Goal: Contribute content: Contribute content

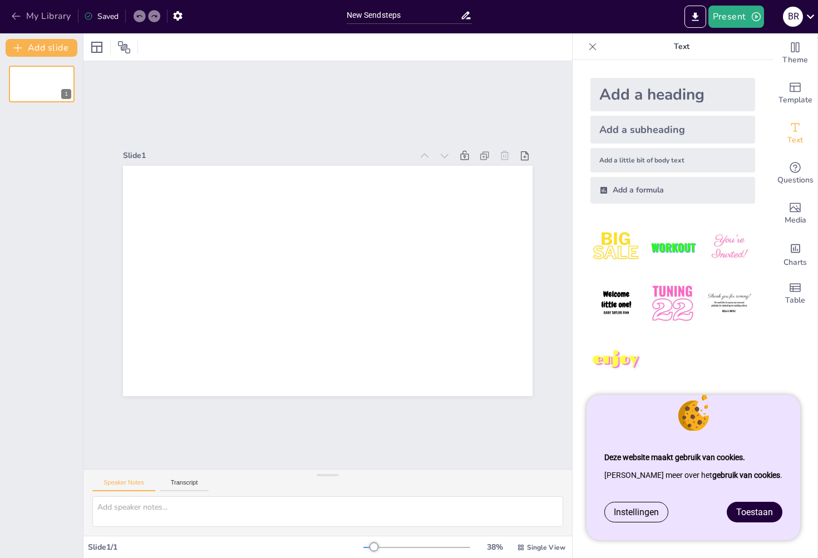
click at [20, 23] on button "My Library" at bounding box center [41, 16] width 67 height 18
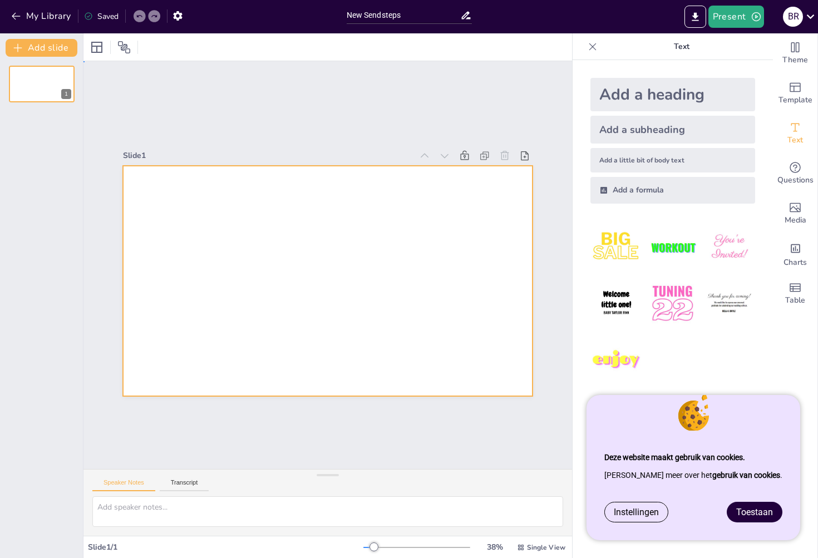
click at [333, 224] on div at bounding box center [328, 281] width 410 height 230
click at [13, 12] on icon "button" at bounding box center [16, 16] width 11 height 11
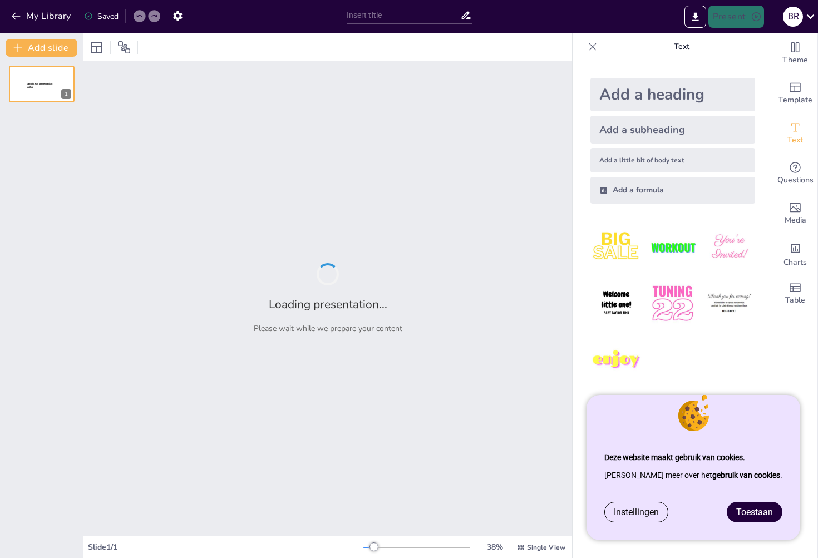
type input "Wat weten jullie over mij?"
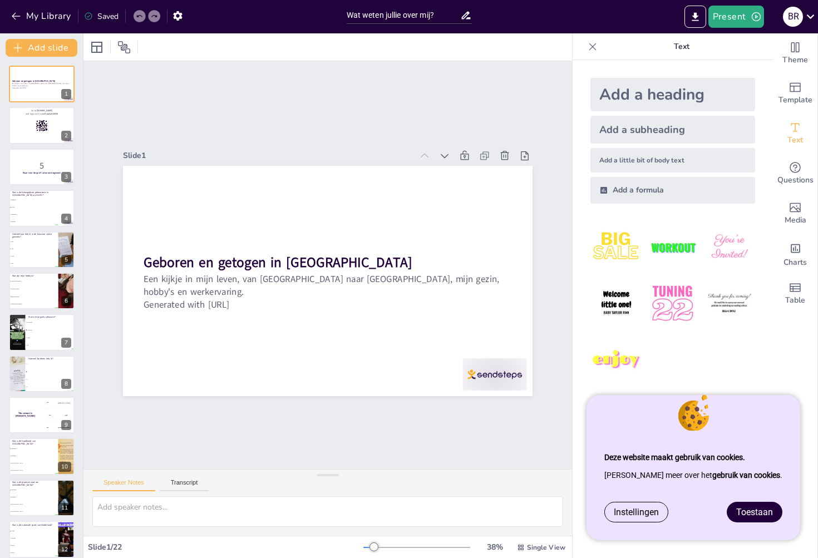
checkbox input "true"
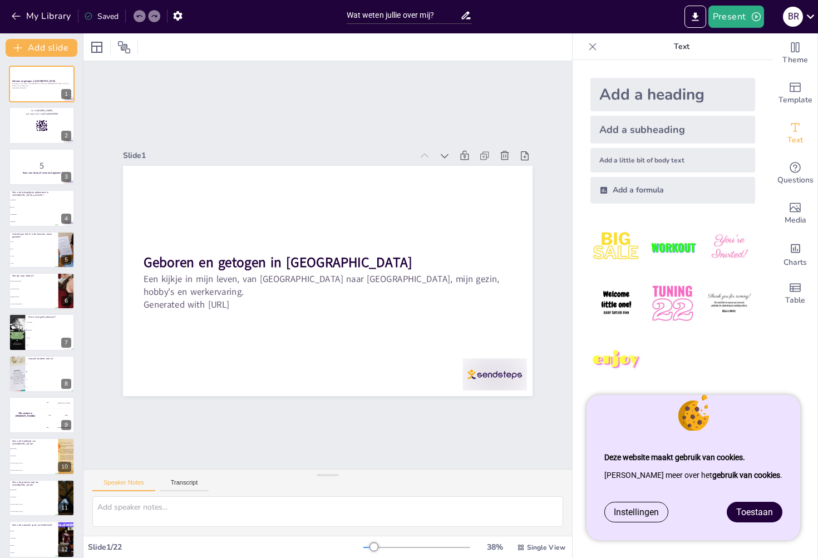
checkbox input "true"
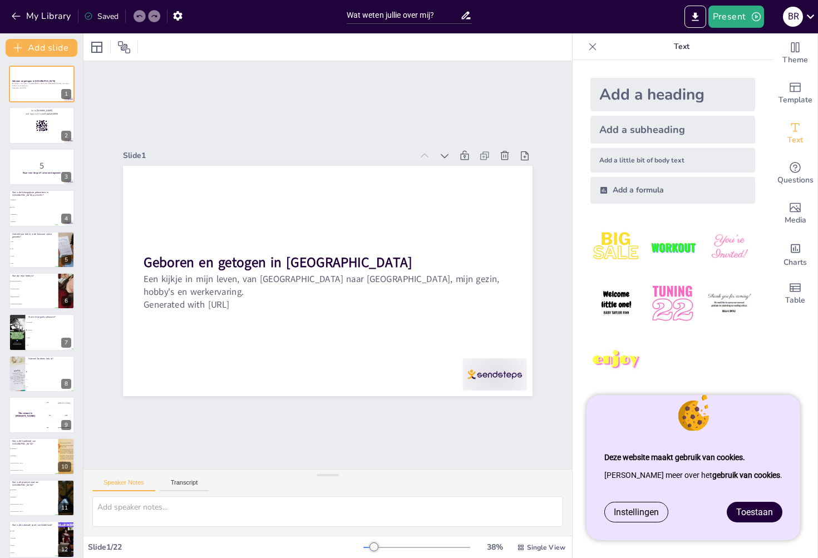
checkbox input "true"
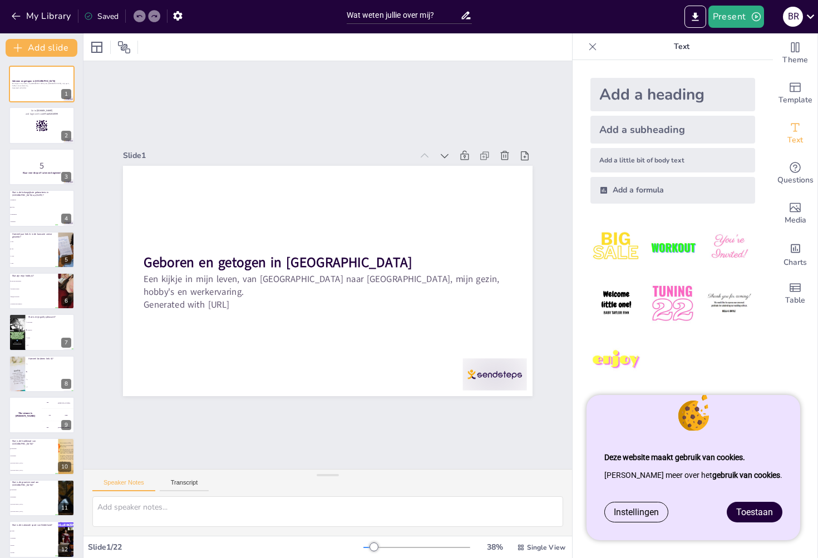
checkbox input "true"
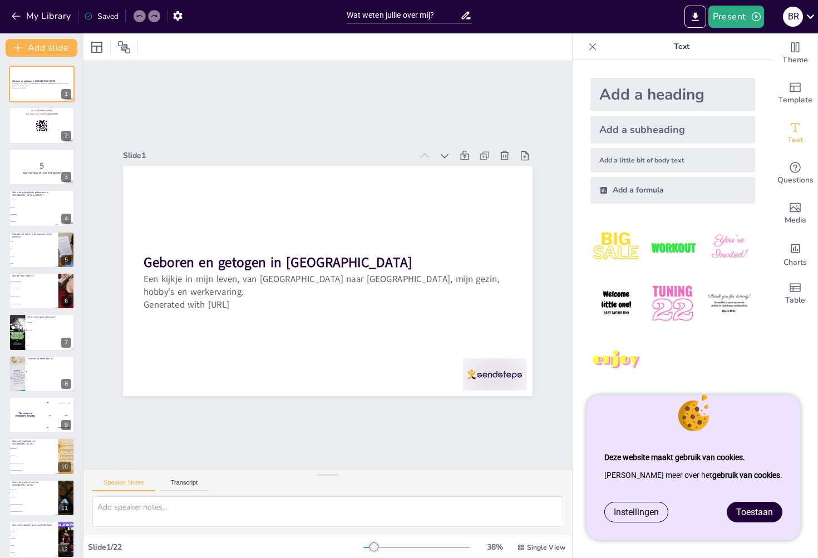
checkbox input "true"
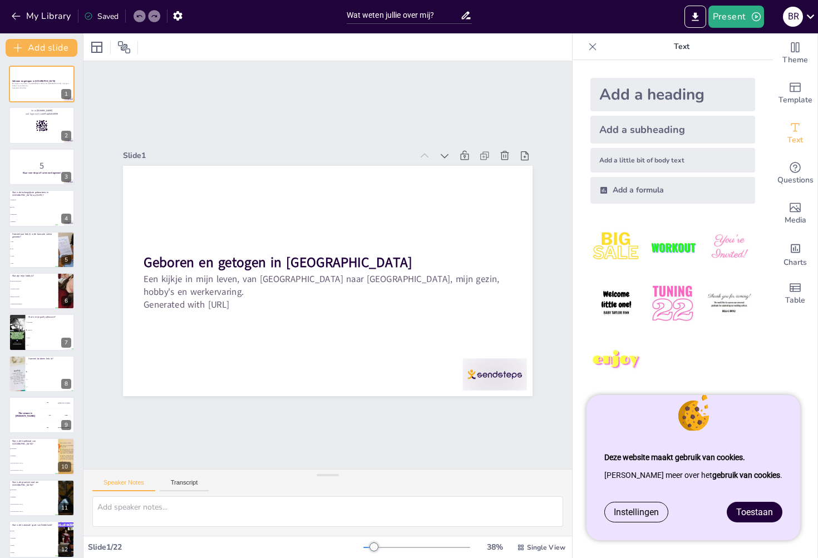
checkbox input "true"
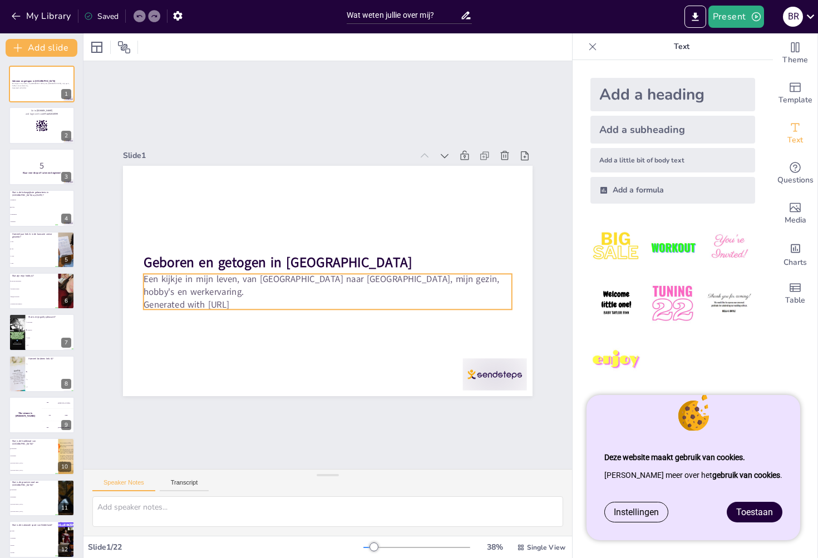
checkbox input "true"
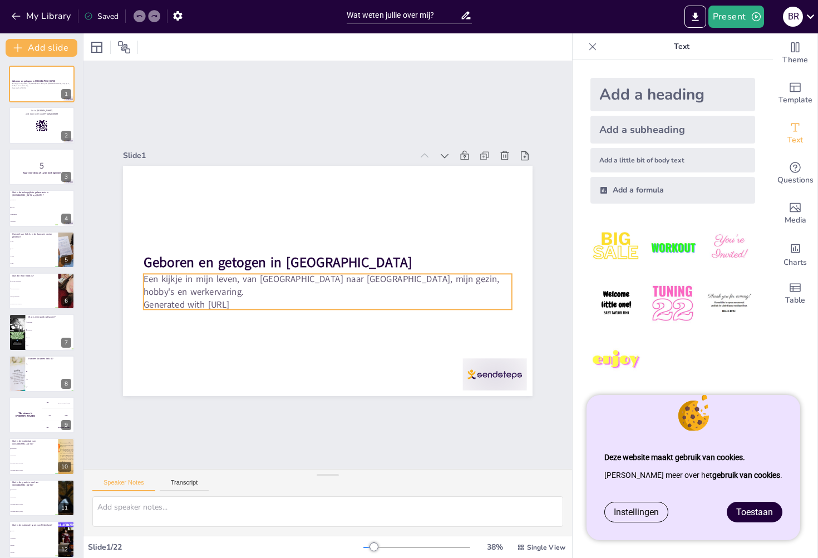
checkbox input "true"
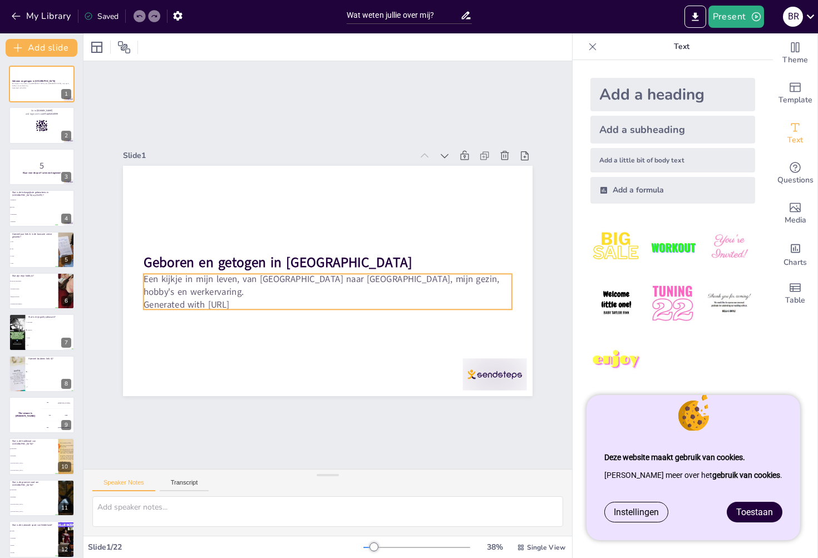
checkbox input "true"
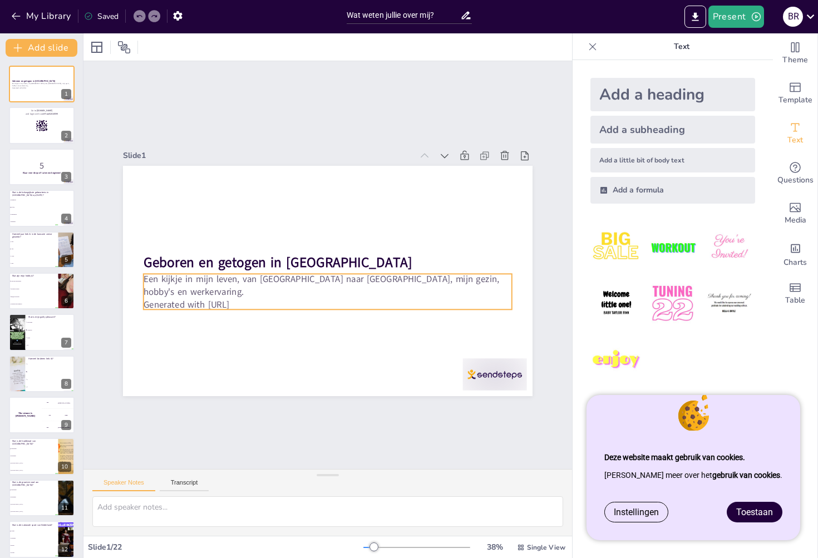
checkbox input "true"
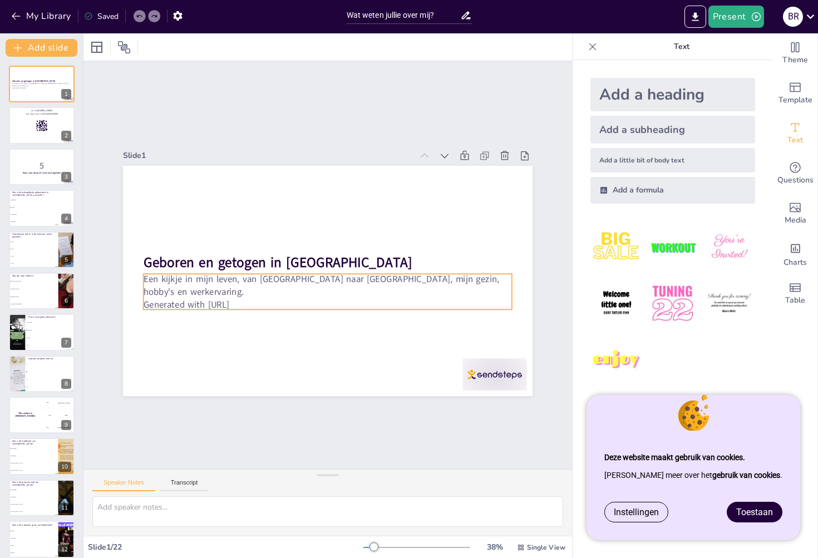
checkbox input "true"
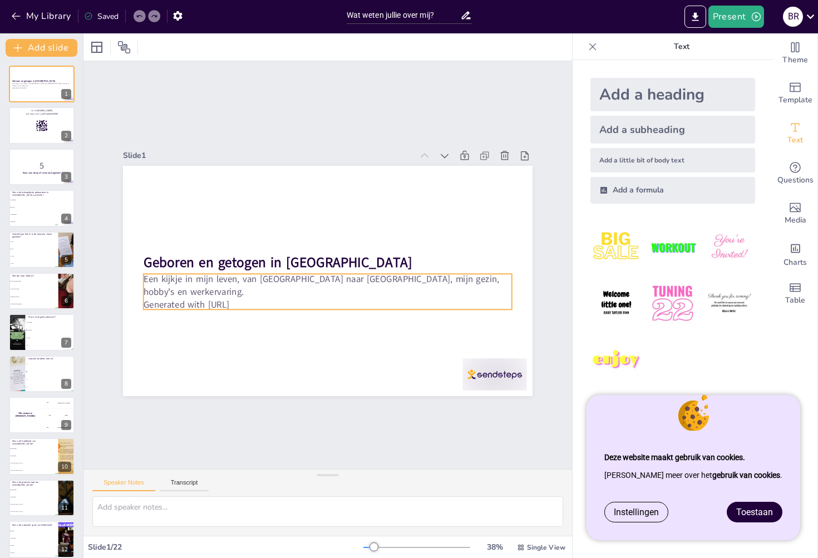
checkbox input "true"
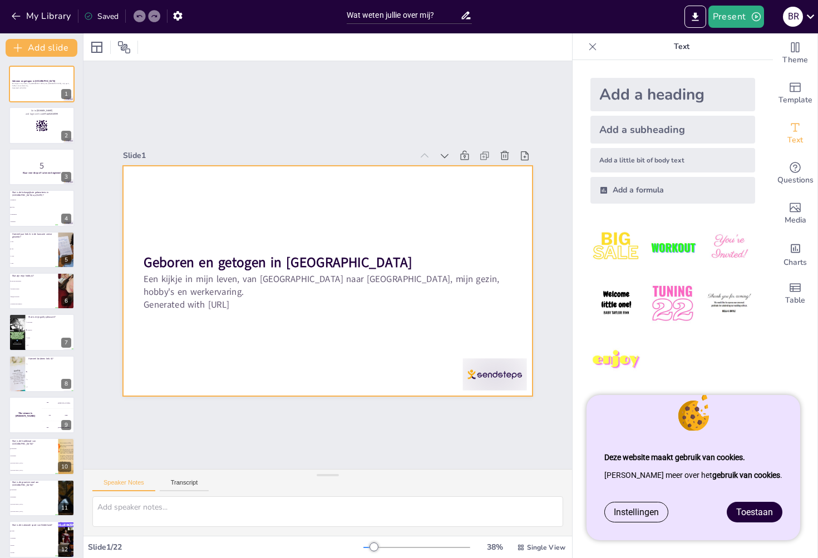
checkbox input "true"
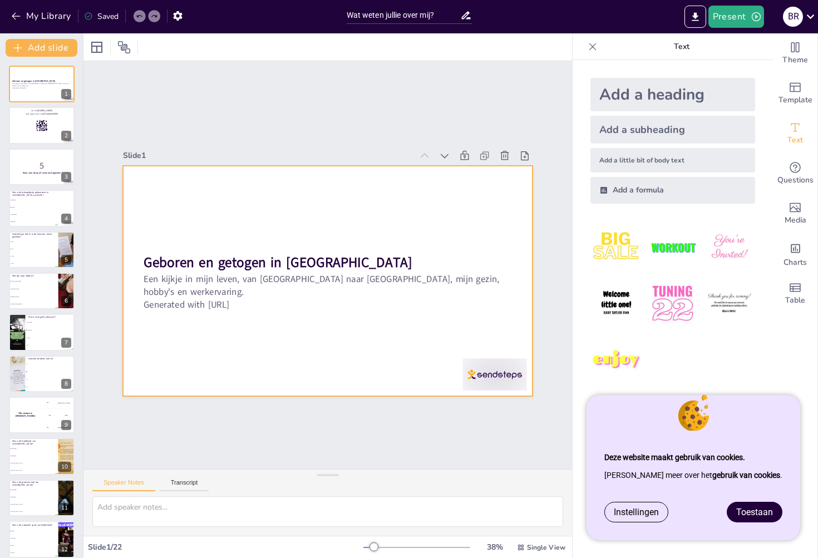
checkbox input "true"
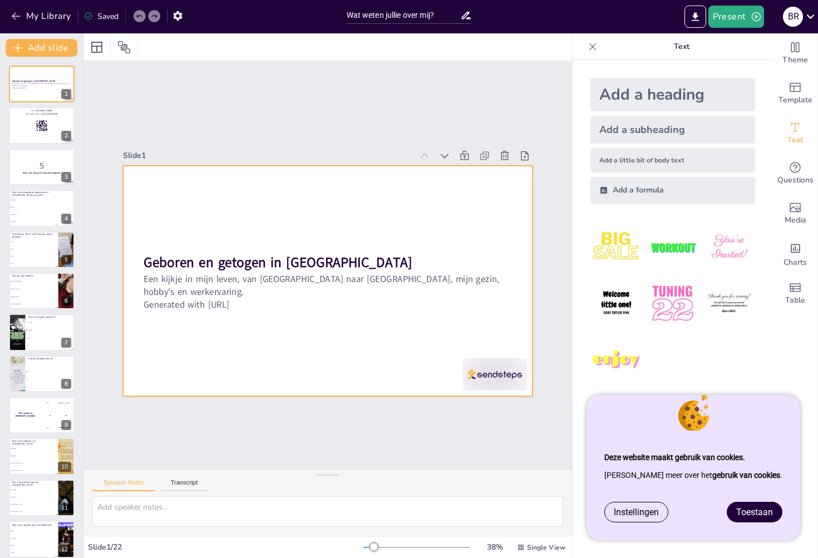
checkbox input "true"
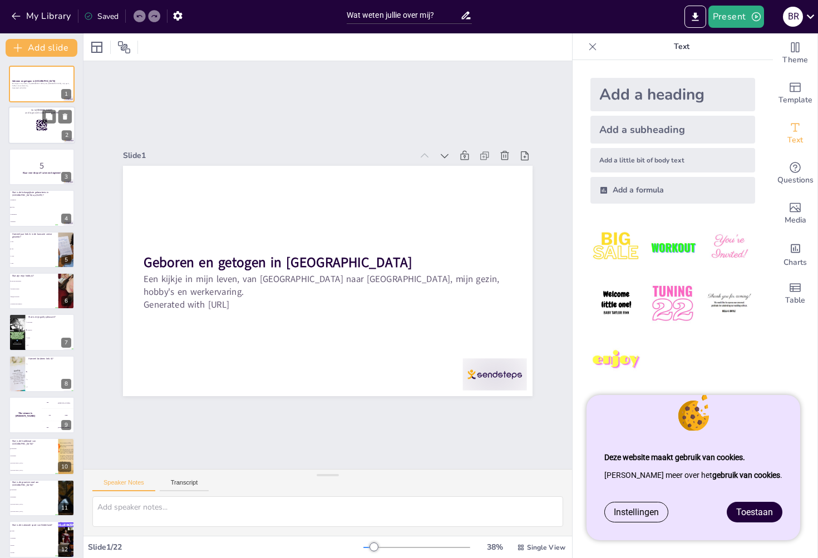
checkbox input "true"
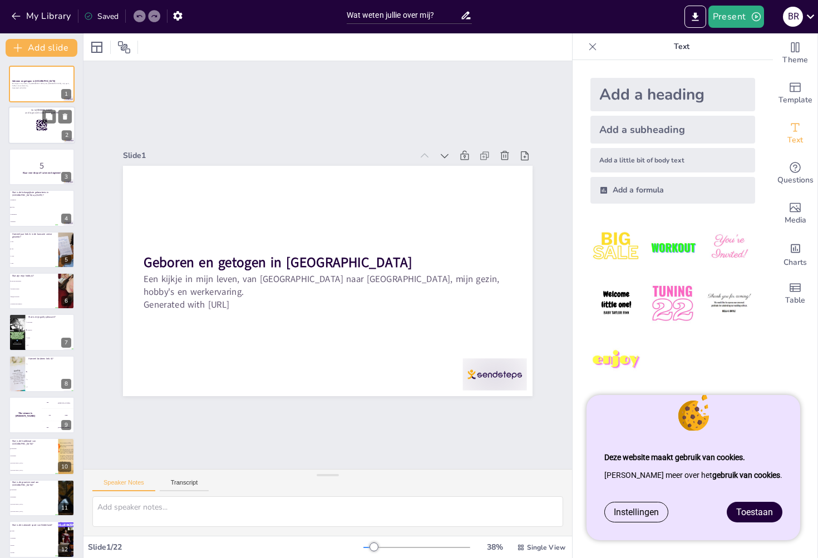
checkbox input "true"
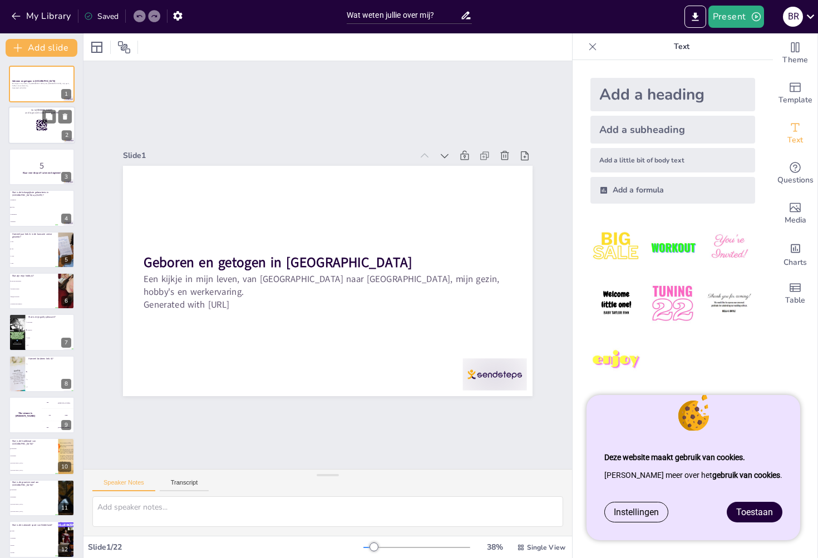
checkbox input "true"
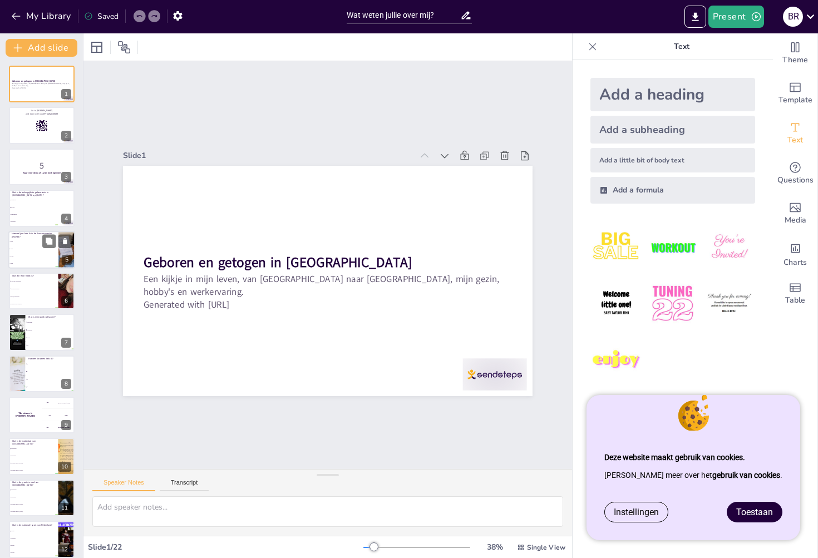
checkbox input "true"
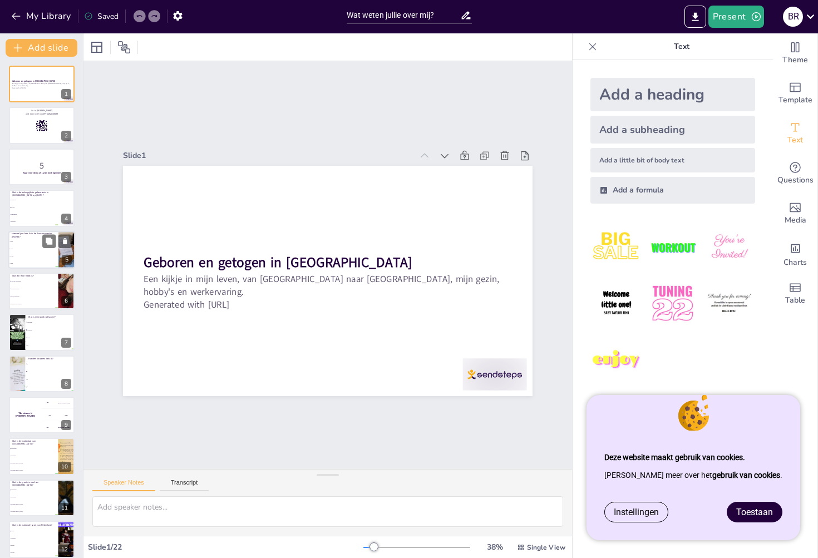
checkbox input "true"
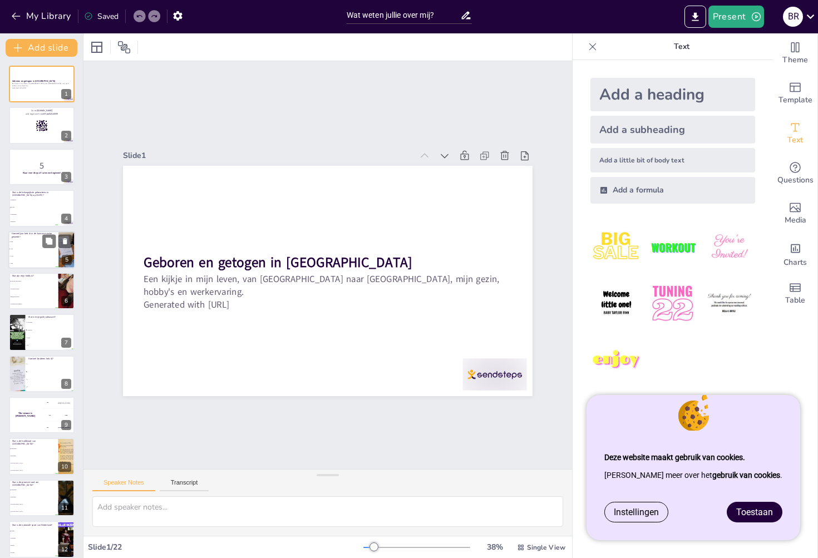
checkbox input "true"
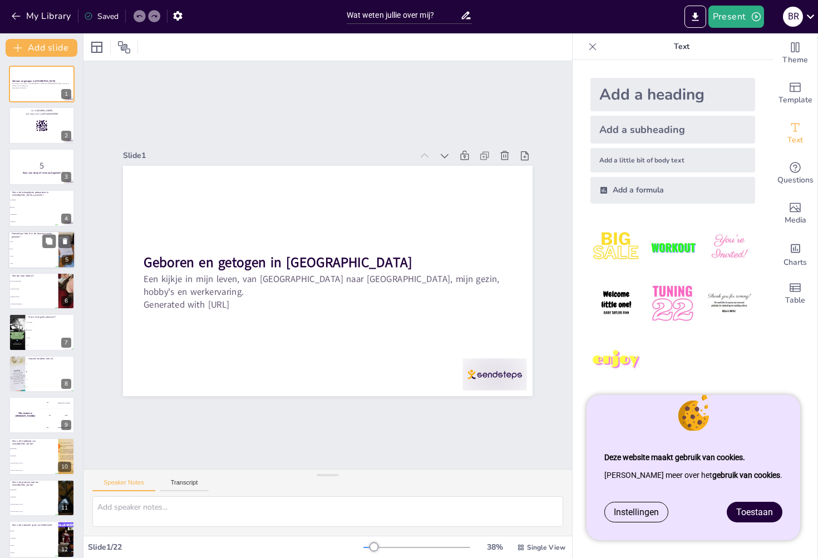
checkbox input "true"
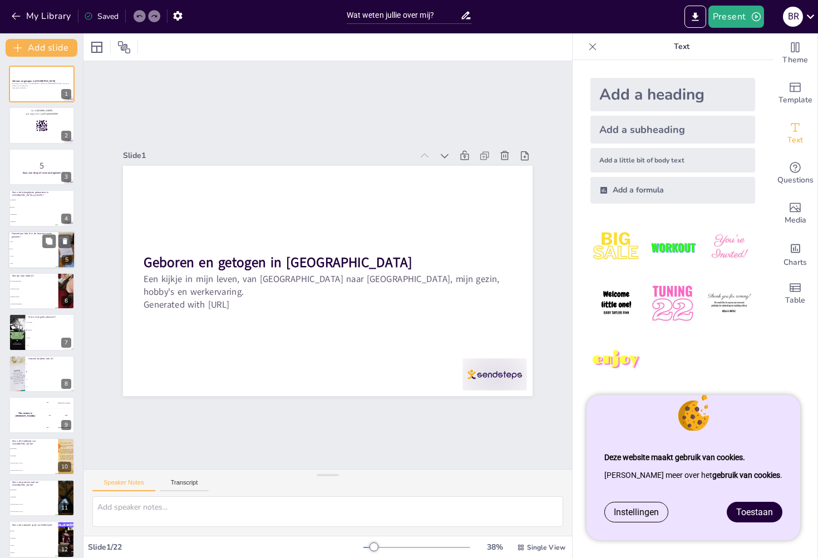
checkbox input "true"
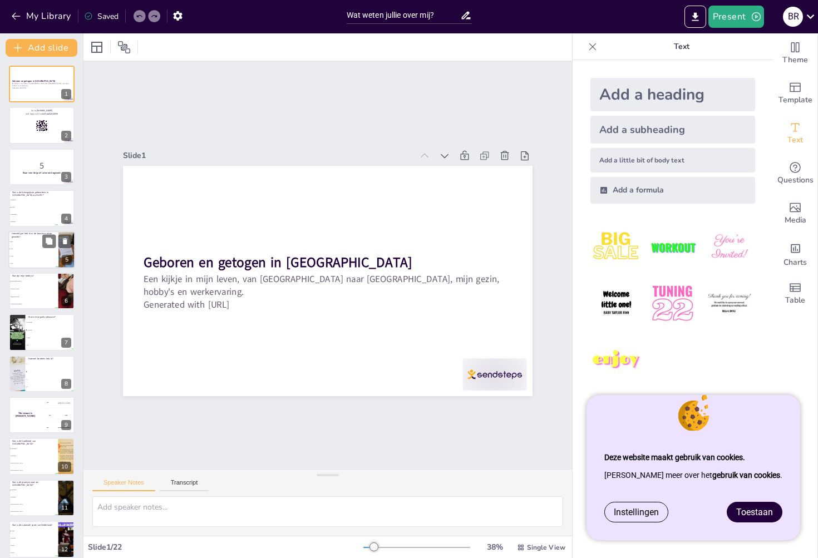
checkbox input "true"
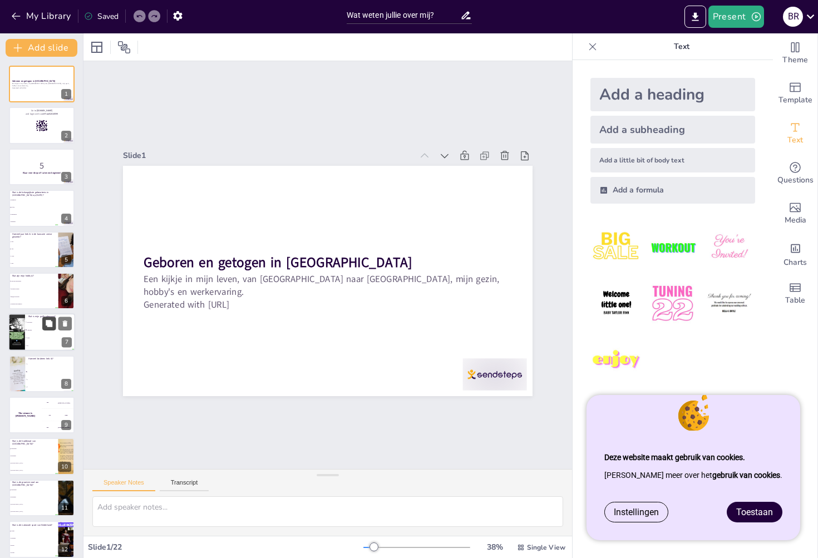
checkbox input "true"
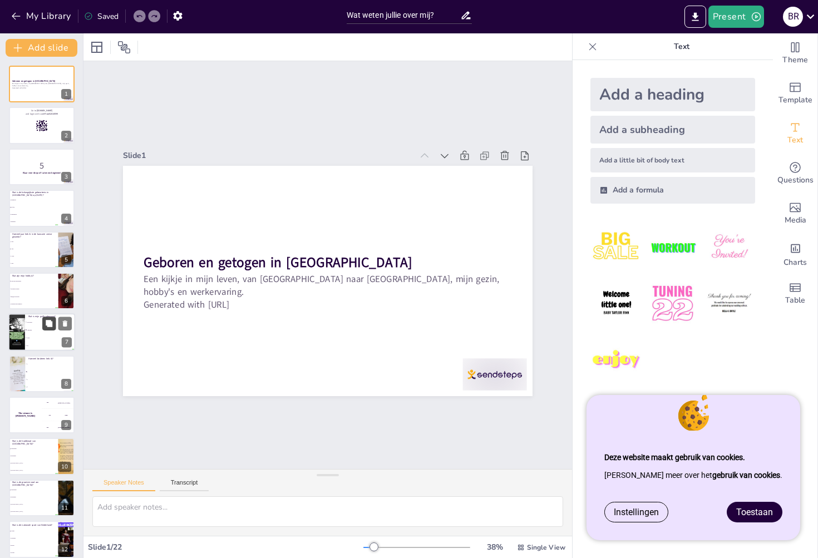
checkbox input "true"
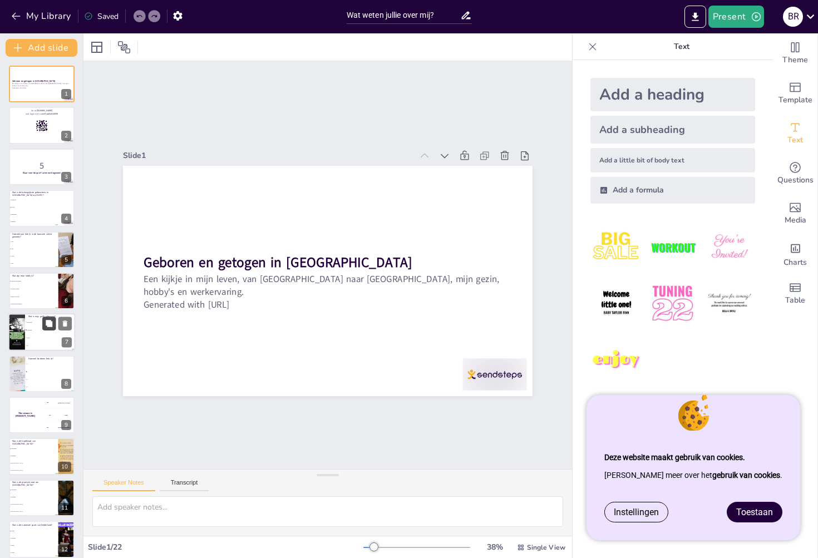
checkbox input "true"
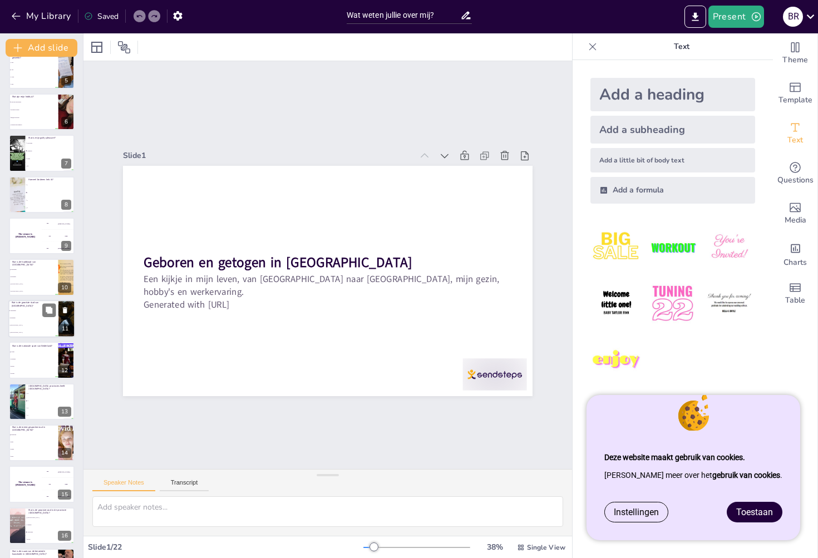
checkbox input "true"
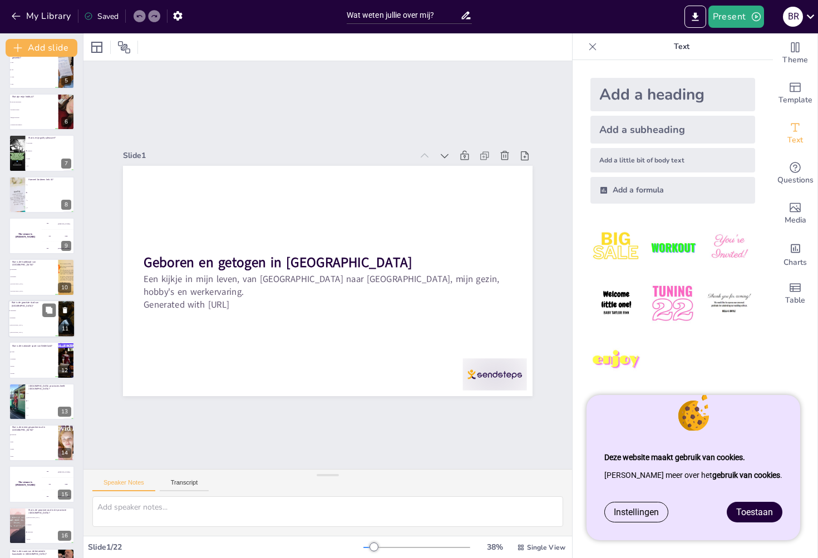
checkbox input "true"
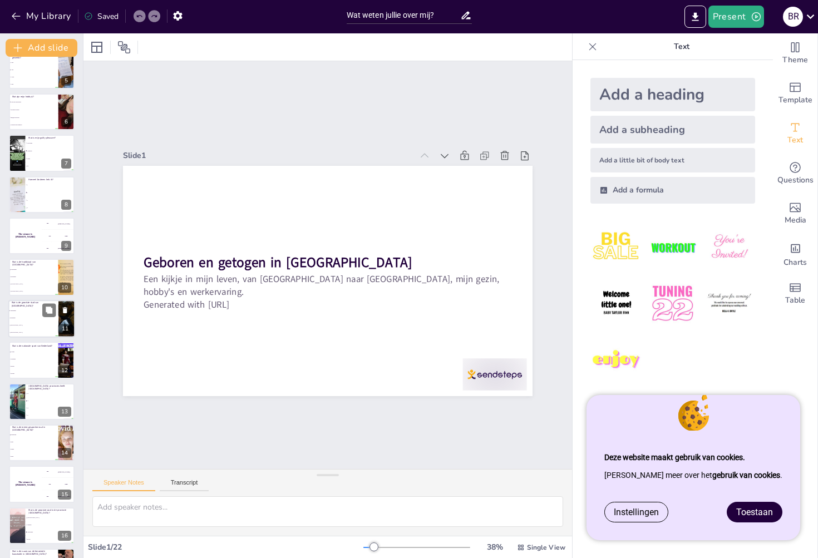
checkbox input "true"
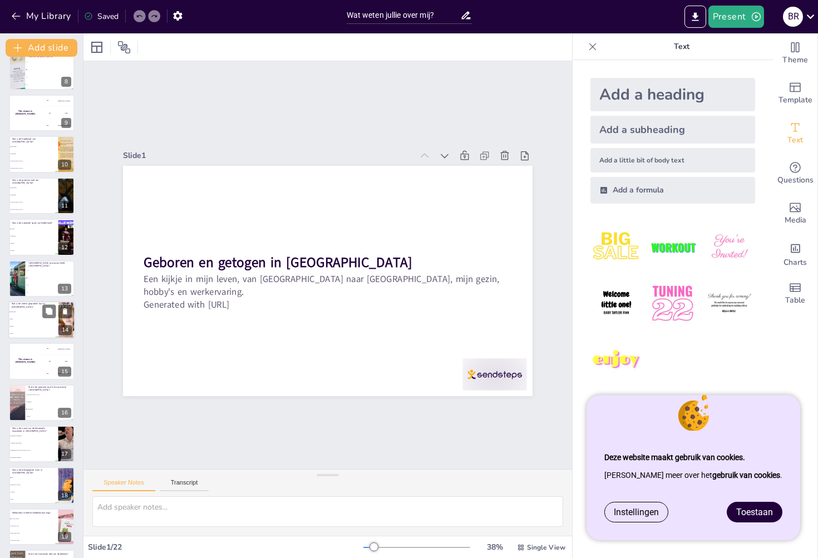
checkbox input "true"
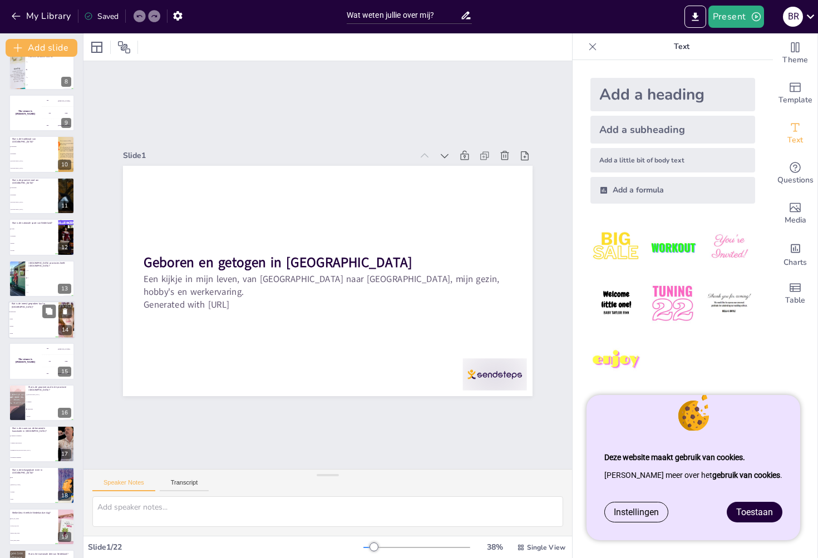
checkbox input "true"
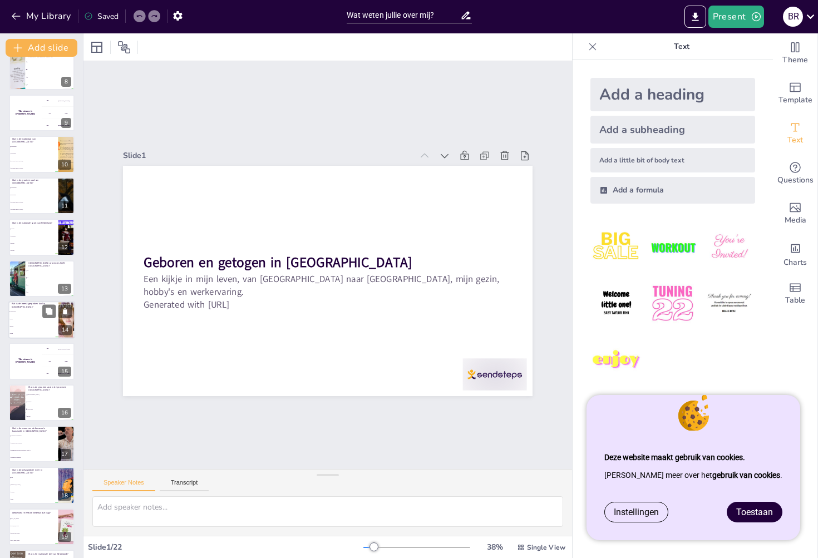
checkbox input "true"
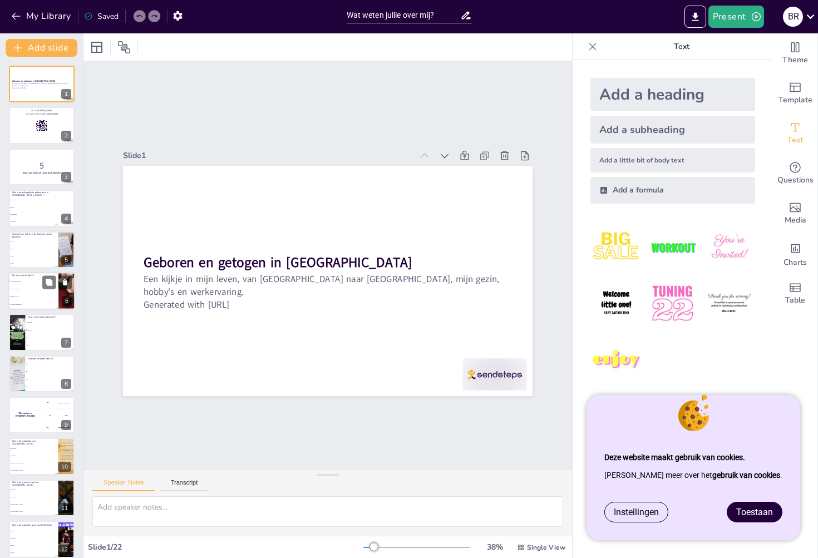
checkbox input "true"
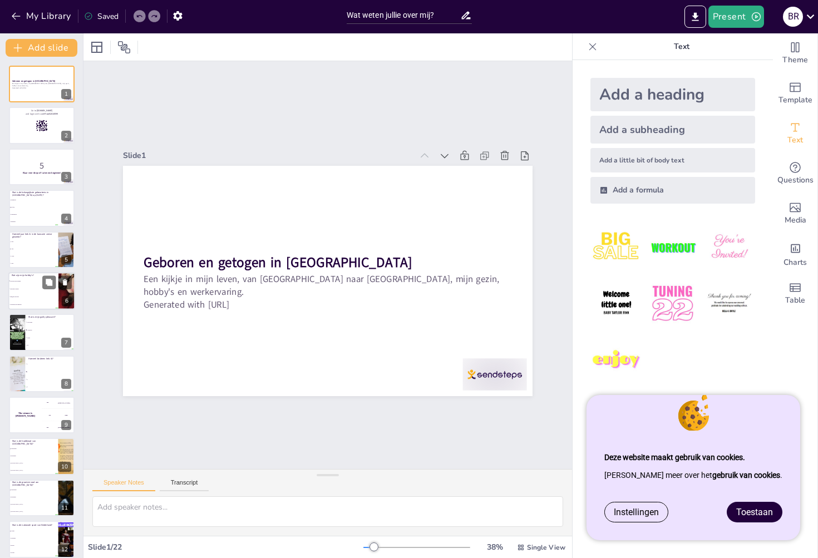
checkbox input "true"
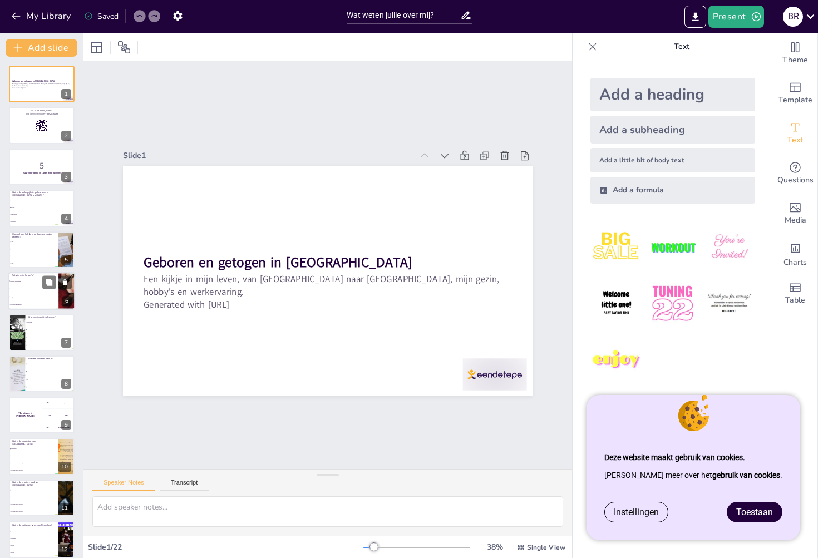
checkbox input "true"
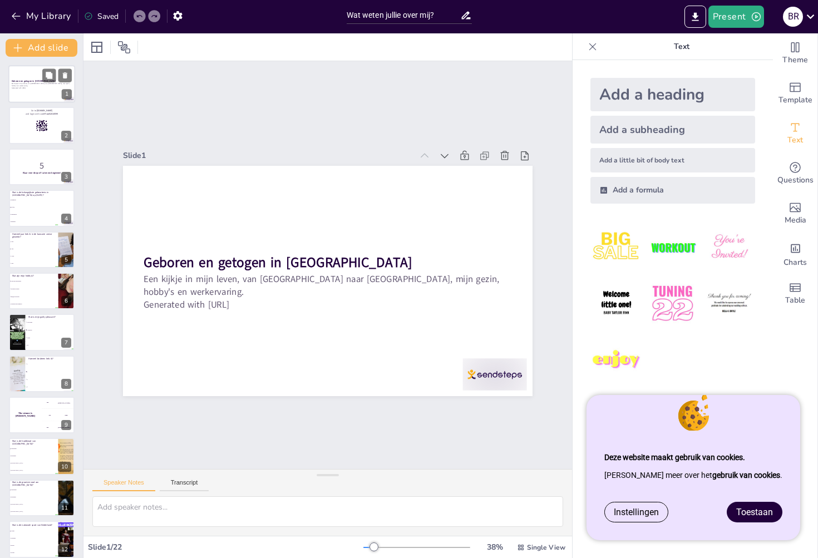
scroll to position [-4, 0]
checkbox input "true"
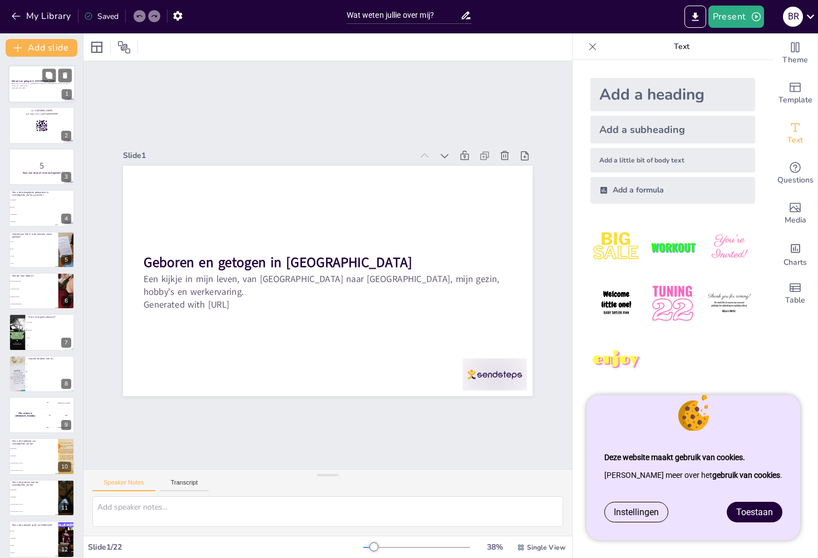
checkbox input "true"
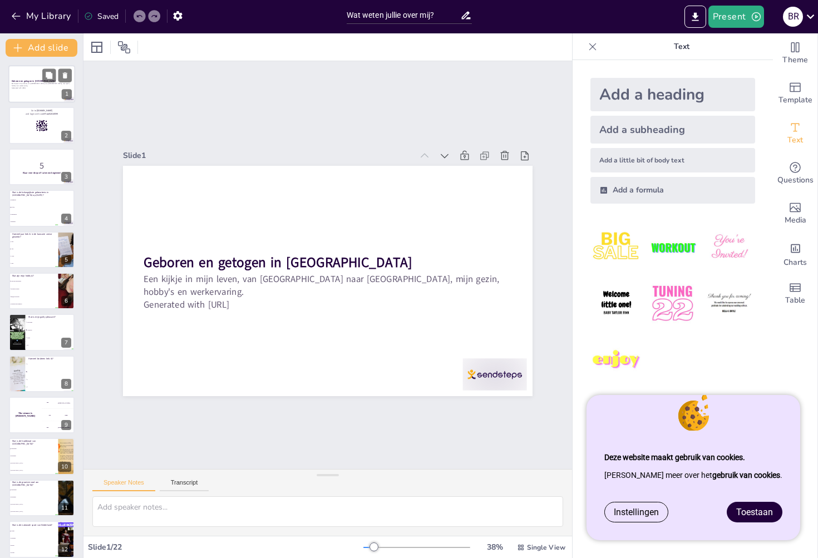
checkbox input "true"
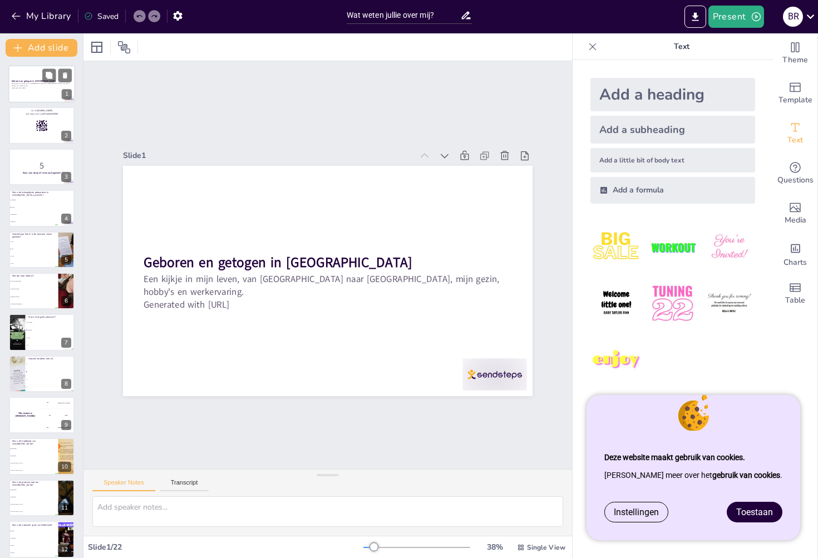
checkbox input "true"
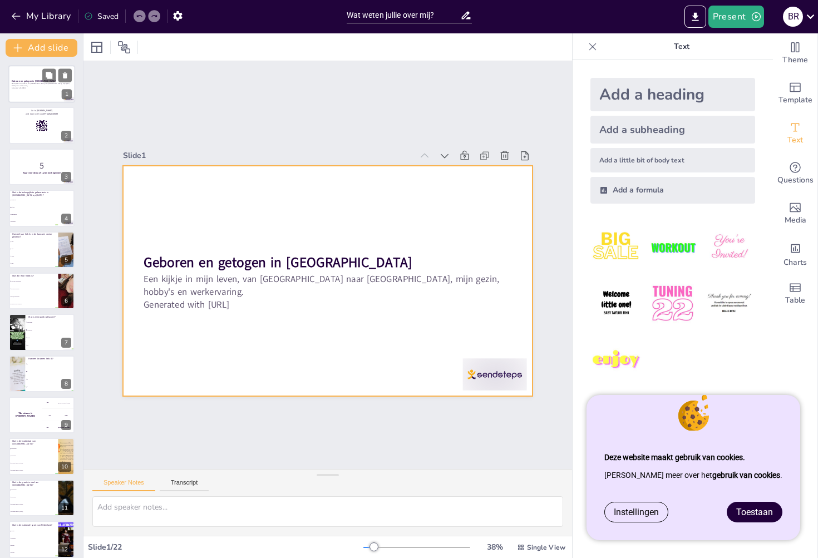
scroll to position [0, 0]
checkbox input "true"
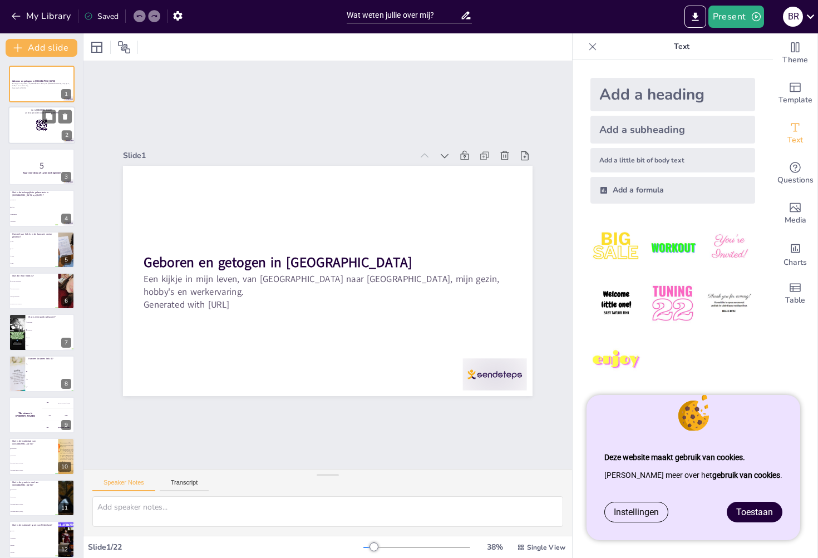
click at [19, 123] on div at bounding box center [41, 126] width 67 height 38
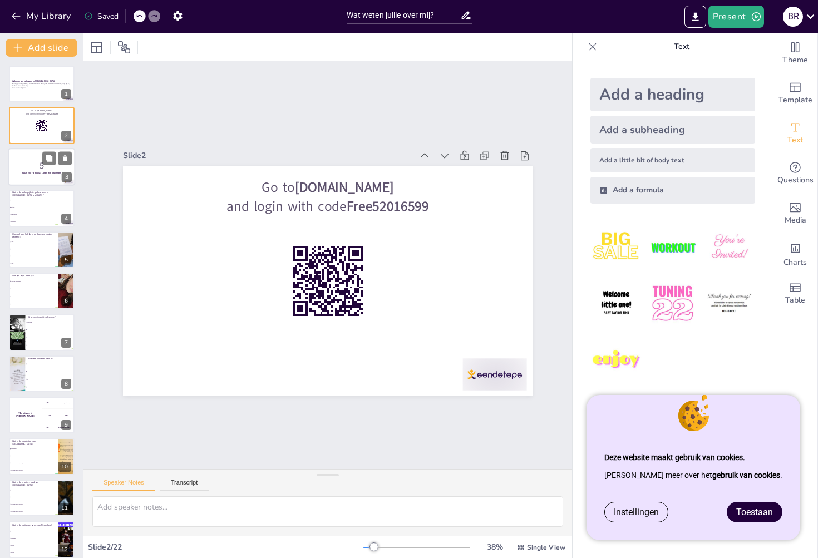
click at [27, 169] on p "5" at bounding box center [42, 165] width 60 height 12
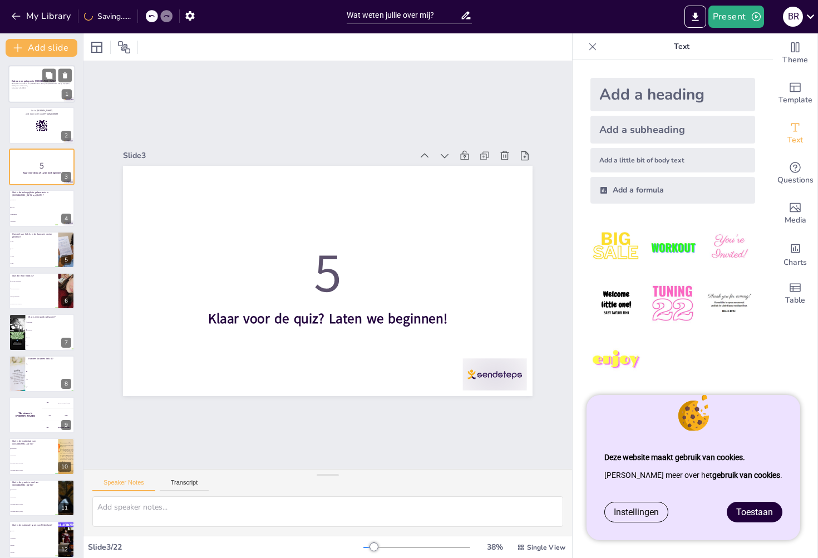
click at [29, 91] on div at bounding box center [41, 84] width 67 height 38
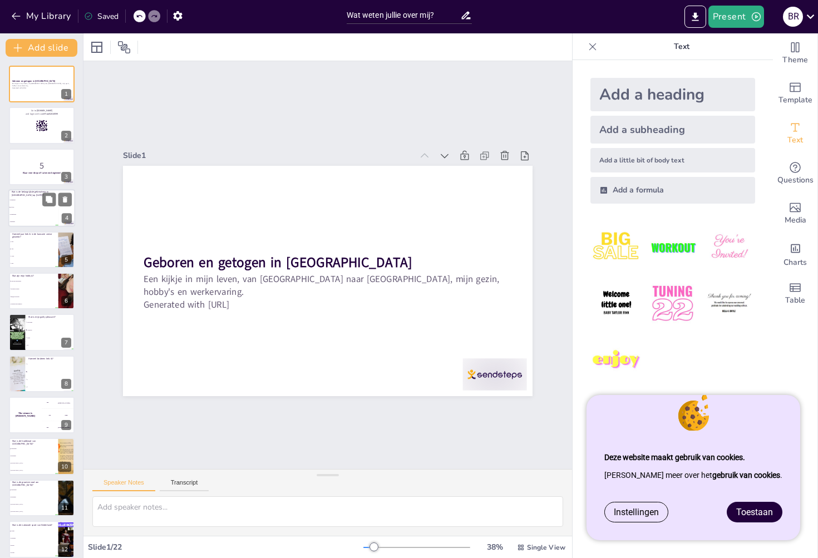
click at [46, 211] on li "Koningsdag" at bounding box center [33, 214] width 50 height 7
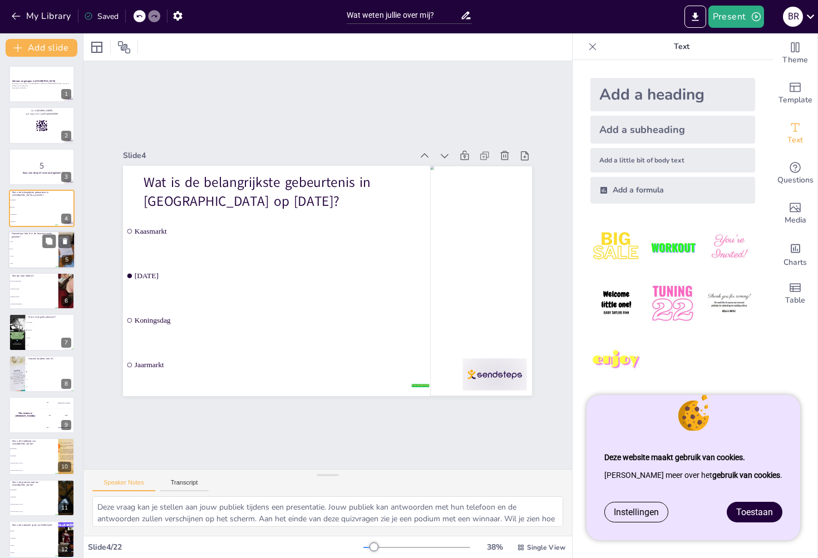
click at [33, 257] on li "10 jaar" at bounding box center [33, 256] width 50 height 7
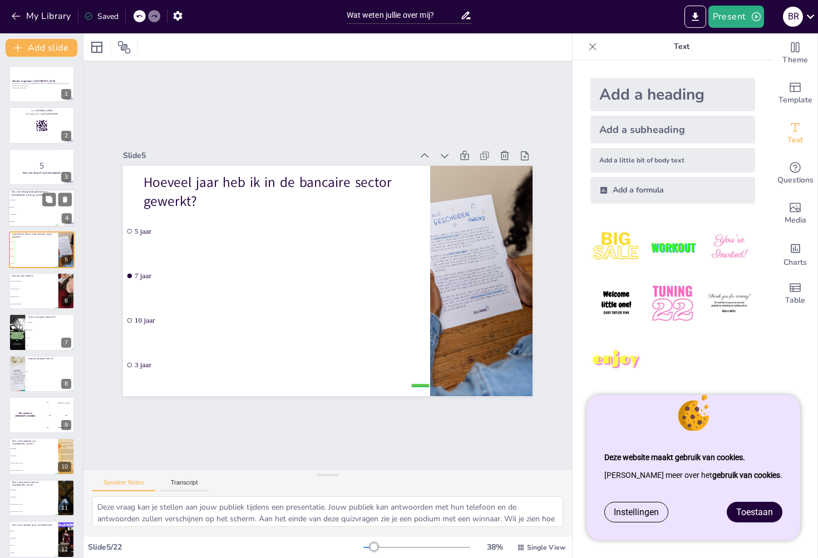
click at [38, 213] on li "Koningsdag" at bounding box center [33, 214] width 50 height 7
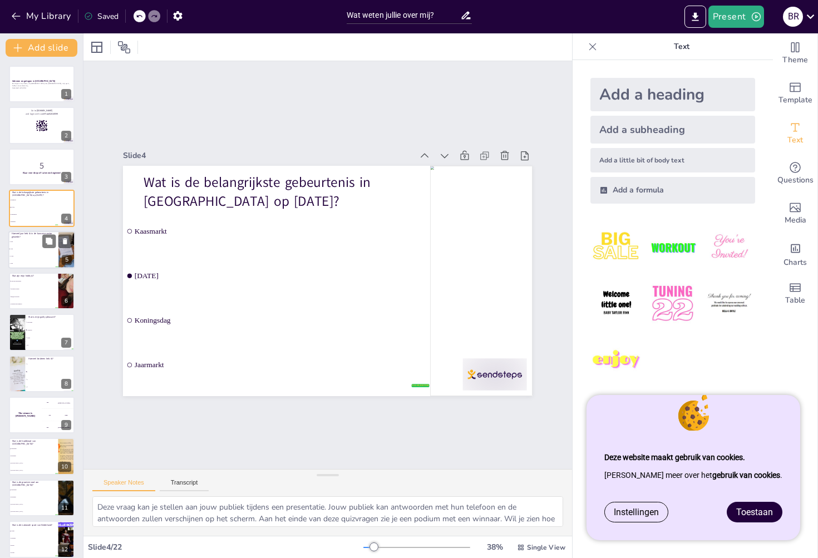
click at [37, 260] on ul "5 jaar 7 jaar 10 jaar 3 jaar" at bounding box center [33, 252] width 50 height 29
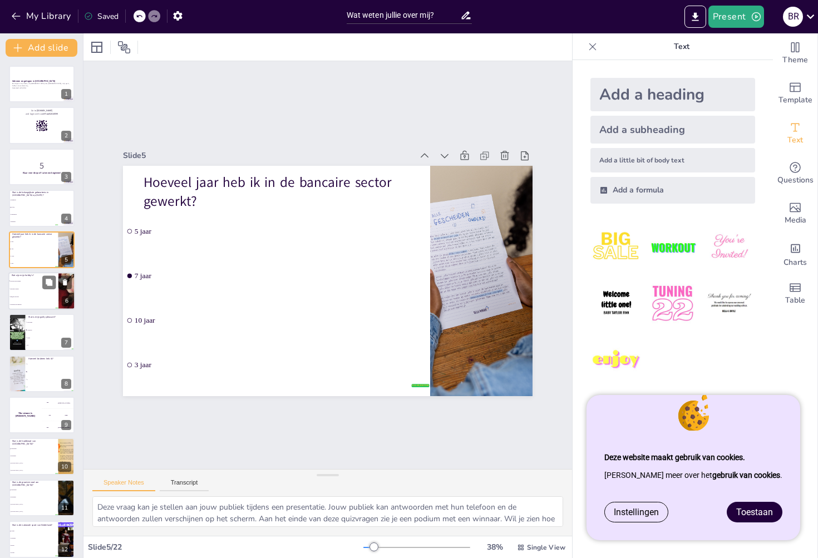
click at [34, 296] on span "BBQ'en en koken" at bounding box center [34, 297] width 48 height 2
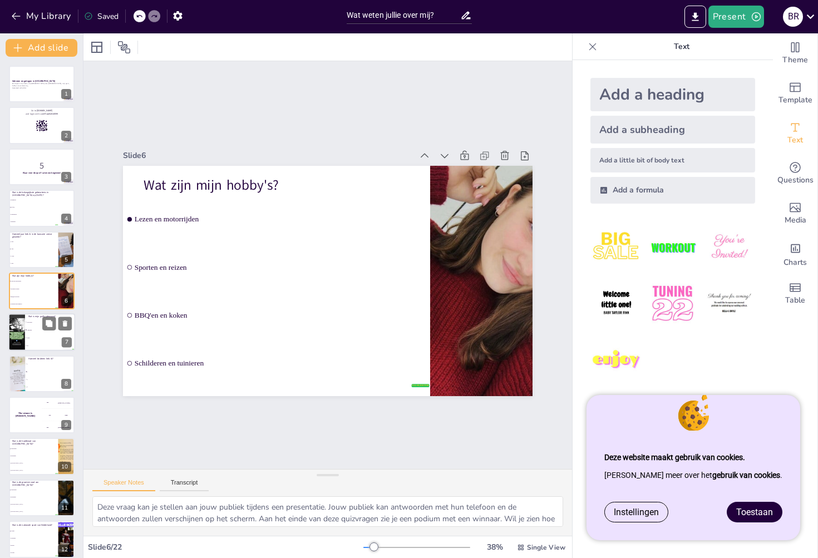
click at [33, 324] on li "Chocolade" at bounding box center [50, 322] width 50 height 8
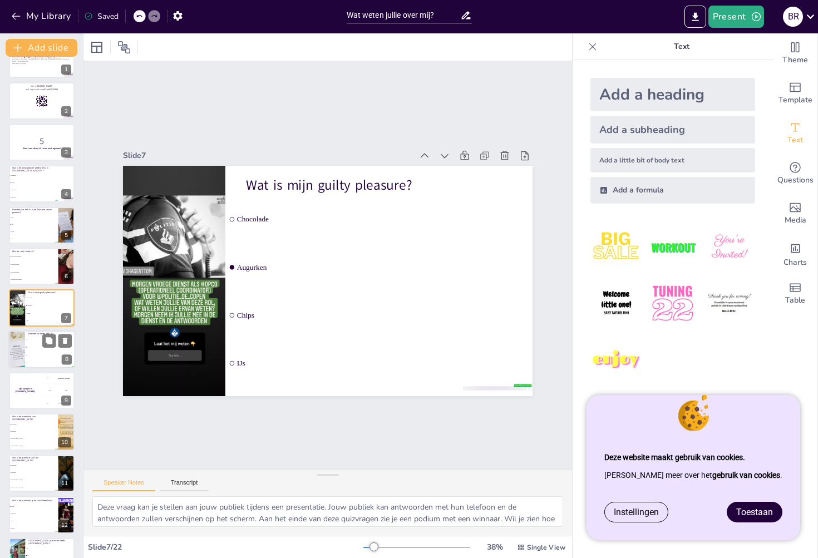
click at [31, 351] on ul "1 2 3 4" at bounding box center [50, 351] width 50 height 31
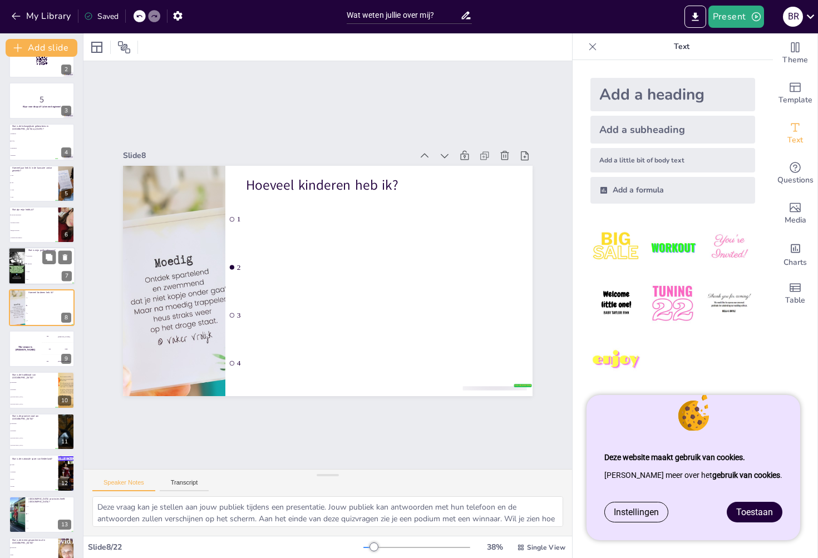
click at [41, 275] on li "Chips" at bounding box center [50, 272] width 50 height 8
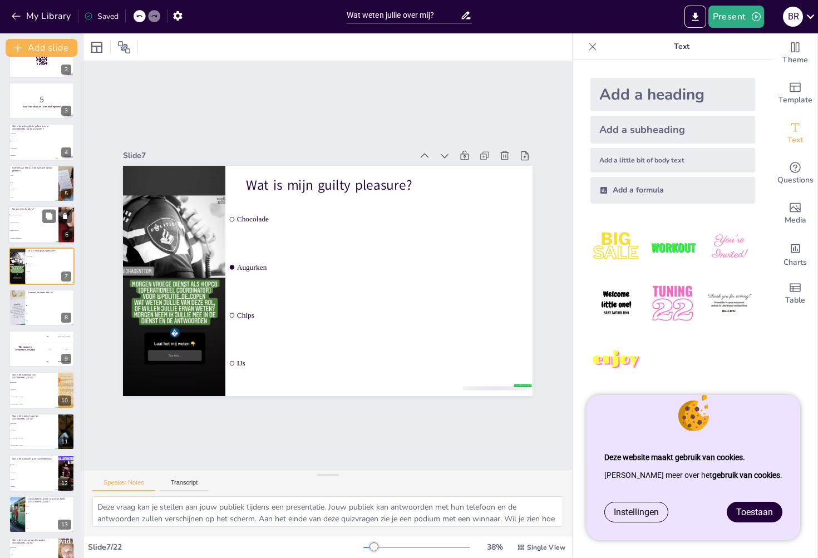
scroll to position [24, 0]
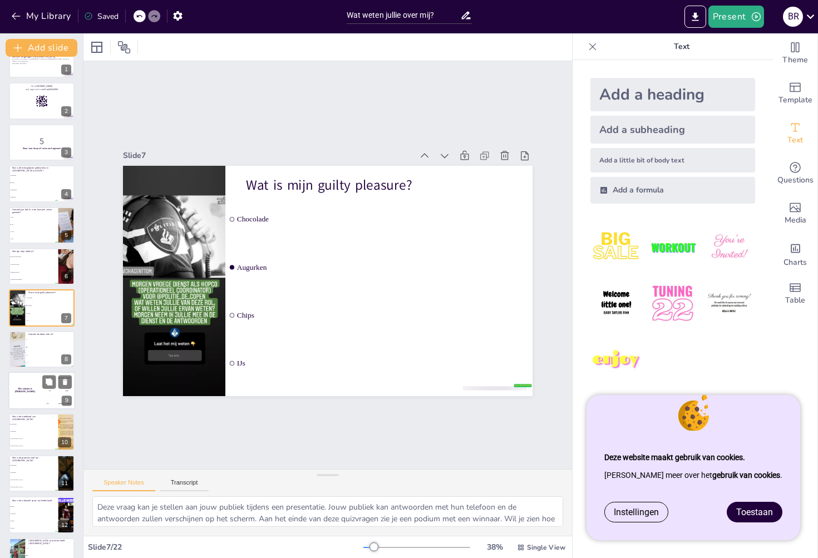
click at [31, 386] on div "The winner is [PERSON_NAME]" at bounding box center [24, 391] width 33 height 38
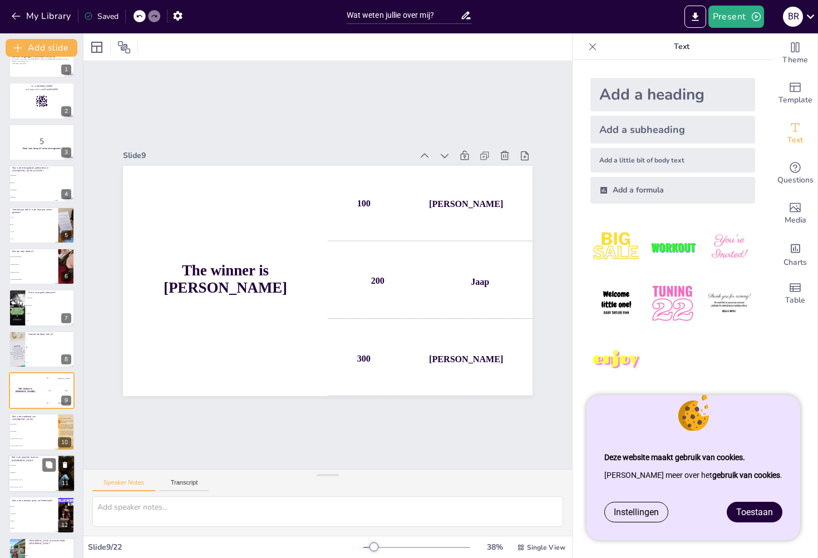
scroll to position [107, 0]
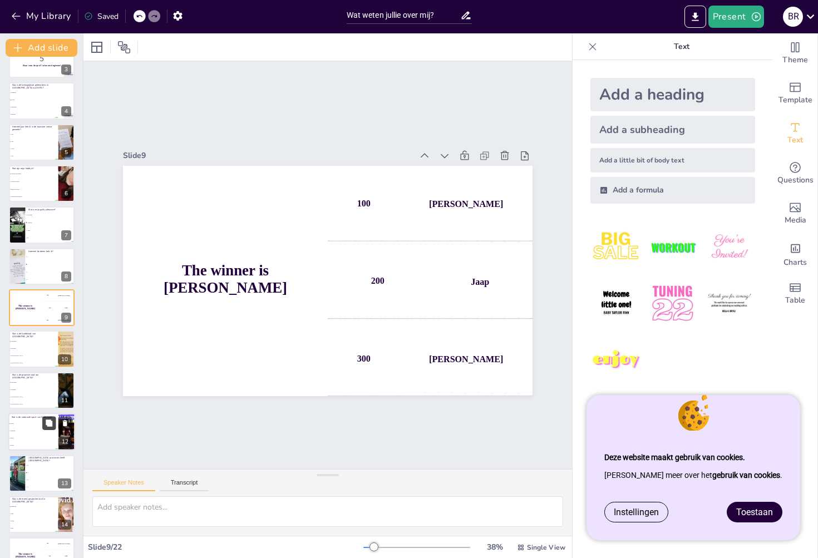
click at [45, 429] on button at bounding box center [48, 423] width 13 height 13
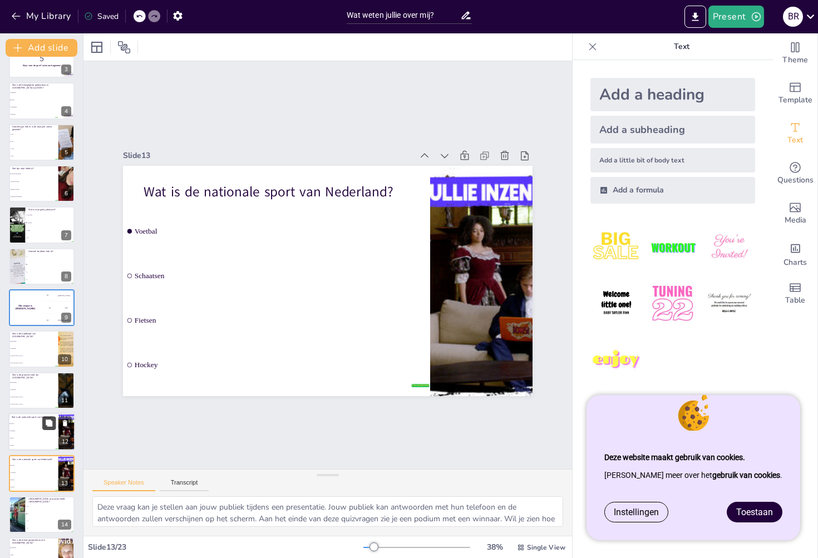
scroll to position [273, 0]
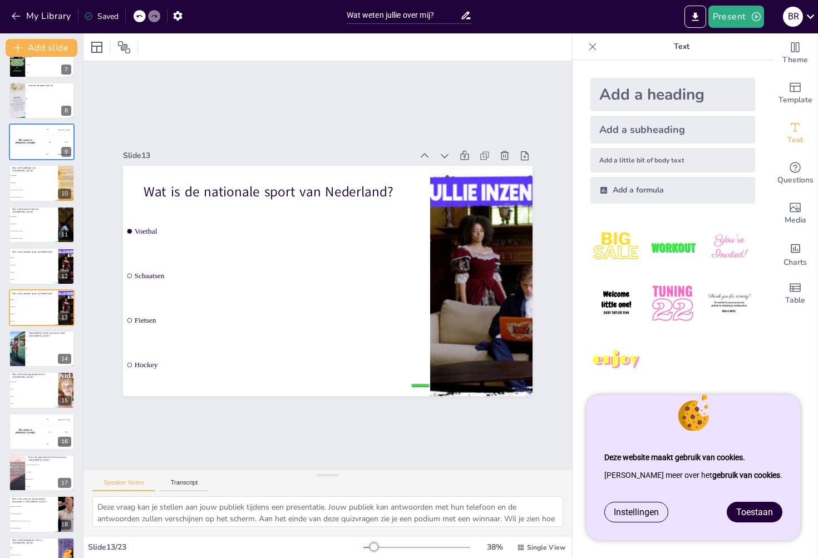
click at [7, 21] on div "My Library Saved" at bounding box center [94, 16] width 188 height 20
click at [13, 17] on icon "button" at bounding box center [16, 16] width 8 height 7
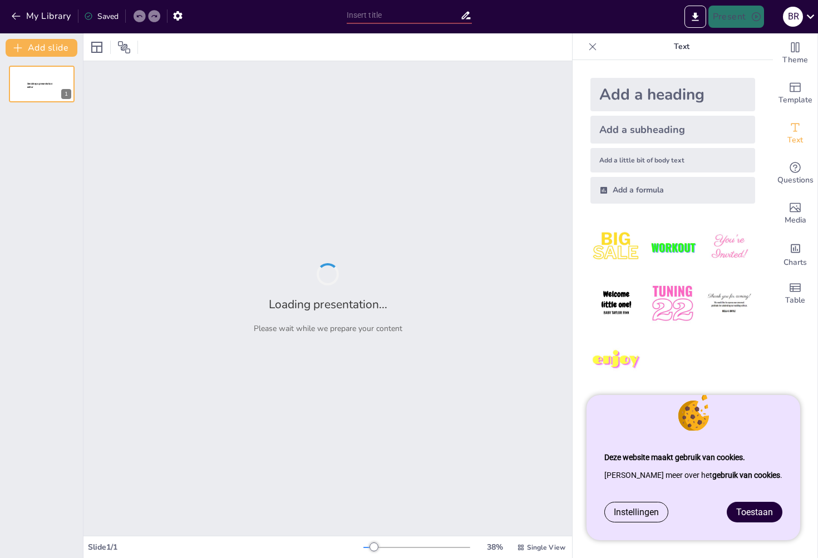
type input "New Sendsteps"
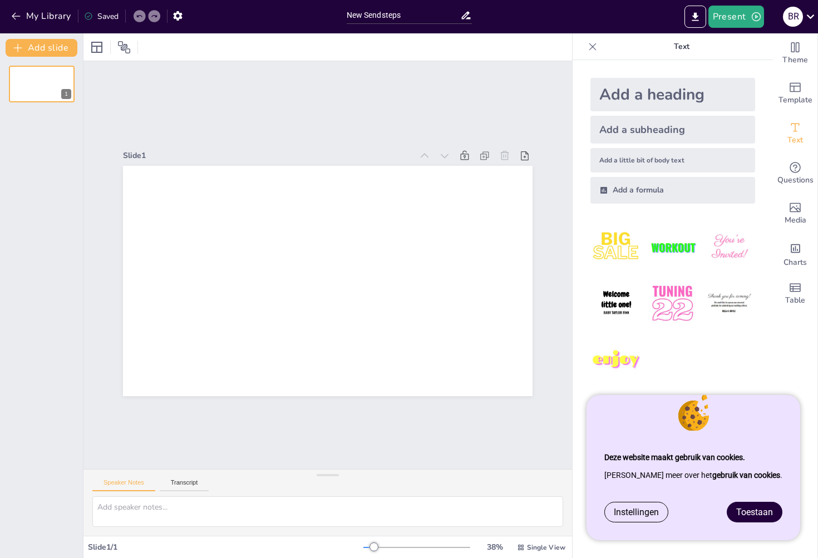
click at [751, 508] on span "Toestaan" at bounding box center [754, 512] width 37 height 11
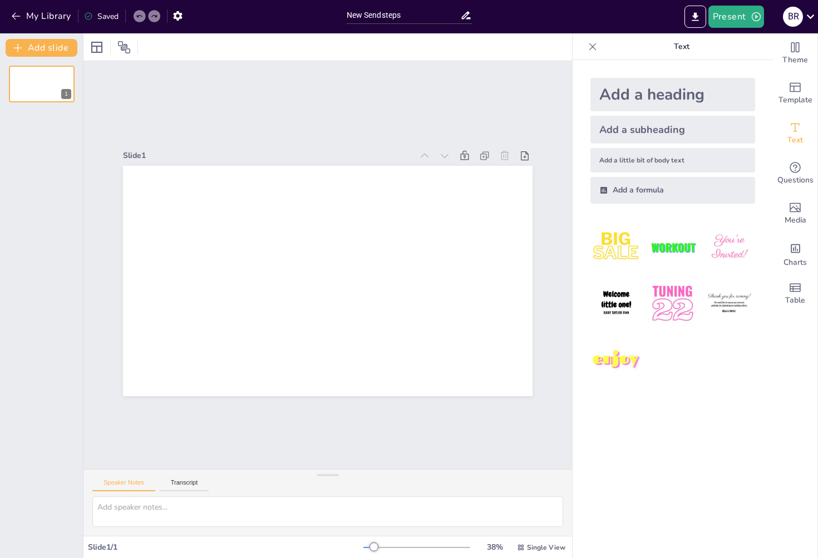
click at [673, 99] on div "Add a heading" at bounding box center [672, 94] width 165 height 33
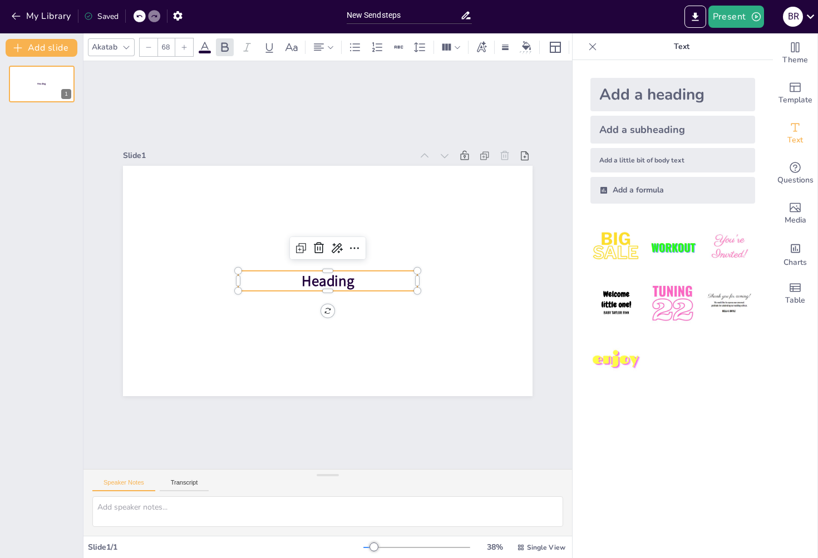
click at [341, 272] on span "Heading" at bounding box center [328, 281] width 52 height 20
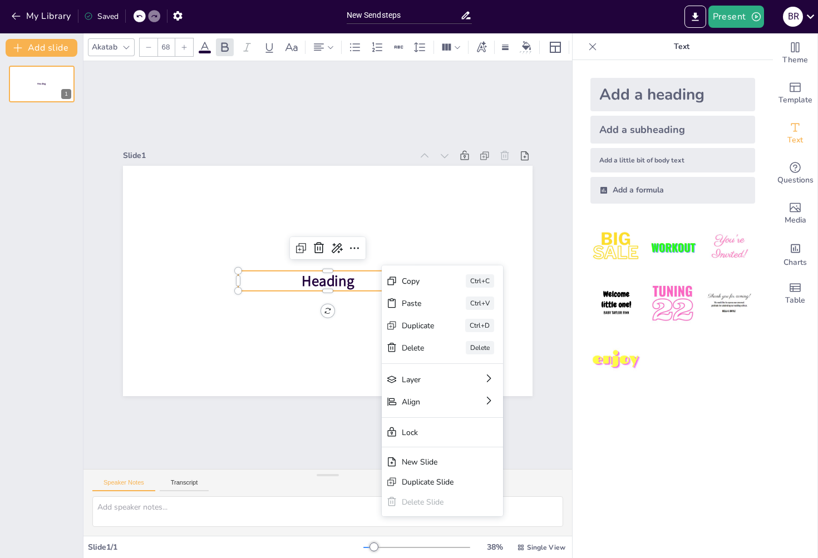
click at [372, 282] on p "Heading" at bounding box center [327, 280] width 179 height 20
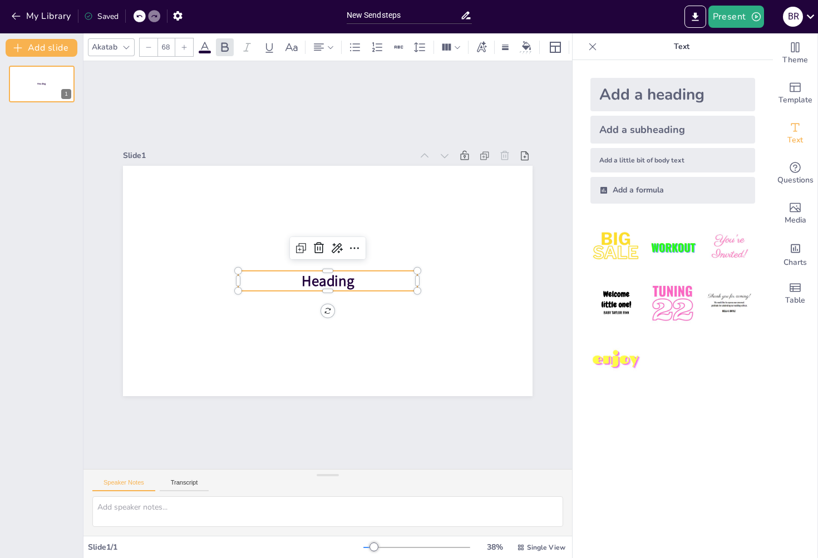
click at [371, 277] on p "Heading" at bounding box center [327, 280] width 179 height 20
click at [311, 276] on span "Heading" at bounding box center [328, 281] width 52 height 20
click at [322, 279] on span "Heading" at bounding box center [328, 281] width 52 height 20
click at [338, 274] on span "Heading" at bounding box center [328, 281] width 52 height 20
click at [353, 278] on p "Heading" at bounding box center [326, 280] width 180 height 39
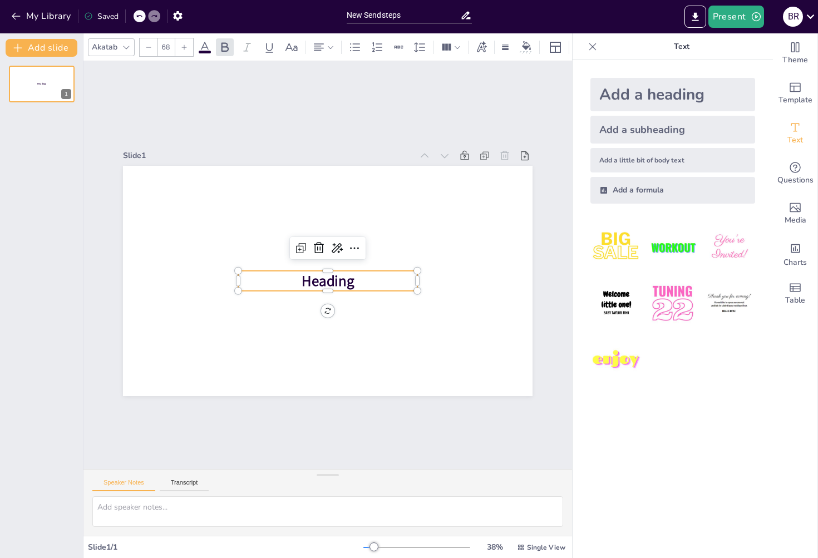
click at [333, 278] on span "Heading" at bounding box center [328, 281] width 52 height 20
click at [341, 273] on span "Heading" at bounding box center [326, 280] width 54 height 25
click at [340, 284] on span "Heading" at bounding box center [328, 281] width 52 height 20
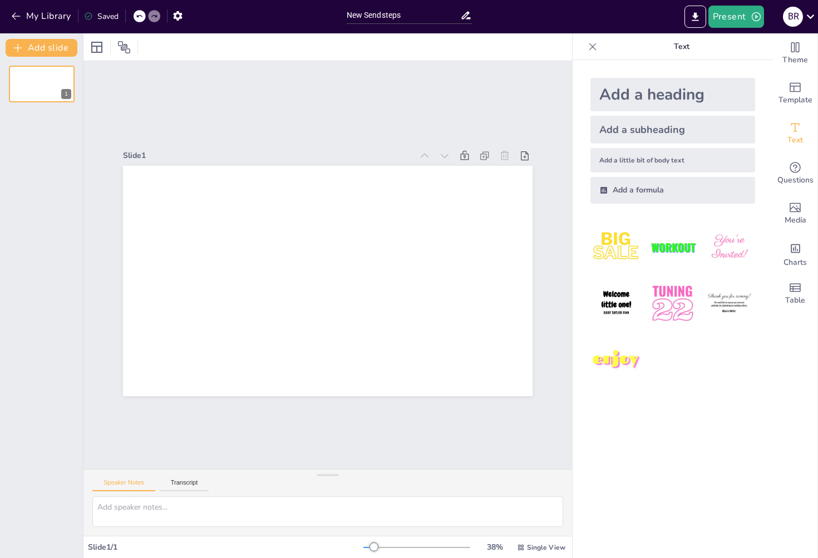
click at [626, 95] on div "Add a heading" at bounding box center [672, 94] width 165 height 33
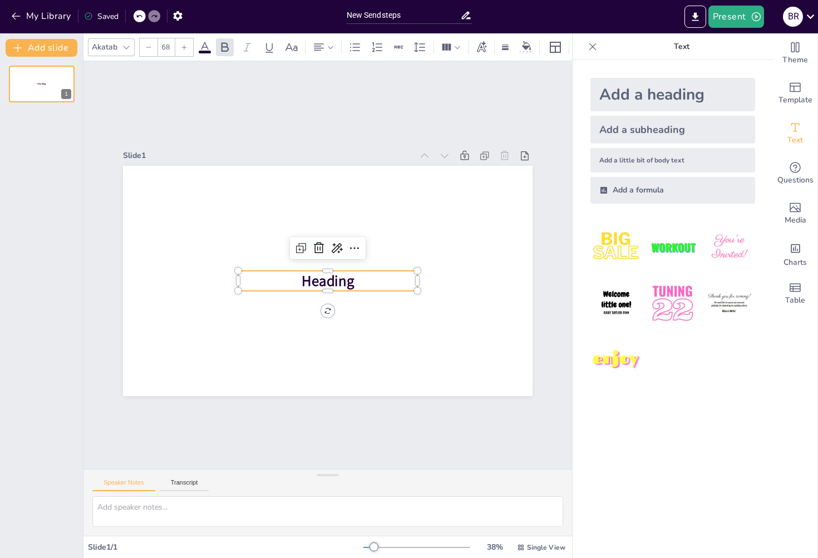
click at [358, 275] on p "Heading" at bounding box center [326, 280] width 180 height 39
click at [343, 275] on span "Heading" at bounding box center [328, 281] width 52 height 20
click at [351, 275] on p "Heading" at bounding box center [326, 280] width 180 height 39
drag, startPoint x: 343, startPoint y: 277, endPoint x: 337, endPoint y: 277, distance: 6.1
click at [337, 277] on span "Heading" at bounding box center [321, 281] width 52 height 20
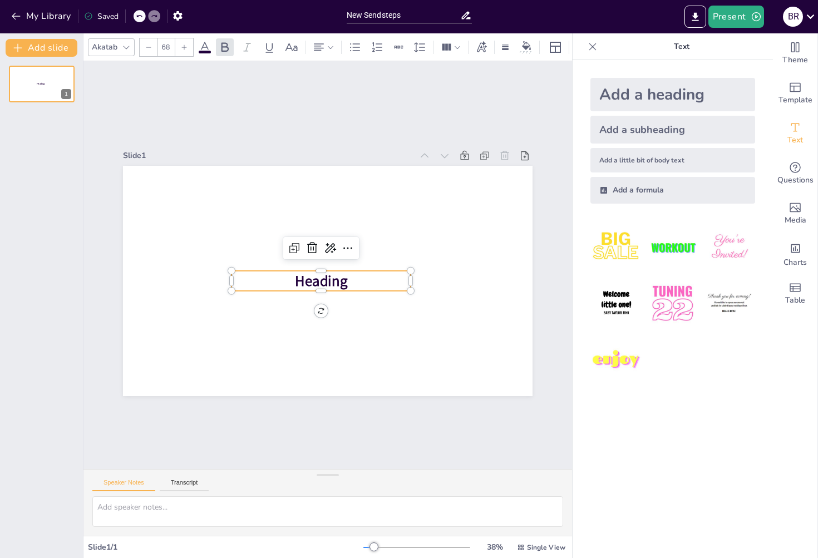
click at [337, 277] on span "Heading" at bounding box center [321, 281] width 52 height 20
click at [341, 242] on icon at bounding box center [347, 248] width 13 height 13
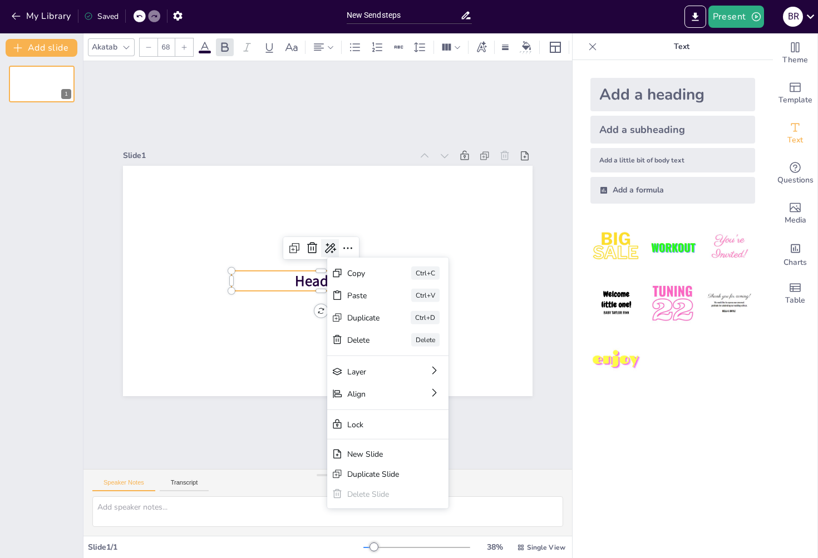
click at [326, 244] on icon at bounding box center [332, 248] width 12 height 11
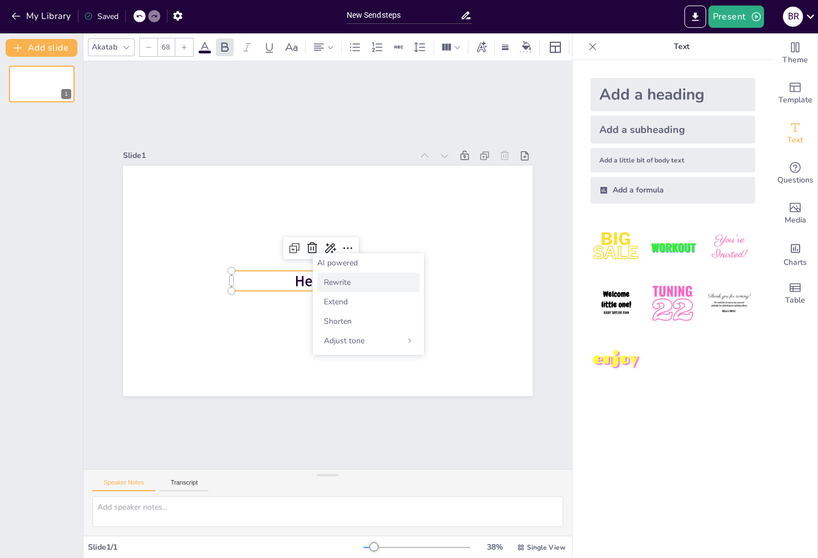
click at [337, 285] on span "Rewrite" at bounding box center [337, 282] width 27 height 11
click at [334, 273] on p "Title" at bounding box center [321, 280] width 179 height 20
click at [324, 274] on span "Title" at bounding box center [321, 281] width 28 height 20
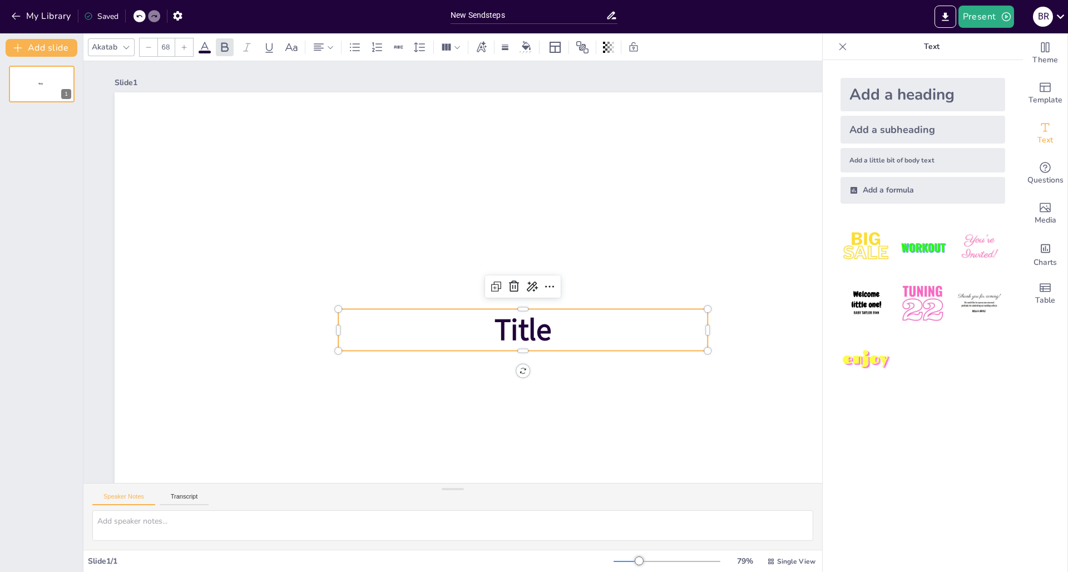
click at [550, 327] on span "Title" at bounding box center [523, 329] width 57 height 41
click at [560, 331] on p "Title" at bounding box center [523, 330] width 370 height 42
click at [549, 331] on span "Title" at bounding box center [523, 329] width 57 height 41
click at [546, 288] on icon at bounding box center [549, 286] width 13 height 13
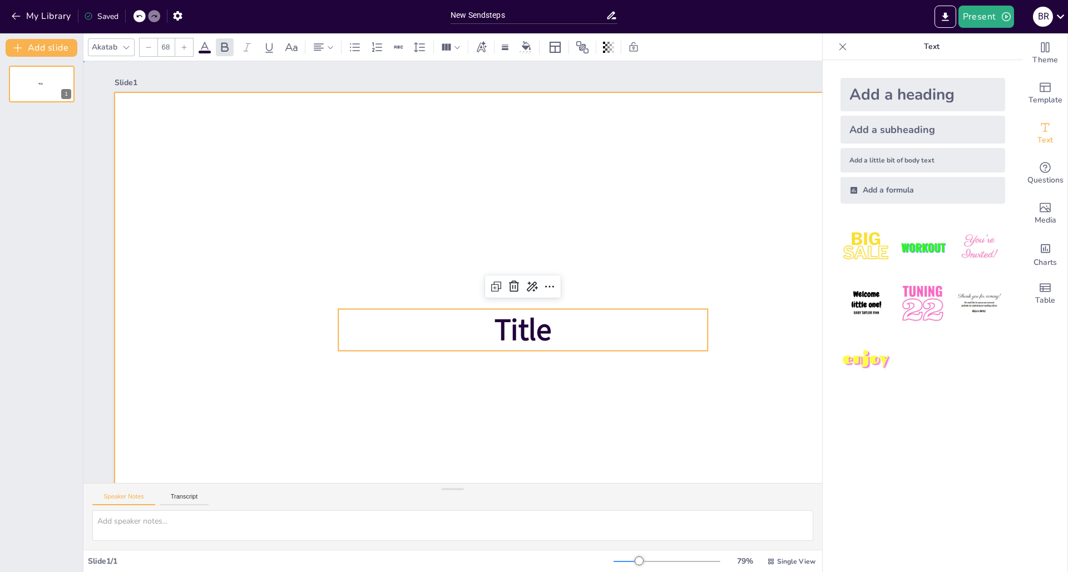
click at [484, 395] on div at bounding box center [537, 329] width 845 height 475
click at [518, 341] on span "Title" at bounding box center [523, 329] width 57 height 41
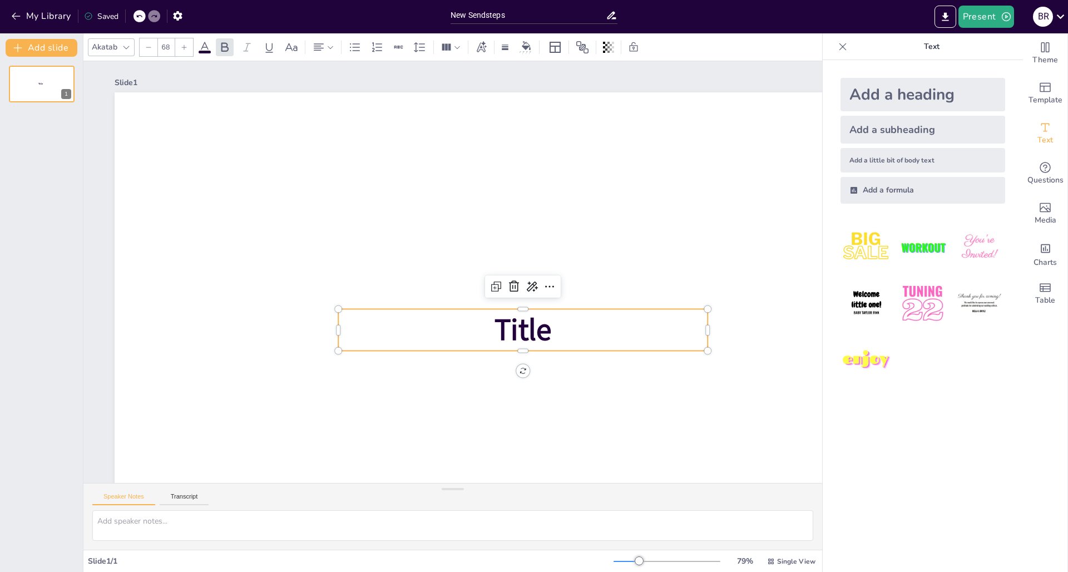
drag, startPoint x: 521, startPoint y: 337, endPoint x: 521, endPoint y: 329, distance: 7.8
click at [521, 329] on span "Title" at bounding box center [523, 329] width 57 height 41
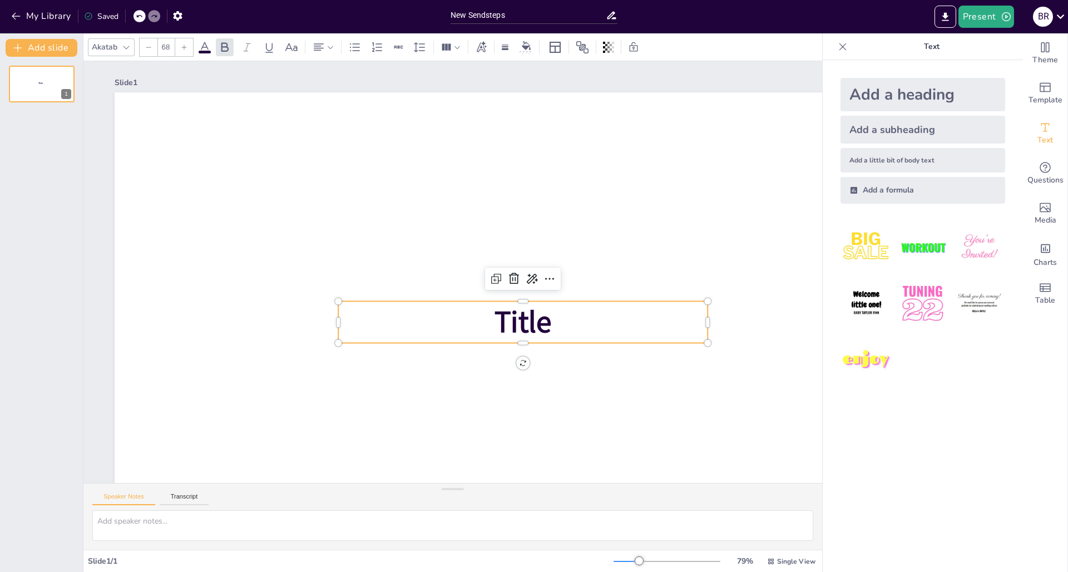
click at [512, 320] on span "Title" at bounding box center [523, 322] width 57 height 41
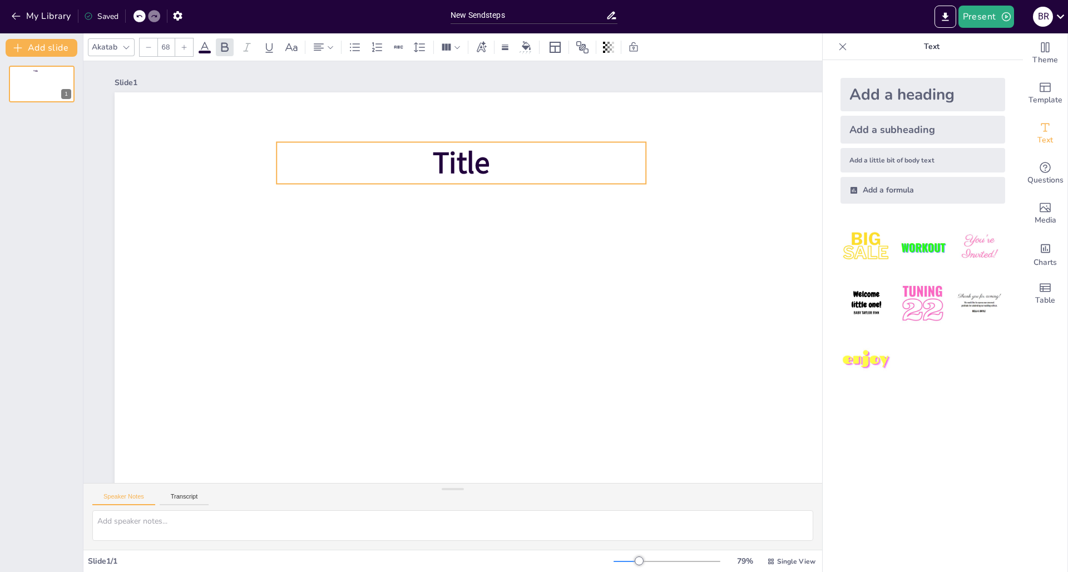
drag, startPoint x: 606, startPoint y: 311, endPoint x: 544, endPoint y: 151, distance: 170.7
click at [544, 151] on p "Title" at bounding box center [462, 163] width 370 height 42
click at [490, 171] on span "Title" at bounding box center [461, 162] width 57 height 41
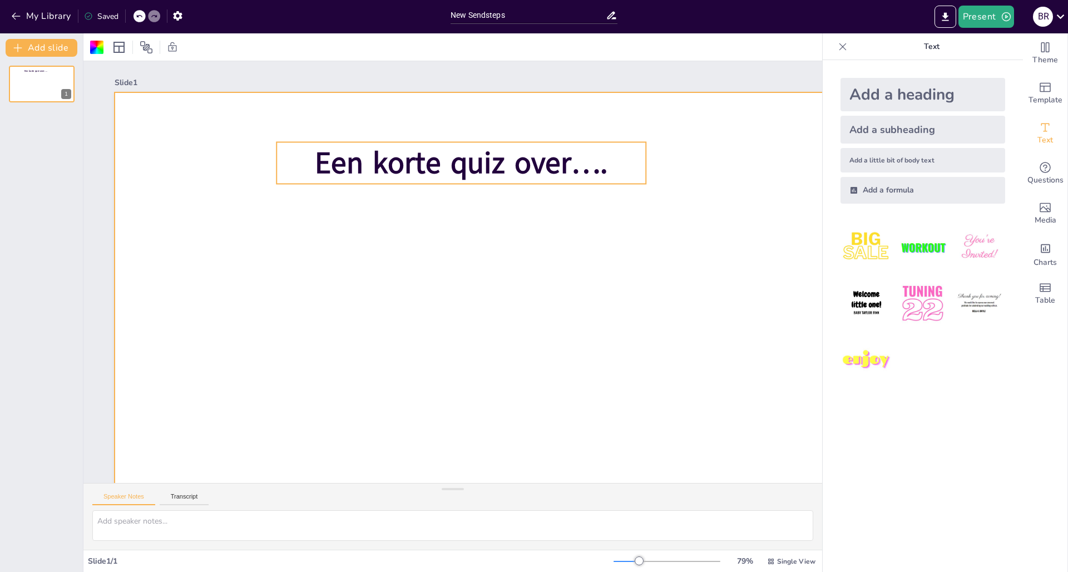
click at [608, 152] on span "Een korte quiz over…." at bounding box center [461, 162] width 293 height 41
click at [506, 299] on div at bounding box center [537, 329] width 845 height 475
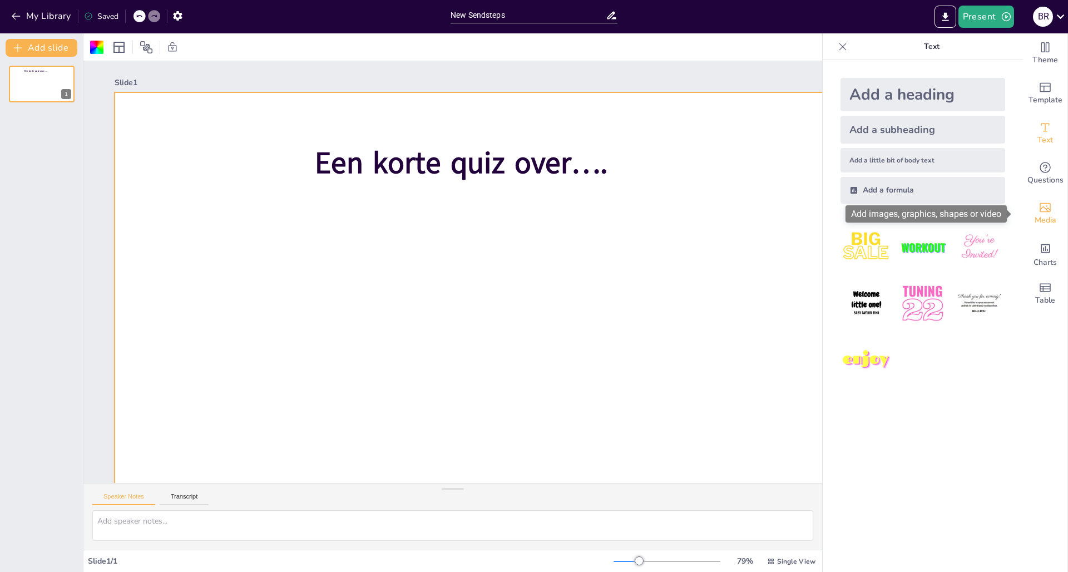
click at [818, 206] on icon "Add images, graphics, shapes or video" at bounding box center [1045, 207] width 13 height 13
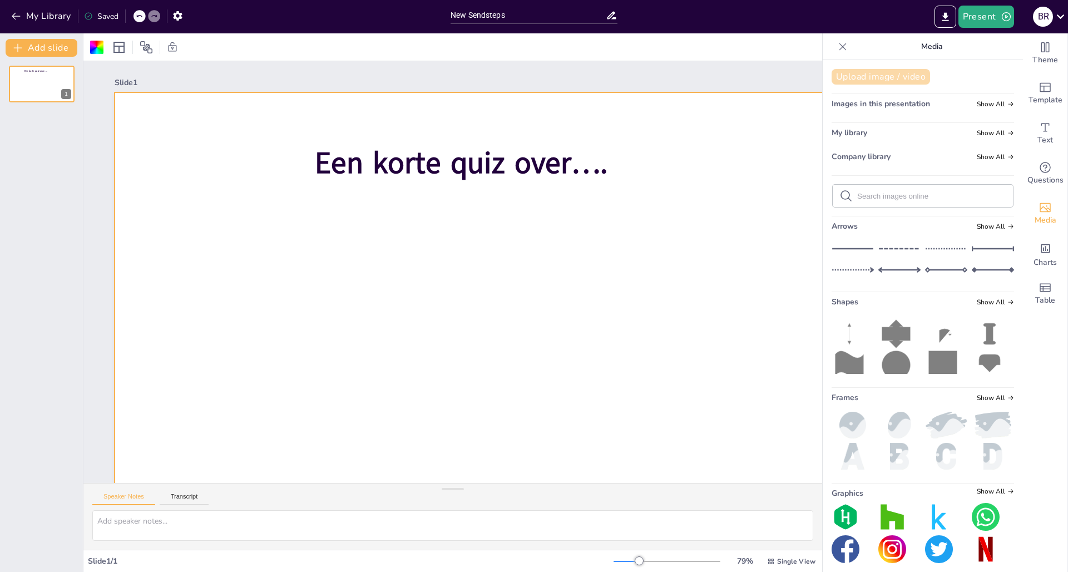
click at [818, 83] on button "Upload image / video" at bounding box center [881, 77] width 99 height 16
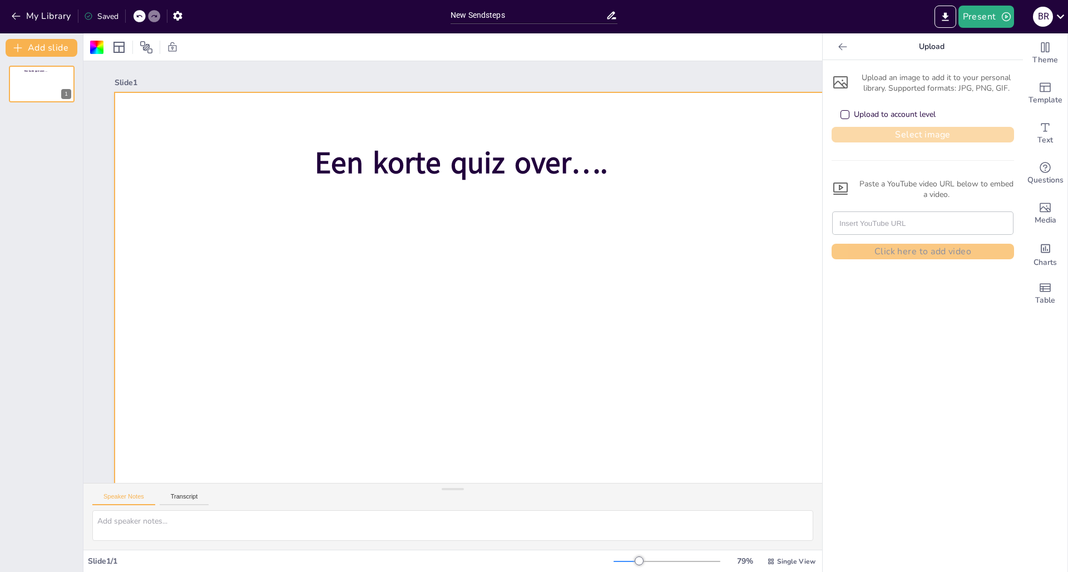
click at [818, 134] on button "Select image" at bounding box center [923, 135] width 183 height 16
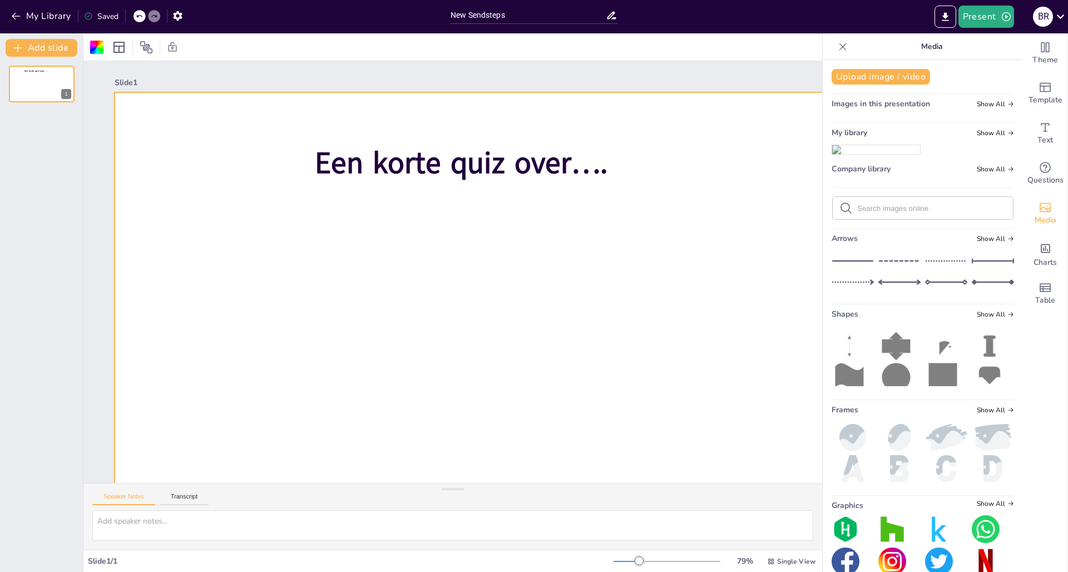
drag, startPoint x: 871, startPoint y: 204, endPoint x: 535, endPoint y: 264, distance: 341.9
click at [535, 264] on div "Document fonts Akatab Popular fonts Lato Montserrat Open Sans Oswald Poppins Ra…" at bounding box center [534, 302] width 1068 height 539
click at [818, 213] on div "Upload image / video Images in this presentation Show All My library Show All C…" at bounding box center [923, 316] width 200 height 512
click at [818, 154] on img at bounding box center [877, 149] width 88 height 9
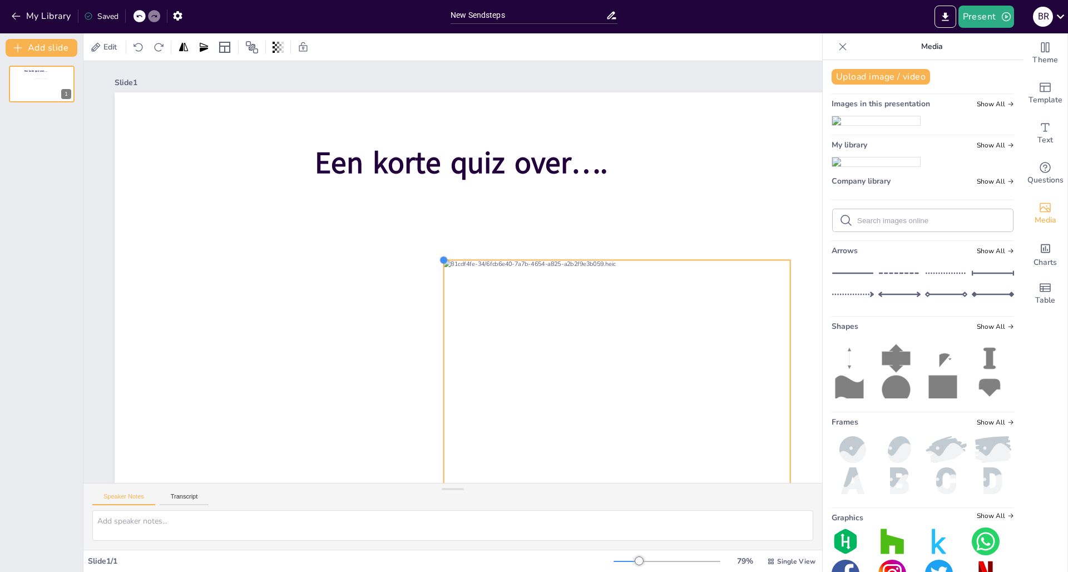
drag, startPoint x: 280, startPoint y: 139, endPoint x: 441, endPoint y: 302, distance: 228.6
click at [441, 302] on div "Een korte quiz over…." at bounding box center [537, 329] width 845 height 475
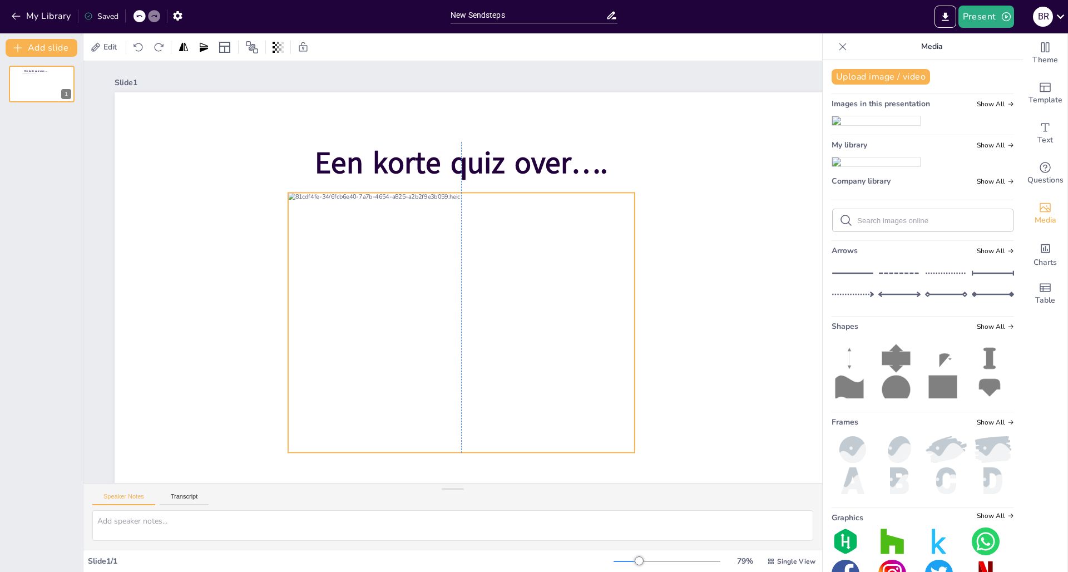
drag, startPoint x: 516, startPoint y: 279, endPoint x: 362, endPoint y: 212, distance: 168.7
click at [362, 212] on div at bounding box center [461, 323] width 347 height 260
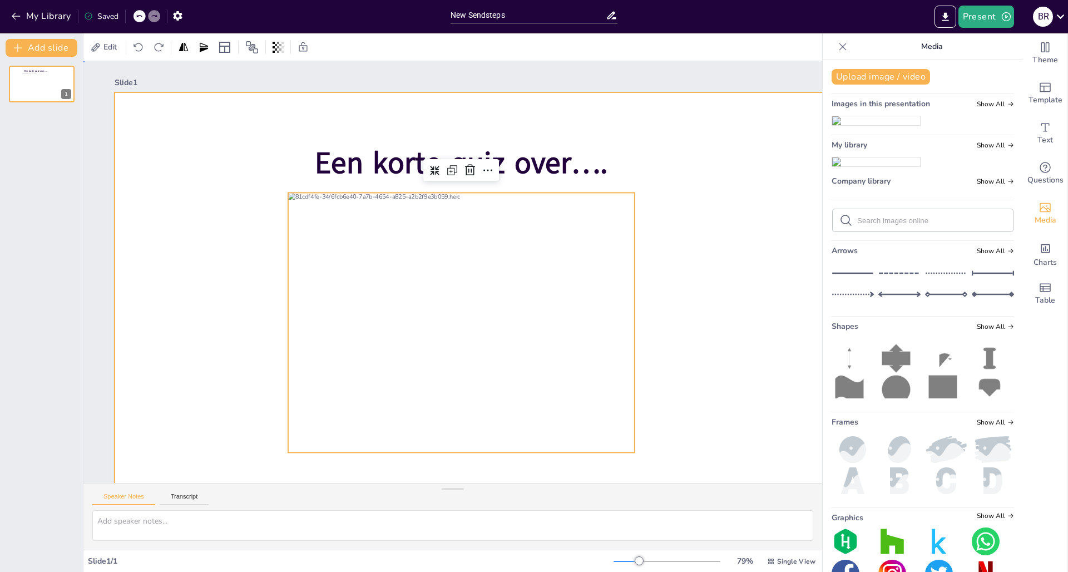
click at [667, 254] on div at bounding box center [523, 346] width 925 height 641
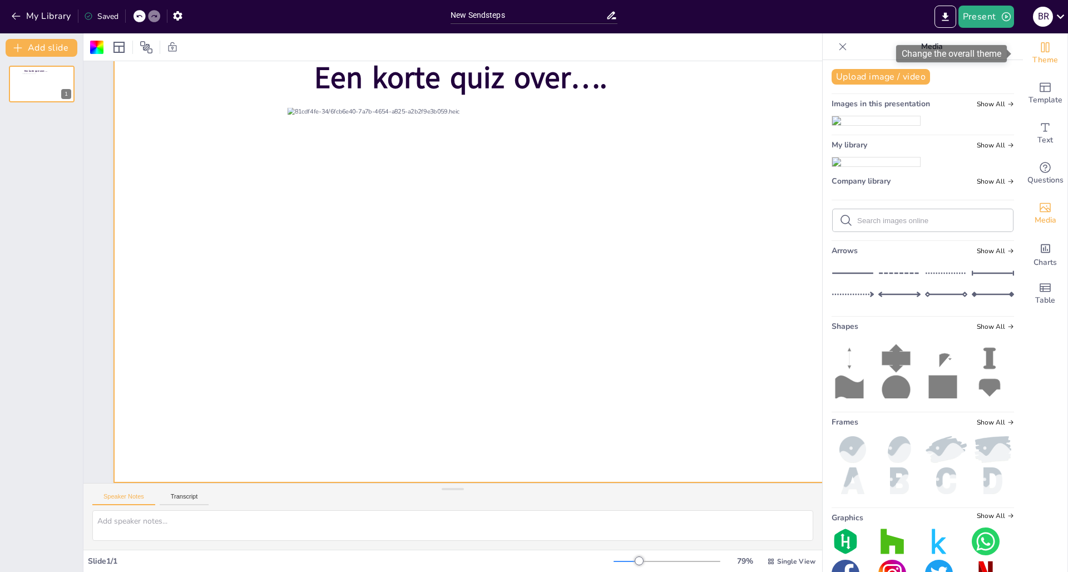
click at [818, 53] on icon "Change the overall theme" at bounding box center [1045, 47] width 13 height 13
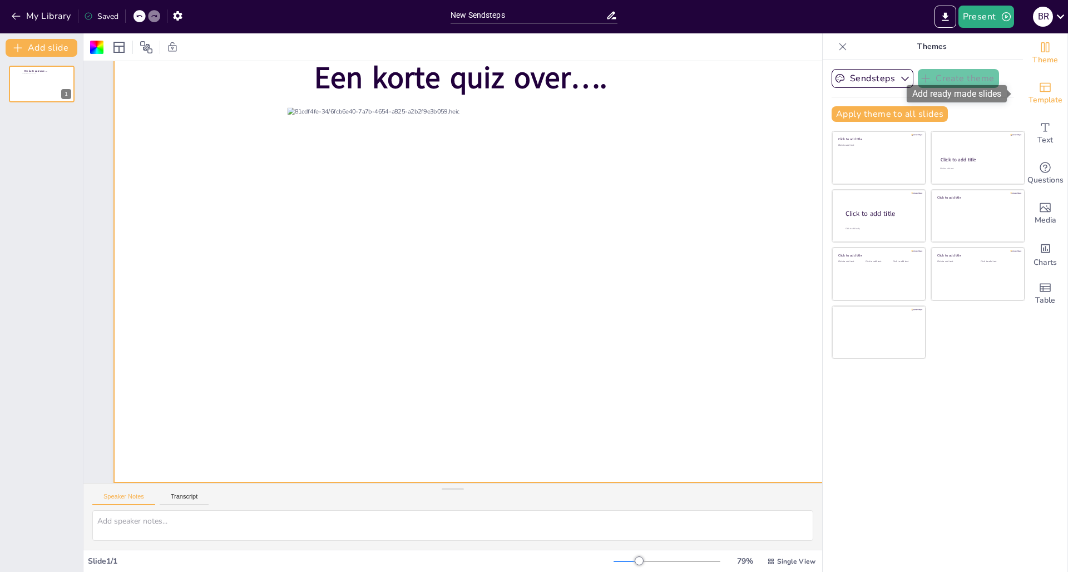
click at [818, 101] on span "Template" at bounding box center [1046, 100] width 34 height 12
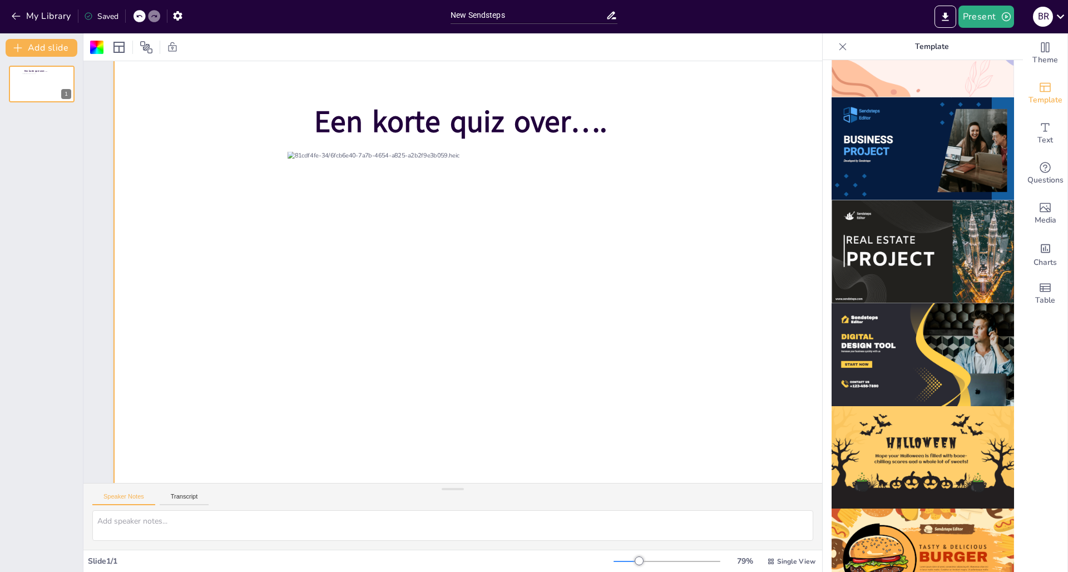
scroll to position [0, 1]
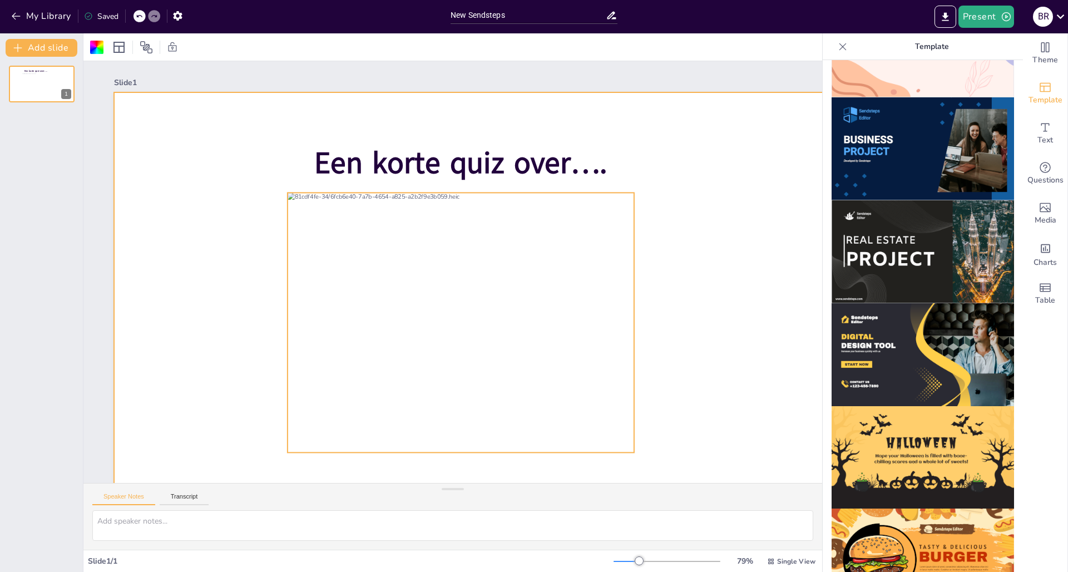
click at [478, 246] on div at bounding box center [461, 323] width 347 height 260
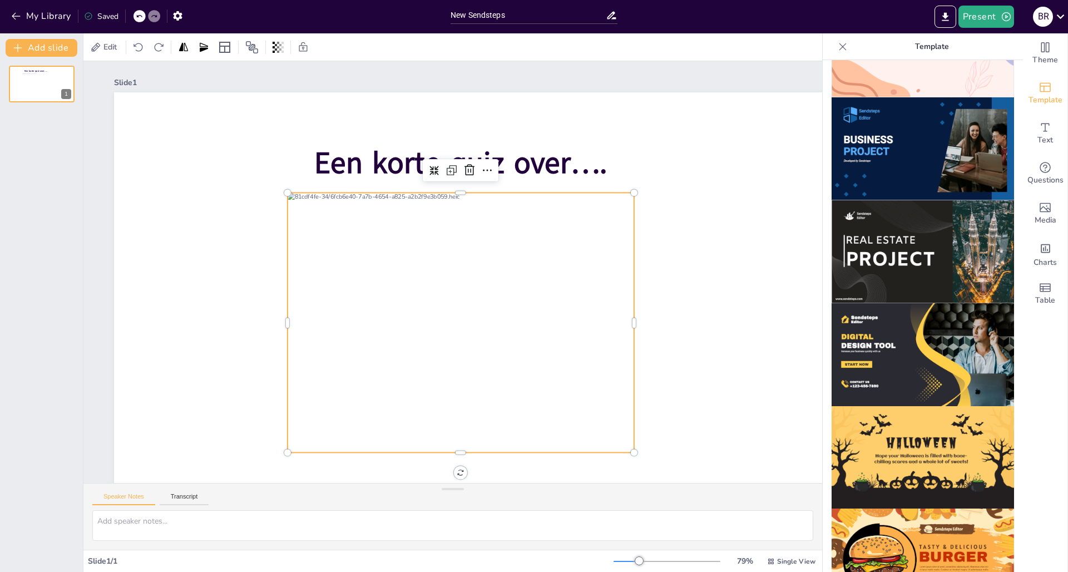
click at [478, 246] on div at bounding box center [461, 323] width 347 height 260
click at [818, 48] on icon at bounding box center [843, 46] width 7 height 7
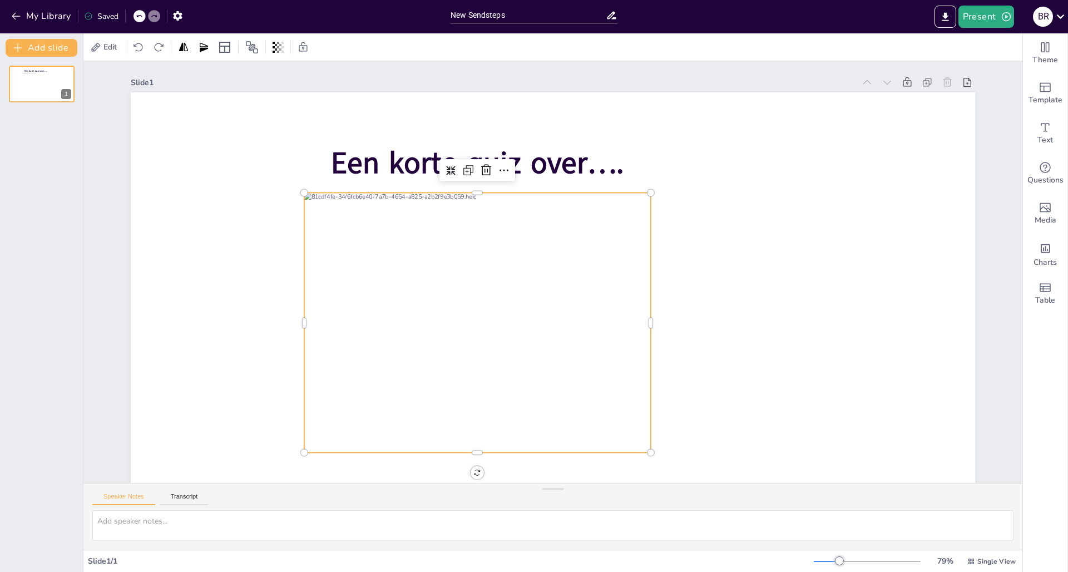
scroll to position [0, 0]
click at [510, 255] on div at bounding box center [477, 323] width 347 height 260
drag, startPoint x: 1022, startPoint y: 117, endPoint x: 988, endPoint y: 106, distance: 35.0
click at [818, 106] on div "Document fonts Akatab Popular fonts Lato Montserrat Open Sans Oswald Poppins Ra…" at bounding box center [534, 302] width 1068 height 539
click at [446, 174] on icon at bounding box center [450, 170] width 9 height 9
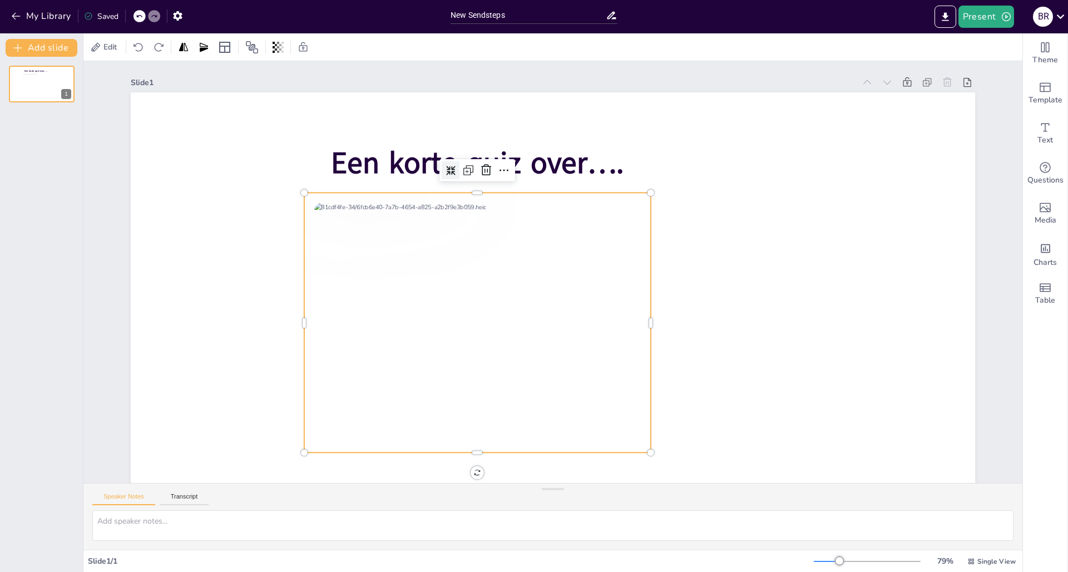
click at [450, 286] on div at bounding box center [473, 314] width 372 height 295
click at [498, 166] on icon at bounding box center [504, 170] width 13 height 13
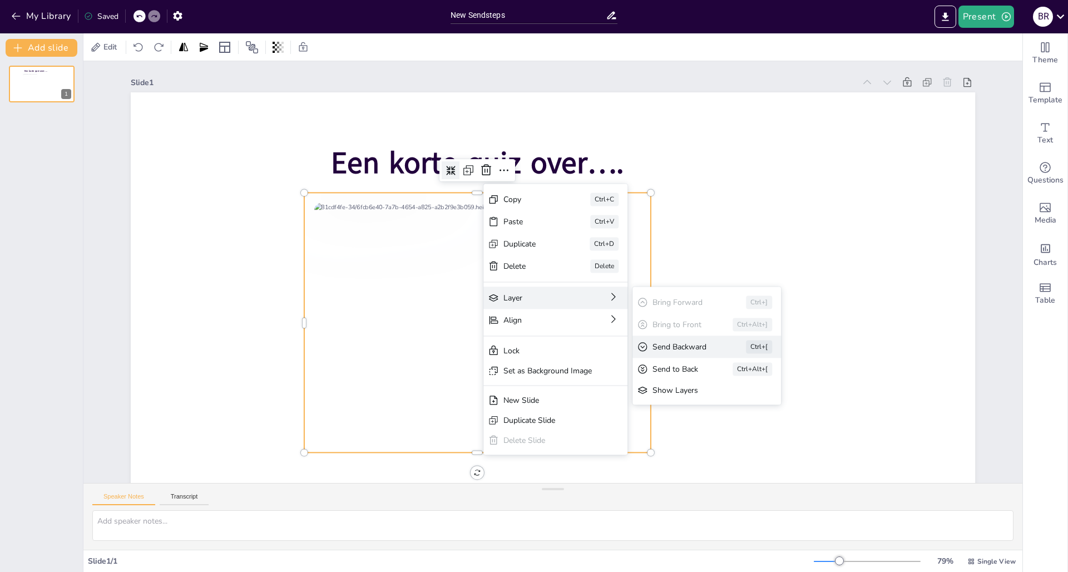
click at [736, 403] on div "Send Backward" at bounding box center [767, 408] width 62 height 11
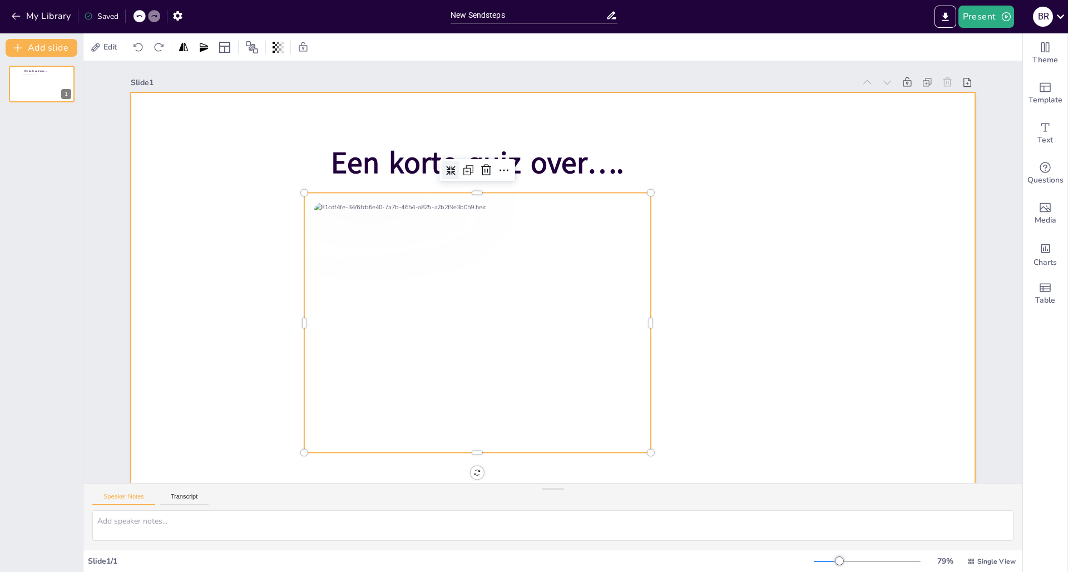
click at [162, 248] on div at bounding box center [553, 329] width 845 height 475
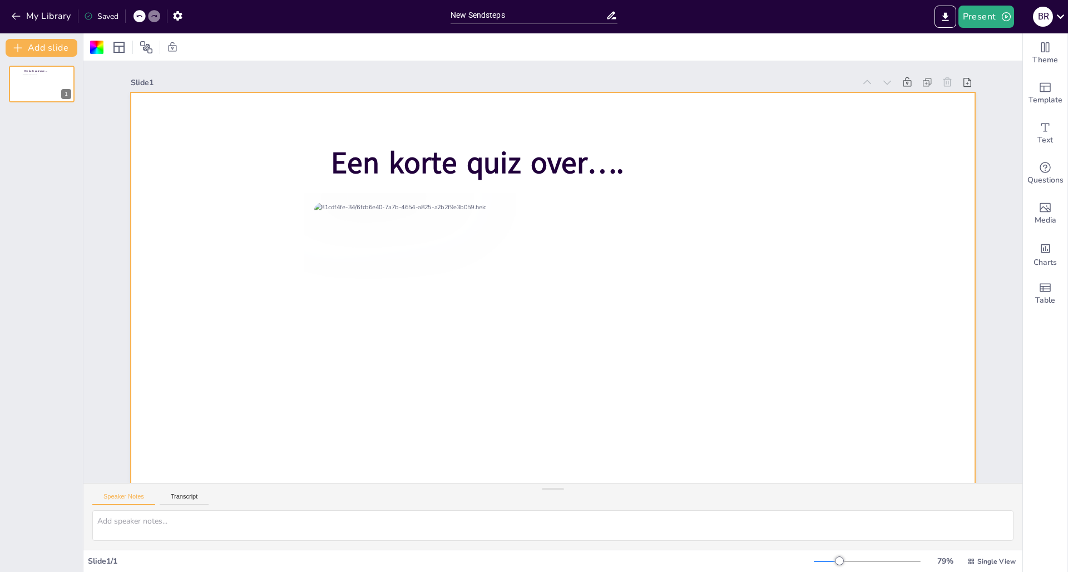
scroll to position [93, 0]
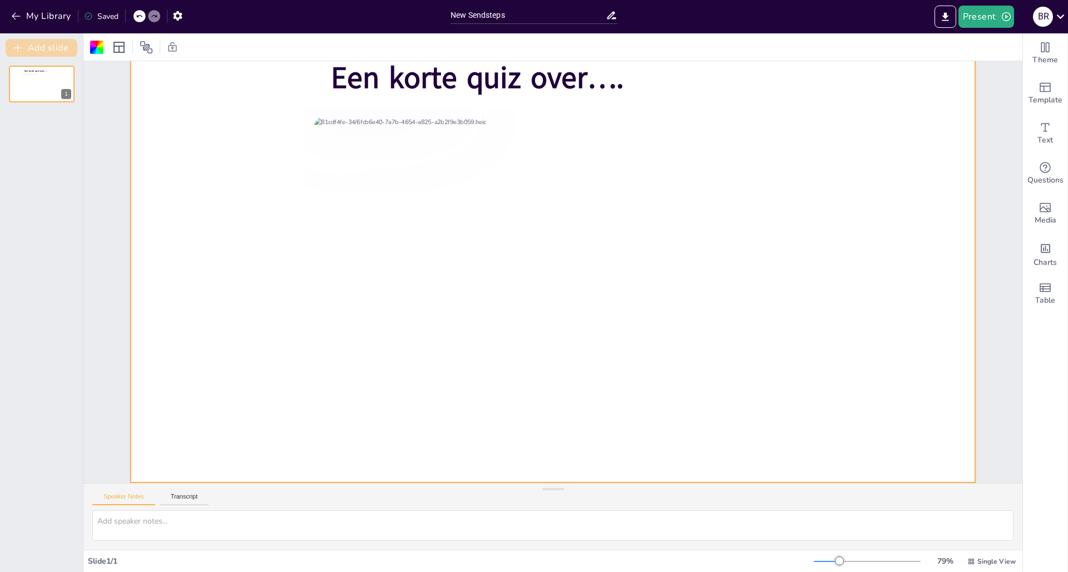
click at [57, 45] on button "Add slide" at bounding box center [42, 48] width 72 height 18
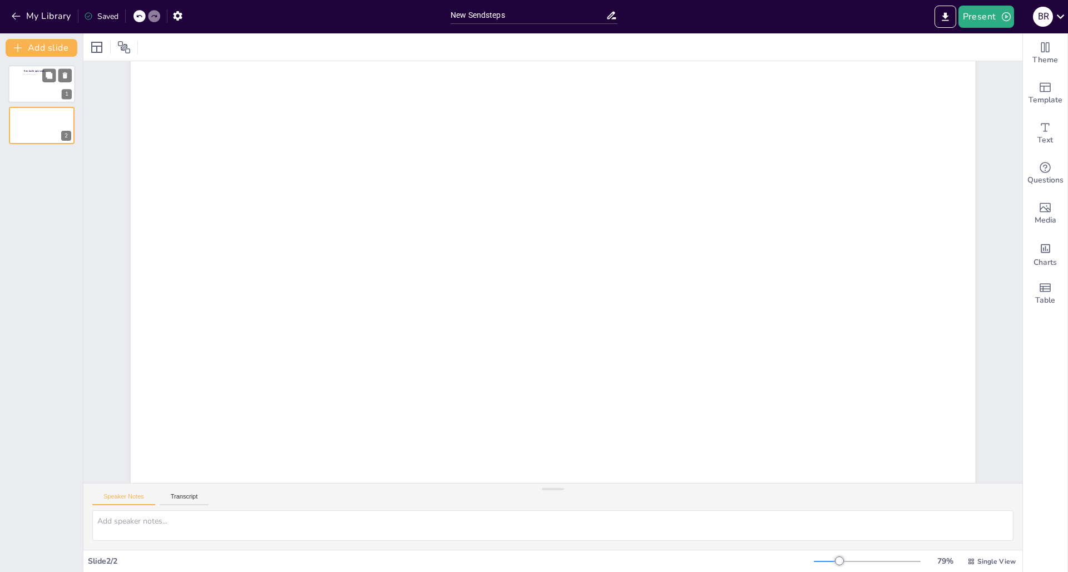
click at [36, 88] on div at bounding box center [35, 83] width 27 height 21
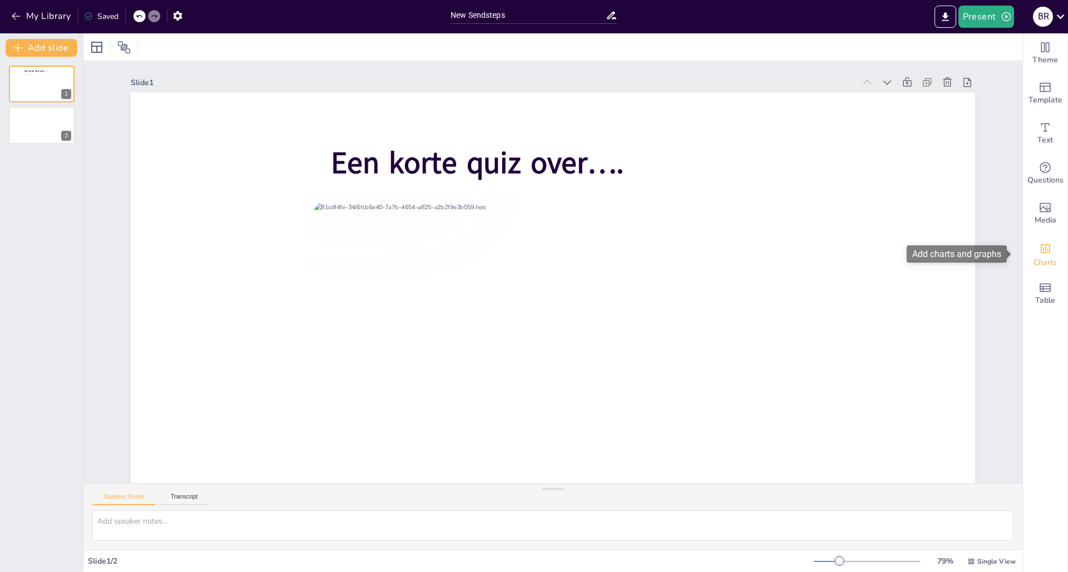
click at [818, 252] on icon "Add charts and graphs" at bounding box center [1045, 248] width 9 height 9
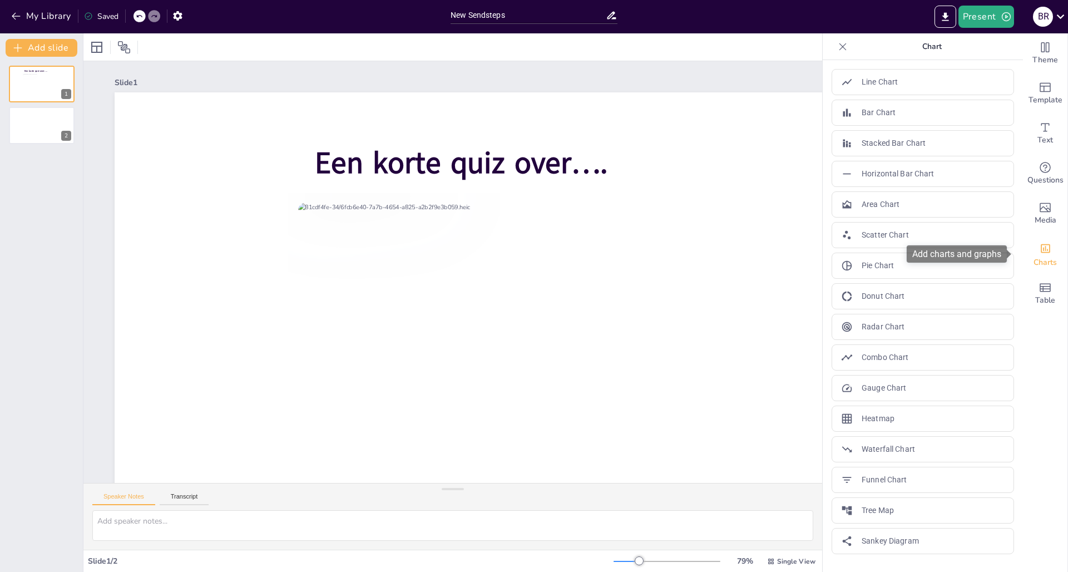
click at [818, 256] on div "Add charts and graphs" at bounding box center [1046, 248] width 12 height 18
click at [818, 294] on span "Table" at bounding box center [1046, 300] width 20 height 12
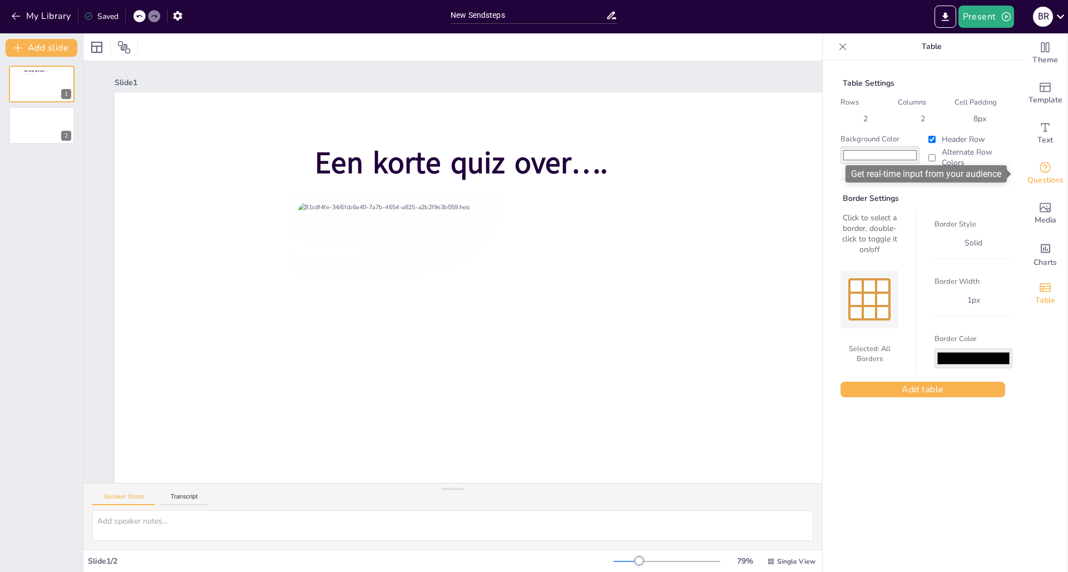
click at [818, 175] on span "Questions" at bounding box center [1046, 180] width 36 height 12
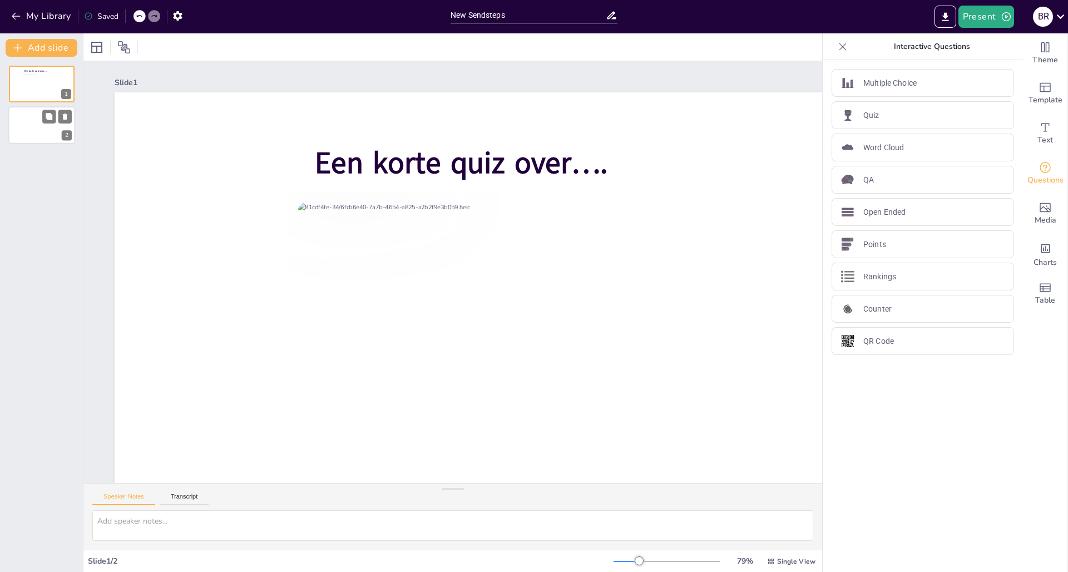
click at [45, 107] on div "2" at bounding box center [41, 126] width 67 height 38
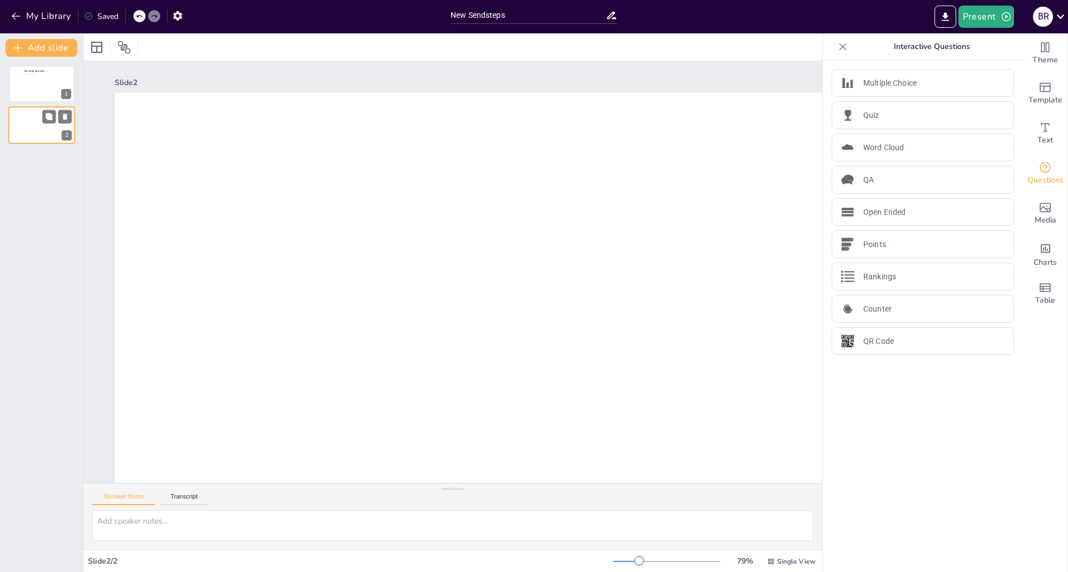
scroll to position [58, 0]
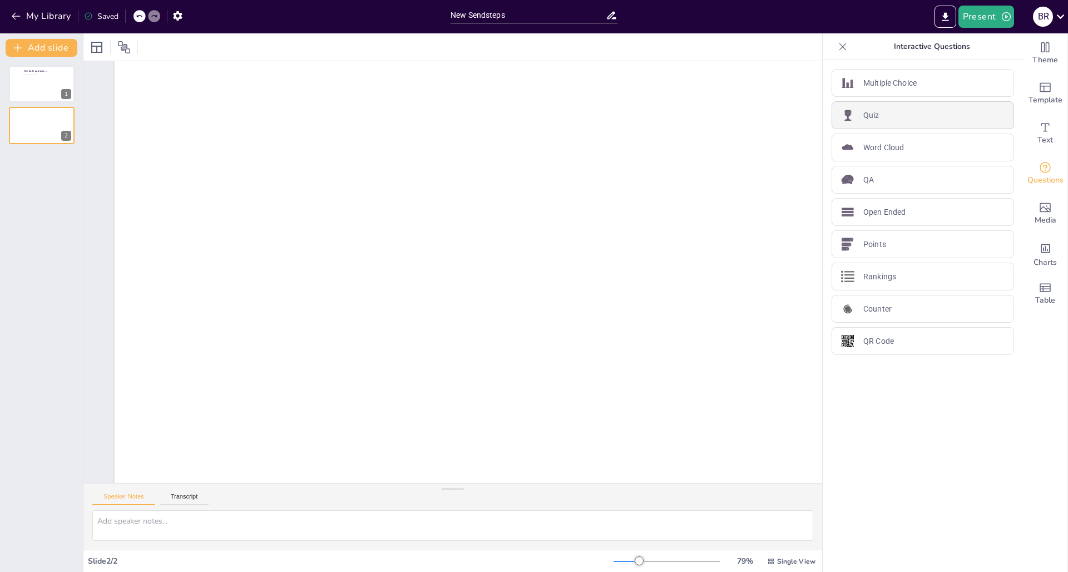
click at [818, 118] on div "Quiz" at bounding box center [923, 115] width 183 height 28
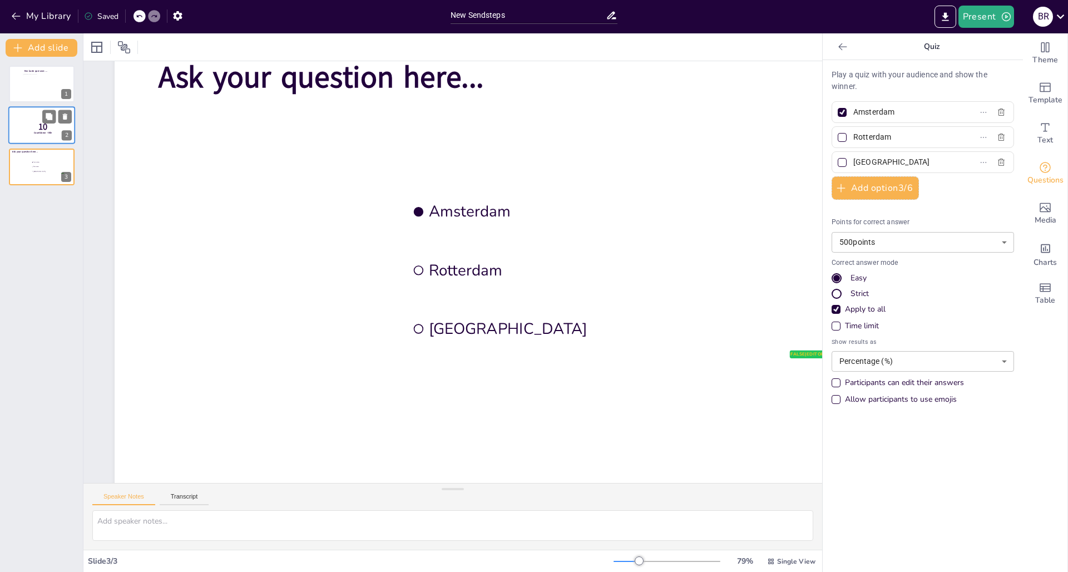
click at [26, 125] on div at bounding box center [41, 126] width 67 height 38
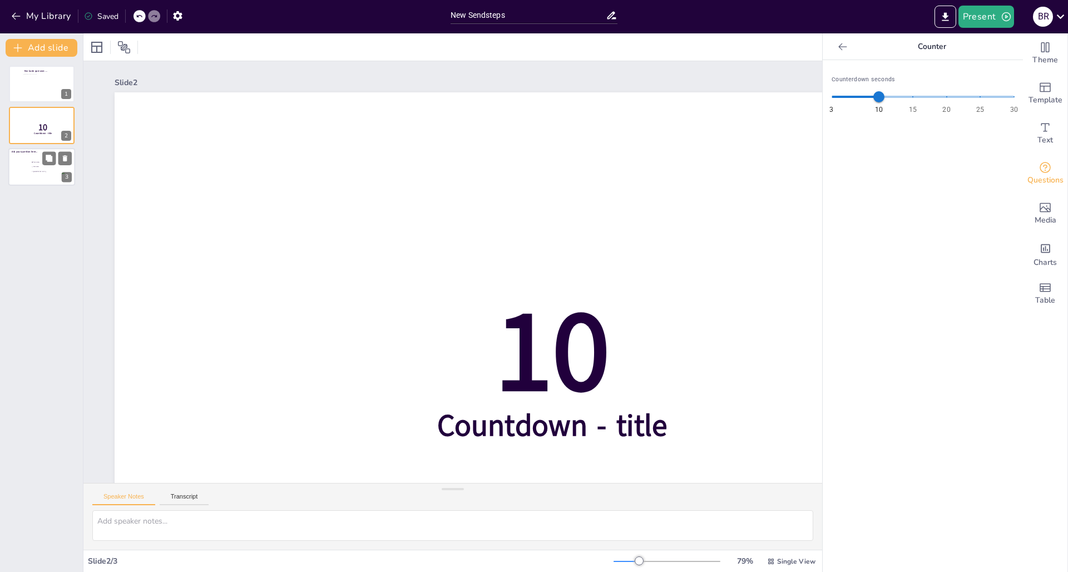
click at [25, 170] on div at bounding box center [41, 167] width 67 height 38
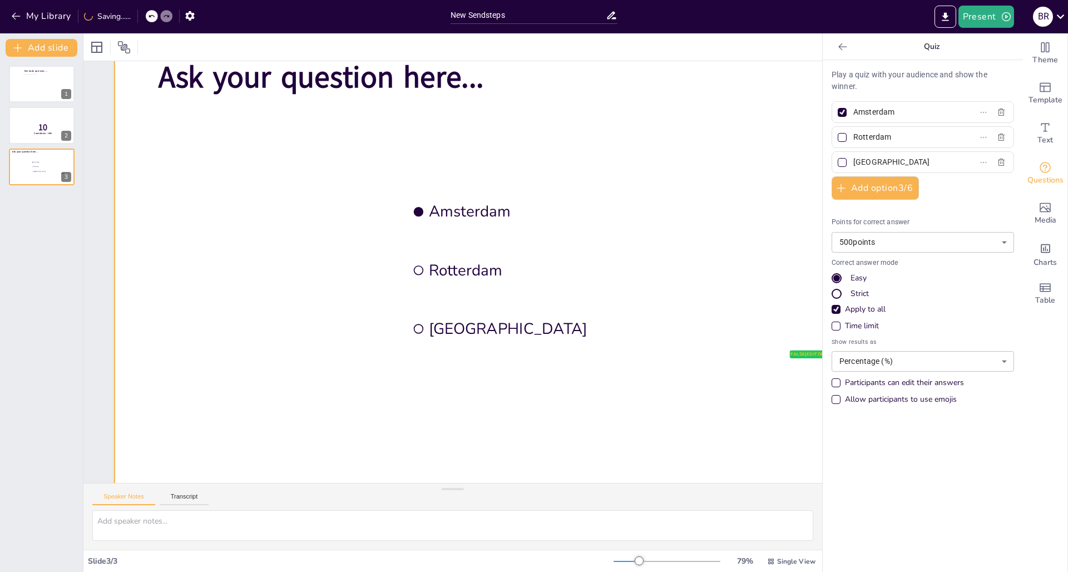
click at [517, 75] on div at bounding box center [537, 272] width 845 height 475
click at [484, 77] on span "Ask your question here..." at bounding box center [321, 77] width 325 height 41
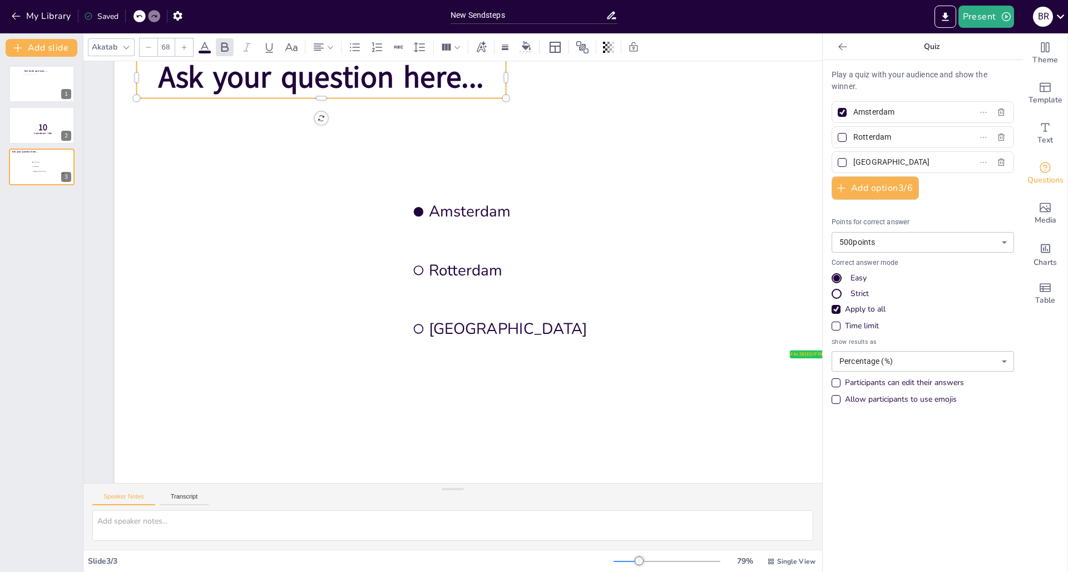
click at [496, 80] on p "Ask your question here..." at bounding box center [322, 77] width 370 height 42
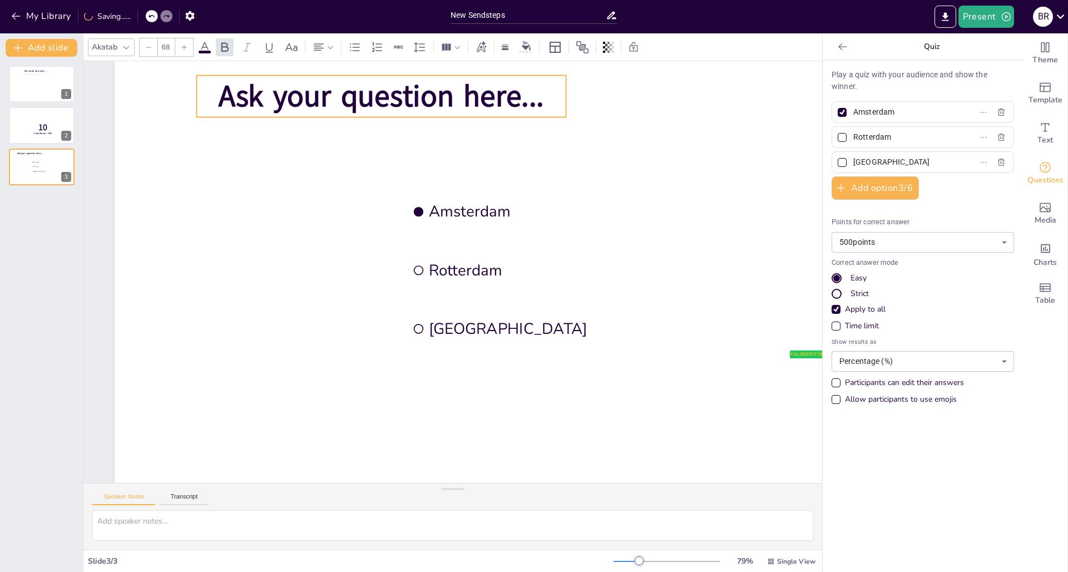
drag, startPoint x: 492, startPoint y: 82, endPoint x: 570, endPoint y: 99, distance: 80.3
click at [544, 99] on span "Ask your question here..." at bounding box center [381, 96] width 325 height 41
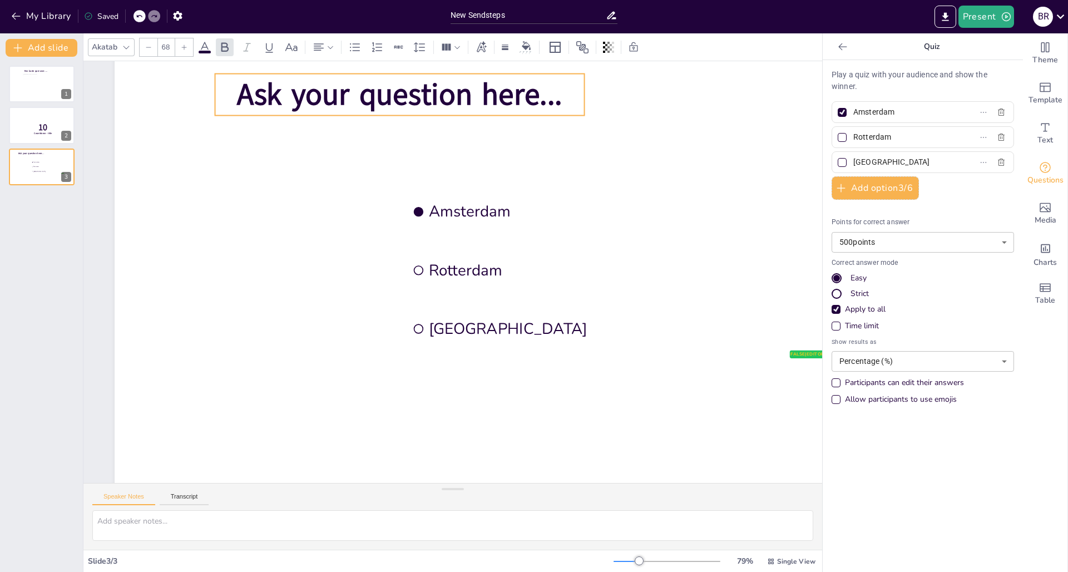
click at [538, 101] on span "Ask your question here..." at bounding box center [399, 94] width 325 height 41
click at [562, 101] on span "Ask your question here..." at bounding box center [399, 94] width 325 height 41
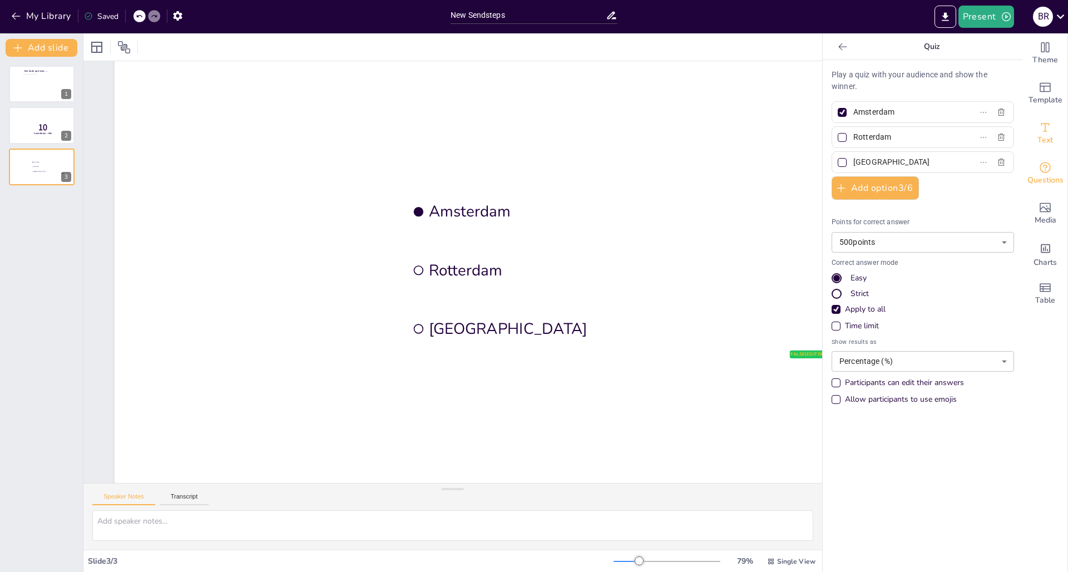
click at [818, 134] on div "Text" at bounding box center [1045, 134] width 45 height 40
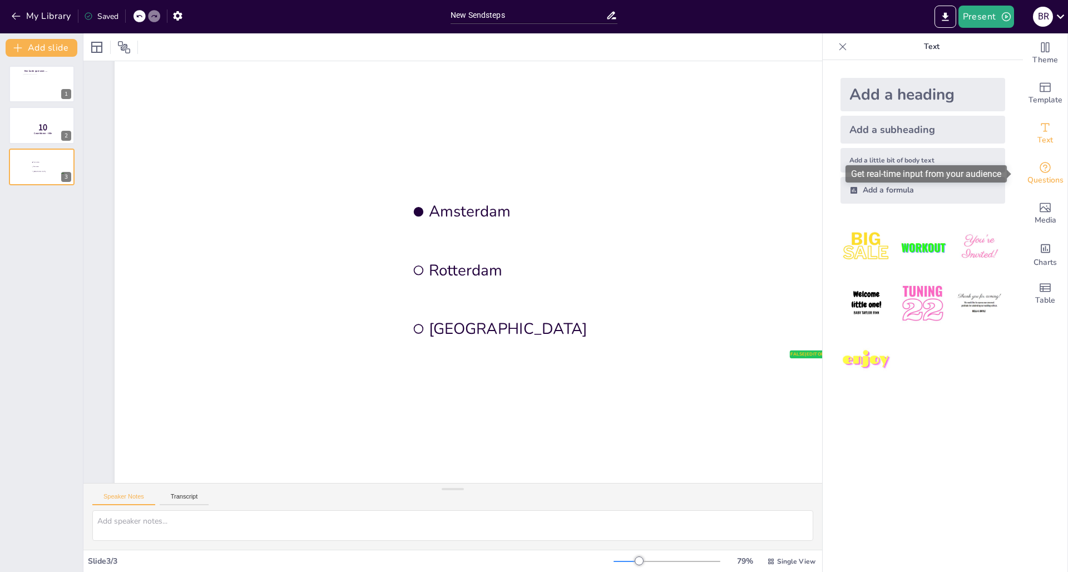
click at [818, 175] on span "Questions" at bounding box center [1046, 180] width 36 height 12
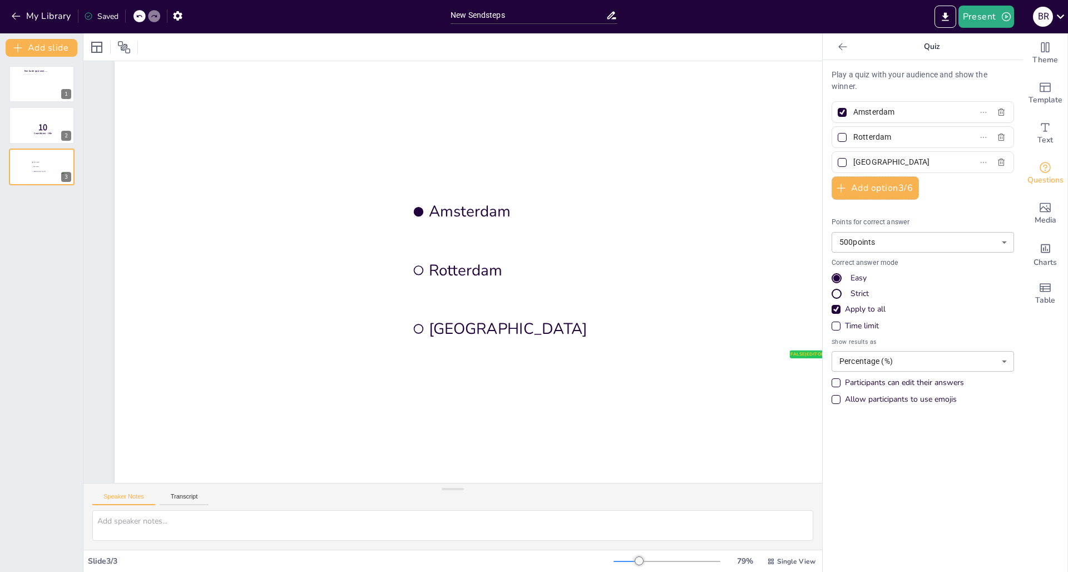
click at [818, 53] on div at bounding box center [843, 47] width 18 height 18
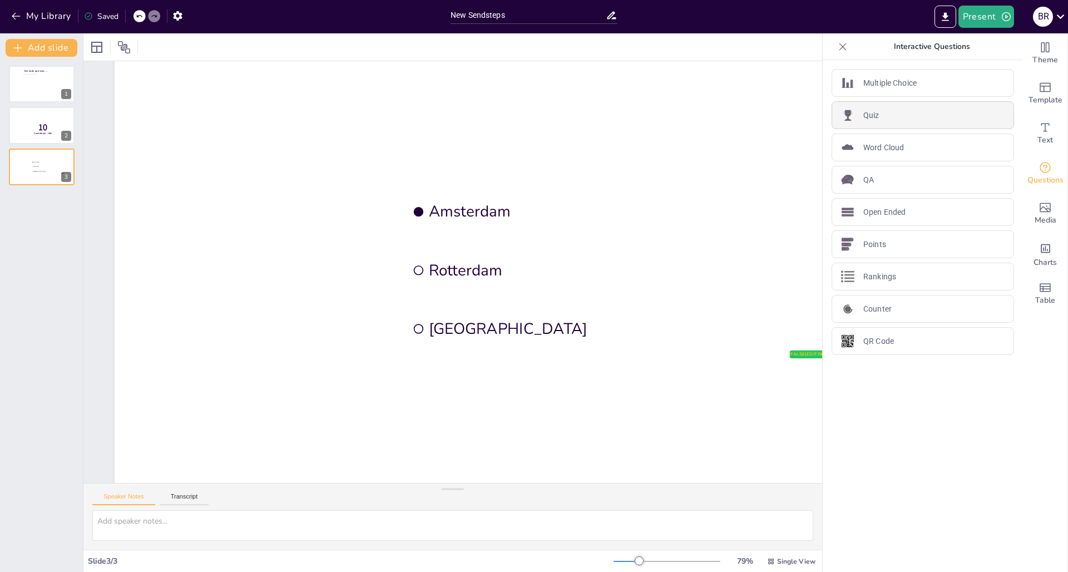
click at [818, 111] on div "Quiz" at bounding box center [923, 115] width 183 height 28
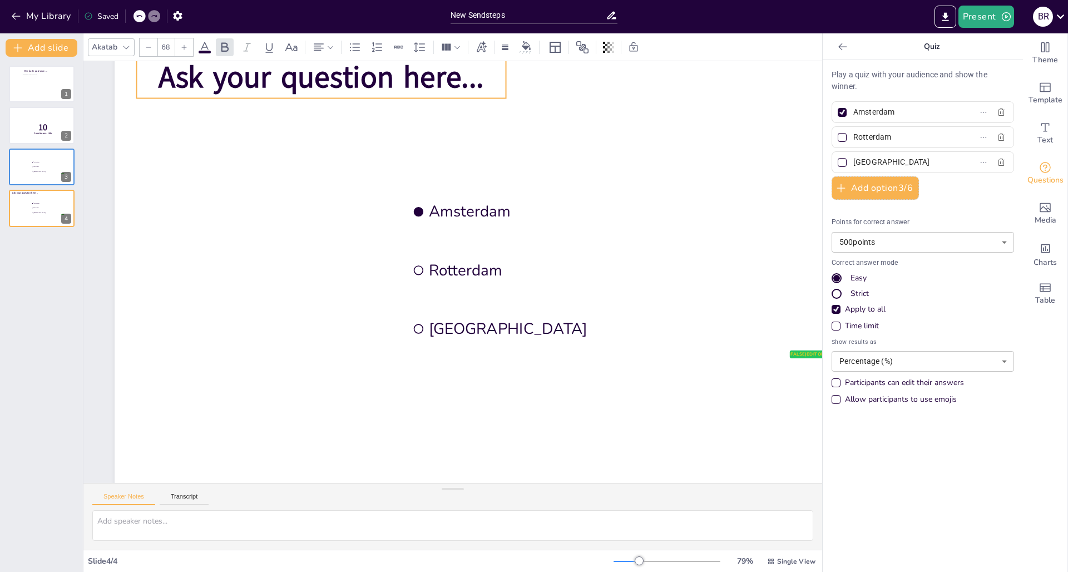
click at [449, 74] on span "Ask your question here..." at bounding box center [321, 77] width 325 height 41
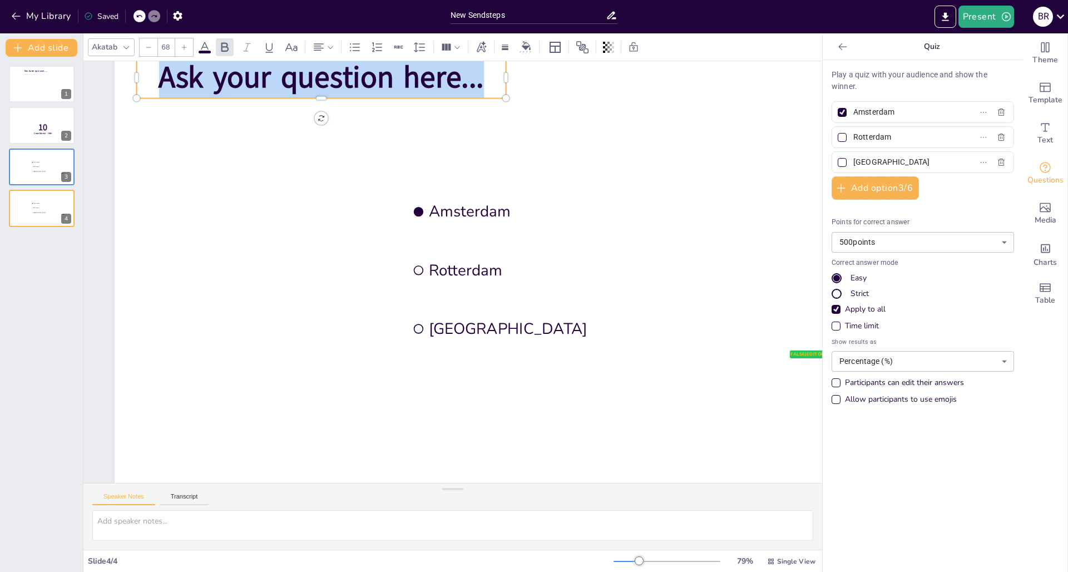
click at [449, 74] on span "Ask your question here..." at bounding box center [321, 77] width 325 height 41
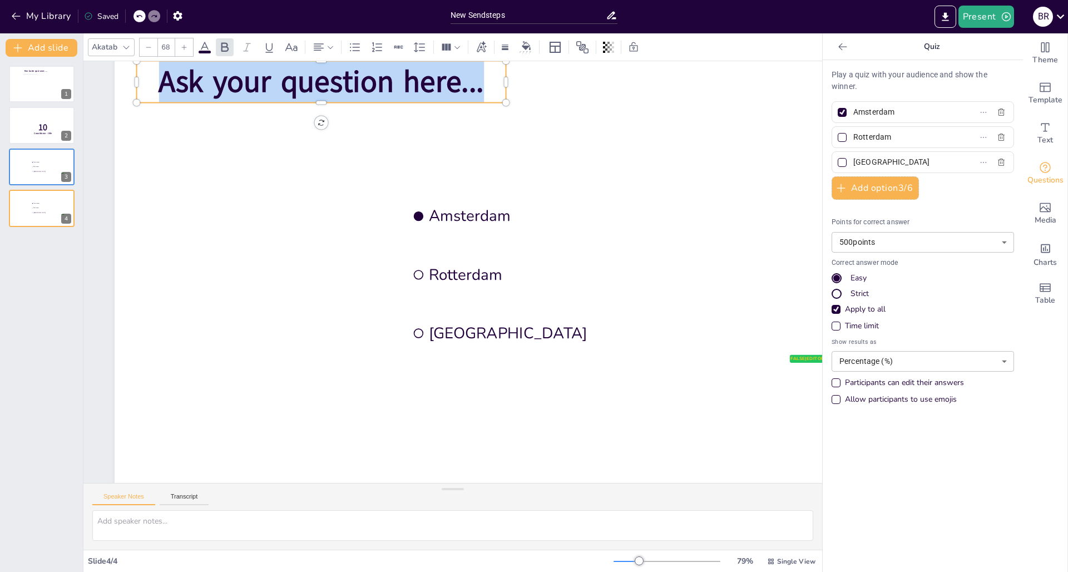
click at [449, 74] on span "Ask your question here..." at bounding box center [321, 81] width 325 height 41
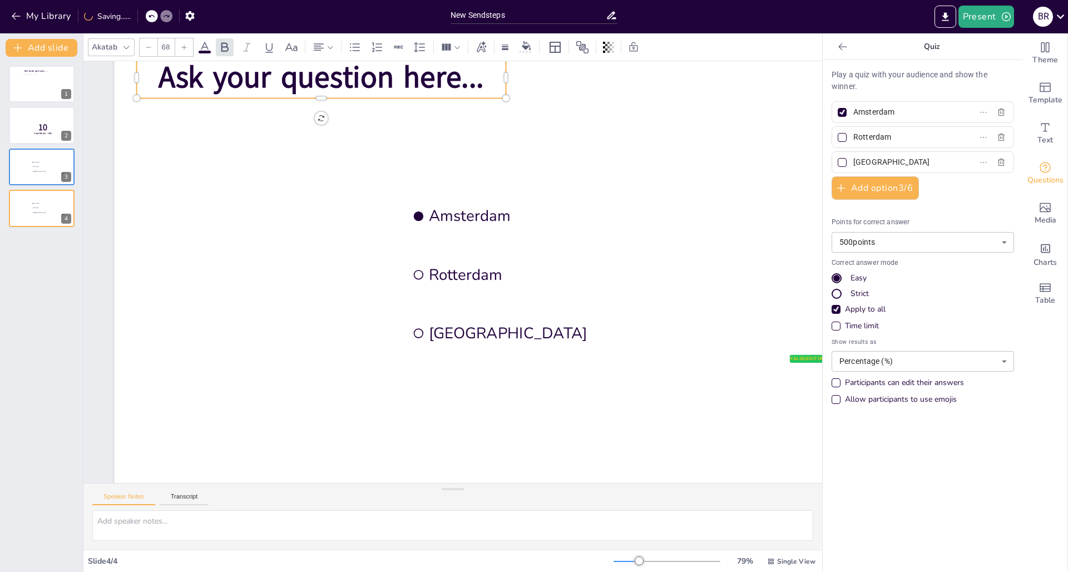
scroll to position [49, 0]
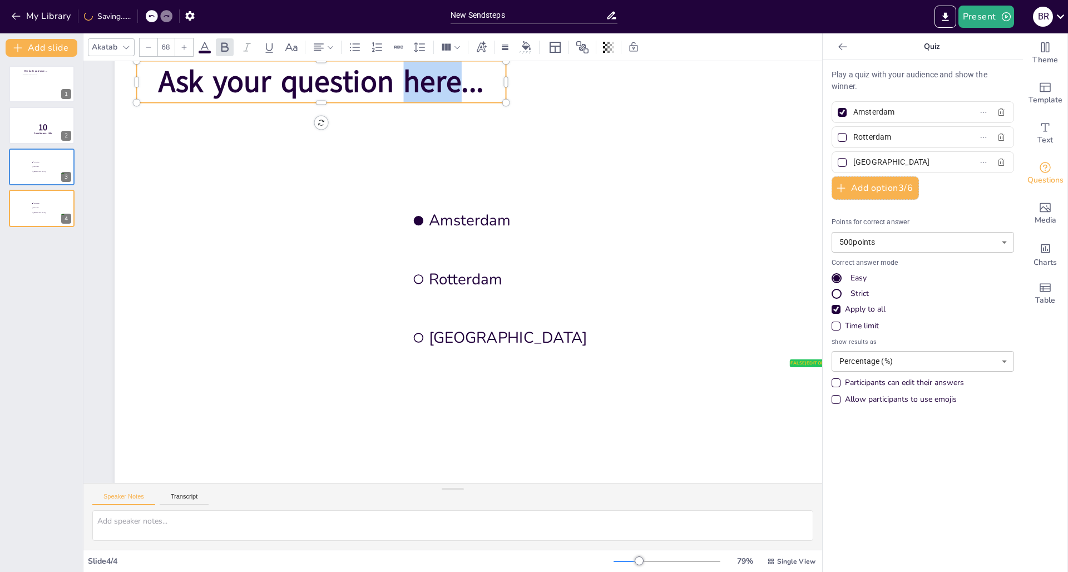
click at [449, 74] on span "Ask your question here..." at bounding box center [321, 81] width 325 height 41
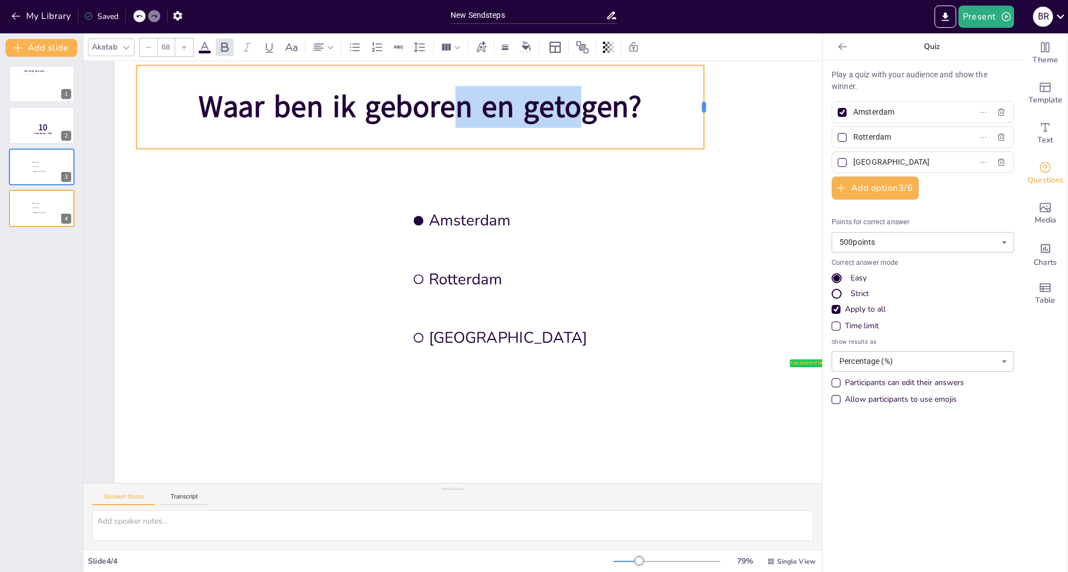
drag, startPoint x: 509, startPoint y: 108, endPoint x: 707, endPoint y: 101, distance: 198.8
click at [707, 101] on div at bounding box center [709, 107] width 9 height 83
click at [818, 107] on input "Amsterdam" at bounding box center [906, 112] width 104 height 16
drag, startPoint x: 897, startPoint y: 112, endPoint x: 848, endPoint y: 112, distance: 49.5
click at [818, 112] on input "Amsterdam" at bounding box center [906, 112] width 104 height 16
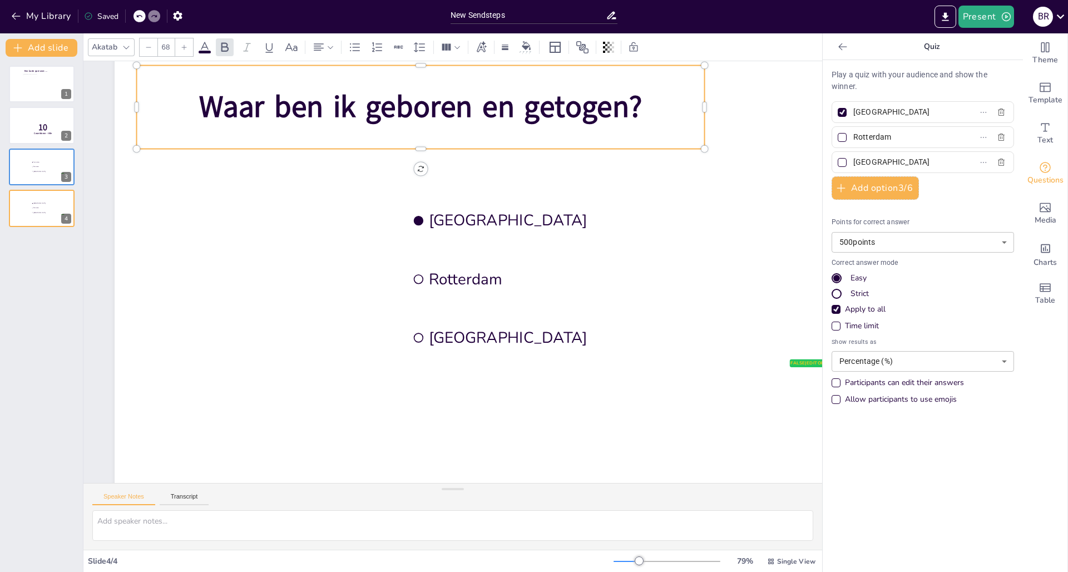
type input "[GEOGRAPHIC_DATA]"
click at [818, 127] on div "Rotterdam" at bounding box center [923, 137] width 183 height 22
click at [818, 137] on input "Rotterdam" at bounding box center [906, 137] width 104 height 16
drag, startPoint x: 904, startPoint y: 137, endPoint x: 841, endPoint y: 137, distance: 62.9
click at [818, 137] on span "Rotterdam" at bounding box center [901, 137] width 104 height 16
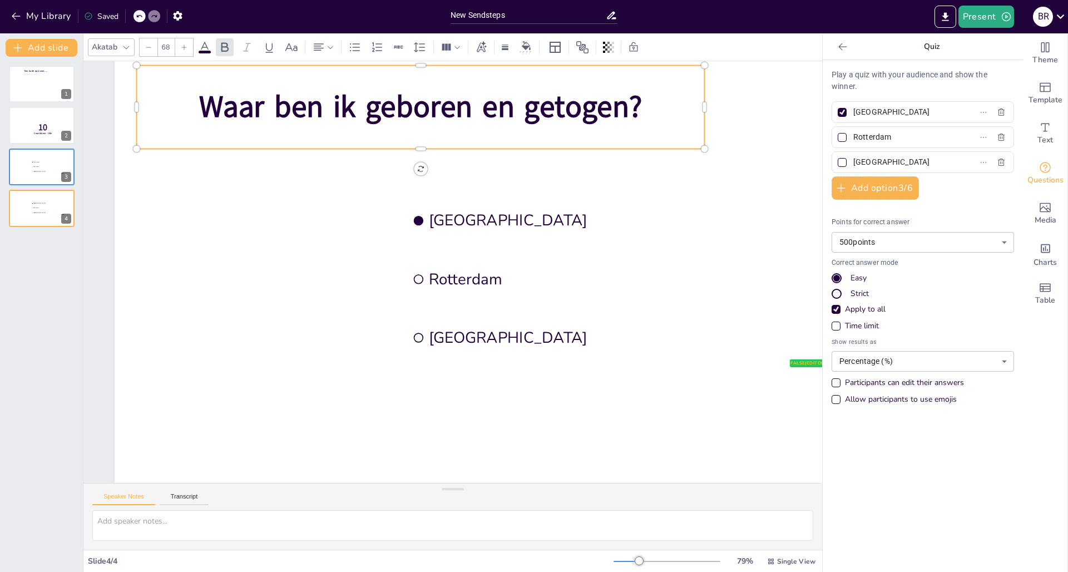
click at [818, 137] on input "Rotterdam" at bounding box center [906, 137] width 104 height 16
type input "[GEOGRAPHIC_DATA]"
click at [818, 166] on input "[GEOGRAPHIC_DATA]" at bounding box center [906, 162] width 104 height 16
drag, startPoint x: 898, startPoint y: 165, endPoint x: 846, endPoint y: 162, distance: 51.8
click at [818, 162] on input "[GEOGRAPHIC_DATA]" at bounding box center [906, 162] width 104 height 16
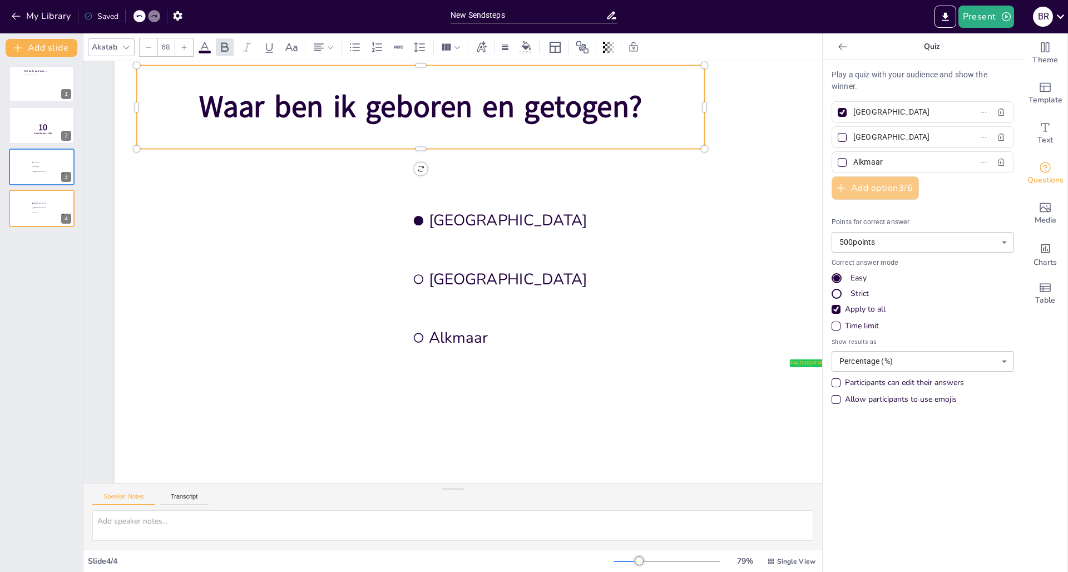
type input "Alkmaar"
click at [818, 191] on button "Add option 3 / 6" at bounding box center [875, 187] width 87 height 23
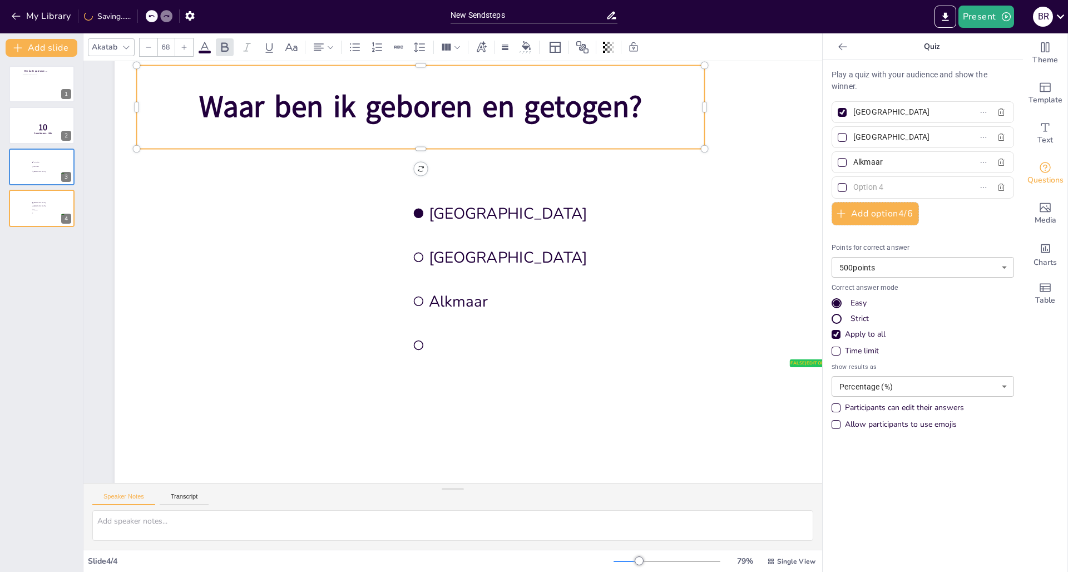
click at [818, 191] on input "text" at bounding box center [906, 187] width 104 height 16
type input "Heiloo"
click at [818, 163] on div at bounding box center [842, 162] width 9 height 9
click at [818, 163] on input "Alkmaar" at bounding box center [906, 162] width 104 height 16
checkbox input "true"
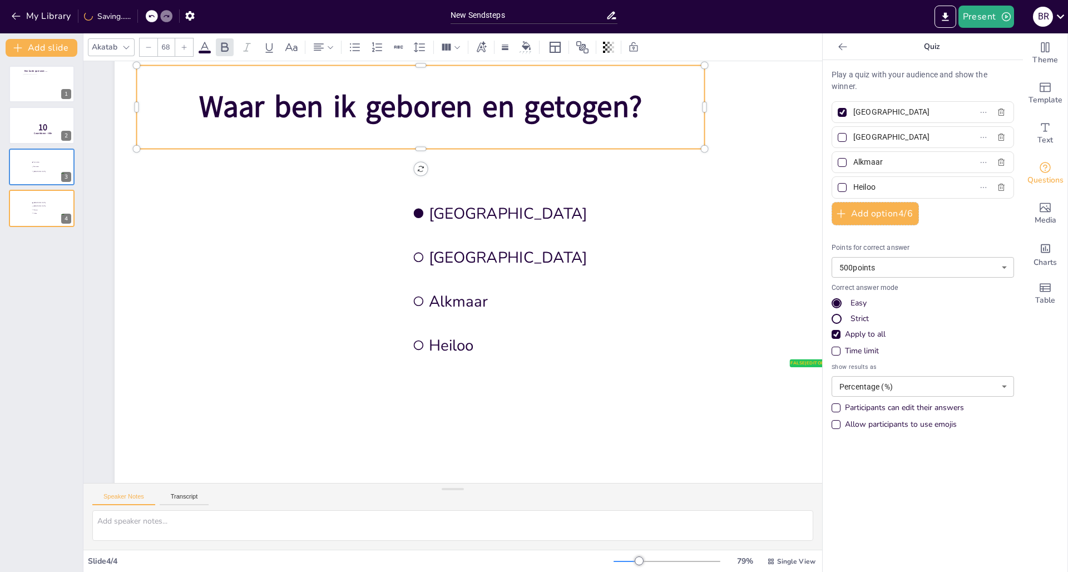
checkbox input "true"
click at [818, 115] on div at bounding box center [842, 112] width 9 height 9
click at [818, 115] on input "[GEOGRAPHIC_DATA]" at bounding box center [906, 112] width 104 height 16
checkbox input "false"
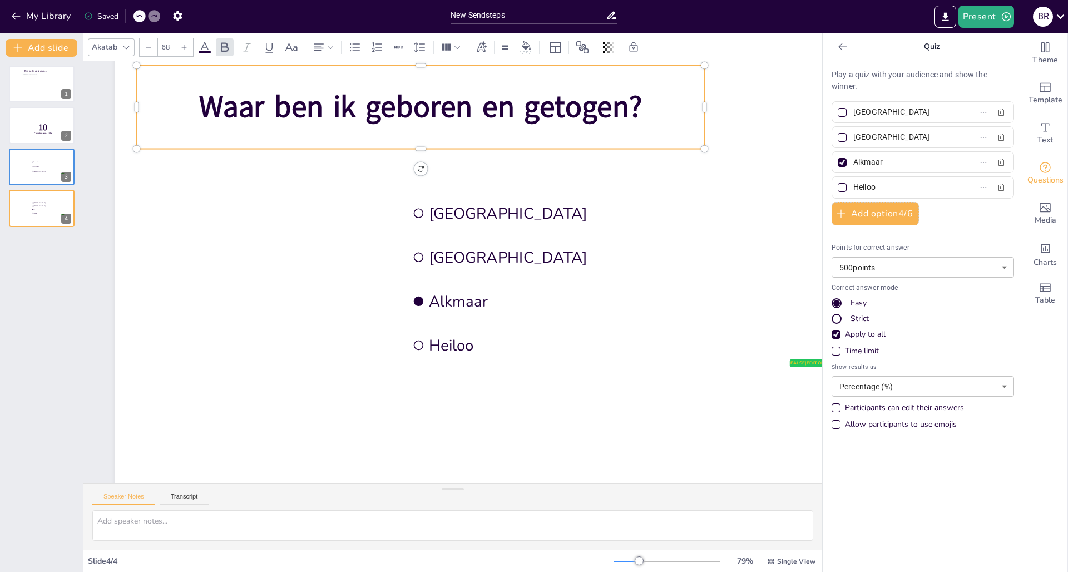
click at [41, 257] on div "Een korte quiz over…. 1 10 Countdown - title 2 false | editor Amsterdam Rotterd…" at bounding box center [41, 314] width 83 height 515
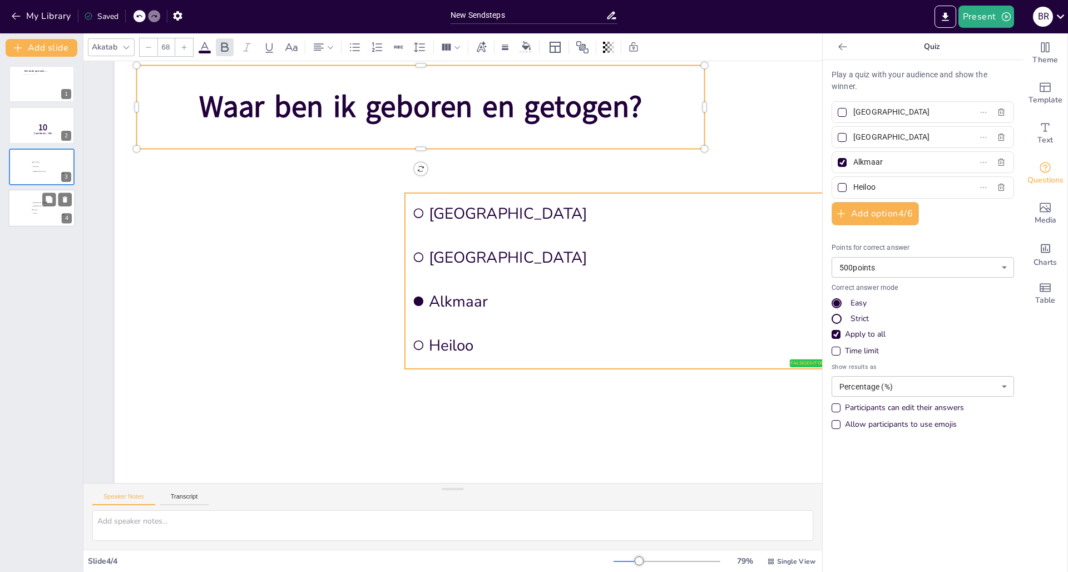
click at [37, 212] on li "Heiloo" at bounding box center [47, 213] width 33 height 3
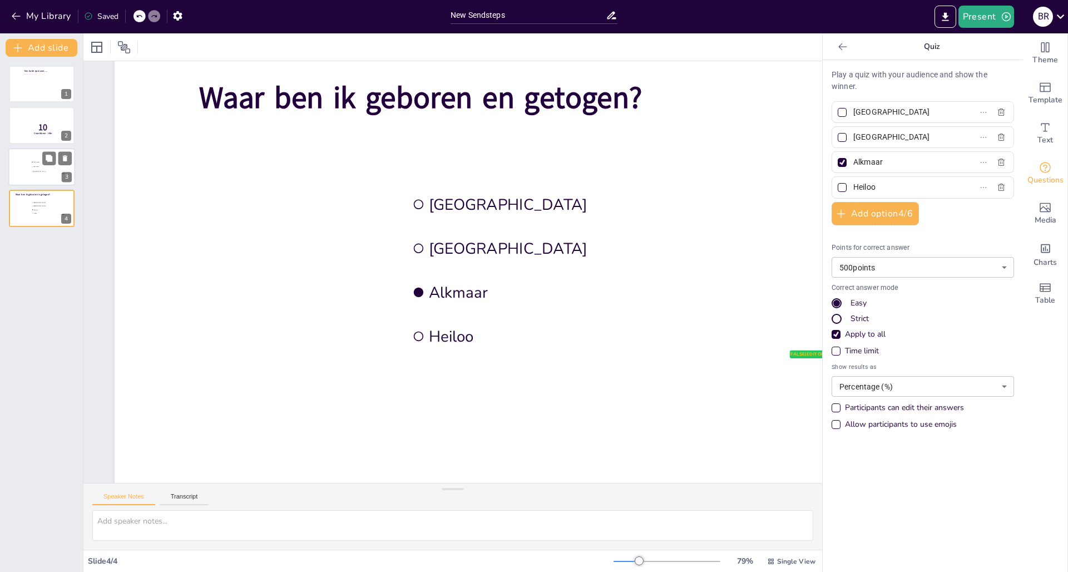
click at [36, 179] on div at bounding box center [41, 167] width 67 height 38
type input "Amsterdam"
type input "Rotterdam"
type input "[GEOGRAPHIC_DATA]"
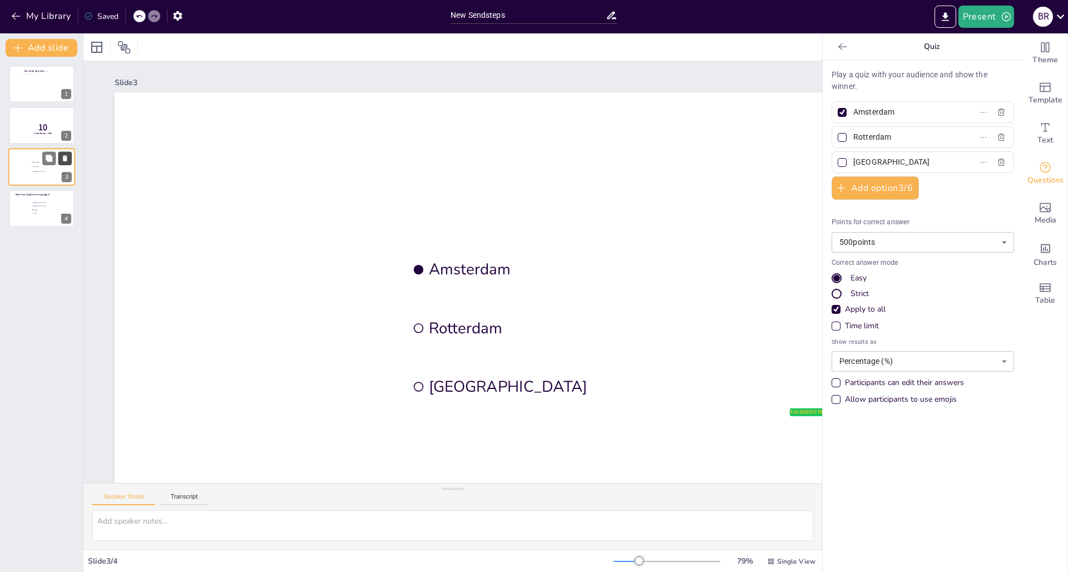
click at [66, 159] on icon at bounding box center [65, 158] width 4 height 6
type input "[GEOGRAPHIC_DATA]"
type input "Alkmaar"
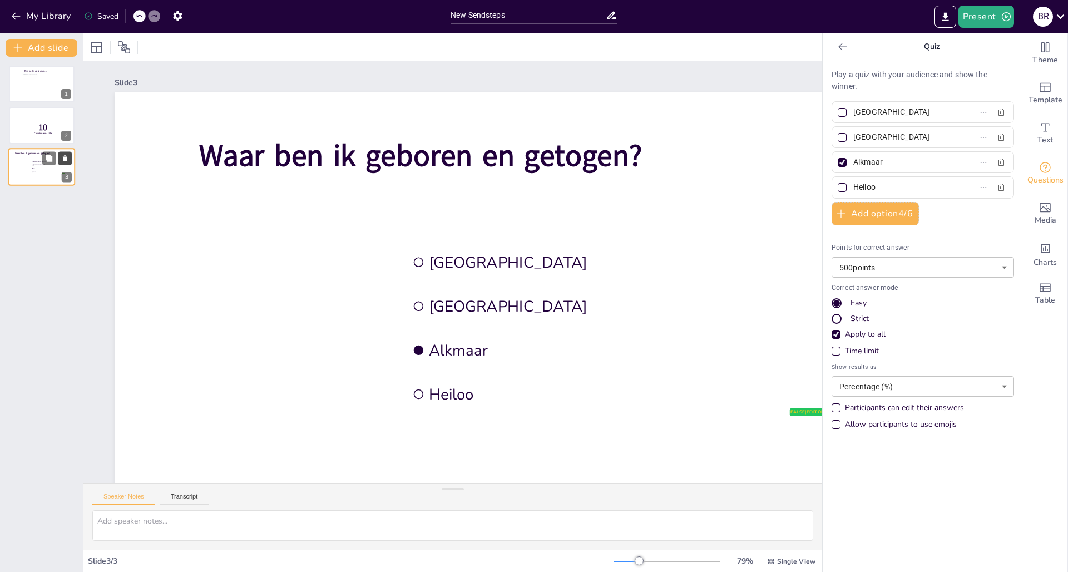
scroll to position [58, 0]
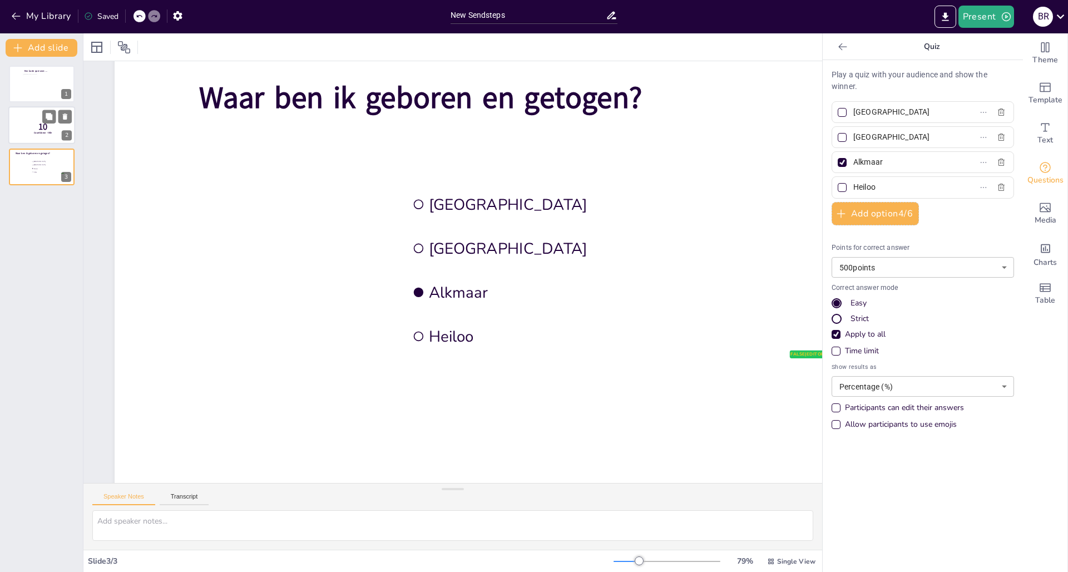
click at [28, 121] on p "10" at bounding box center [42, 127] width 29 height 12
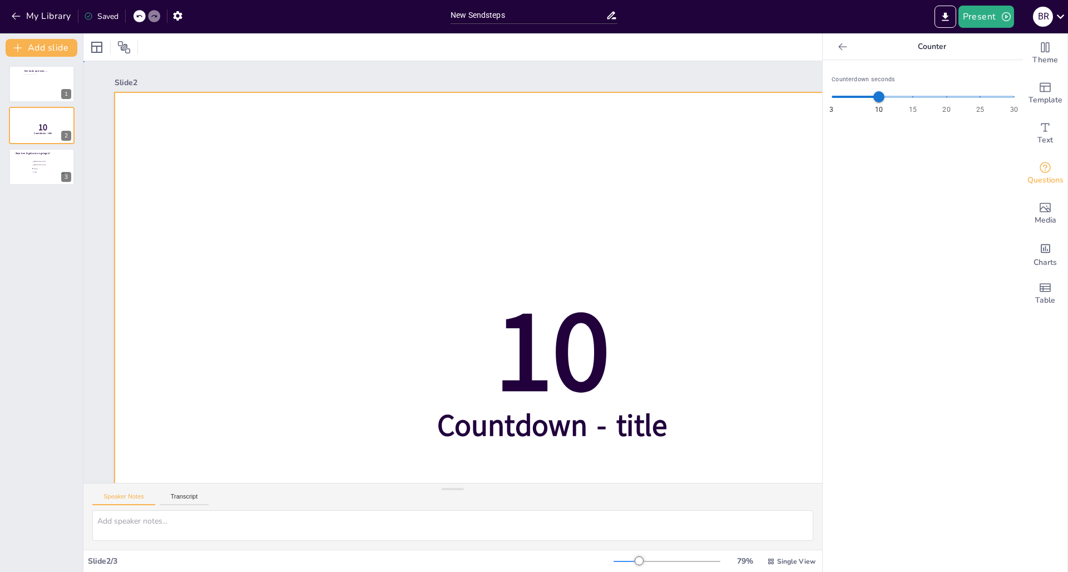
click at [632, 201] on div at bounding box center [537, 329] width 845 height 475
click at [818, 12] on button "Present" at bounding box center [987, 17] width 56 height 22
click at [818, 33] on li "Preview presentation" at bounding box center [1003, 41] width 87 height 18
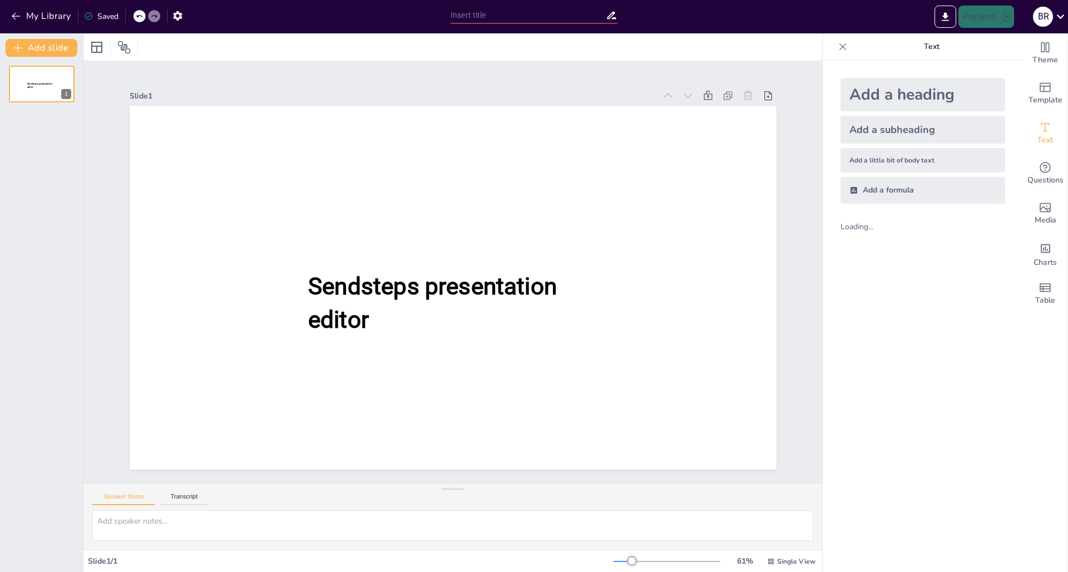
type input "New Sendsteps"
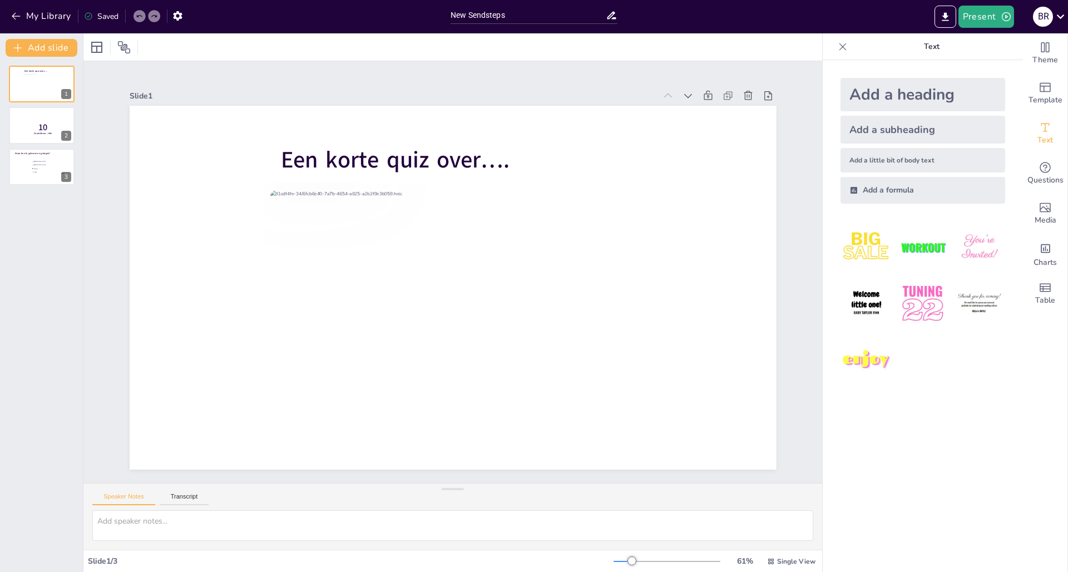
click at [40, 223] on div "Een korte quiz over…. 1 10 Countdown - title 2 Waar ben ik geboren en getogen? …" at bounding box center [41, 314] width 83 height 515
click at [27, 43] on button "Add slide" at bounding box center [42, 48] width 72 height 18
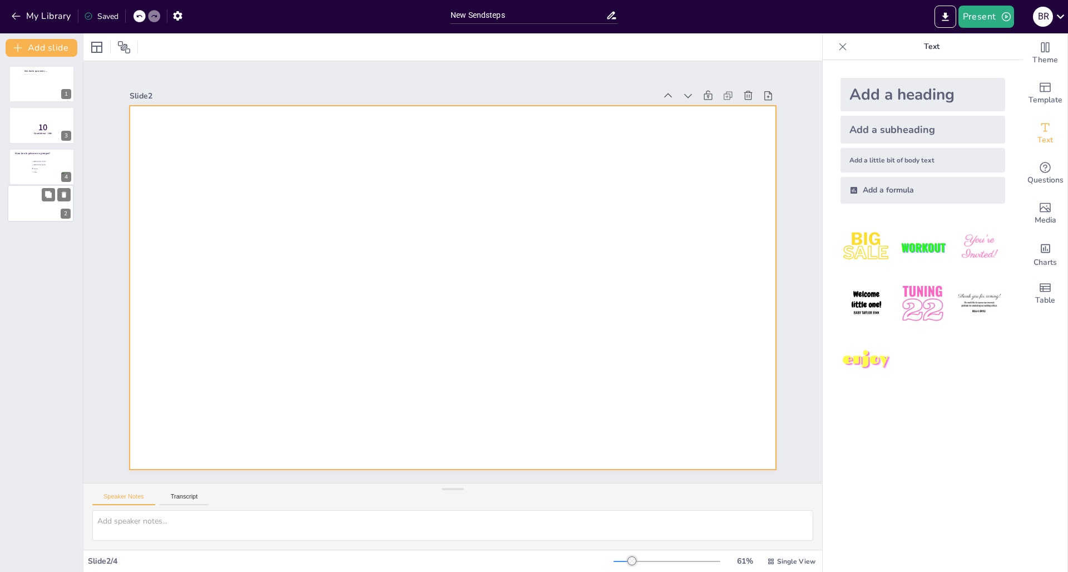
drag, startPoint x: 33, startPoint y: 128, endPoint x: 32, endPoint y: 210, distance: 81.8
click at [32, 210] on div at bounding box center [41, 203] width 66 height 37
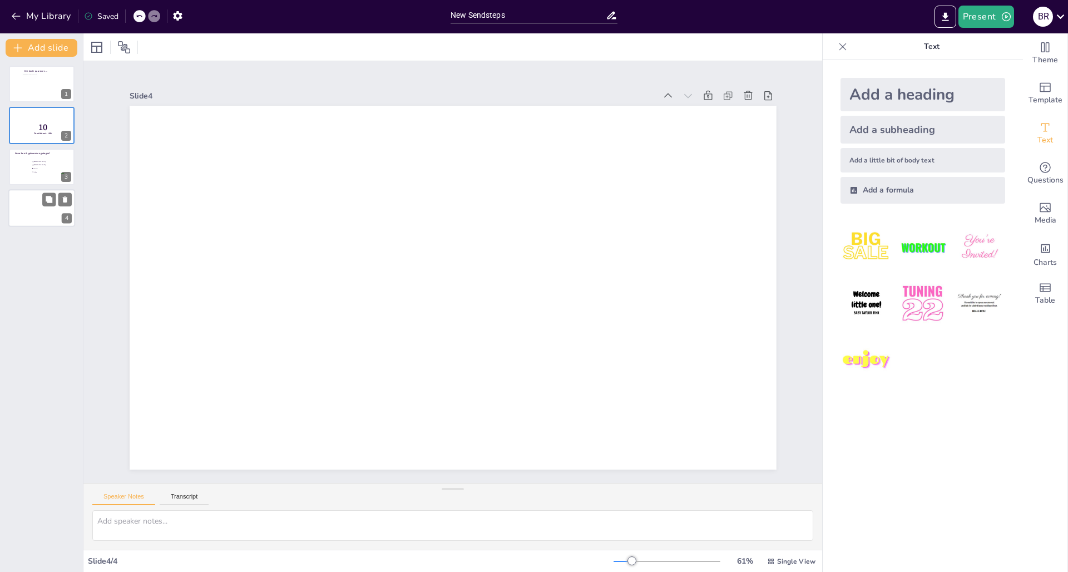
click at [32, 209] on div at bounding box center [41, 208] width 67 height 38
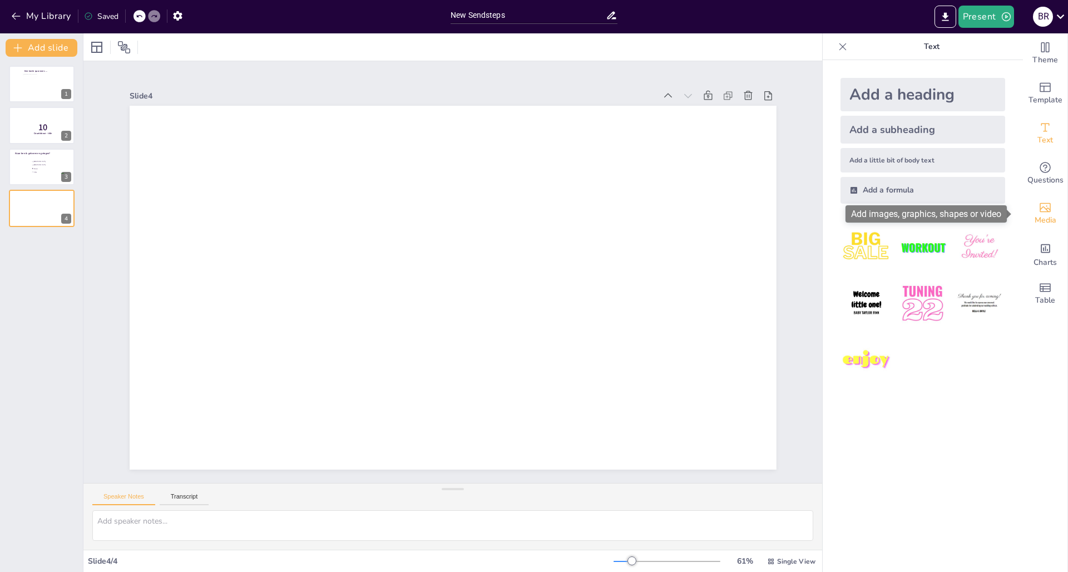
click at [1039, 208] on icon "Add images, graphics, shapes or video" at bounding box center [1045, 207] width 13 height 13
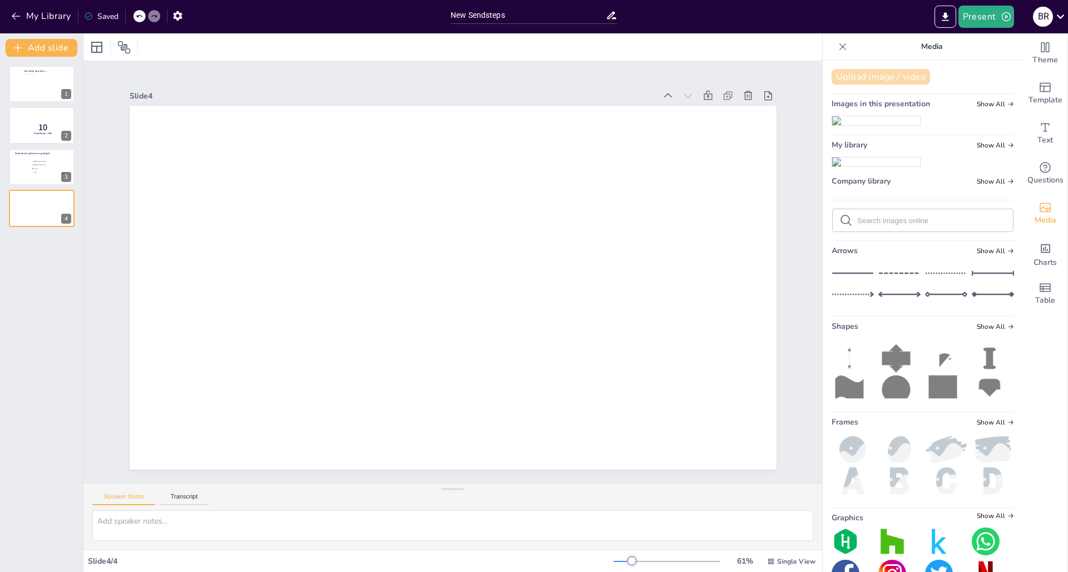
click at [887, 83] on button "Upload image / video" at bounding box center [881, 77] width 99 height 16
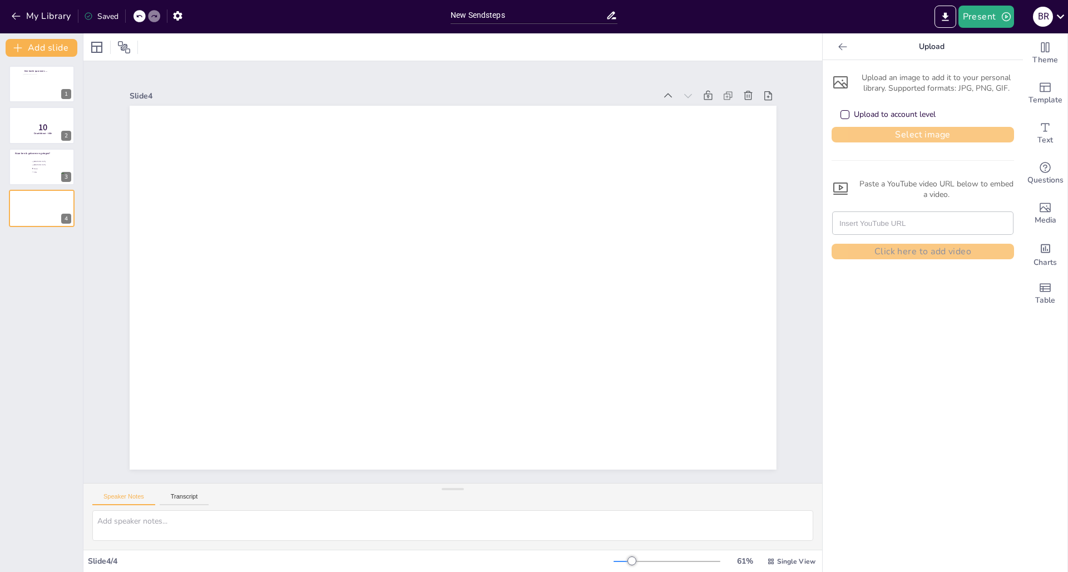
click at [869, 130] on button "Select image" at bounding box center [923, 135] width 183 height 16
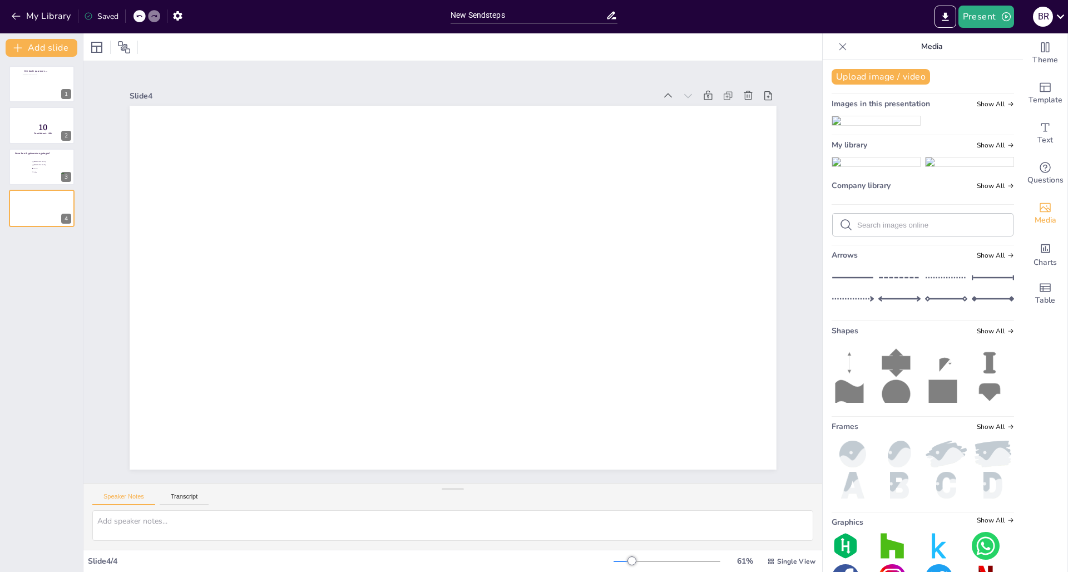
click at [863, 166] on img at bounding box center [877, 161] width 88 height 9
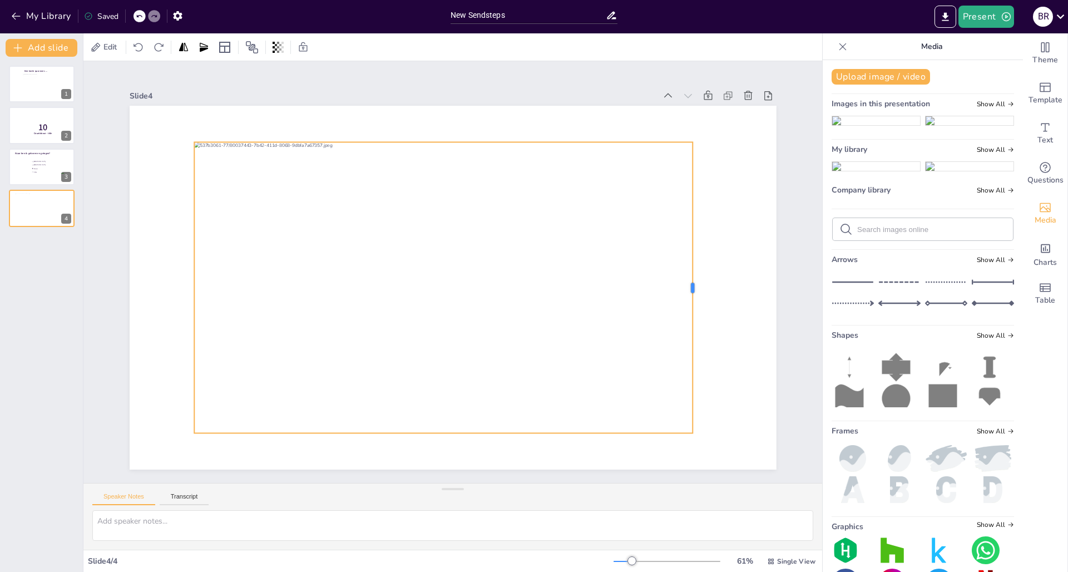
drag, startPoint x: 707, startPoint y: 283, endPoint x: 688, endPoint y: 262, distance: 28.8
click at [693, 262] on div at bounding box center [697, 287] width 9 height 291
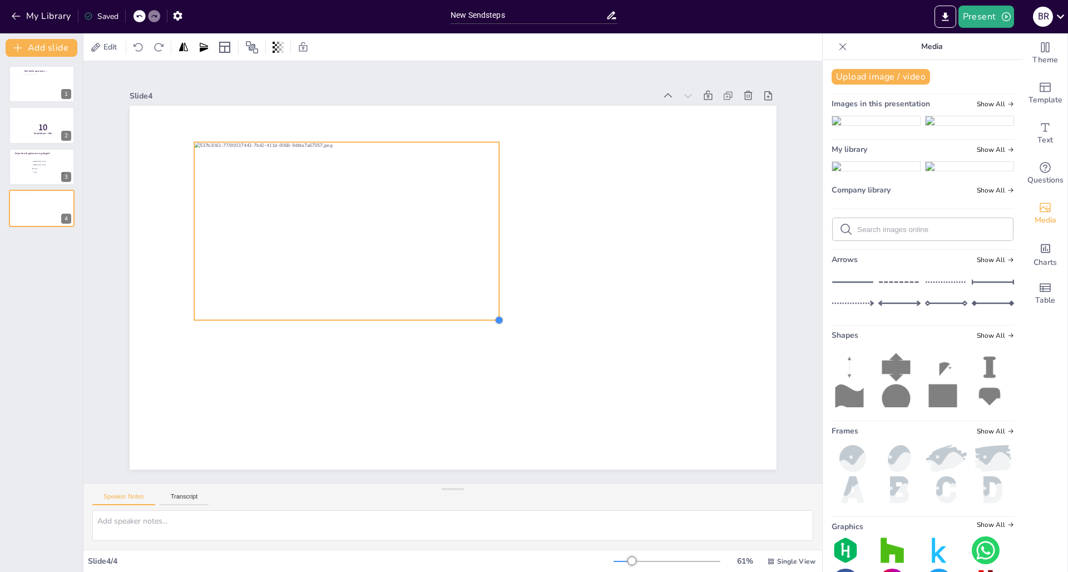
drag, startPoint x: 685, startPoint y: 427, endPoint x: 429, endPoint y: 314, distance: 279.8
click at [429, 314] on div at bounding box center [453, 288] width 647 height 364
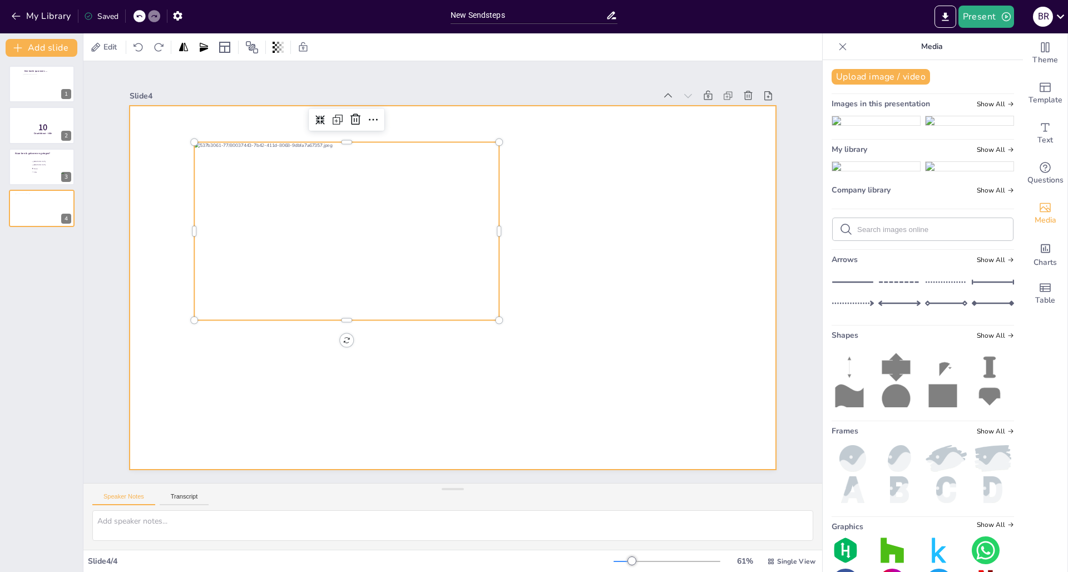
click at [411, 381] on div at bounding box center [453, 288] width 647 height 364
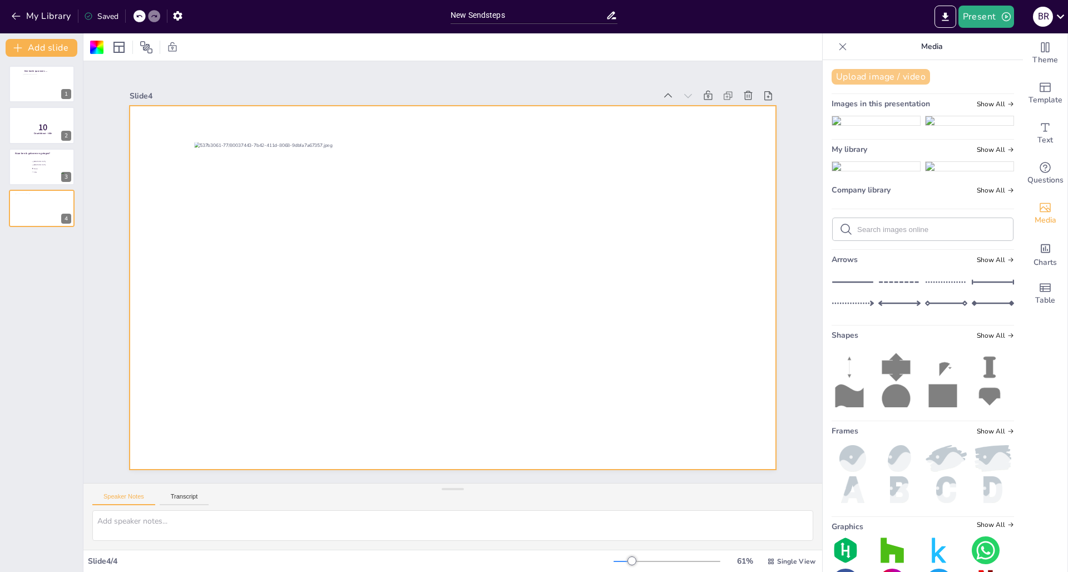
click at [896, 73] on button "Upload image / video" at bounding box center [881, 77] width 99 height 16
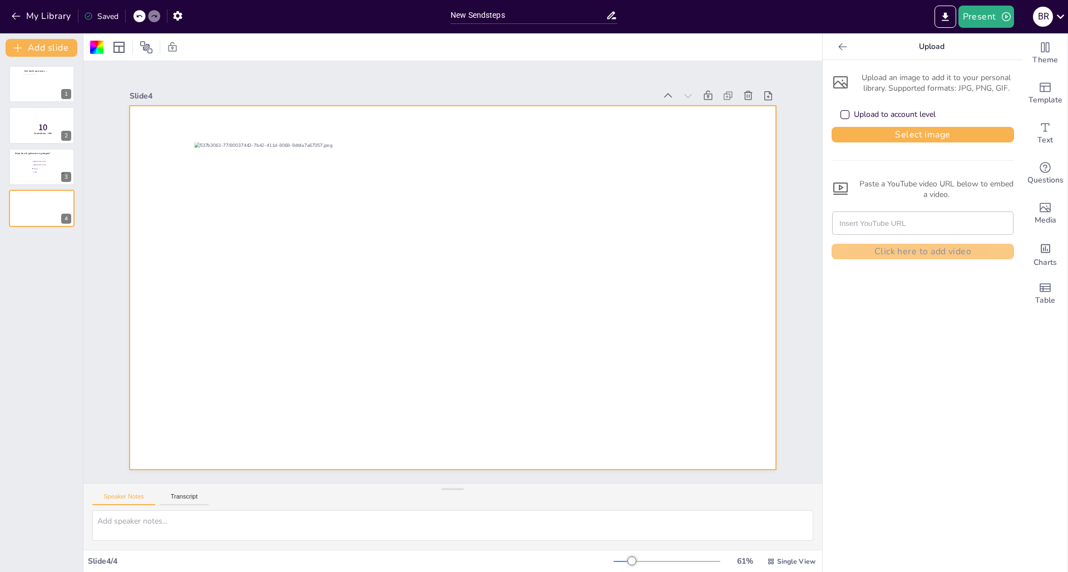
click at [882, 126] on div "Upload to account level" at bounding box center [923, 114] width 183 height 24
click at [878, 132] on button "Select image" at bounding box center [923, 135] width 183 height 16
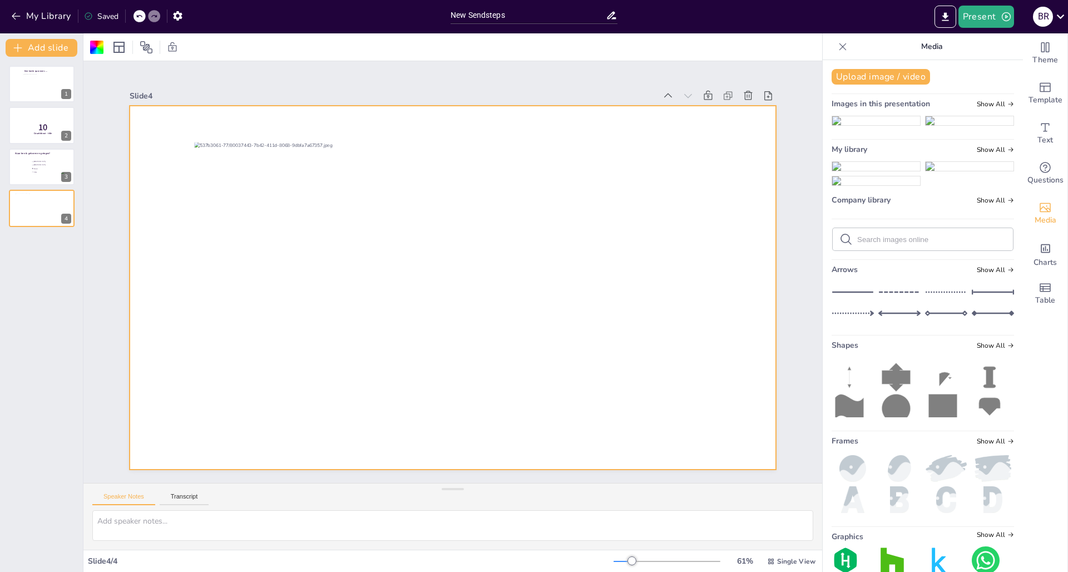
click at [875, 171] on img at bounding box center [877, 166] width 88 height 9
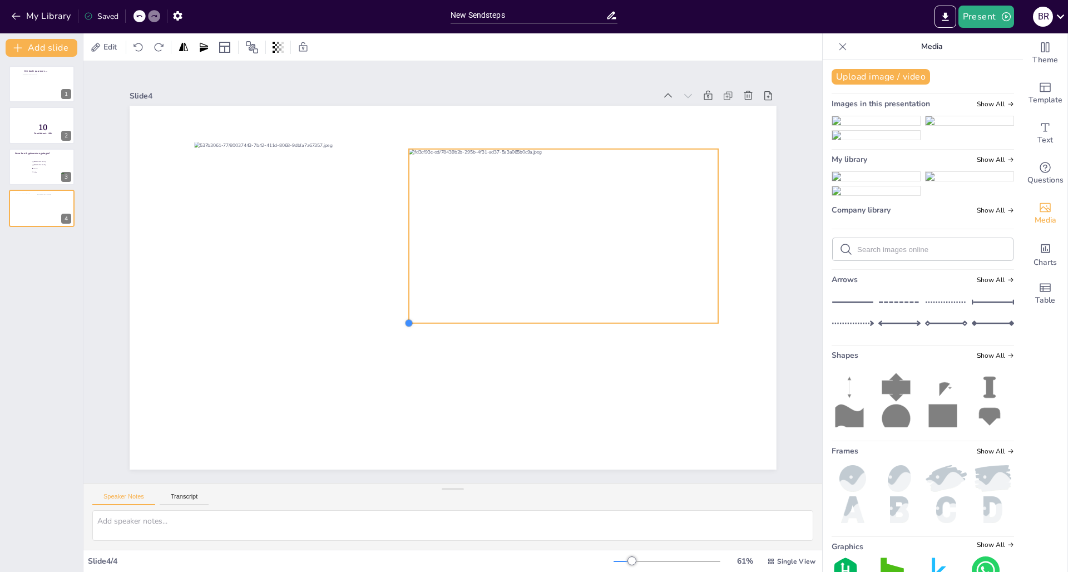
drag, startPoint x: 193, startPoint y: 437, endPoint x: 708, endPoint y: 320, distance: 528.4
click at [708, 320] on div at bounding box center [453, 288] width 647 height 364
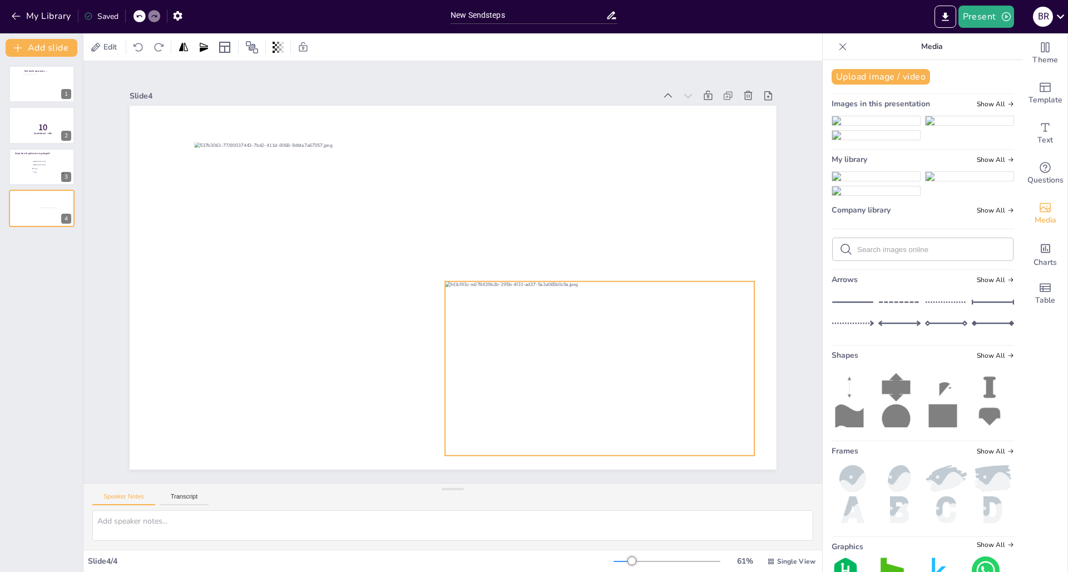
drag, startPoint x: 668, startPoint y: 162, endPoint x: 705, endPoint y: 294, distance: 137.3
click at [705, 294] on div at bounding box center [599, 369] width 309 height 174
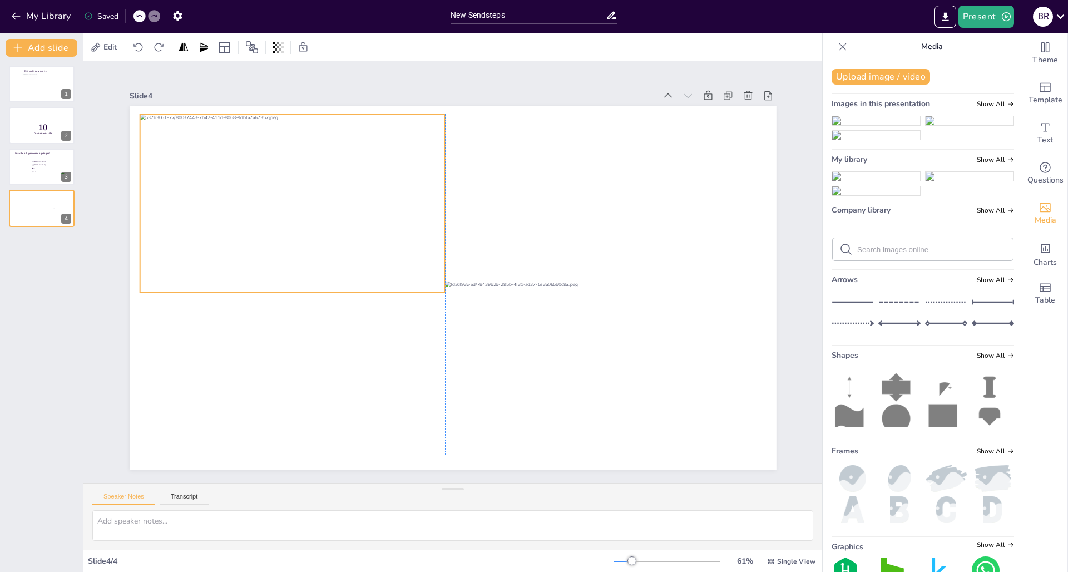
drag, startPoint x: 301, startPoint y: 185, endPoint x: 250, endPoint y: 158, distance: 57.7
click at [249, 157] on div at bounding box center [298, 203] width 317 height 178
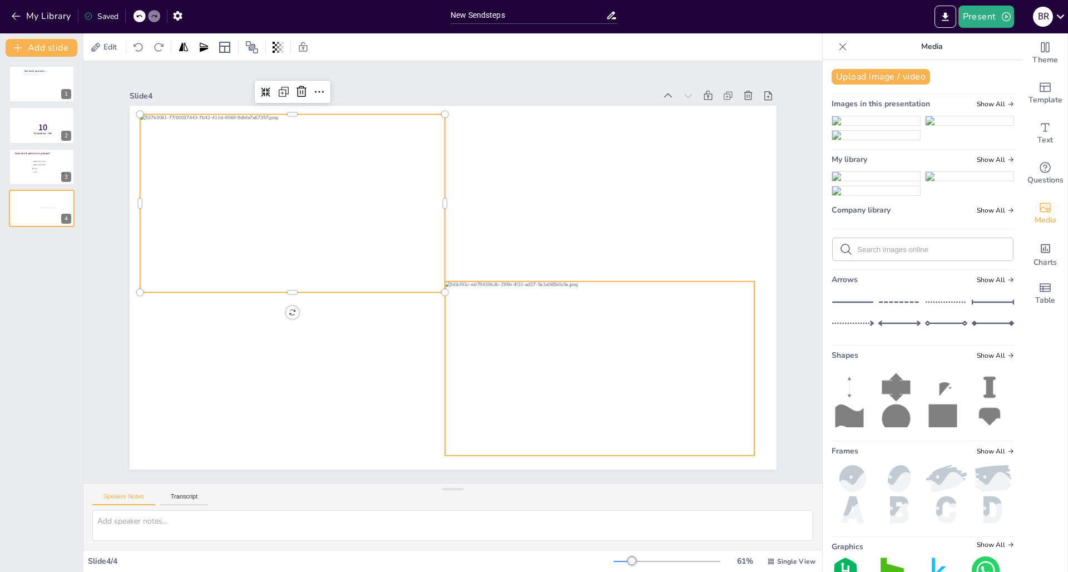
click at [720, 437] on div at bounding box center [599, 369] width 309 height 174
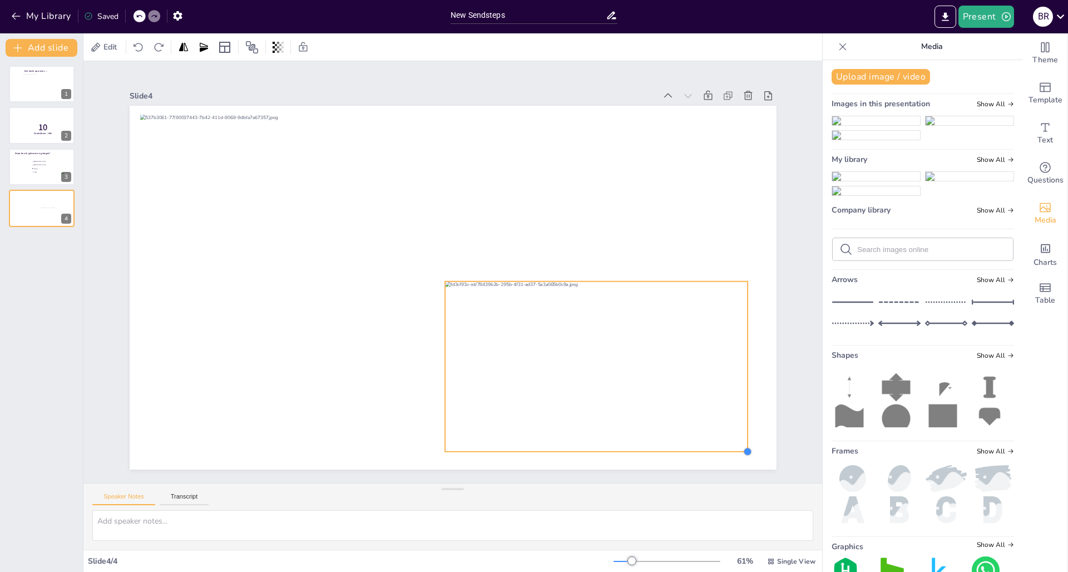
drag, startPoint x: 747, startPoint y: 450, endPoint x: 714, endPoint y: 446, distance: 33.6
click at [714, 446] on div at bounding box center [453, 288] width 647 height 364
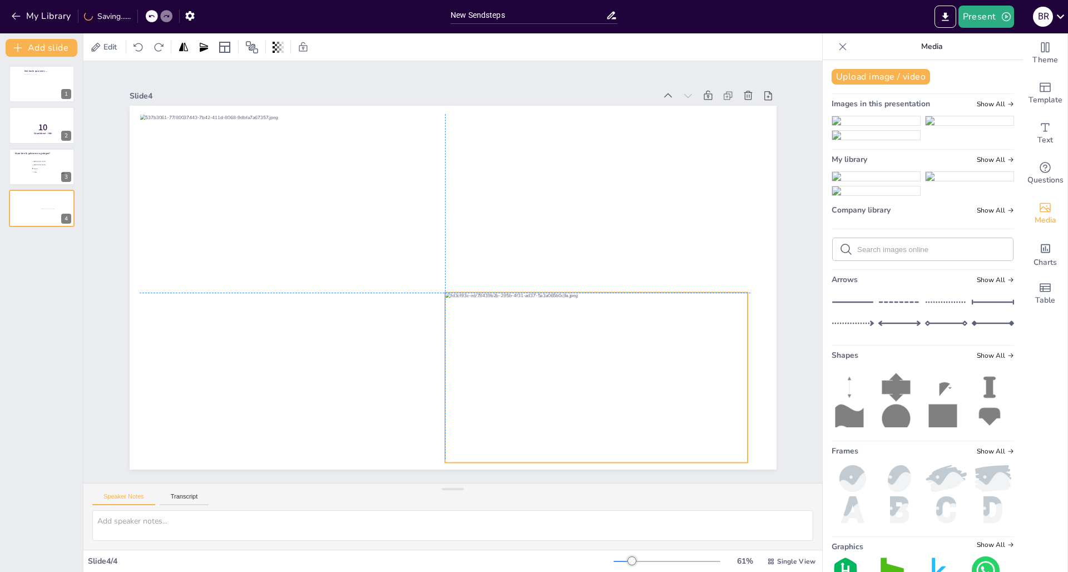
drag, startPoint x: 663, startPoint y: 386, endPoint x: 666, endPoint y: 393, distance: 8.3
click at [666, 393] on div at bounding box center [596, 378] width 303 height 170
click at [747, 371] on div at bounding box center [751, 378] width 9 height 170
drag, startPoint x: 685, startPoint y: 367, endPoint x: 693, endPoint y: 367, distance: 7.8
click at [693, 367] on div at bounding box center [604, 378] width 303 height 170
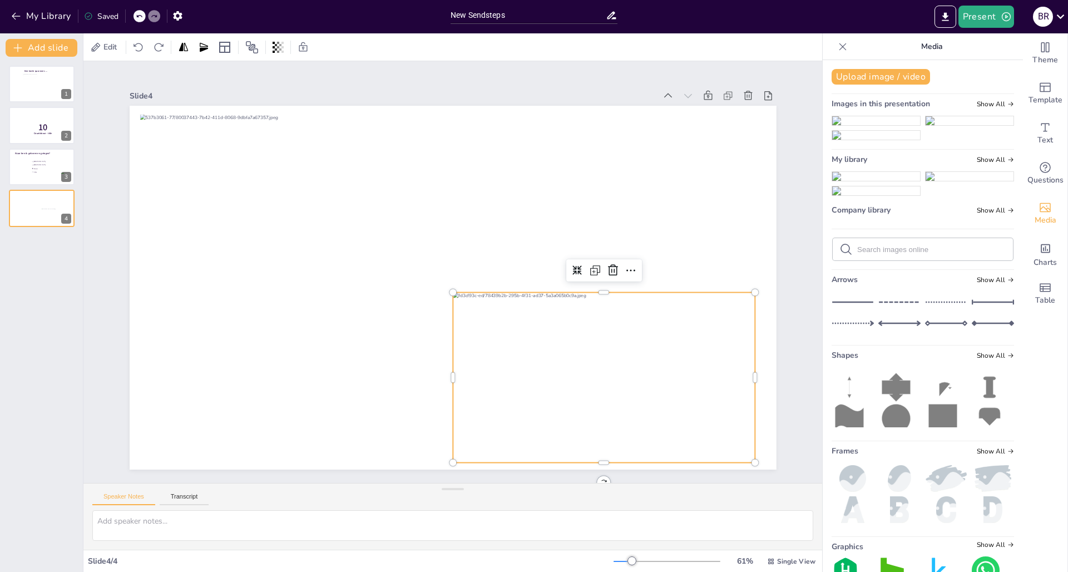
click at [794, 335] on div "Slide 1 Een korte quiz over…. Slide 2 10 Countdown - title Slide 3 Waar ben ik …" at bounding box center [454, 272] width 710 height 395
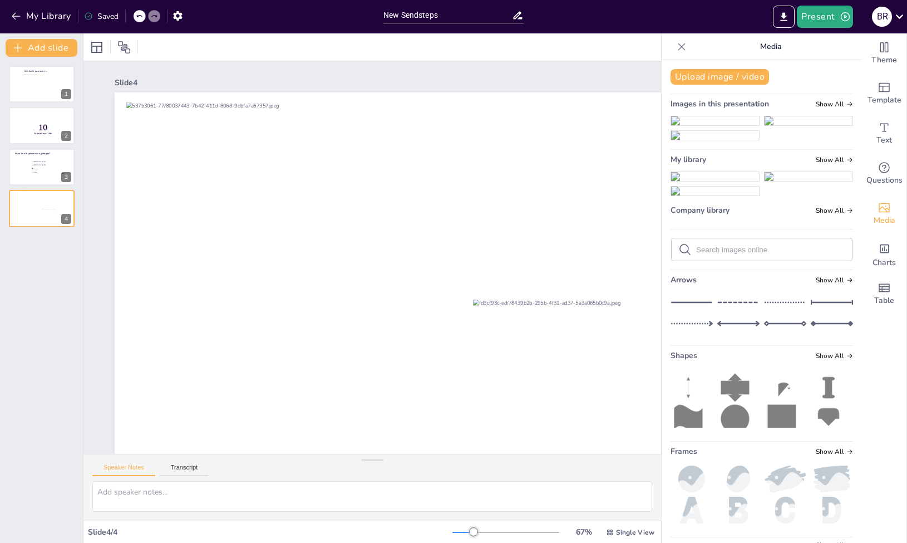
click at [68, 309] on div "Een korte quiz over…. 1 10 Countdown - title 2 Waar ben ik geboren en getogen? …" at bounding box center [41, 300] width 83 height 486
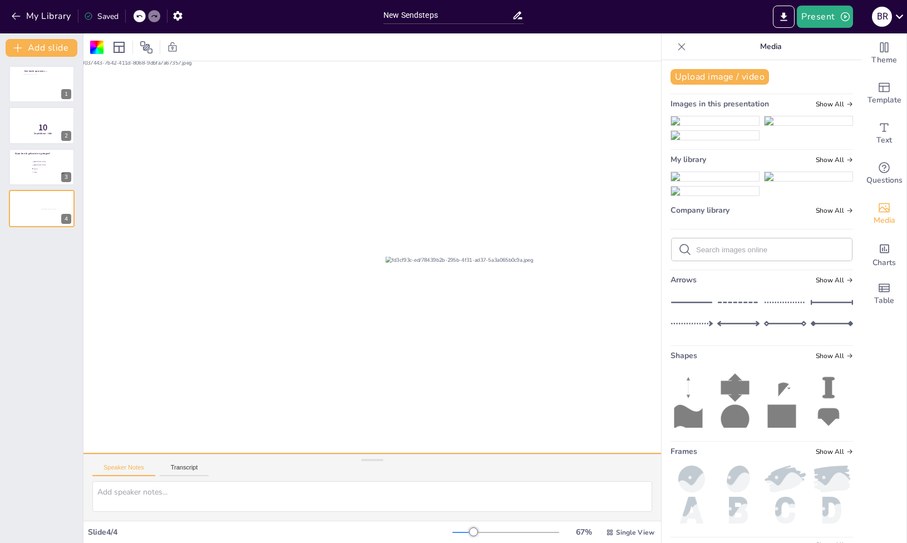
scroll to position [50, 86]
click at [31, 283] on div "Een korte quiz over…. 1 10 Countdown - title 2 Waar ben ik geboren en getogen? …" at bounding box center [41, 300] width 83 height 486
click at [21, 173] on div at bounding box center [41, 167] width 67 height 38
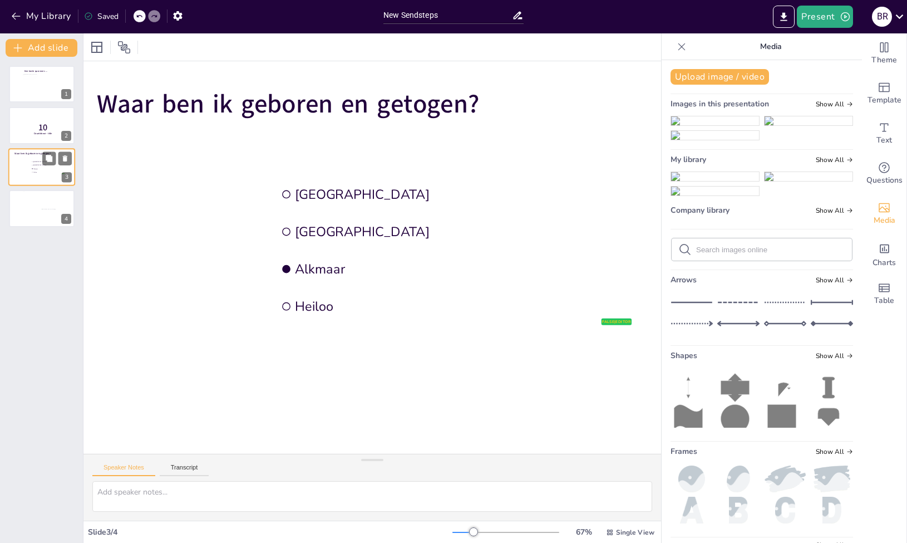
scroll to position [0, 86]
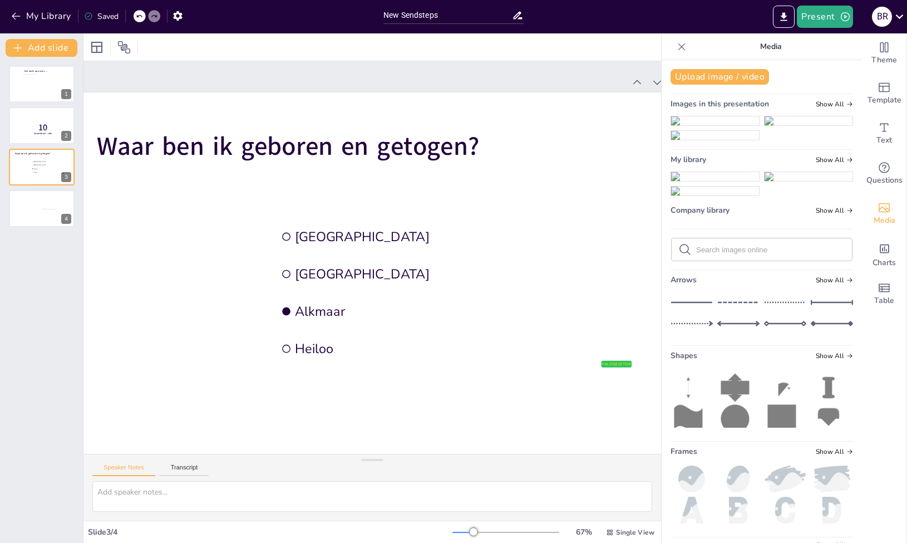
click at [49, 262] on div "Een korte quiz over…. 1 10 Countdown - title 2 Waar ben ik geboren en getogen? …" at bounding box center [41, 300] width 83 height 486
click at [51, 240] on div "Een korte quiz over…. 1 10 Countdown - title 2 Waar ben ik geboren en getogen? …" at bounding box center [41, 300] width 83 height 486
click at [55, 201] on button at bounding box center [48, 199] width 13 height 13
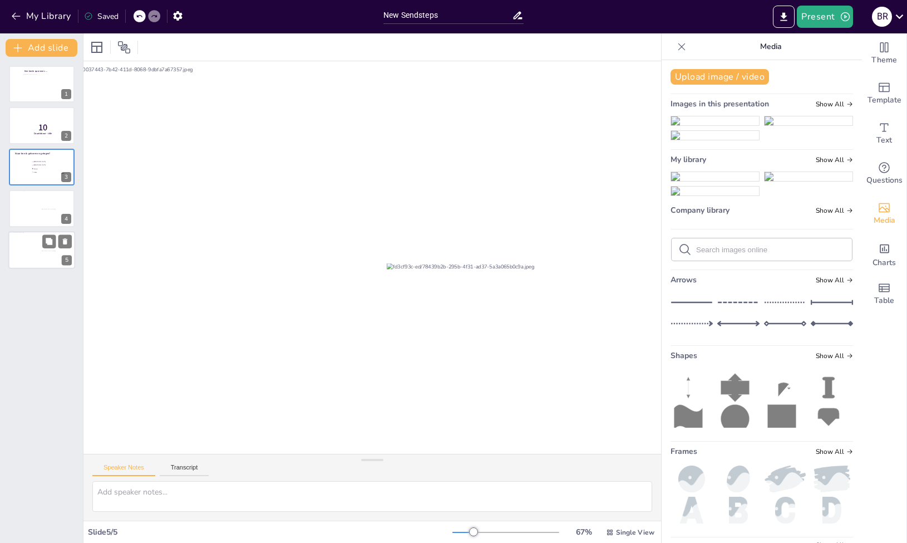
click at [37, 250] on div at bounding box center [41, 250] width 67 height 38
click at [65, 243] on icon at bounding box center [65, 241] width 4 height 6
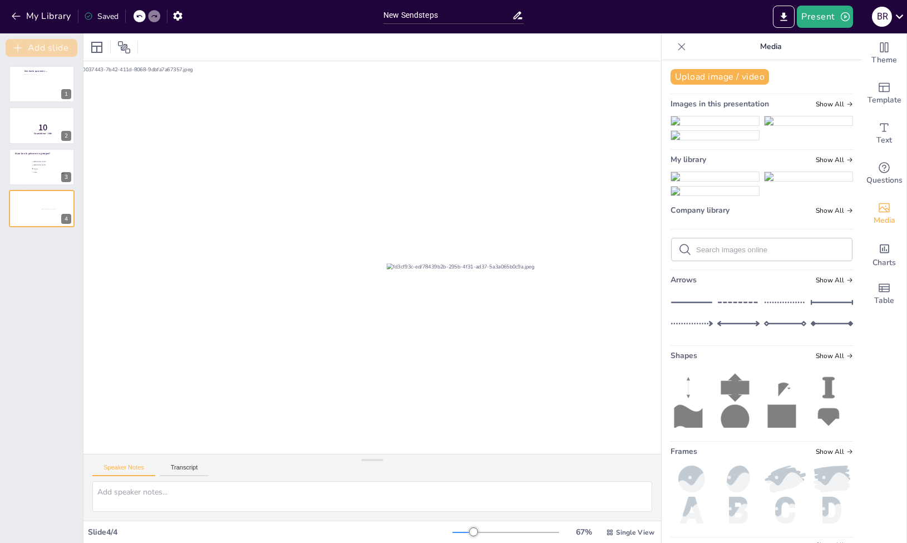
click at [54, 48] on button "Add slide" at bounding box center [42, 48] width 72 height 18
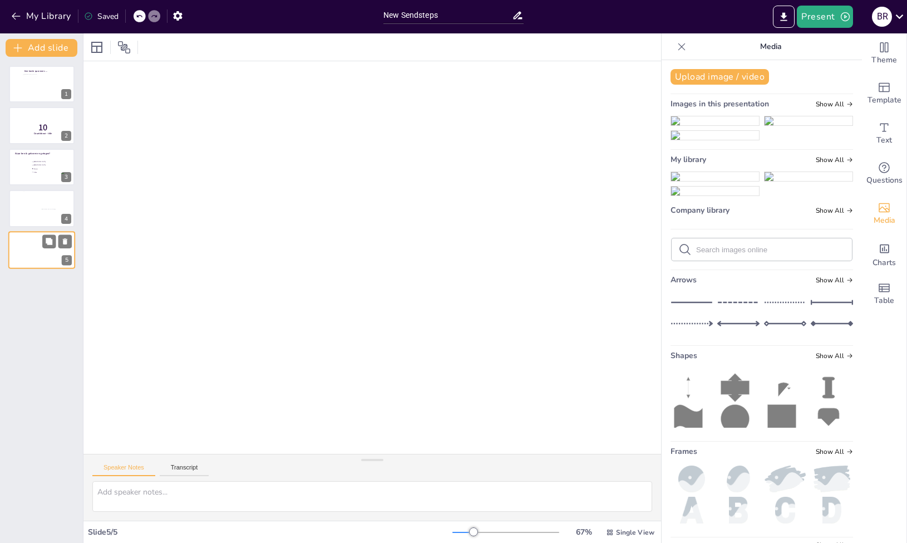
click at [36, 252] on div at bounding box center [41, 250] width 67 height 38
click at [878, 132] on icon "Add text boxes" at bounding box center [884, 127] width 13 height 13
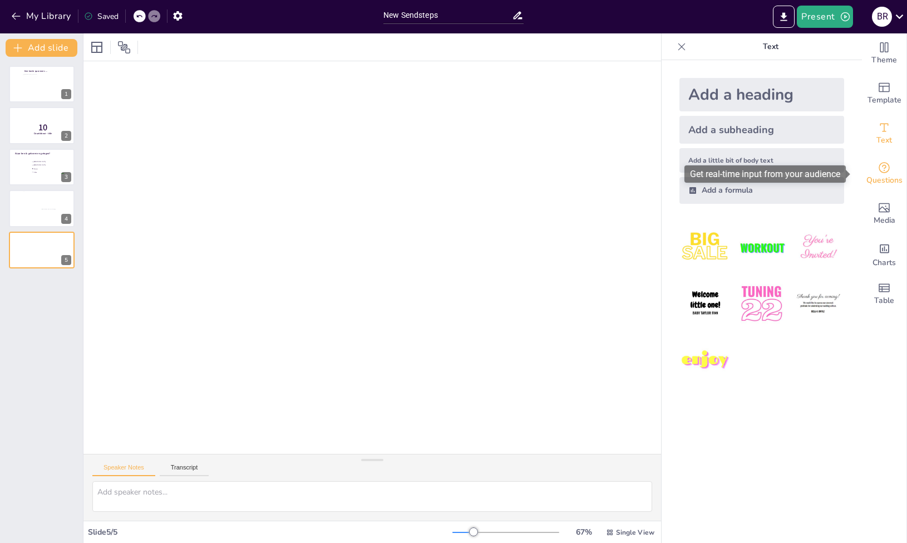
click at [886, 171] on div "Questions" at bounding box center [884, 174] width 45 height 40
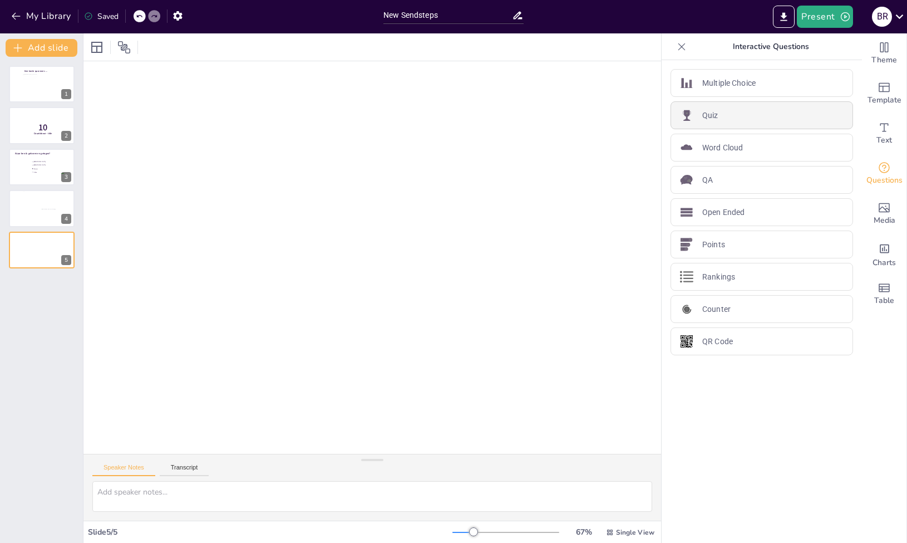
click at [793, 111] on div "Quiz" at bounding box center [762, 115] width 183 height 28
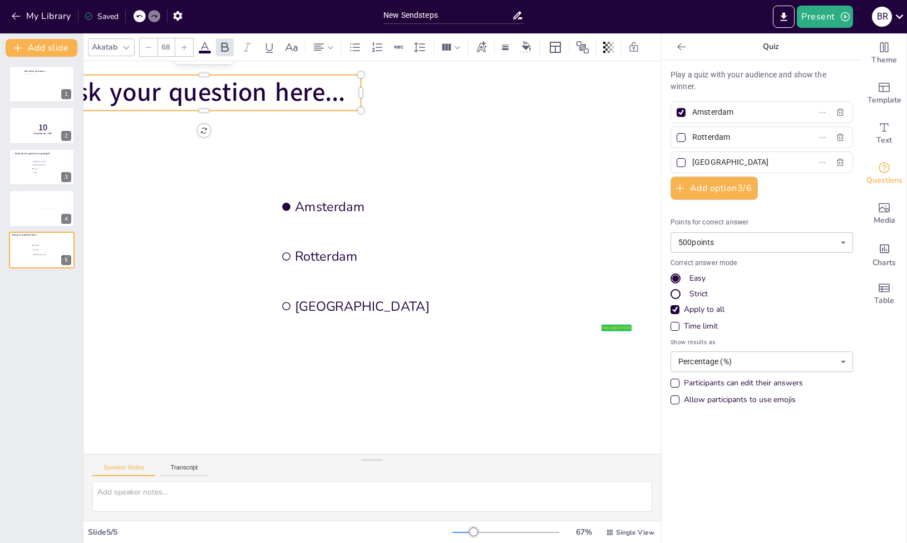
click at [344, 97] on span "Ask your question here..." at bounding box center [203, 92] width 283 height 35
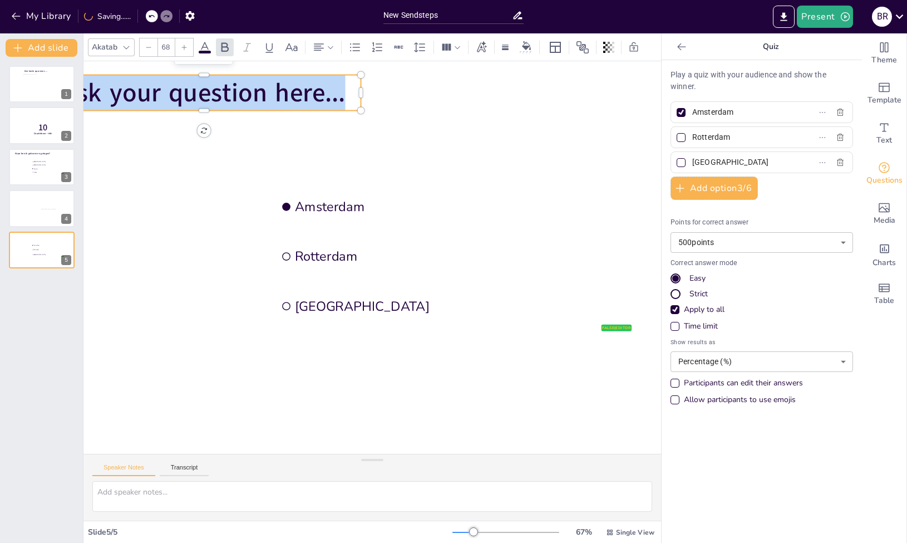
click at [344, 97] on span "Ask your question here..." at bounding box center [203, 92] width 283 height 35
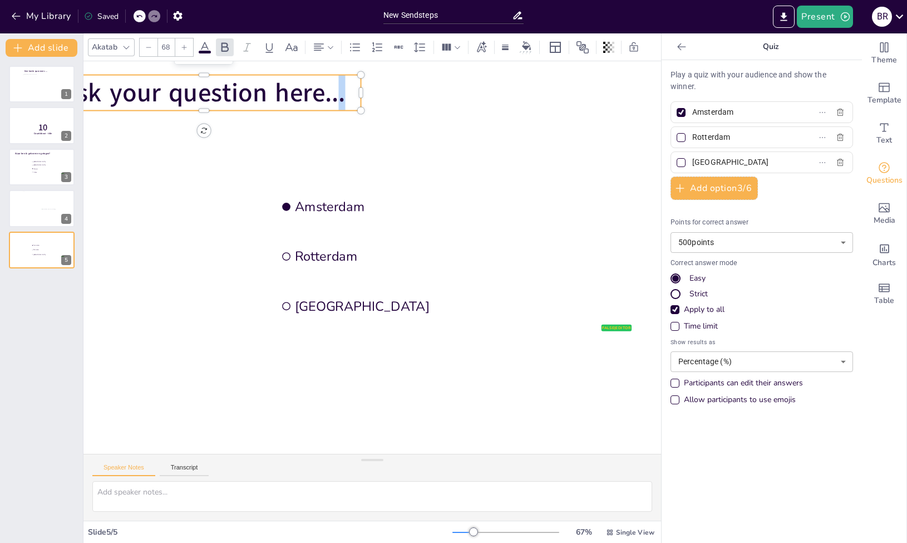
click at [344, 97] on span "Ask your question here..." at bounding box center [203, 92] width 283 height 35
click at [338, 96] on span "Ask your question here..." at bounding box center [203, 92] width 283 height 35
click at [747, 118] on input "Amsterdam" at bounding box center [744, 112] width 104 height 16
drag, startPoint x: 747, startPoint y: 118, endPoint x: 650, endPoint y: 112, distance: 97.0
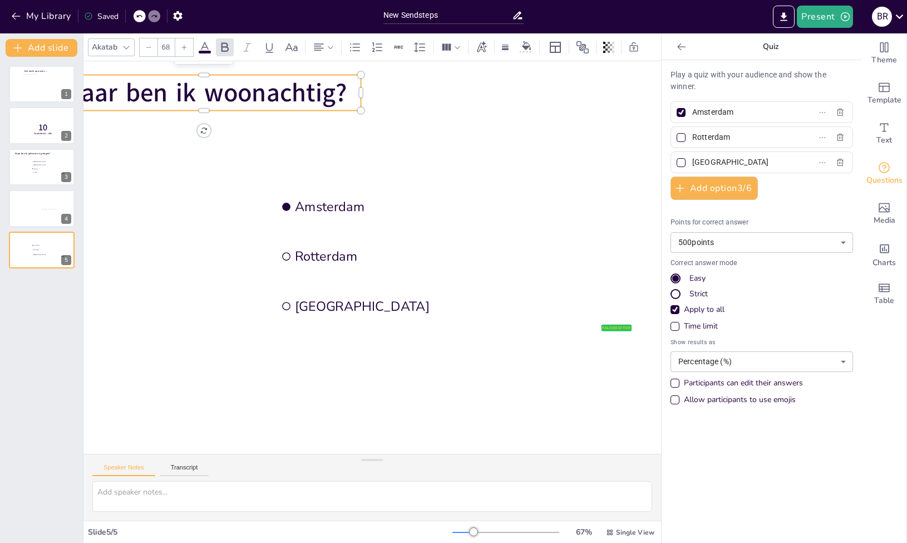
click at [650, 112] on div "Document fonts Akatab Recently used Akatab Popular fonts Lato Montserrat Open S…" at bounding box center [453, 287] width 907 height 509
type input "Alkmaar"
click at [786, 134] on input "Rotterdam" at bounding box center [744, 137] width 104 height 16
drag, startPoint x: 786, startPoint y: 134, endPoint x: 663, endPoint y: 135, distance: 123.0
click at [671, 135] on div "Rotterdam" at bounding box center [762, 137] width 183 height 22
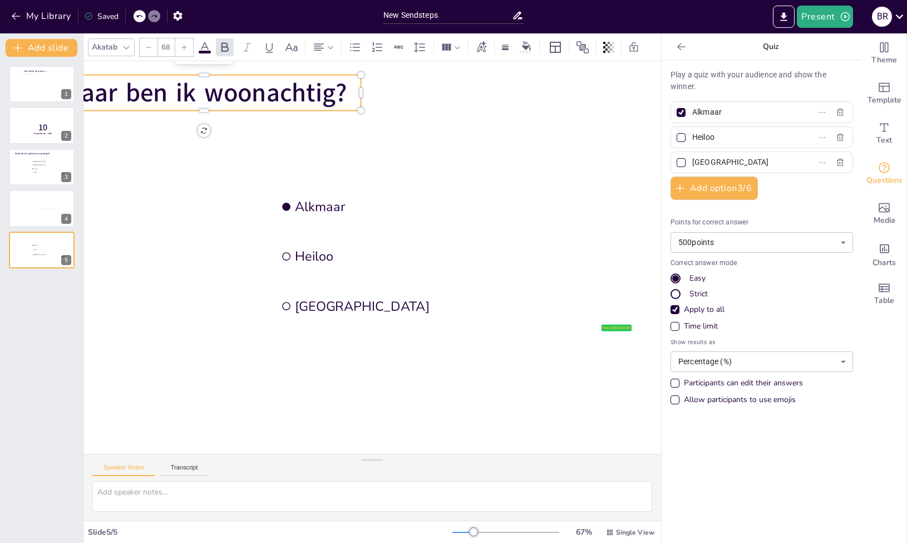
type input "Heiloo"
drag, startPoint x: 739, startPoint y: 161, endPoint x: 674, endPoint y: 161, distance: 65.1
click at [674, 161] on label "The Hague" at bounding box center [743, 162] width 139 height 16
click at [692, 161] on input "The Hague" at bounding box center [744, 162] width 104 height 16
type input "Amsterdam"
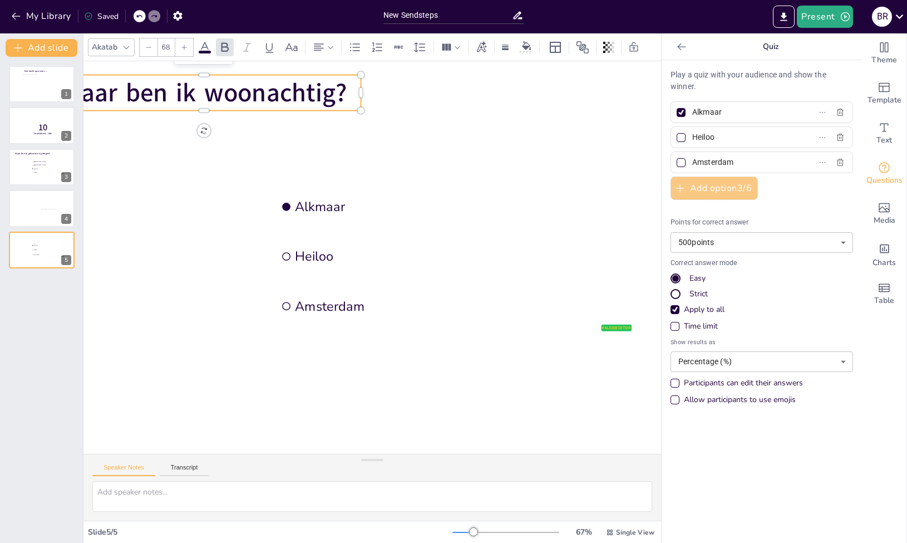
click at [725, 188] on button "Add option 3 / 6" at bounding box center [714, 187] width 87 height 23
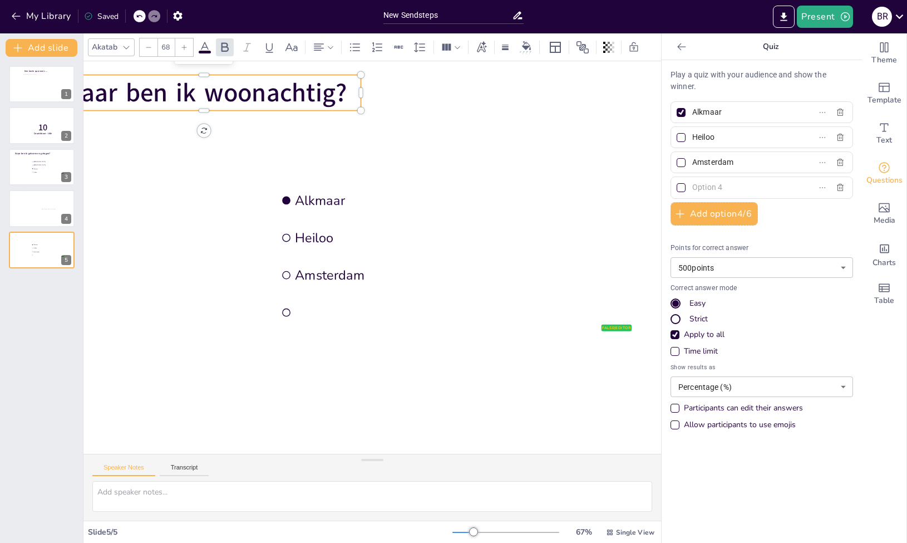
click at [706, 188] on input "text" at bounding box center [744, 187] width 104 height 16
type input "Den Helder"
click at [797, 232] on div "Play a quiz with your audience and show the winner. Alkmaar Heiloo Amsterdam De…" at bounding box center [762, 252] width 183 height 367
click at [677, 140] on div at bounding box center [681, 137] width 9 height 9
click at [692, 140] on input "Heiloo" at bounding box center [744, 137] width 104 height 16
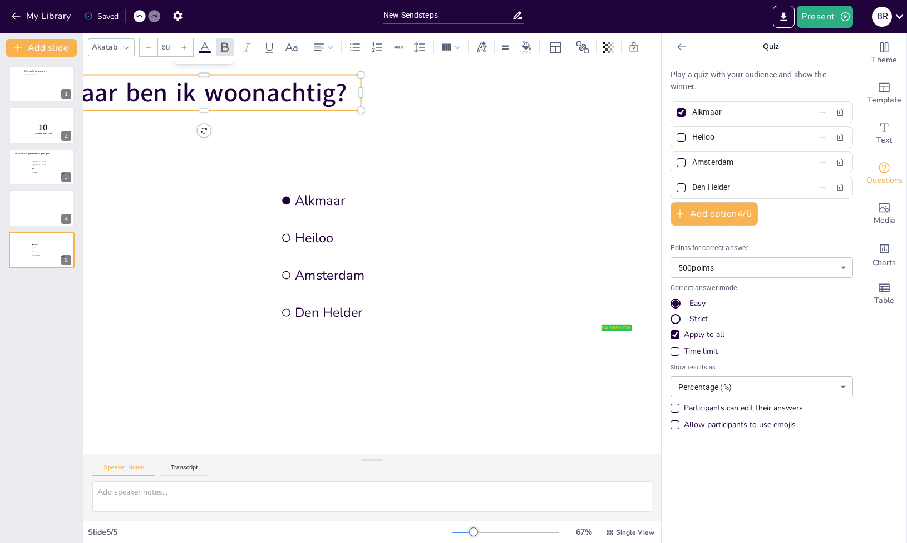
checkbox input "true"
click at [677, 115] on div at bounding box center [681, 112] width 9 height 9
click at [692, 115] on input "Alkmaar" at bounding box center [744, 112] width 104 height 16
checkbox input "false"
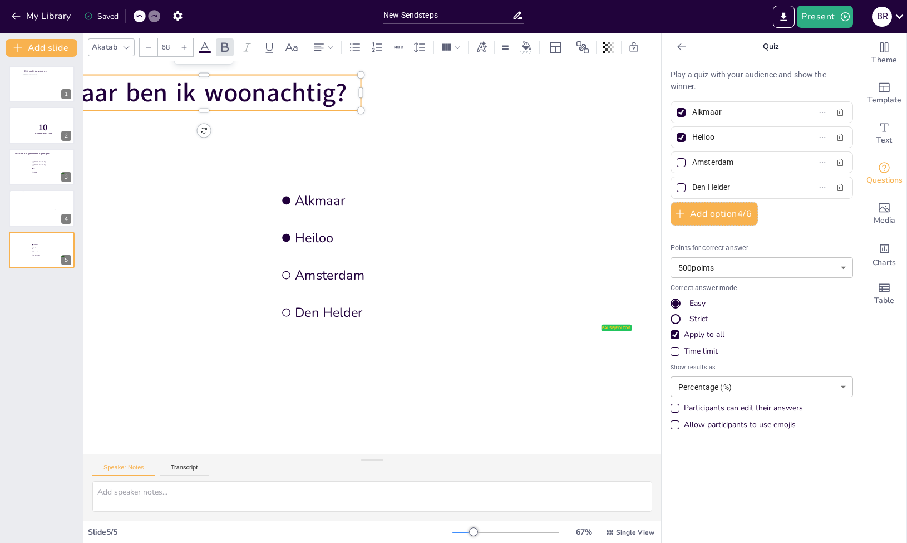
checkbox input "false"
click at [801, 224] on div "Play a quiz with your audience and show the winner. Alkmaar Heiloo Amsterdam De…" at bounding box center [762, 252] width 183 height 367
click at [691, 318] on div "Strict" at bounding box center [699, 318] width 18 height 11
click at [691, 307] on div "Easy" at bounding box center [698, 303] width 16 height 11
click at [701, 349] on div "Time limit" at bounding box center [701, 351] width 34 height 11
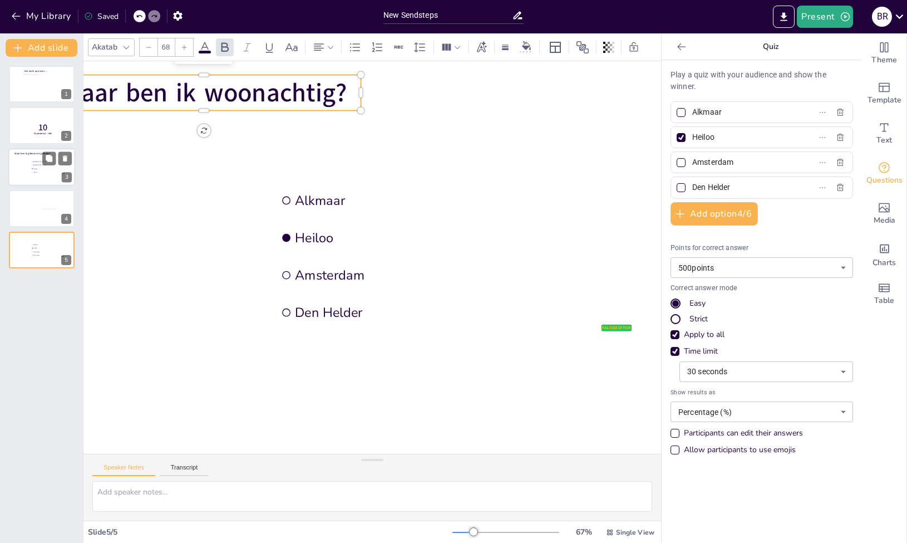
click at [29, 160] on div at bounding box center [41, 167] width 67 height 38
type input "[GEOGRAPHIC_DATA]"
type input "Alkmaar"
type input "Heiloo"
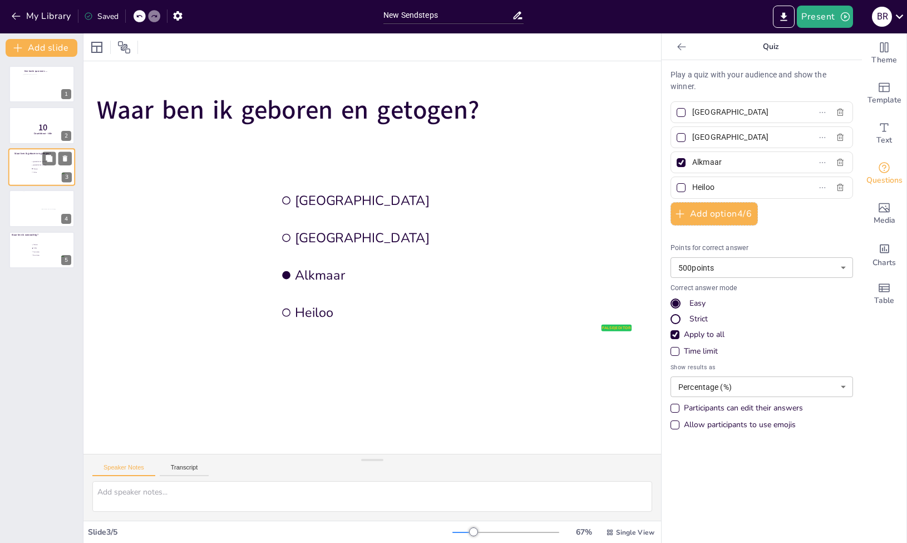
scroll to position [0, 86]
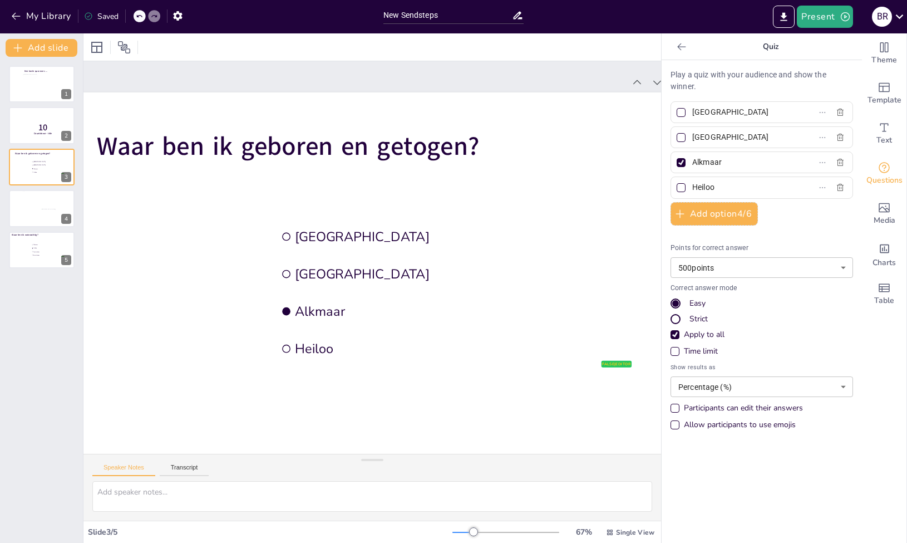
click at [697, 351] on div "Time limit" at bounding box center [701, 351] width 34 height 11
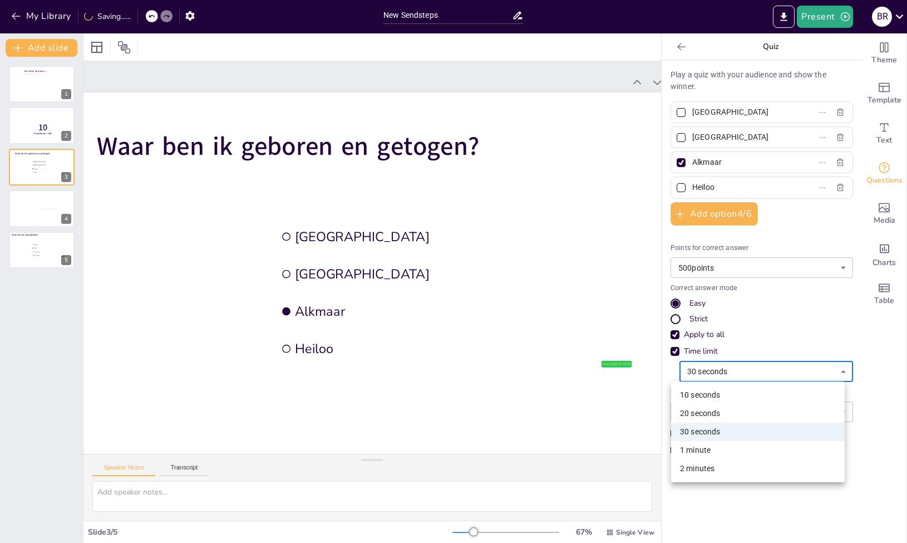
click at [720, 375] on body "My Library Saving...... New Sendsteps Present B R Document fonts Akatab Recentl…" at bounding box center [453, 271] width 907 height 543
click at [710, 405] on li "20 seconds" at bounding box center [758, 413] width 174 height 18
type input "20"
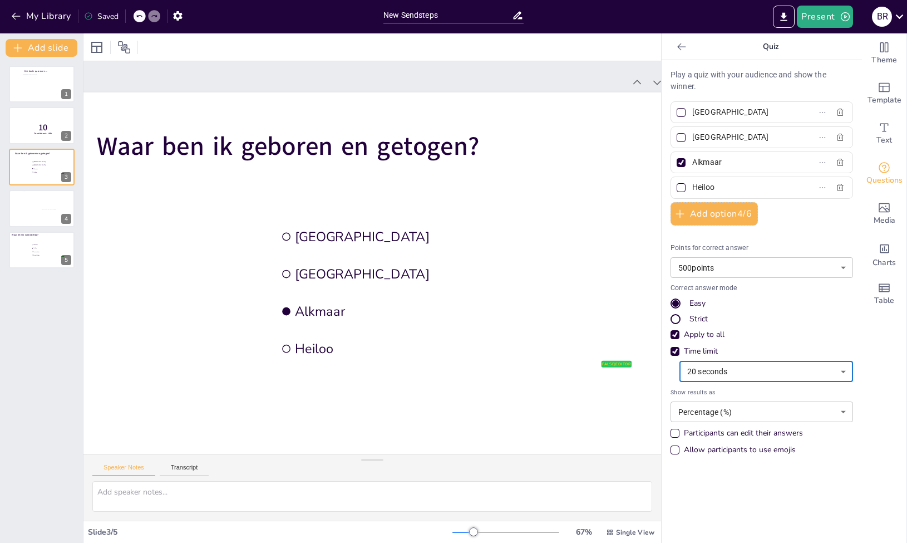
click at [783, 333] on div "Apply to all" at bounding box center [762, 334] width 183 height 11
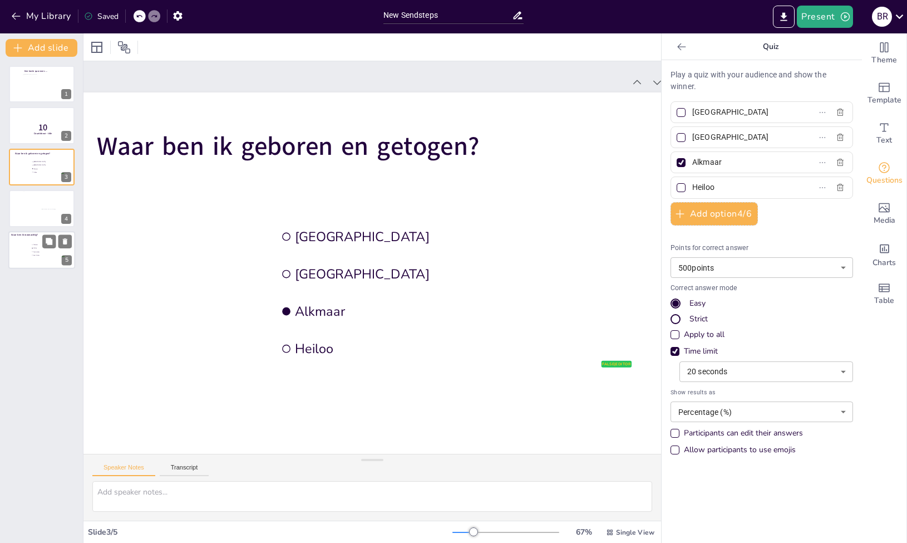
click at [30, 252] on div at bounding box center [41, 250] width 67 height 38
type input "Alkmaar"
type input "Heiloo"
type input "Amsterdam"
type input "Den Helder"
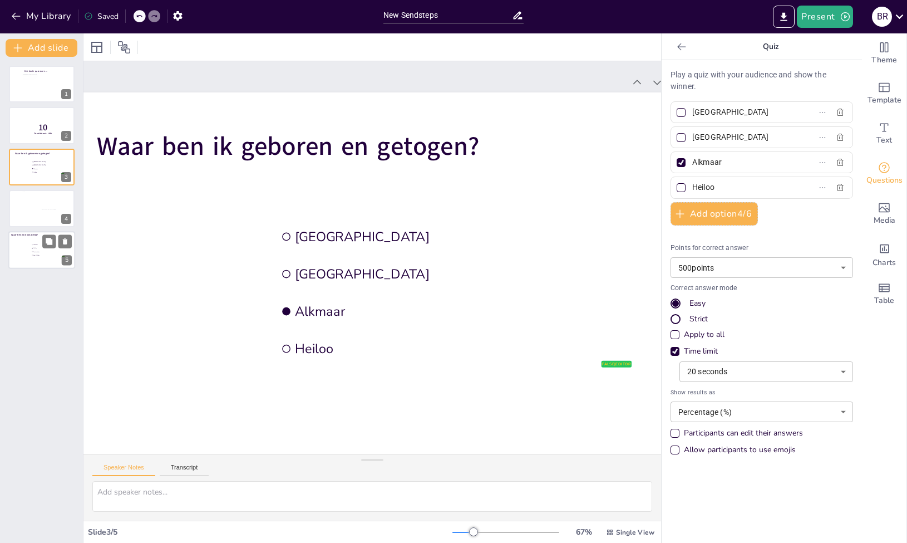
type input "30"
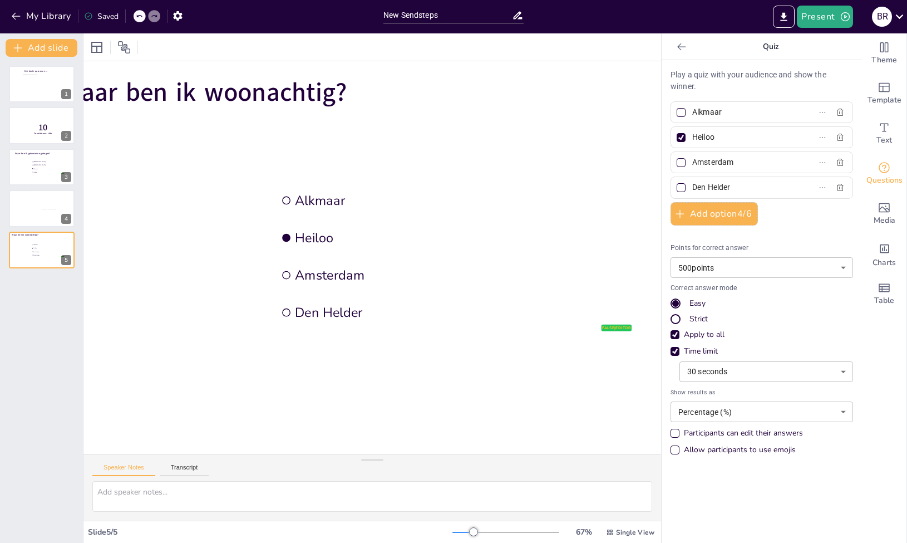
click at [45, 298] on div "Een korte quiz over…. 1 10 Countdown - title 2 Waar ben ik geboren en getogen? …" at bounding box center [41, 300] width 83 height 486
click at [43, 46] on button "Add slide" at bounding box center [42, 48] width 72 height 18
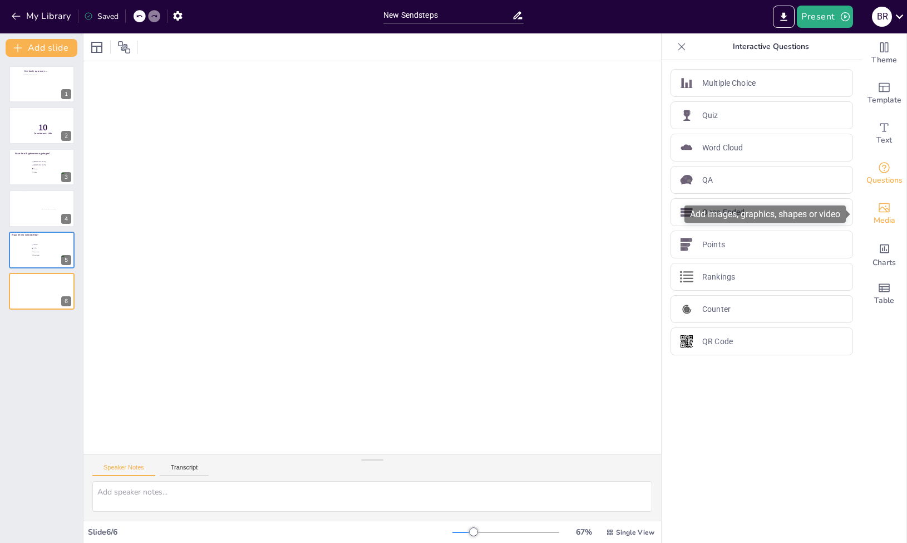
click at [868, 205] on div "Media" at bounding box center [884, 214] width 45 height 40
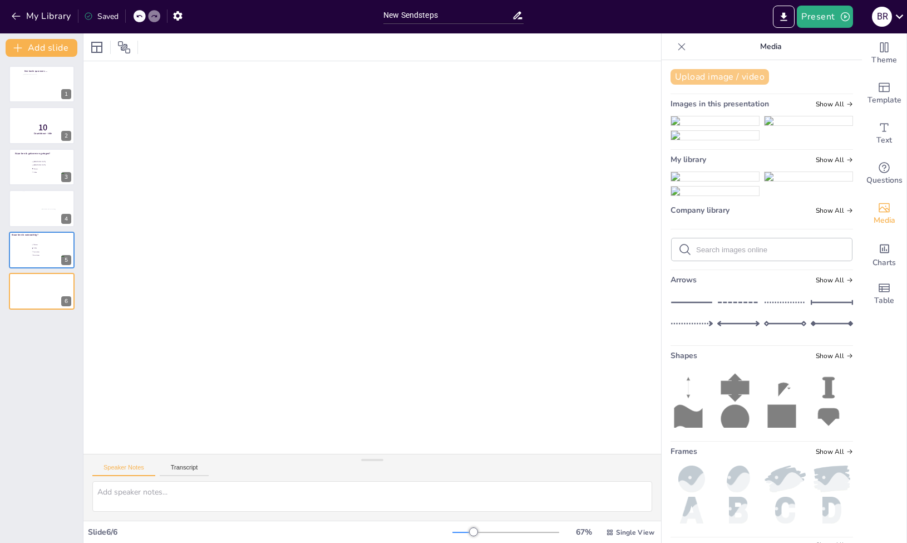
click at [710, 82] on button "Upload image / video" at bounding box center [720, 77] width 99 height 16
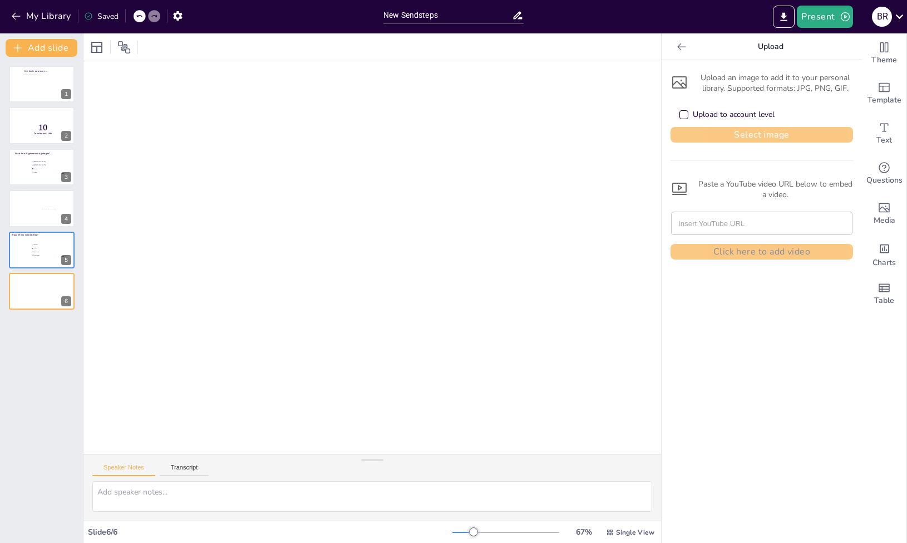
click at [700, 137] on button "Select image" at bounding box center [762, 135] width 183 height 16
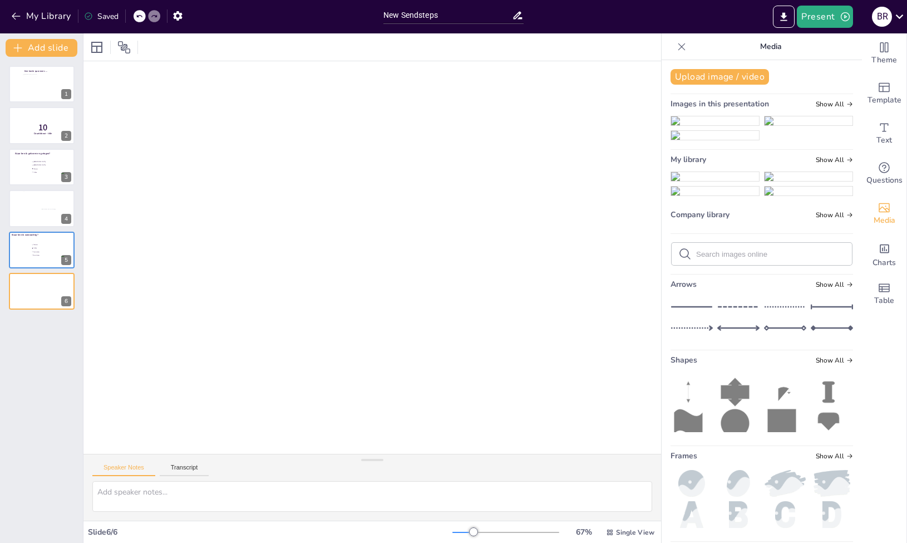
click at [710, 181] on img at bounding box center [715, 176] width 88 height 9
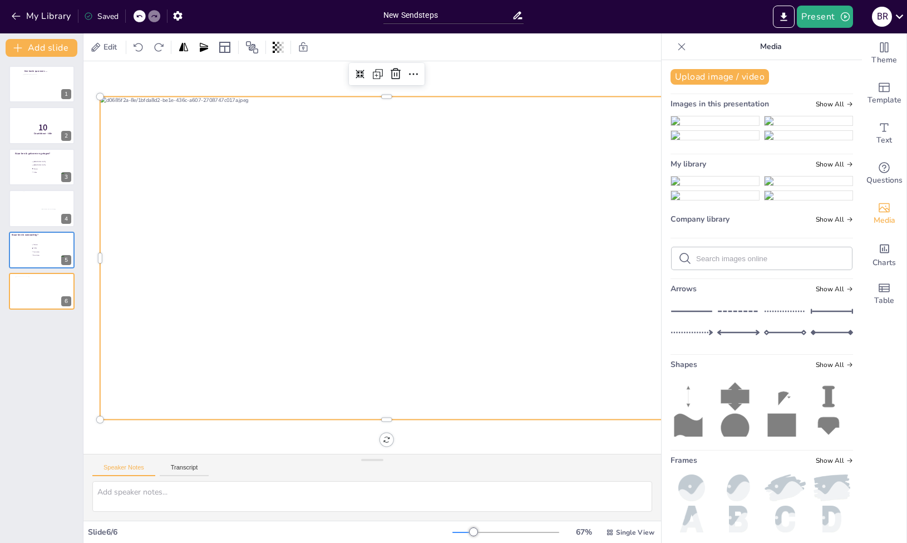
click at [99, 420] on div at bounding box center [100, 419] width 9 height 9
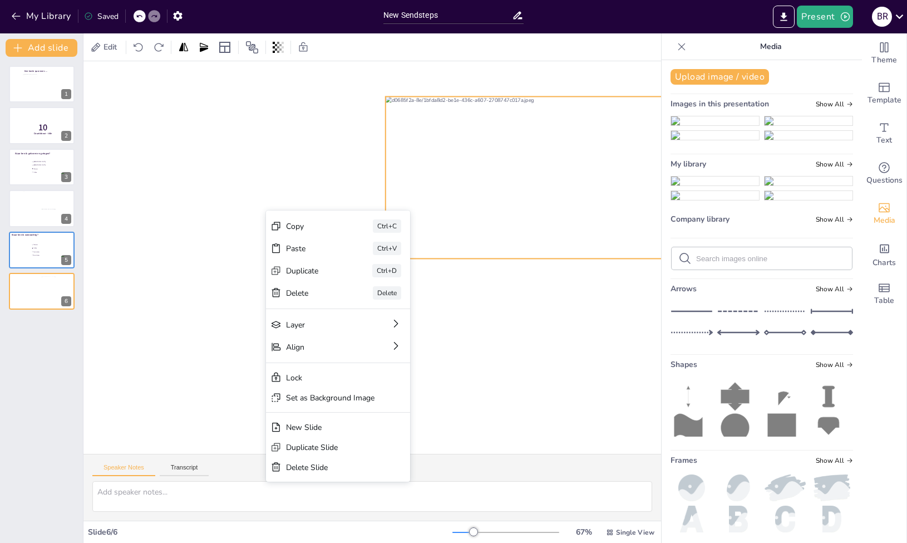
drag, startPoint x: 296, startPoint y: 189, endPoint x: 381, endPoint y: 135, distance: 100.3
click at [530, 411] on div at bounding box center [386, 257] width 717 height 403
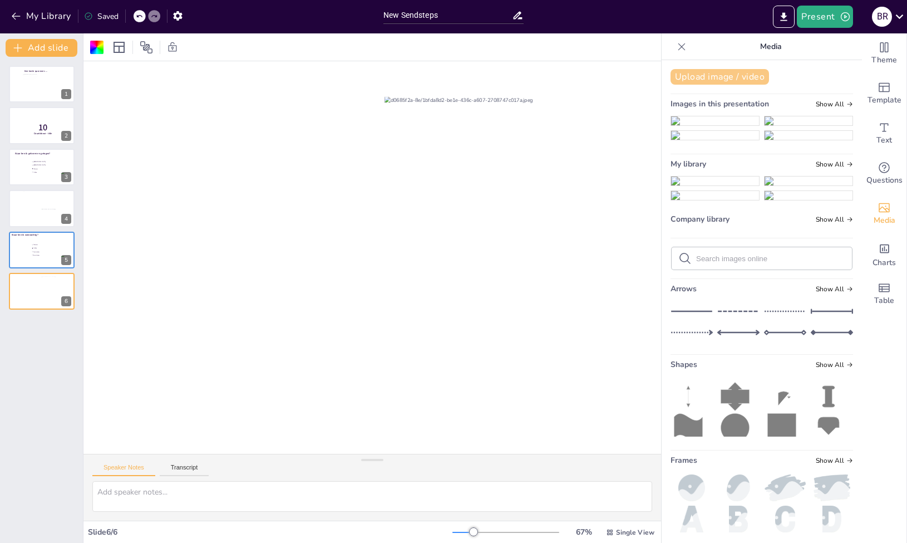
click at [731, 81] on button "Upload image / video" at bounding box center [720, 77] width 99 height 16
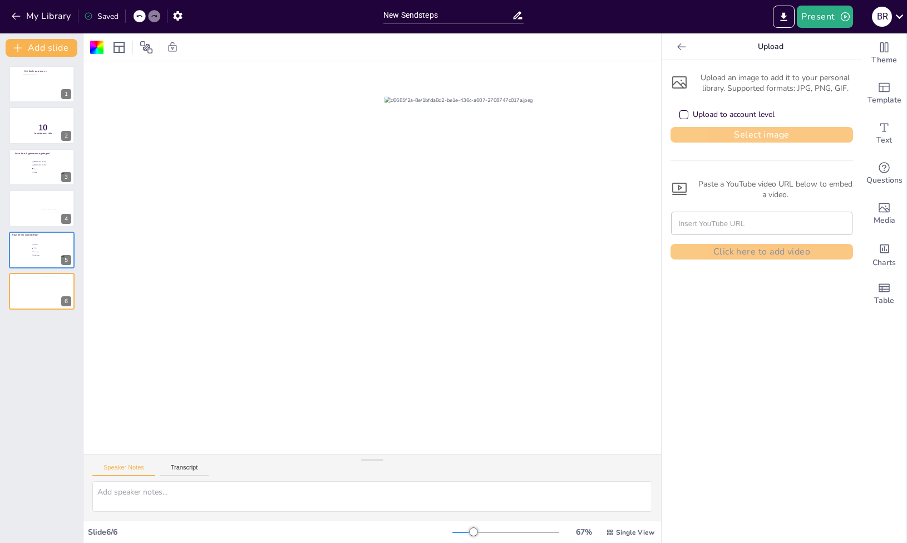
click at [745, 136] on button "Select image" at bounding box center [762, 135] width 183 height 16
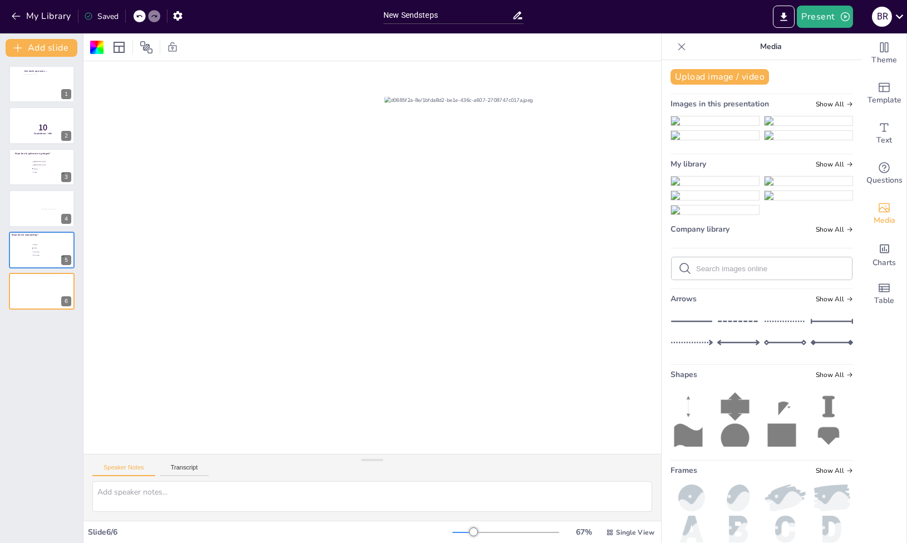
click at [727, 185] on img at bounding box center [715, 180] width 88 height 9
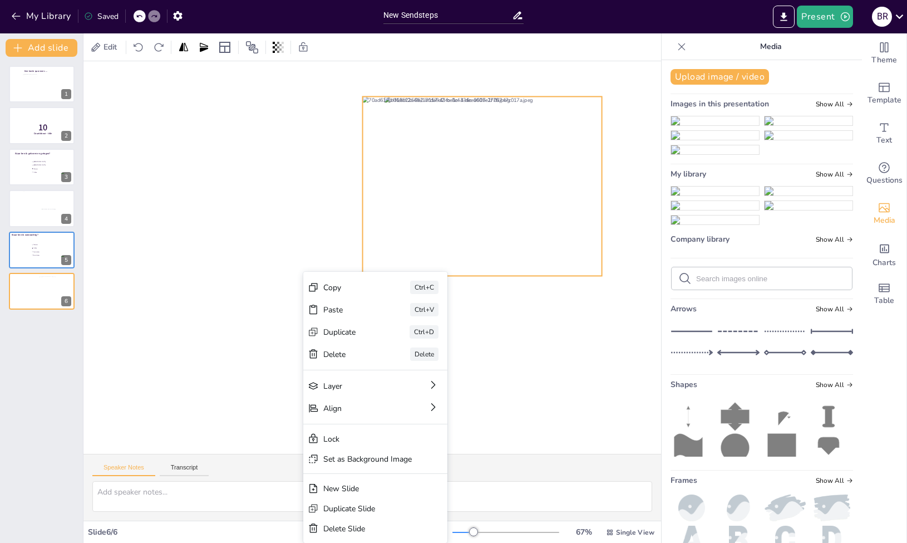
drag, startPoint x: 303, startPoint y: 318, endPoint x: 393, endPoint y: 273, distance: 100.8
click at [512, 194] on div at bounding box center [482, 185] width 239 height 179
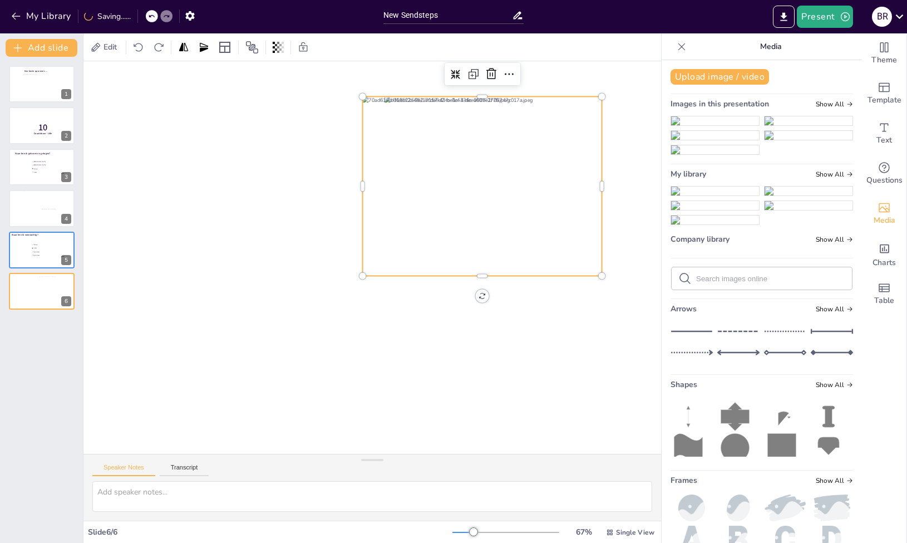
click at [494, 165] on div at bounding box center [482, 185] width 239 height 179
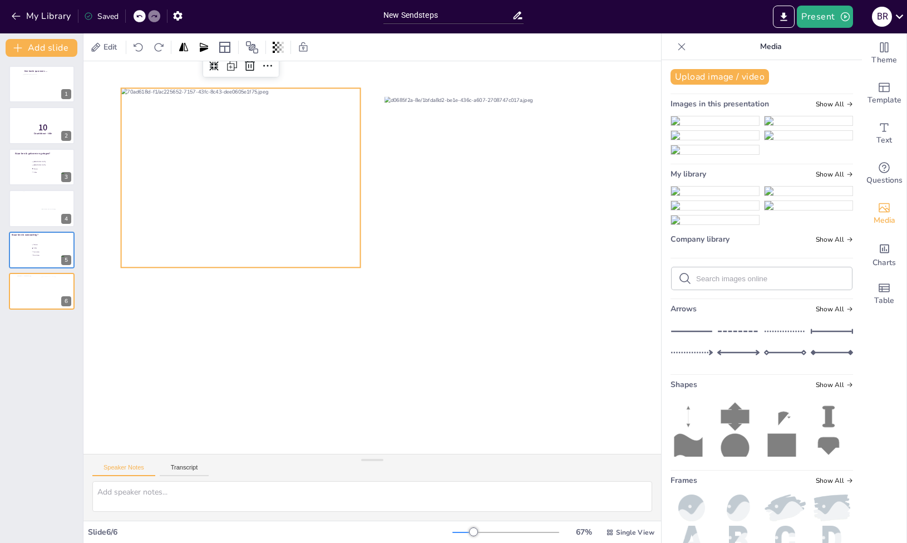
click at [592, 313] on div at bounding box center [386, 257] width 717 height 403
click at [243, 264] on div at bounding box center [240, 177] width 239 height 179
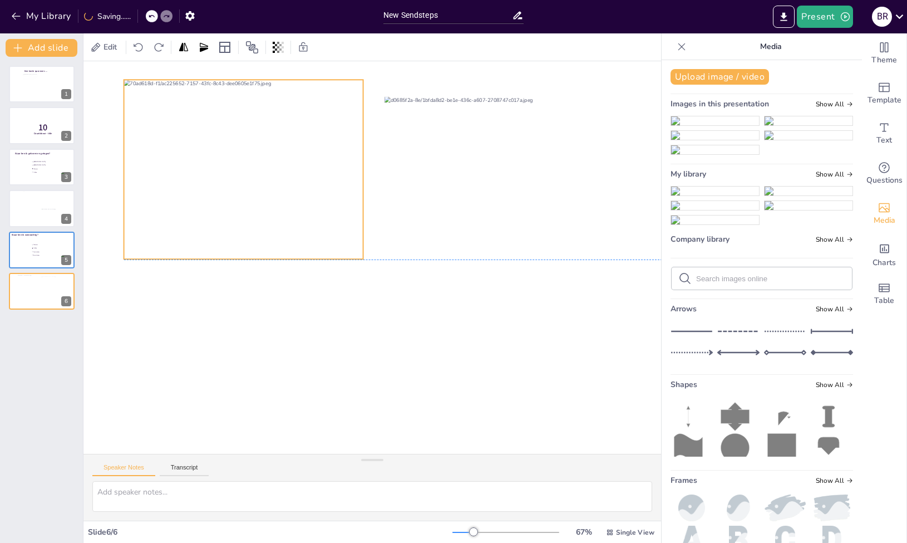
drag, startPoint x: 242, startPoint y: 267, endPoint x: 244, endPoint y: 260, distance: 7.2
click at [244, 56] on div at bounding box center [386, 56] width 717 height 0
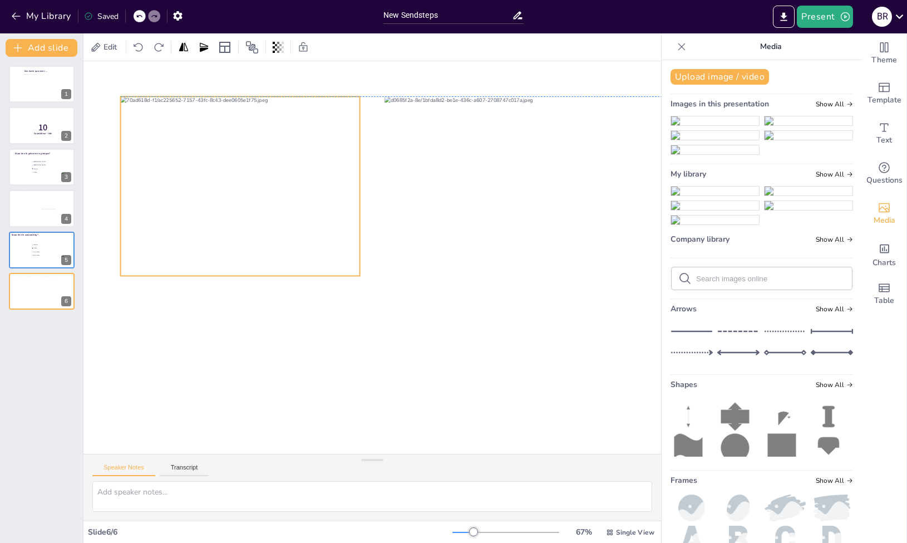
drag, startPoint x: 247, startPoint y: 81, endPoint x: 244, endPoint y: 96, distance: 15.4
click at [244, 56] on div at bounding box center [386, 56] width 717 height 0
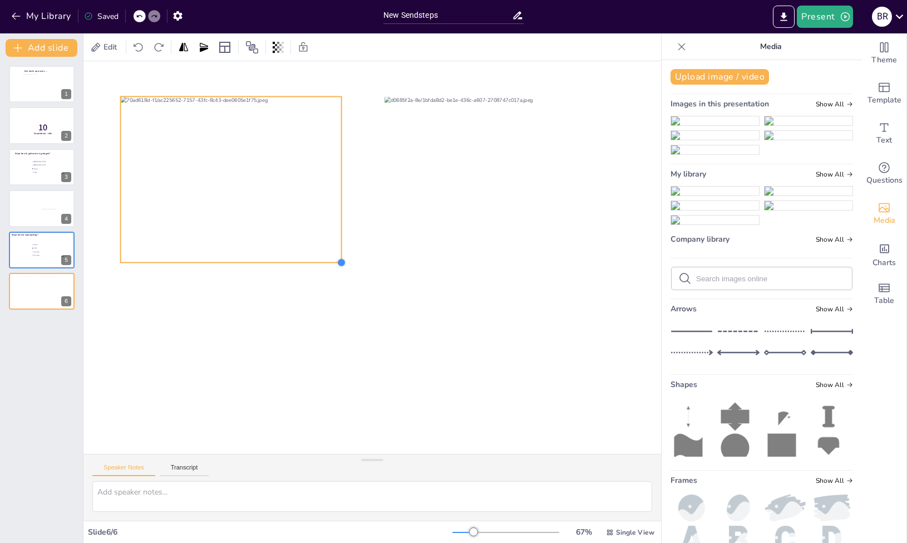
drag, startPoint x: 358, startPoint y: 277, endPoint x: 359, endPoint y: 255, distance: 21.8
click at [339, 239] on div at bounding box center [386, 257] width 717 height 403
click at [380, 284] on div at bounding box center [386, 257] width 717 height 403
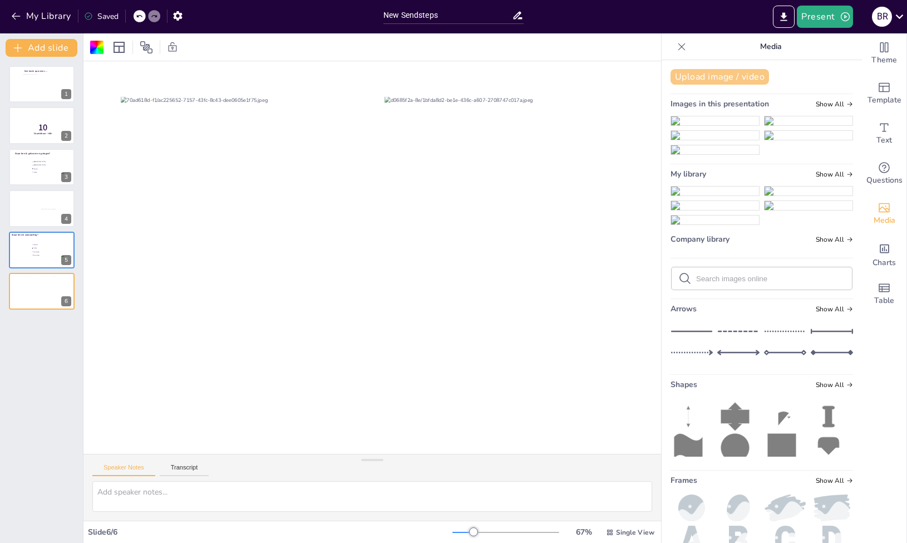
click at [714, 81] on button "Upload image / video" at bounding box center [720, 77] width 99 height 16
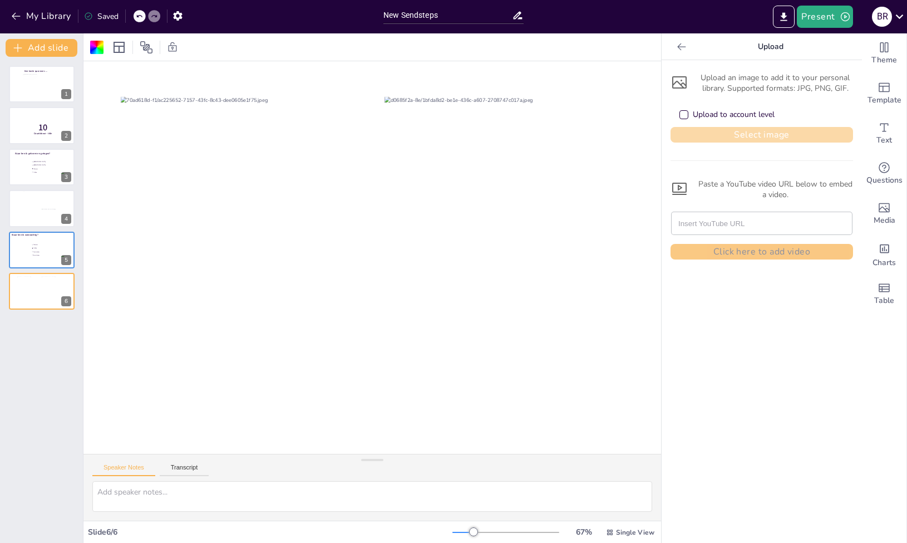
click at [698, 132] on button "Select image" at bounding box center [762, 135] width 183 height 16
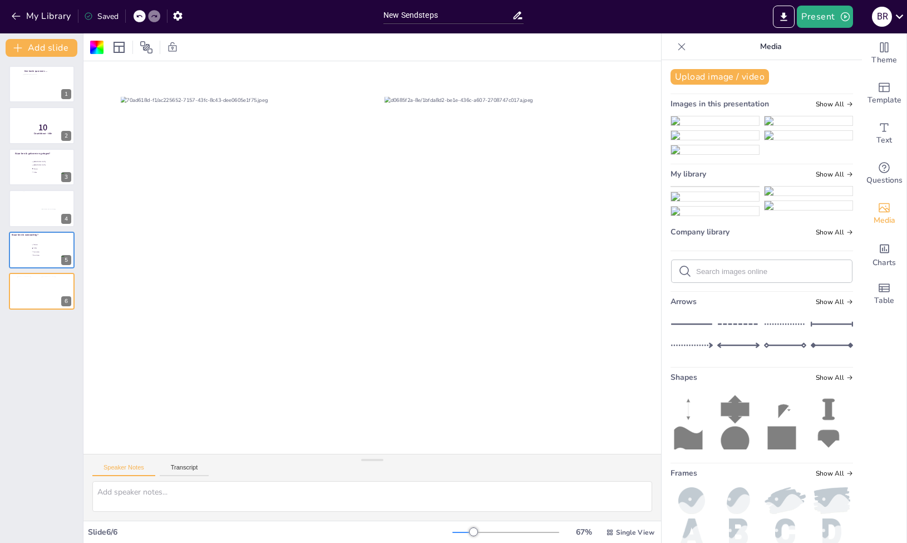
click at [733, 186] on img at bounding box center [715, 186] width 88 height 0
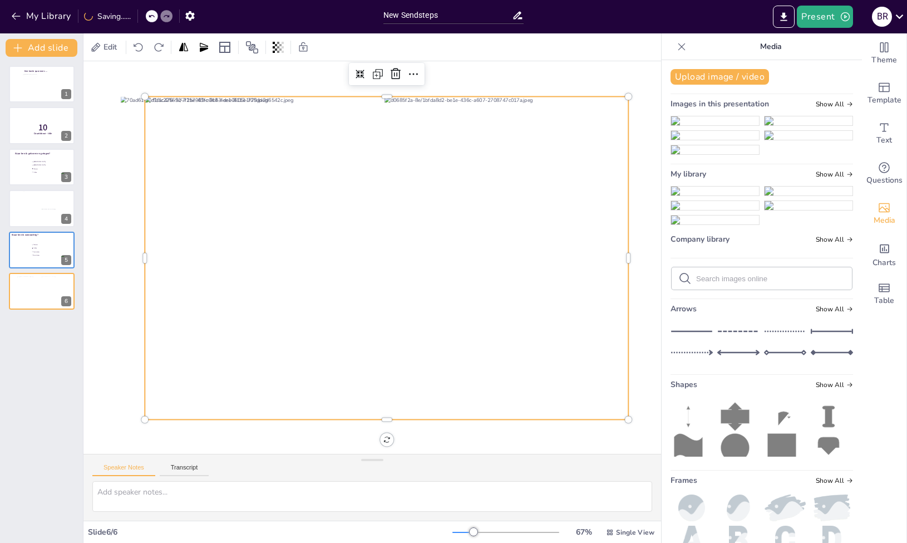
click at [629, 421] on div at bounding box center [628, 419] width 9 height 9
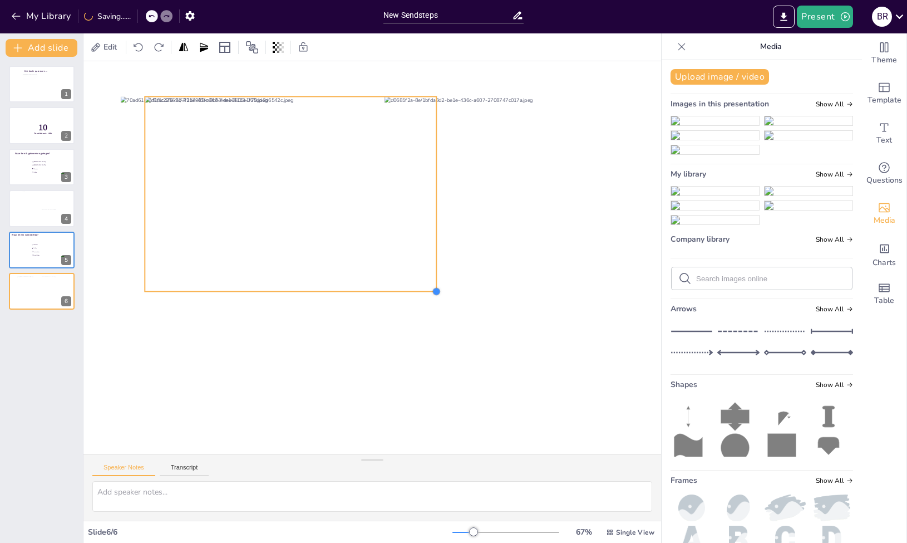
drag, startPoint x: 629, startPoint y: 420, endPoint x: 428, endPoint y: 282, distance: 244.2
click at [432, 290] on div at bounding box center [436, 291] width 9 height 9
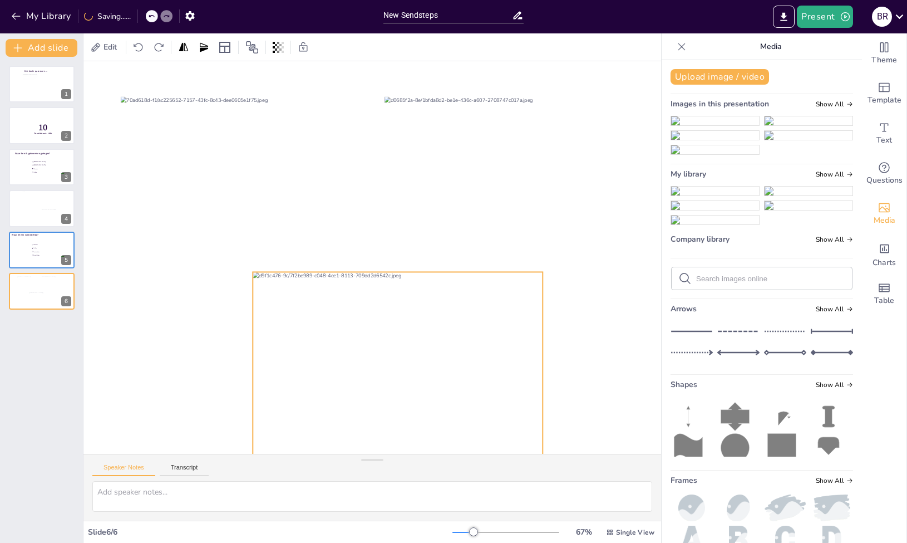
drag, startPoint x: 374, startPoint y: 196, endPoint x: 482, endPoint y: 371, distance: 205.9
click at [482, 371] on div at bounding box center [398, 369] width 290 height 194
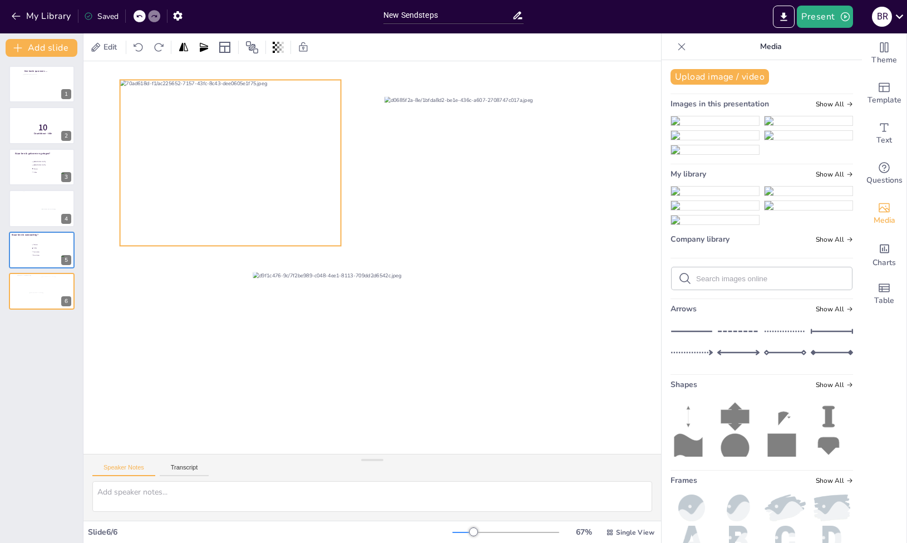
drag, startPoint x: 266, startPoint y: 158, endPoint x: 265, endPoint y: 141, distance: 16.7
click at [265, 141] on div at bounding box center [230, 163] width 221 height 166
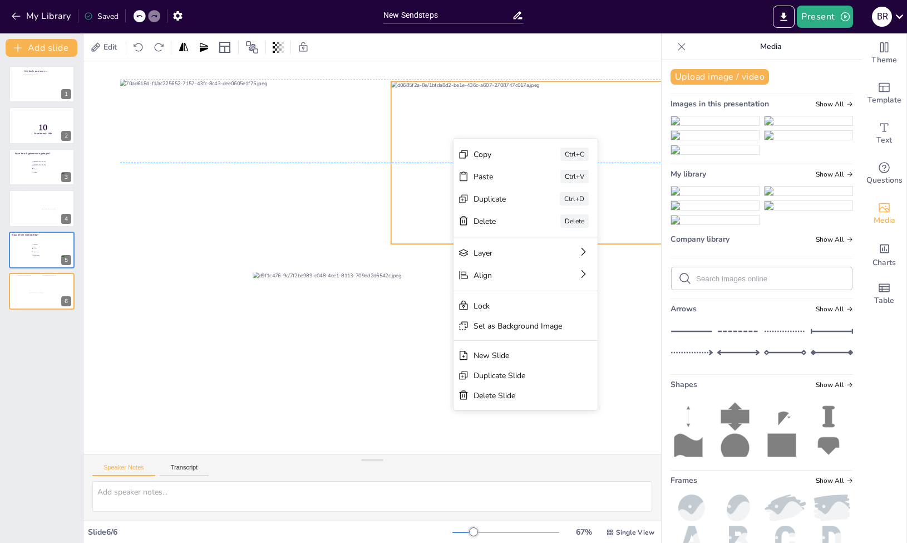
click at [457, 135] on div at bounding box center [535, 162] width 289 height 162
click at [258, 266] on div at bounding box center [386, 257] width 717 height 403
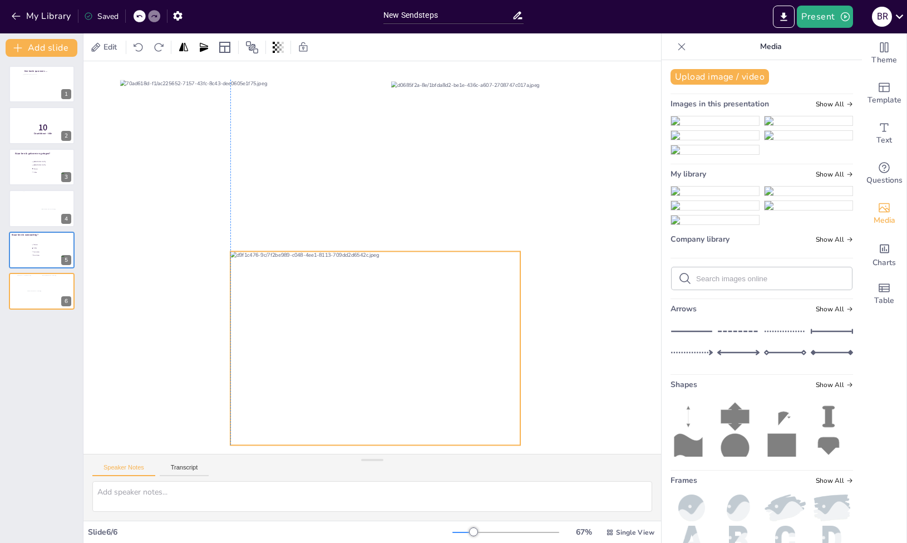
drag, startPoint x: 363, startPoint y: 312, endPoint x: 343, endPoint y: 291, distance: 28.3
click at [343, 291] on div at bounding box center [375, 348] width 290 height 194
click at [170, 297] on div at bounding box center [386, 257] width 717 height 403
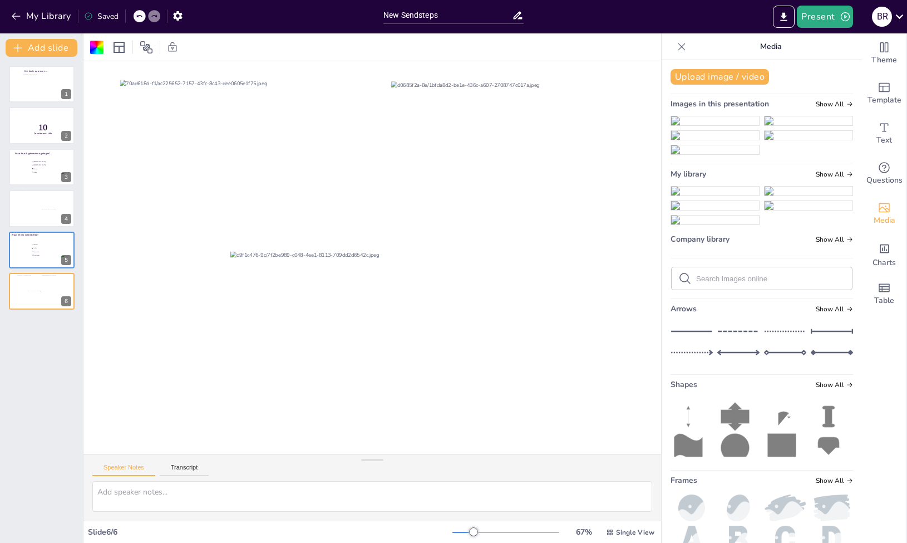
click at [561, 380] on div at bounding box center [386, 257] width 717 height 403
click at [34, 339] on div "Een korte quiz over…. 1 10 Countdown - title 2 Waar ben ik geboren en getogen? …" at bounding box center [41, 300] width 83 height 486
click at [26, 339] on div "Een korte quiz over…. 1 10 Countdown - title 2 Waar ben ik geboren en getogen? …" at bounding box center [41, 300] width 83 height 486
click at [45, 353] on div "New Slide" at bounding box center [79, 353] width 107 height 20
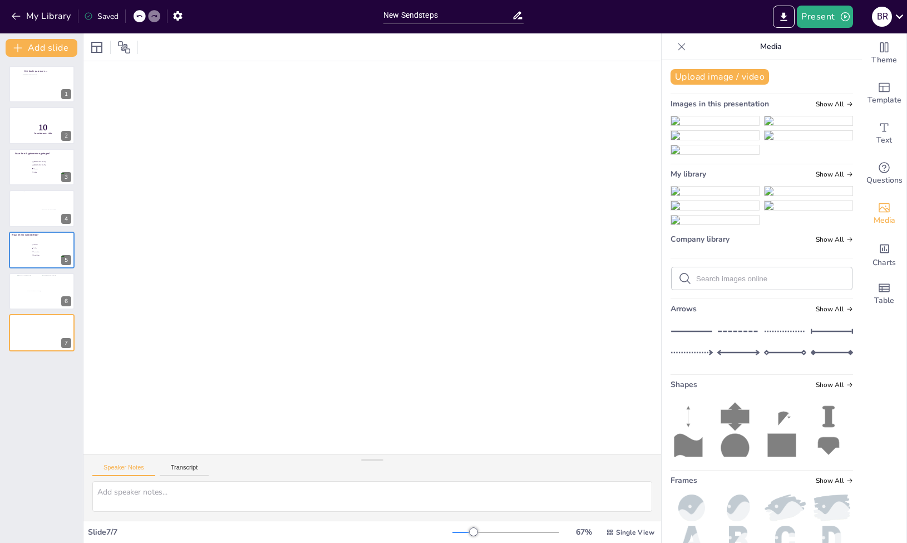
click at [287, 102] on div at bounding box center [386, 257] width 717 height 403
click at [676, 46] on icon at bounding box center [681, 46] width 11 height 11
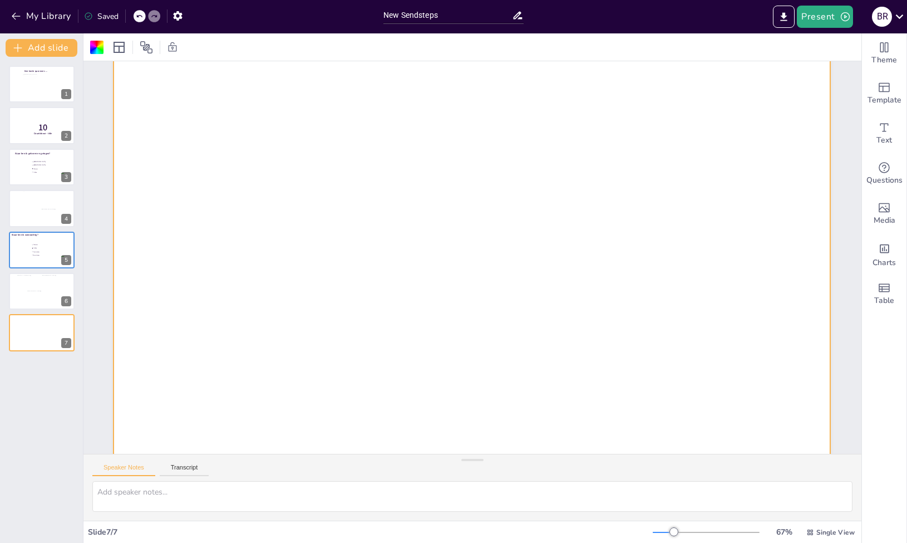
click at [28, 430] on div "Een korte quiz over…. 1 10 Countdown - title 2 Waar ben ik geboren en getogen? …" at bounding box center [41, 300] width 83 height 486
click at [868, 176] on span "Questions" at bounding box center [884, 180] width 36 height 12
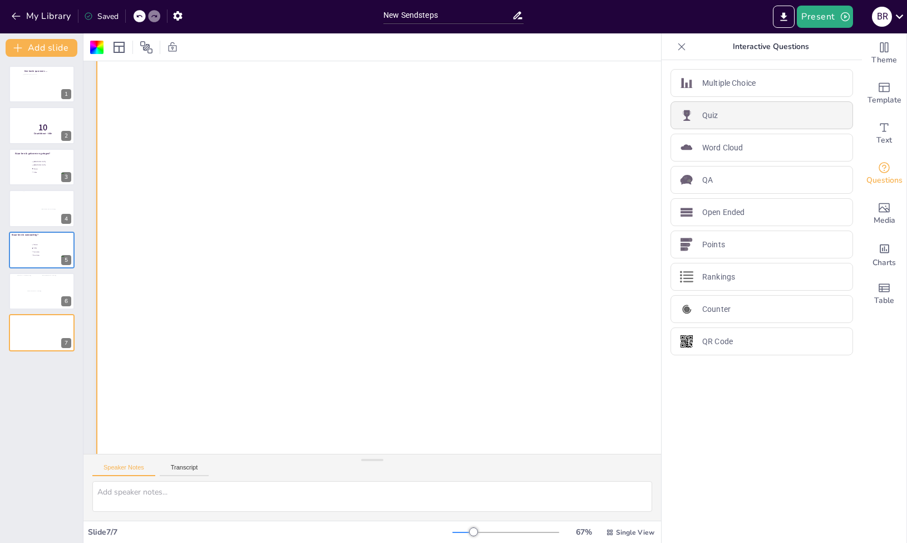
click at [702, 121] on p "Quiz" at bounding box center [710, 116] width 16 height 12
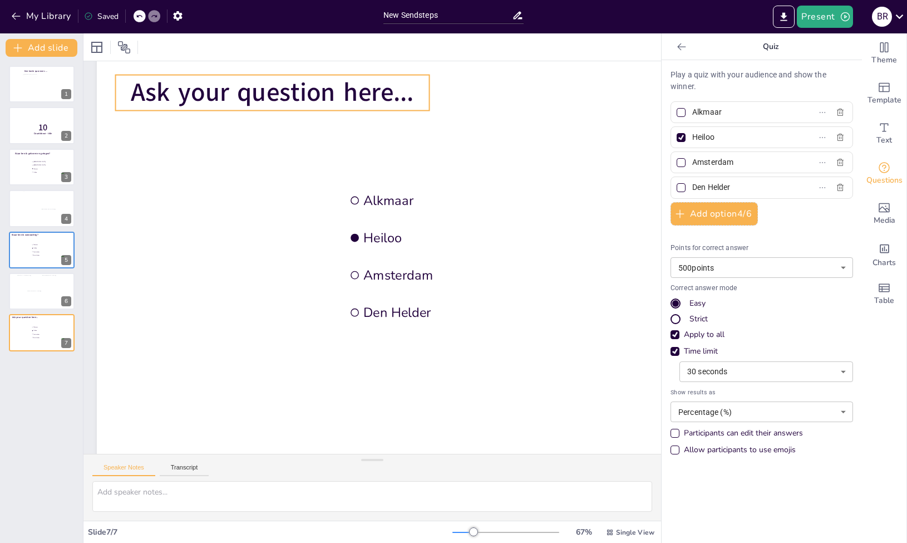
click at [370, 90] on span "Ask your question here..." at bounding box center [272, 92] width 283 height 35
click at [413, 91] on span "Ask your question here..." at bounding box center [272, 92] width 283 height 35
click at [415, 95] on p "Ask your question here..." at bounding box center [272, 93] width 313 height 36
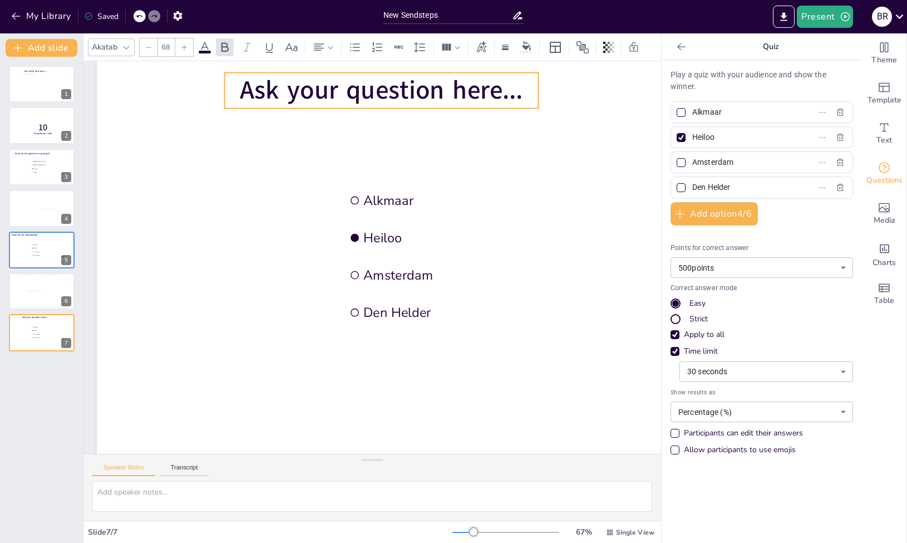
drag, startPoint x: 135, startPoint y: 95, endPoint x: 244, endPoint y: 93, distance: 109.1
click at [244, 93] on span "Ask your question here..." at bounding box center [381, 90] width 283 height 35
click at [316, 96] on span "Ask your question here..." at bounding box center [381, 90] width 283 height 35
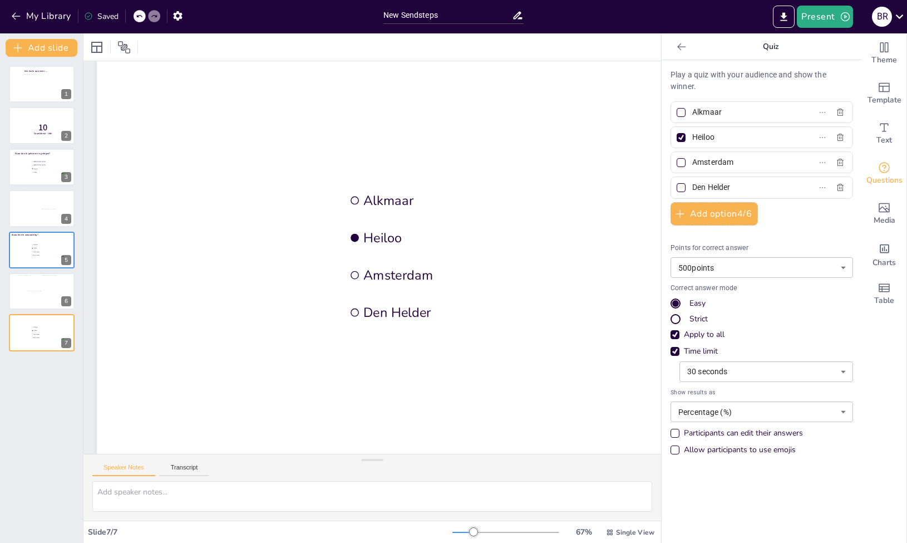
click at [676, 48] on icon at bounding box center [681, 46] width 11 height 11
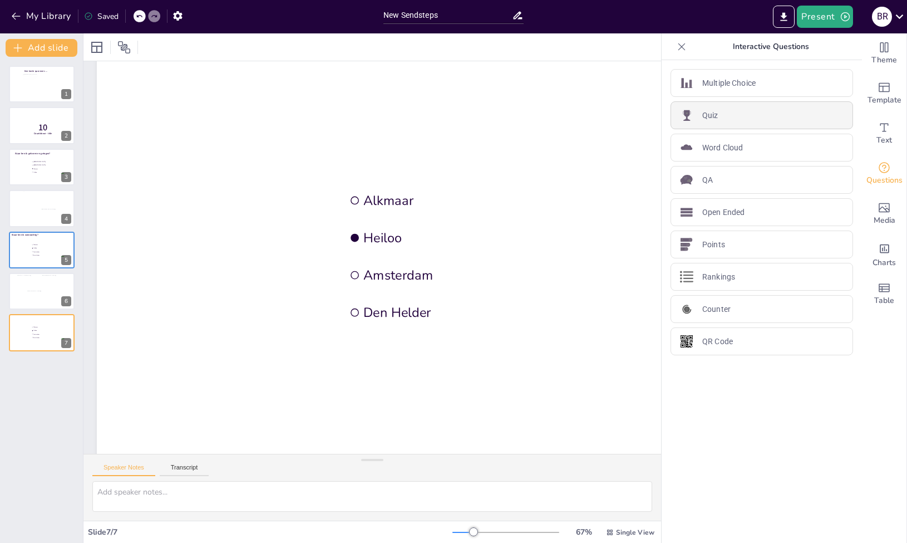
click at [702, 116] on p "Quiz" at bounding box center [710, 116] width 16 height 12
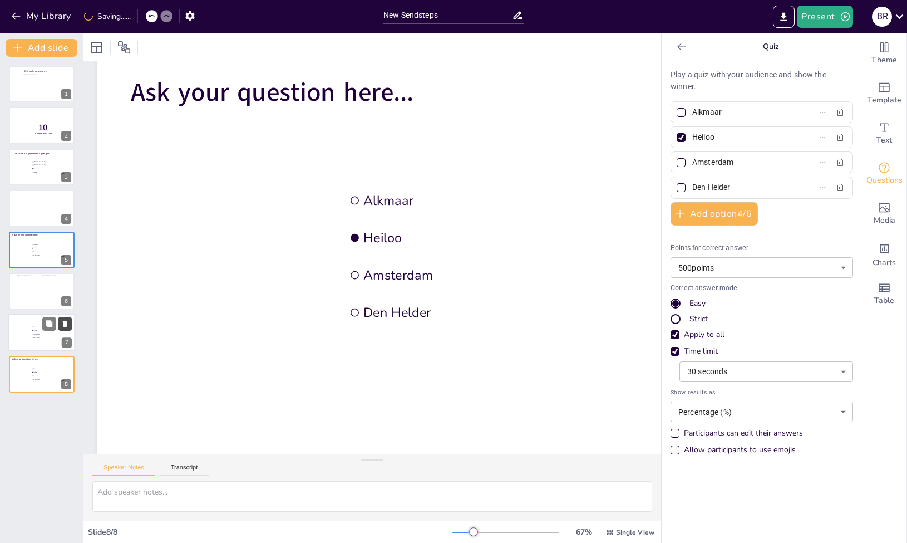
click at [64, 324] on icon at bounding box center [65, 324] width 4 height 6
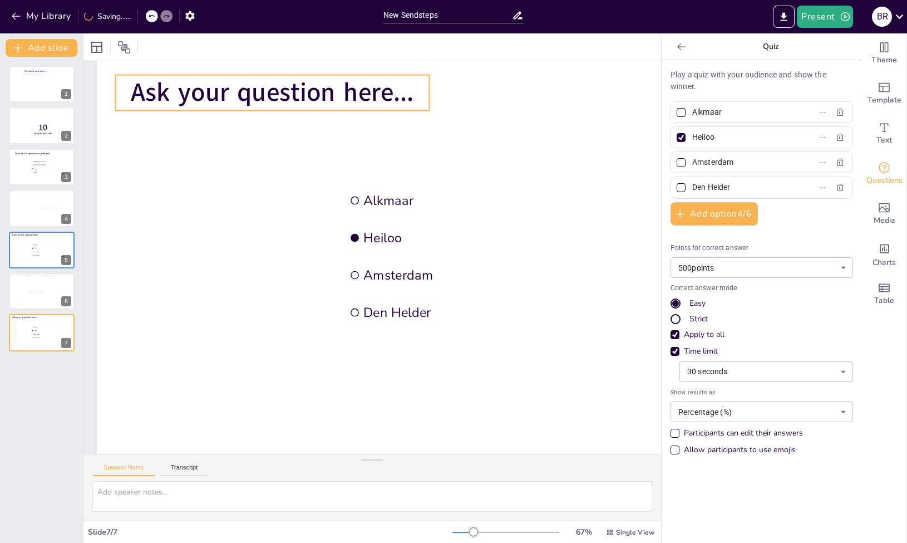
click at [266, 91] on span "Ask your question here..." at bounding box center [272, 92] width 283 height 35
click at [387, 80] on span "Ask your question here..." at bounding box center [272, 92] width 283 height 35
click at [387, 95] on span "Ask your question here..." at bounding box center [272, 92] width 283 height 35
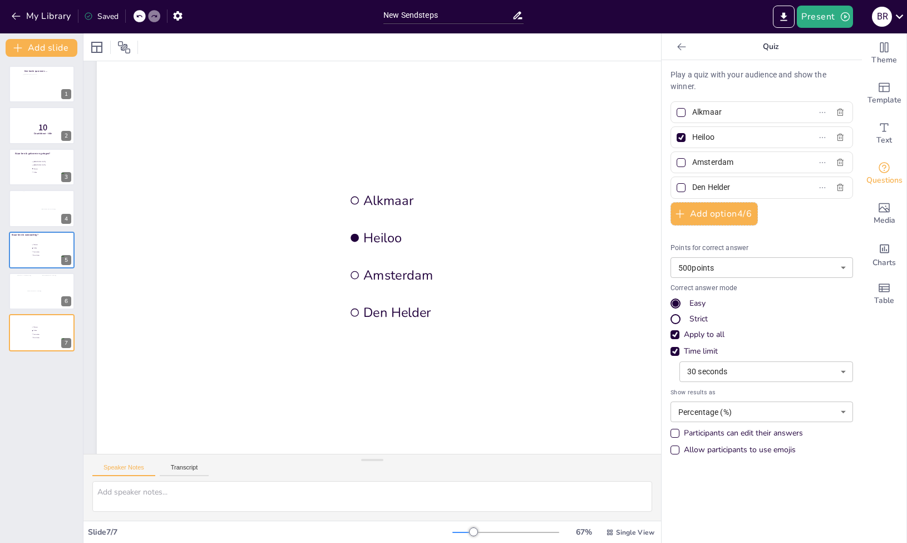
click at [676, 50] on icon at bounding box center [681, 46] width 11 height 11
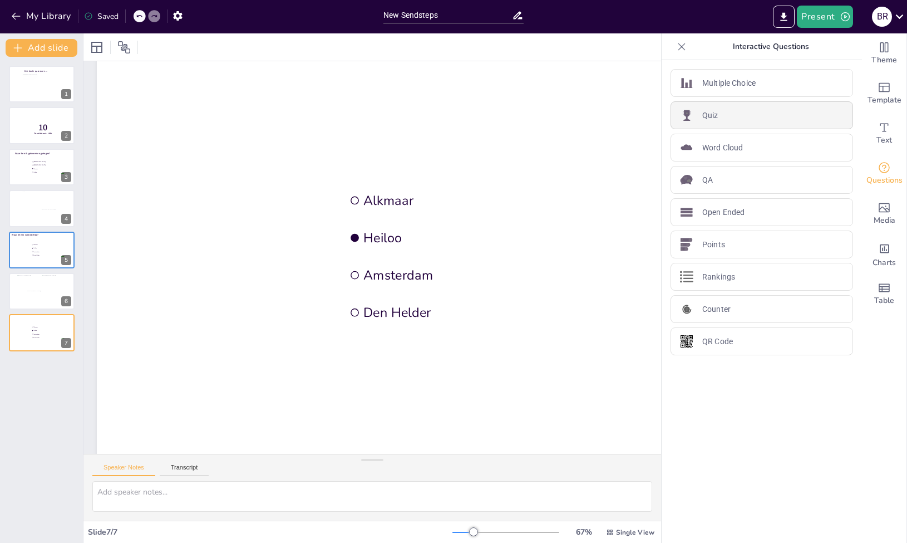
click at [703, 125] on div "Quiz" at bounding box center [762, 115] width 183 height 28
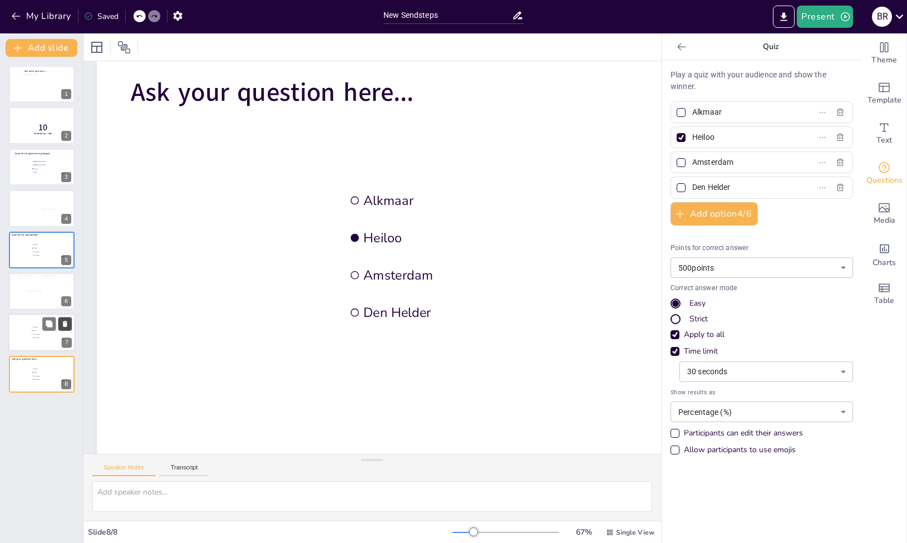
click at [66, 322] on icon at bounding box center [65, 324] width 4 height 6
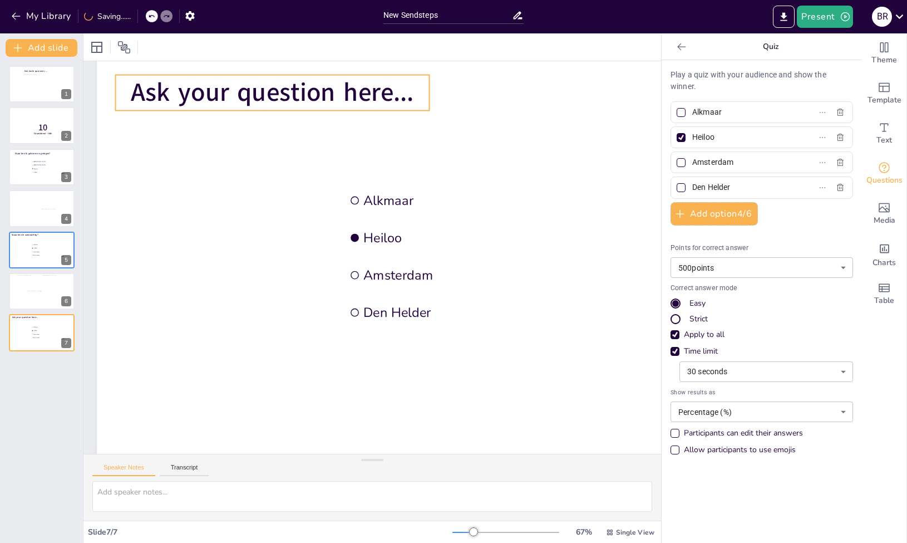
click at [270, 101] on span "Ask your question here..." at bounding box center [272, 92] width 283 height 35
click at [290, 87] on span "Ask your question here..." at bounding box center [272, 92] width 283 height 35
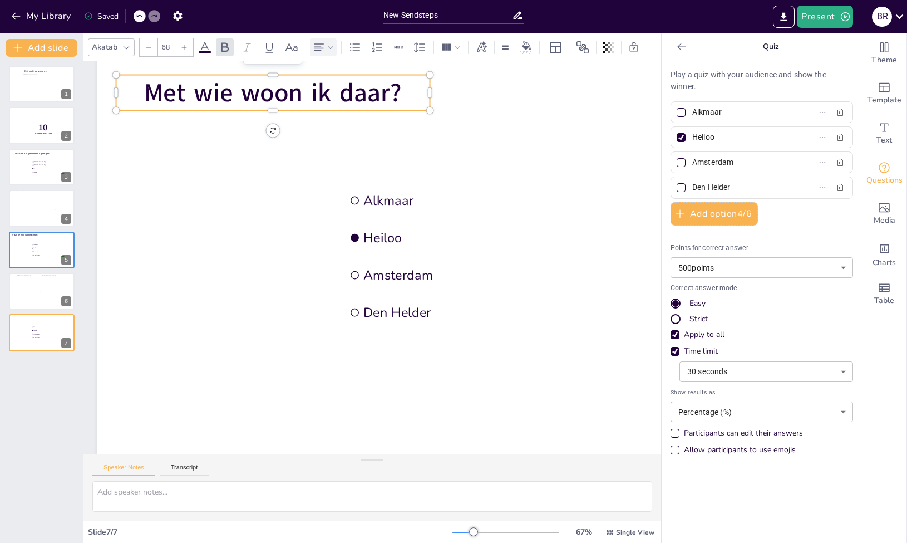
click at [329, 46] on icon at bounding box center [331, 47] width 8 height 8
click at [348, 80] on icon at bounding box center [345, 84] width 13 height 13
click at [346, 84] on icon at bounding box center [345, 84] width 13 height 13
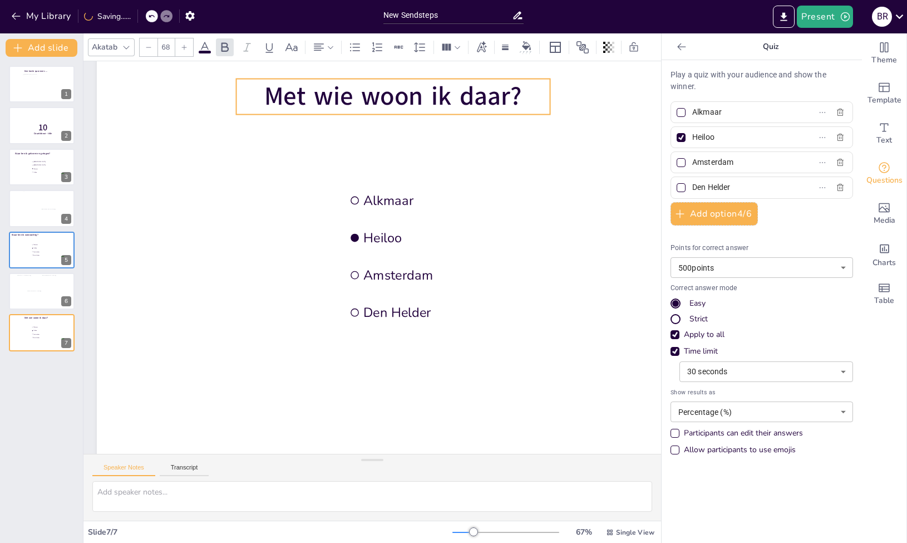
drag, startPoint x: 250, startPoint y: 93, endPoint x: 370, endPoint y: 97, distance: 120.3
click at [370, 97] on span "Met wie woon ik daar?" at bounding box center [393, 96] width 258 height 35
drag, startPoint x: 732, startPoint y: 112, endPoint x: 681, endPoint y: 110, distance: 51.2
click at [688, 110] on span "Alkmaar" at bounding box center [740, 112] width 104 height 16
click at [692, 110] on input "Alkmaar" at bounding box center [744, 112] width 104 height 16
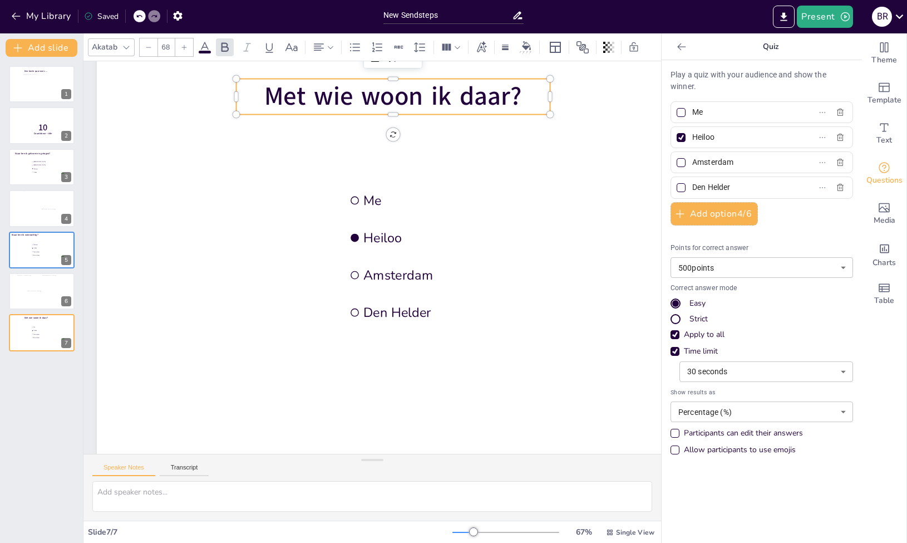
type input "M"
type input "Me, myself and I"
drag, startPoint x: 754, startPoint y: 137, endPoint x: 671, endPoint y: 135, distance: 82.4
click at [674, 135] on label "Heiloo" at bounding box center [743, 137] width 139 height 16
click at [692, 135] on input "Heiloo" at bounding box center [744, 137] width 104 height 16
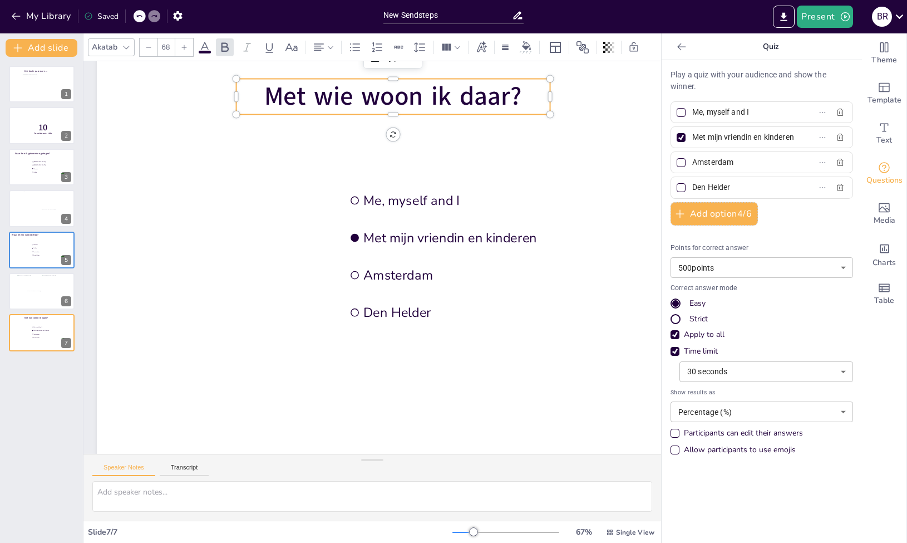
type input "Met mijn vriendin en kinderen"
click at [734, 159] on input "Amsterdam" at bounding box center [744, 162] width 104 height 16
drag, startPoint x: 746, startPoint y: 166, endPoint x: 679, endPoint y: 165, distance: 66.2
click at [688, 165] on span "Amsterdam" at bounding box center [740, 162] width 104 height 16
click at [692, 165] on input "Amsterdam" at bounding box center [744, 162] width 104 height 16
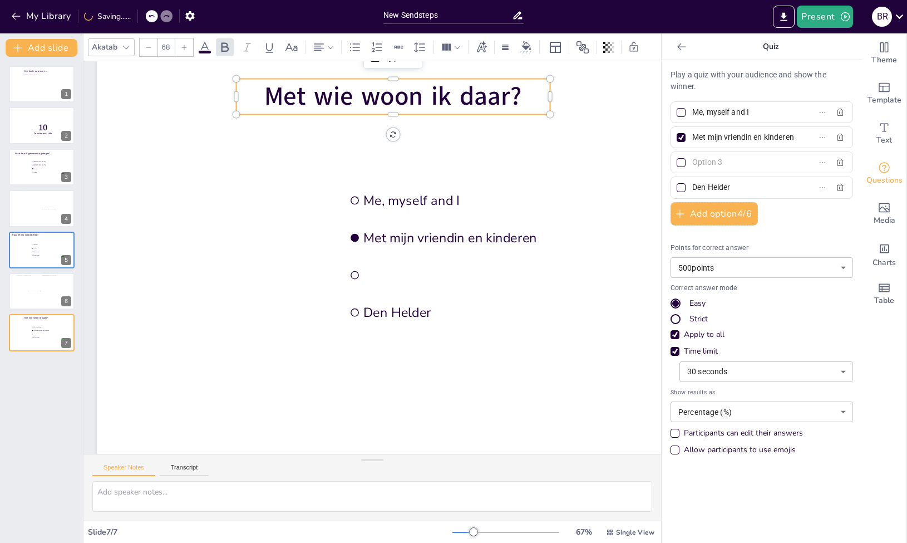
click at [794, 134] on label "Met mijn vriendin en kinderen" at bounding box center [743, 137] width 139 height 16
click at [794, 134] on input "Met mijn vriendin en kinderen" at bounding box center [744, 137] width 104 height 16
type input "Met mijn vriendin, kinderen en huisdieren"
click at [705, 164] on input "text" at bounding box center [744, 162] width 104 height 16
click at [708, 170] on input "text" at bounding box center [744, 162] width 104 height 16
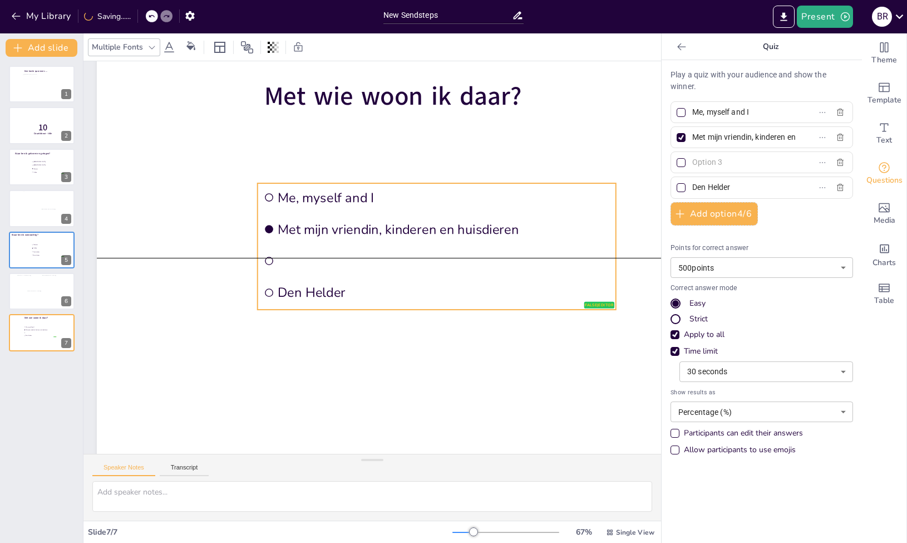
drag, startPoint x: 376, startPoint y: 200, endPoint x: 292, endPoint y: 201, distance: 84.0
click at [291, 201] on span "Me, myself and I" at bounding box center [444, 198] width 332 height 18
click at [756, 167] on input "text" at bounding box center [744, 162] width 104 height 16
click at [761, 159] on input "text" at bounding box center [744, 162] width 104 height 16
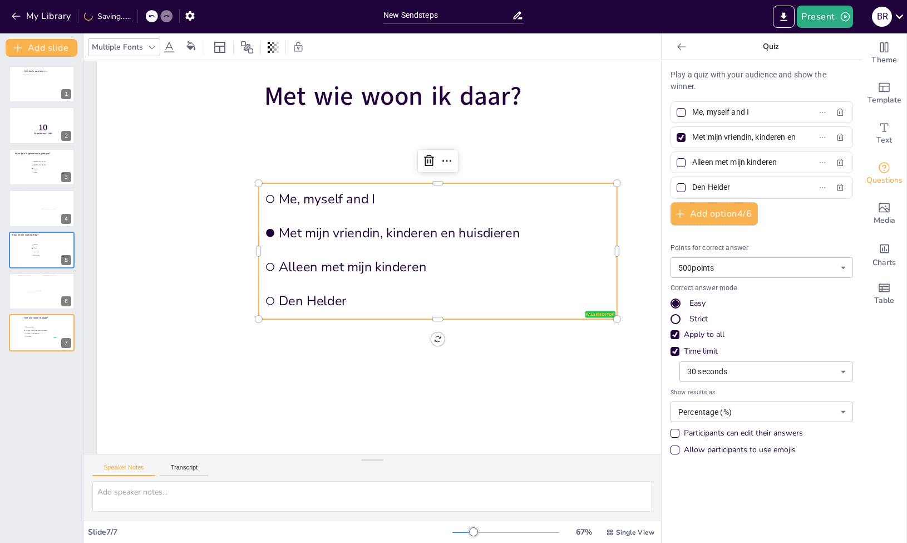
type input "Alleen met mijn kinderen"
click at [777, 185] on input "Den Helder" at bounding box center [744, 187] width 104 height 16
drag, startPoint x: 777, startPoint y: 185, endPoint x: 676, endPoint y: 186, distance: 101.3
click at [676, 186] on label "Den Helder" at bounding box center [743, 187] width 139 height 16
click at [692, 186] on input "Den Helder" at bounding box center [744, 187] width 104 height 16
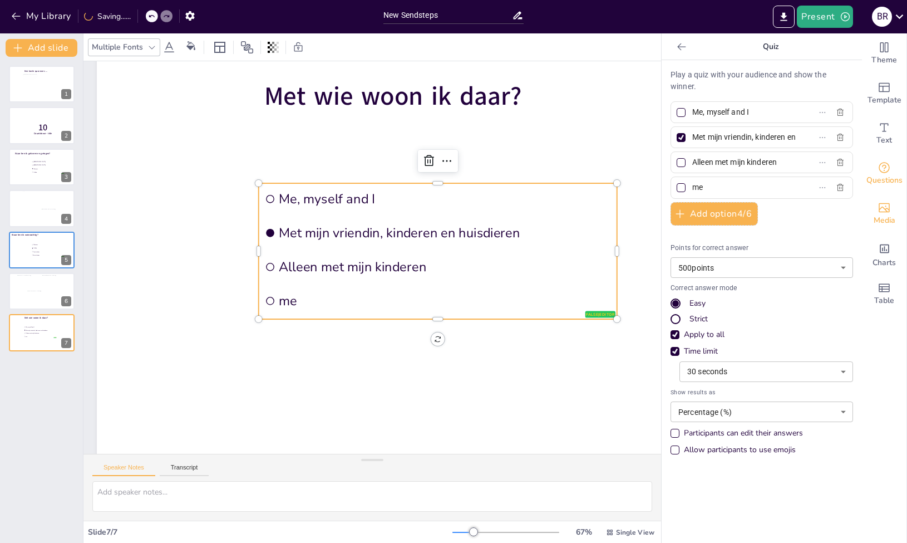
type input "m"
type input "Met de buurvrouw"
click at [830, 372] on body "My Library Saved New Sendsteps Present B R Document fonts Akatab Recently used …" at bounding box center [453, 271] width 907 height 543
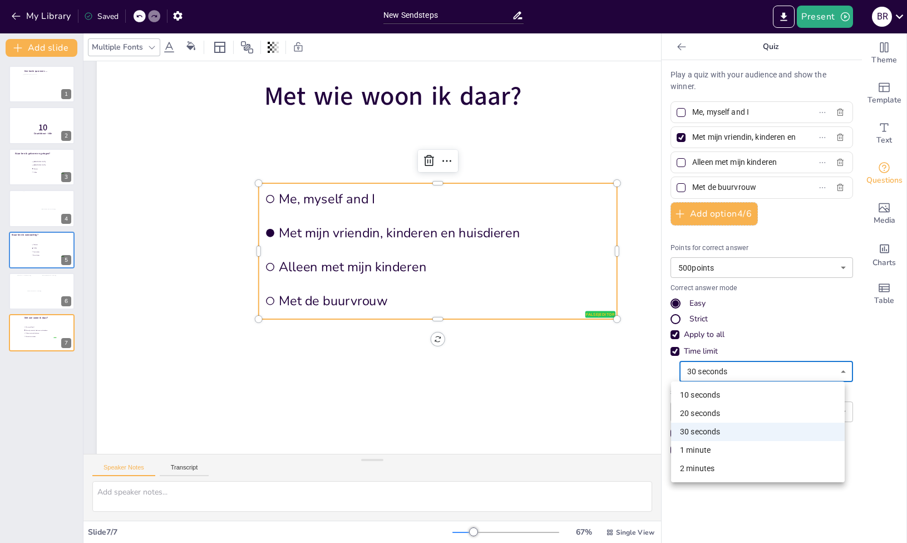
click at [722, 407] on li "20 seconds" at bounding box center [758, 413] width 174 height 18
type input "20"
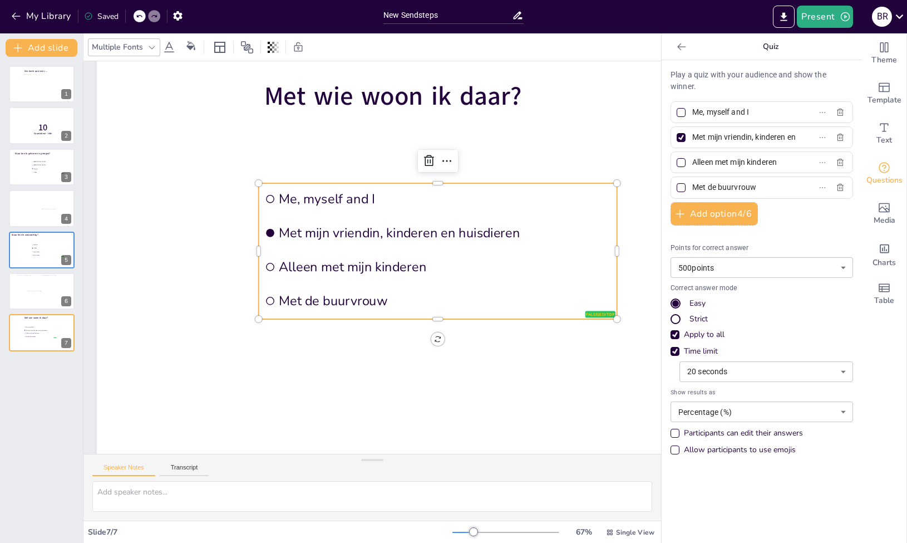
click at [46, 387] on div "Een korte quiz over…. 1 10 Countdown - title 2 Waar ben ik geboren en getogen? …" at bounding box center [41, 300] width 83 height 486
click at [58, 387] on icon at bounding box center [59, 391] width 8 height 9
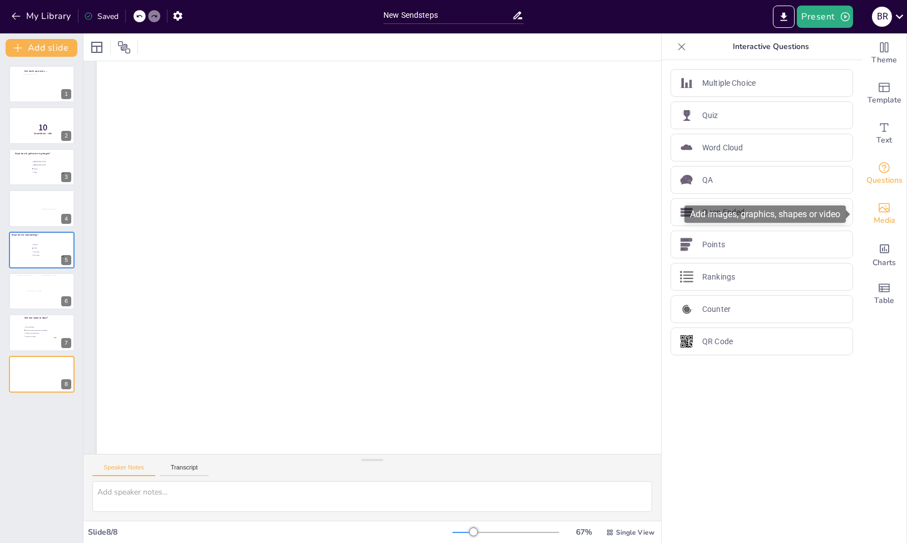
click at [880, 218] on span "Media" at bounding box center [885, 220] width 22 height 12
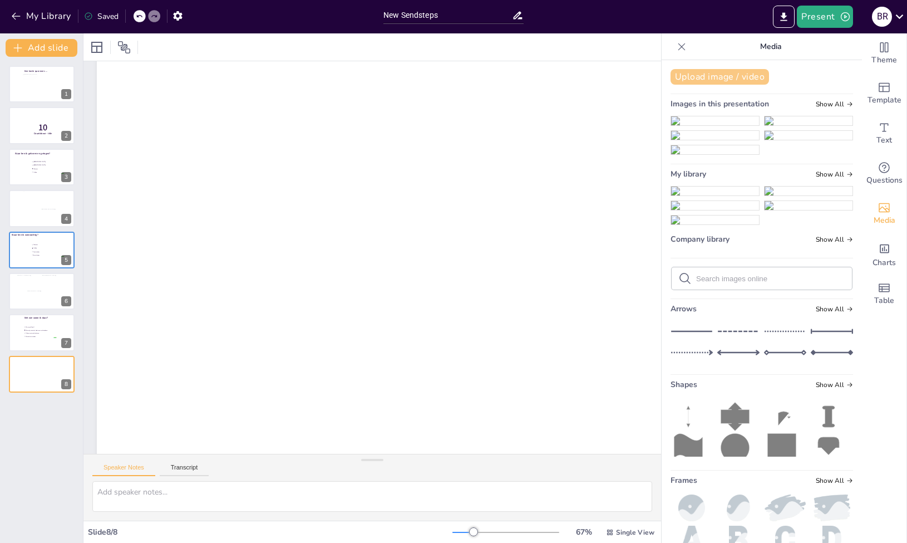
click at [741, 75] on button "Upload image / video" at bounding box center [720, 77] width 99 height 16
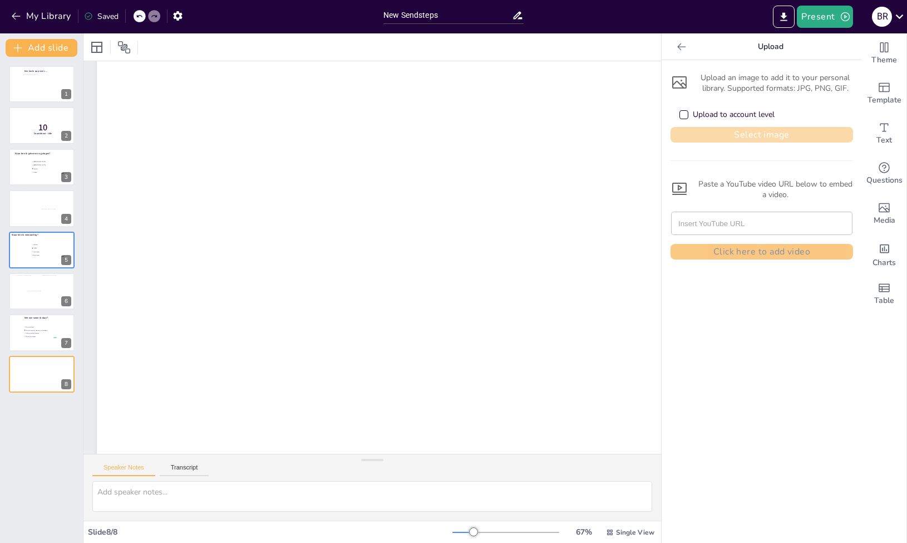
click at [716, 134] on button "Select image" at bounding box center [762, 135] width 183 height 16
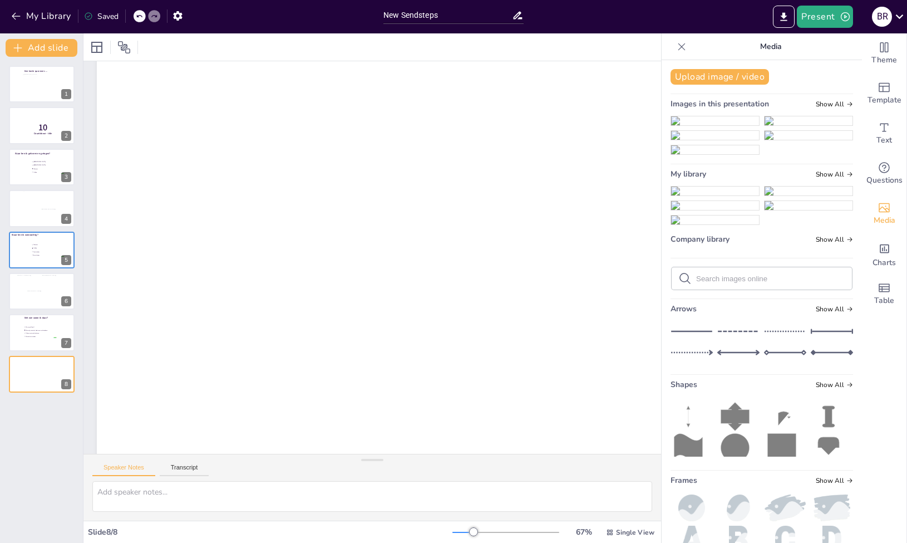
click at [702, 195] on img at bounding box center [715, 190] width 88 height 9
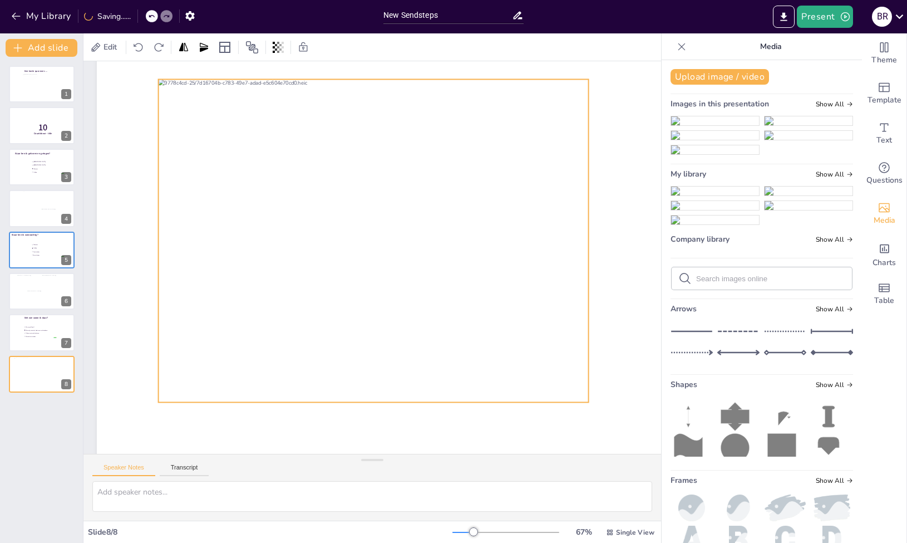
drag, startPoint x: 385, startPoint y: 250, endPoint x: 303, endPoint y: 233, distance: 83.6
click at [303, 233] on div at bounding box center [374, 240] width 430 height 323
click at [21, 439] on div "Een korte quiz over…. 1 10 Countdown - title 2 Waar ben ik geboren en getogen? …" at bounding box center [41, 300] width 83 height 486
click at [31, 214] on div at bounding box center [41, 208] width 67 height 38
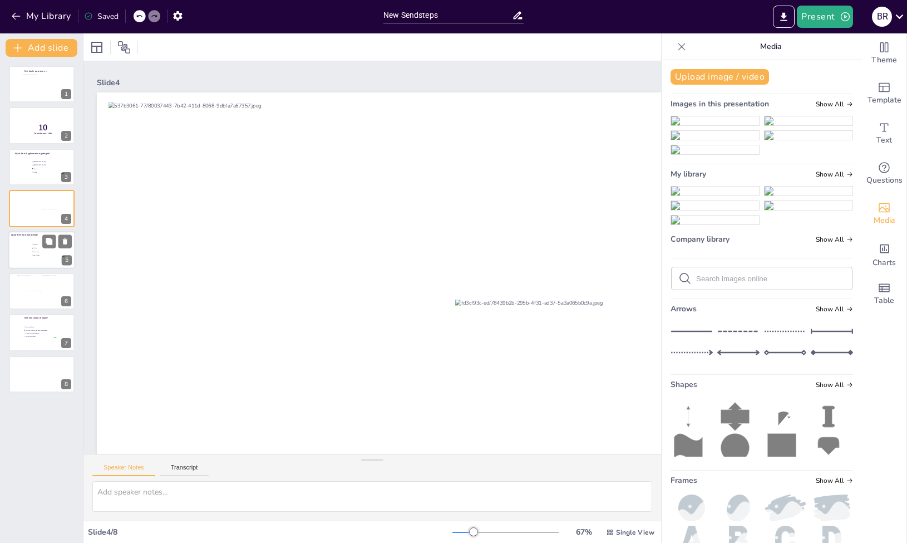
click at [34, 255] on span "Den Helder" at bounding box center [48, 255] width 31 height 2
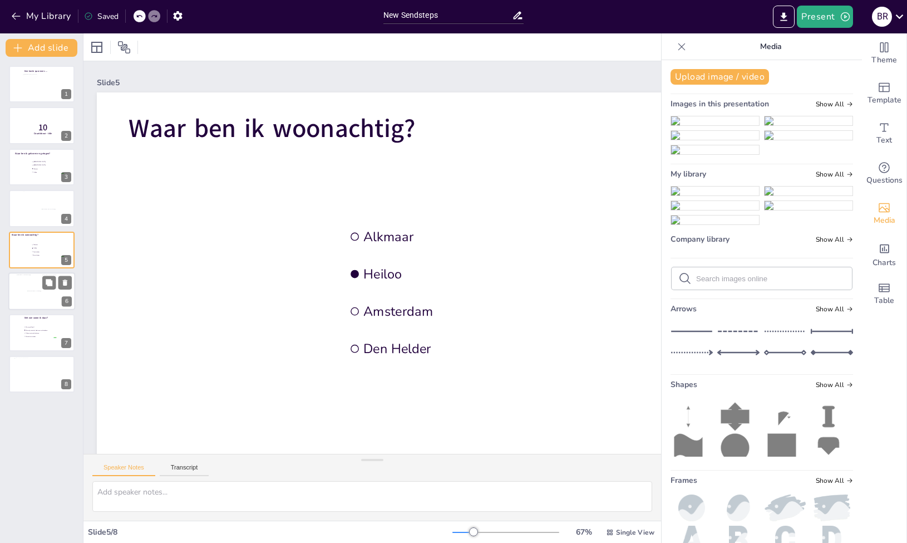
click at [20, 294] on div at bounding box center [41, 291] width 67 height 38
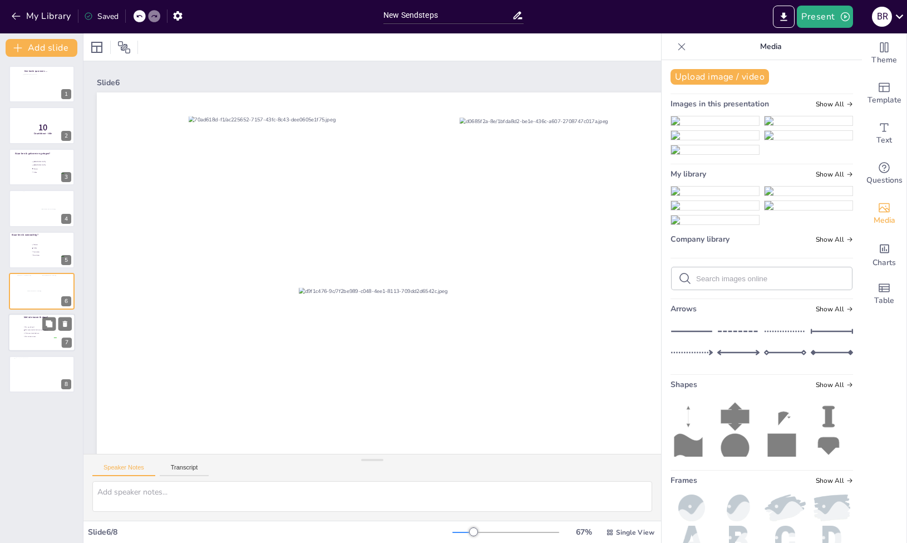
click at [35, 339] on div at bounding box center [41, 333] width 67 height 38
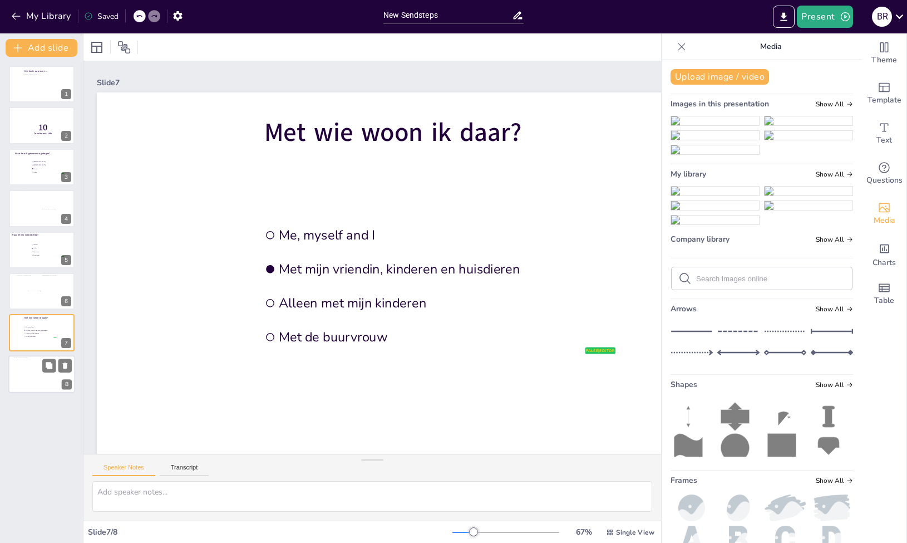
click at [28, 367] on div at bounding box center [34, 372] width 40 height 30
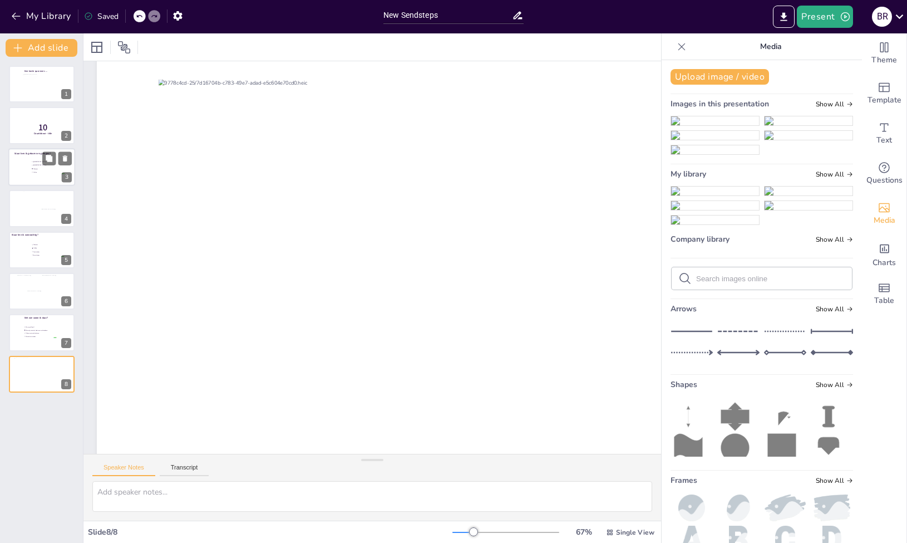
click at [37, 169] on span "Alkmaar" at bounding box center [48, 169] width 31 height 2
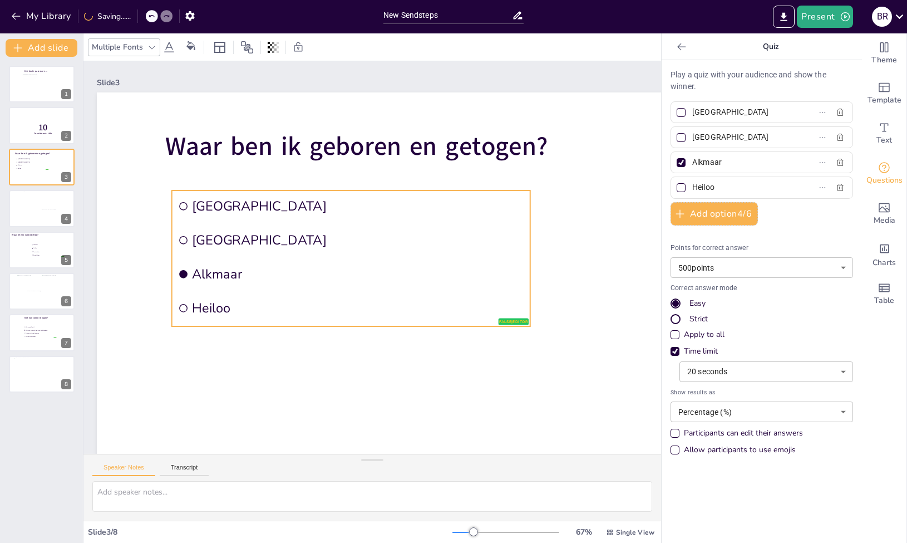
drag, startPoint x: 444, startPoint y: 263, endPoint x: 273, endPoint y: 234, distance: 173.8
click at [273, 234] on li "[GEOGRAPHIC_DATA]" at bounding box center [351, 239] width 358 height 31
click at [17, 244] on div at bounding box center [41, 250] width 67 height 38
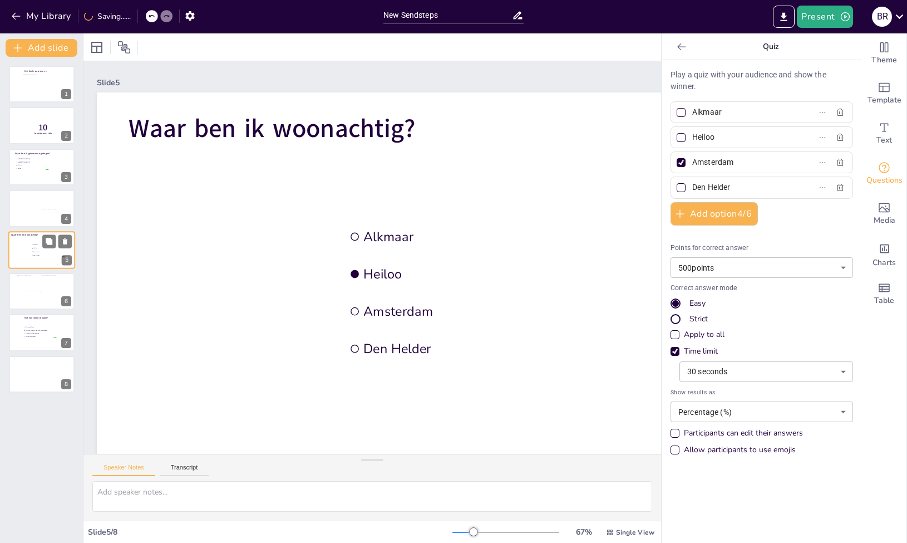
type input "Alkmaar"
type input "Heiloo"
type input "Amsterdam"
type input "Den Helder"
type input "30"
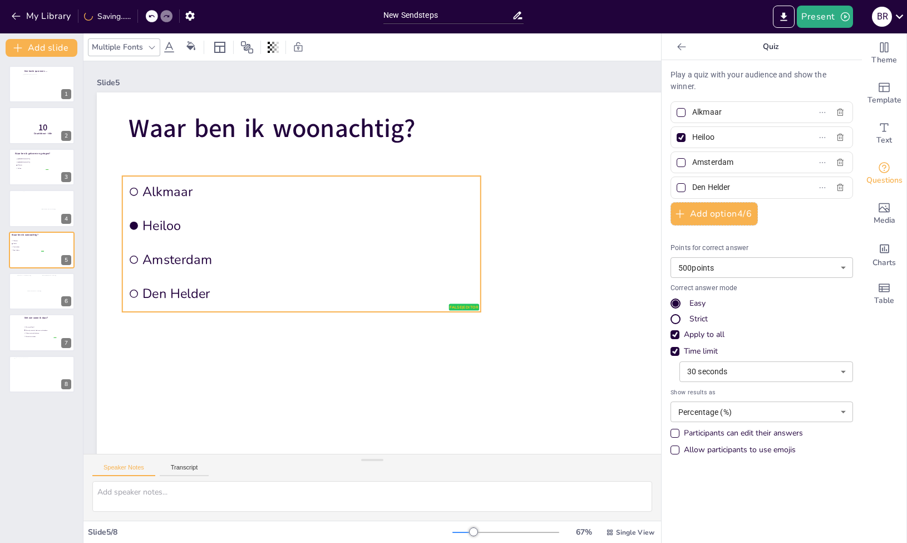
drag, startPoint x: 413, startPoint y: 268, endPoint x: 193, endPoint y: 225, distance: 225.2
click at [193, 225] on span "Heiloo" at bounding box center [308, 225] width 332 height 18
click at [27, 328] on li "Me, myself and I" at bounding box center [39, 327] width 33 height 3
type input "Me, myself and I"
type input "Met mijn vriendin, kinderen en huisdieren"
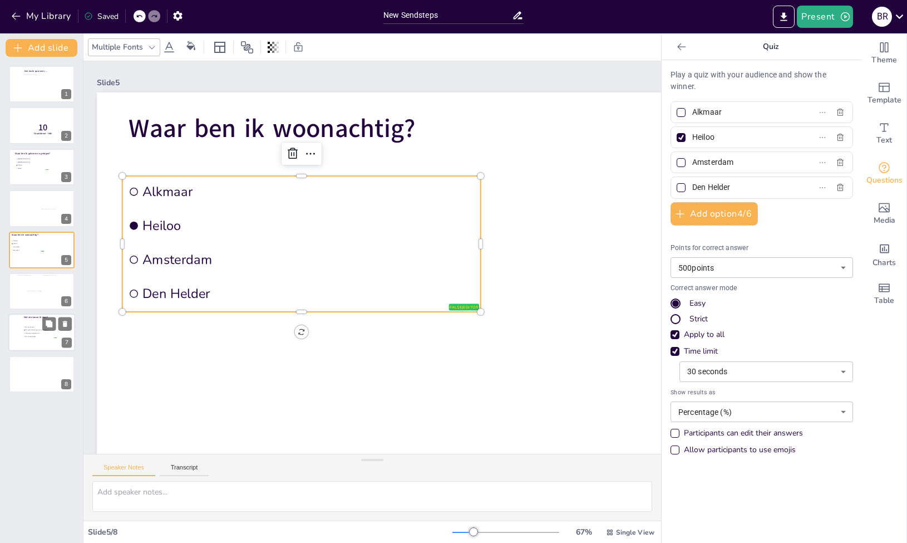
type input "Alleen met mijn kinderen"
type input "Met de buurvrouw"
type input "20"
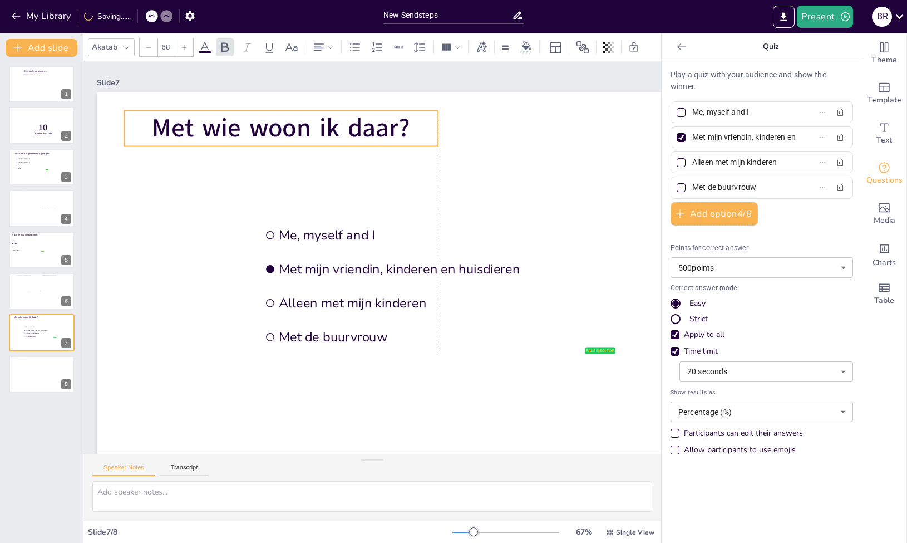
drag, startPoint x: 263, startPoint y: 128, endPoint x: 150, endPoint y: 124, distance: 113.1
click at [152, 124] on span "Met wie woon ik daar?" at bounding box center [281, 128] width 258 height 35
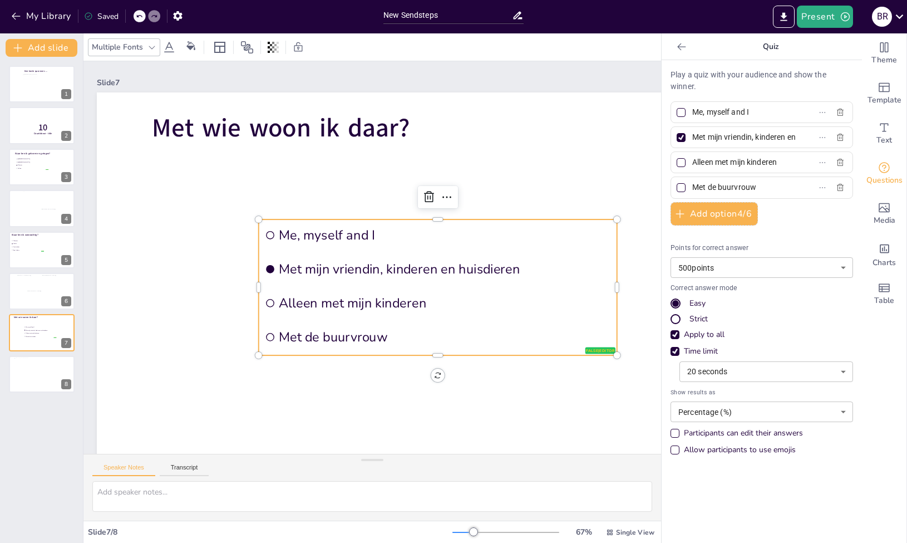
click at [305, 244] on li "Me, myself and I" at bounding box center [438, 234] width 358 height 31
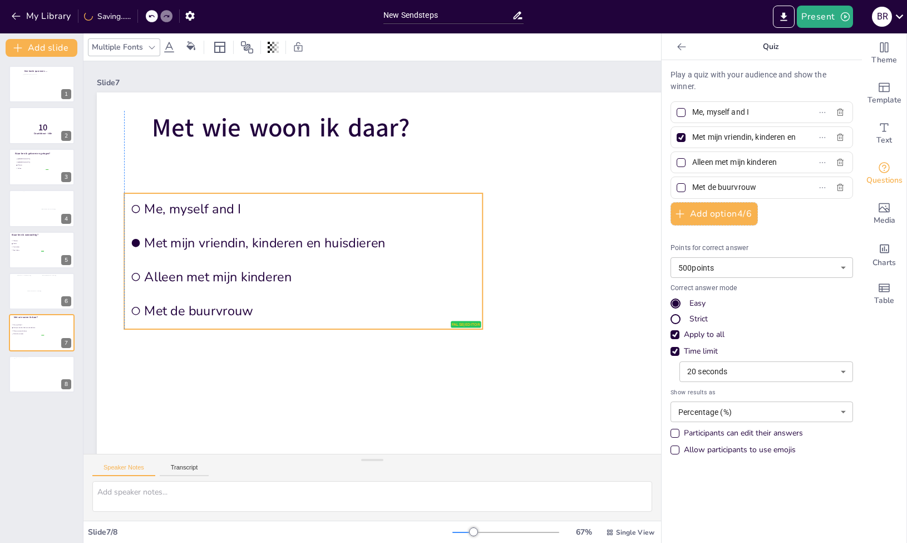
drag, startPoint x: 331, startPoint y: 249, endPoint x: 198, endPoint y: 223, distance: 135.0
click at [198, 223] on li "Me, myself and I" at bounding box center [303, 208] width 358 height 31
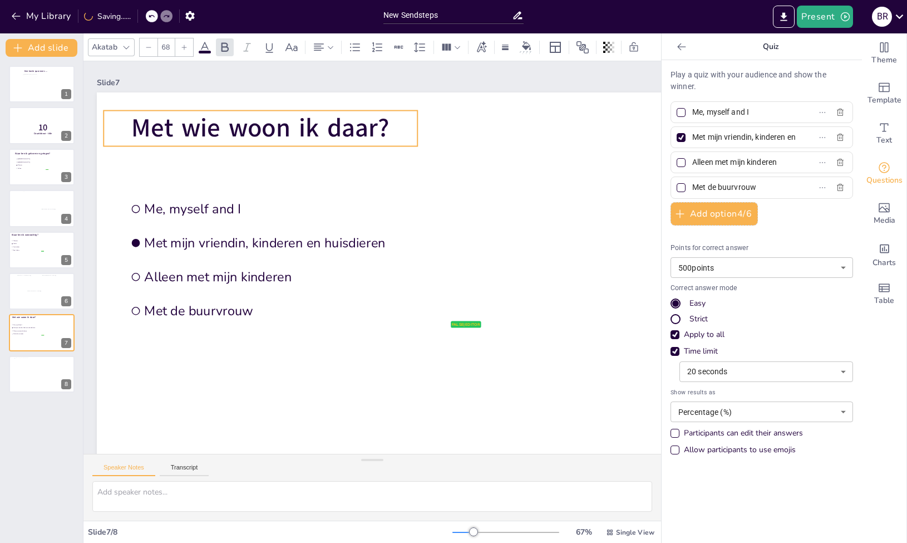
drag, startPoint x: 249, startPoint y: 135, endPoint x: 229, endPoint y: 135, distance: 20.6
click at [229, 135] on span "Met wie woon ik daar?" at bounding box center [260, 128] width 258 height 35
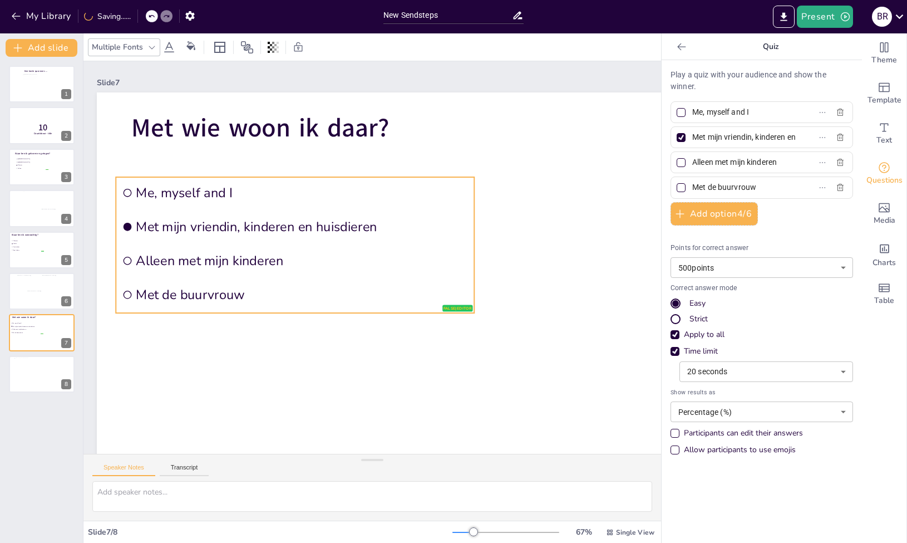
drag, startPoint x: 251, startPoint y: 253, endPoint x: 243, endPoint y: 237, distance: 18.2
click at [243, 237] on li "Met mijn vriendin, kinderen en huisdieren" at bounding box center [295, 226] width 358 height 31
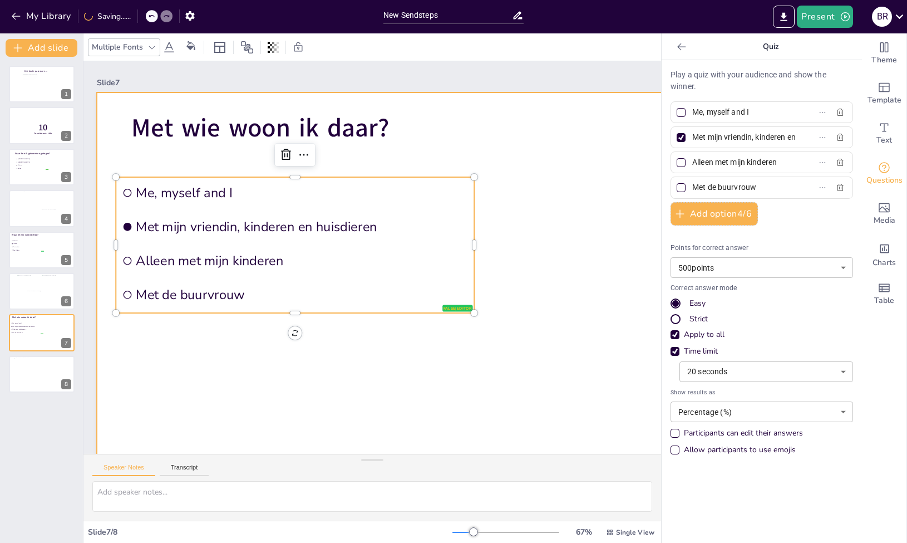
click at [227, 337] on div at bounding box center [455, 293] width 717 height 403
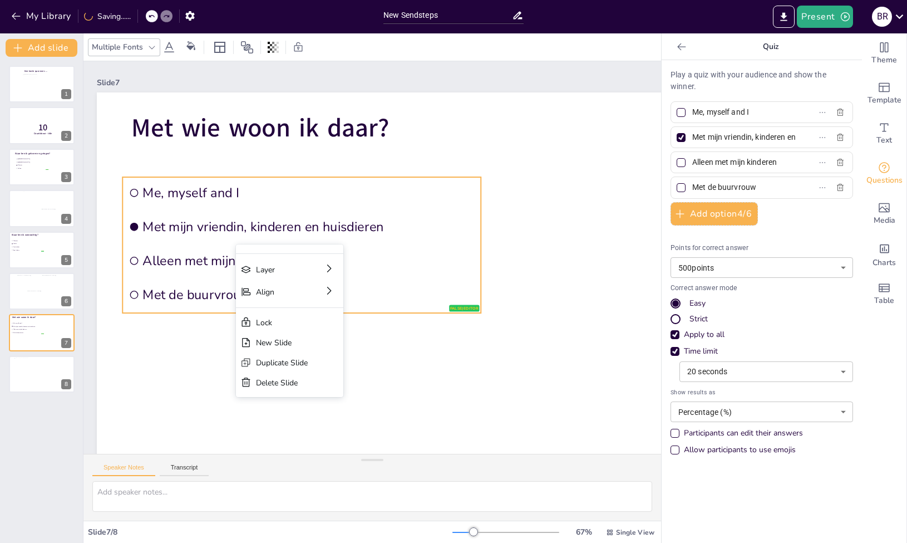
drag, startPoint x: 236, startPoint y: 244, endPoint x: 243, endPoint y: 244, distance: 7.2
click at [243, 244] on div "Slide 1 Een korte quiz over…. Slide 2 10 Countdown - title Slide 3 Waar ben ik …" at bounding box center [455, 278] width 779 height 435
click at [27, 252] on div at bounding box center [41, 250] width 67 height 38
type input "Alkmaar"
type input "Heiloo"
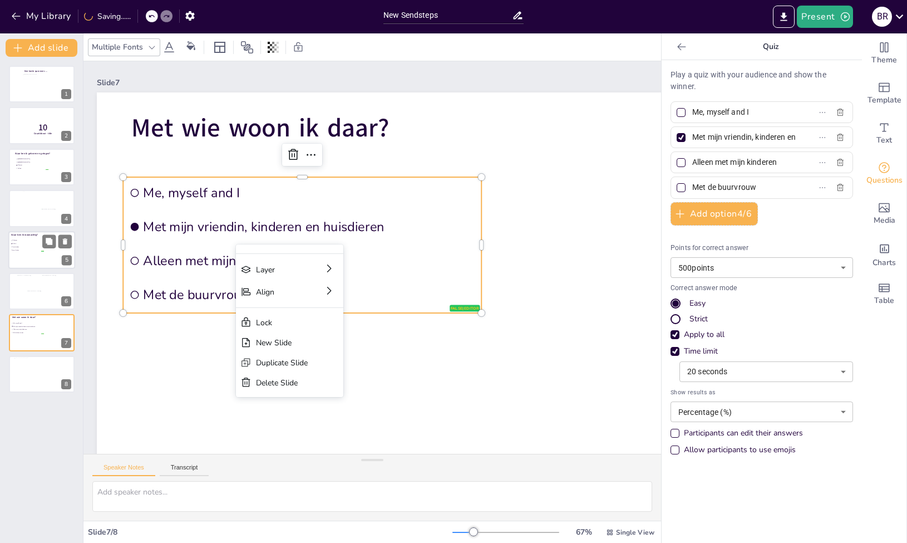
type input "Amsterdam"
type input "Den Helder"
type input "30"
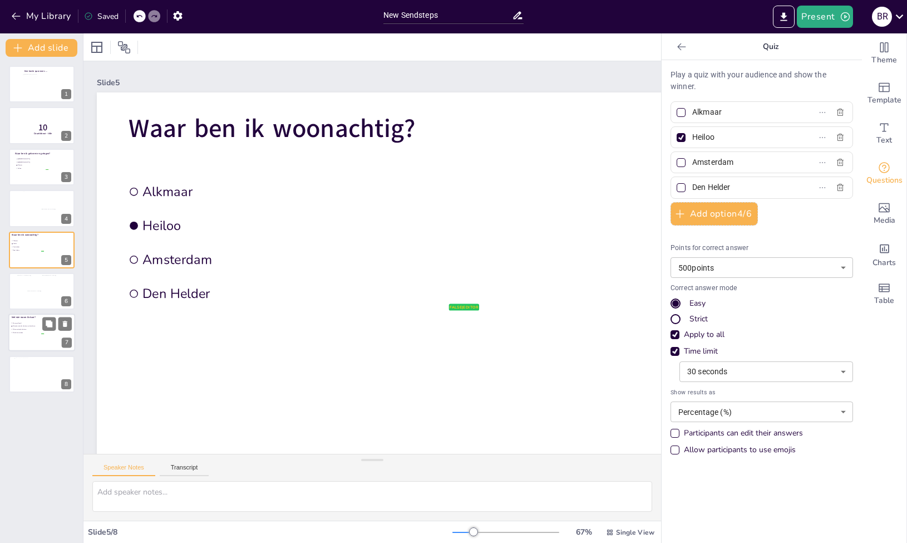
click at [37, 331] on li "Met de buurvrouw" at bounding box center [27, 332] width 33 height 3
type input "Me, myself and I"
type input "Met mijn vriendin, kinderen en huisdieren"
type input "Alleen met mijn kinderen"
type input "Met de buurvrouw"
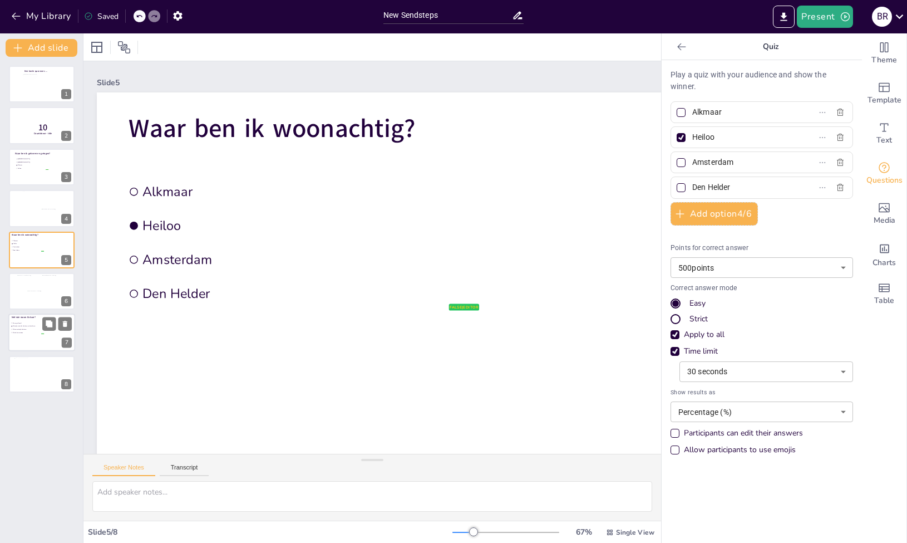
type input "20"
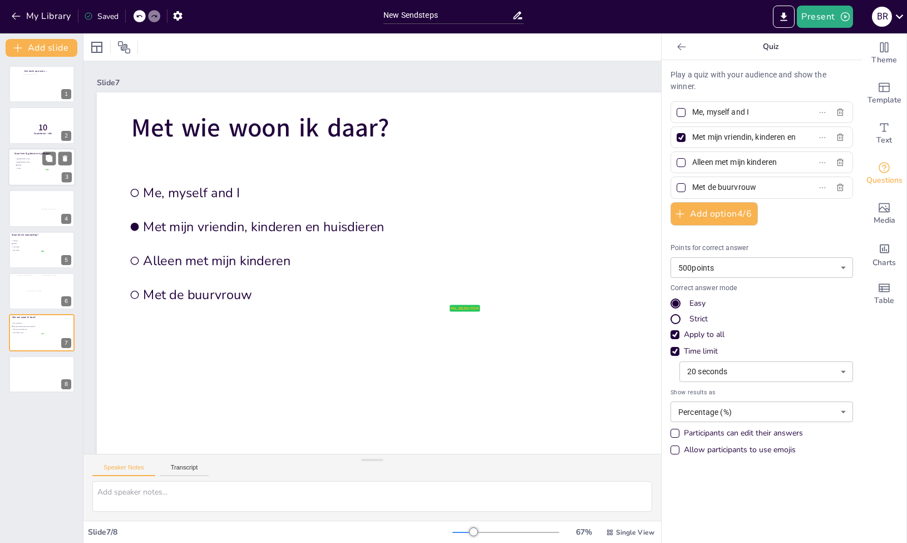
click at [26, 175] on div at bounding box center [41, 167] width 67 height 38
type input "[GEOGRAPHIC_DATA]"
type input "Alkmaar"
type input "Heiloo"
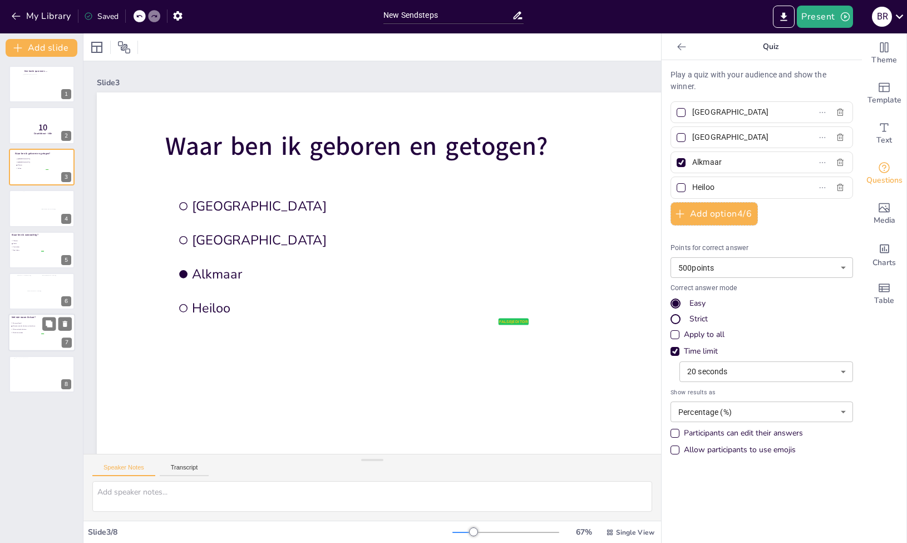
click at [41, 331] on li "Met de buurvrouw" at bounding box center [27, 332] width 33 height 3
type input "Me, myself and I"
type input "Met mijn vriendin, kinderen en huisdieren"
type input "Alleen met mijn kinderen"
type input "Met de buurvrouw"
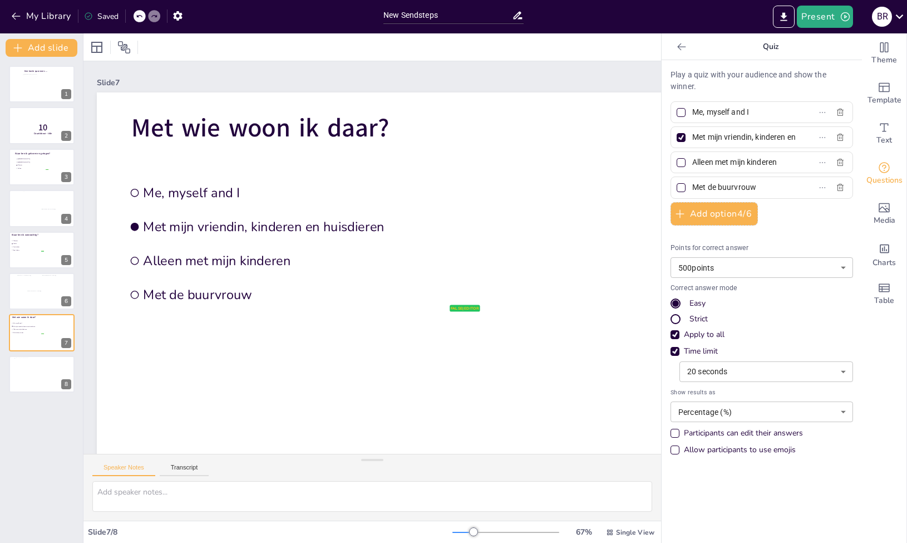
click at [35, 434] on div "Een korte quiz over…. 1 10 Countdown - title 2 Waar ben ik geboren en getogen? …" at bounding box center [41, 300] width 83 height 486
click at [29, 416] on div "Een korte quiz over…. 1 10 Countdown - title 2 Waar ben ik geboren en getogen? …" at bounding box center [41, 300] width 83 height 486
click at [38, 397] on div "Een korte quiz over…. 1 10 Countdown - title 2 Waar ben ik geboren en getogen? …" at bounding box center [41, 300] width 83 height 486
click at [93, 423] on div "New Slide" at bounding box center [96, 429] width 107 height 20
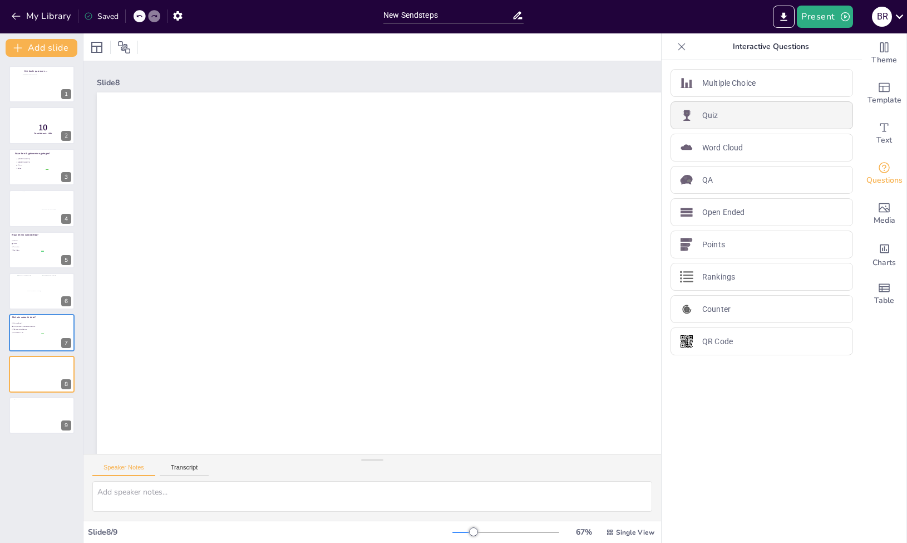
click at [702, 112] on p "Quiz" at bounding box center [710, 116] width 16 height 12
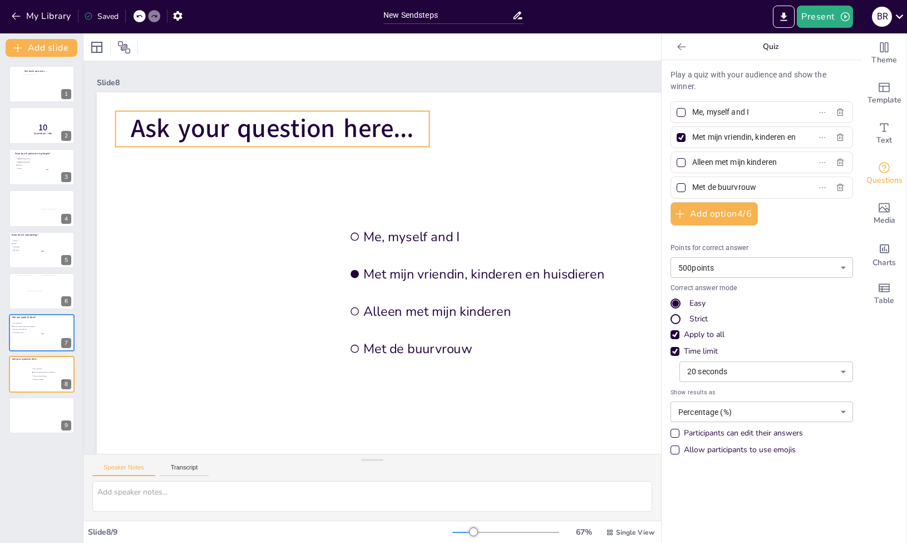
click at [395, 135] on span "Ask your question here..." at bounding box center [272, 128] width 283 height 35
click at [400, 131] on span "Ask your question here..." at bounding box center [272, 128] width 283 height 35
click at [400, 133] on span "Ask your question here..." at bounding box center [272, 128] width 283 height 35
click at [410, 132] on span "Ask your question here..." at bounding box center [272, 128] width 283 height 35
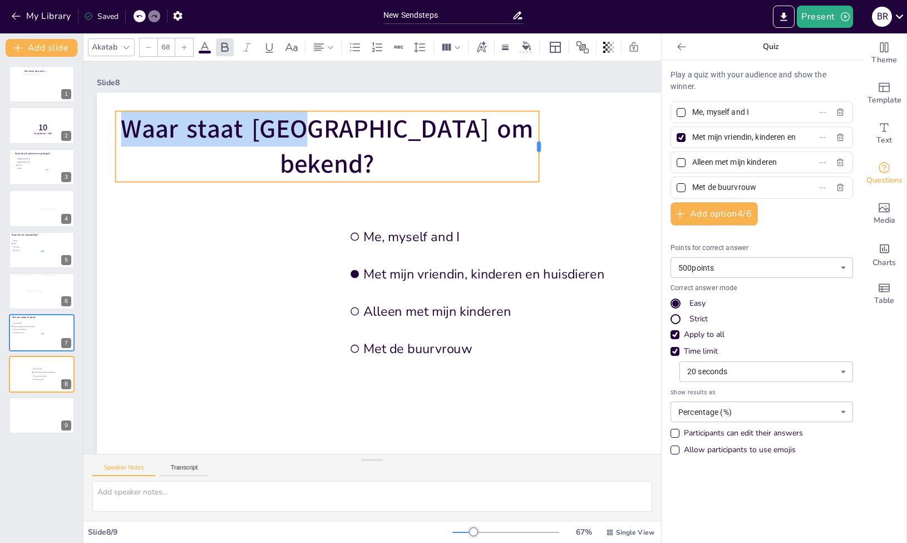
drag, startPoint x: 429, startPoint y: 147, endPoint x: 539, endPoint y: 137, distance: 110.1
click at [539, 137] on div at bounding box center [543, 146] width 9 height 71
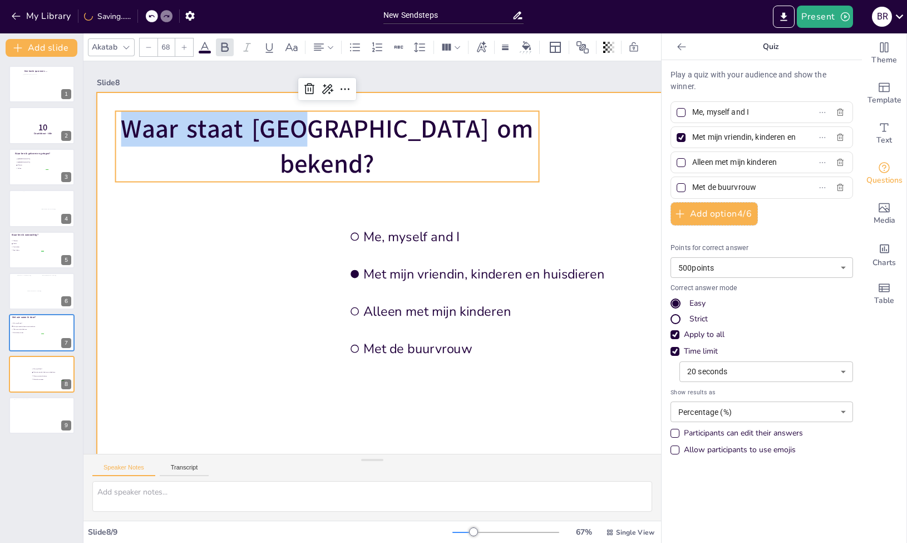
click at [491, 215] on div at bounding box center [455, 293] width 717 height 403
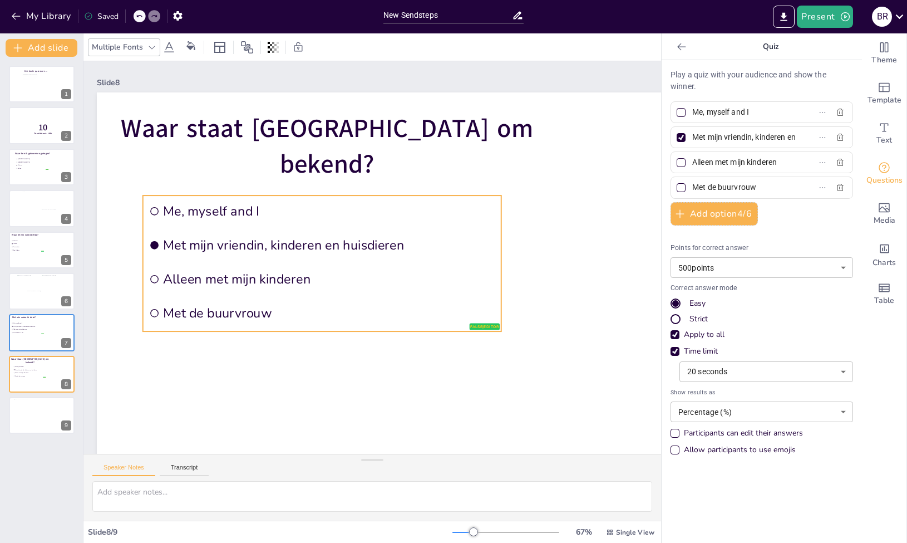
drag, startPoint x: 426, startPoint y: 257, endPoint x: 225, endPoint y: 233, distance: 201.8
click at [225, 233] on li "Met mijn vriendin, kinderen en huisdieren" at bounding box center [322, 244] width 358 height 31
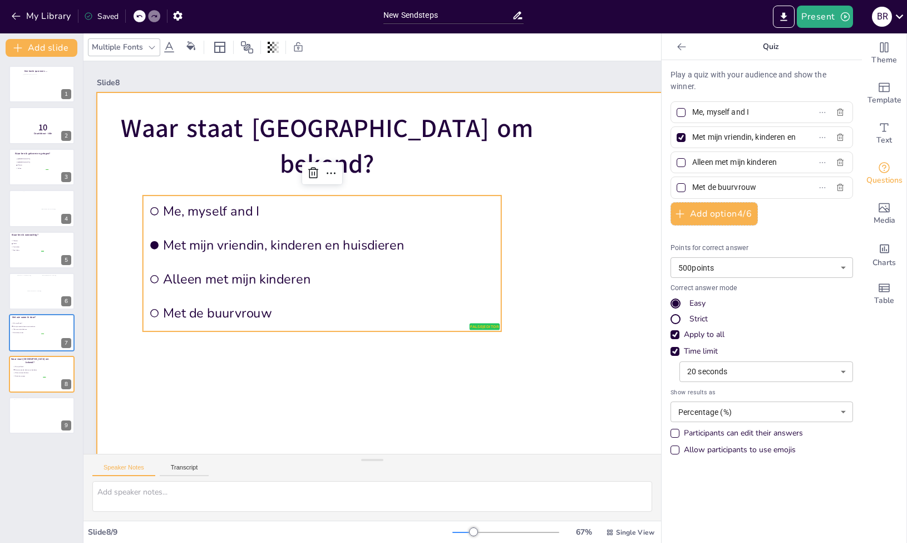
click at [544, 257] on div at bounding box center [455, 293] width 717 height 403
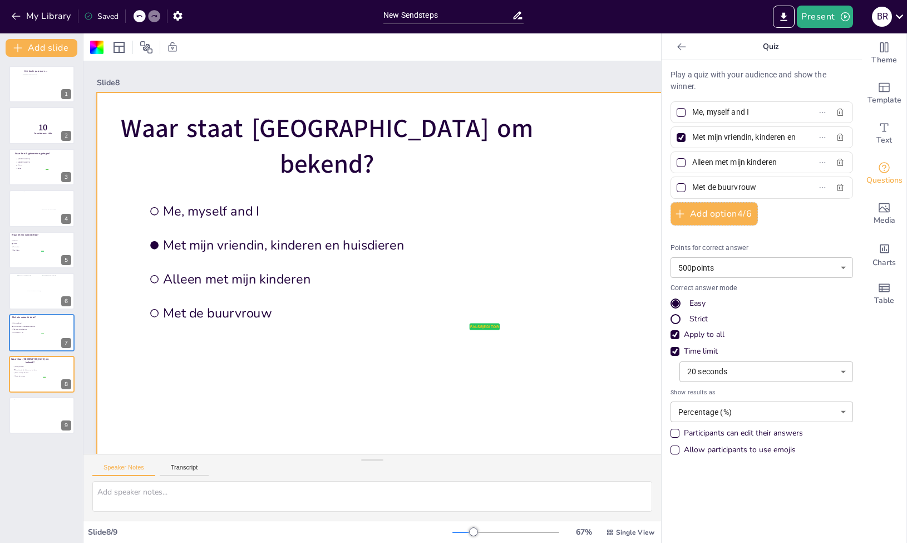
click at [695, 96] on div "Play a quiz with your audience and show the winner. Me, myself and I Met mijn v…" at bounding box center [762, 265] width 183 height 392
drag, startPoint x: 747, startPoint y: 116, endPoint x: 679, endPoint y: 114, distance: 67.4
click at [688, 114] on span "Me, myself and I" at bounding box center [740, 112] width 104 height 16
click at [692, 114] on input "Me, myself and I" at bounding box center [744, 112] width 104 height 16
click at [780, 108] on input "Me, myself and I" at bounding box center [744, 112] width 104 height 16
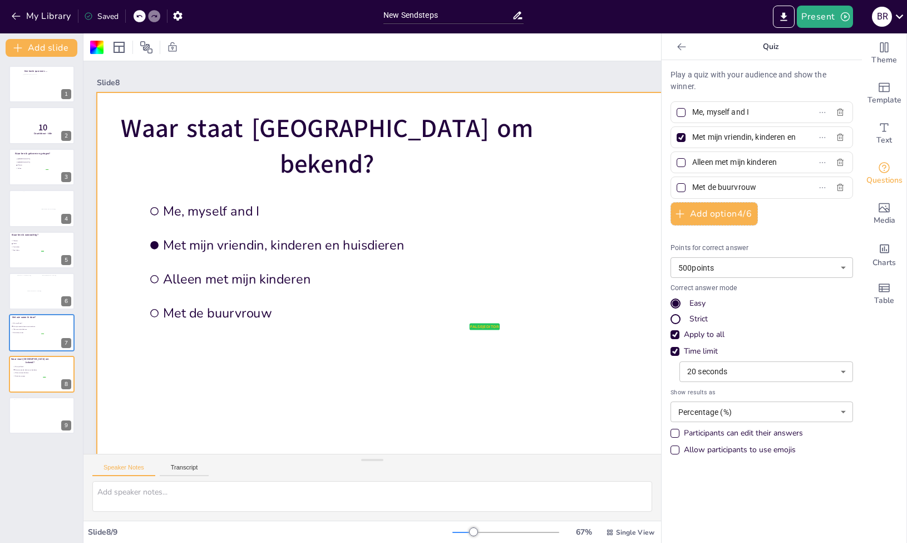
drag, startPoint x: 765, startPoint y: 119, endPoint x: 683, endPoint y: 116, distance: 82.4
click at [688, 116] on span "Me, myself and I" at bounding box center [740, 112] width 104 height 16
click at [692, 116] on input "Me, myself and I" at bounding box center [744, 112] width 104 height 16
type input "I"
type input "m"
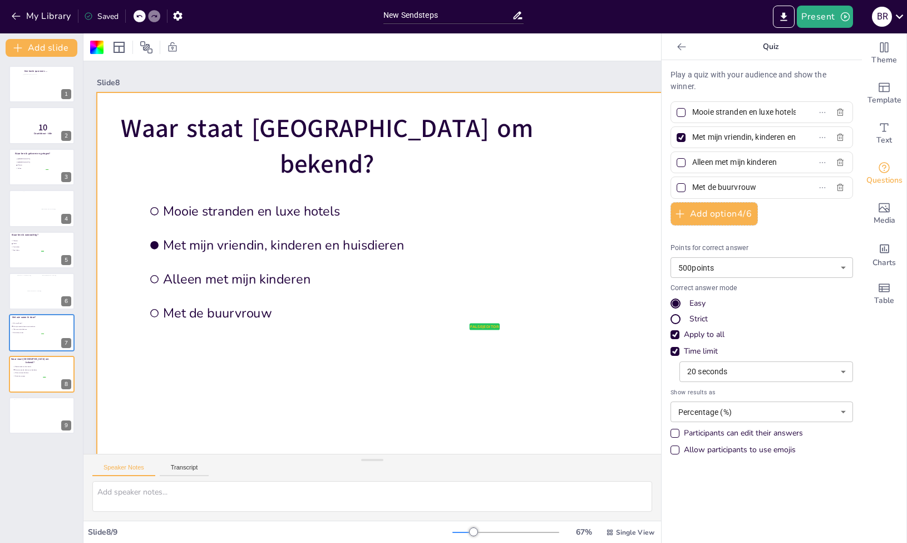
type input "Mooie stranden en luxe hotels"
click at [800, 137] on label "Met mijn vriendin, kinderen en huisdieren" at bounding box center [743, 137] width 139 height 16
click at [796, 137] on input "Met mijn vriendin, kinderen en huisdieren" at bounding box center [744, 137] width 104 height 16
drag, startPoint x: 792, startPoint y: 137, endPoint x: 673, endPoint y: 140, distance: 119.1
click at [674, 140] on label "Met mijn vriendin, kinderen en huisdieren" at bounding box center [743, 137] width 139 height 16
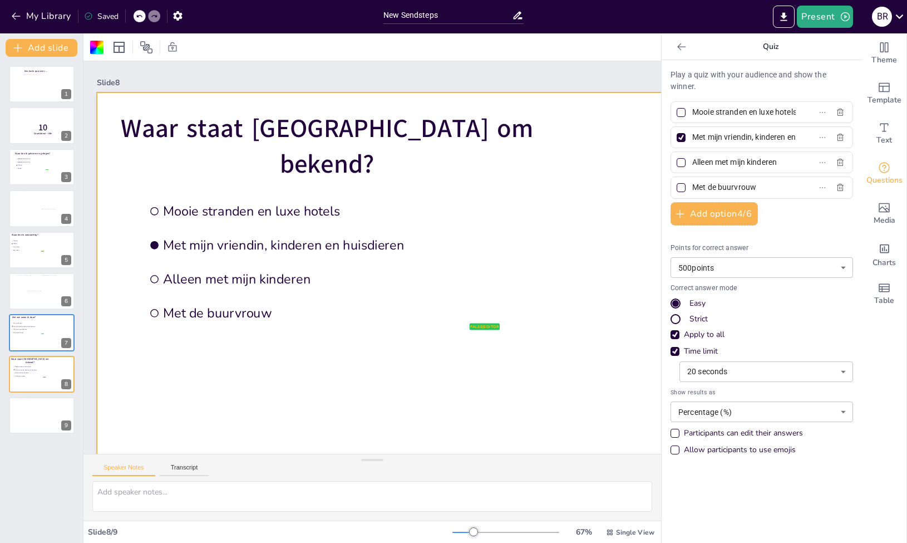
click at [692, 140] on input "Met mijn vriendin, kinderen en huisdieren" at bounding box center [744, 137] width 104 height 16
type input "h"
type input "De kaasmarkt"
drag, startPoint x: 777, startPoint y: 162, endPoint x: 685, endPoint y: 164, distance: 91.8
click at [692, 164] on input "Alleen met mijn kinderen" at bounding box center [744, 162] width 104 height 16
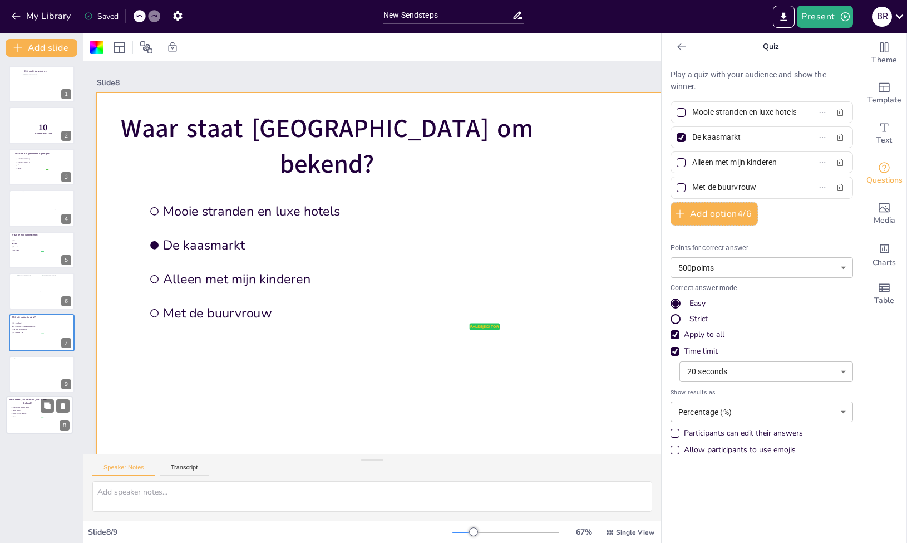
drag, startPoint x: 36, startPoint y: 379, endPoint x: 35, endPoint y: 422, distance: 42.9
click at [35, 422] on div at bounding box center [40, 414] width 66 height 37
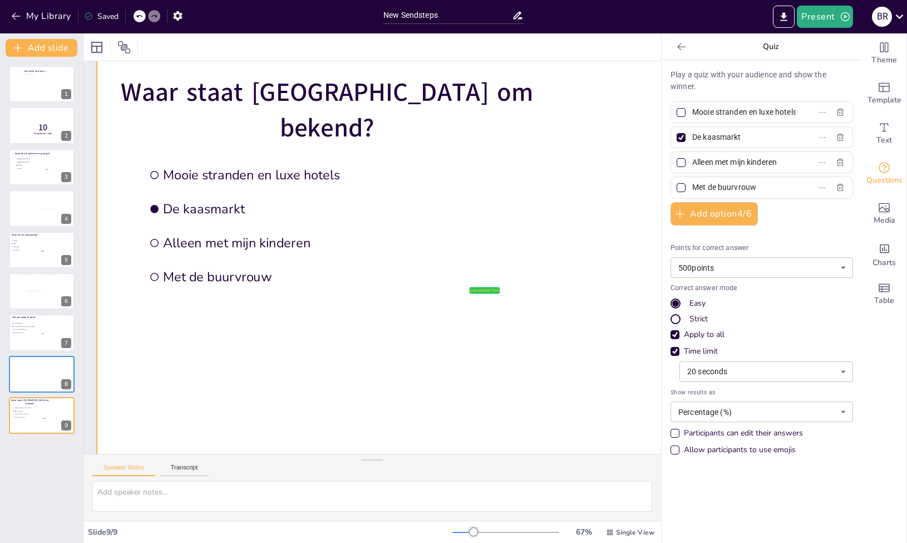
scroll to position [36, 18]
click at [781, 166] on input "Alleen met mijn kinderen" at bounding box center [744, 162] width 104 height 16
drag, startPoint x: 777, startPoint y: 162, endPoint x: 675, endPoint y: 162, distance: 102.4
click at [675, 162] on label "Alleen met mijn kinderen" at bounding box center [743, 162] width 139 height 16
click at [692, 162] on input "Alleen met mijn kinderen" at bounding box center [744, 162] width 104 height 16
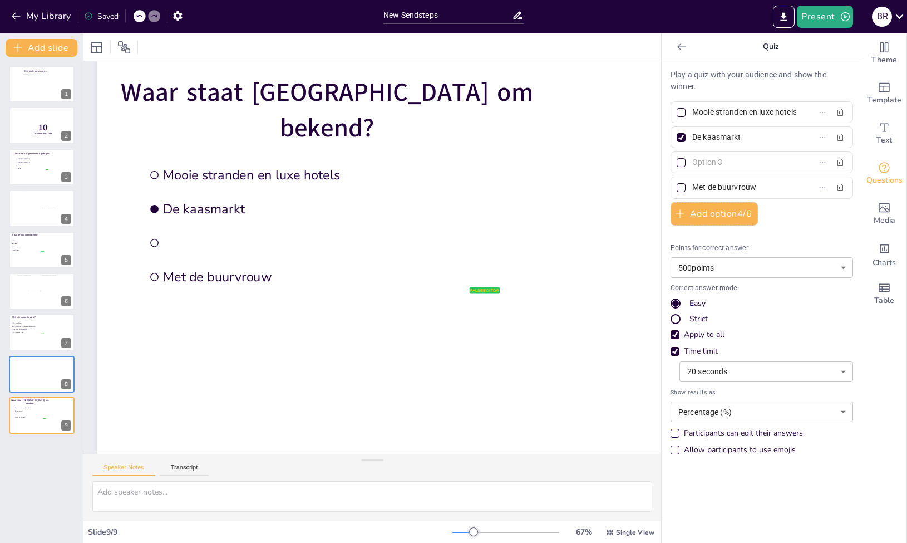
drag, startPoint x: 774, startPoint y: 191, endPoint x: 683, endPoint y: 191, distance: 90.7
click at [692, 191] on input "Met de buurvrouw" at bounding box center [744, 187] width 104 height 16
click at [760, 166] on input "text" at bounding box center [744, 162] width 104 height 16
click at [736, 188] on input "text" at bounding box center [744, 187] width 104 height 16
type input "Ik heb werkelijk waar geen idee"
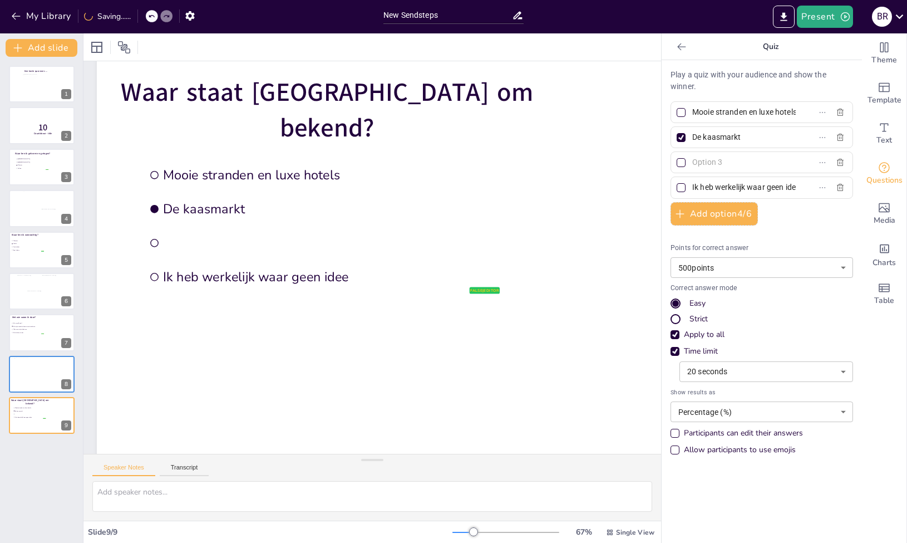
click at [735, 165] on input "text" at bounding box center [744, 162] width 104 height 16
click at [737, 164] on input "text" at bounding box center [744, 162] width 104 height 16
click at [781, 169] on input "text" at bounding box center [744, 162] width 104 height 16
type input "d"
type input "Het Venetië van [GEOGRAPHIC_DATA]"
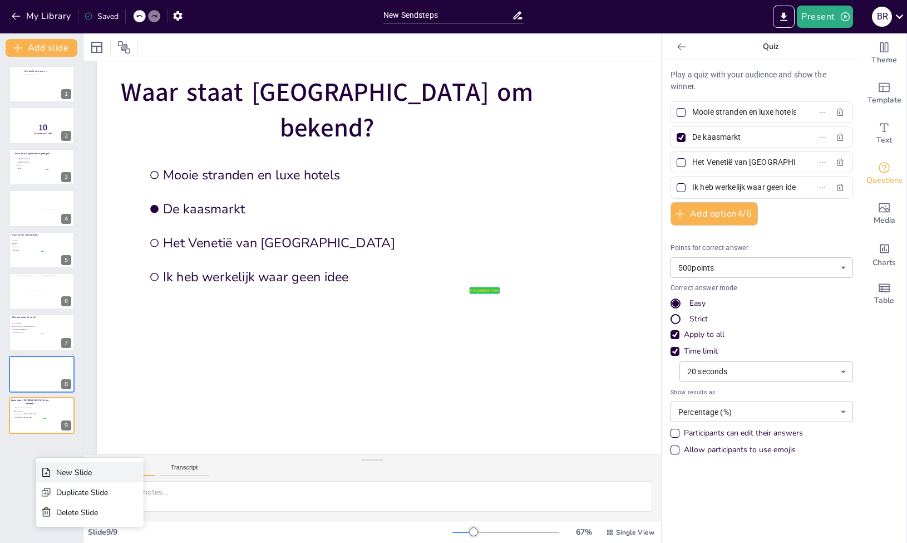
click at [53, 471] on div "New Slide" at bounding box center [89, 472] width 107 height 20
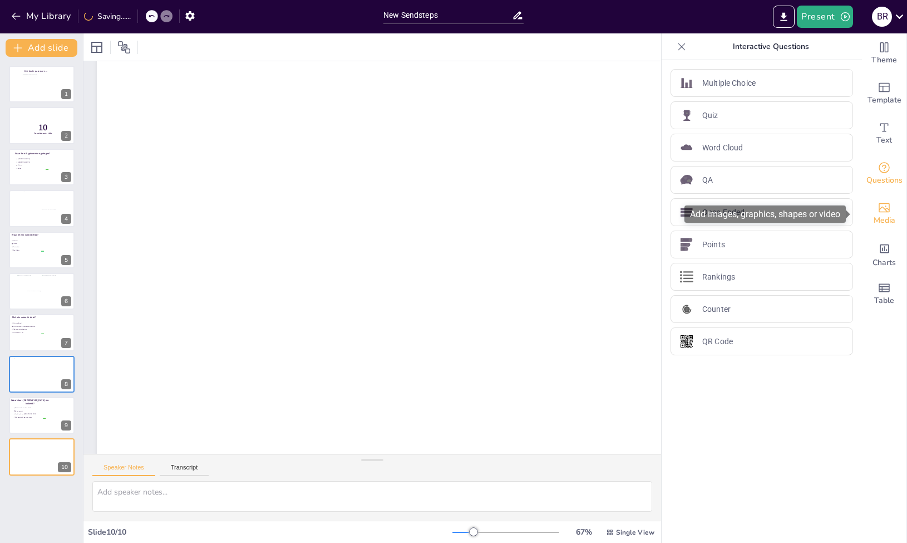
click at [878, 206] on icon "Add images, graphics, shapes or video" at bounding box center [884, 207] width 13 height 13
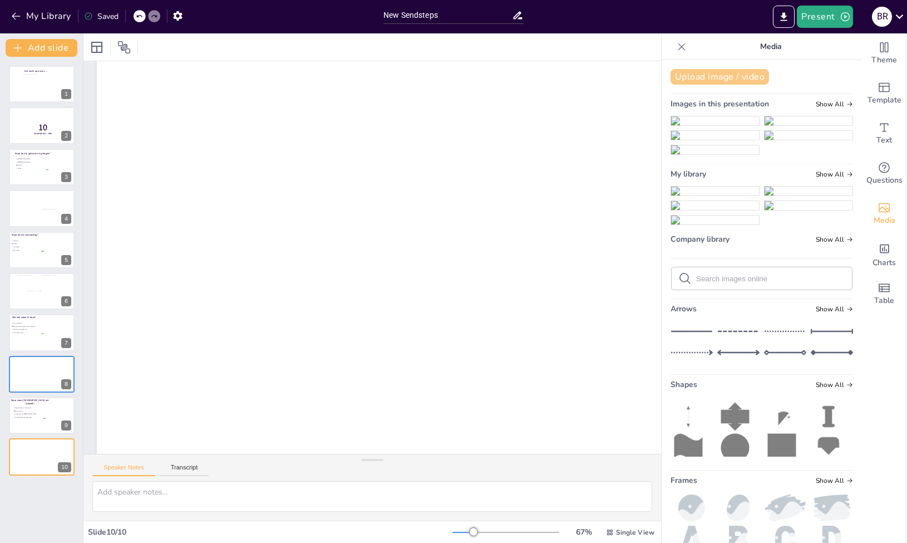
click at [704, 72] on button "Upload image / video" at bounding box center [720, 77] width 99 height 16
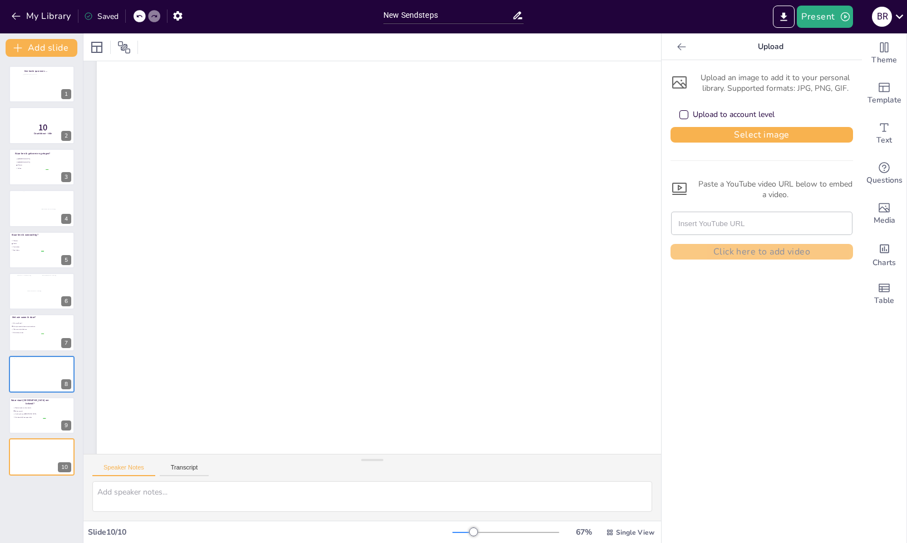
click at [712, 123] on div "Upload to account level" at bounding box center [762, 114] width 183 height 24
click at [715, 134] on button "Select image" at bounding box center [762, 135] width 183 height 16
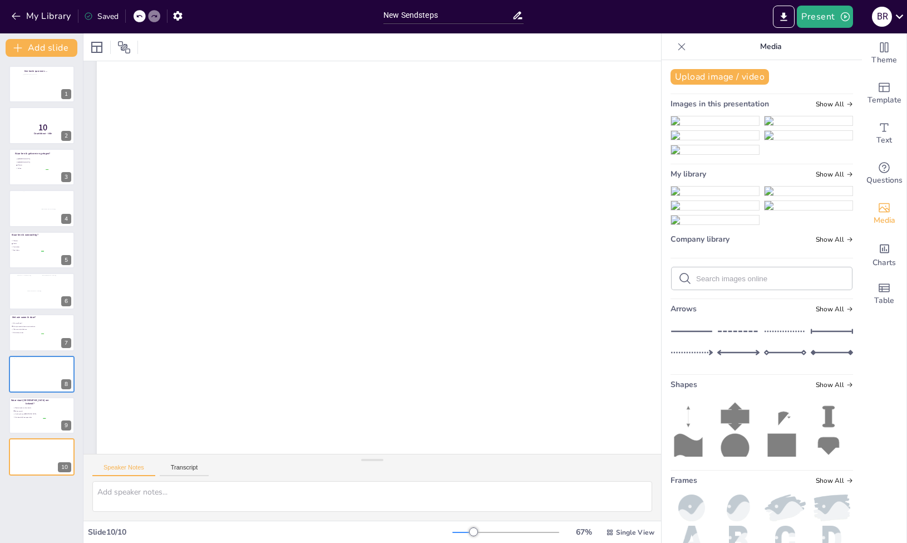
click at [714, 195] on img at bounding box center [715, 190] width 88 height 9
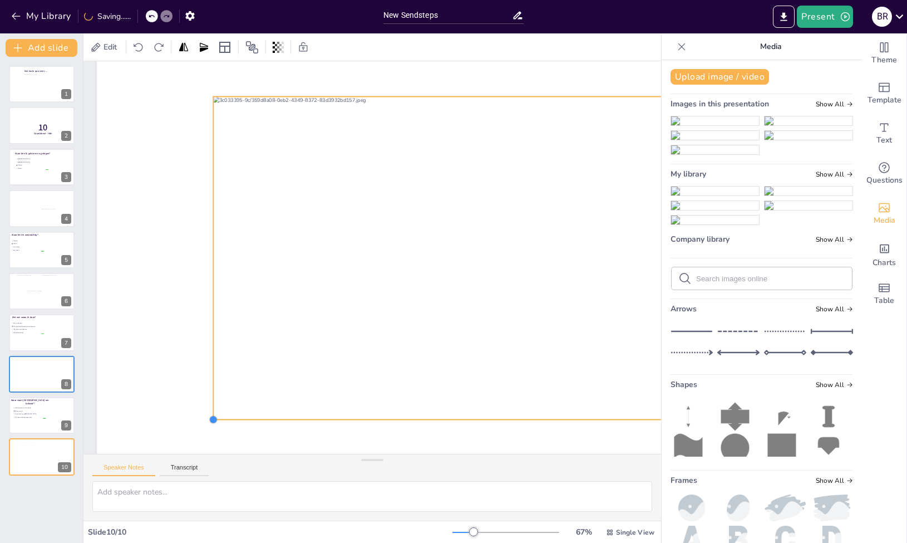
click at [213, 420] on div at bounding box center [213, 419] width 9 height 9
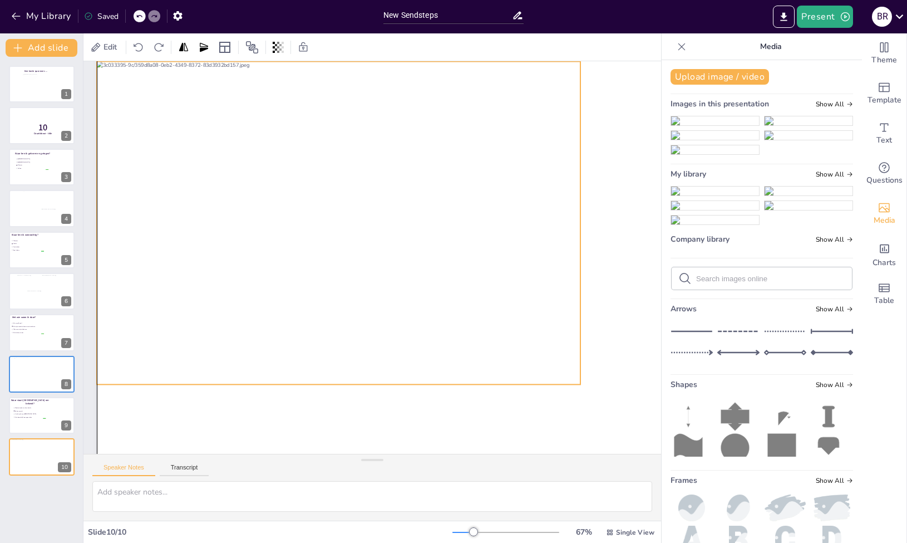
drag, startPoint x: 328, startPoint y: 215, endPoint x: 215, endPoint y: 180, distance: 118.3
click at [215, 180] on div at bounding box center [339, 222] width 484 height 323
click at [580, 385] on div at bounding box center [580, 384] width 9 height 9
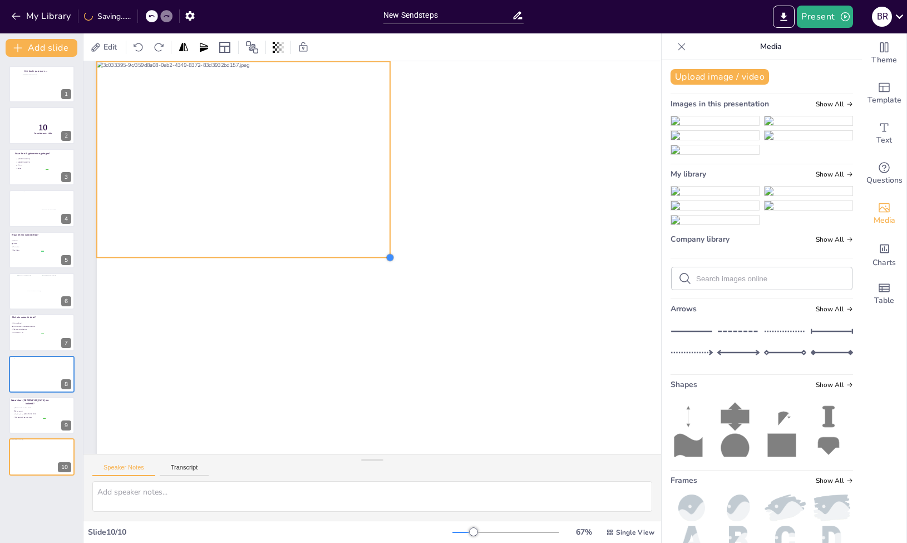
drag, startPoint x: 583, startPoint y: 385, endPoint x: 354, endPoint y: 257, distance: 262.4
click at [354, 257] on div at bounding box center [455, 257] width 717 height 403
click at [726, 76] on button "Upload image / video" at bounding box center [720, 77] width 99 height 16
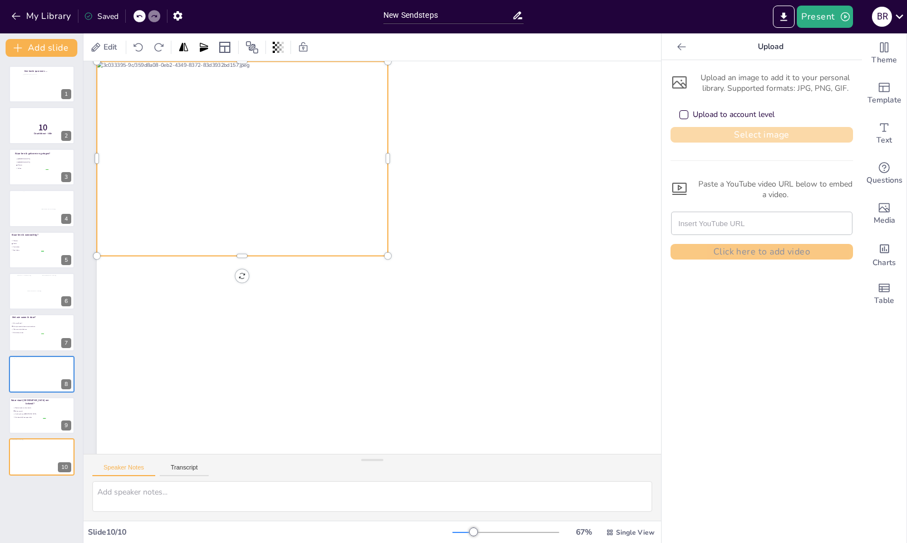
click at [728, 137] on button "Select image" at bounding box center [762, 135] width 183 height 16
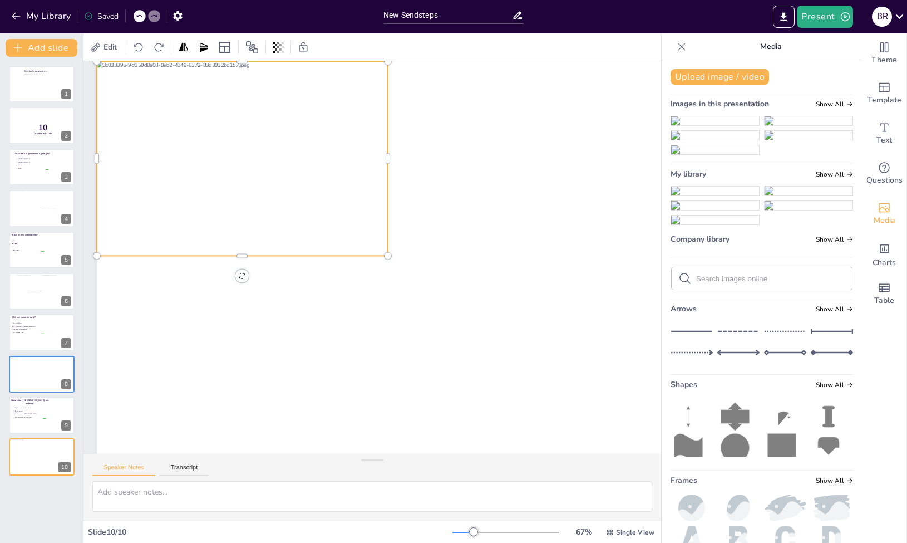
click at [713, 195] on img at bounding box center [715, 190] width 88 height 9
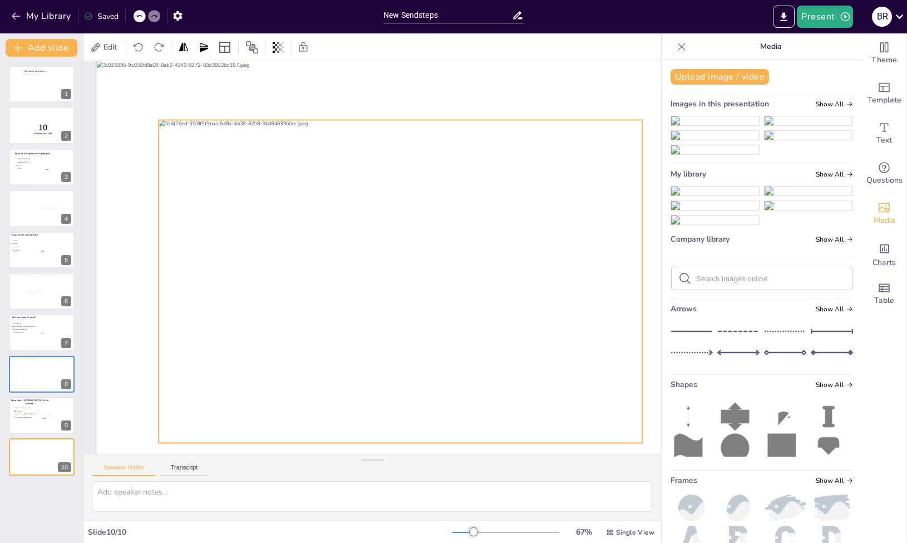
drag, startPoint x: 407, startPoint y: 308, endPoint x: 353, endPoint y: 331, distance: 59.3
click at [353, 331] on div at bounding box center [401, 281] width 484 height 323
click at [161, 120] on div at bounding box center [158, 119] width 9 height 9
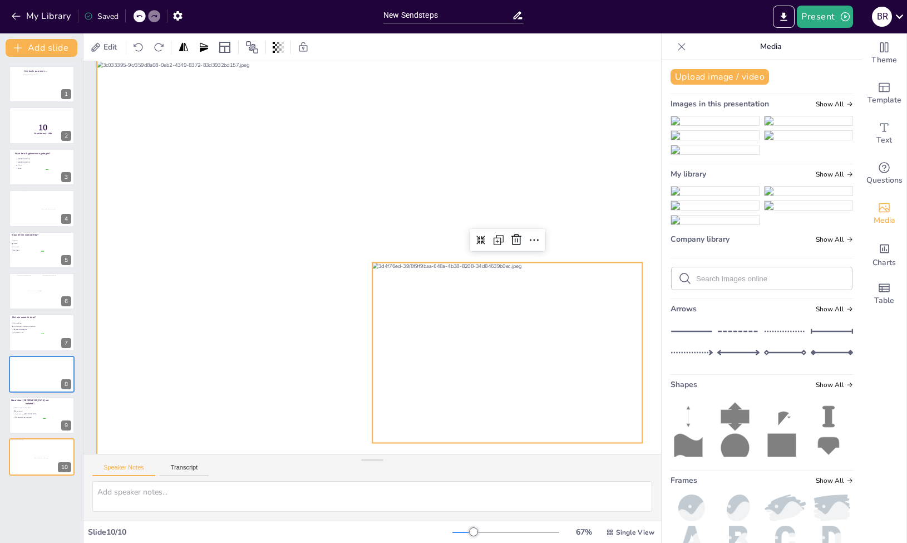
click at [415, 141] on div at bounding box center [455, 257] width 717 height 403
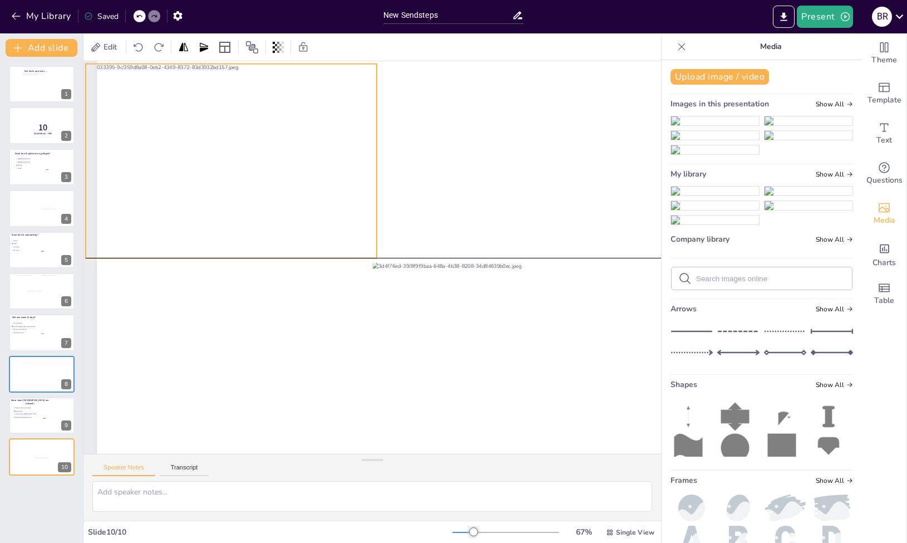
drag, startPoint x: 388, startPoint y: 146, endPoint x: 377, endPoint y: 148, distance: 11.4
click at [377, 148] on div at bounding box center [231, 161] width 291 height 194
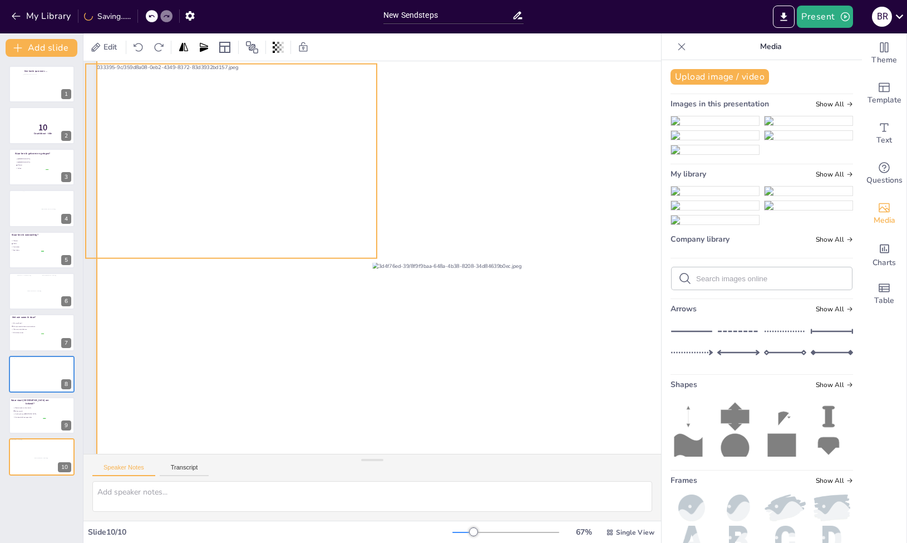
click at [444, 187] on div at bounding box center [455, 257] width 717 height 403
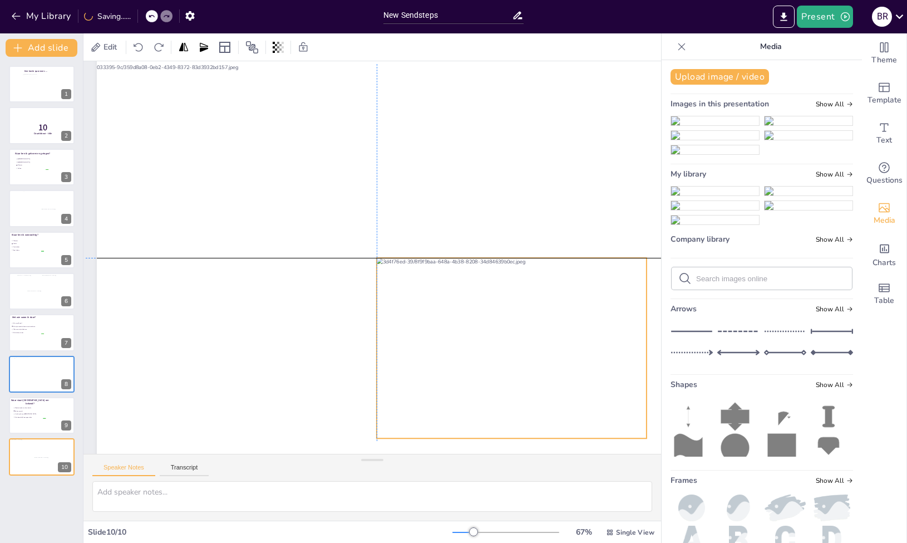
click at [413, 280] on div at bounding box center [512, 348] width 270 height 180
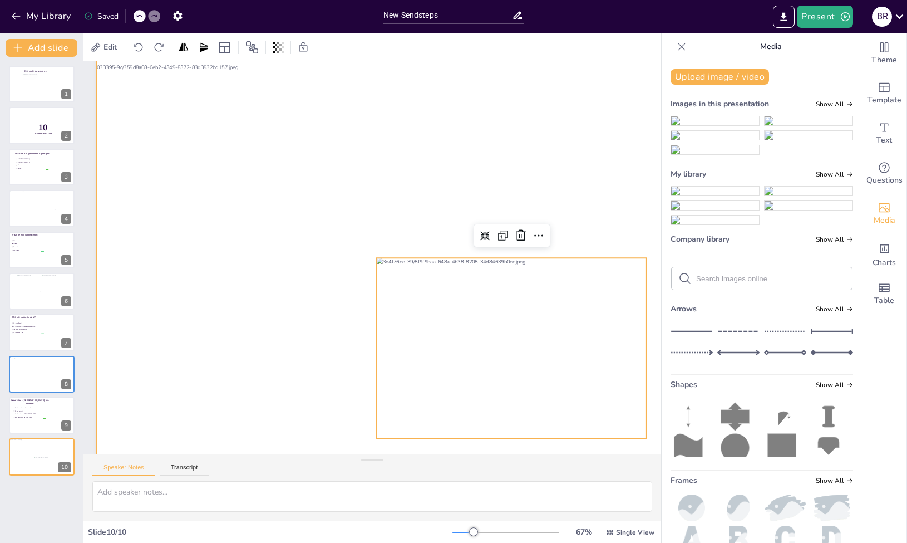
click at [353, 349] on div at bounding box center [455, 257] width 717 height 403
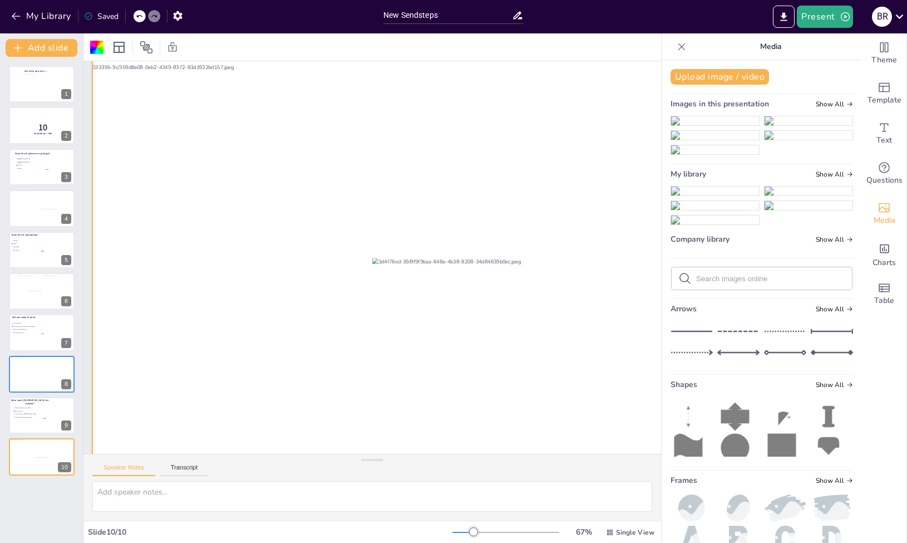
scroll to position [36, 56]
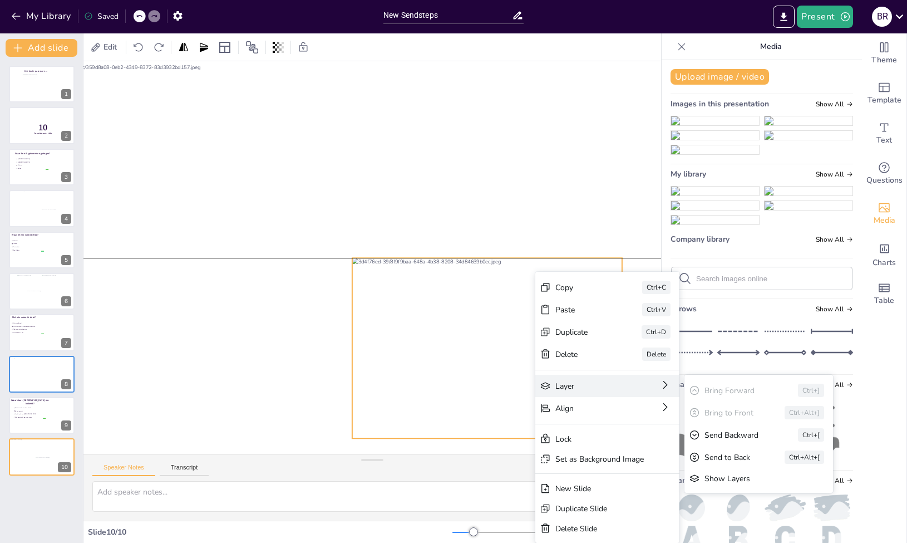
drag, startPoint x: 535, startPoint y: 390, endPoint x: 541, endPoint y: 390, distance: 5.6
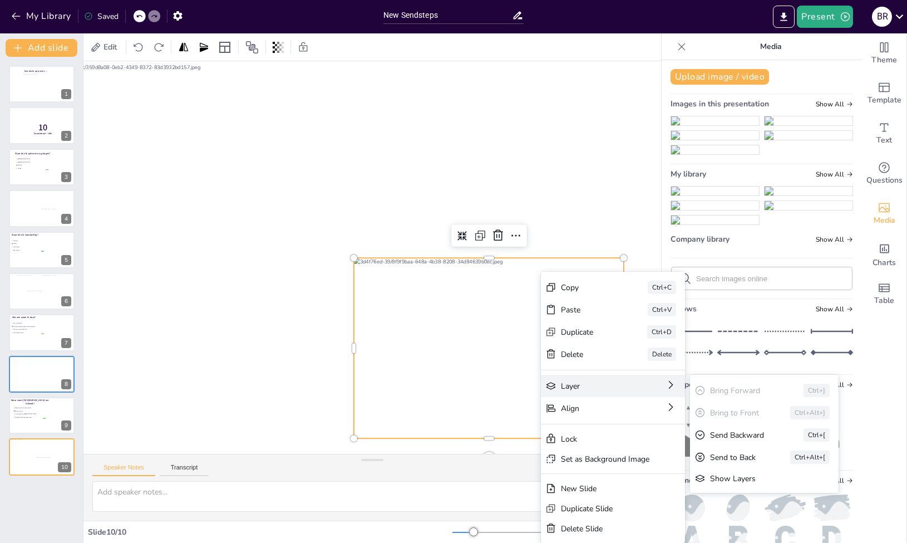
drag, startPoint x: 541, startPoint y: 390, endPoint x: 555, endPoint y: 388, distance: 14.0
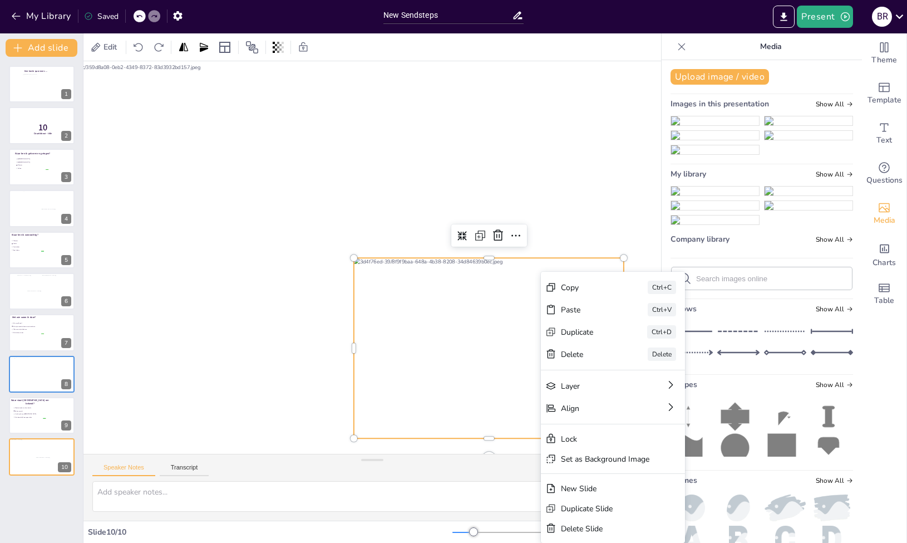
click at [274, 316] on div at bounding box center [417, 257] width 717 height 403
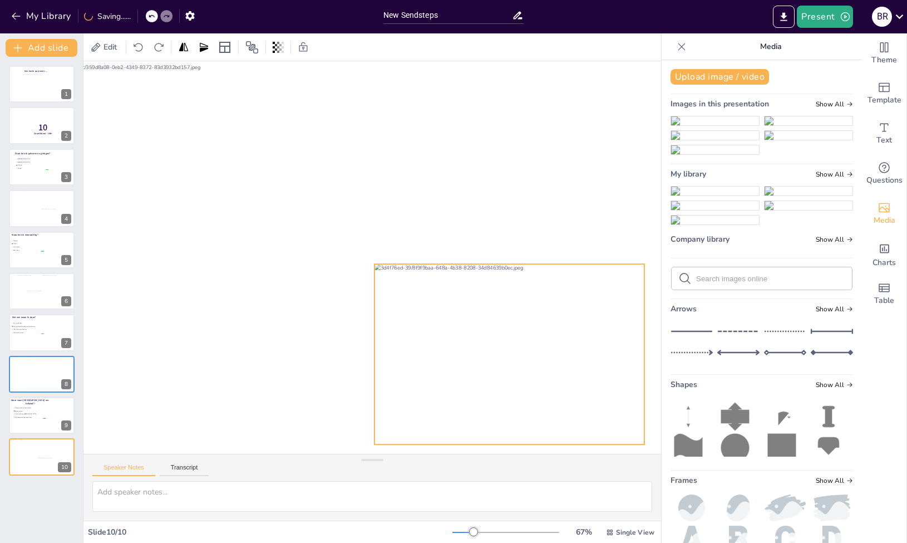
drag, startPoint x: 421, startPoint y: 307, endPoint x: 442, endPoint y: 313, distance: 21.5
click at [442, 313] on div at bounding box center [510, 354] width 270 height 180
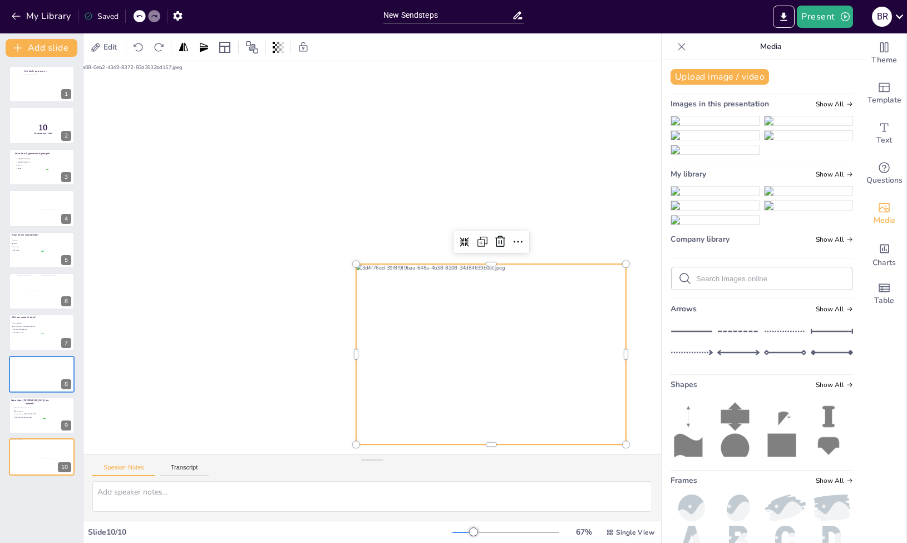
scroll to position [36, 0]
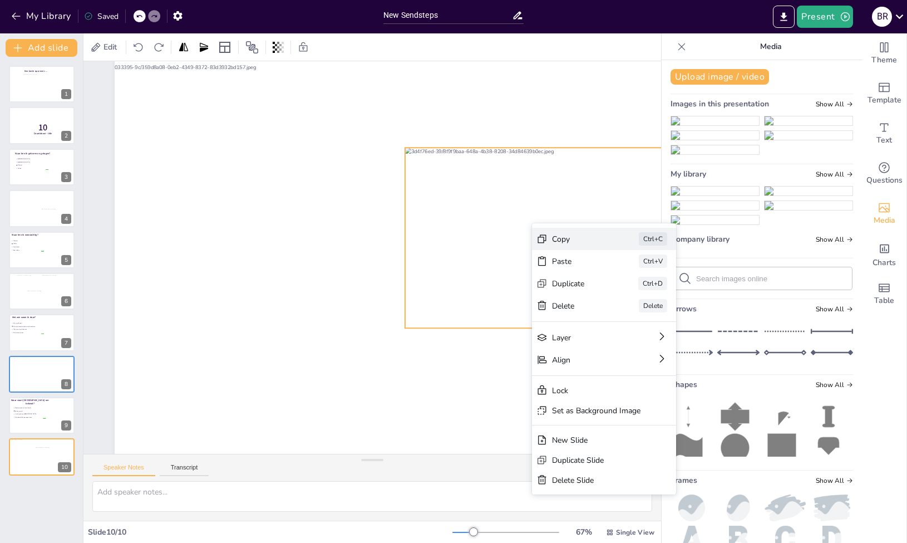
drag, startPoint x: 533, startPoint y: 220, endPoint x: 540, endPoint y: 232, distance: 13.6
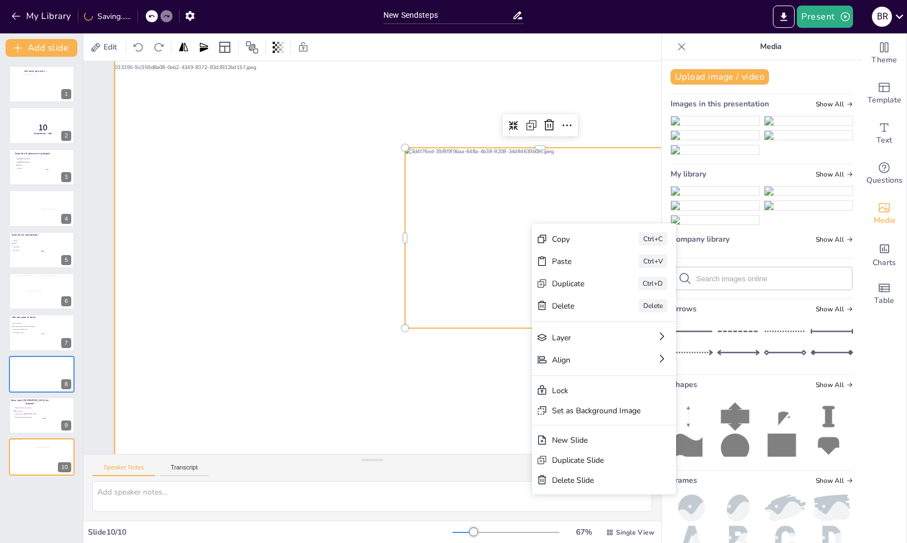
click at [264, 331] on div at bounding box center [473, 257] width 717 height 403
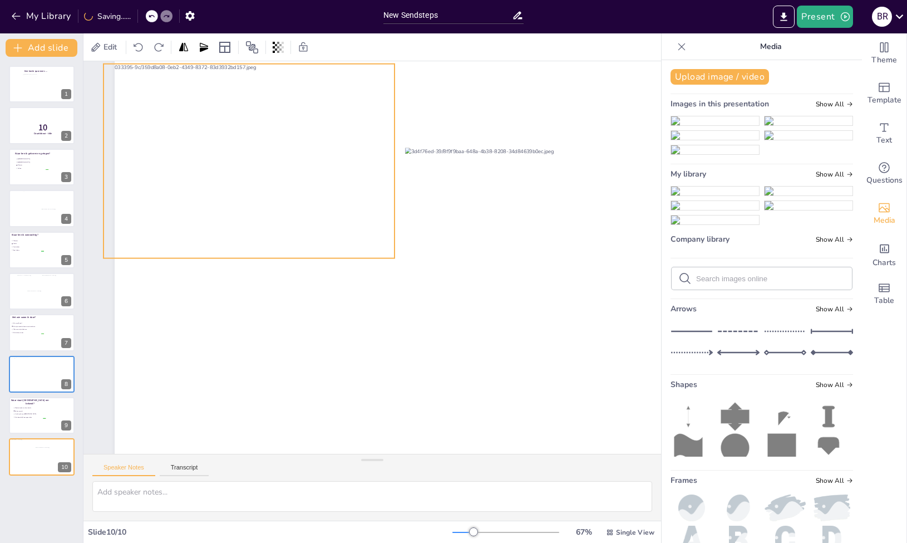
click at [391, 209] on div at bounding box center [249, 161] width 291 height 194
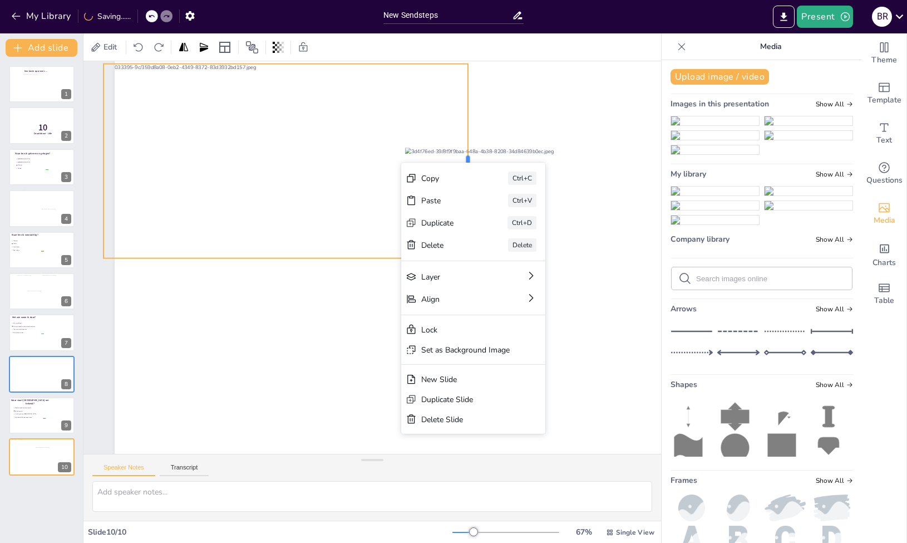
drag, startPoint x: 422, startPoint y: 161, endPoint x: 468, endPoint y: 164, distance: 46.2
click at [468, 164] on div "Slide 1 Een korte quiz over…. Slide 2 10 Countdown - title Slide 3 Waar ben ik …" at bounding box center [472, 242] width 779 height 435
click at [284, 276] on div at bounding box center [473, 257] width 717 height 403
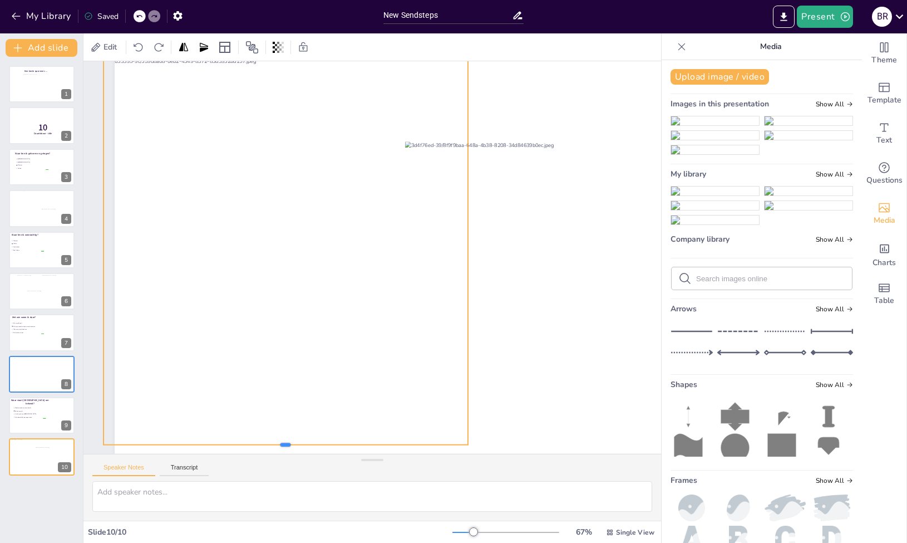
scroll to position [51, 0]
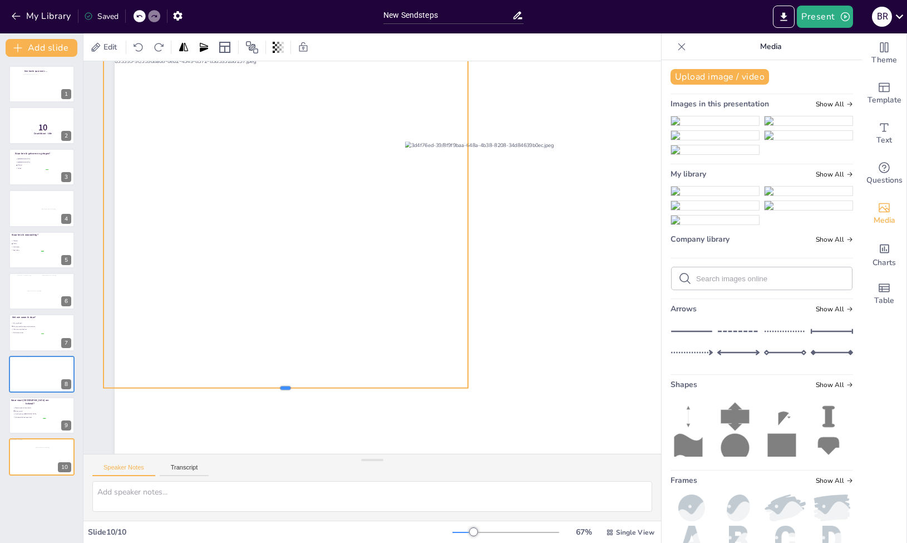
drag, startPoint x: 287, startPoint y: 259, endPoint x: 272, endPoint y: 395, distance: 136.7
click at [272, 395] on div at bounding box center [473, 251] width 717 height 403
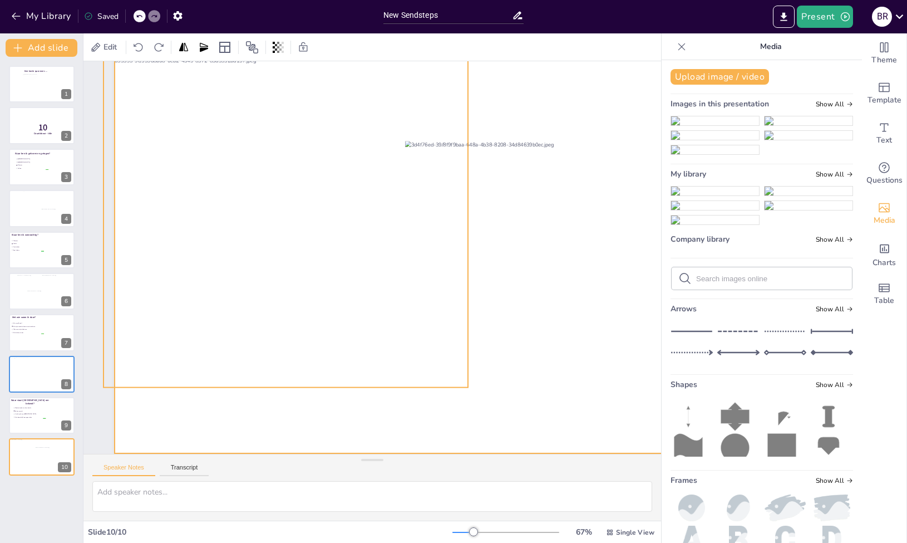
click at [310, 440] on div at bounding box center [473, 251] width 717 height 403
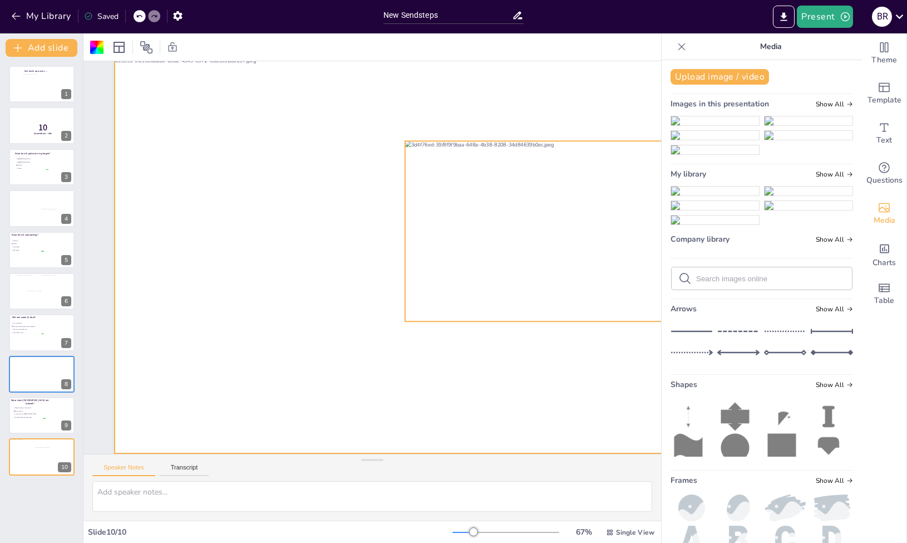
click at [586, 210] on div at bounding box center [540, 231] width 270 height 180
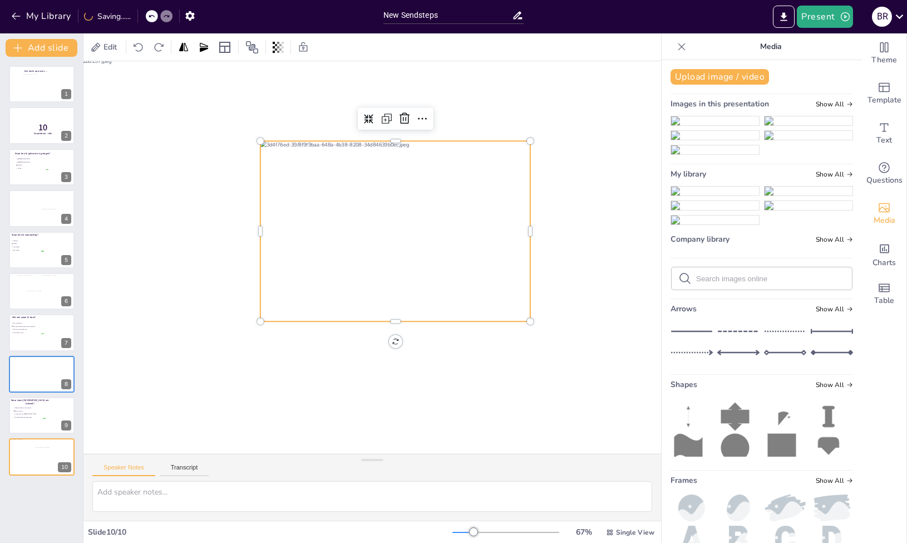
scroll to position [51, 145]
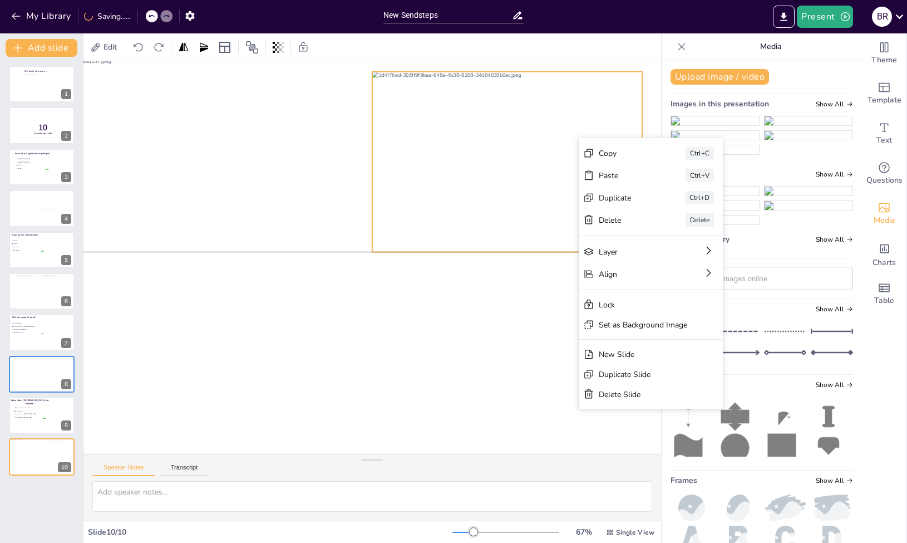
drag, startPoint x: 579, startPoint y: 137, endPoint x: 585, endPoint y: 136, distance: 6.9
click at [585, 136] on div at bounding box center [507, 162] width 270 height 180
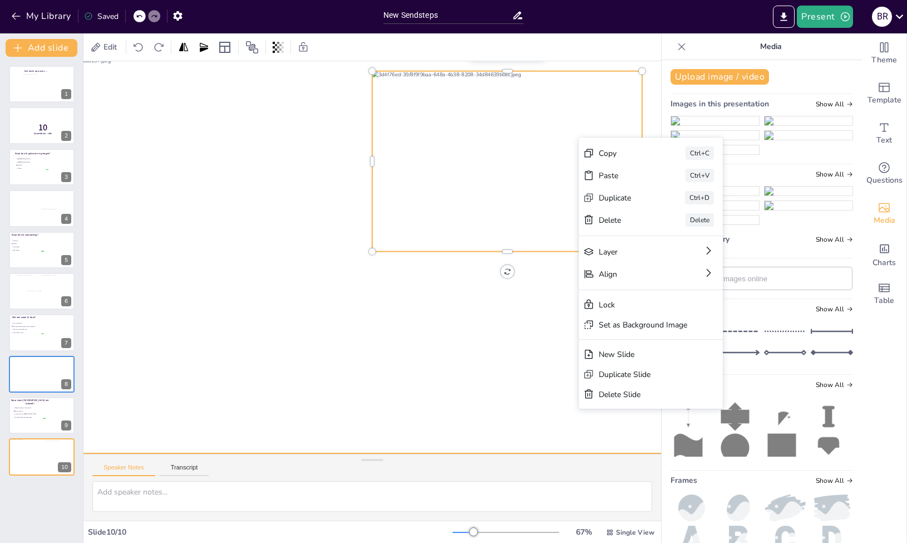
click at [427, 438] on div at bounding box center [327, 251] width 717 height 403
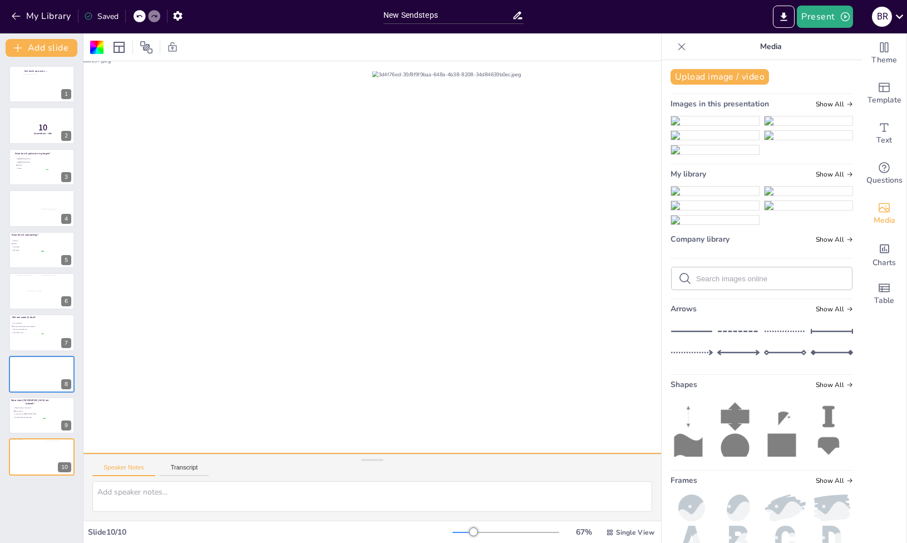
scroll to position [51, 218]
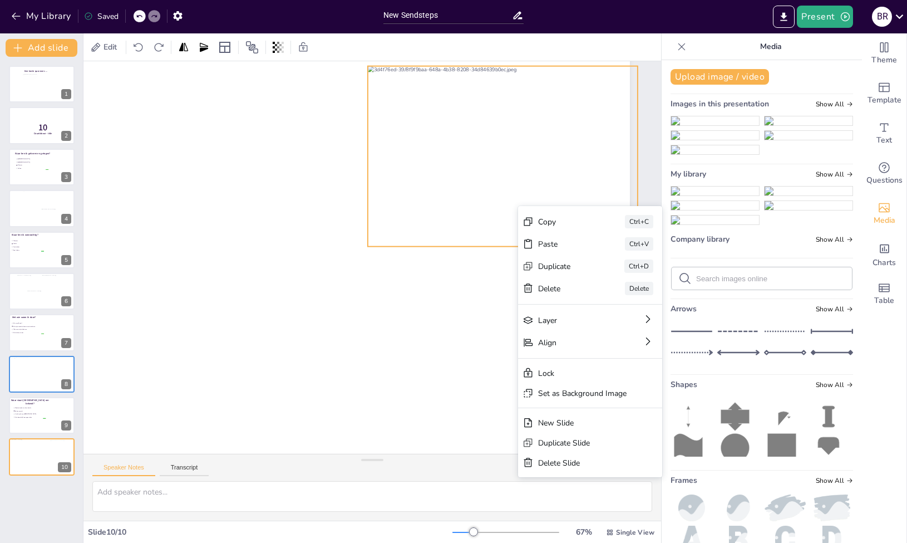
drag, startPoint x: 529, startPoint y: 205, endPoint x: 563, endPoint y: 202, distance: 33.6
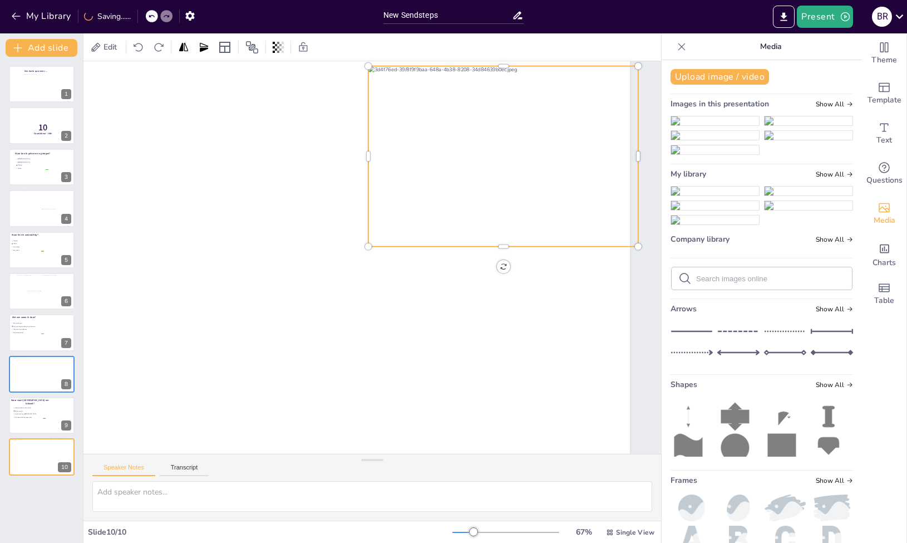
drag, startPoint x: 545, startPoint y: 196, endPoint x: 523, endPoint y: 194, distance: 21.8
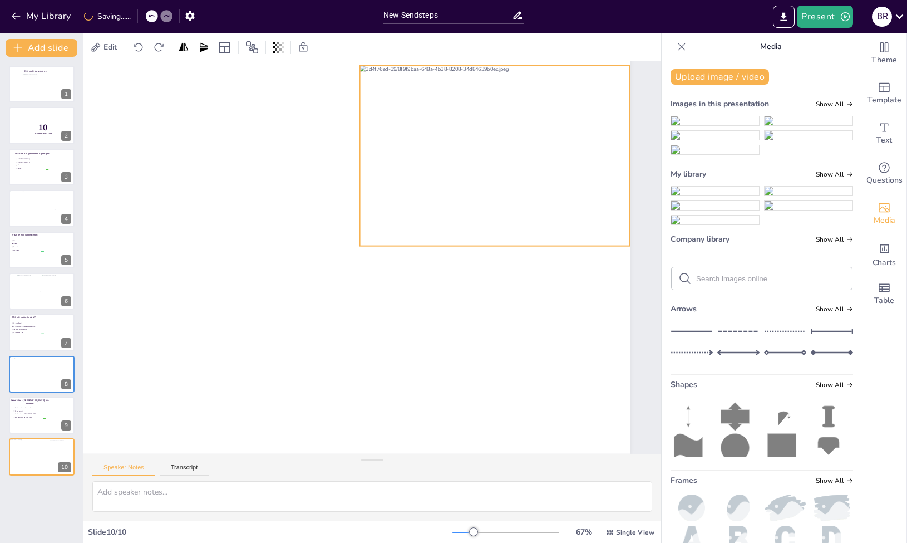
drag, startPoint x: 505, startPoint y: 190, endPoint x: 499, endPoint y: 190, distance: 6.1
click at [499, 190] on div at bounding box center [495, 156] width 270 height 180
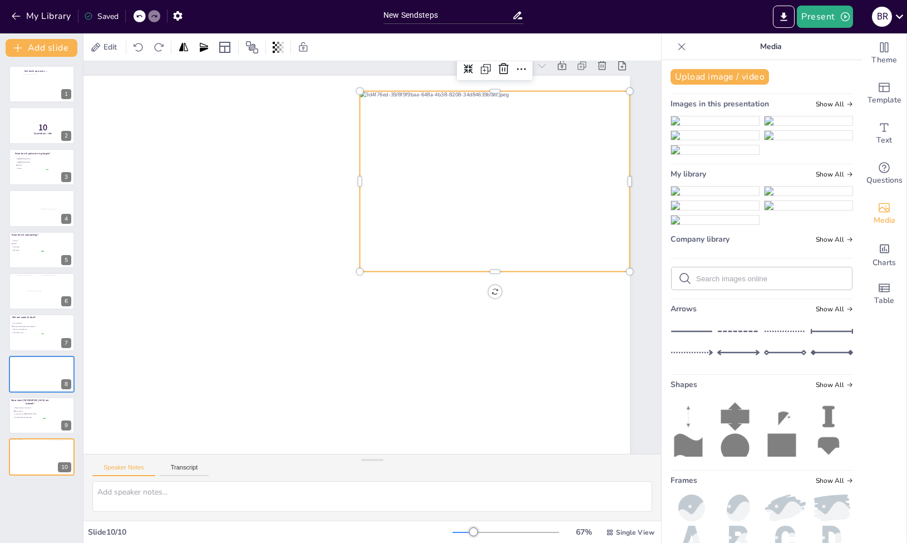
scroll to position [10, 218]
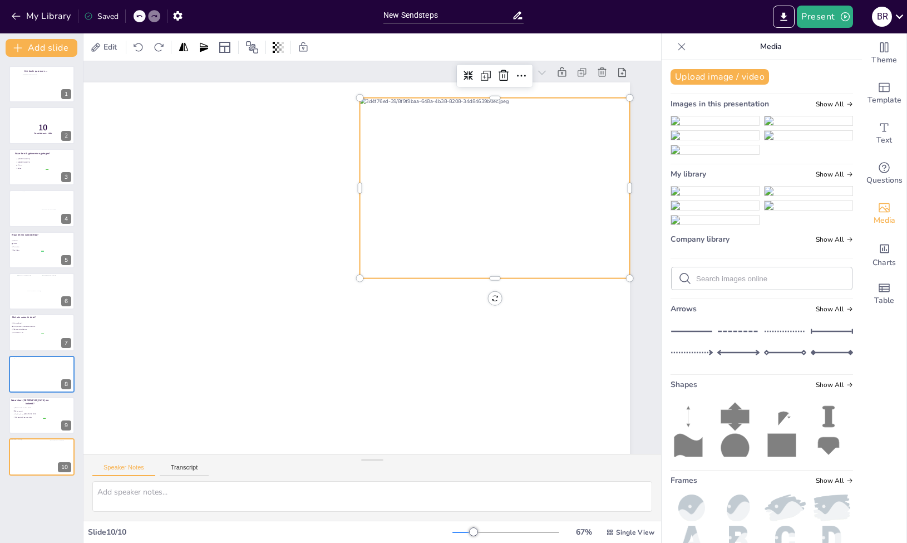
drag, startPoint x: 647, startPoint y: 170, endPoint x: 656, endPoint y: 119, distance: 52.0
click at [654, 120] on div "Document fonts Akatab Recently used Akatab Popular fonts Lato Montserrat Open S…" at bounding box center [453, 287] width 907 height 509
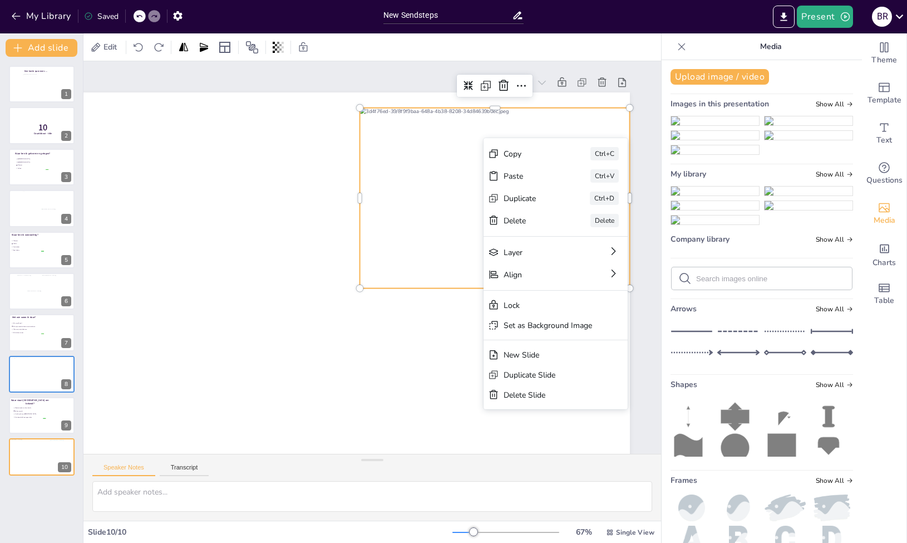
drag, startPoint x: 484, startPoint y: 138, endPoint x: 482, endPoint y: 129, distance: 9.1
click at [482, 129] on div at bounding box center [495, 198] width 270 height 180
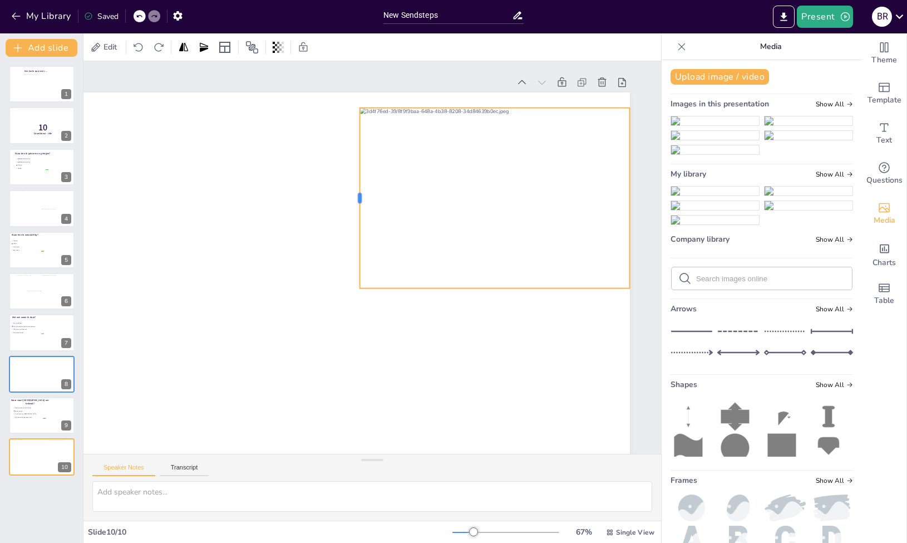
click at [351, 176] on div at bounding box center [355, 198] width 9 height 180
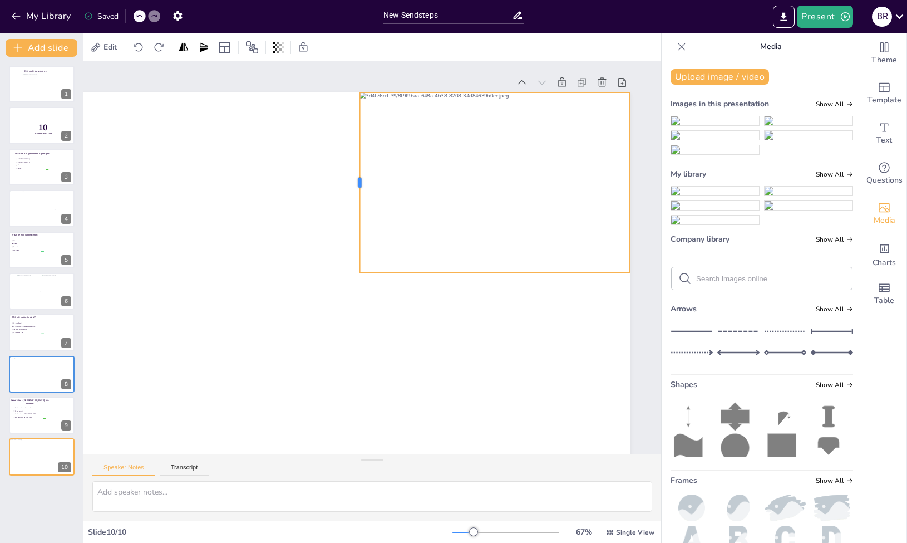
click at [351, 182] on div at bounding box center [355, 182] width 9 height 180
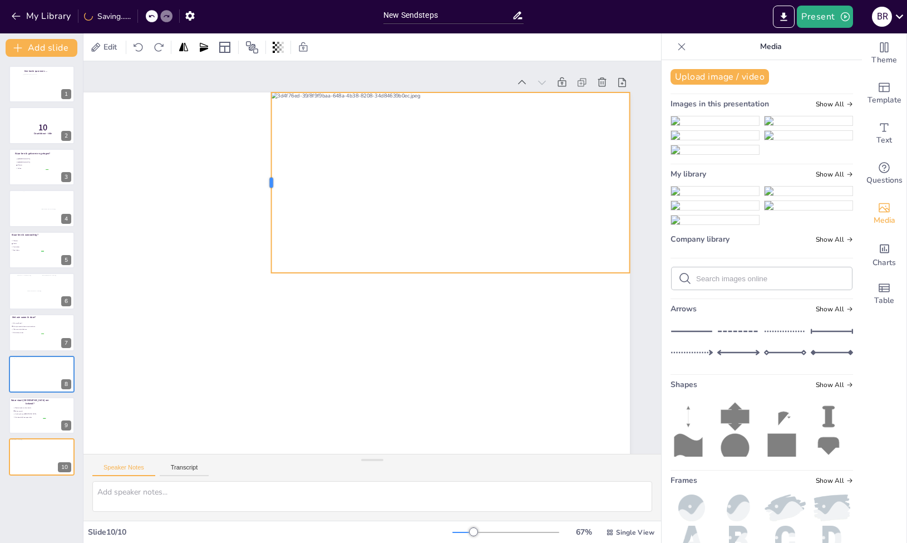
drag, startPoint x: 343, startPoint y: 182, endPoint x: 254, endPoint y: 183, distance: 88.5
click at [263, 183] on div at bounding box center [267, 182] width 9 height 180
click at [432, 273] on div at bounding box center [451, 277] width 358 height 9
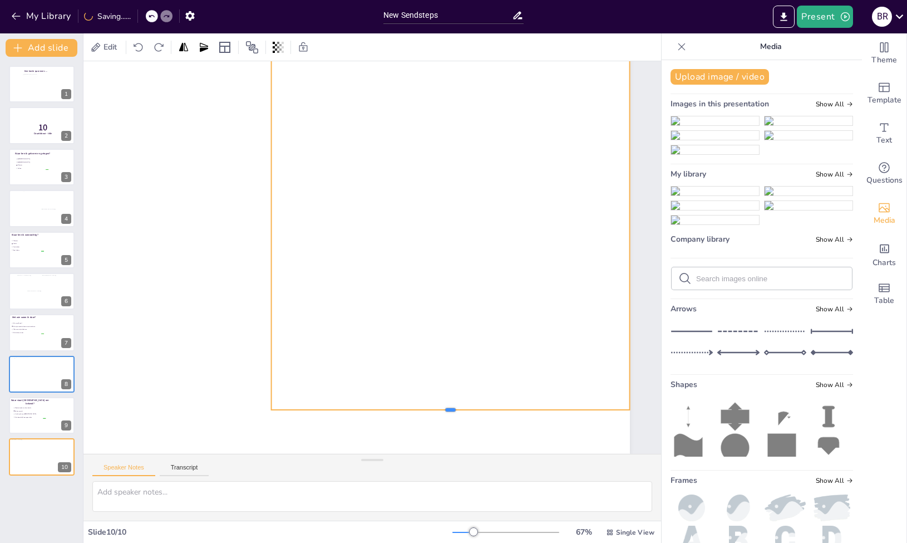
scroll to position [51, 218]
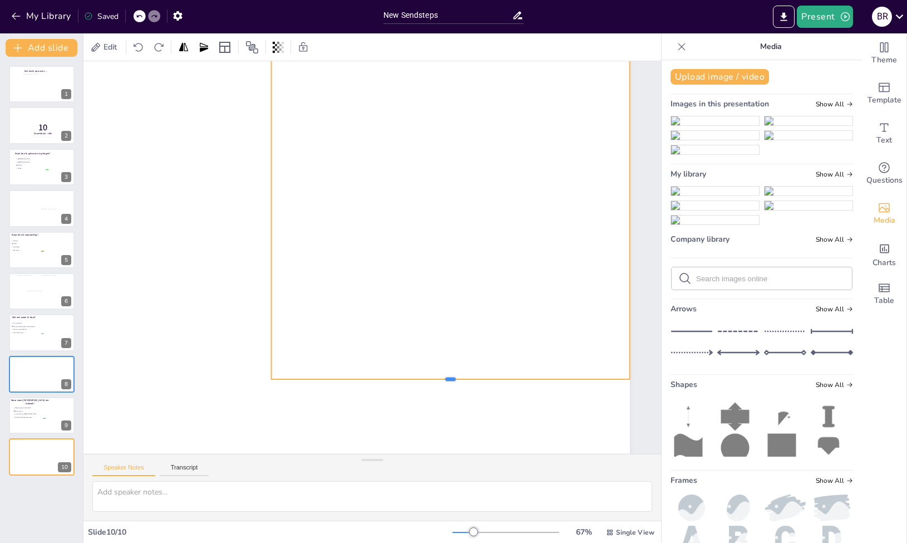
drag, startPoint x: 434, startPoint y: 273, endPoint x: 464, endPoint y: 422, distance: 152.3
click at [464, 422] on div at bounding box center [271, 251] width 717 height 403
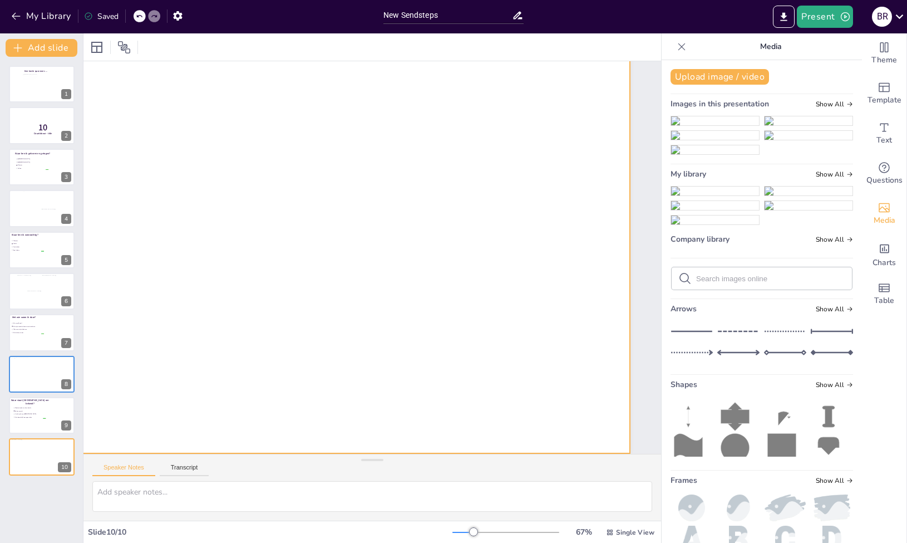
click at [211, 380] on div at bounding box center [271, 251] width 717 height 403
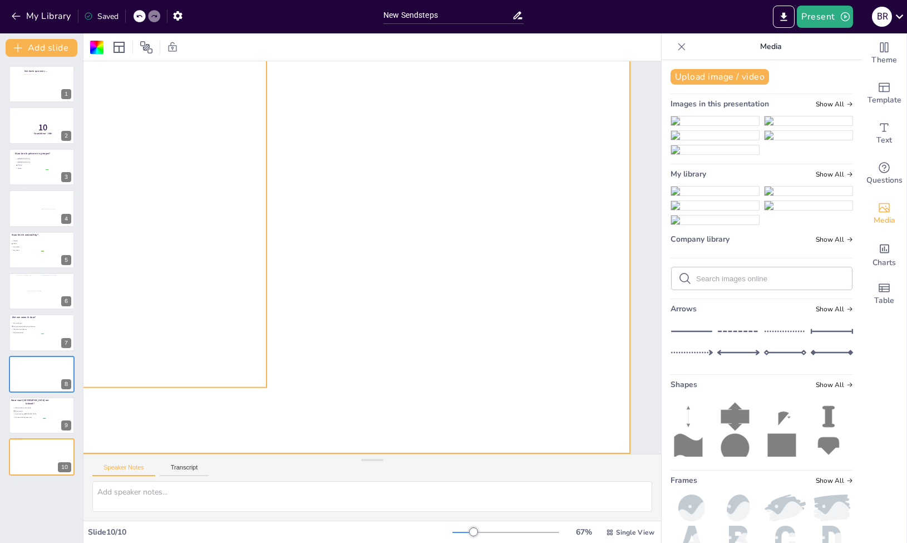
click at [168, 371] on div at bounding box center [96, 222] width 388 height 330
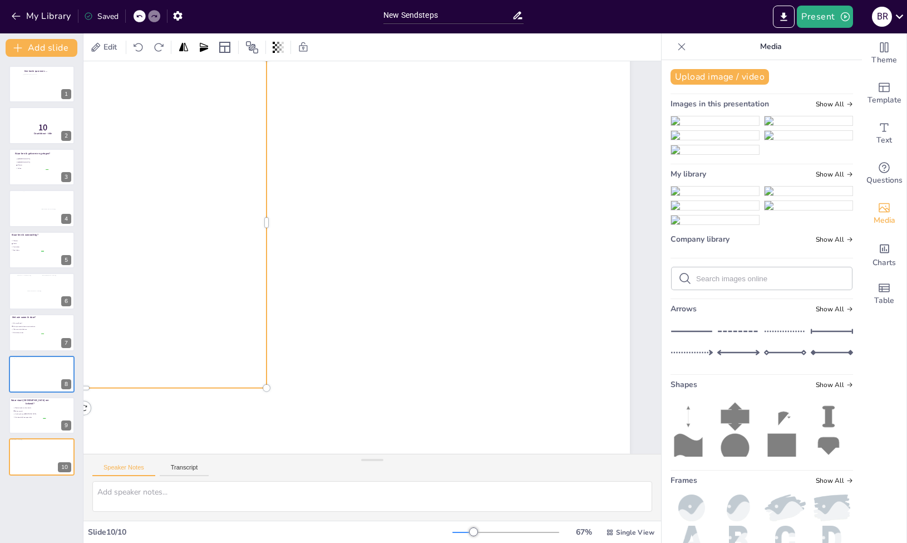
click at [152, 387] on div at bounding box center [84, 391] width 365 height 9
drag, startPoint x: 152, startPoint y: 380, endPoint x: 156, endPoint y: 371, distance: 9.5
click at [156, 379] on div at bounding box center [84, 383] width 365 height 9
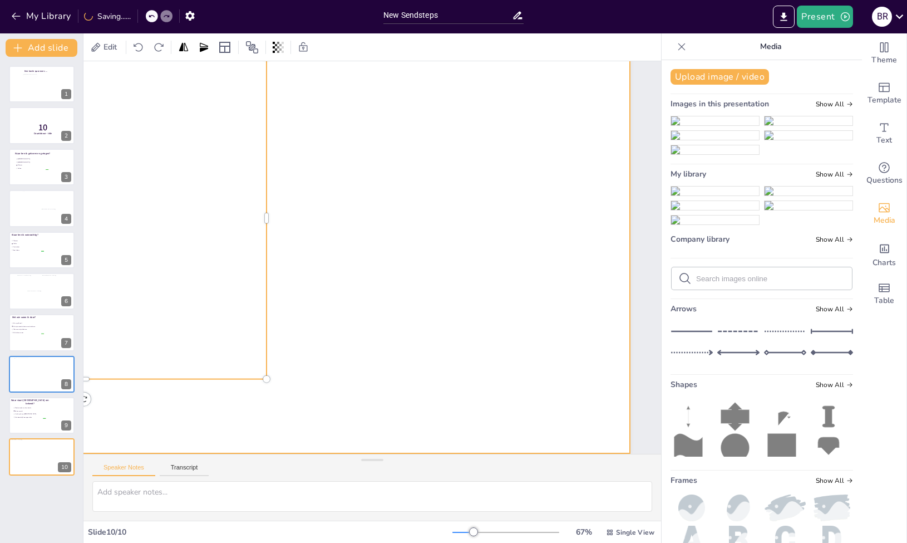
click at [168, 422] on div at bounding box center [271, 251] width 717 height 403
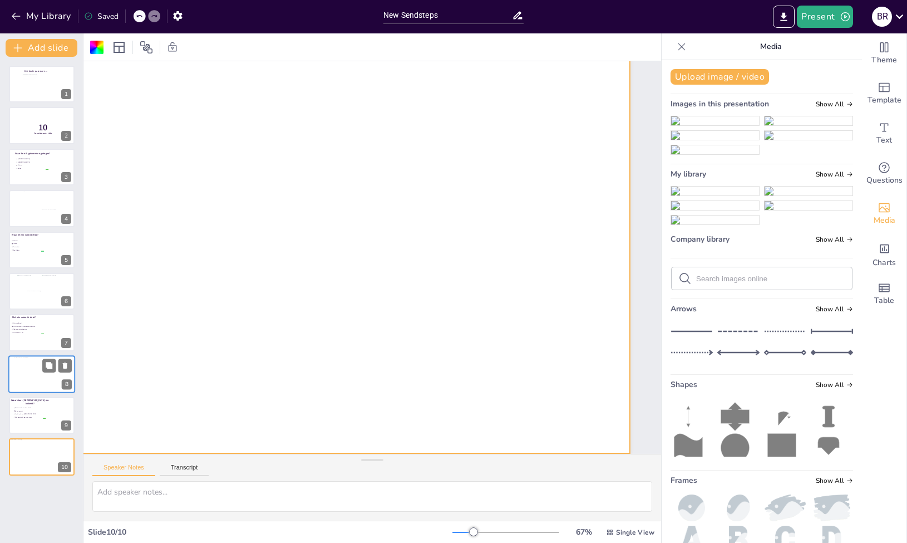
click at [27, 372] on div at bounding box center [34, 372] width 40 height 30
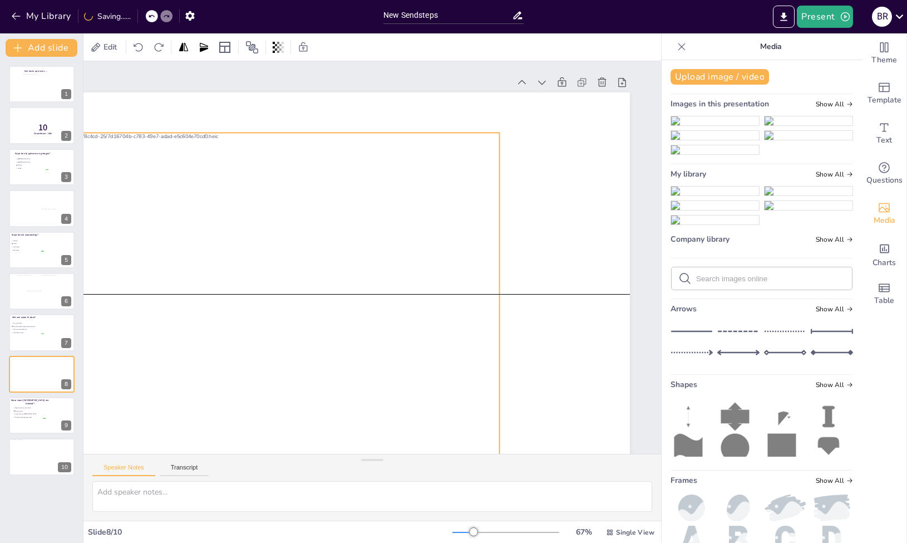
drag, startPoint x: 309, startPoint y: 255, endPoint x: 404, endPoint y: 270, distance: 95.9
click at [404, 270] on div at bounding box center [285, 293] width 430 height 323
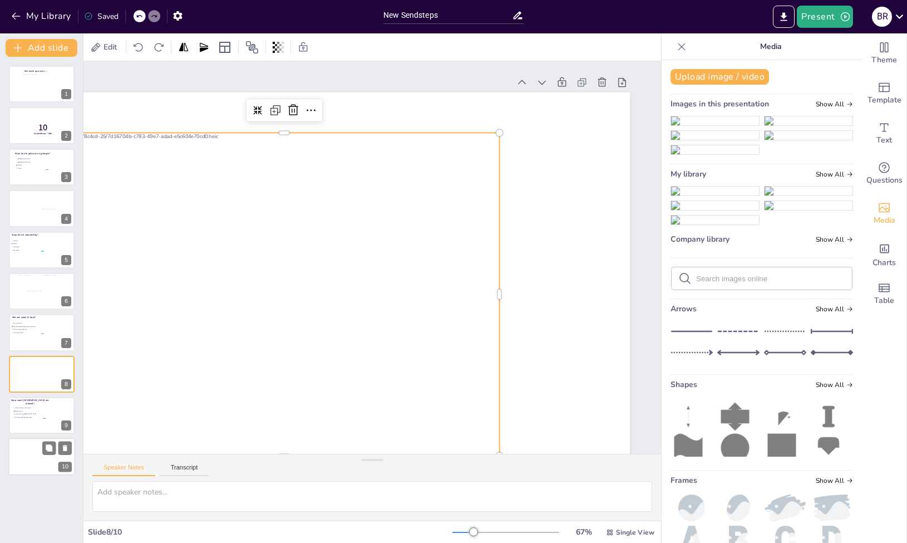
click at [29, 440] on div at bounding box center [25, 454] width 36 height 31
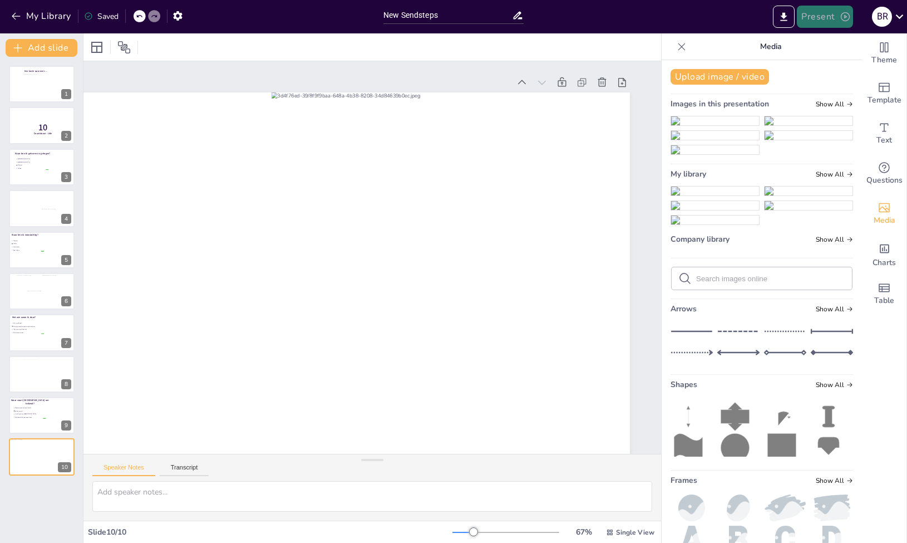
click at [825, 17] on button "Present" at bounding box center [825, 17] width 56 height 22
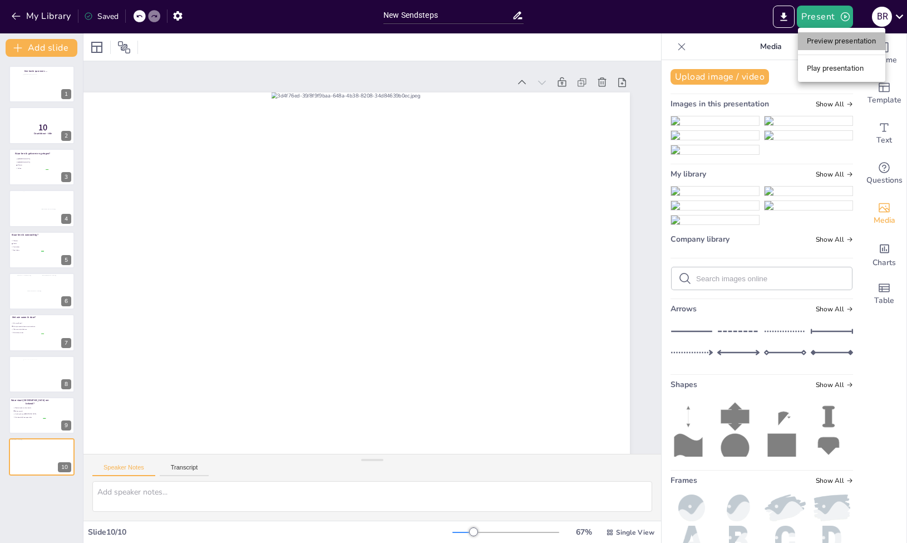
click at [825, 39] on li "Preview presentation" at bounding box center [841, 41] width 87 height 18
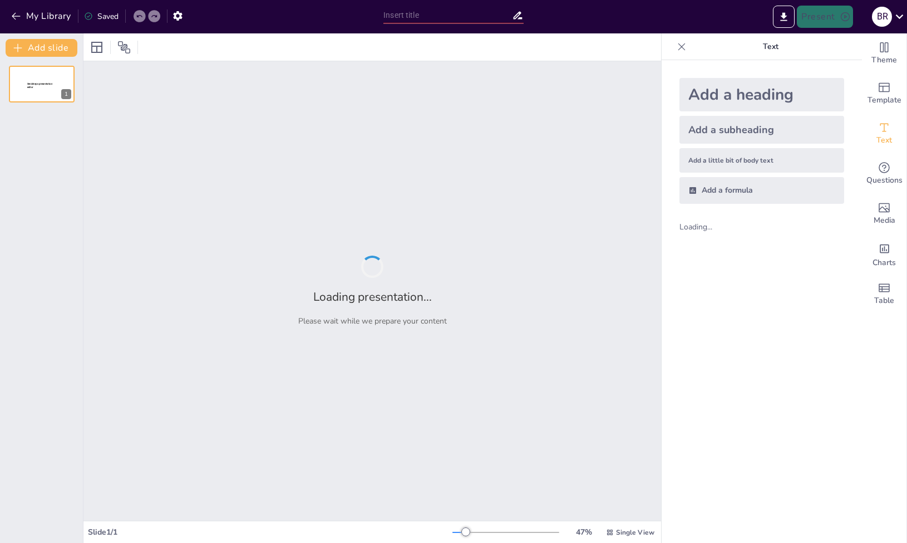
type input "New Sendsteps"
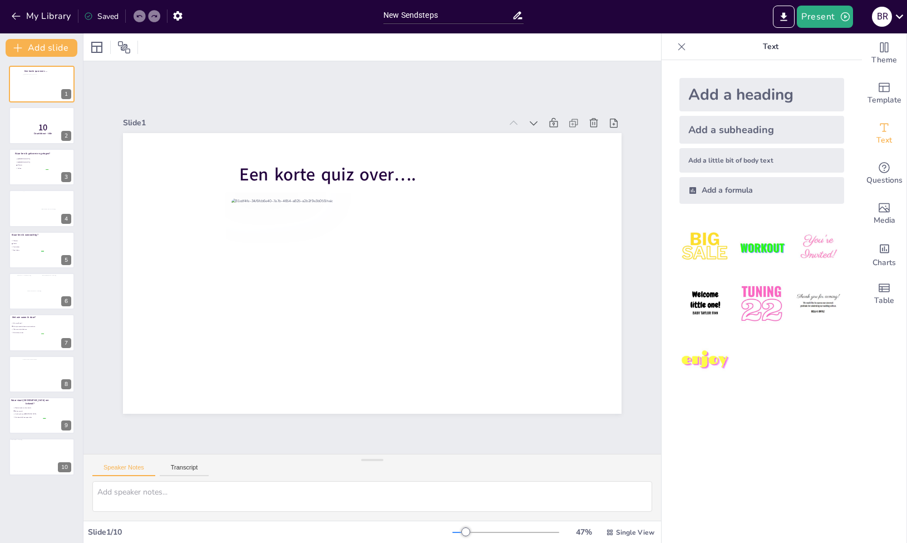
click at [35, 496] on div "Een korte quiz over…. 1 10 Countdown - title 2 Waar ben ik geboren en getogen? …" at bounding box center [41, 300] width 83 height 486
click at [7, 494] on div "Een korte quiz over…. 1 10 Countdown - title 2 Waar ben ik geboren en getogen? …" at bounding box center [41, 300] width 83 height 486
click at [53, 493] on div "New Slide" at bounding box center [55, 488] width 52 height 11
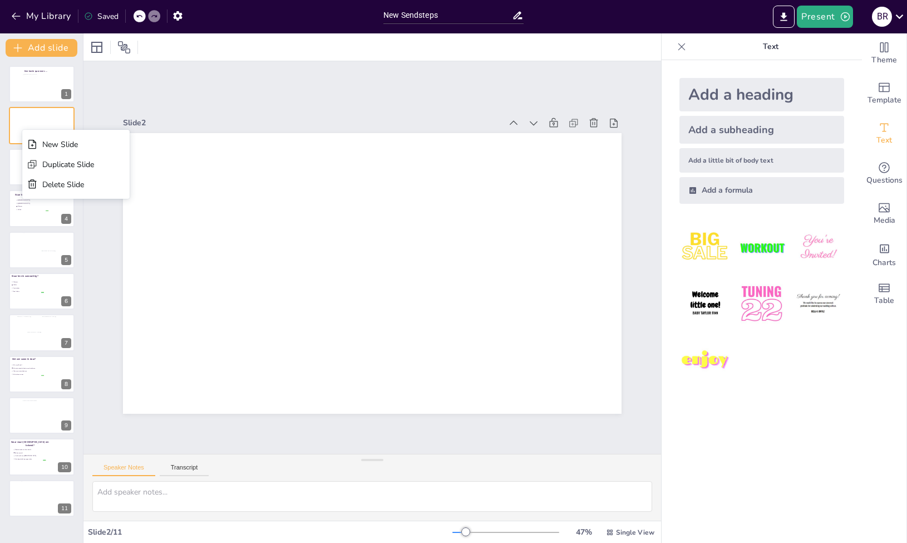
drag, startPoint x: 22, startPoint y: 130, endPoint x: 22, endPoint y: 533, distance: 403.5
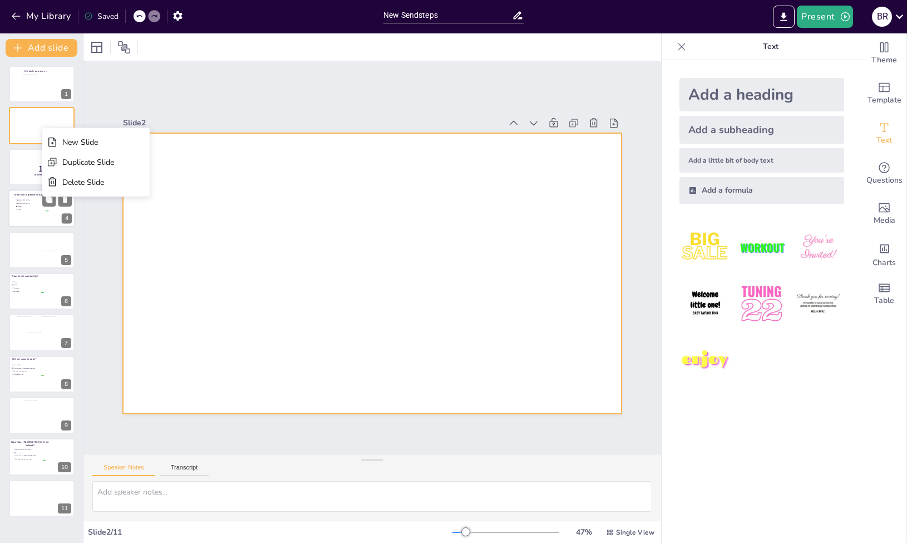
drag, startPoint x: 42, startPoint y: 127, endPoint x: 37, endPoint y: 193, distance: 65.3
drag, startPoint x: 26, startPoint y: 128, endPoint x: 28, endPoint y: 145, distance: 17.4
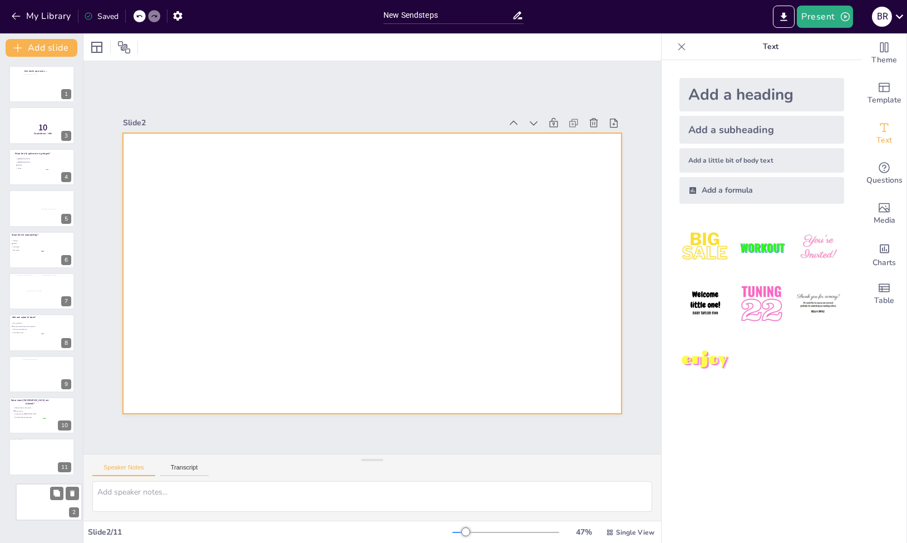
drag, startPoint x: 38, startPoint y: 126, endPoint x: 44, endPoint y: 506, distance: 379.6
click at [44, 506] on div at bounding box center [49, 501] width 66 height 37
click at [226, 164] on div at bounding box center [372, 273] width 499 height 280
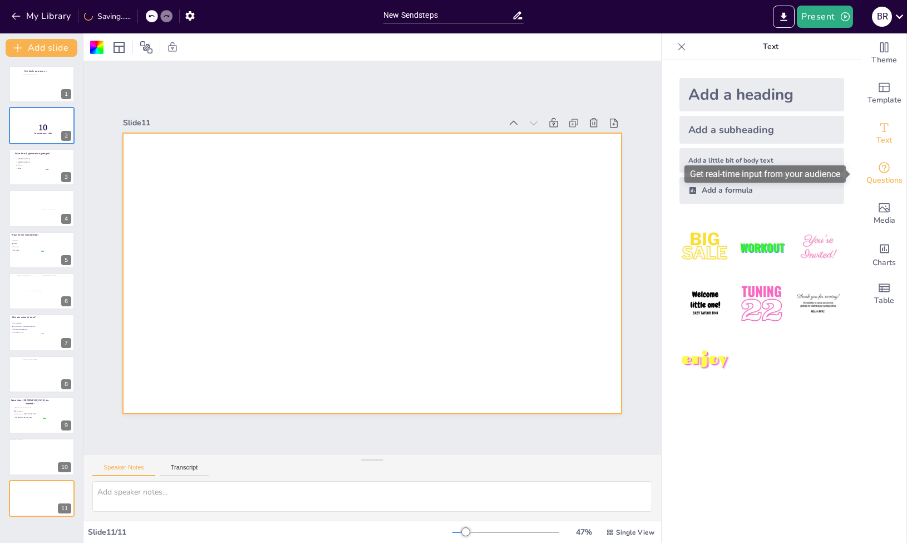
click at [878, 166] on icon "Get real-time input from your audience" at bounding box center [884, 167] width 13 height 13
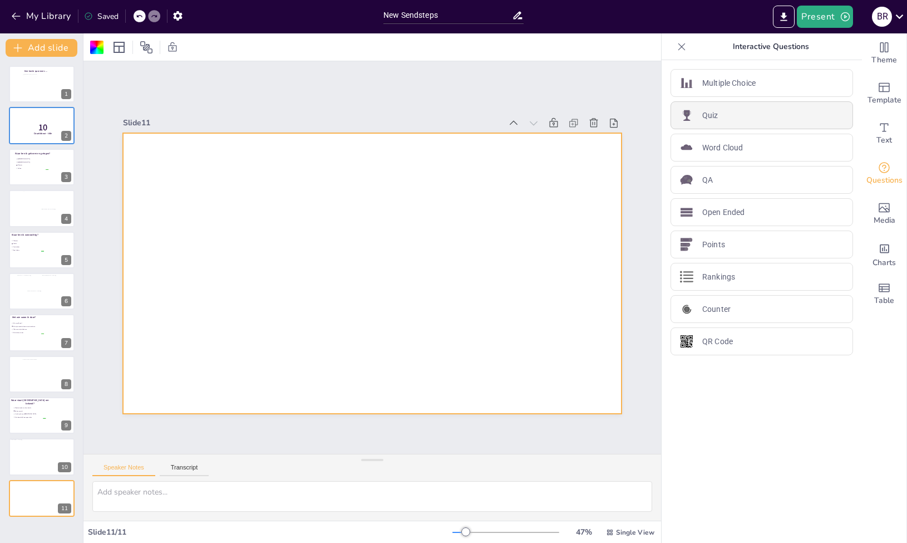
click at [757, 114] on div "Quiz" at bounding box center [762, 115] width 183 height 28
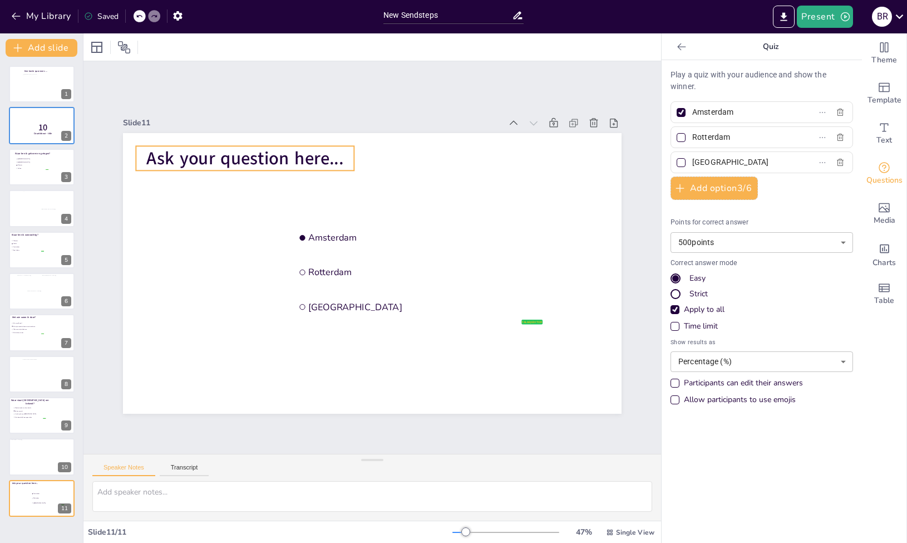
click at [311, 157] on span "Ask your question here..." at bounding box center [244, 158] width 197 height 24
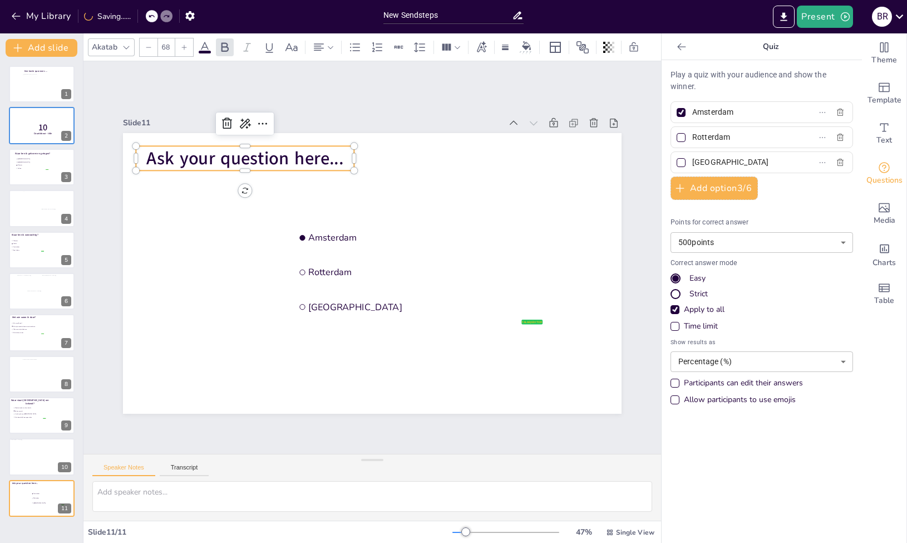
click at [322, 159] on span "Ask your question here..." at bounding box center [244, 158] width 197 height 24
click at [321, 159] on span "Ask your question here..." at bounding box center [244, 158] width 197 height 24
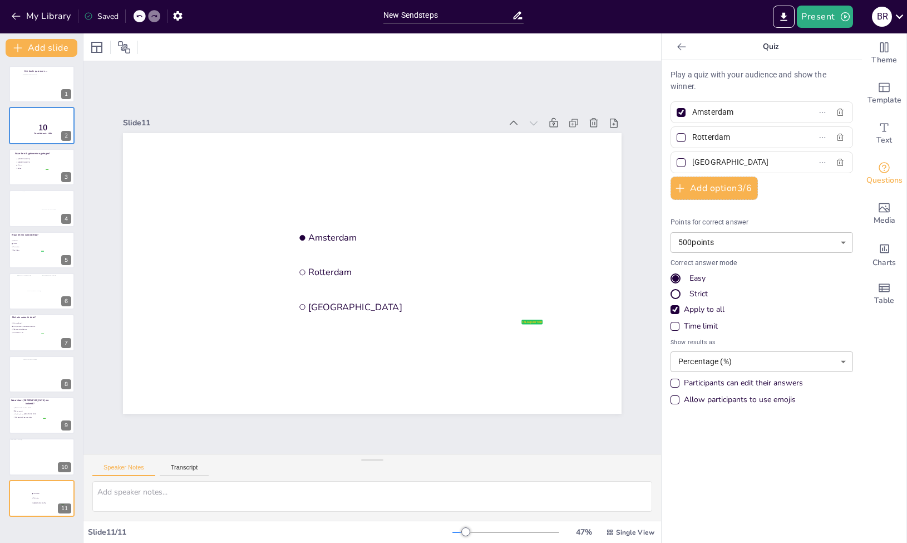
click at [676, 48] on icon at bounding box center [681, 46] width 11 height 11
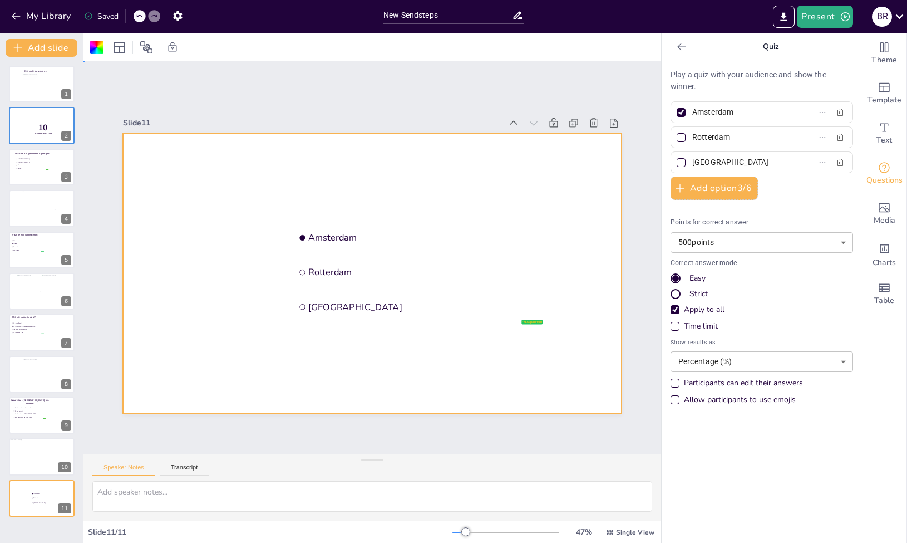
click at [303, 171] on div at bounding box center [372, 273] width 499 height 280
click at [42, 499] on span "Rotterdam" at bounding box center [48, 498] width 31 height 2
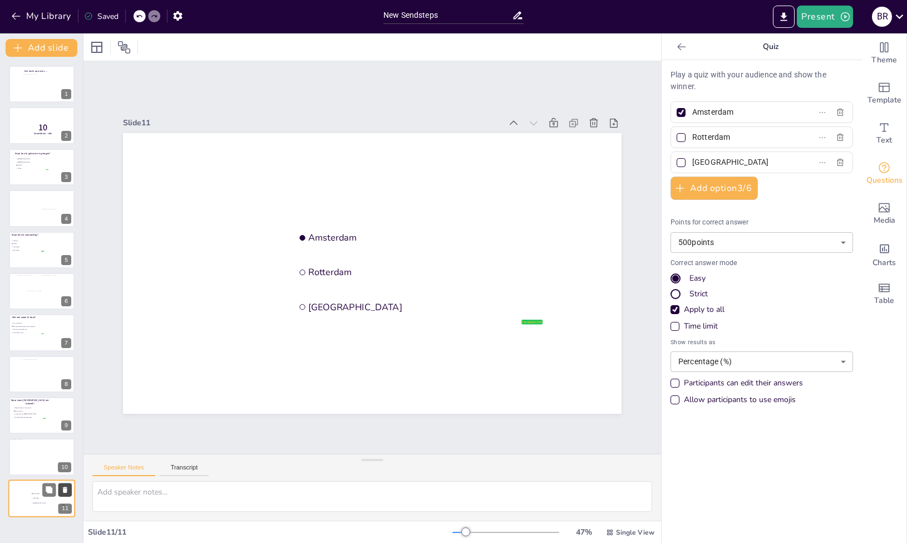
click at [61, 490] on icon at bounding box center [65, 489] width 8 height 8
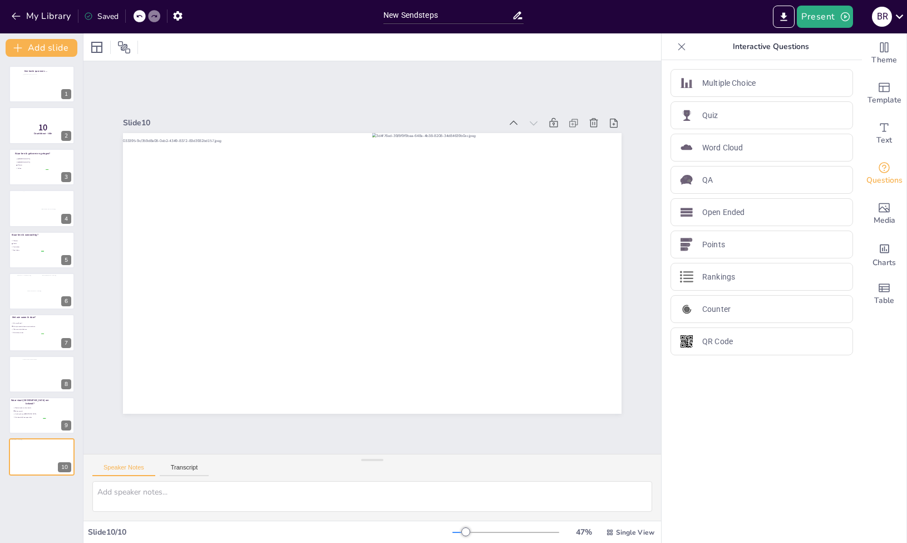
click at [35, 522] on div "Een korte quiz over…. 1 10 Countdown - title 2 Waar ben ik geboren en getogen? …" at bounding box center [41, 300] width 83 height 486
click at [743, 115] on div "Quiz" at bounding box center [762, 115] width 183 height 28
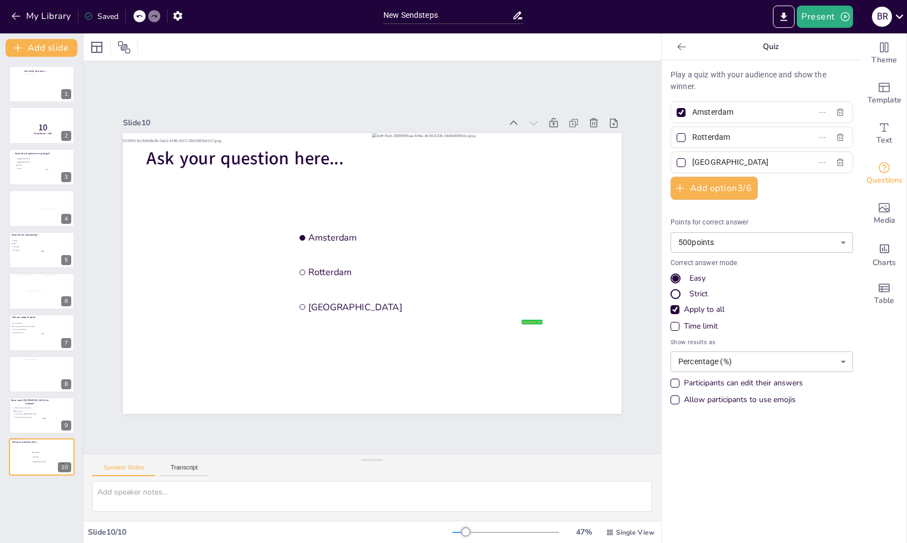
click at [141, 17] on icon at bounding box center [139, 16] width 7 height 7
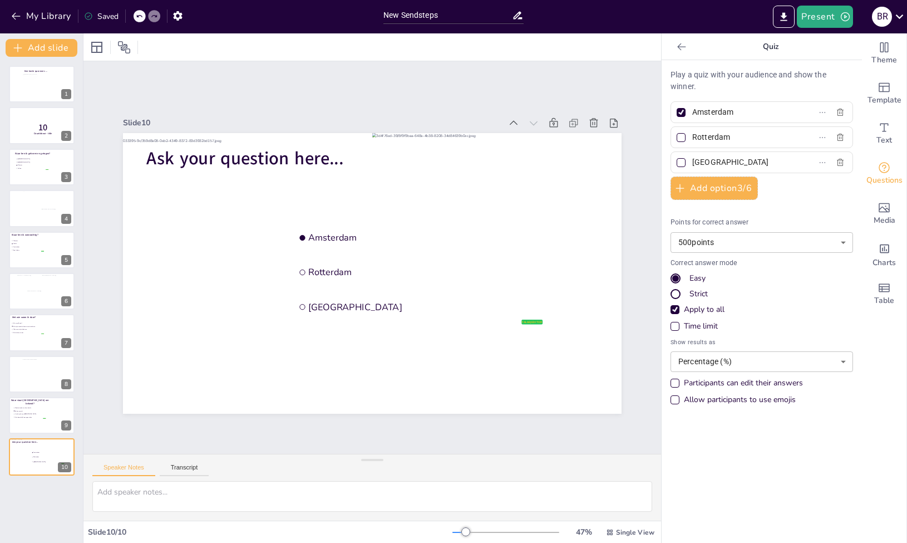
click at [680, 48] on div at bounding box center [682, 47] width 18 height 18
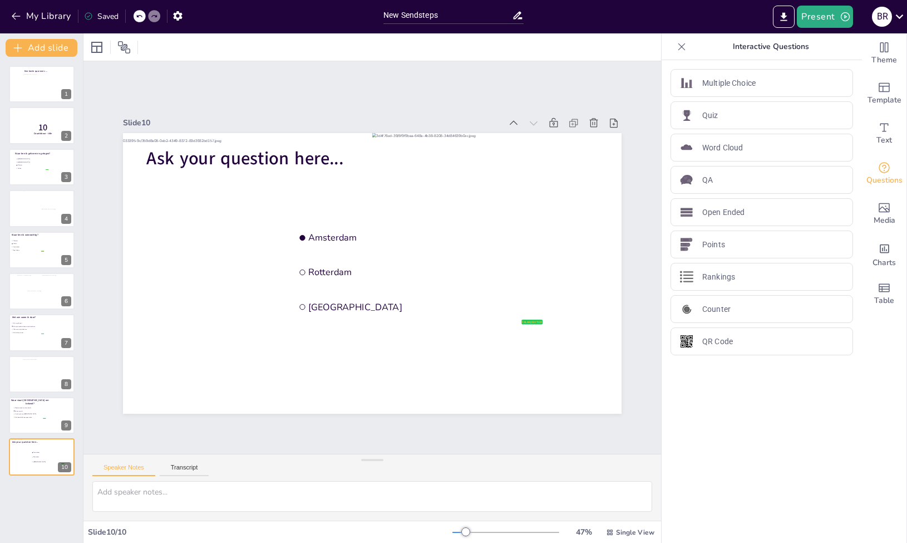
click at [57, 490] on div "Een korte quiz over…. 1 10 Countdown - title 2 Waar ben ik geboren en getogen? …" at bounding box center [41, 300] width 83 height 486
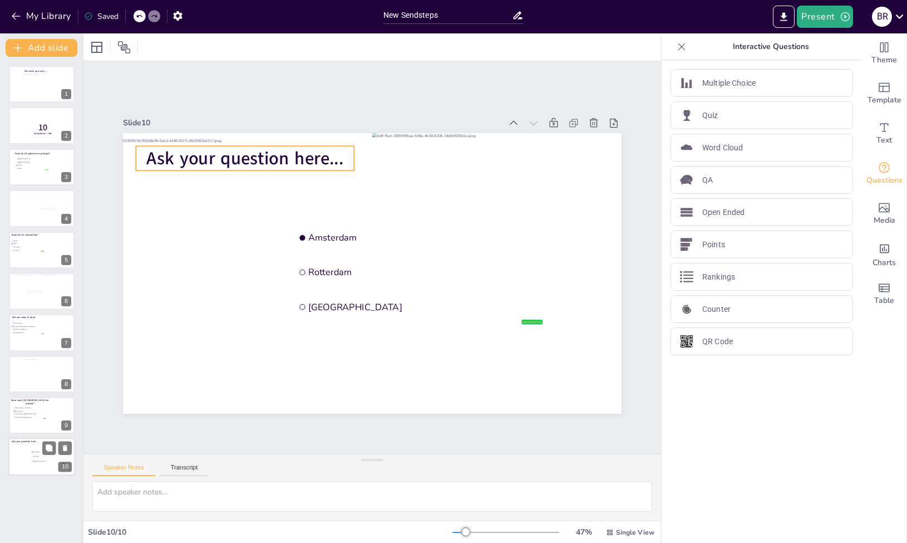
click at [32, 440] on span "Ask your question here..." at bounding box center [25, 441] width 27 height 3
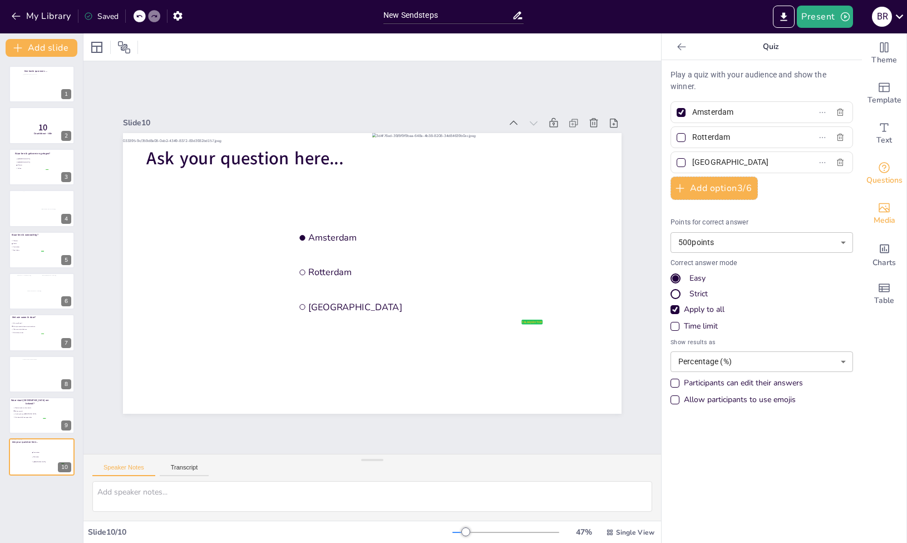
click at [874, 215] on span "Media" at bounding box center [885, 220] width 22 height 12
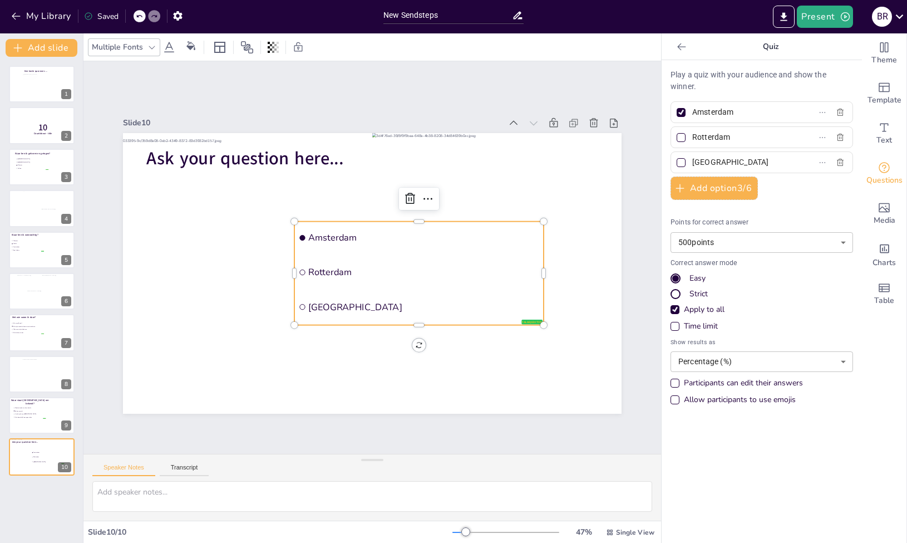
click at [466, 232] on span "Amsterdam" at bounding box center [423, 237] width 231 height 12
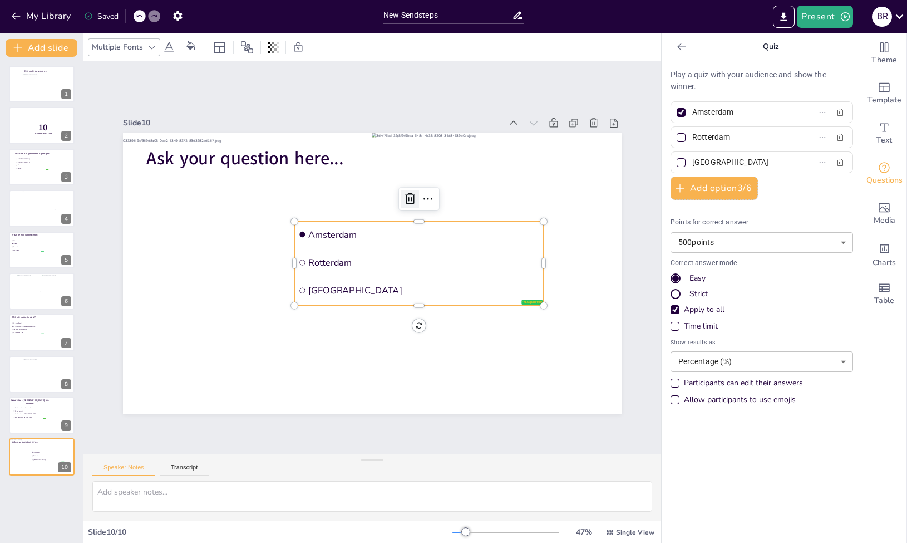
click at [407, 196] on icon at bounding box center [409, 198] width 13 height 13
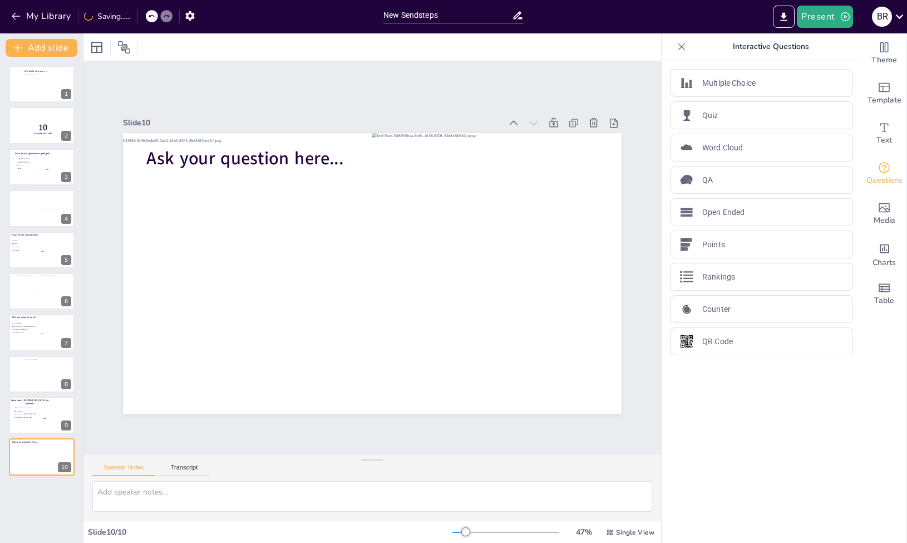
click at [44, 511] on div "Een korte quiz over…. 1 10 Countdown - title 2 Waar ben ik geboren en getogen? …" at bounding box center [41, 300] width 83 height 486
click at [68, 487] on div "New Slide" at bounding box center [92, 488] width 52 height 11
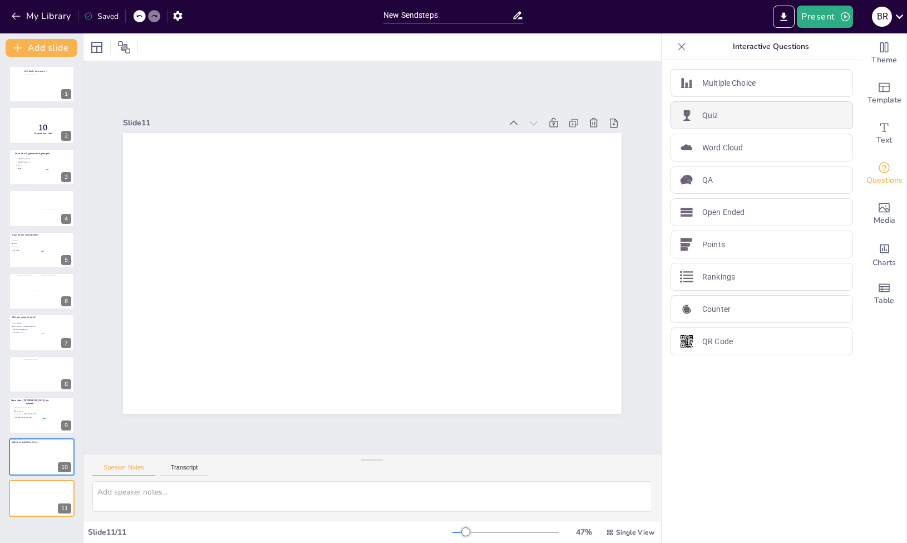
click at [726, 118] on div "Quiz" at bounding box center [762, 115] width 183 height 28
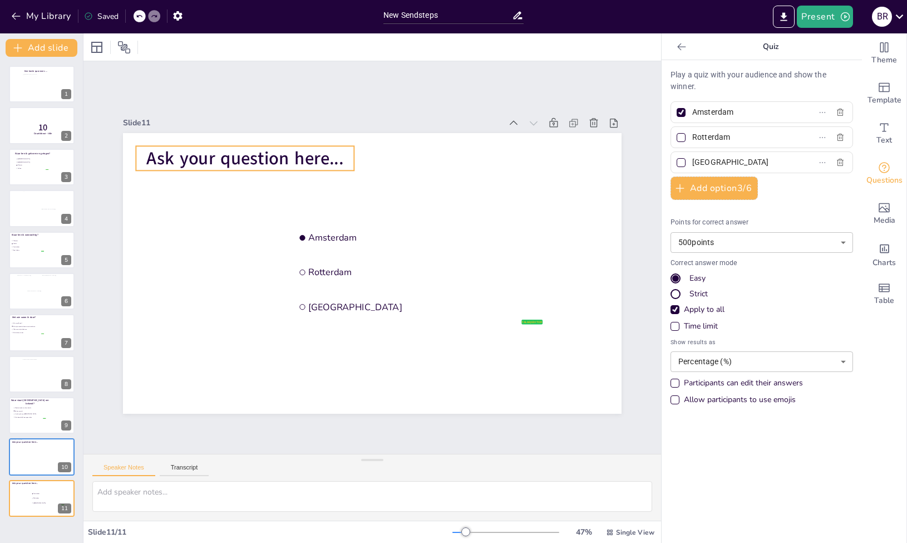
click at [194, 152] on span "Ask your question here..." at bounding box center [244, 158] width 197 height 24
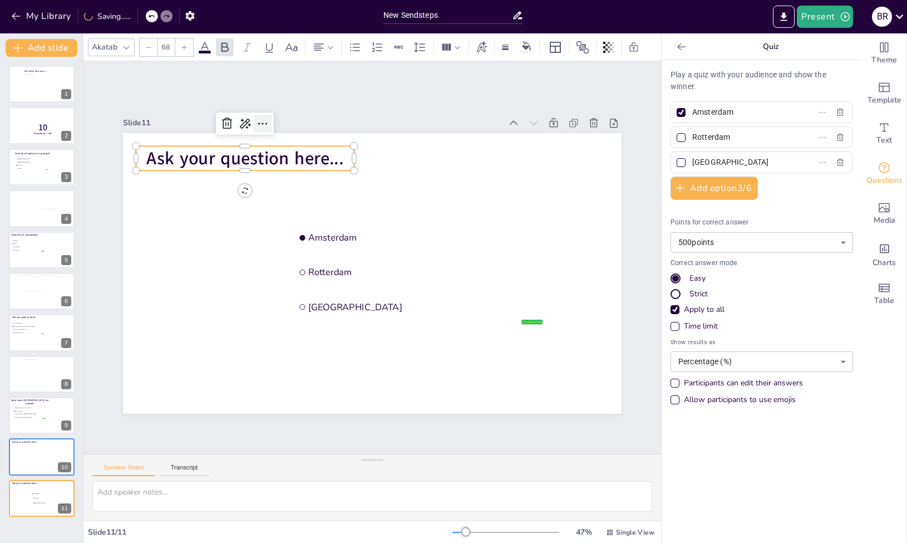
click at [254, 119] on div at bounding box center [263, 124] width 18 height 18
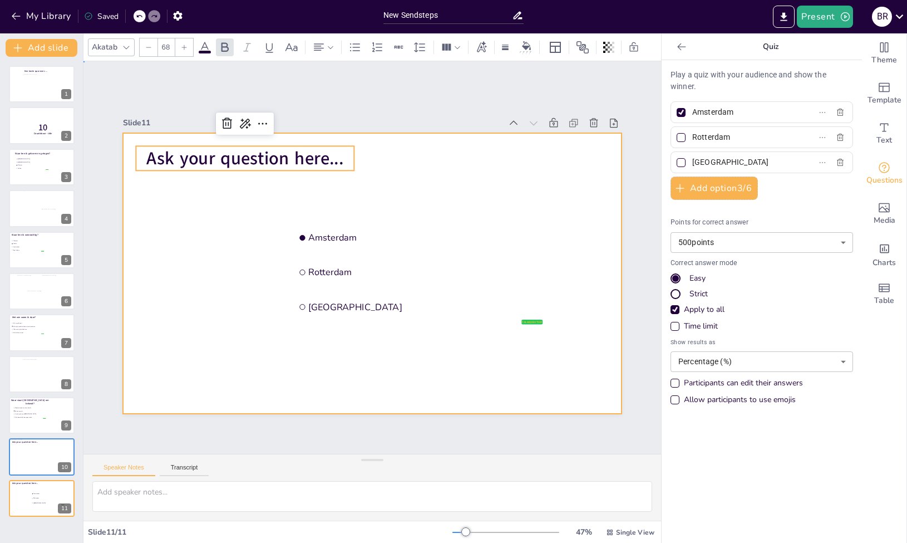
click at [167, 245] on div at bounding box center [372, 273] width 499 height 280
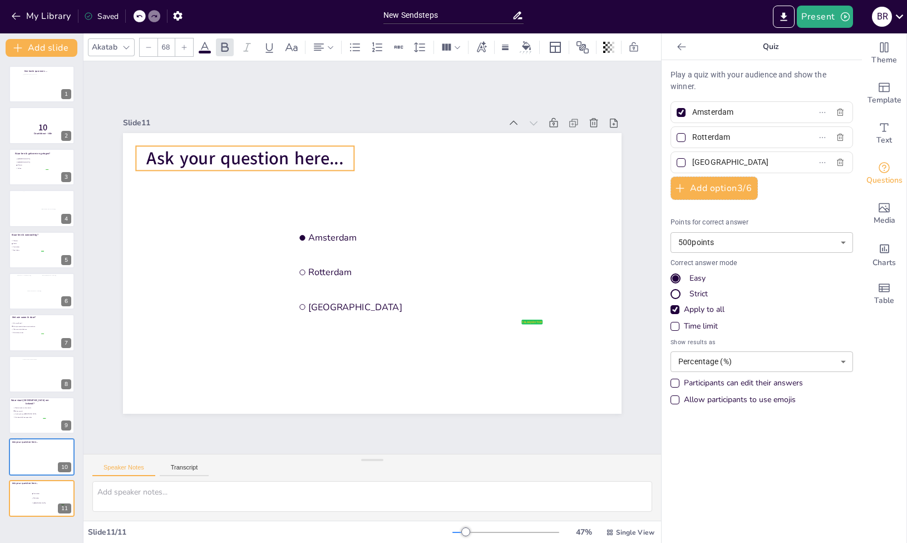
click at [207, 154] on span "Ask your question here..." at bounding box center [244, 158] width 197 height 24
click at [232, 164] on span "Ask your question here..." at bounding box center [244, 158] width 197 height 24
click at [238, 124] on icon at bounding box center [244, 123] width 13 height 13
click at [245, 156] on span "Rewrite" at bounding box center [252, 157] width 27 height 11
click at [240, 158] on span "Pose your inquiry here..." at bounding box center [246, 158] width 194 height 24
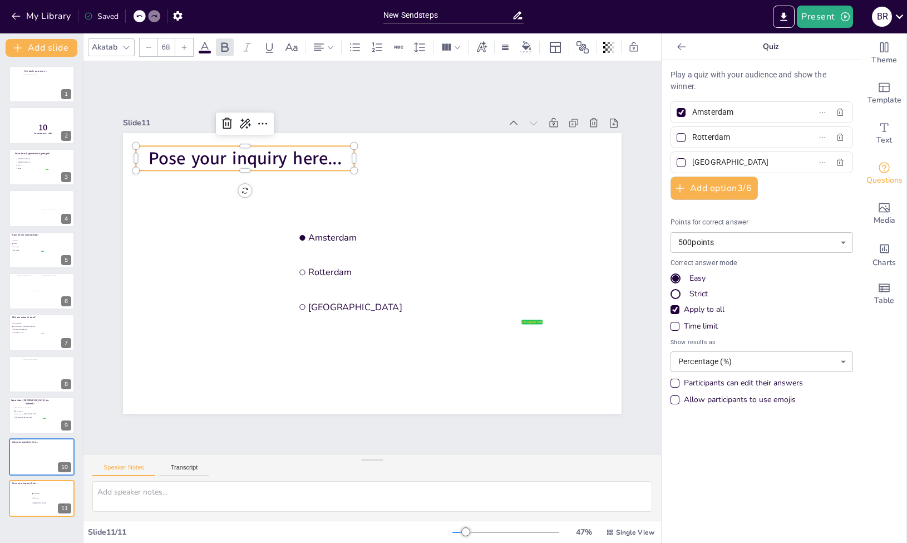
click at [244, 156] on span "Pose your inquiry here..." at bounding box center [246, 158] width 194 height 24
click at [252, 156] on span "Pose your inquiry here..." at bounding box center [246, 158] width 194 height 24
click at [326, 160] on span "Pose your inquiry here..." at bounding box center [246, 158] width 194 height 24
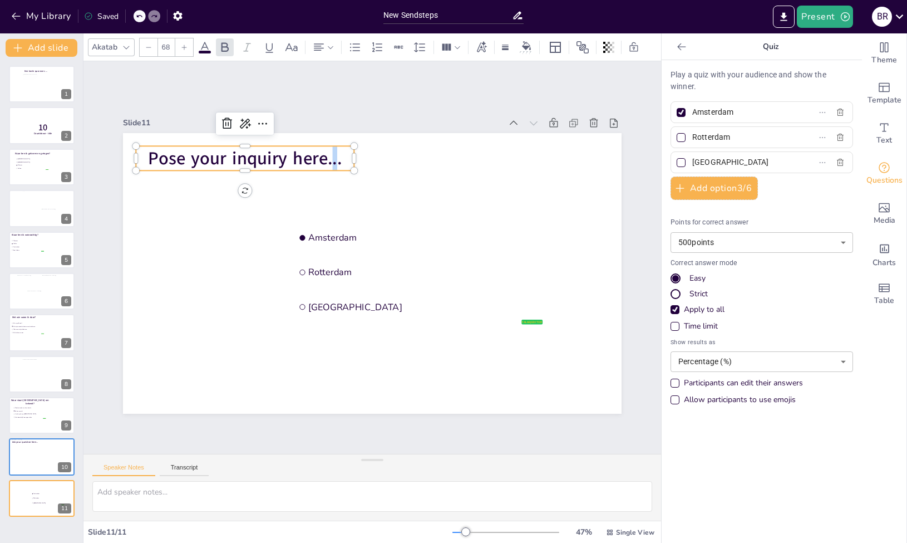
click at [326, 160] on span "Pose your inquiry here..." at bounding box center [246, 158] width 194 height 24
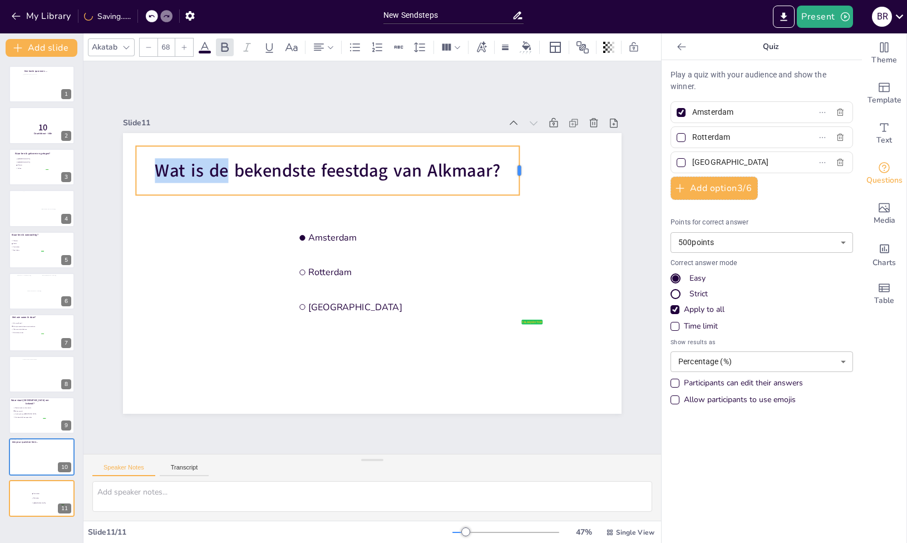
drag, startPoint x: 348, startPoint y: 166, endPoint x: 513, endPoint y: 160, distance: 165.4
click at [519, 160] on div at bounding box center [523, 171] width 9 height 50
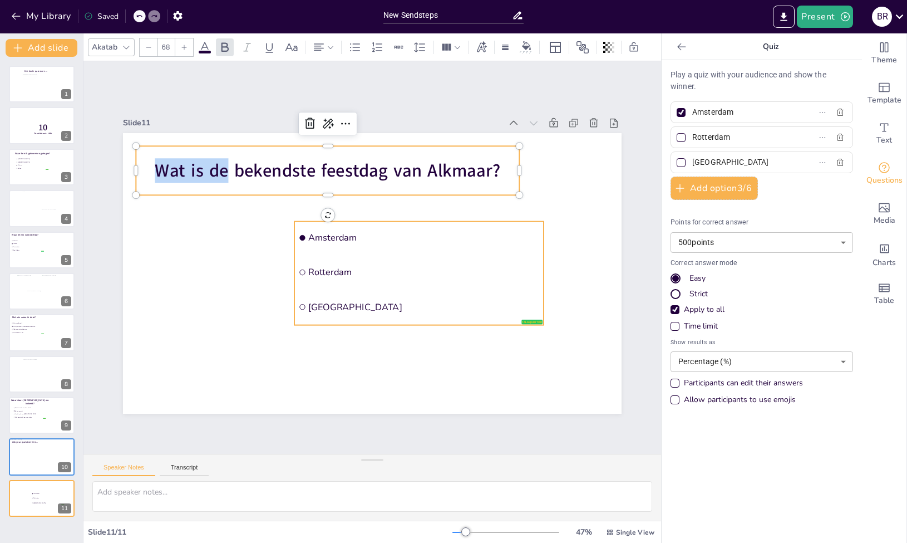
click at [356, 223] on li "Amsterdam" at bounding box center [422, 246] width 250 height 83
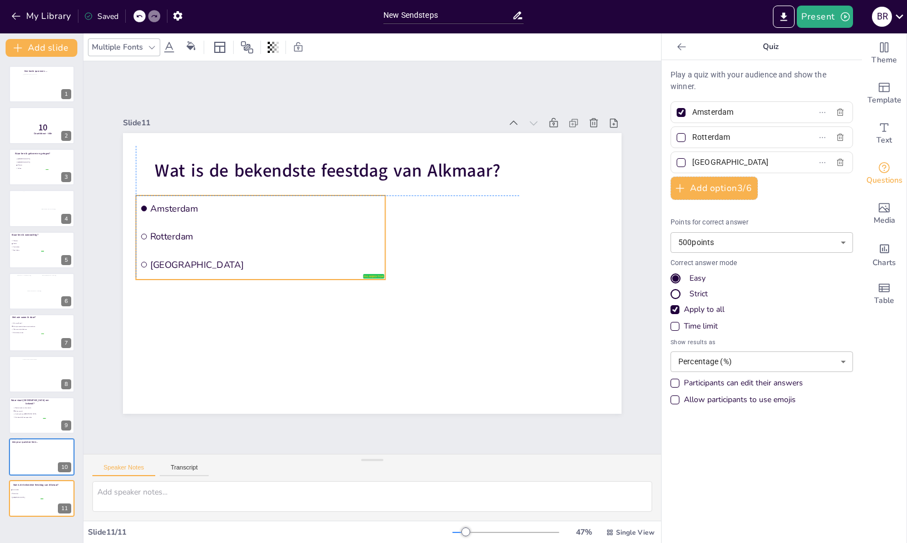
drag, startPoint x: 371, startPoint y: 248, endPoint x: 215, endPoint y: 220, distance: 158.3
click at [215, 223] on li "Rotterdam" at bounding box center [260, 236] width 249 height 26
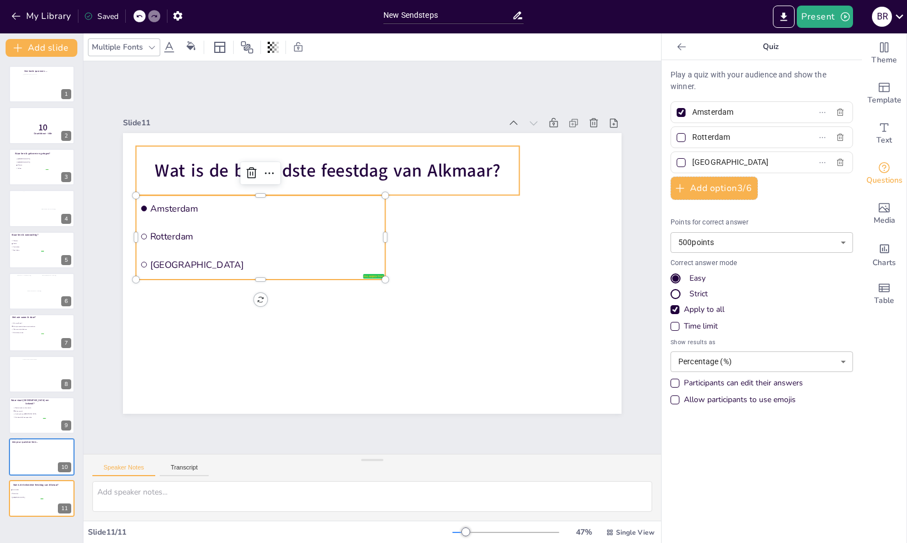
click at [226, 169] on span "Wat is de bekendste feestdag van Alkmaar?" at bounding box center [328, 170] width 346 height 24
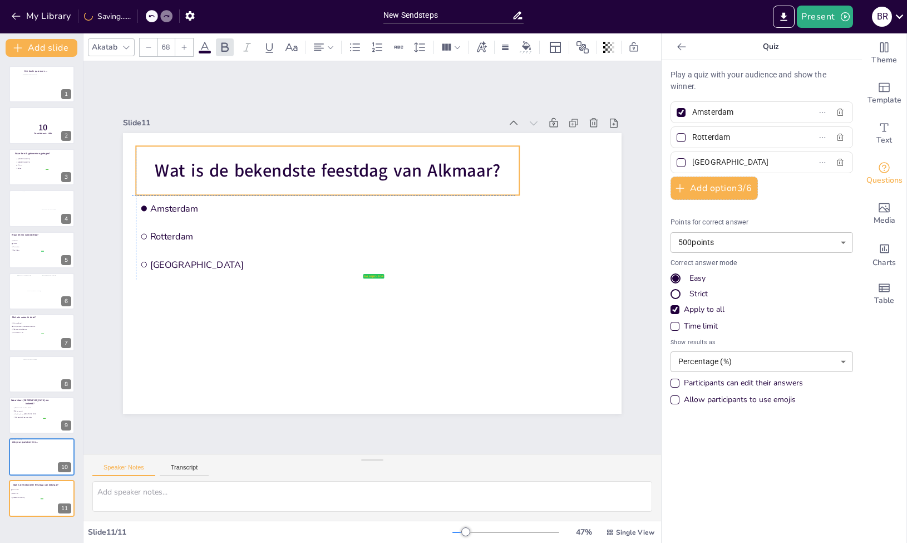
click at [292, 166] on span "Wat is de bekendste feestdag van Alkmaar?" at bounding box center [328, 170] width 346 height 24
click at [220, 235] on span "Rotterdam" at bounding box center [265, 236] width 231 height 12
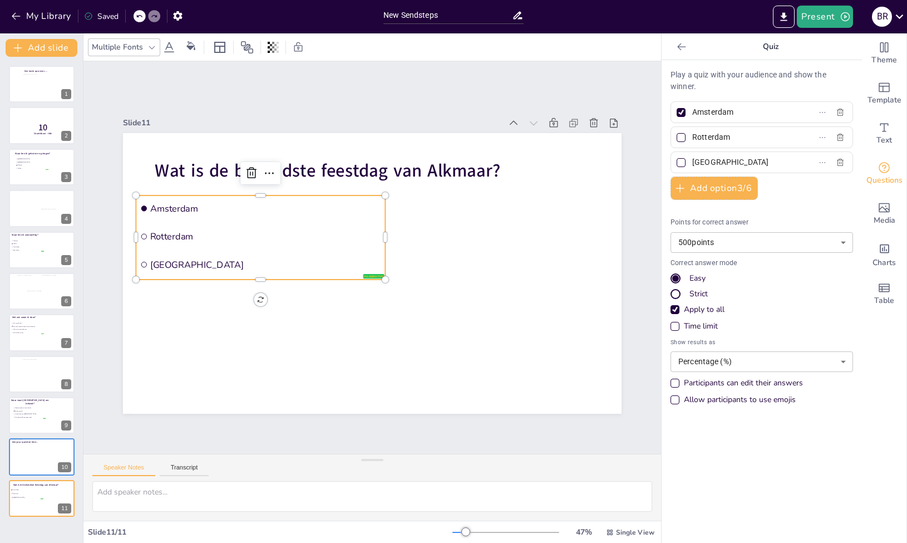
click at [777, 115] on input "Amsterdam" at bounding box center [744, 112] width 104 height 16
drag, startPoint x: 773, startPoint y: 117, endPoint x: 679, endPoint y: 115, distance: 94.1
click at [688, 115] on span "Amsterdam" at bounding box center [740, 112] width 104 height 16
click at [692, 115] on input "Amsterdam" at bounding box center [744, 112] width 104 height 16
click at [746, 110] on input "Amsterdam" at bounding box center [744, 112] width 104 height 16
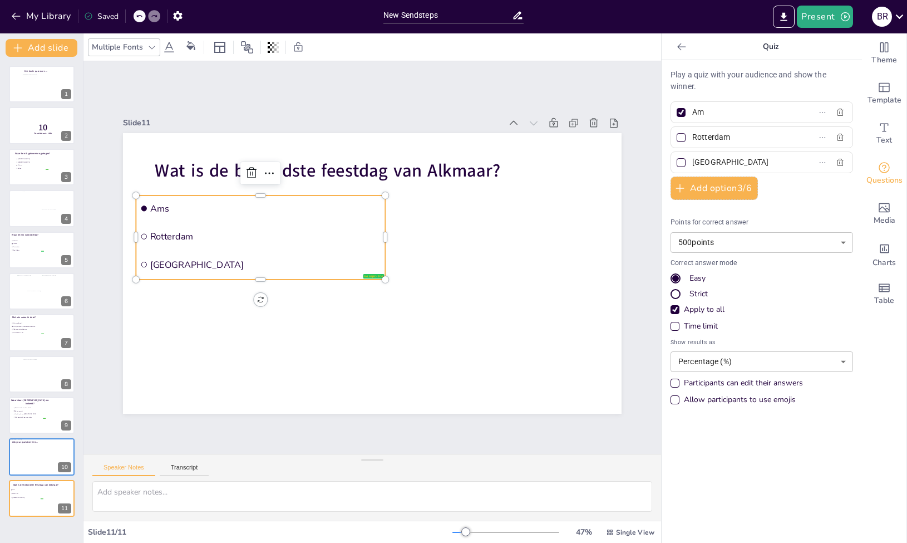
type input "A"
type input "Alkmaars feestje"
click at [775, 134] on input "Rotterdam" at bounding box center [744, 137] width 104 height 16
drag, startPoint x: 727, startPoint y: 138, endPoint x: 686, endPoint y: 136, distance: 41.2
click at [692, 136] on input "Rotterdam" at bounding box center [744, 137] width 104 height 16
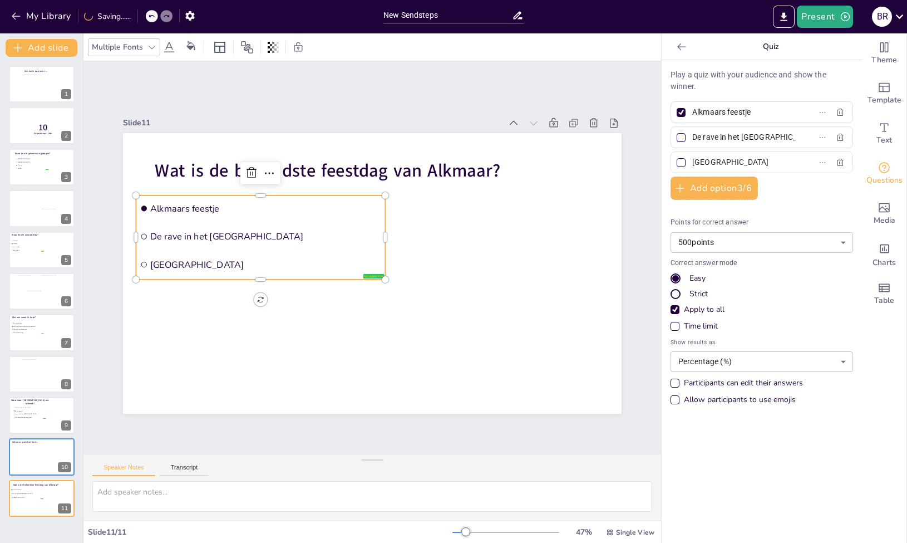
type input "De rave in het [GEOGRAPHIC_DATA]"
click at [781, 156] on input "[GEOGRAPHIC_DATA]" at bounding box center [744, 162] width 104 height 16
type input "[DATE]"
click at [722, 195] on button "Add option 3 / 6" at bounding box center [714, 187] width 87 height 23
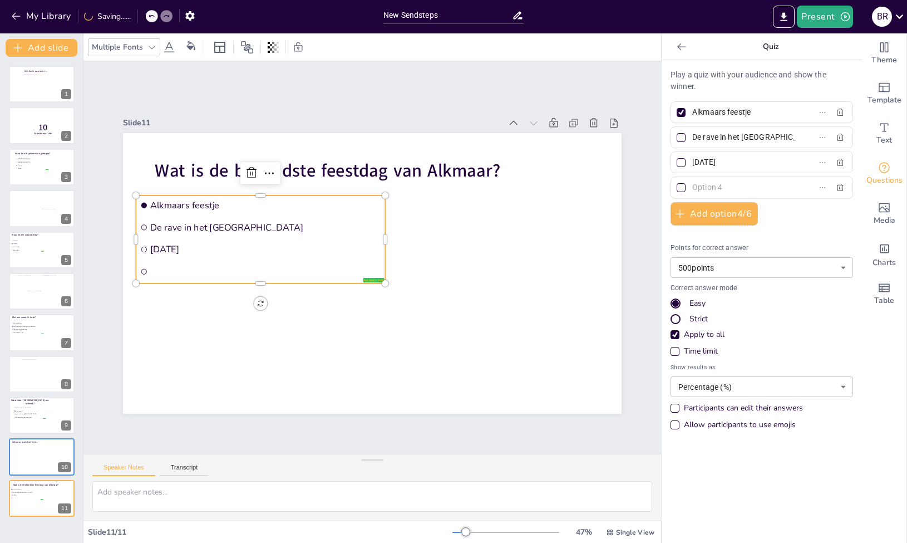
click at [678, 164] on div at bounding box center [680, 162] width 13 height 13
click at [692, 164] on input "[DATE]" at bounding box center [744, 162] width 104 height 16
checkbox input "true"
click at [677, 112] on div at bounding box center [681, 112] width 9 height 9
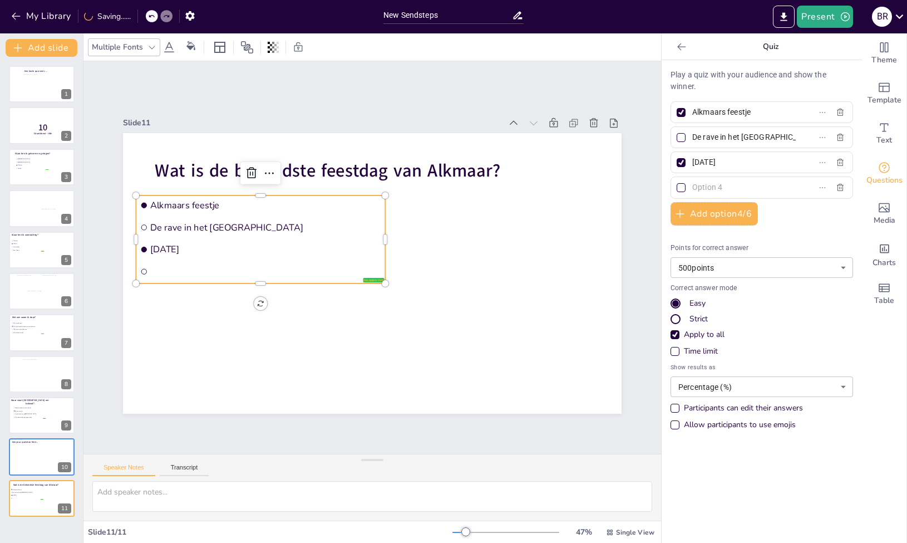
click at [692, 112] on input "Alkmaars feestje" at bounding box center [744, 112] width 104 height 16
checkbox input "false"
click at [711, 181] on input "text" at bounding box center [744, 187] width 104 height 16
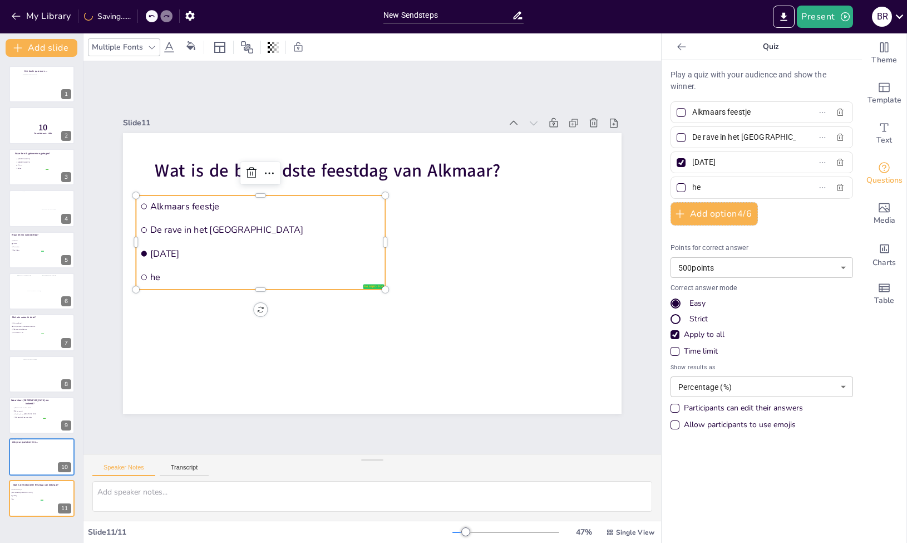
type input "h"
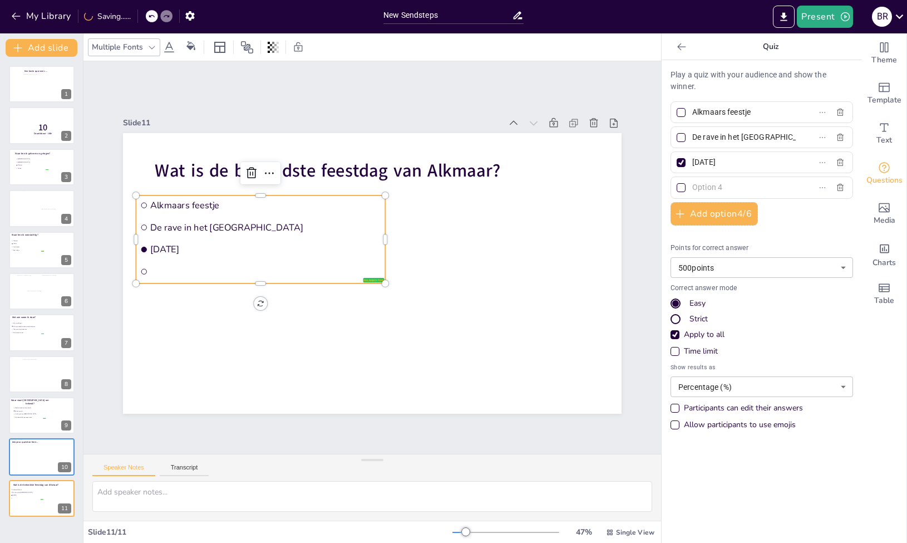
click at [779, 109] on input "Alkmaars feestje" at bounding box center [744, 112] width 104 height 16
click at [721, 111] on input "Alkmaars feestje" at bounding box center [744, 112] width 104 height 16
type input "Alkmaarse feestweek"
click at [745, 192] on input "text" at bounding box center [744, 187] width 104 height 16
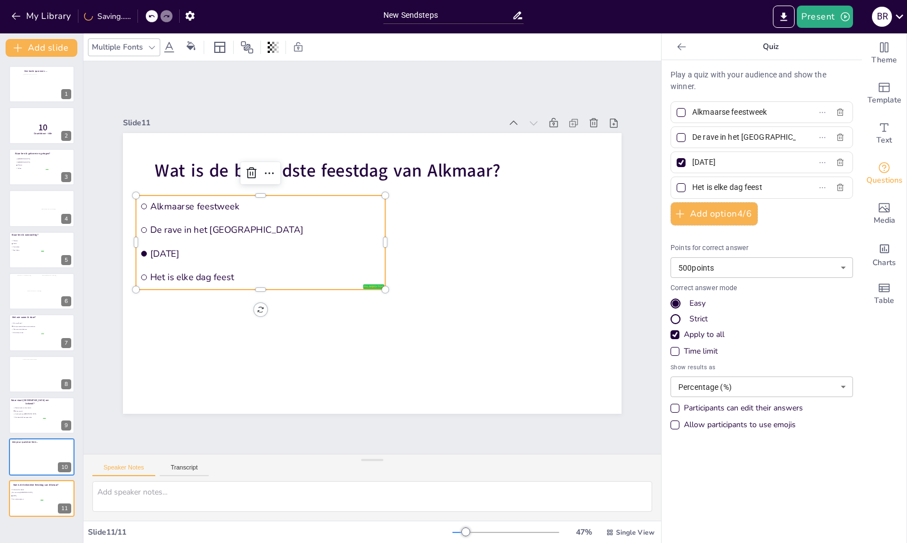
type input "Het is elke dag feest"
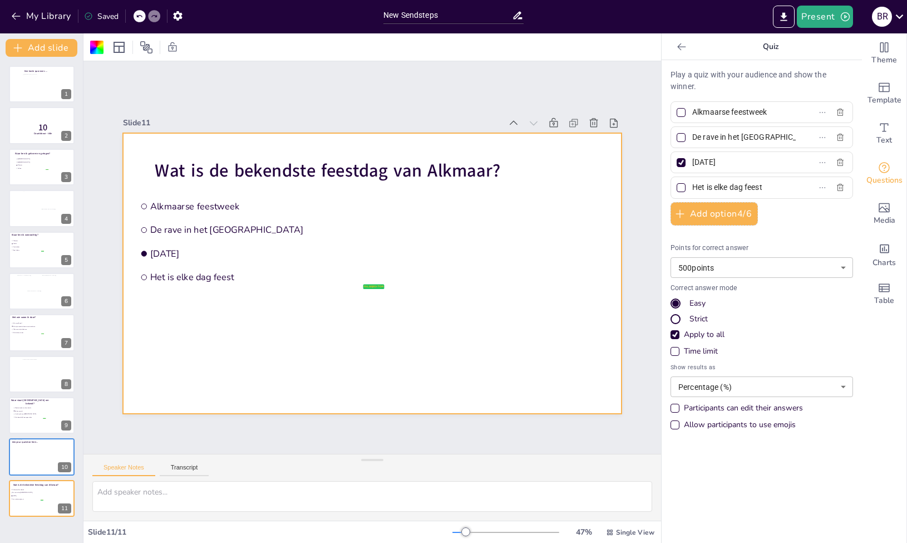
click at [56, 529] on div "Een korte quiz over…. 1 10 Countdown - title 2 Waar ben ik geboren en getogen? …" at bounding box center [41, 300] width 83 height 486
click at [65, 50] on button "Add slide" at bounding box center [42, 48] width 72 height 18
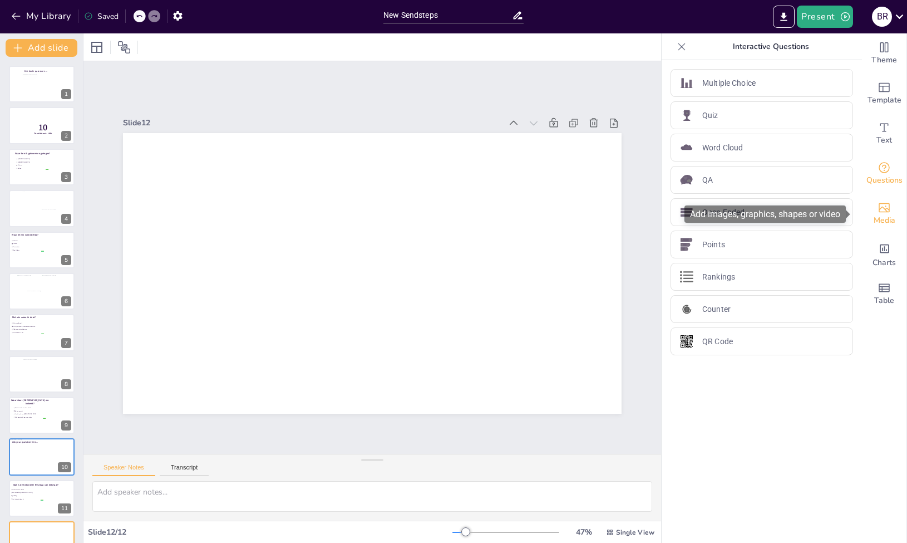
click at [878, 206] on icon "Add images, graphics, shapes or video" at bounding box center [884, 207] width 13 height 13
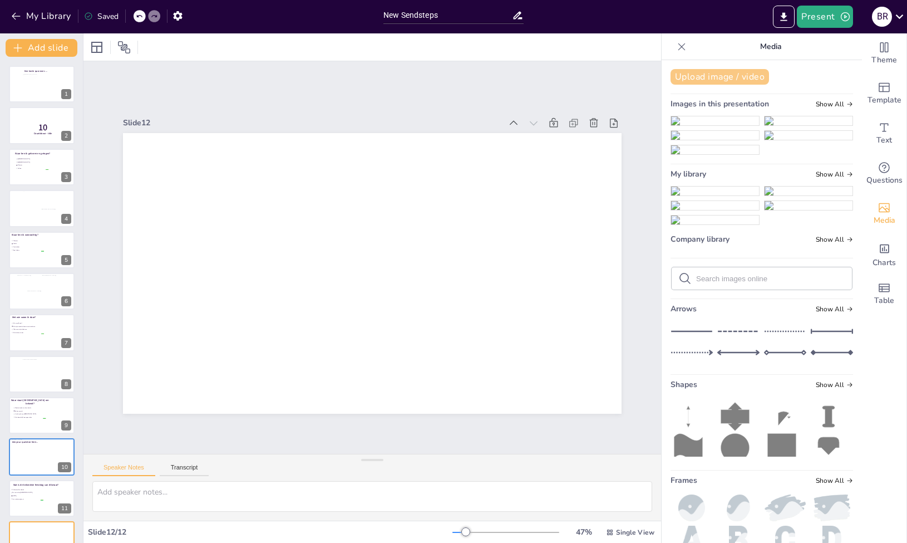
click at [748, 81] on button "Upload image / video" at bounding box center [720, 77] width 99 height 16
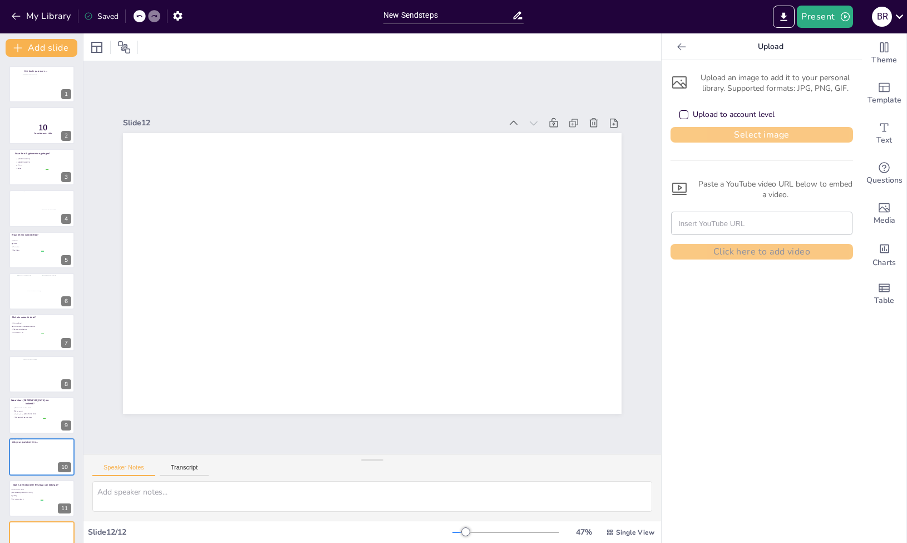
click at [738, 141] on button "Select image" at bounding box center [762, 135] width 183 height 16
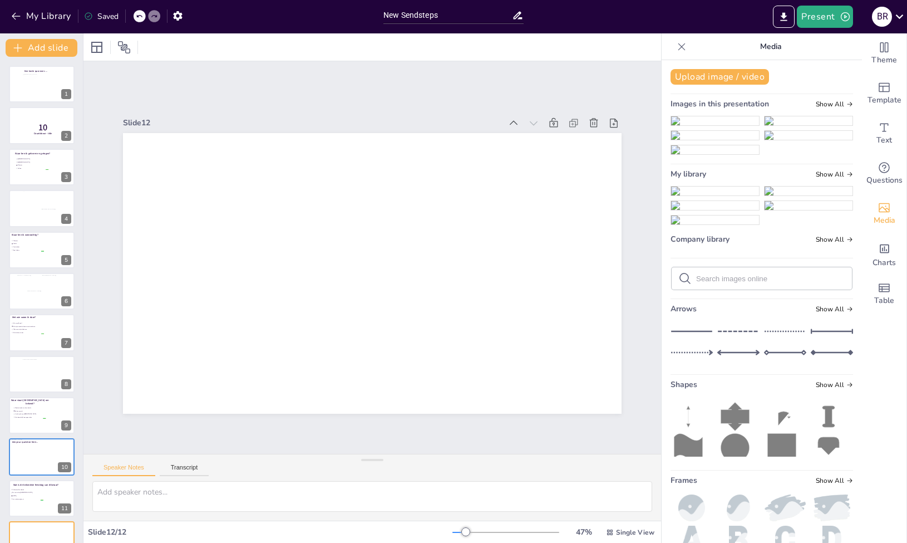
click at [693, 195] on img at bounding box center [715, 190] width 88 height 9
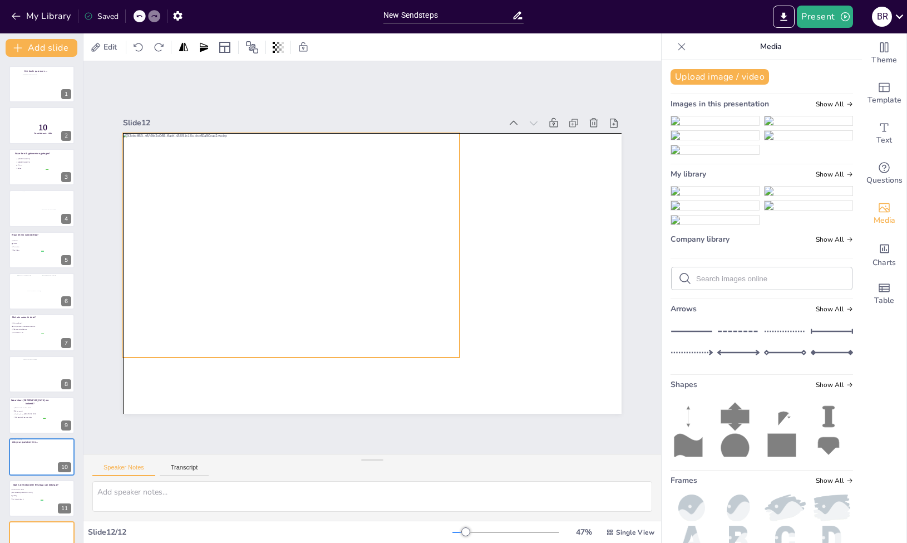
drag, startPoint x: 365, startPoint y: 226, endPoint x: 287, endPoint y: 201, distance: 82.0
click at [287, 201] on div at bounding box center [291, 245] width 337 height 224
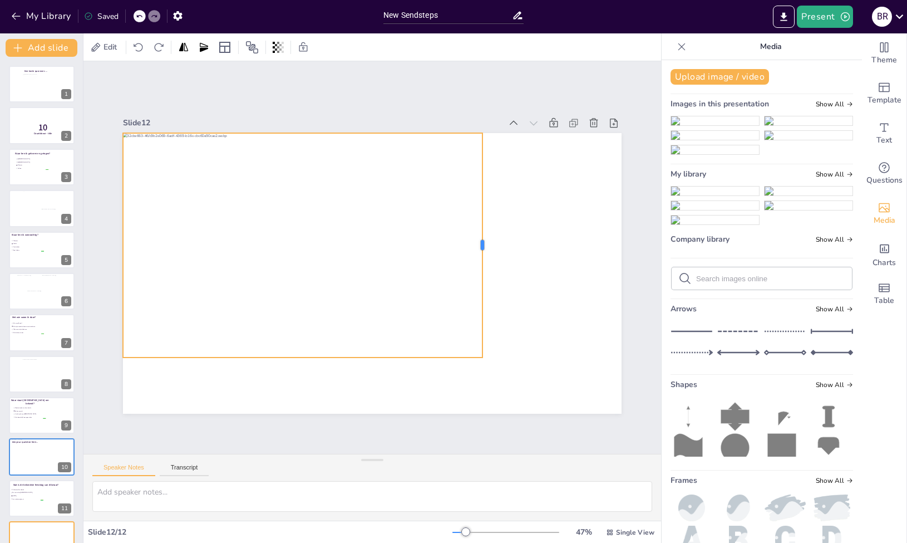
drag, startPoint x: 451, startPoint y: 242, endPoint x: 494, endPoint y: 243, distance: 43.4
click at [491, 243] on div at bounding box center [486, 245] width 9 height 224
click at [503, 243] on div at bounding box center [507, 245] width 9 height 224
drag, startPoint x: 495, startPoint y: 242, endPoint x: 480, endPoint y: 239, distance: 15.4
click at [488, 239] on div at bounding box center [492, 245] width 9 height 224
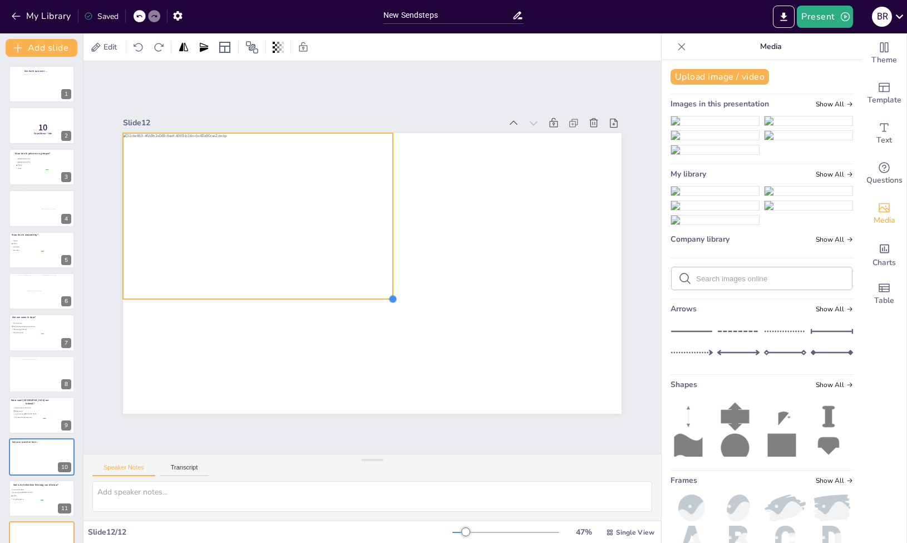
drag, startPoint x: 477, startPoint y: 352, endPoint x: 375, endPoint y: 263, distance: 136.1
click at [375, 263] on div at bounding box center [372, 273] width 499 height 280
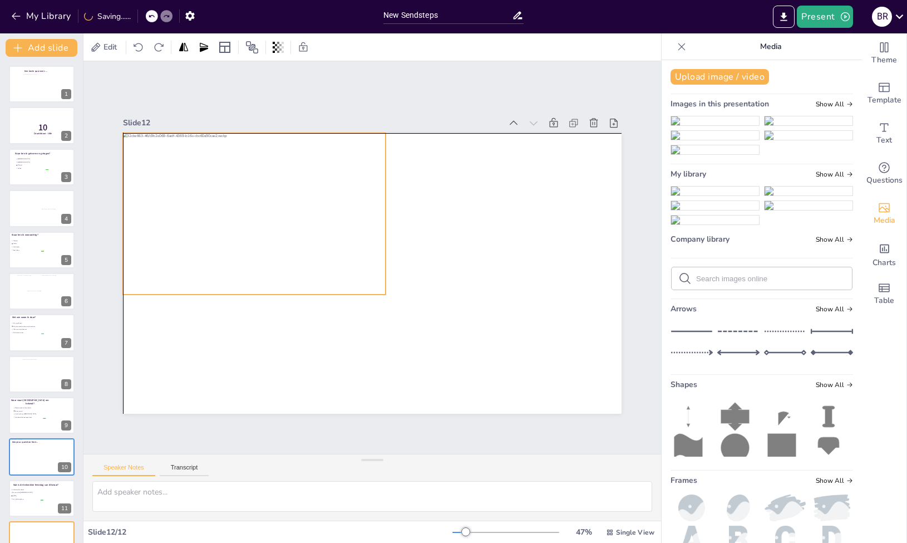
click at [249, 289] on div at bounding box center [259, 237] width 273 height 208
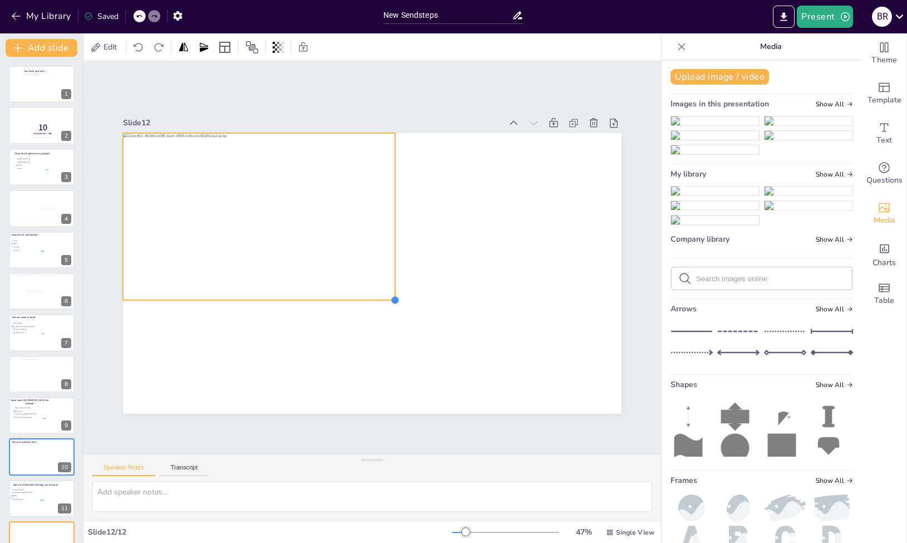
drag, startPoint x: 376, startPoint y: 289, endPoint x: 386, endPoint y: 288, distance: 9.6
click at [386, 288] on div at bounding box center [372, 273] width 499 height 280
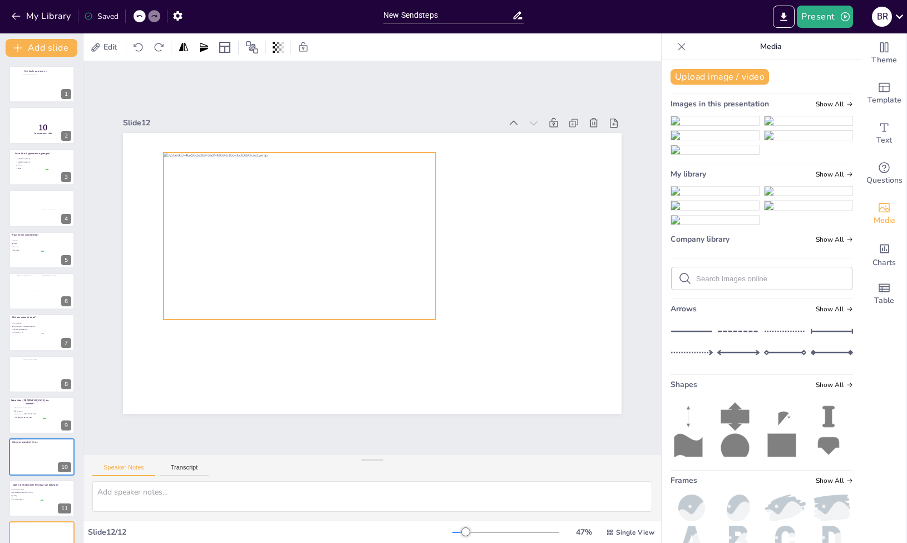
drag, startPoint x: 381, startPoint y: 274, endPoint x: 422, endPoint y: 294, distance: 45.1
click at [422, 294] on div at bounding box center [305, 260] width 283 height 216
click at [440, 234] on div at bounding box center [444, 236] width 9 height 168
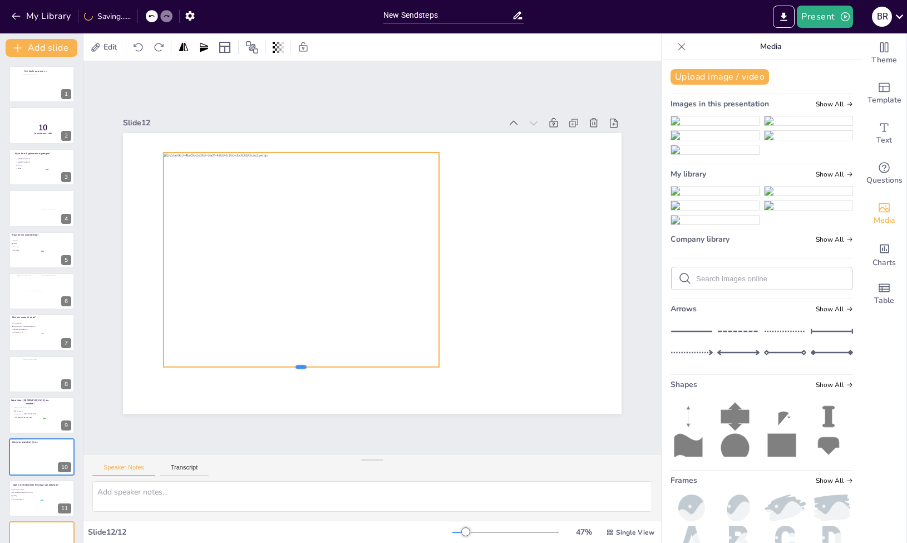
drag, startPoint x: 290, startPoint y: 315, endPoint x: 301, endPoint y: 362, distance: 48.6
click at [301, 362] on div at bounding box center [289, 363] width 275 height 38
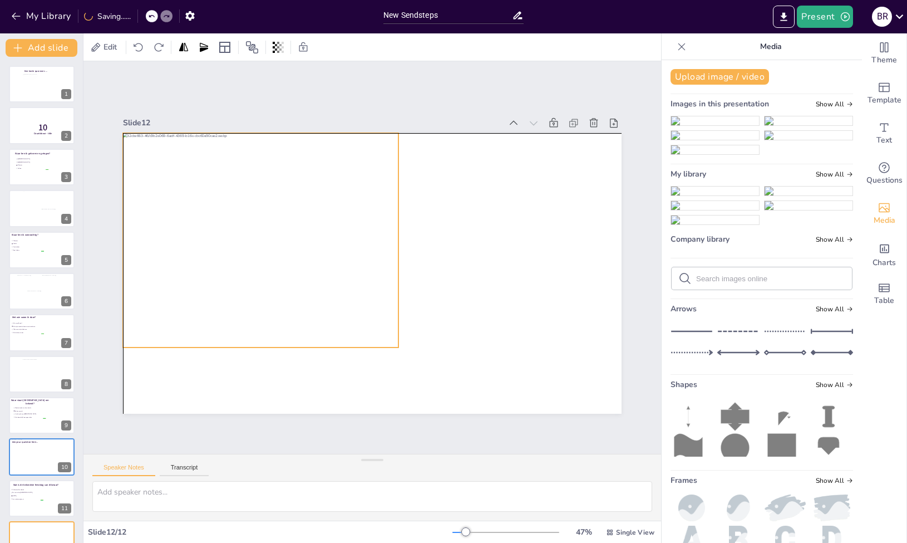
drag, startPoint x: 341, startPoint y: 289, endPoint x: 301, endPoint y: 272, distance: 43.6
click at [301, 272] on div at bounding box center [264, 241] width 283 height 216
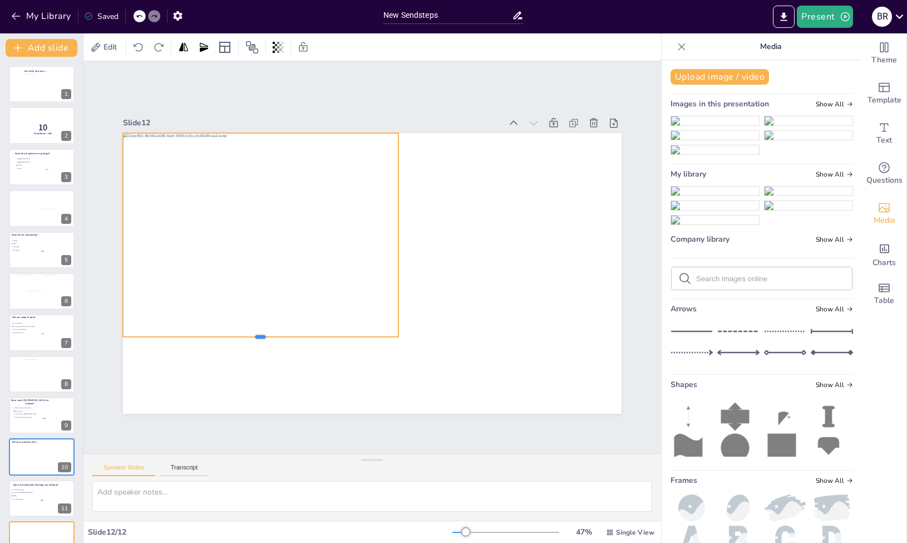
drag, startPoint x: 255, startPoint y: 343, endPoint x: 259, endPoint y: 333, distance: 11.5
click at [259, 337] on div at bounding box center [260, 341] width 275 height 9
drag, startPoint x: 391, startPoint y: 232, endPoint x: 385, endPoint y: 232, distance: 6.1
click at [392, 232] on div at bounding box center [396, 235] width 9 height 204
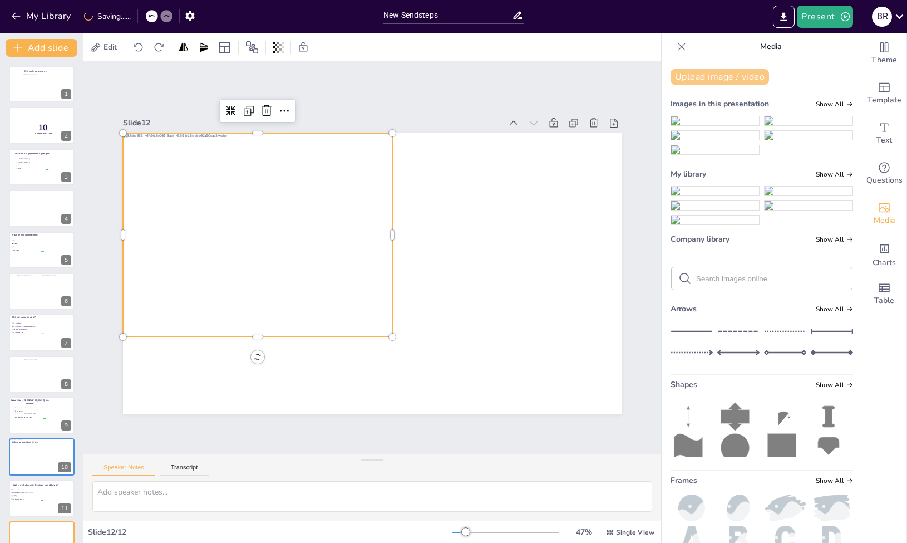
click at [728, 74] on button "Upload image / video" at bounding box center [720, 77] width 99 height 16
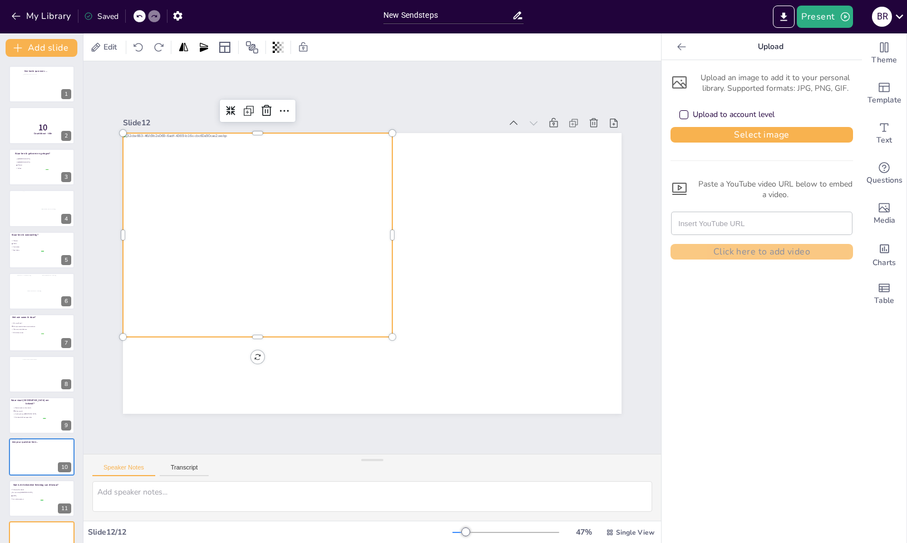
click at [725, 143] on div "Upload an image to add it to your personal library. Supported formats: JPG, PNG…" at bounding box center [762, 164] width 183 height 190
click at [727, 139] on button "Select image" at bounding box center [762, 135] width 183 height 16
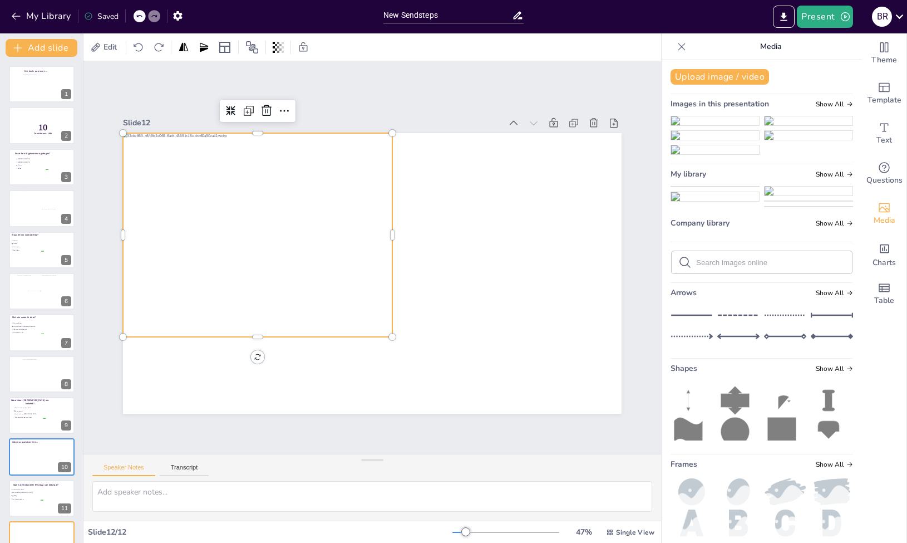
click at [718, 186] on img at bounding box center [715, 186] width 88 height 0
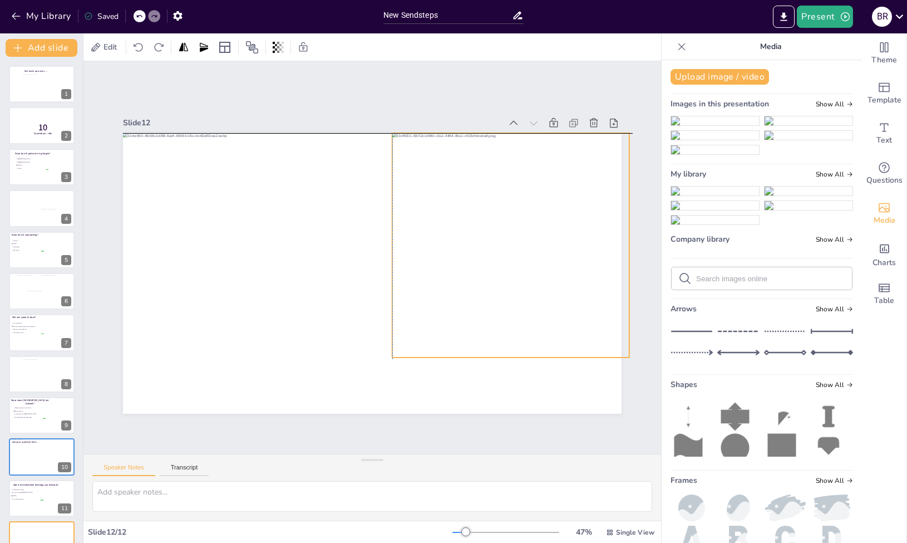
drag, startPoint x: 309, startPoint y: 255, endPoint x: 451, endPoint y: 229, distance: 143.8
click at [451, 229] on div at bounding box center [511, 259] width 259 height 248
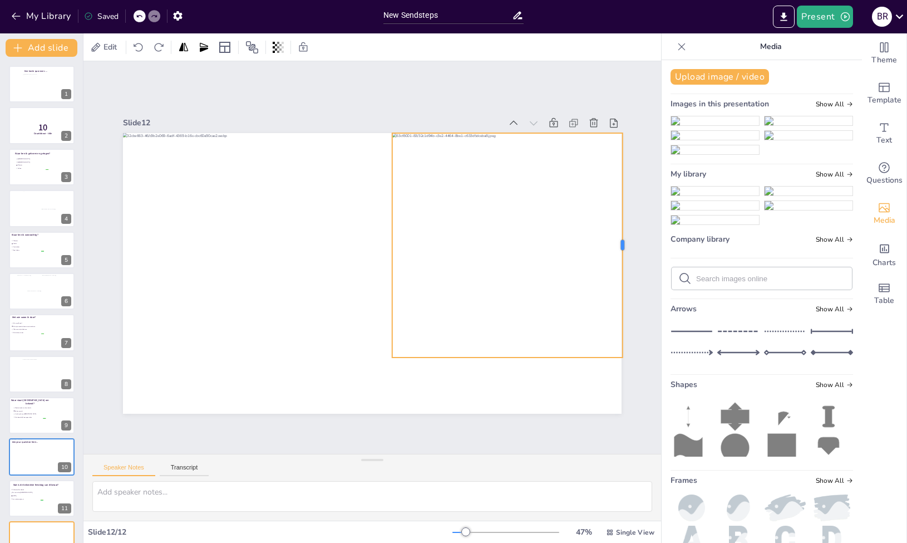
drag, startPoint x: 623, startPoint y: 243, endPoint x: 616, endPoint y: 243, distance: 6.7
click at [623, 243] on div at bounding box center [627, 245] width 9 height 224
click at [500, 353] on div at bounding box center [510, 245] width 237 height 224
click at [500, 160] on div at bounding box center [385, 133] width 496 height 52
click at [389, 352] on div at bounding box center [393, 356] width 9 height 9
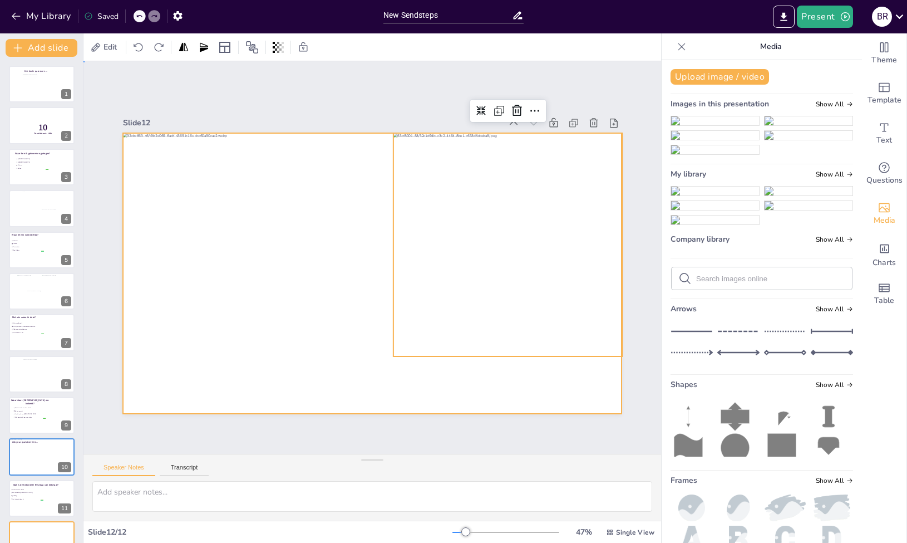
click at [327, 374] on div at bounding box center [372, 273] width 499 height 280
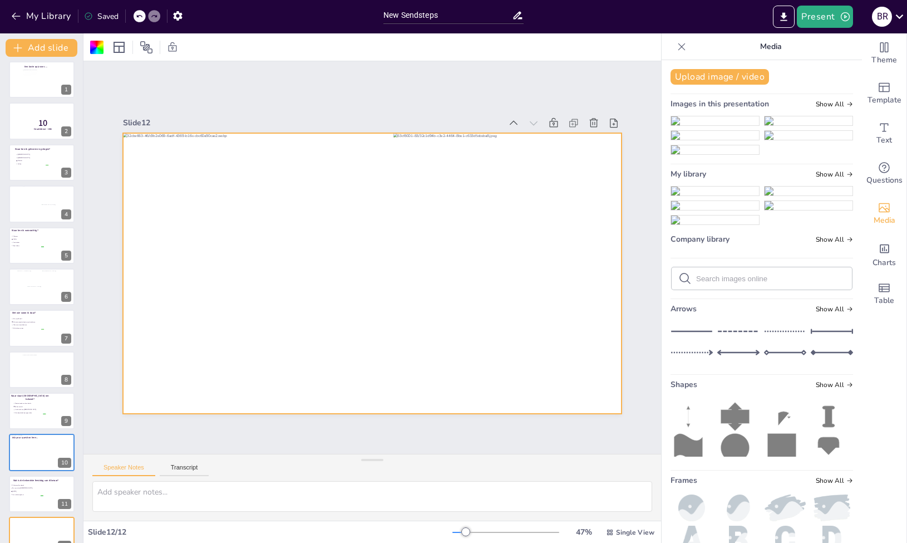
scroll to position [24, 0]
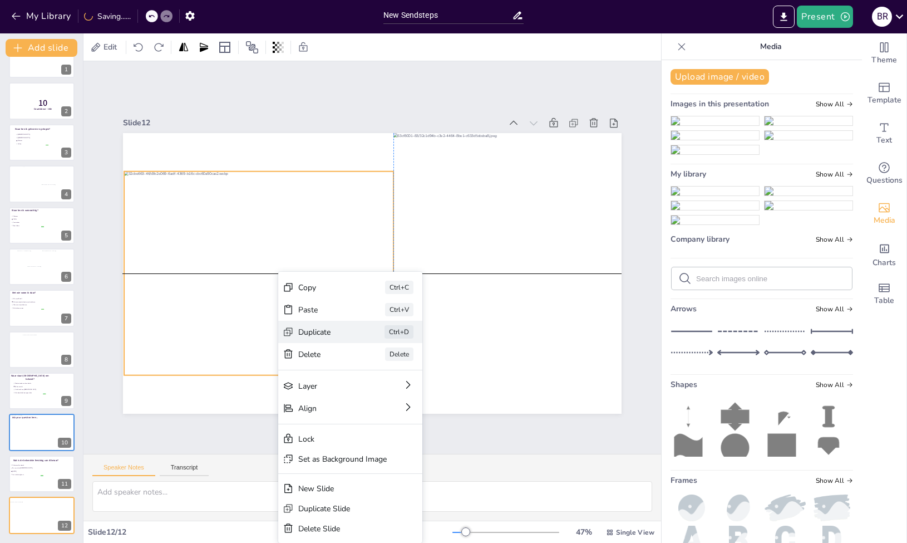
drag, startPoint x: 278, startPoint y: 334, endPoint x: 285, endPoint y: 333, distance: 7.3
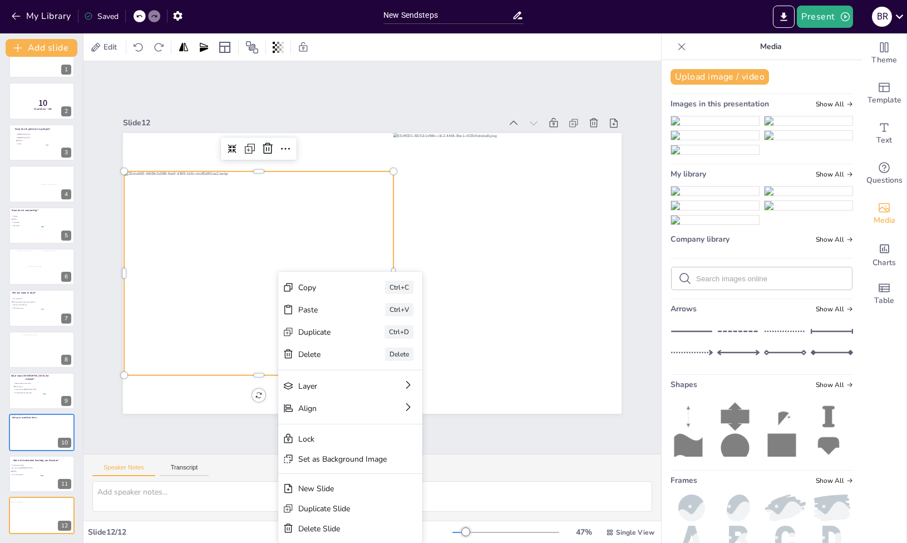
click at [240, 283] on div at bounding box center [265, 279] width 283 height 216
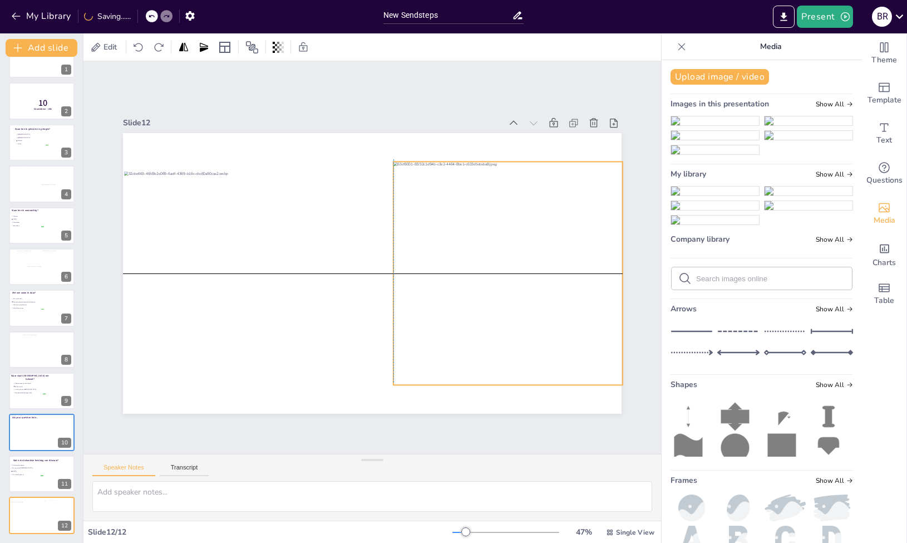
drag, startPoint x: 462, startPoint y: 275, endPoint x: 462, endPoint y: 301, distance: 26.2
click at [462, 301] on div at bounding box center [511, 272] width 236 height 223
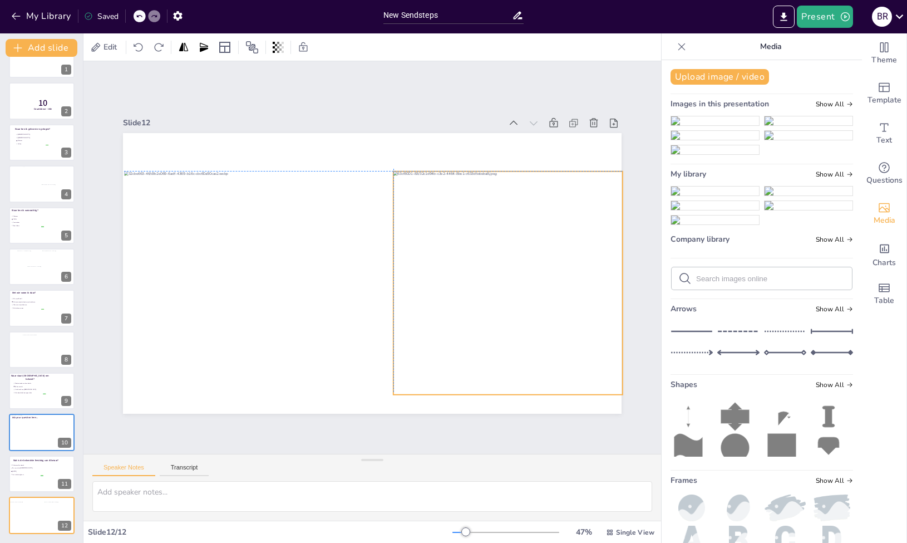
drag, startPoint x: 496, startPoint y: 157, endPoint x: 496, endPoint y: 165, distance: 7.3
click at [496, 133] on div at bounding box center [372, 133] width 499 height 0
drag, startPoint x: 500, startPoint y: 392, endPoint x: 504, endPoint y: 373, distance: 18.8
click at [504, 376] on div at bounding box center [507, 380] width 229 height 9
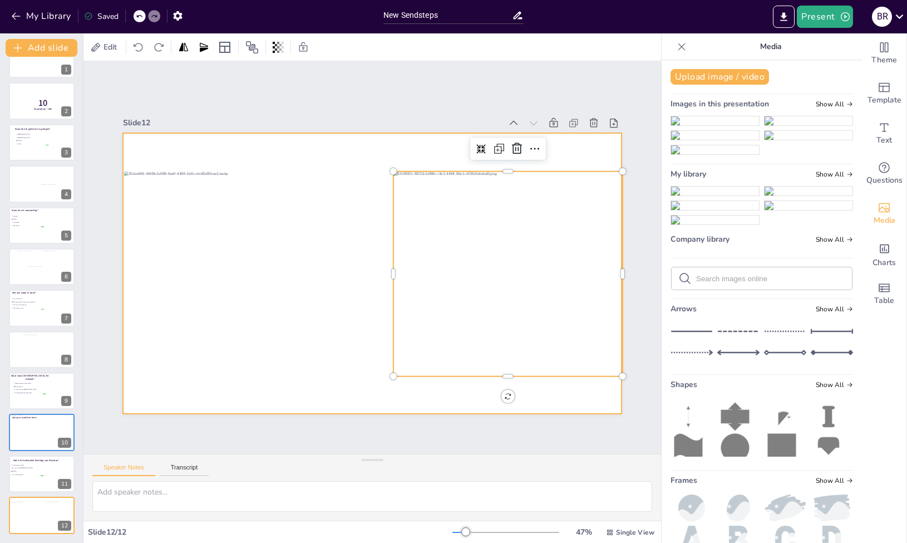
click at [436, 392] on div at bounding box center [372, 273] width 499 height 280
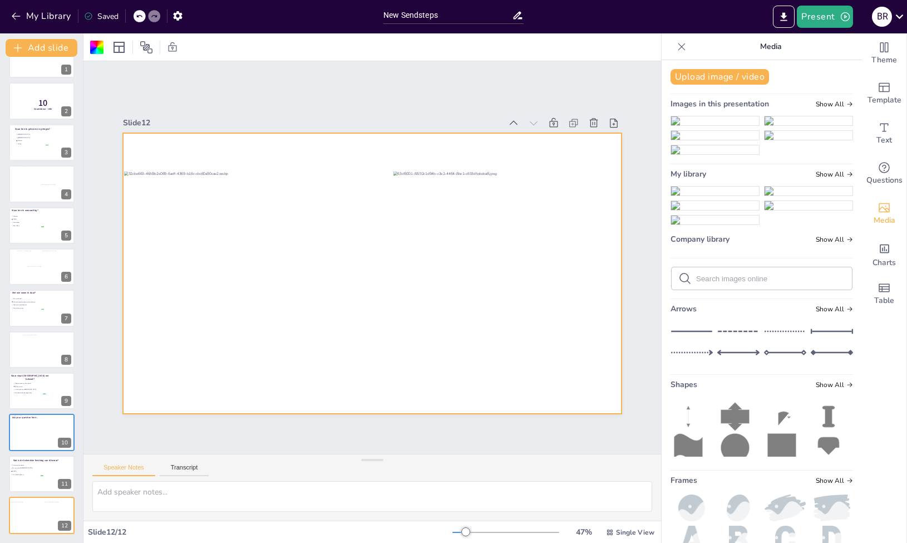
scroll to position [19, 0]
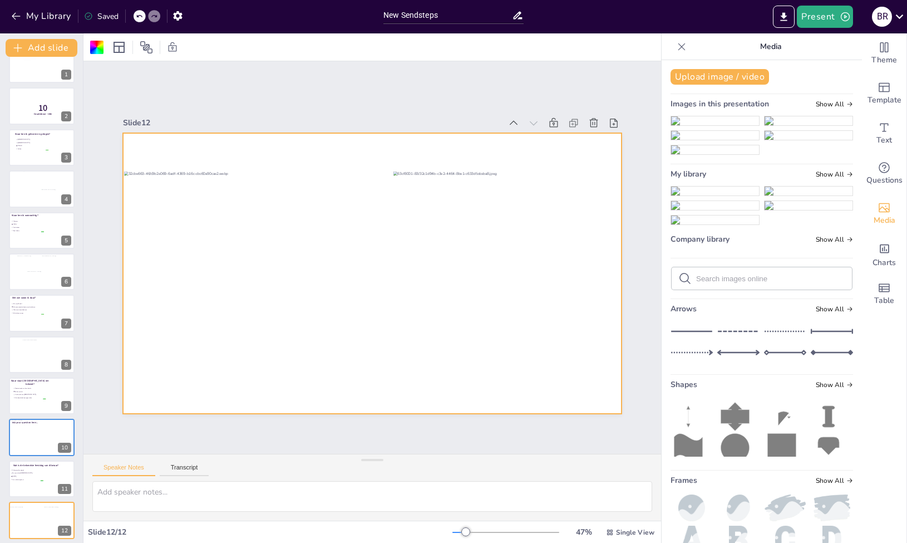
drag, startPoint x: 77, startPoint y: 121, endPoint x: 112, endPoint y: 61, distance: 69.6
click at [31, 68] on div at bounding box center [35, 64] width 27 height 21
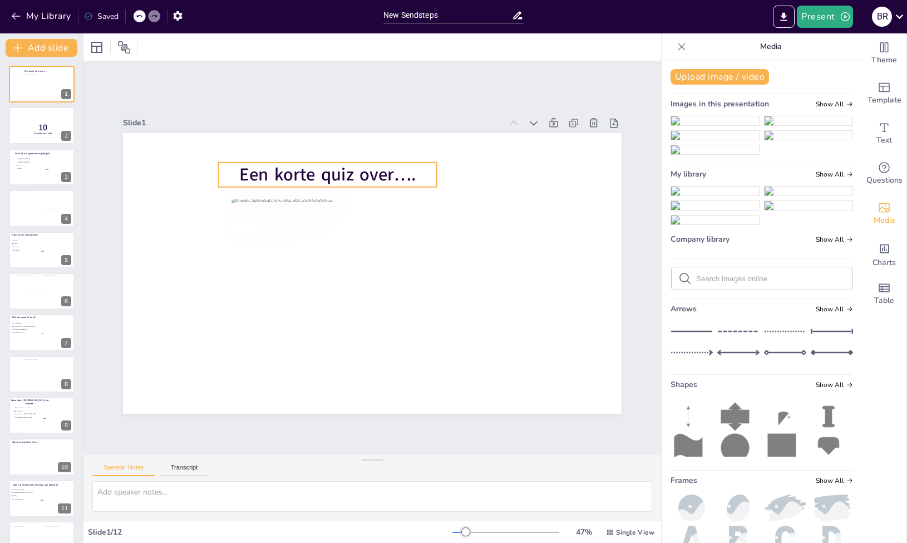
click at [298, 175] on span "Een korte quiz over…." at bounding box center [327, 174] width 176 height 24
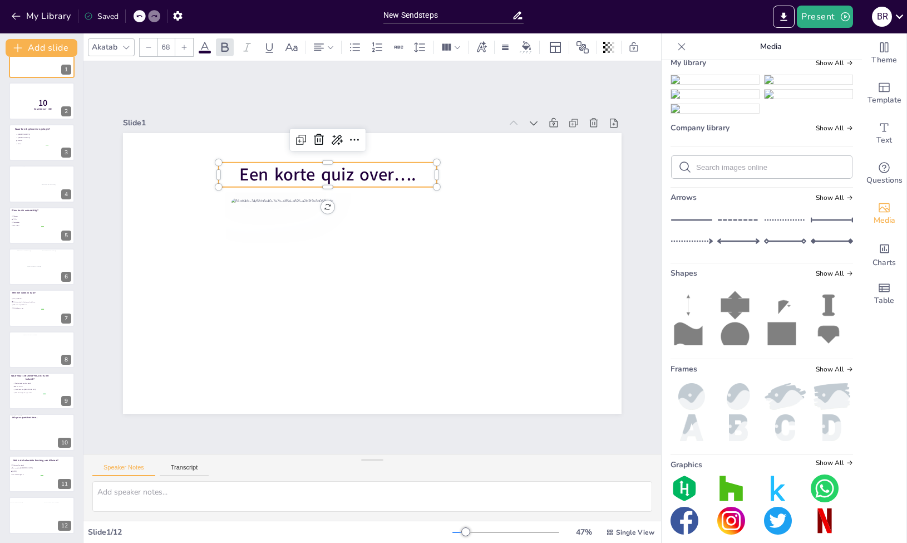
scroll to position [99, 0]
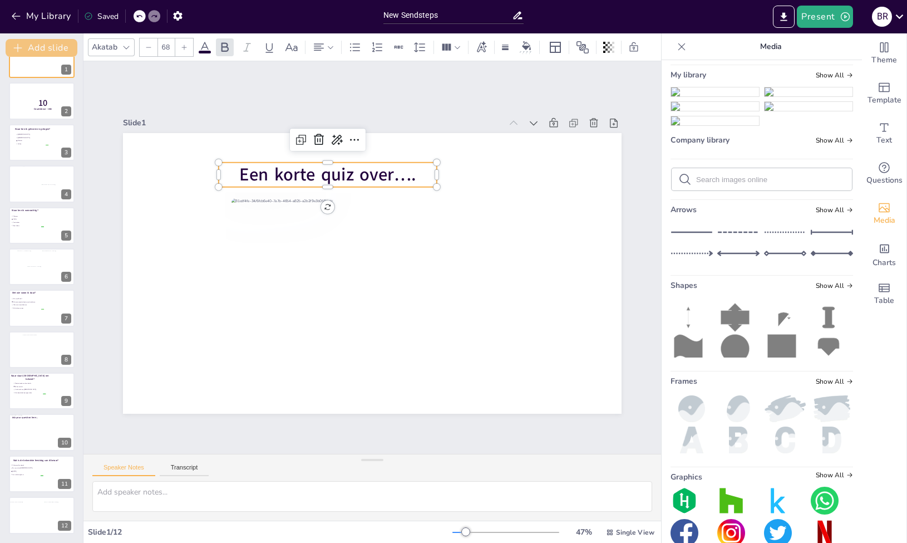
click at [39, 43] on button "Add slide" at bounding box center [42, 48] width 72 height 18
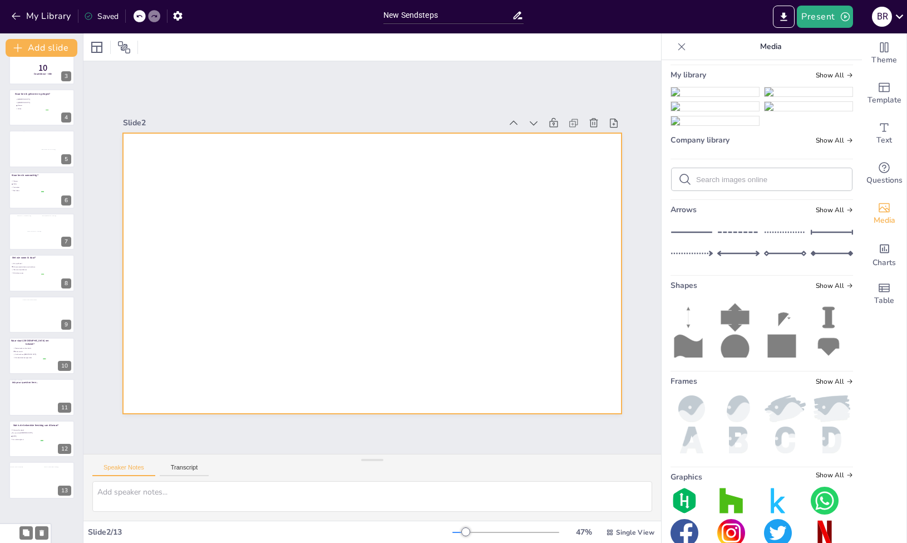
scroll to position [66, 0]
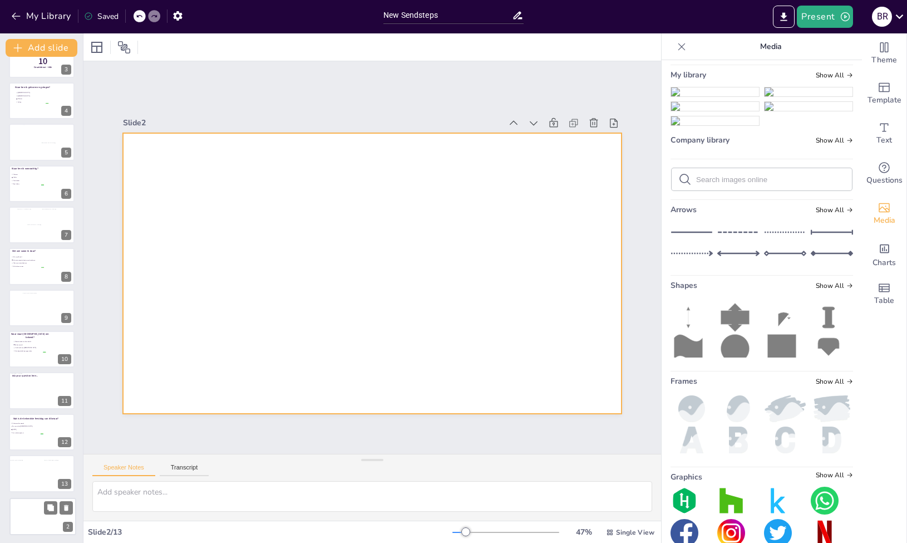
drag, startPoint x: 33, startPoint y: 99, endPoint x: 35, endPoint y: 517, distance: 417.9
click at [35, 517] on div at bounding box center [43, 516] width 66 height 37
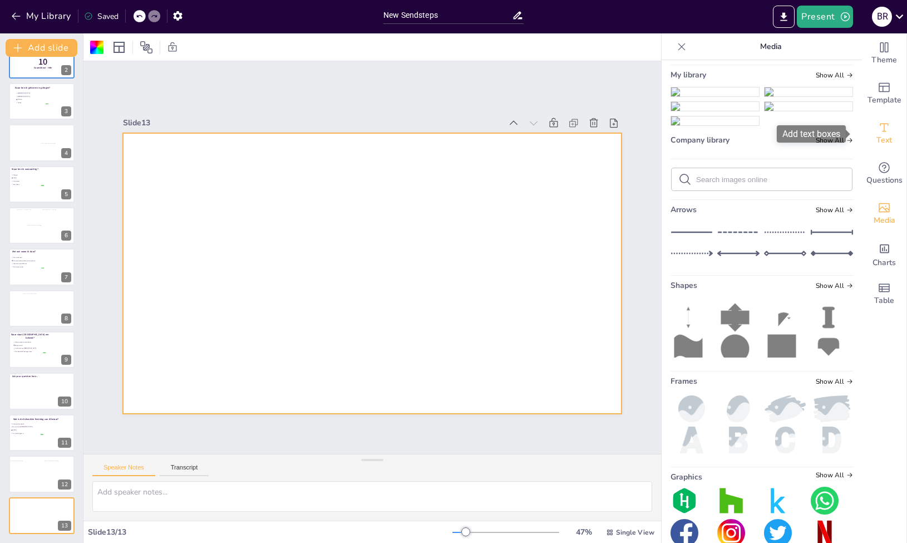
click at [884, 137] on div "Text" at bounding box center [884, 134] width 45 height 40
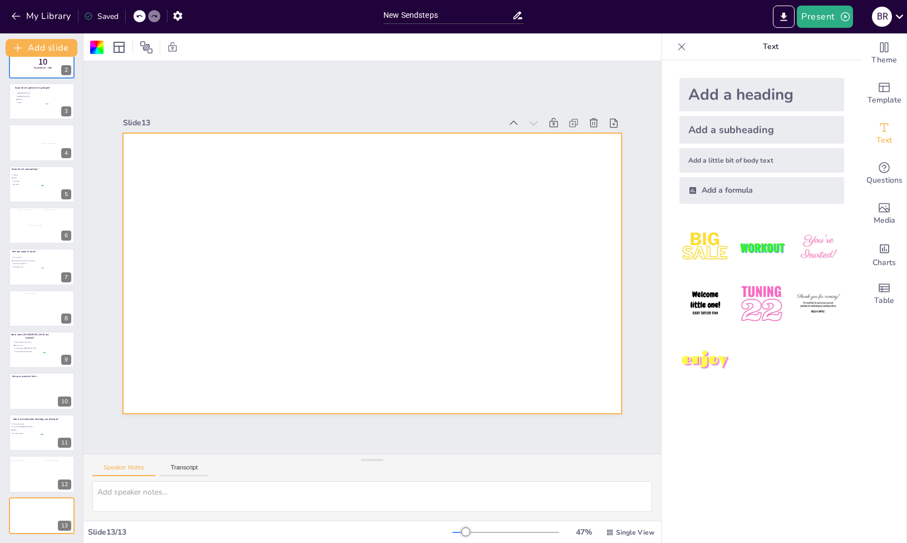
click at [768, 95] on div "Add a heading" at bounding box center [761, 94] width 165 height 33
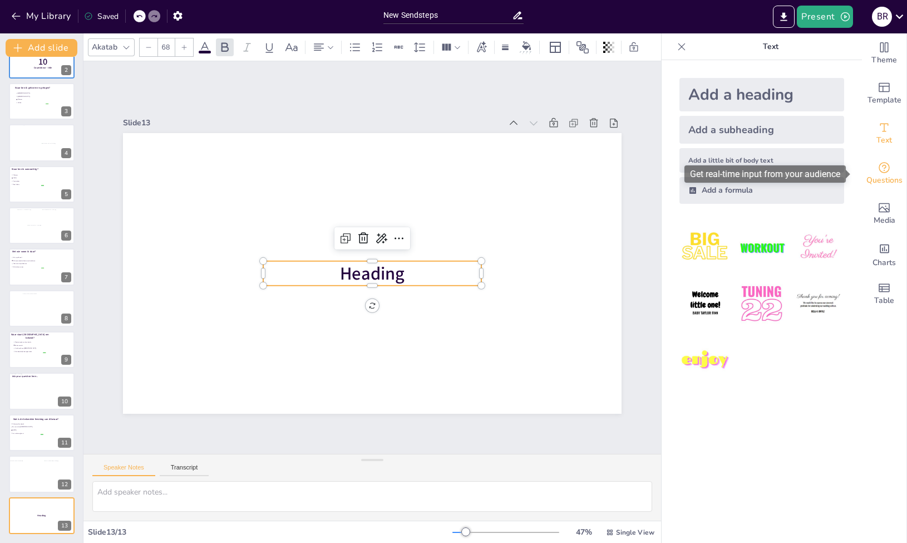
click at [879, 170] on icon "Get real-time input from your audience" at bounding box center [884, 167] width 13 height 13
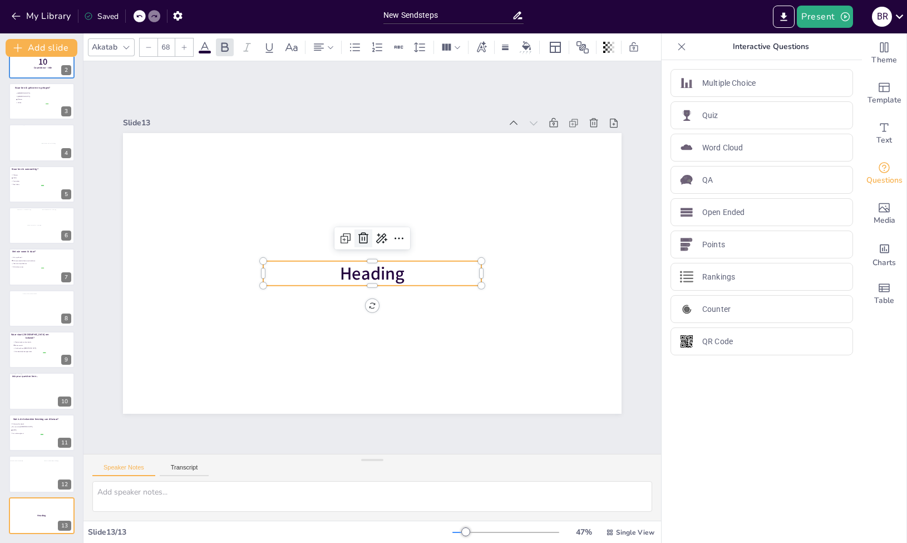
click at [360, 232] on icon at bounding box center [363, 238] width 13 height 13
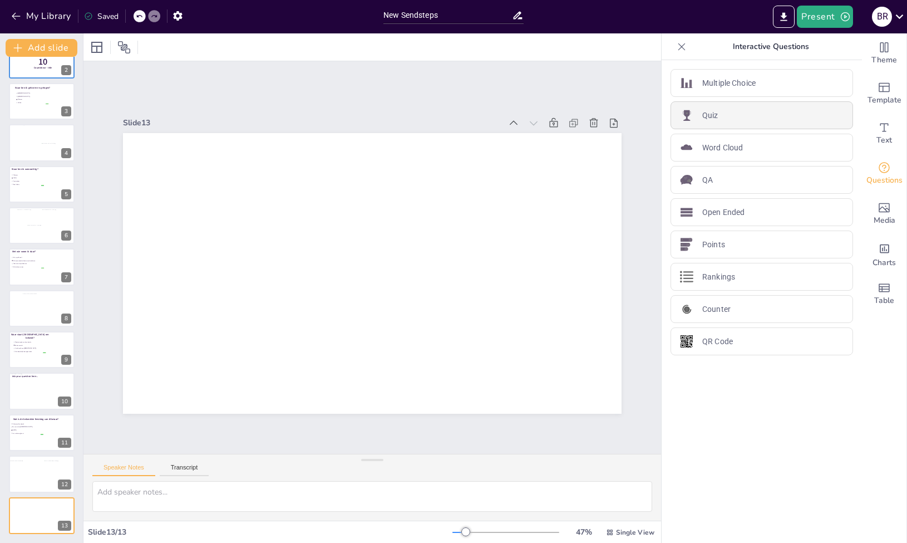
click at [708, 121] on div "Quiz" at bounding box center [762, 115] width 183 height 28
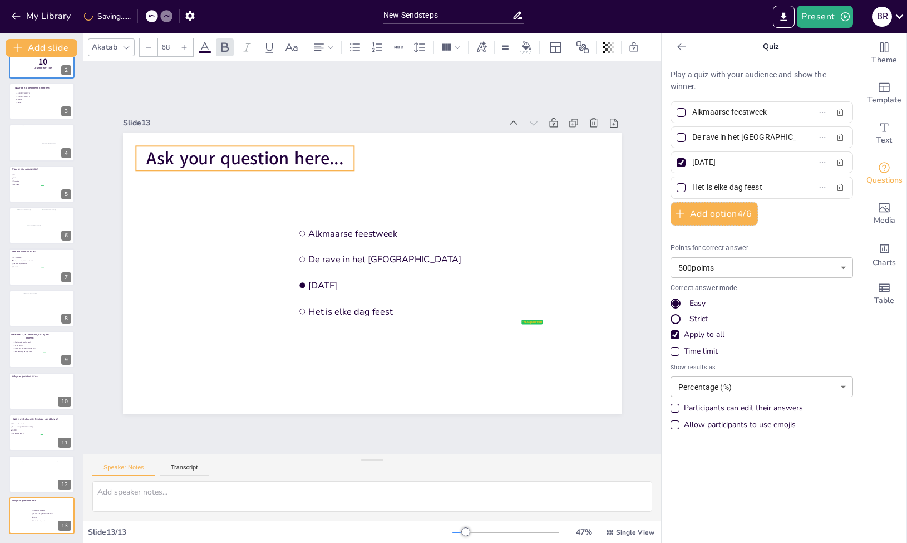
click at [240, 160] on span "Ask your question here..." at bounding box center [244, 158] width 197 height 24
click at [310, 156] on span "Ask your question here..." at bounding box center [244, 158] width 197 height 24
click at [324, 156] on span "Ask your question here..." at bounding box center [244, 158] width 197 height 24
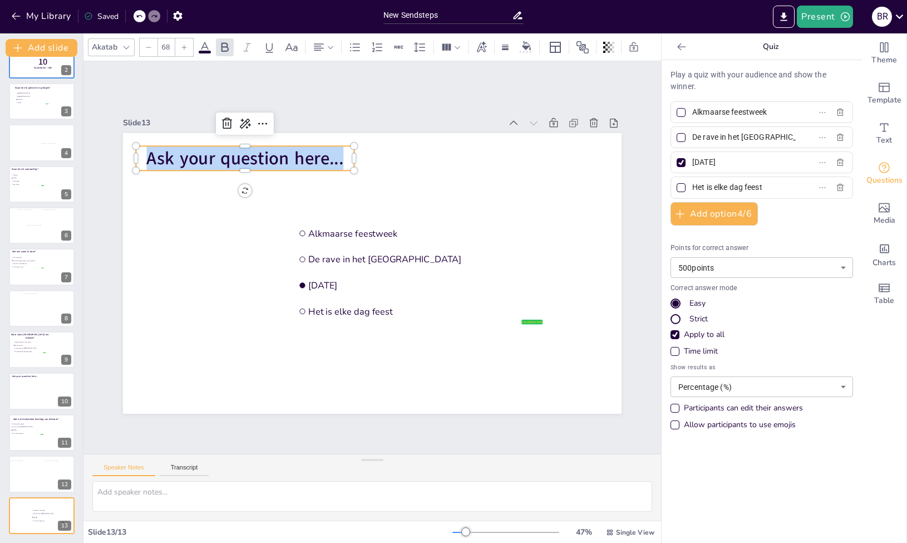
click at [324, 156] on span "Ask your question here..." at bounding box center [244, 158] width 197 height 24
click at [314, 148] on span "Ask your question here..." at bounding box center [244, 158] width 197 height 24
click at [301, 160] on span "Ask your question here..." at bounding box center [244, 158] width 197 height 24
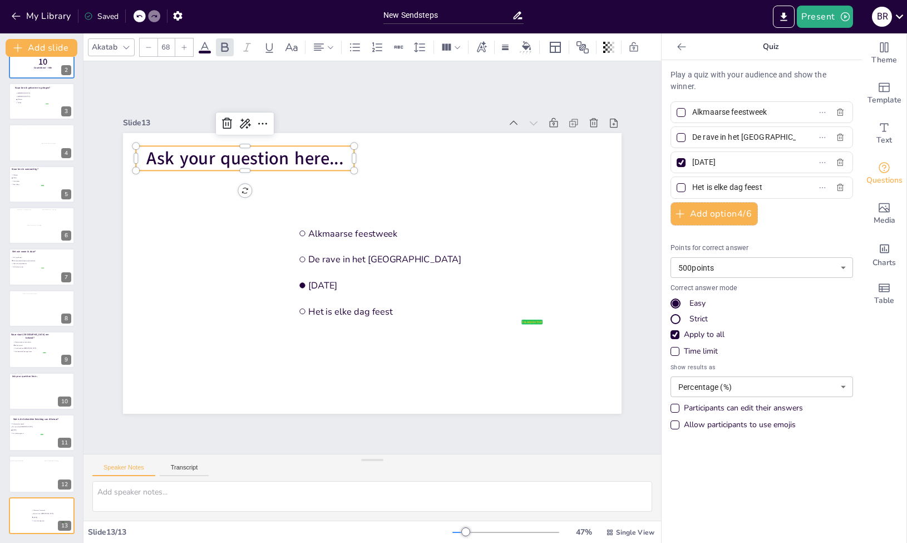
click at [311, 156] on span "Ask your question here..." at bounding box center [244, 158] width 197 height 24
click at [329, 151] on span "Ask your question here..." at bounding box center [244, 158] width 197 height 24
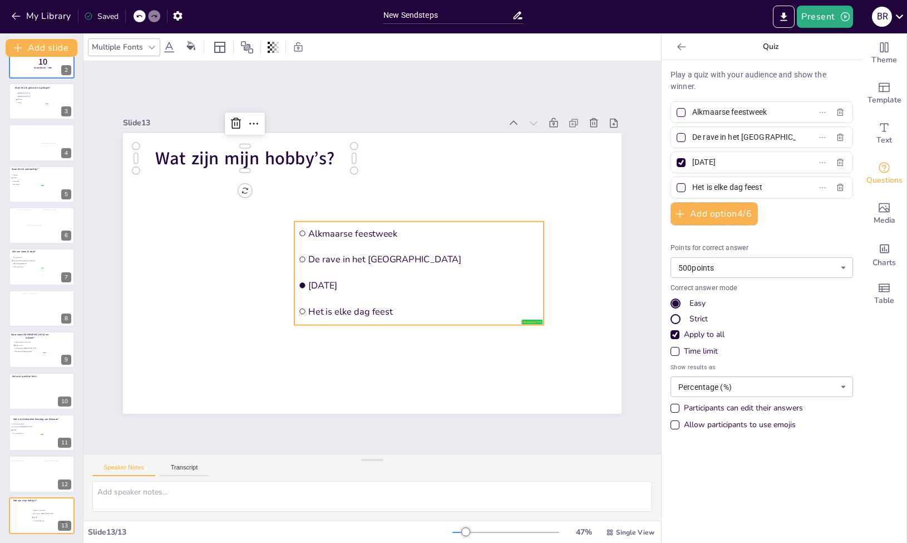
click at [356, 259] on li "De rave in het [GEOGRAPHIC_DATA]" at bounding box center [418, 259] width 249 height 24
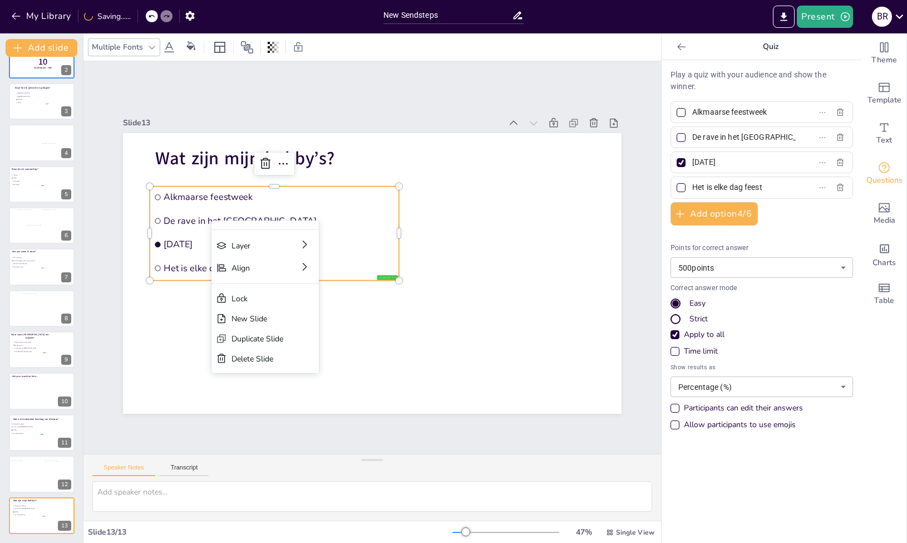
click at [380, 226] on li "De rave in het [GEOGRAPHIC_DATA]" at bounding box center [274, 221] width 249 height 22
click at [336, 205] on ul "Alkmaarse feestweek De rave in het noord-westen Alkmaars Ontzet Het is elke dag…" at bounding box center [274, 233] width 249 height 95
click at [787, 114] on input "Alkmaarse feestweek" at bounding box center [744, 112] width 104 height 16
drag, startPoint x: 786, startPoint y: 113, endPoint x: 684, endPoint y: 114, distance: 102.4
click at [692, 114] on input "Alkmaarse feestweek" at bounding box center [744, 112] width 104 height 16
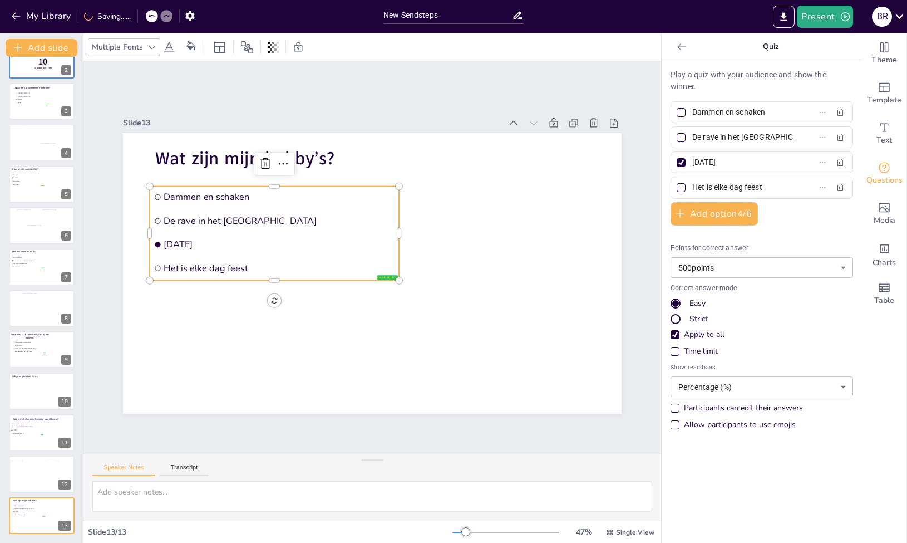
click at [753, 130] on input "De rave in het [GEOGRAPHIC_DATA]" at bounding box center [744, 137] width 104 height 16
click at [766, 114] on input "Dammen en schaken" at bounding box center [744, 112] width 104 height 16
type input "Dammen"
click at [691, 218] on button "Add option 4 / 6" at bounding box center [714, 213] width 87 height 23
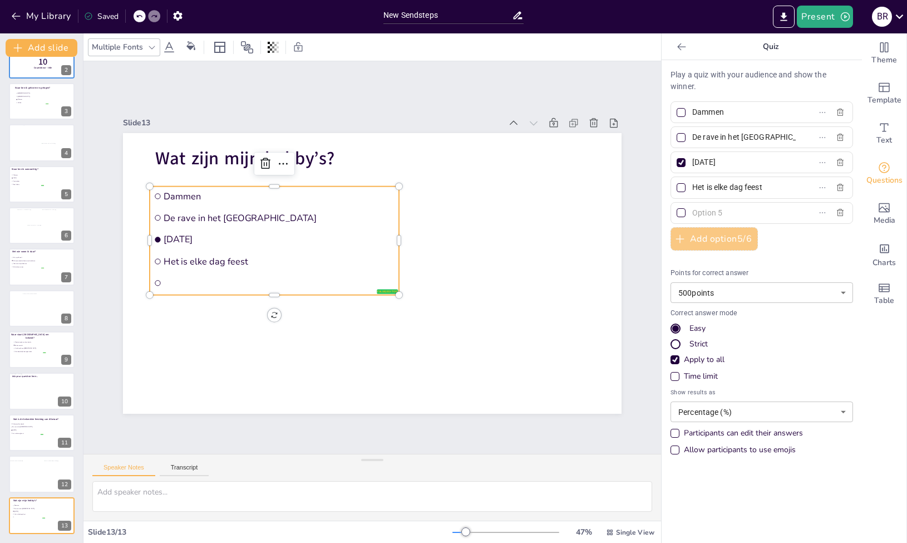
click at [697, 242] on button "Add option 5 / 6" at bounding box center [714, 238] width 87 height 23
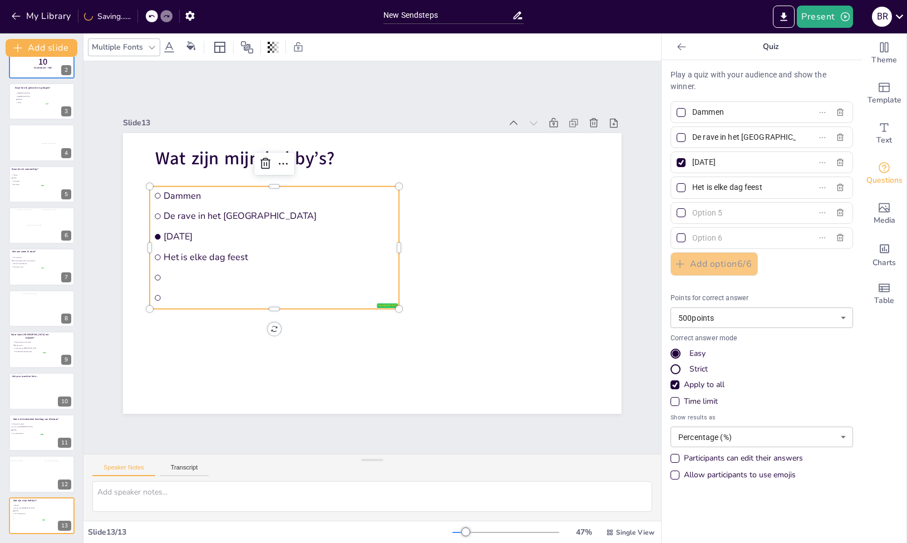
click at [739, 136] on input "De rave in het [GEOGRAPHIC_DATA]" at bounding box center [744, 137] width 104 height 16
click at [786, 138] on label "De rave in het [GEOGRAPHIC_DATA]" at bounding box center [743, 137] width 139 height 16
click at [786, 138] on input "De rave in het [GEOGRAPHIC_DATA]" at bounding box center [744, 137] width 104 height 16
drag, startPoint x: 786, startPoint y: 138, endPoint x: 683, endPoint y: 139, distance: 103.5
click at [688, 139] on span "De rave in het [GEOGRAPHIC_DATA]" at bounding box center [740, 137] width 104 height 16
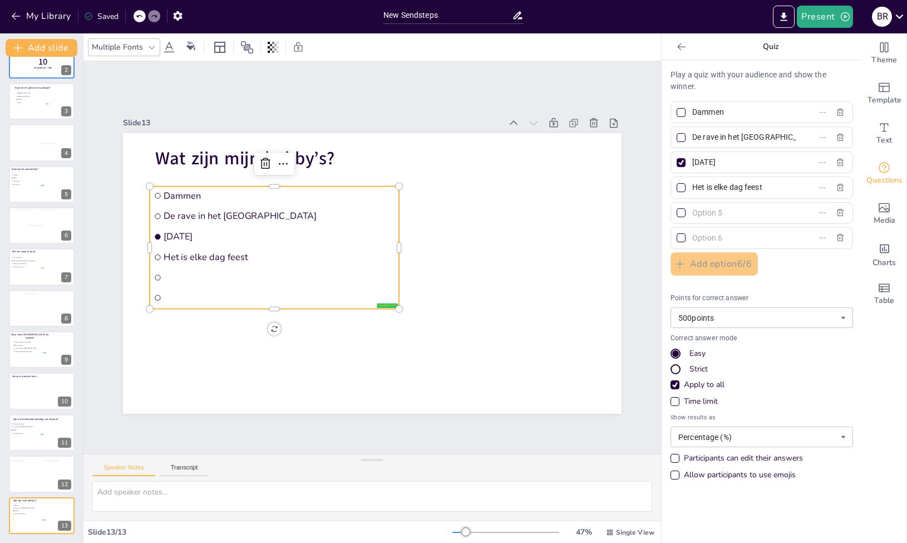
click at [692, 139] on input "De rave in het [GEOGRAPHIC_DATA]" at bounding box center [744, 137] width 104 height 16
type input "BBQ'en"
click at [748, 165] on input "[DATE]" at bounding box center [744, 162] width 104 height 16
click at [677, 139] on div at bounding box center [681, 137] width 9 height 9
click at [692, 139] on input "BBQ'en" at bounding box center [744, 137] width 104 height 16
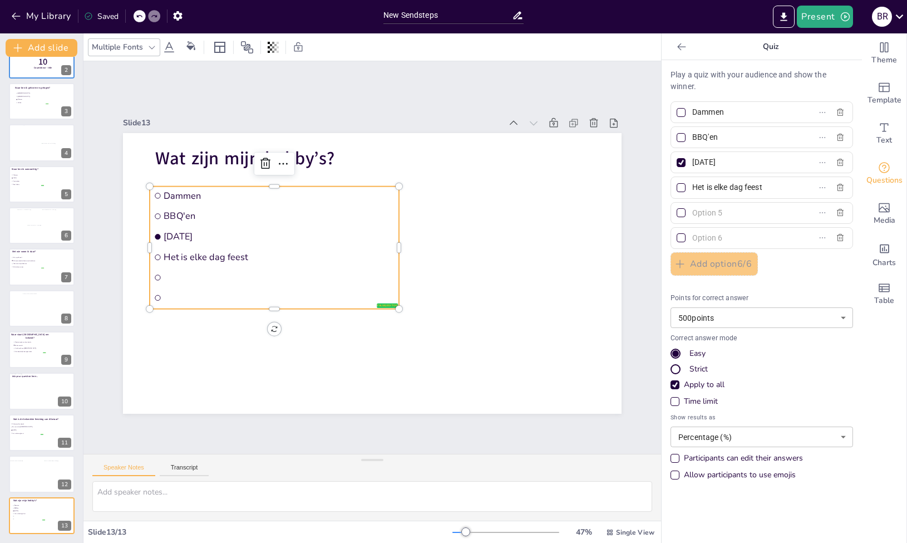
checkbox input "true"
click at [677, 162] on div at bounding box center [681, 162] width 9 height 9
click at [692, 162] on input "[DATE]" at bounding box center [744, 162] width 104 height 16
checkbox input "false"
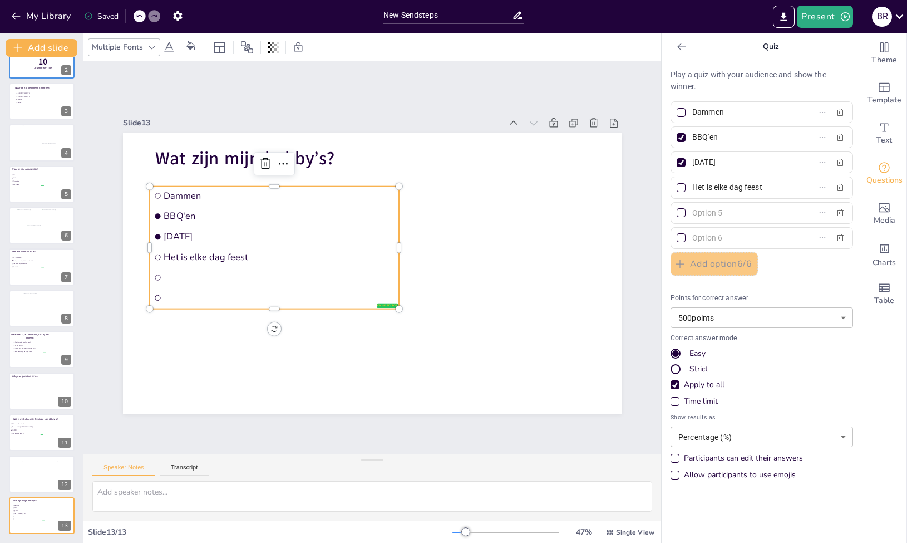
checkbox input "false"
click at [758, 165] on input "[DATE]" at bounding box center [744, 162] width 104 height 16
drag, startPoint x: 754, startPoint y: 164, endPoint x: 683, endPoint y: 164, distance: 70.7
click at [688, 164] on span "[DATE]" at bounding box center [740, 162] width 104 height 16
click at [692, 164] on input "[DATE]" at bounding box center [744, 162] width 104 height 16
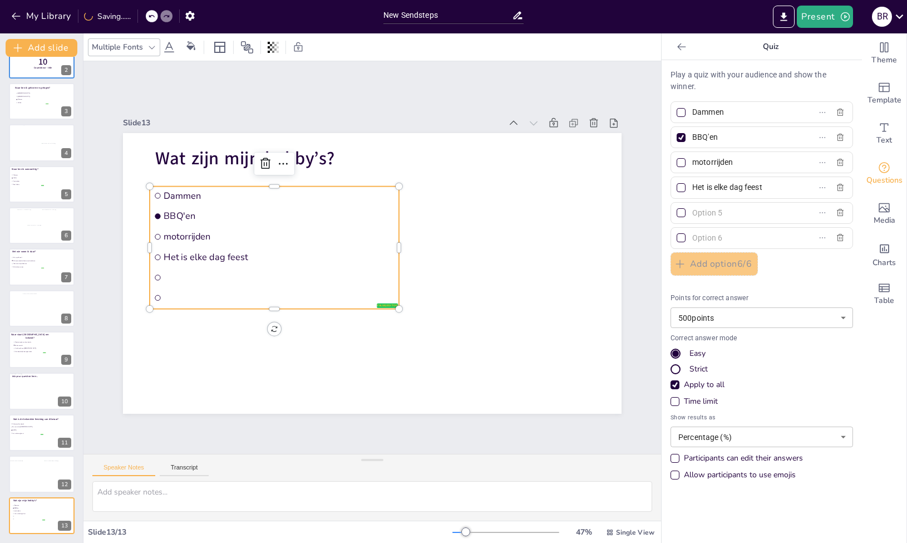
type input "motorrijden"
click at [677, 160] on div at bounding box center [681, 162] width 9 height 9
click at [692, 160] on input "motorrijden" at bounding box center [744, 162] width 104 height 16
checkbox input "true"
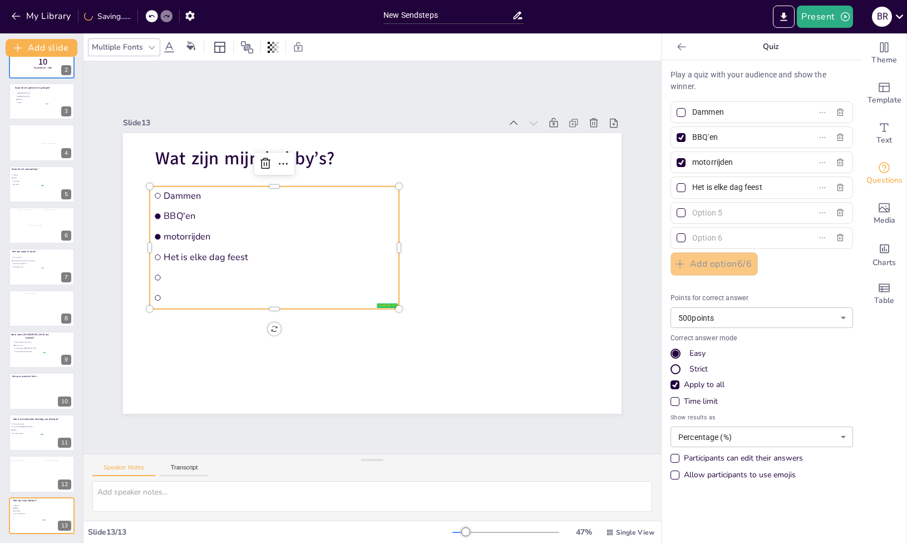
click at [692, 162] on input "motorrijden" at bounding box center [744, 162] width 104 height 16
type input "Motorrijden"
click at [761, 183] on input "Het is elke dag feest" at bounding box center [744, 187] width 104 height 16
drag, startPoint x: 762, startPoint y: 186, endPoint x: 688, endPoint y: 187, distance: 73.5
click at [692, 187] on input "Het is elke dag feest" at bounding box center [744, 187] width 104 height 16
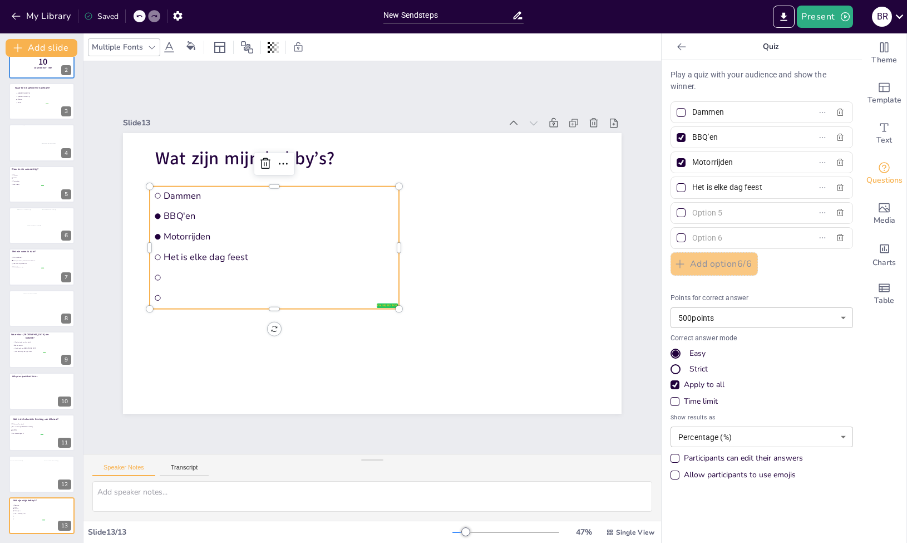
type input "H"
type input "Lezen"
click at [677, 190] on div at bounding box center [681, 187] width 9 height 9
click at [692, 190] on input "Lezen" at bounding box center [744, 187] width 104 height 16
checkbox input "true"
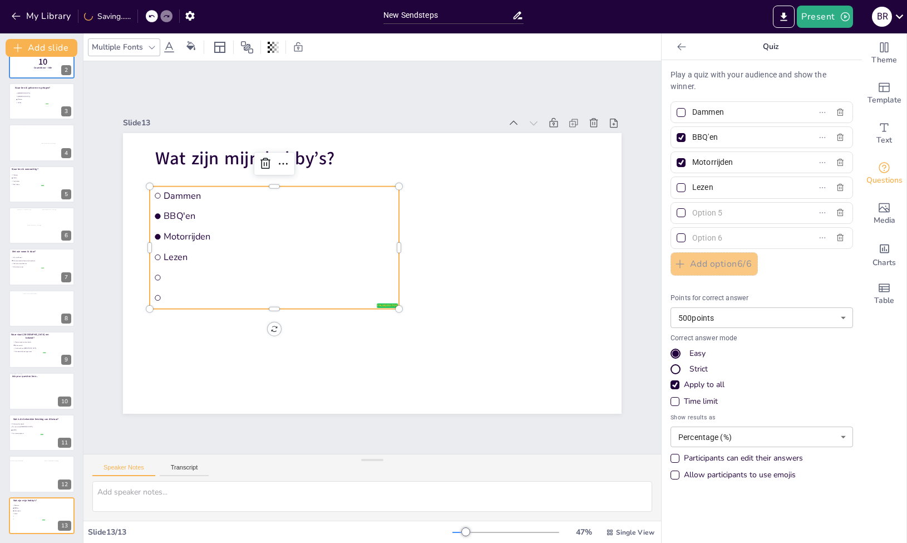
checkbox input "true"
click at [716, 210] on input "text" at bounding box center [744, 213] width 104 height 16
click at [334, 150] on p "Wat zijn mijn hobby’s?" at bounding box center [245, 158] width 218 height 24
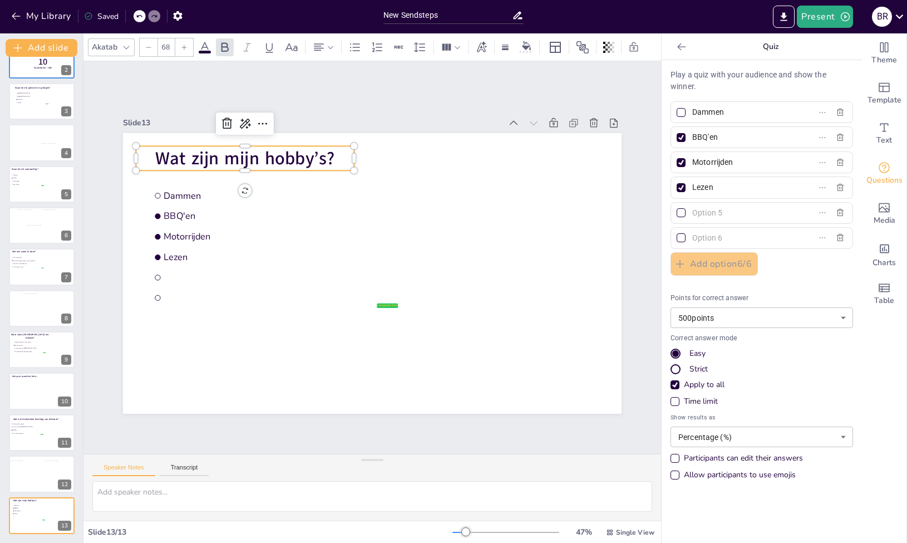
click at [331, 155] on p "Wat zijn mijn hobby’s?" at bounding box center [255, 145] width 219 height 47
click at [324, 156] on span "Wat zijn mijn hobby’s?" at bounding box center [244, 158] width 179 height 24
click at [324, 154] on span "Wat zijn mijn hobby’s?" at bounding box center [244, 158] width 179 height 24
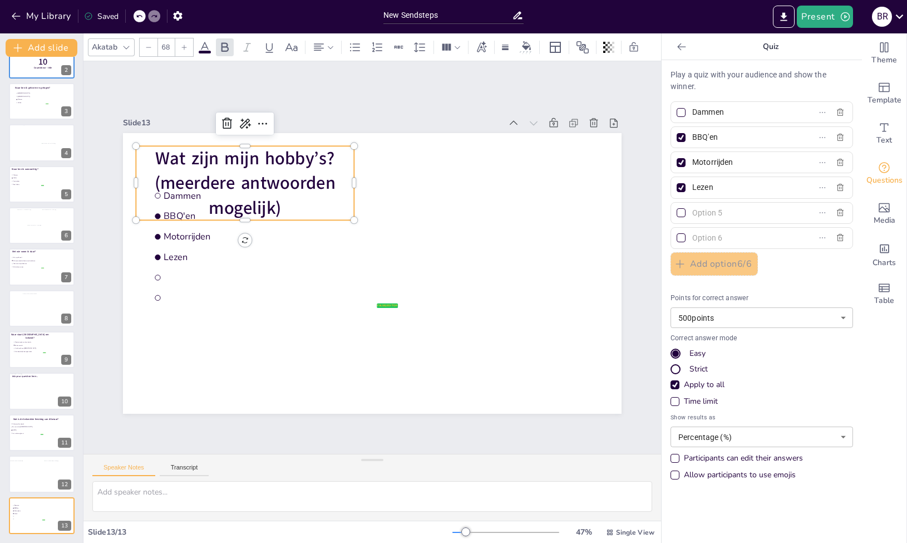
click at [345, 179] on p "Wat zijn mijn hobby’s? (meerdere antwoorden mogelijk)" at bounding box center [245, 183] width 218 height 74
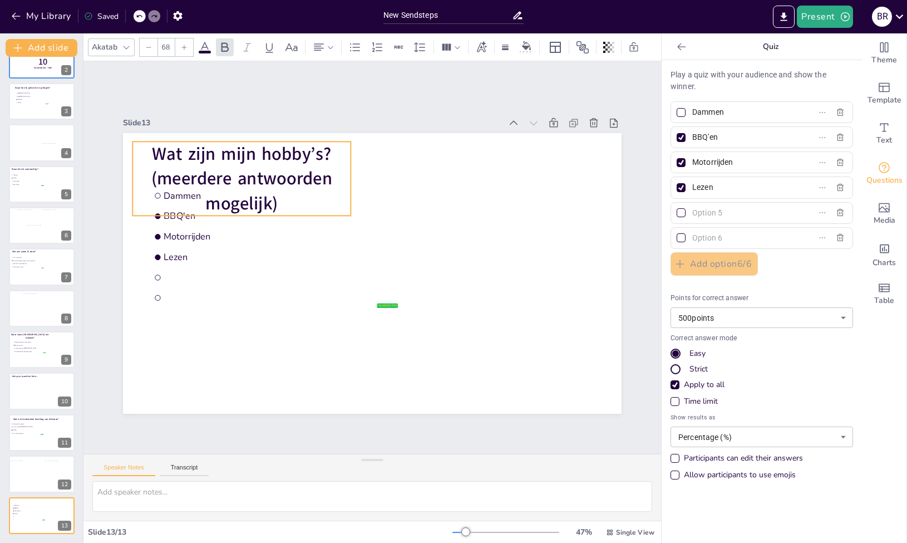
click at [342, 175] on p "Wat zijn mijn hobby’s? (meerdere antwoorden mogelijk)" at bounding box center [241, 178] width 218 height 74
click at [351, 174] on div at bounding box center [355, 178] width 9 height 74
click at [342, 175] on p "Wat zijn mijn hobby’s? (meerdere antwoorden mogelijk)" at bounding box center [241, 178] width 218 height 74
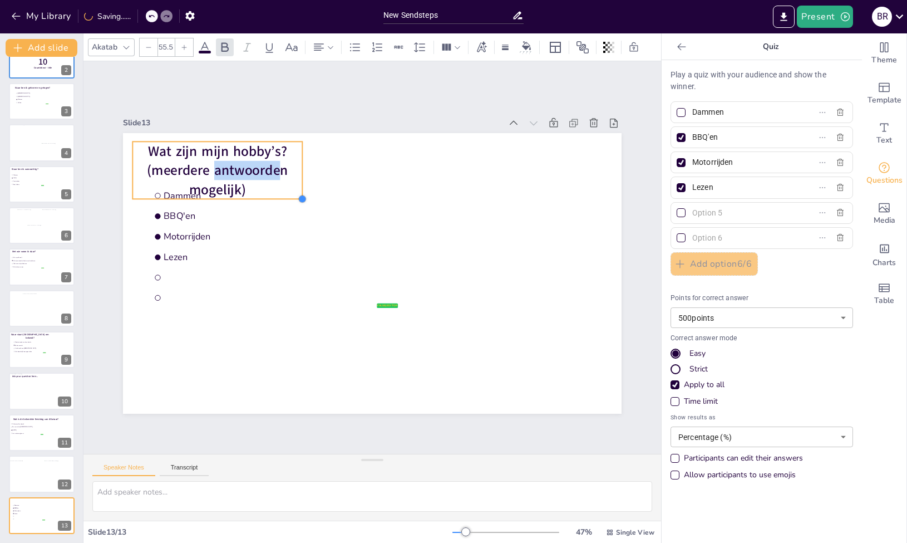
type input "55.7"
drag, startPoint x: 343, startPoint y: 211, endPoint x: 304, endPoint y: 176, distance: 53.2
click at [304, 176] on div "false | editor Dammen BBQ'en Motorrijden Lezen Wat zijn mijn hobby’s? (meerdere…" at bounding box center [372, 273] width 499 height 280
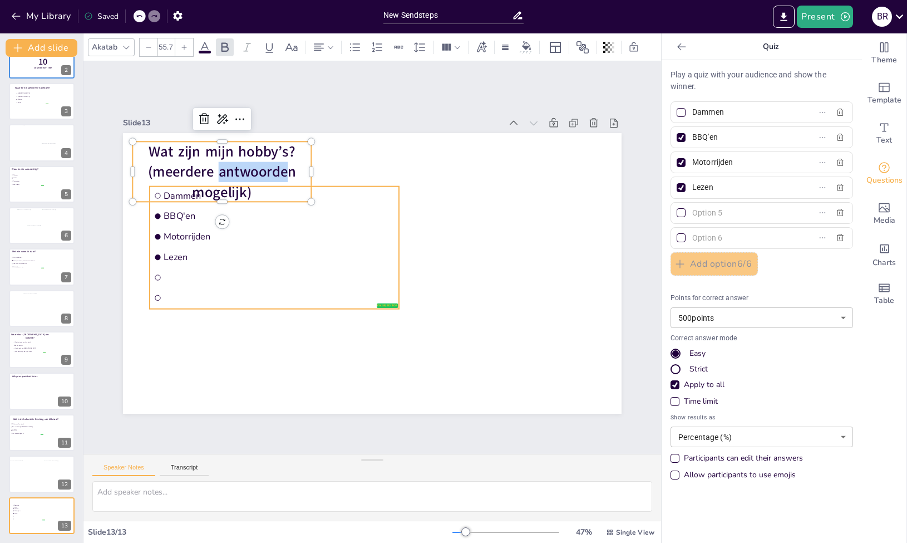
click at [311, 250] on span "Lezen" at bounding box center [279, 256] width 231 height 12
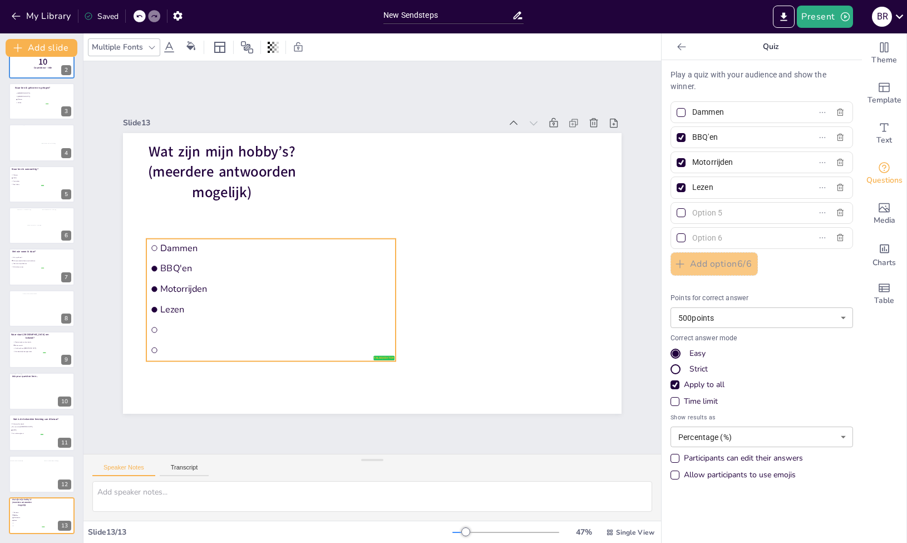
drag, startPoint x: 249, startPoint y: 232, endPoint x: 246, endPoint y: 285, distance: 52.9
click at [246, 285] on span "Motorrijden" at bounding box center [272, 278] width 231 height 36
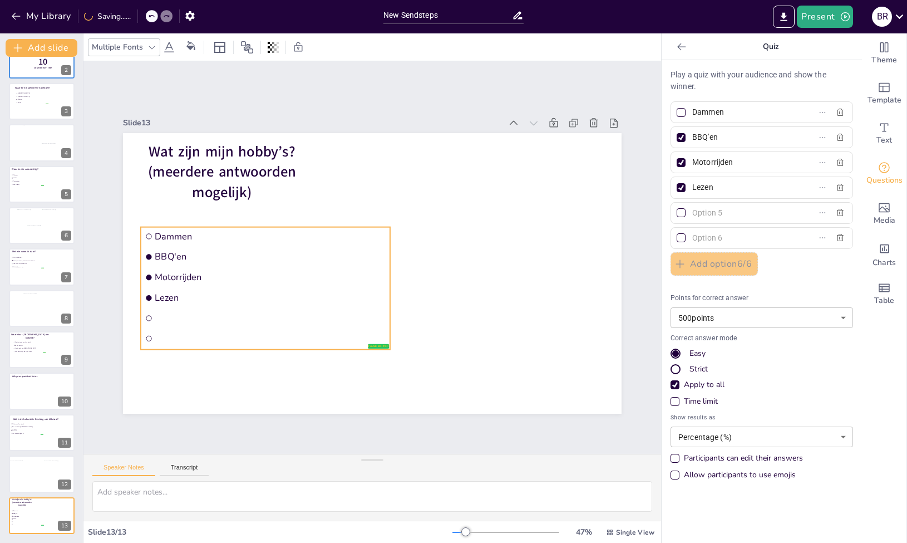
drag, startPoint x: 220, startPoint y: 258, endPoint x: 214, endPoint y: 246, distance: 13.7
click at [214, 247] on li "BBQ'en" at bounding box center [265, 256] width 249 height 18
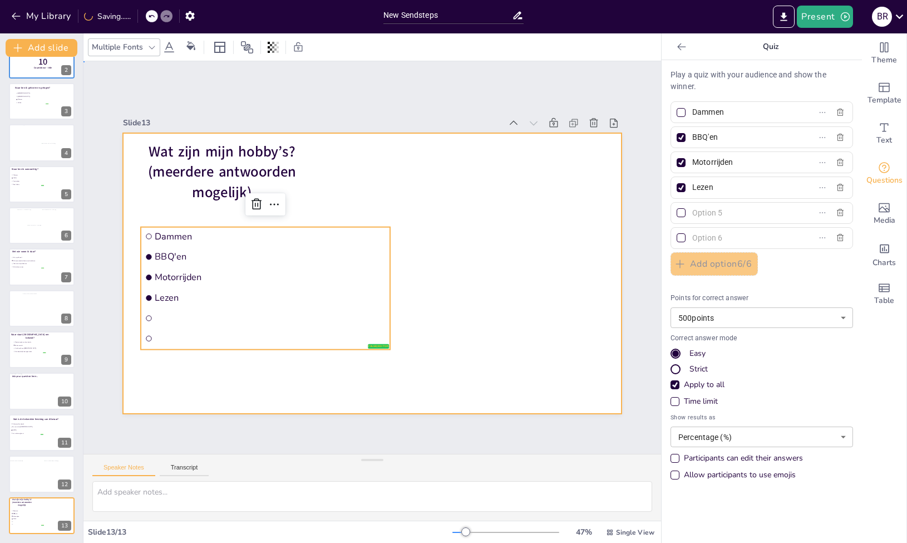
click at [328, 188] on div at bounding box center [372, 273] width 499 height 280
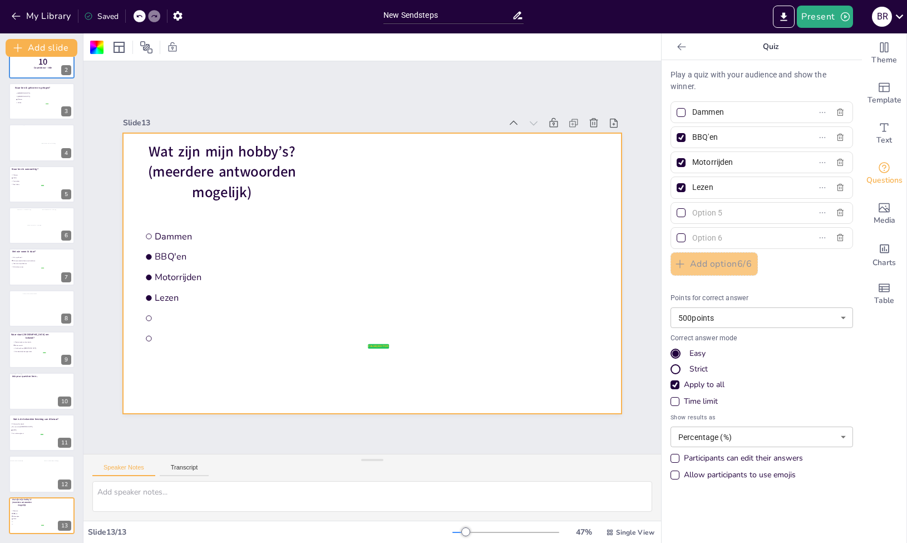
click at [737, 215] on input "text" at bounding box center [744, 213] width 104 height 16
click at [218, 164] on span "Wat zijn mijn hobby’s? (meerdere antwoorden mogelijk)" at bounding box center [222, 171] width 148 height 60
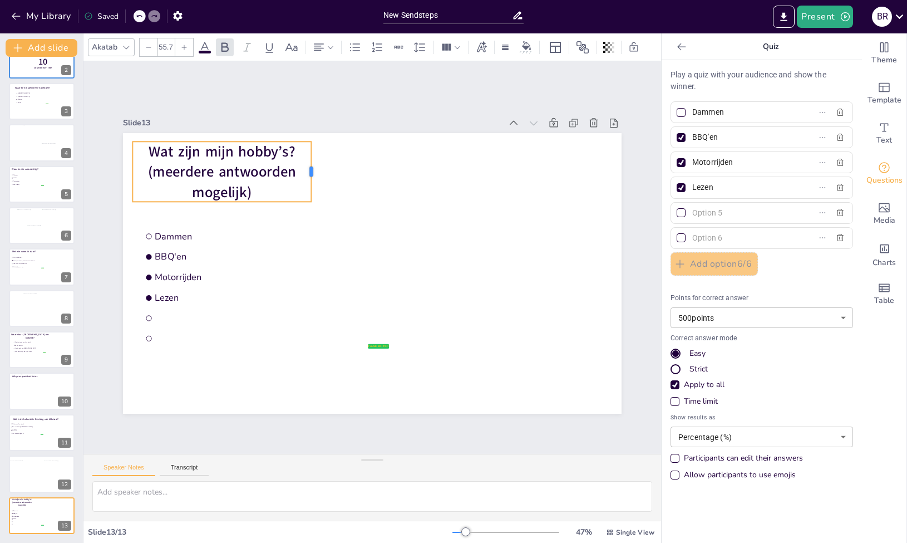
click at [311, 166] on div at bounding box center [315, 171] width 9 height 61
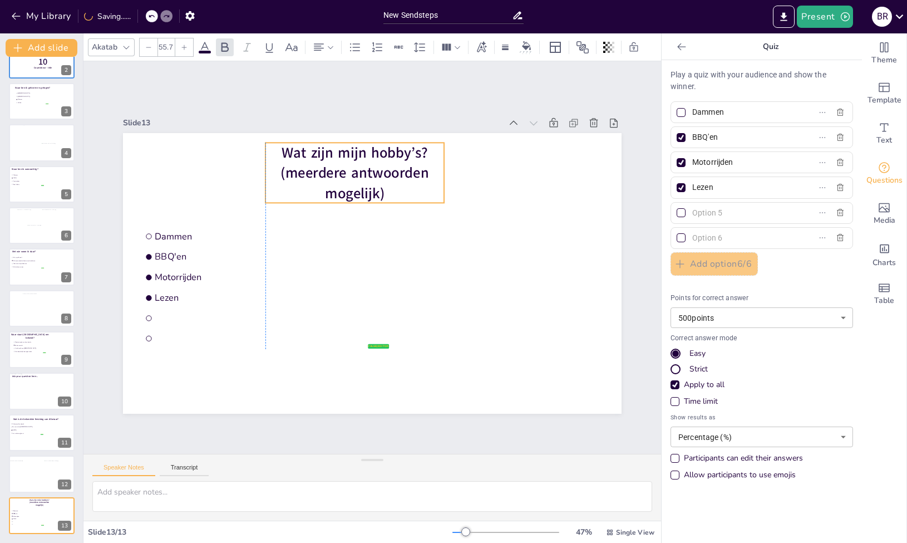
drag, startPoint x: 303, startPoint y: 166, endPoint x: 432, endPoint y: 168, distance: 129.1
click at [432, 168] on p "Wat zijn mijn hobby’s? (meerdere antwoorden mogelijk)" at bounding box center [354, 172] width 179 height 61
click at [311, 160] on span "Wat zijn mijn hobby’s? (meerdere antwoorden mogelijk)" at bounding box center [354, 172] width 148 height 60
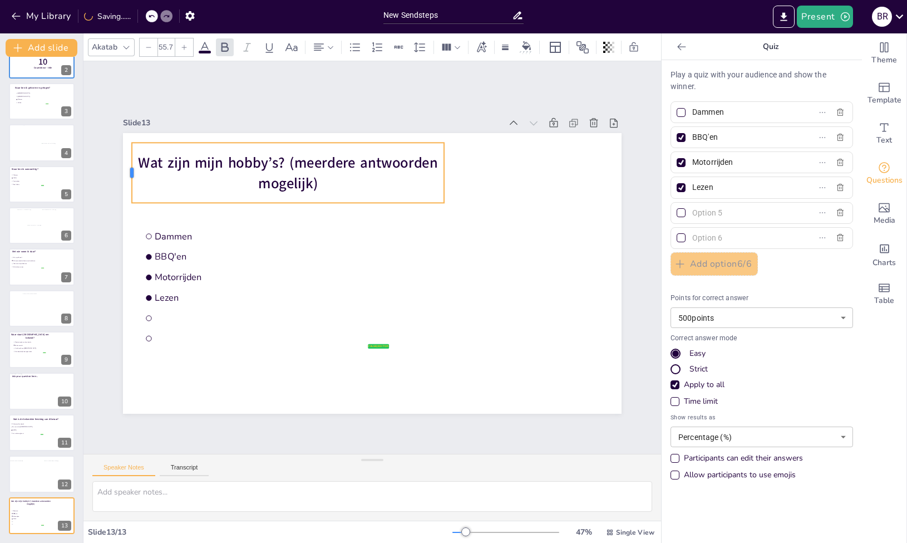
drag, startPoint x: 255, startPoint y: 169, endPoint x: 122, endPoint y: 174, distance: 133.7
click at [123, 174] on div at bounding box center [127, 172] width 9 height 61
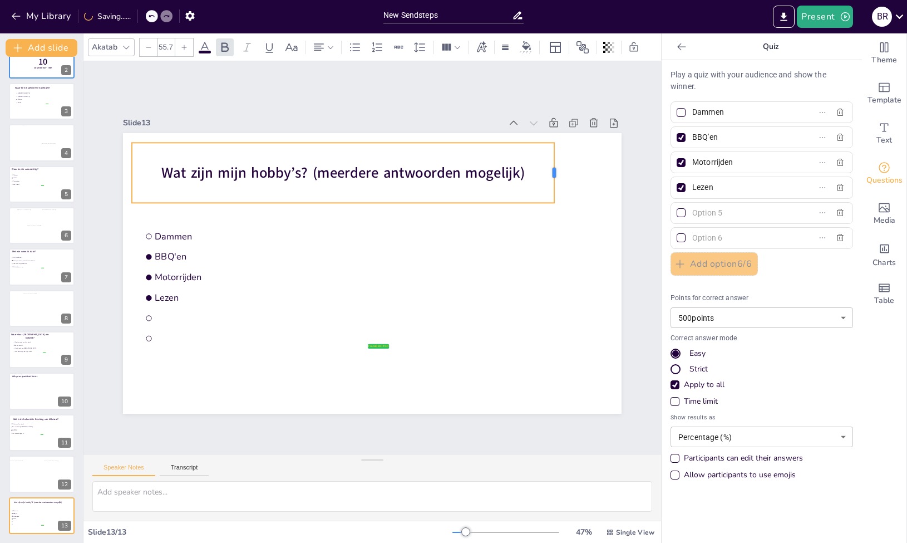
drag, startPoint x: 436, startPoint y: 169, endPoint x: 546, endPoint y: 164, distance: 110.3
click at [554, 164] on div at bounding box center [558, 172] width 9 height 61
click at [723, 228] on div at bounding box center [762, 238] width 183 height 22
click at [721, 234] on input "text" at bounding box center [744, 238] width 104 height 16
type input "s"
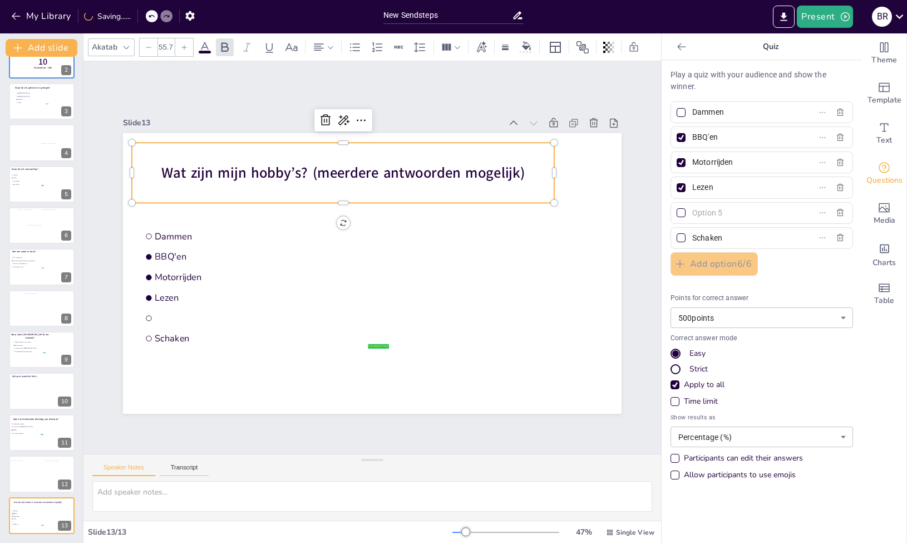
type input "Schaken"
click at [718, 214] on input "text" at bounding box center [744, 213] width 104 height 16
type input "M"
type input "Fitness"
click at [678, 214] on div at bounding box center [681, 213] width 6 height 6
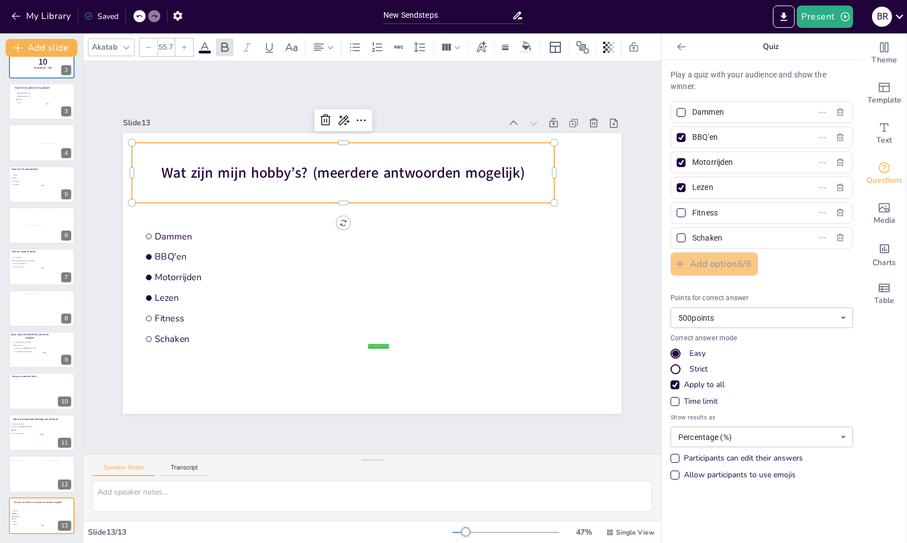
click at [692, 214] on input "Fitness" at bounding box center [744, 213] width 104 height 16
checkbox input "true"
click at [781, 265] on div "Play a quiz with your audience and show the winner. Dammen BBQ'en Motorrijden L…" at bounding box center [762, 277] width 183 height 417
click at [841, 320] on body "My Library Saved New Sendsteps Present B R Document fonts Akatab Recently used …" at bounding box center [453, 271] width 907 height 543
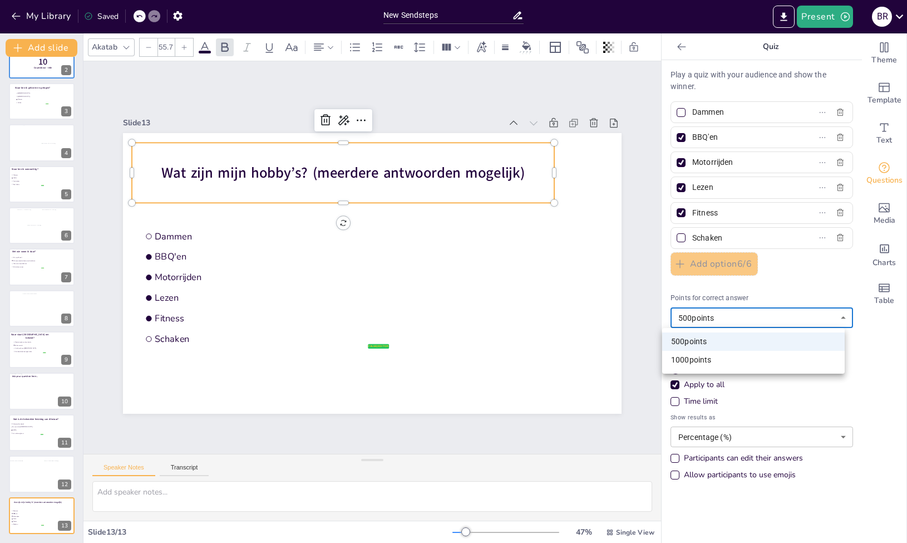
click at [861, 369] on div at bounding box center [453, 271] width 907 height 543
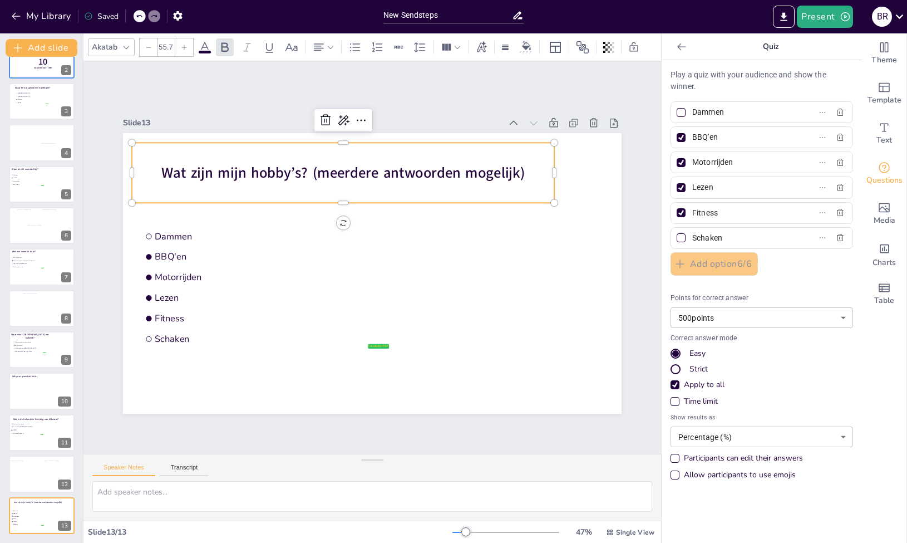
click at [794, 384] on div "Apply to all" at bounding box center [762, 384] width 183 height 11
click at [683, 409] on div "Points for correct answer 500 points 500 ​ Correct answer mode Easy Strict Appl…" at bounding box center [762, 389] width 183 height 193
click at [684, 405] on div "Time limit" at bounding box center [701, 401] width 34 height 11
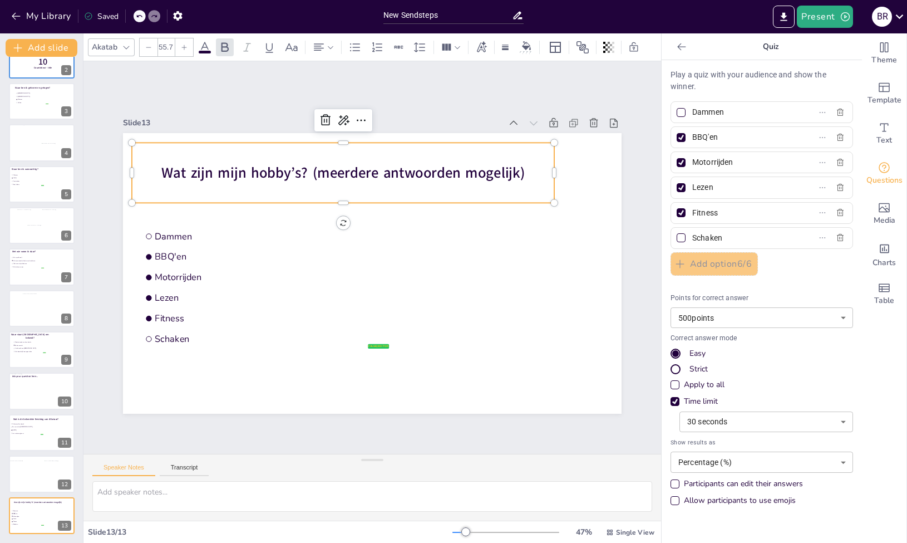
click at [727, 440] on span "Show results as" at bounding box center [762, 441] width 183 height 9
click at [732, 430] on body "My Library Saved New Sendsteps Present B R Document fonts Akatab Recently used …" at bounding box center [453, 271] width 907 height 543
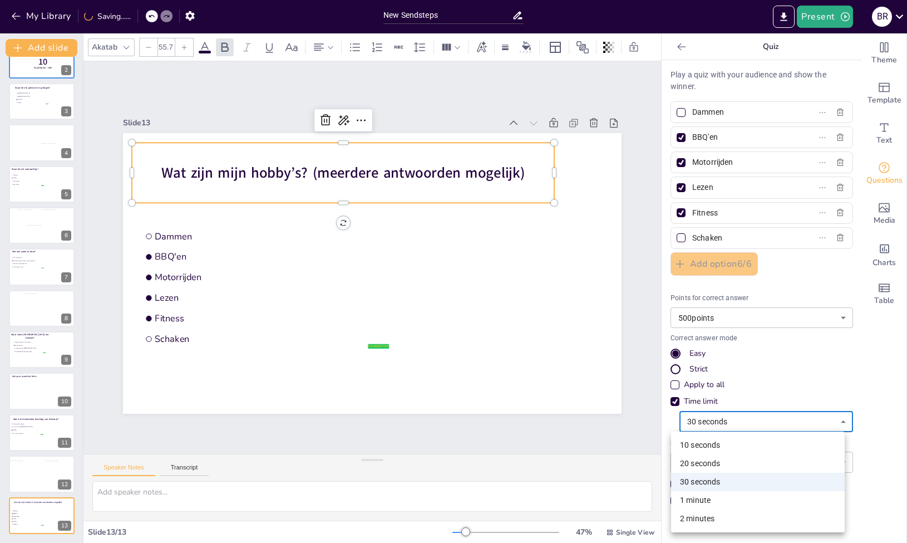
click at [708, 456] on li "20 seconds" at bounding box center [758, 463] width 174 height 18
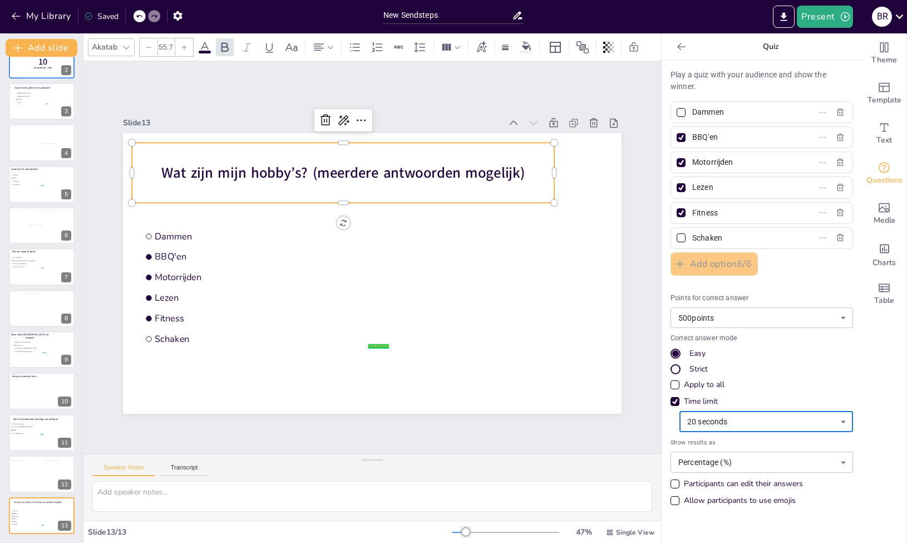
click at [775, 425] on body "My Library Saved New Sendsteps Present B R Document fonts Akatab Recently used …" at bounding box center [453, 271] width 907 height 543
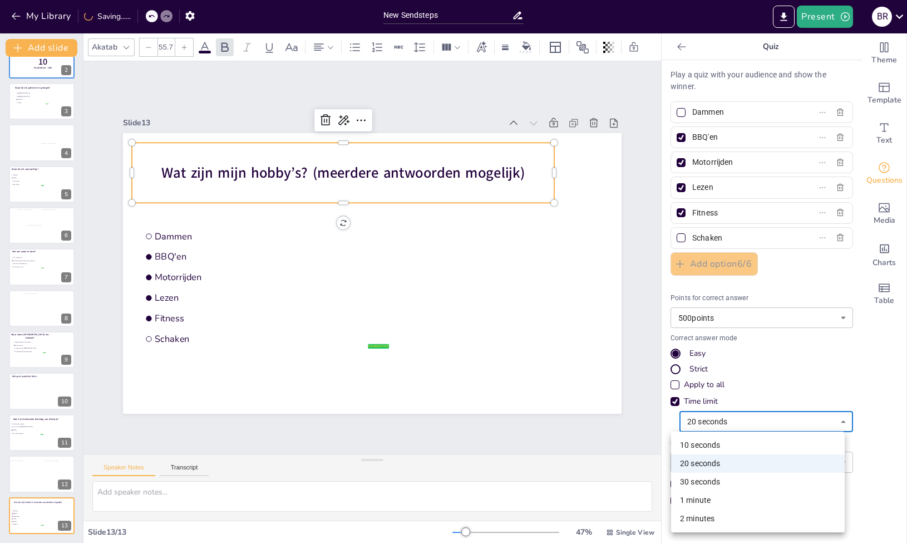
click at [747, 475] on li "30 seconds" at bounding box center [758, 481] width 174 height 18
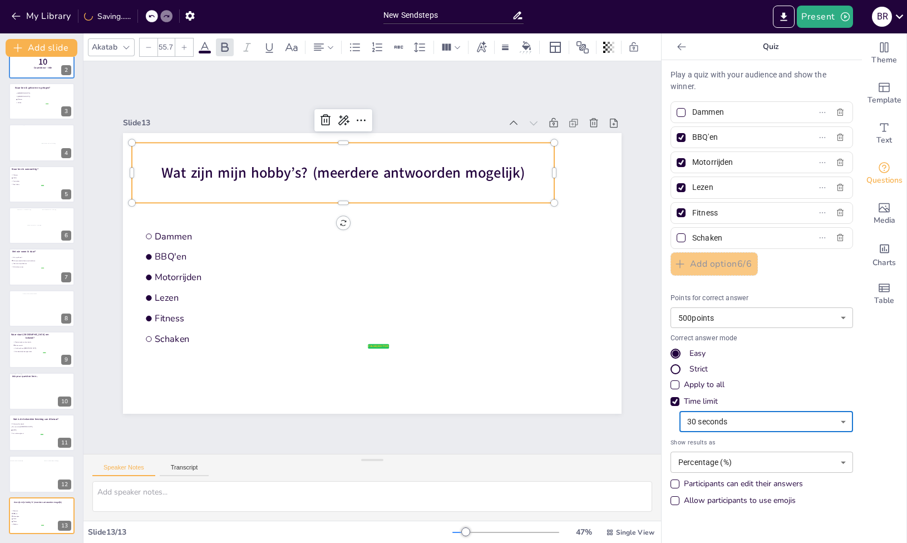
type input "30"
click at [890, 352] on div "Theme Template Text Questions Media Charts Table" at bounding box center [884, 287] width 45 height 509
click at [732, 214] on input "Fitness" at bounding box center [744, 213] width 104 height 16
type input "F"
type input "Mountainbiken"
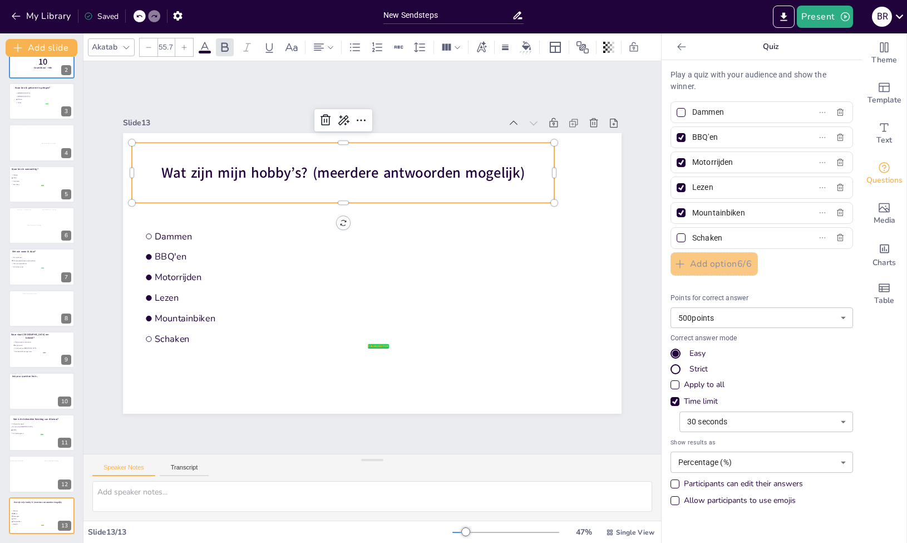
click at [677, 214] on div at bounding box center [681, 212] width 9 height 9
click at [692, 214] on input "Mountainbiken" at bounding box center [744, 213] width 104 height 16
checkbox input "false"
click at [788, 260] on div "Play a quiz with your audience and show the winner. Dammen BBQ'en Motorrijden L…" at bounding box center [762, 290] width 183 height 442
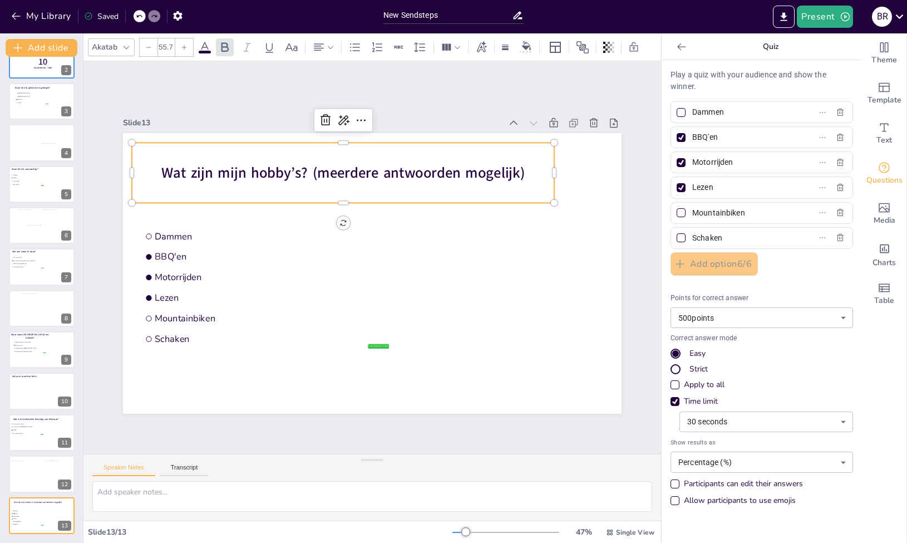
click at [746, 216] on input "Mountainbiken" at bounding box center [744, 213] width 104 height 16
drag, startPoint x: 79, startPoint y: 391, endPoint x: 86, endPoint y: 538, distance: 147.1
click at [83, 514] on div "Add slide Een korte quiz over…. 1 10 Countdown - title 2 Waar ben ik geboren en…" at bounding box center [41, 287] width 83 height 509
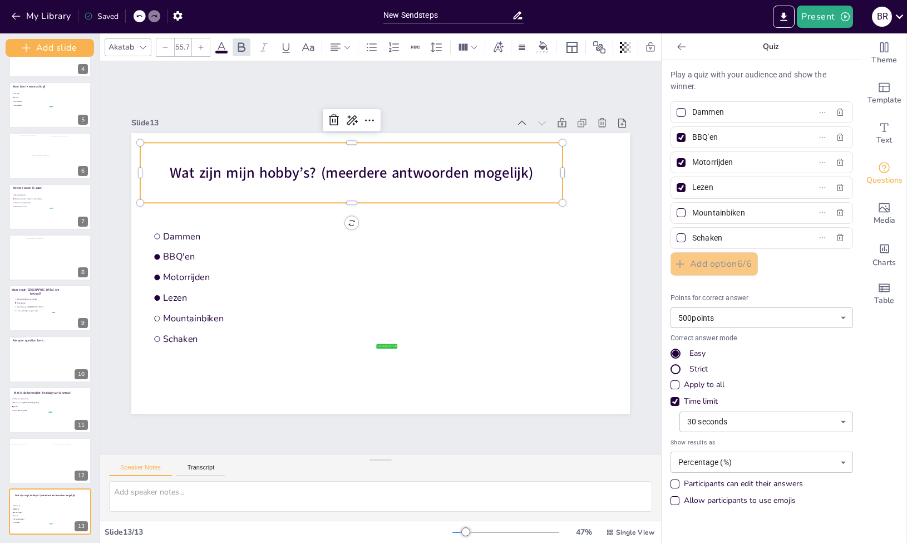
scroll to position [188, 0]
click at [131, 423] on div "Slide 1 Een korte quiz over…. Slide 2 10 Countdown - title Slide 3 Waar ben ik …" at bounding box center [380, 257] width 561 height 392
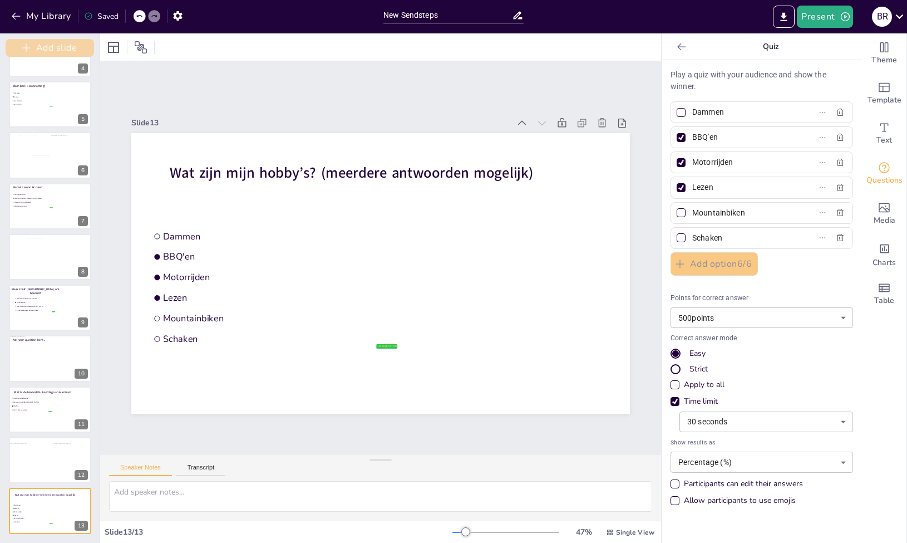
click at [27, 42] on button "Add slide" at bounding box center [50, 48] width 88 height 18
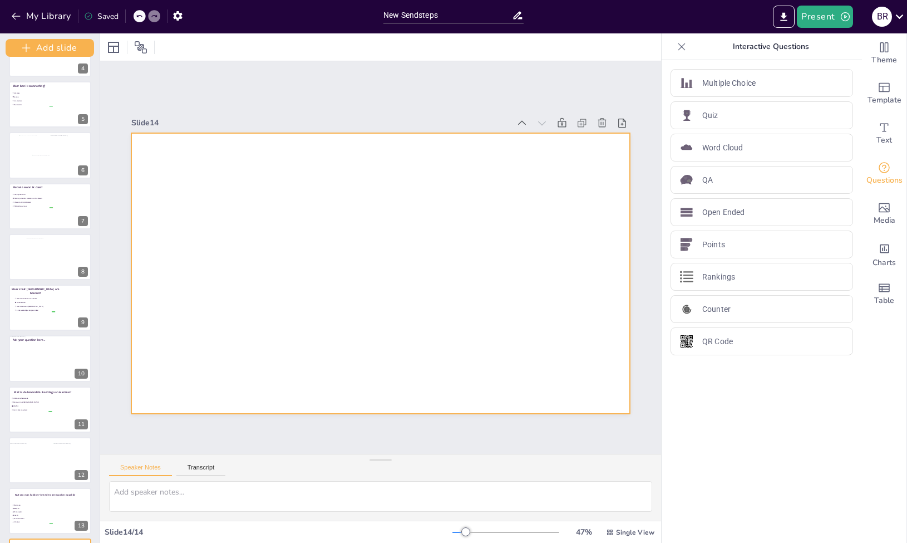
click at [278, 298] on div at bounding box center [380, 273] width 499 height 280
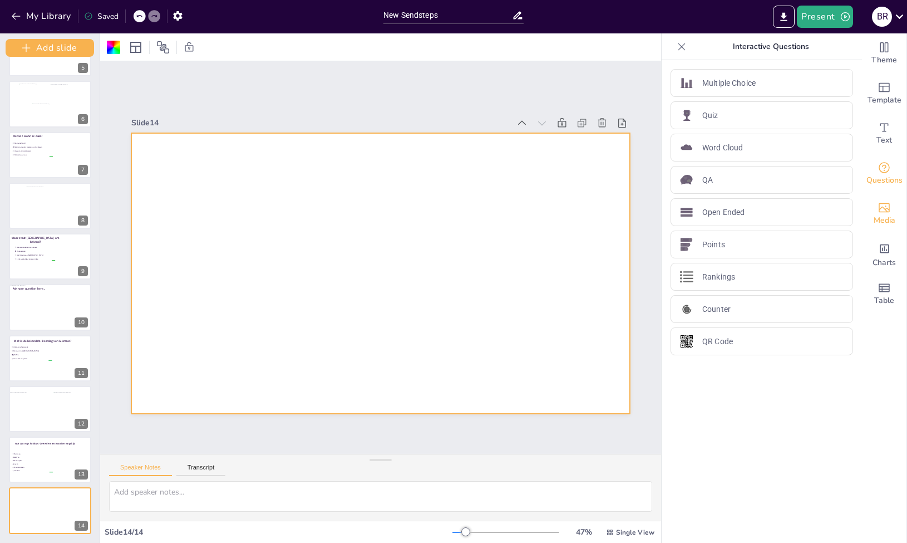
click at [879, 208] on icon "Add images, graphics, shapes or video" at bounding box center [884, 207] width 11 height 9
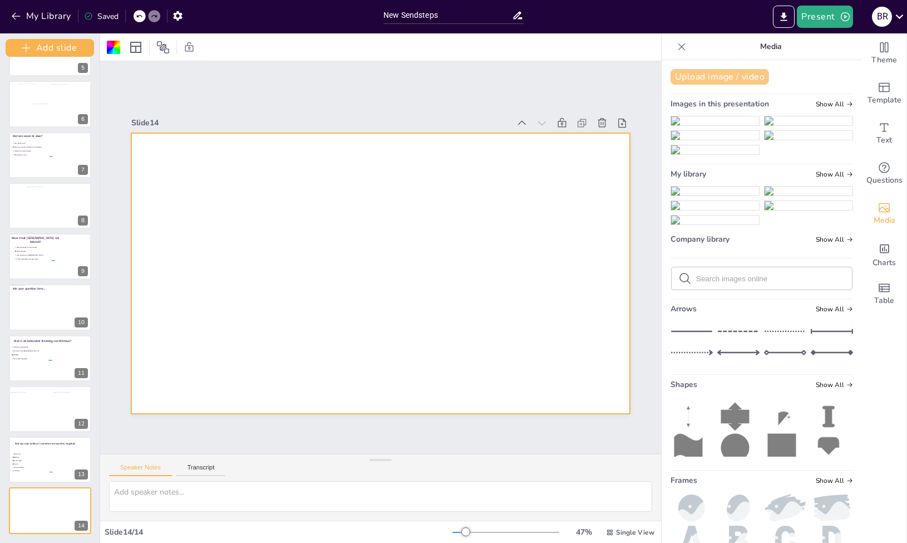
click at [755, 81] on button "Upload image / video" at bounding box center [720, 77] width 99 height 16
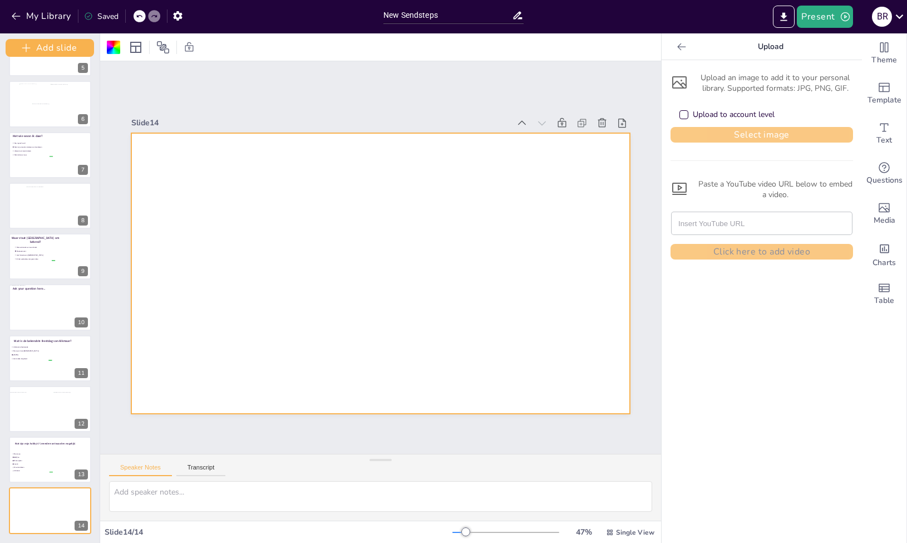
click at [735, 134] on button "Select image" at bounding box center [762, 135] width 183 height 16
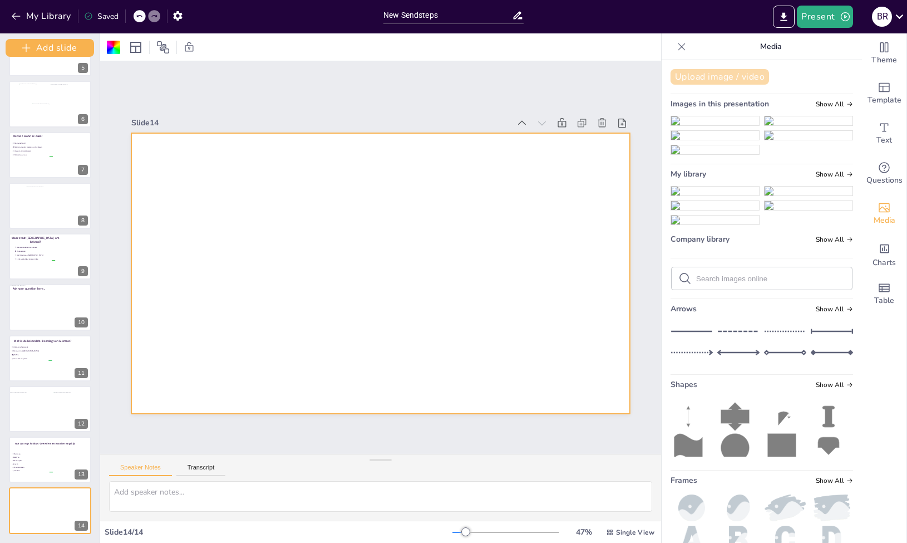
click at [748, 78] on button "Upload image / video" at bounding box center [720, 77] width 99 height 16
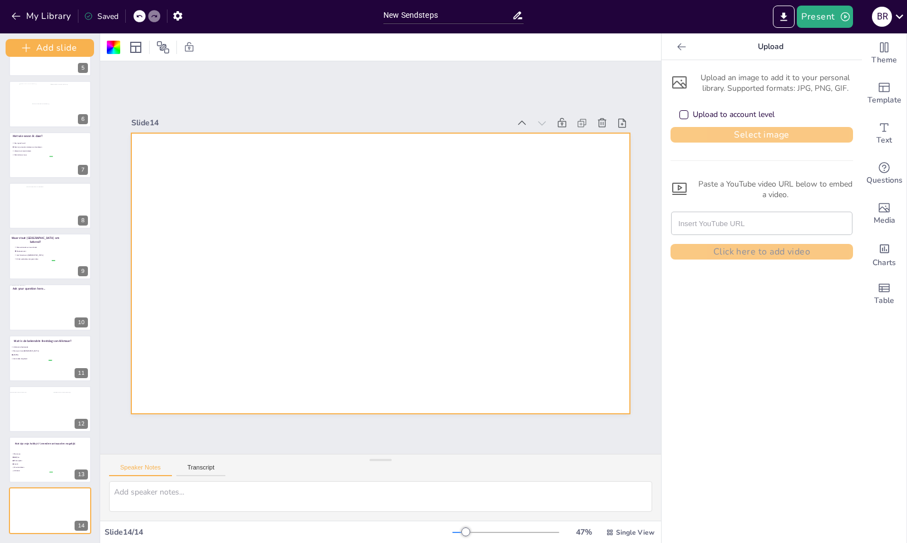
click at [736, 134] on button "Select image" at bounding box center [762, 135] width 183 height 16
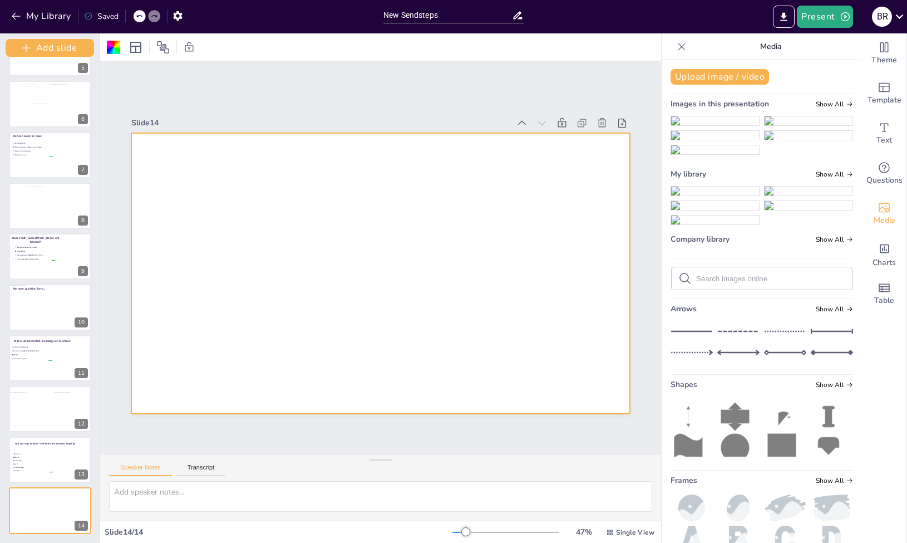
drag, startPoint x: 717, startPoint y: 474, endPoint x: 432, endPoint y: 313, distance: 327.2
click at [432, 313] on div "Document fonts Akatab Recently used Akatab Popular fonts Lato Montserrat Open S…" at bounding box center [453, 287] width 907 height 509
click at [694, 195] on img at bounding box center [715, 190] width 88 height 9
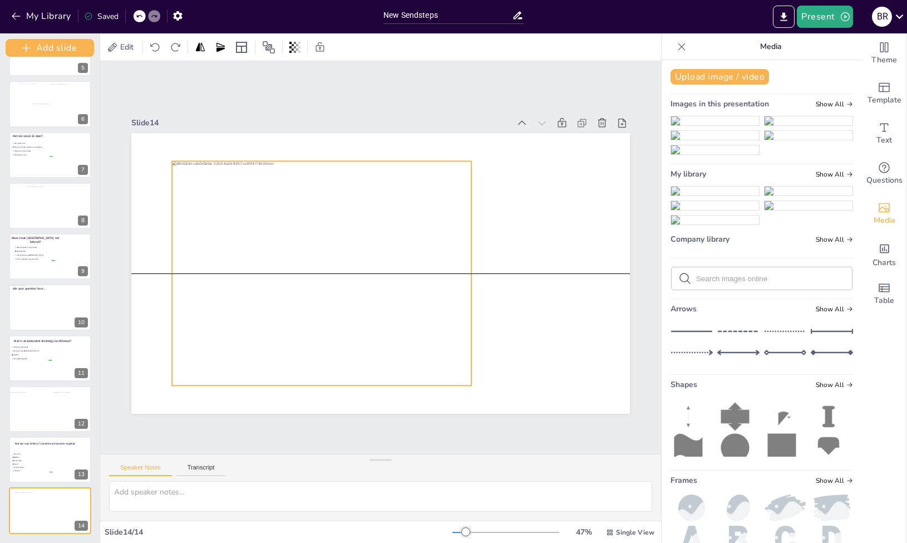
drag, startPoint x: 309, startPoint y: 193, endPoint x: 250, endPoint y: 189, distance: 59.1
click at [250, 189] on div at bounding box center [320, 267] width 321 height 254
click at [159, 47] on icon at bounding box center [155, 47] width 11 height 11
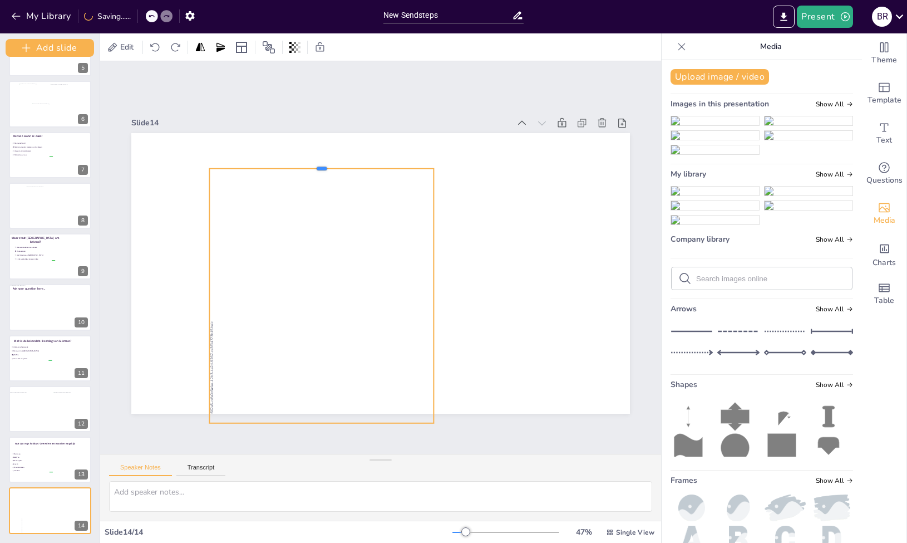
drag, startPoint x: 321, startPoint y: 122, endPoint x: 313, endPoint y: 164, distance: 42.5
click at [313, 164] on div at bounding box center [321, 164] width 224 height 9
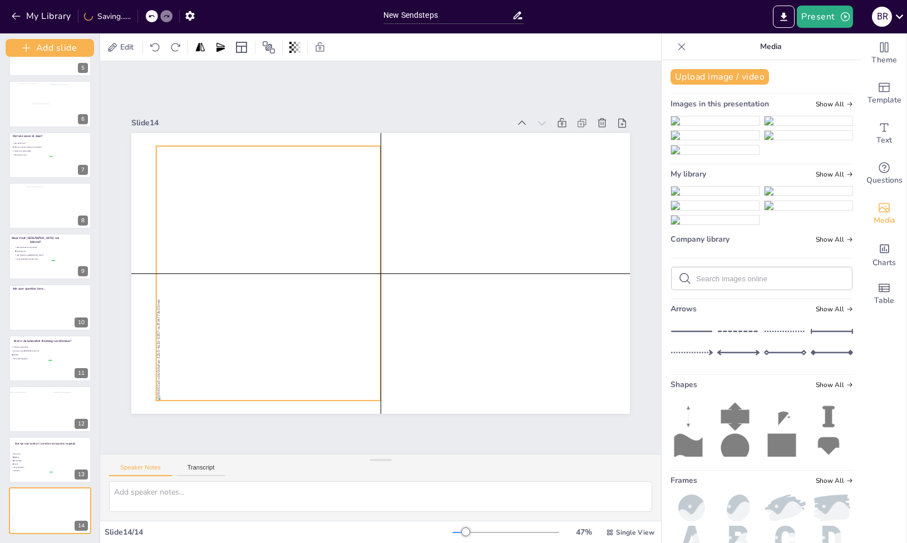
drag, startPoint x: 326, startPoint y: 417, endPoint x: 275, endPoint y: 394, distance: 55.8
click at [275, 394] on div "Slide 1 Een korte quiz over…. Slide 2 10 Countdown - title Slide 3 Waar ben ik …" at bounding box center [380, 257] width 561 height 392
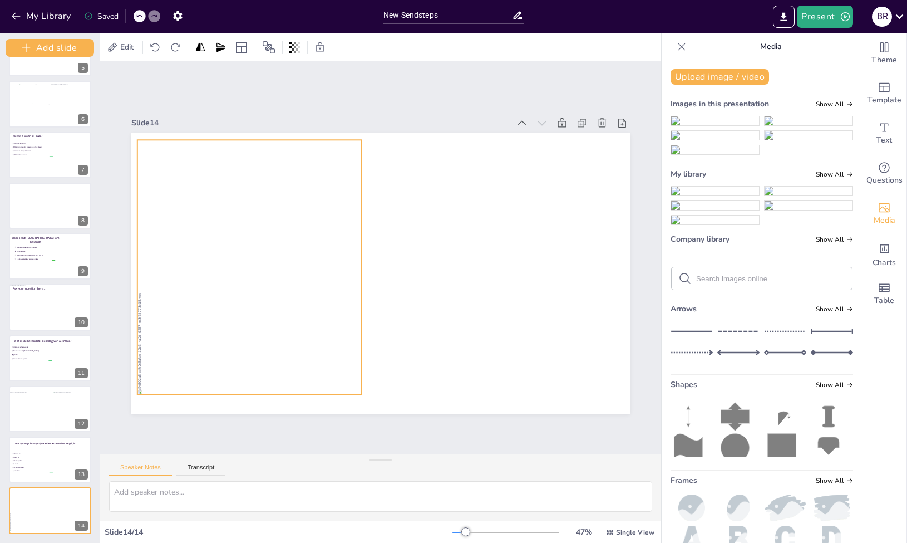
drag, startPoint x: 272, startPoint y: 395, endPoint x: 253, endPoint y: 389, distance: 19.9
click at [253, 389] on div at bounding box center [252, 230] width 254 height 321
click at [254, 390] on div at bounding box center [249, 244] width 224 height 299
drag, startPoint x: 249, startPoint y: 393, endPoint x: 271, endPoint y: 333, distance: 63.9
click at [271, 334] on div at bounding box center [249, 338] width 224 height 9
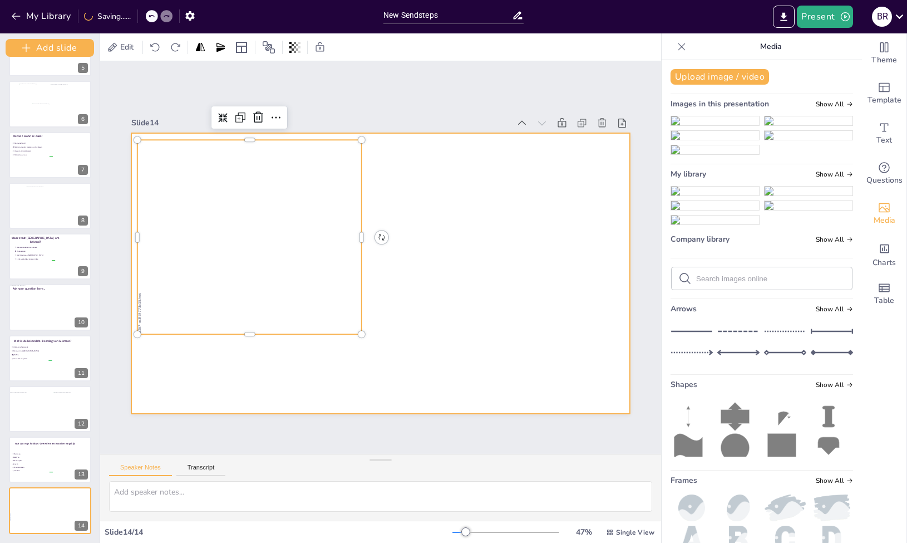
click at [414, 275] on div at bounding box center [380, 273] width 499 height 280
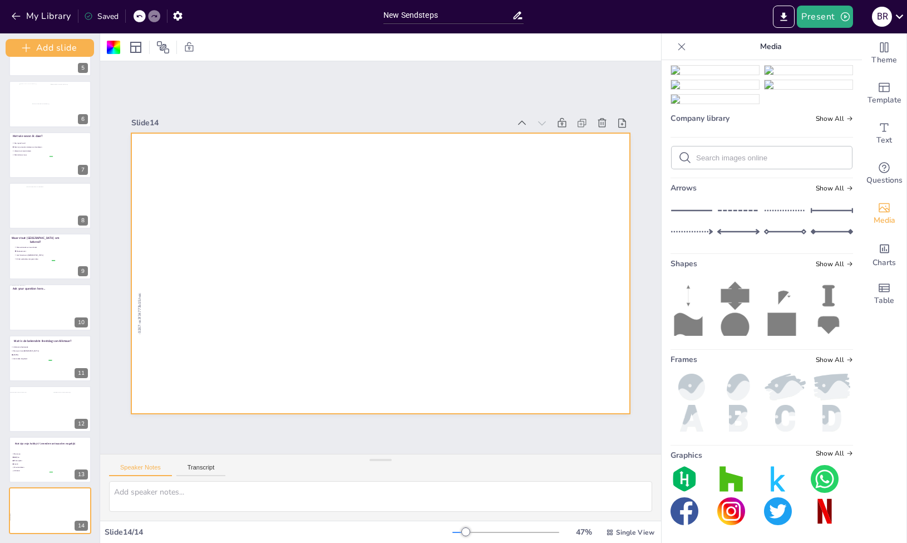
scroll to position [138, 0]
click at [678, 89] on img at bounding box center [715, 84] width 88 height 9
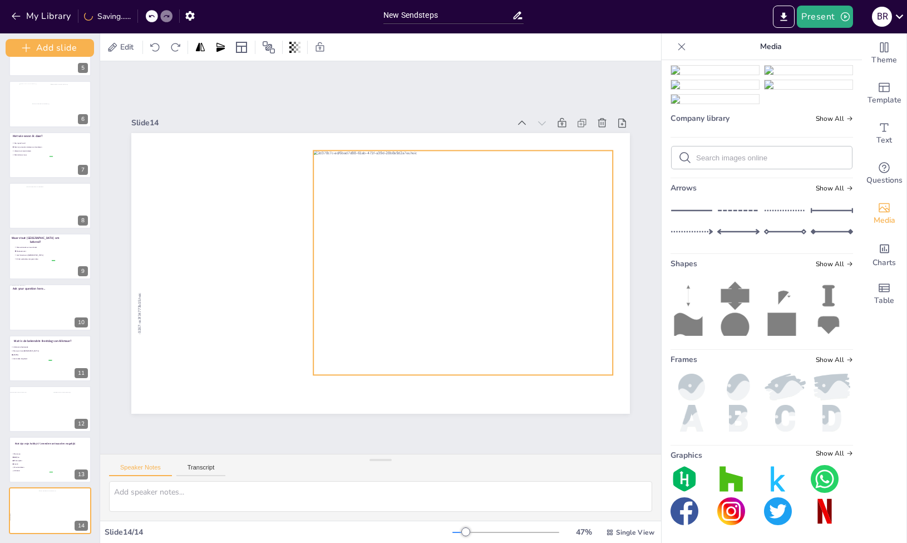
drag, startPoint x: 323, startPoint y: 299, endPoint x: 406, endPoint y: 285, distance: 84.6
click at [406, 285] on div at bounding box center [462, 262] width 299 height 224
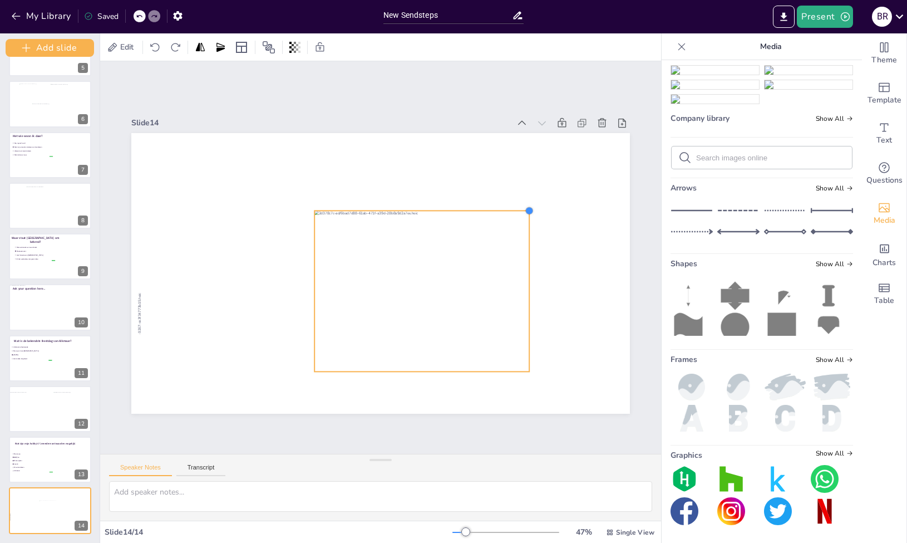
drag, startPoint x: 612, startPoint y: 143, endPoint x: 489, endPoint y: 211, distance: 141.2
click at [489, 211] on div at bounding box center [380, 273] width 499 height 280
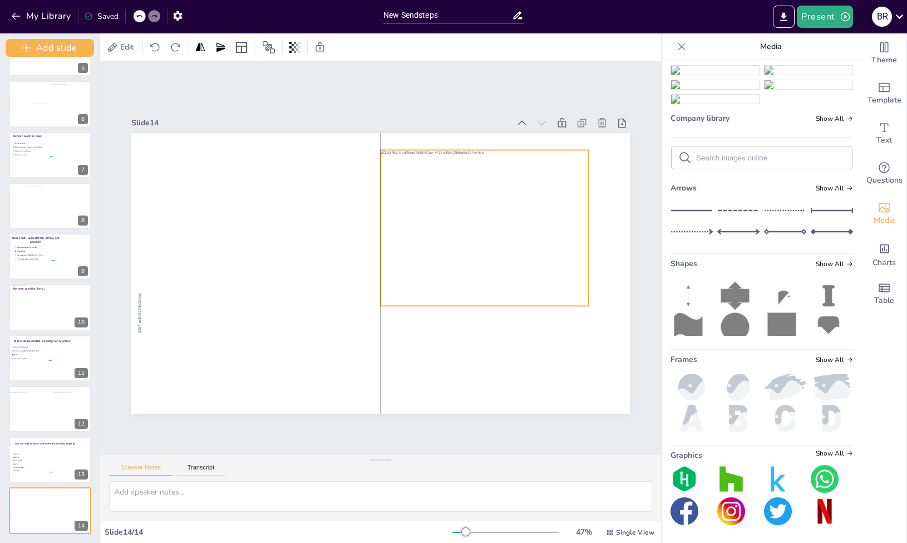
drag, startPoint x: 408, startPoint y: 296, endPoint x: 471, endPoint y: 232, distance: 89.3
click at [471, 232] on div at bounding box center [485, 228] width 208 height 156
click at [489, 306] on div at bounding box center [485, 310] width 208 height 9
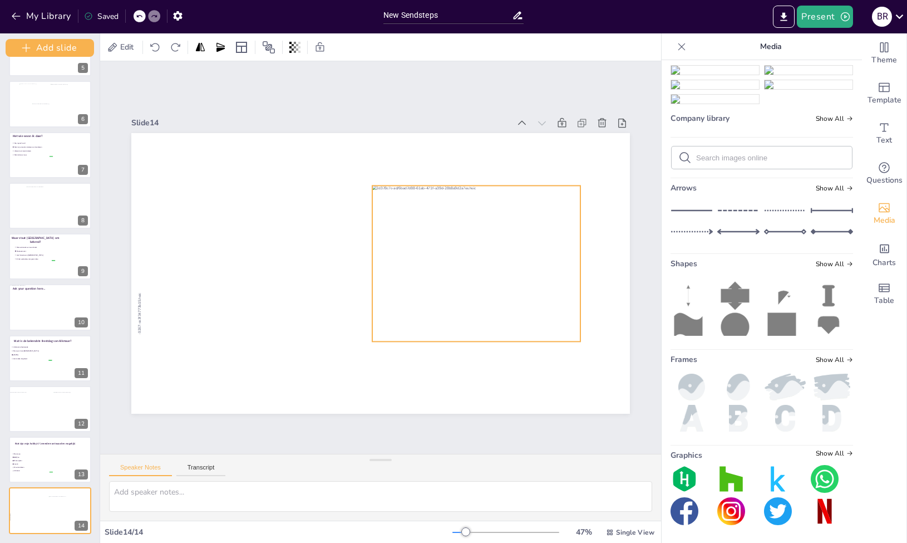
drag, startPoint x: 486, startPoint y: 301, endPoint x: 477, endPoint y: 342, distance: 42.3
click at [477, 341] on div at bounding box center [476, 263] width 208 height 156
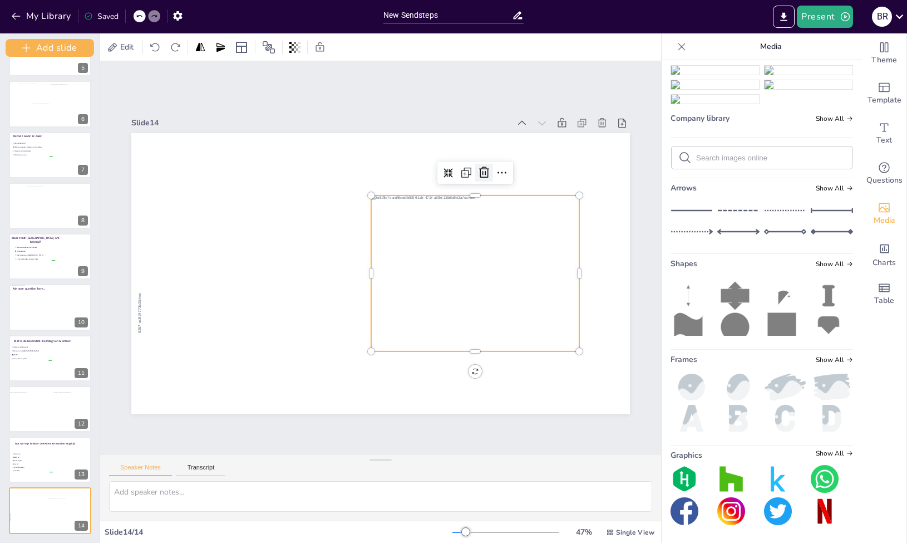
click at [486, 171] on icon at bounding box center [483, 172] width 13 height 13
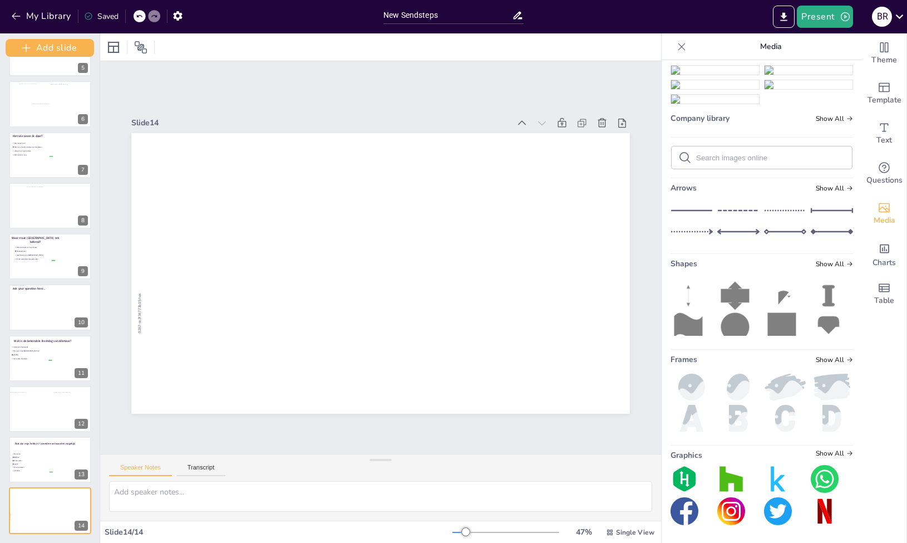
scroll to position [0, 0]
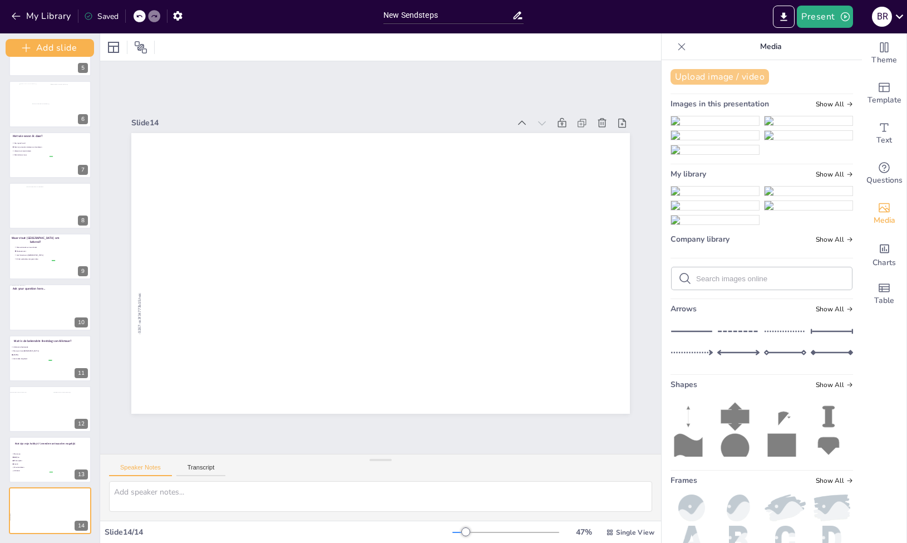
click at [712, 73] on button "Upload image / video" at bounding box center [720, 77] width 99 height 16
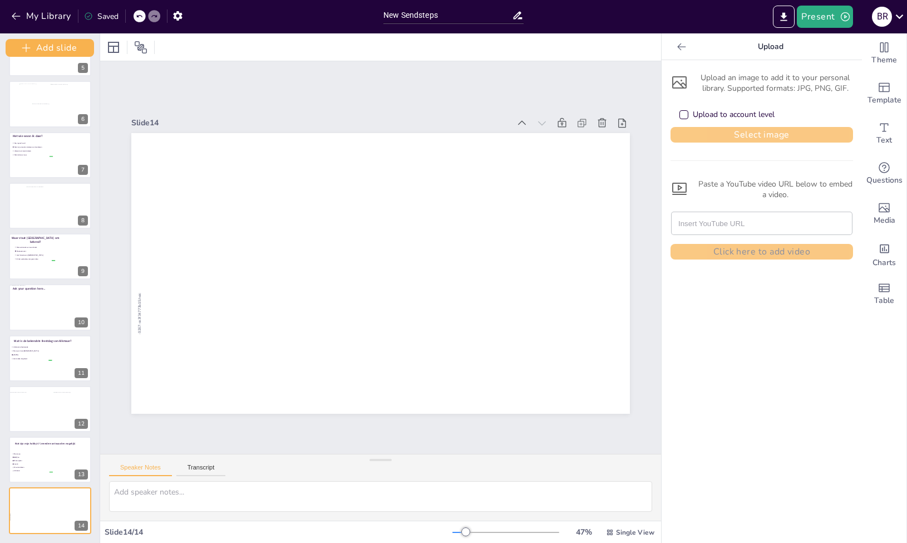
click at [717, 139] on button "Select image" at bounding box center [762, 135] width 183 height 16
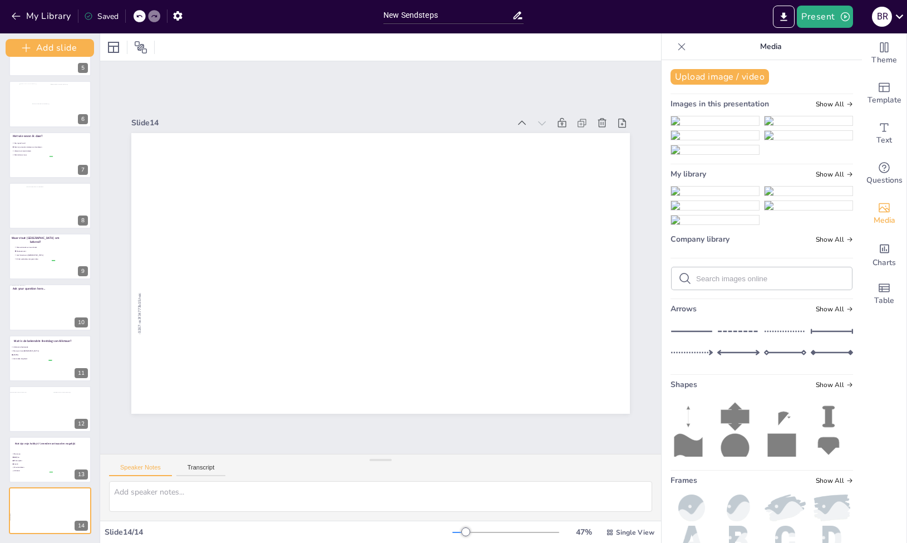
click at [719, 195] on img at bounding box center [715, 190] width 88 height 9
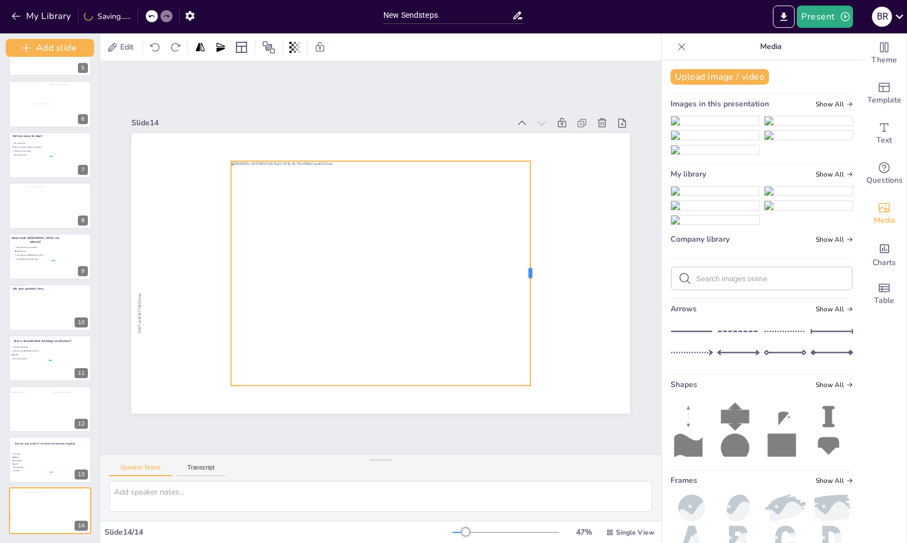
click at [532, 268] on div at bounding box center [534, 273] width 9 height 224
drag, startPoint x: 531, startPoint y: 271, endPoint x: 516, endPoint y: 220, distance: 52.8
click at [516, 220] on div at bounding box center [380, 273] width 499 height 280
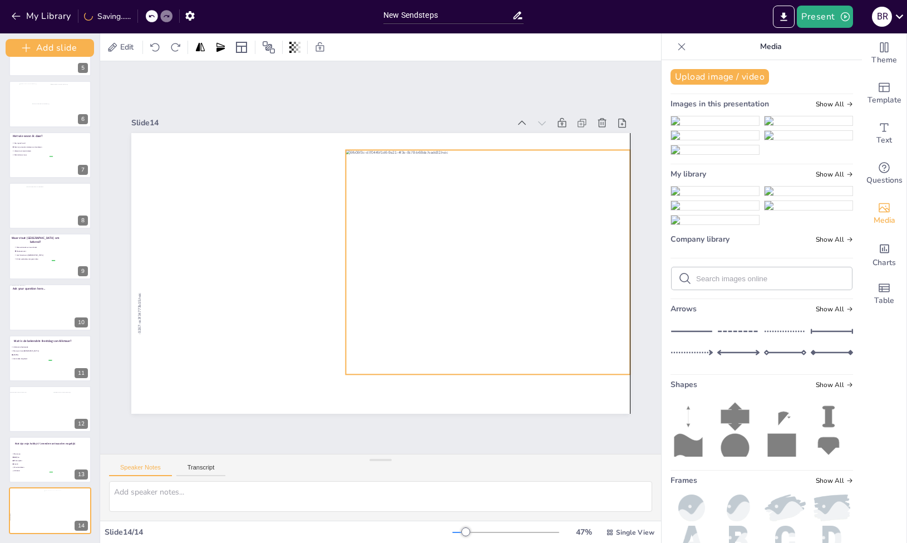
drag, startPoint x: 386, startPoint y: 221, endPoint x: 499, endPoint y: 210, distance: 113.5
click at [499, 210] on div at bounding box center [495, 262] width 299 height 224
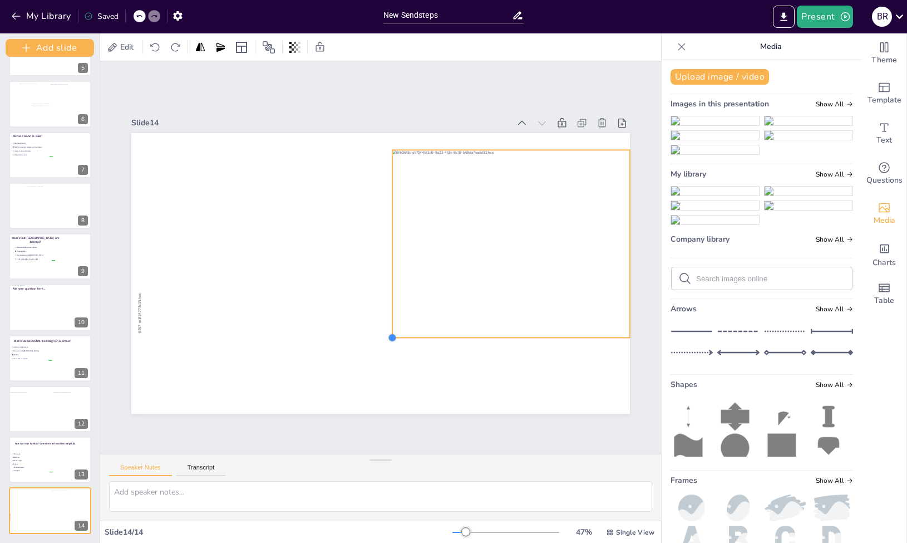
drag, startPoint x: 331, startPoint y: 369, endPoint x: 385, endPoint y: 332, distance: 65.3
click at [385, 332] on div at bounding box center [380, 273] width 499 height 280
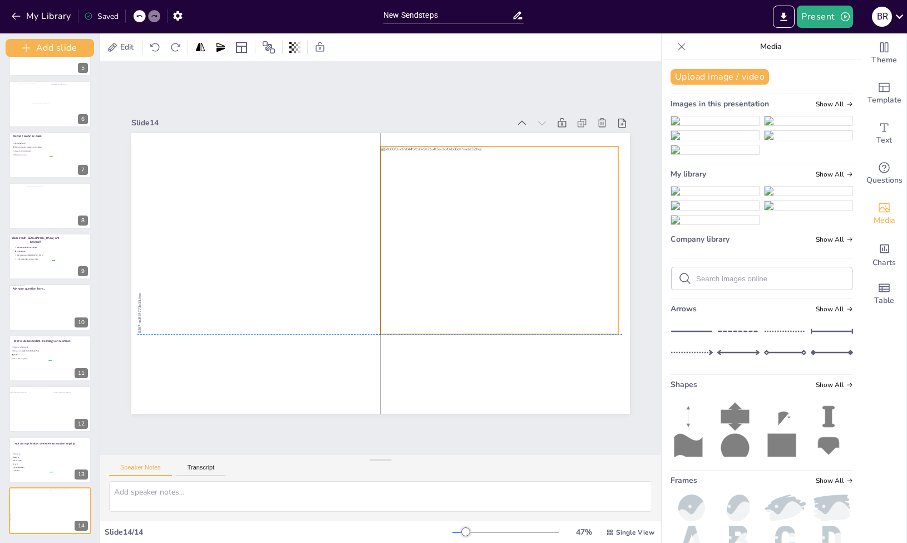
drag, startPoint x: 467, startPoint y: 251, endPoint x: 459, endPoint y: 250, distance: 7.8
click at [459, 250] on div at bounding box center [506, 240] width 250 height 188
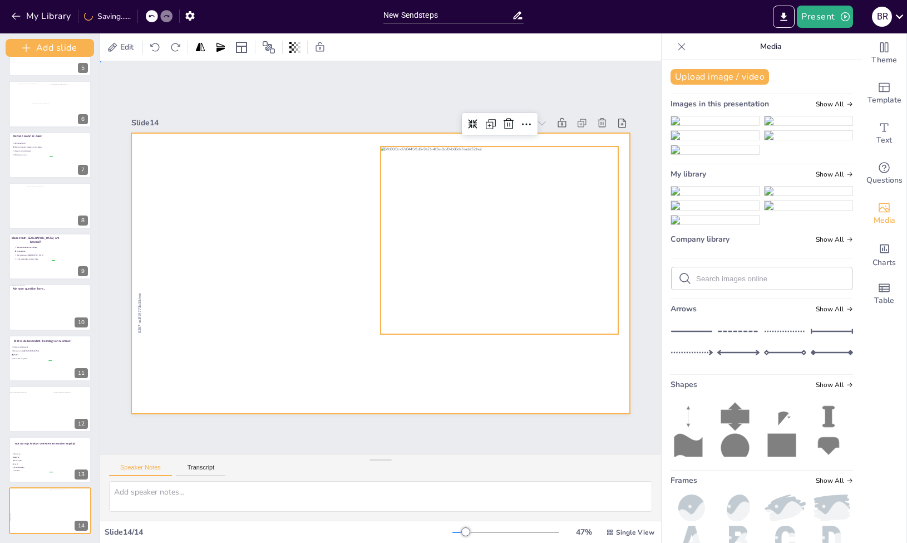
click at [478, 386] on div at bounding box center [380, 273] width 499 height 280
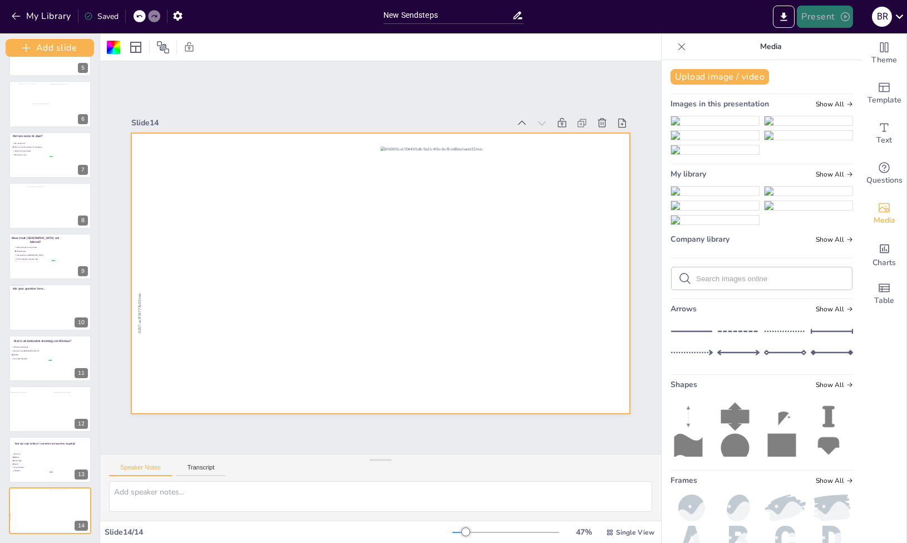
click at [832, 25] on button "Present" at bounding box center [825, 17] width 56 height 22
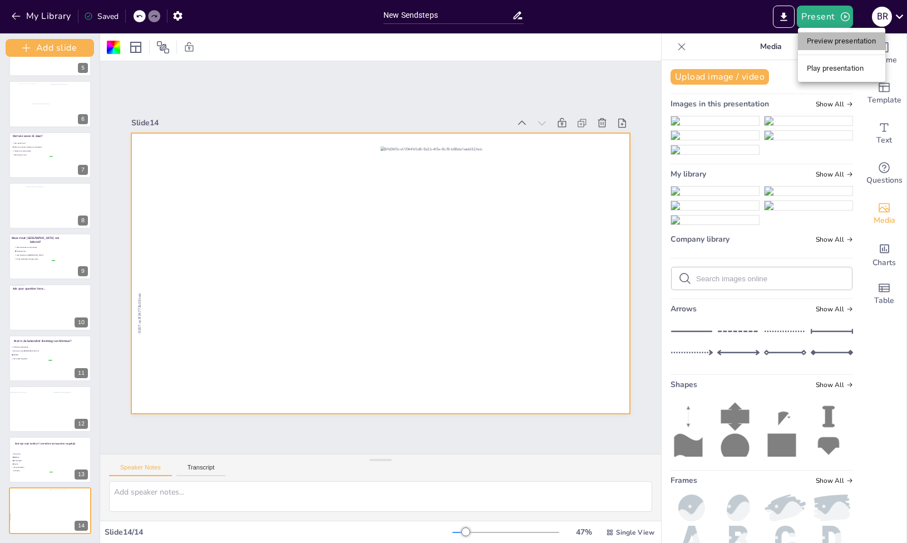
click at [876, 43] on li "Preview presentation" at bounding box center [841, 41] width 87 height 18
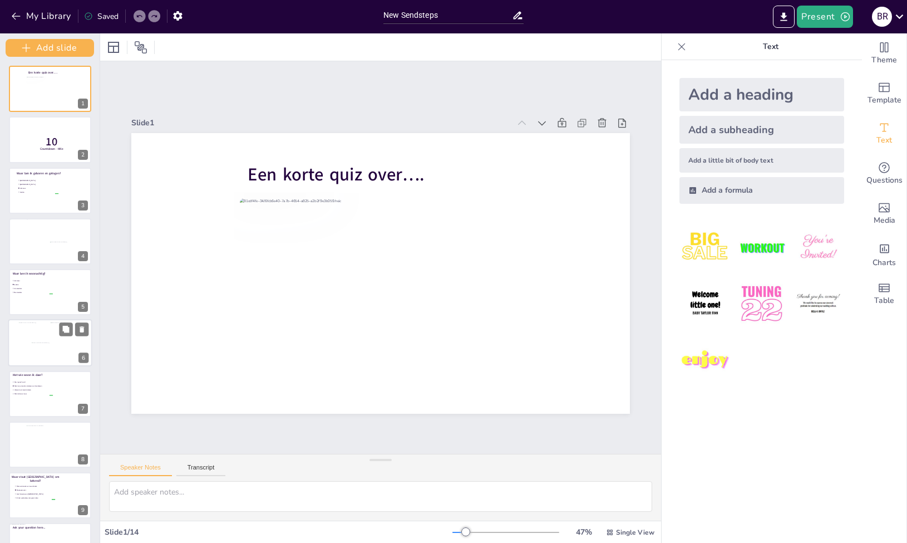
click at [80, 365] on div "Add slide Een korte quiz over…. 1 10 Countdown - title 2 Waar ben ik geboren en…" at bounding box center [50, 287] width 100 height 509
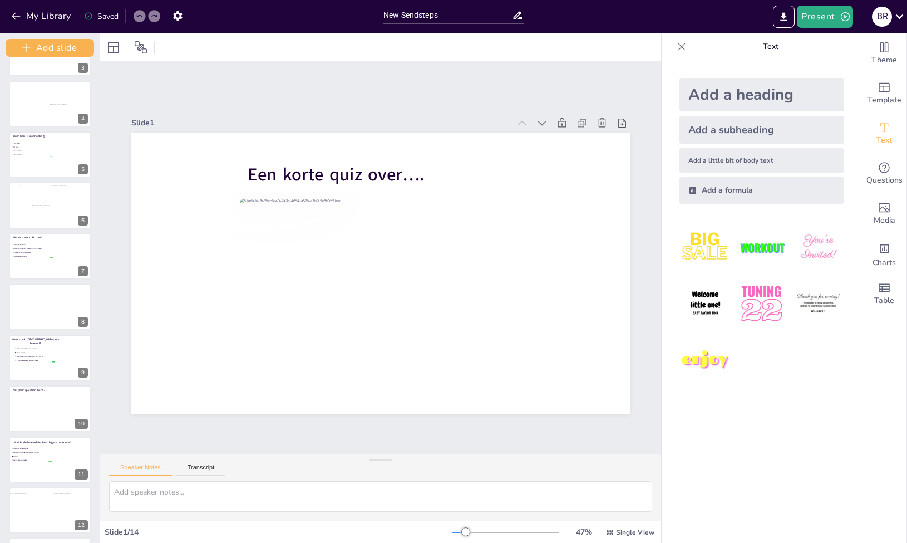
scroll to position [239, 0]
click at [55, 518] on div at bounding box center [71, 505] width 42 height 32
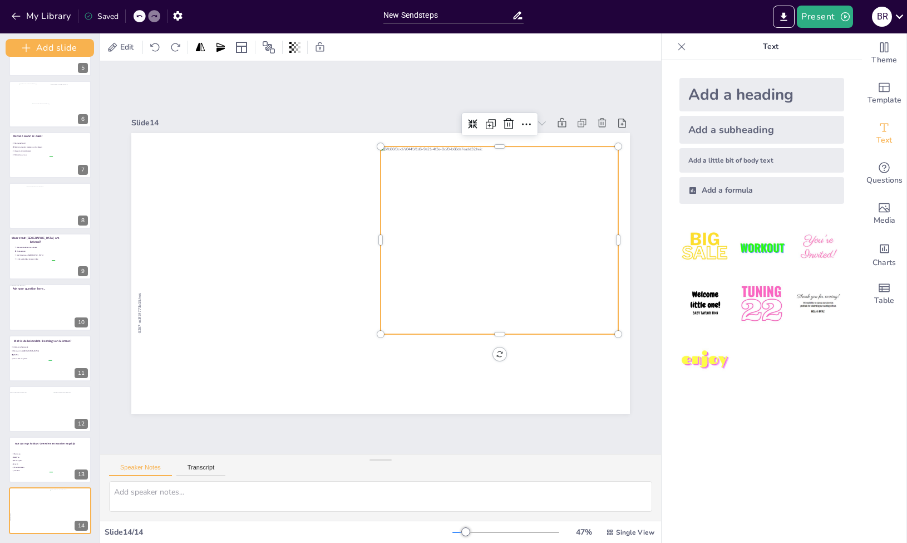
click at [482, 197] on div at bounding box center [506, 240] width 250 height 188
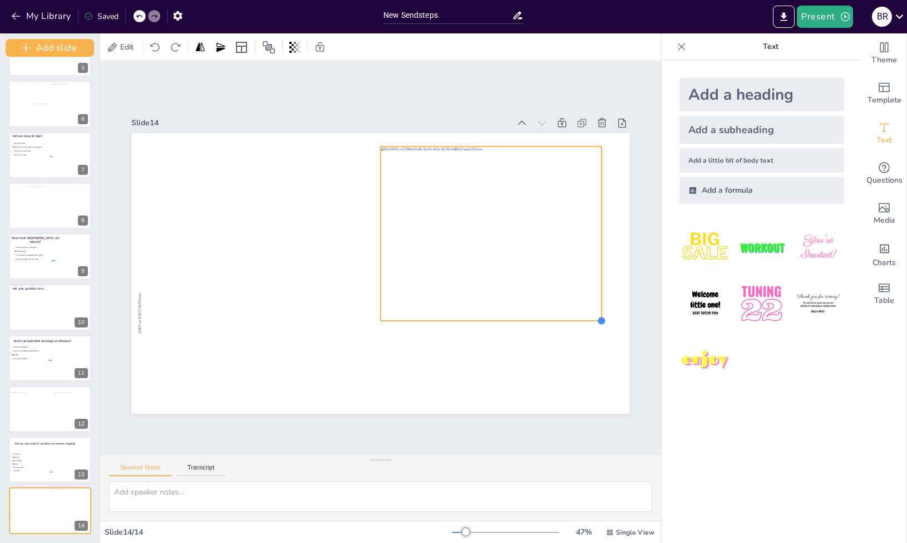
drag, startPoint x: 617, startPoint y: 332, endPoint x: 459, endPoint y: 318, distance: 158.6
click at [459, 318] on div at bounding box center [380, 273] width 499 height 280
click at [478, 279] on div at bounding box center [497, 237] width 233 height 174
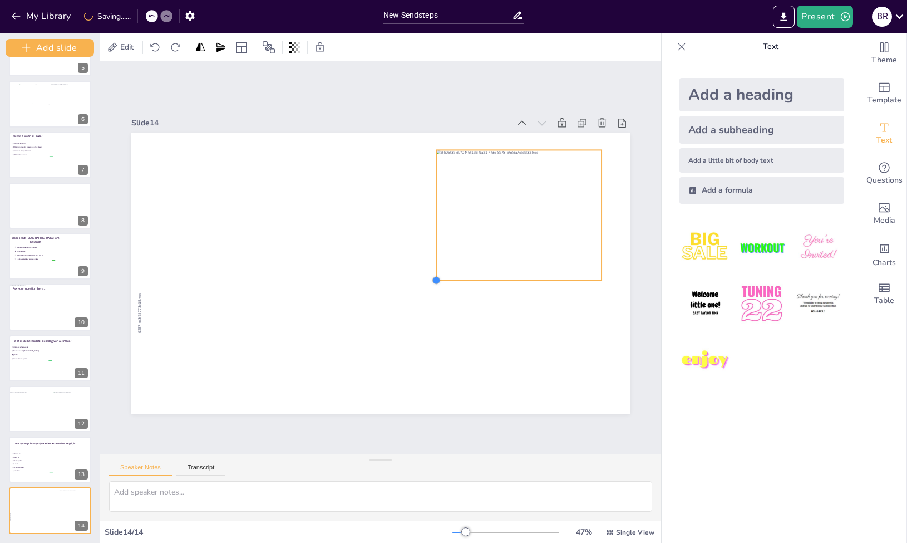
drag, startPoint x: 380, startPoint y: 322, endPoint x: 456, endPoint y: 278, distance: 88.5
click at [456, 278] on div at bounding box center [380, 273] width 499 height 280
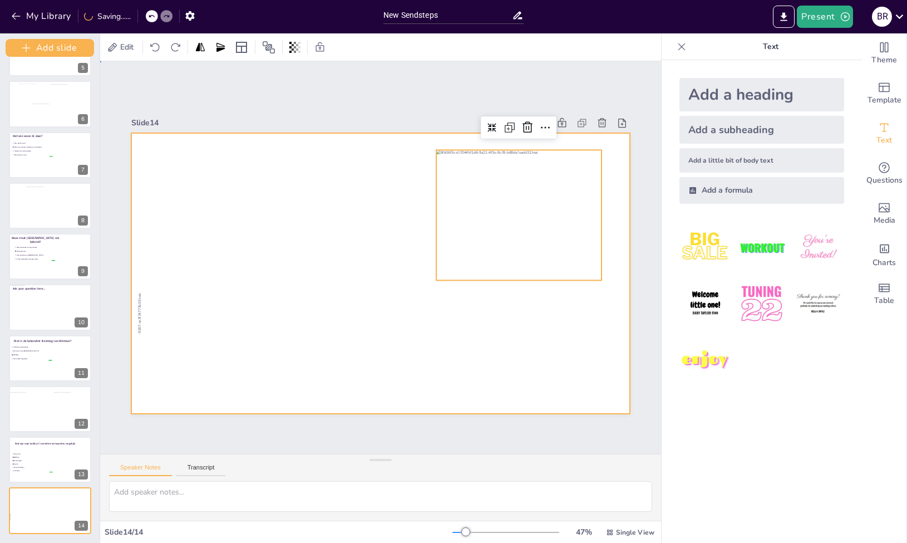
click at [439, 345] on div at bounding box center [380, 273] width 499 height 280
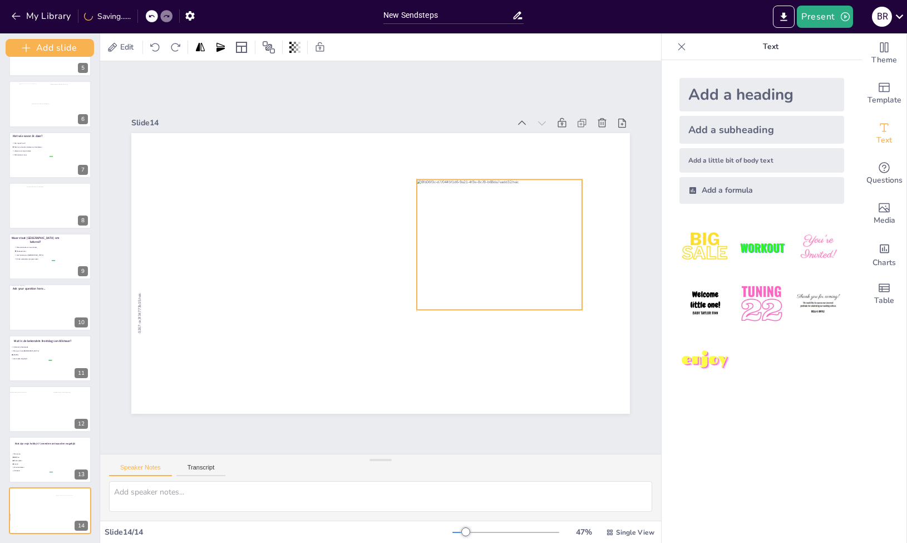
drag, startPoint x: 498, startPoint y: 254, endPoint x: 477, endPoint y: 284, distance: 36.6
click at [477, 284] on div at bounding box center [504, 244] width 174 height 130
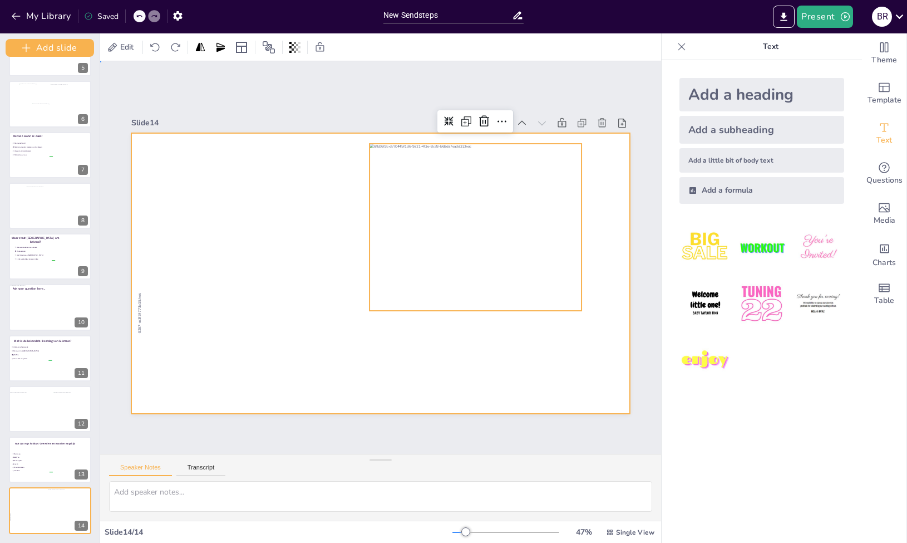
click at [550, 334] on div at bounding box center [380, 273] width 499 height 280
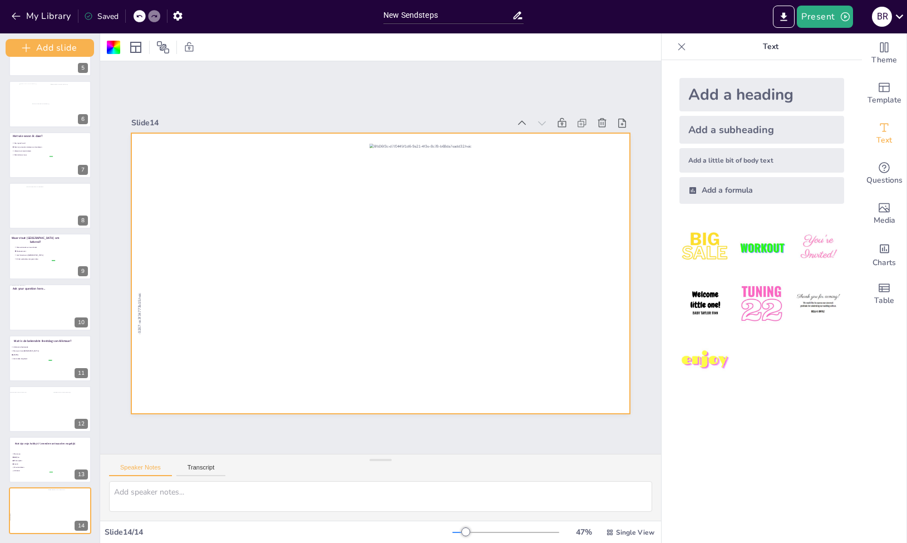
click at [577, 306] on div at bounding box center [380, 273] width 499 height 280
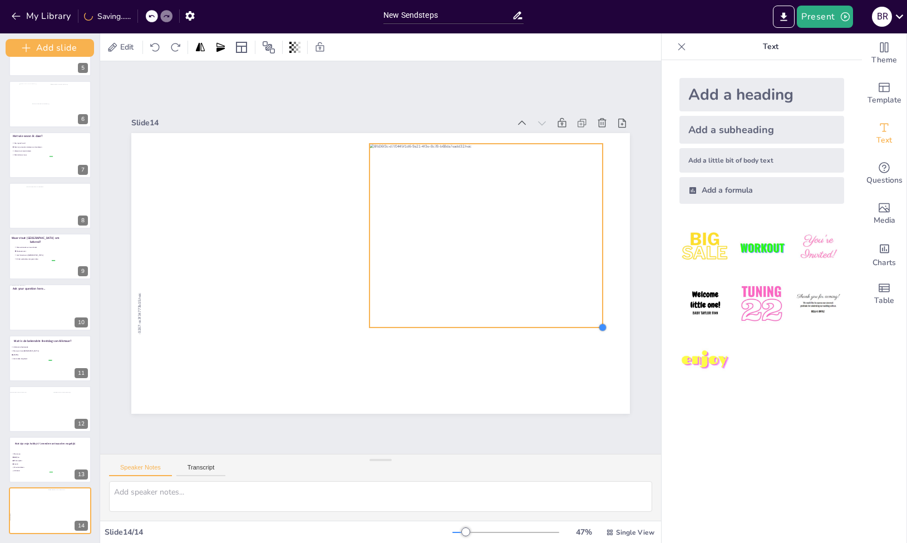
drag, startPoint x: 582, startPoint y: 309, endPoint x: 583, endPoint y: 323, distance: 14.6
click at [583, 323] on div at bounding box center [380, 273] width 499 height 280
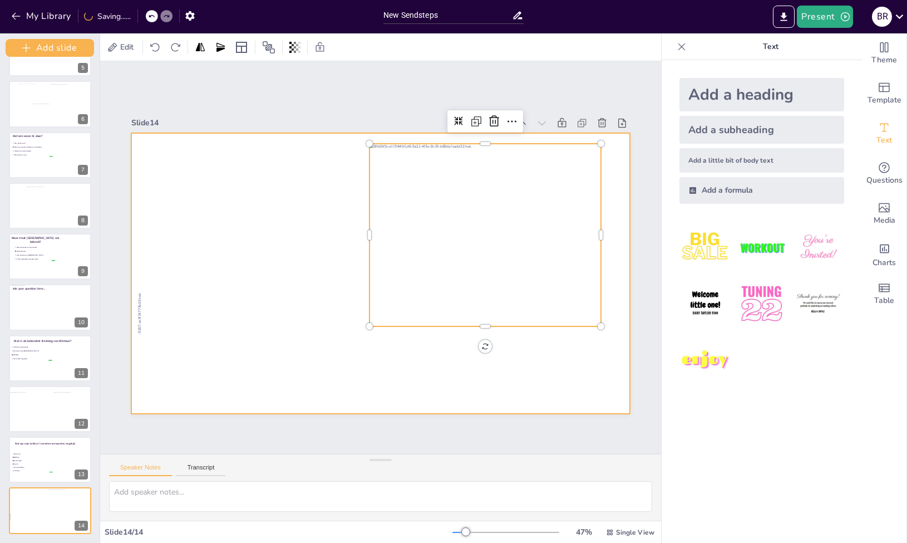
click at [524, 355] on div at bounding box center [380, 273] width 499 height 280
click at [535, 272] on div at bounding box center [492, 235] width 244 height 183
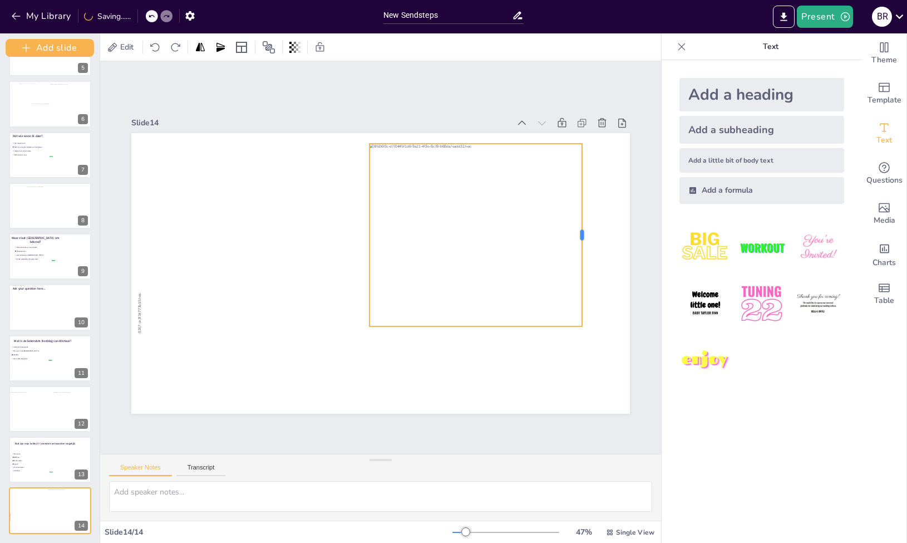
drag, startPoint x: 602, startPoint y: 230, endPoint x: 582, endPoint y: 232, distance: 19.5
click at [582, 232] on div at bounding box center [586, 235] width 9 height 183
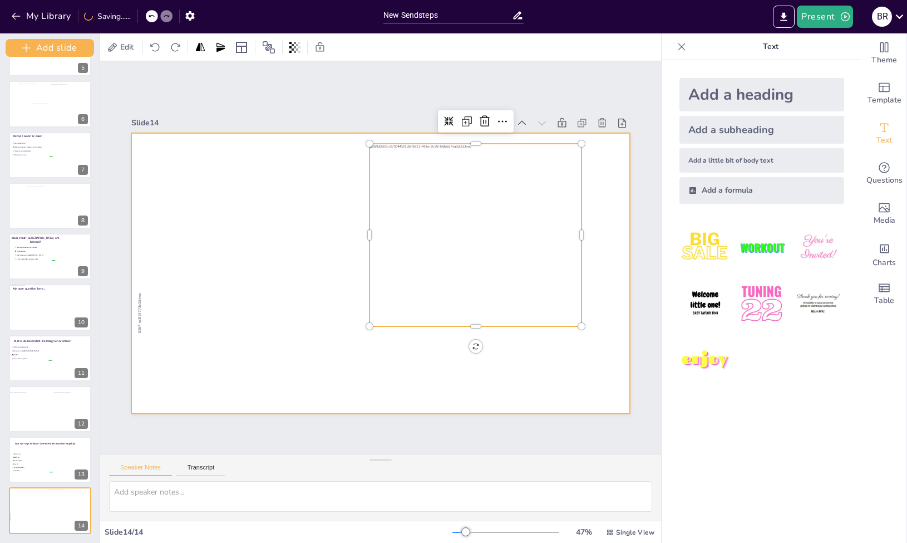
click at [500, 359] on div at bounding box center [380, 273] width 499 height 280
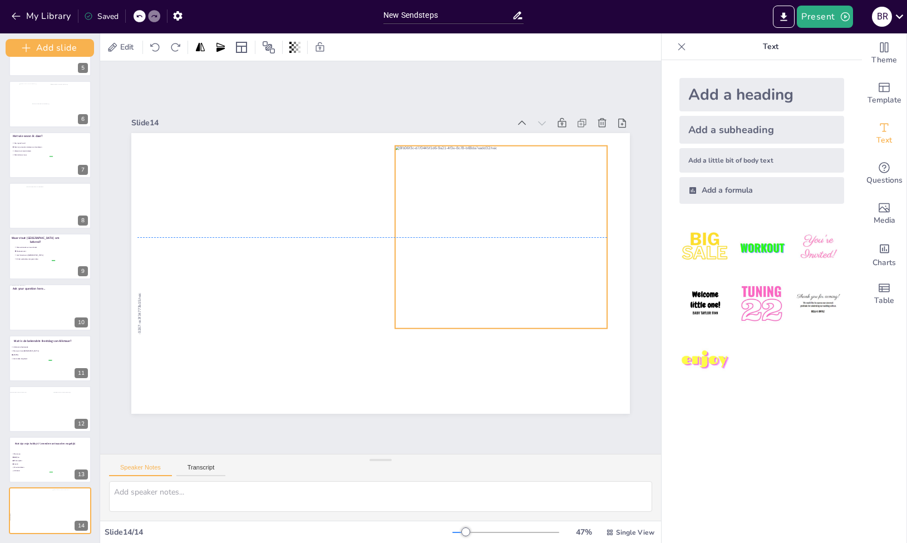
drag, startPoint x: 500, startPoint y: 253, endPoint x: 525, endPoint y: 255, distance: 25.2
click at [525, 255] on div at bounding box center [517, 236] width 244 height 183
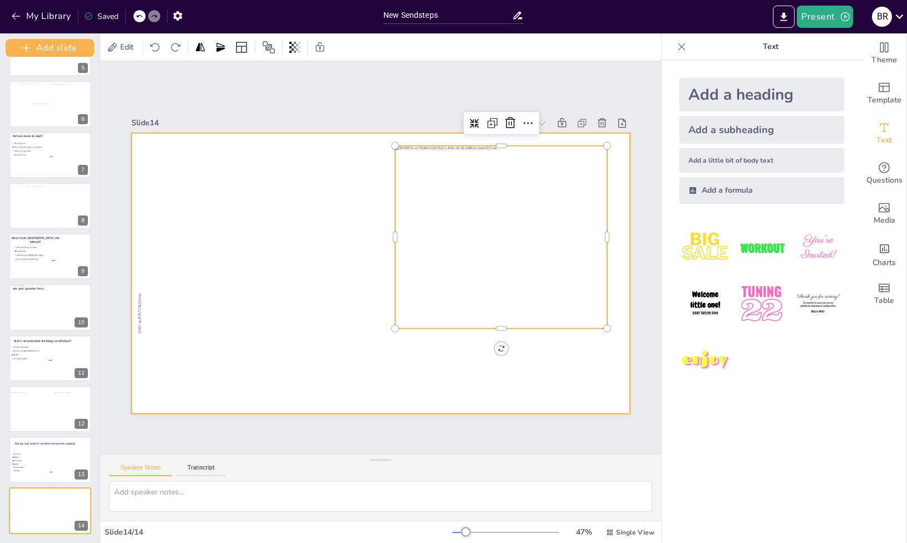
click at [410, 368] on div at bounding box center [380, 273] width 499 height 280
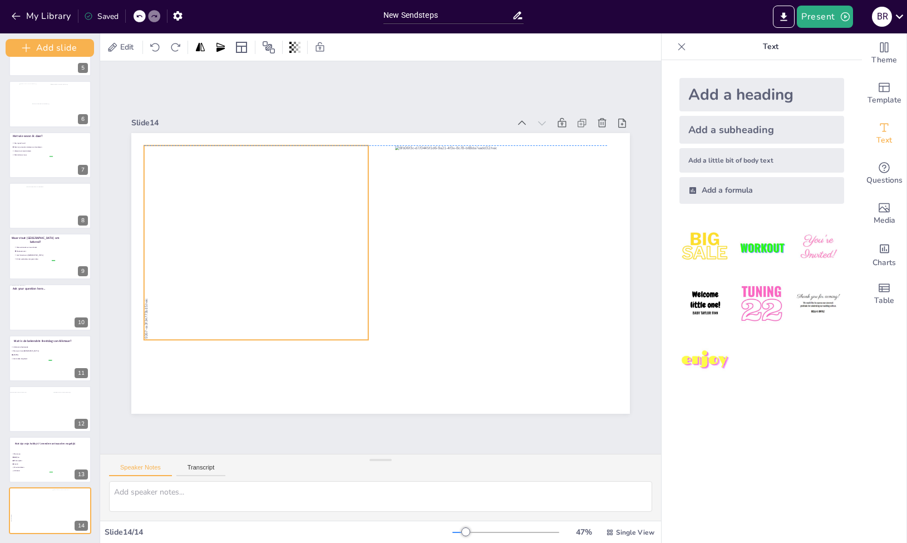
drag, startPoint x: 333, startPoint y: 263, endPoint x: 340, endPoint y: 265, distance: 7.0
click at [340, 265] on div at bounding box center [256, 249] width 224 height 299
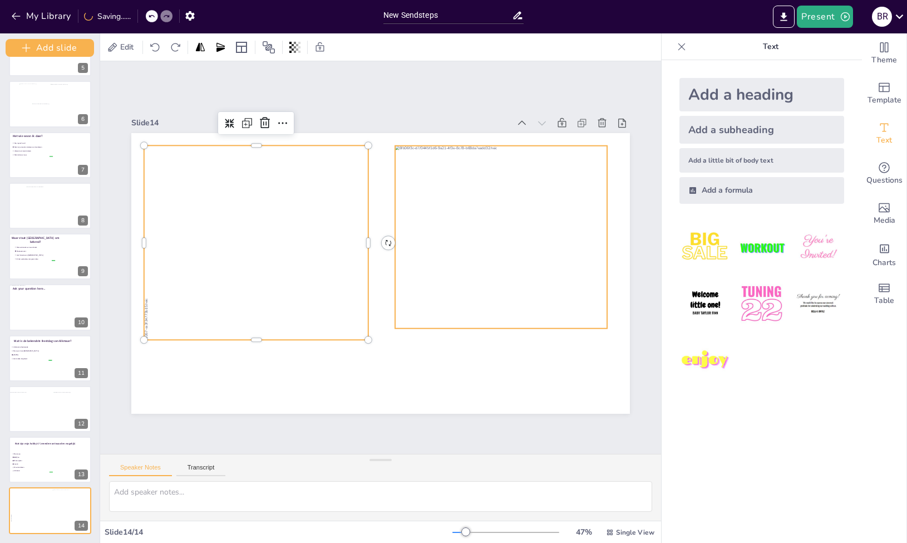
click at [489, 319] on div at bounding box center [517, 236] width 244 height 183
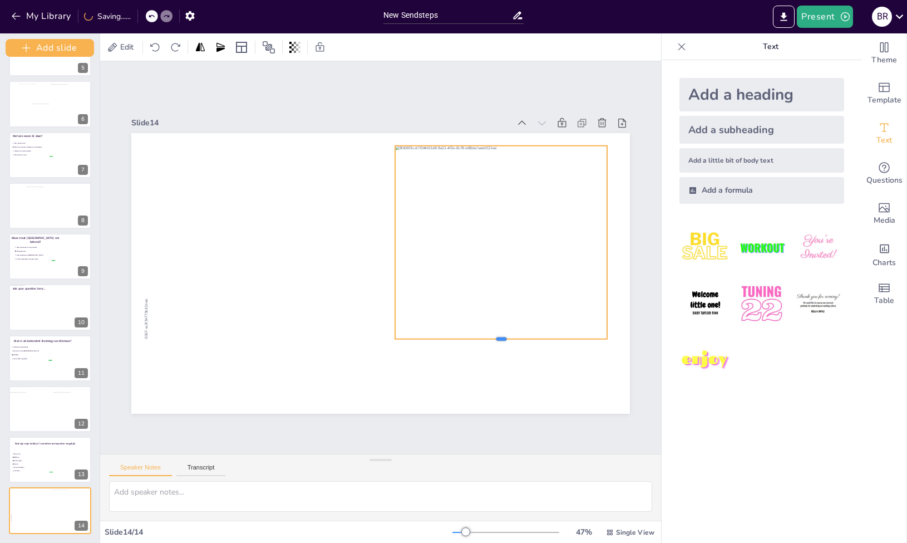
drag, startPoint x: 503, startPoint y: 324, endPoint x: 502, endPoint y: 335, distance: 10.6
click at [502, 339] on div at bounding box center [501, 343] width 212 height 9
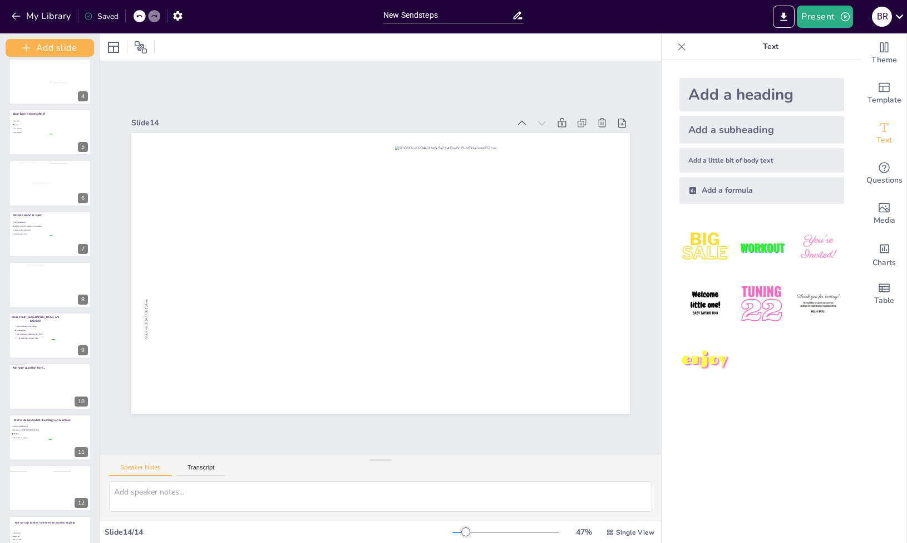
scroll to position [86, 0]
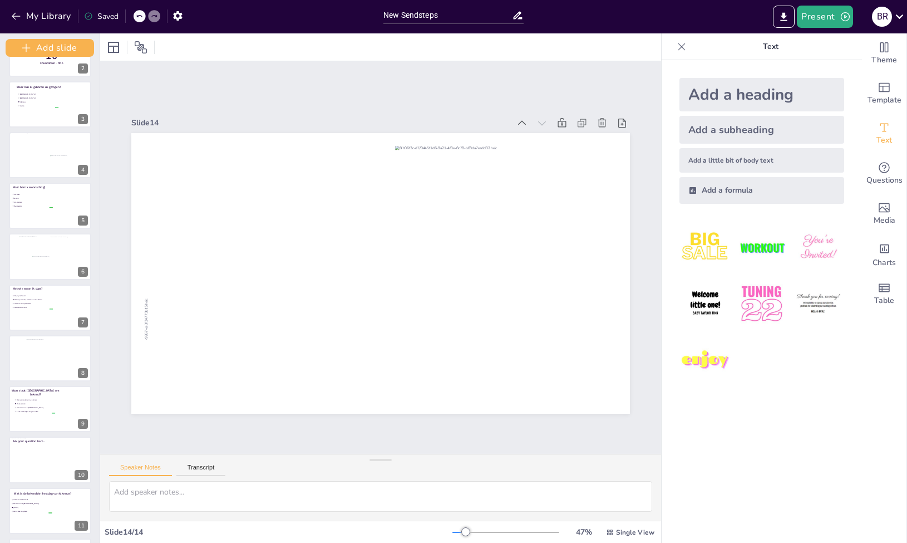
drag, startPoint x: 93, startPoint y: 365, endPoint x: 125, endPoint y: 145, distance: 222.1
click at [125, 145] on div "Document fonts Akatab Recently used Akatab Popular fonts Lato Montserrat Open S…" at bounding box center [453, 287] width 907 height 509
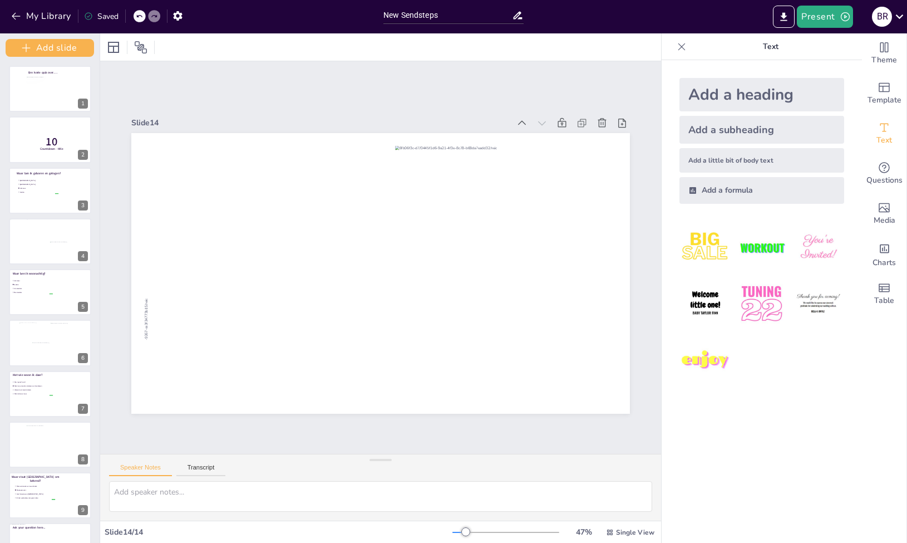
click at [119, 184] on div "Slide 1 Een korte quiz over…. Slide 2 10 Countdown - title Slide 3 Waar ben ik …" at bounding box center [380, 258] width 561 height 312
drag, startPoint x: 97, startPoint y: 270, endPoint x: 97, endPoint y: 287, distance: 16.7
click at [97, 287] on div "Add slide Een korte quiz over…. 1 10 Countdown - title 2 Waar ben ik geboren en…" at bounding box center [50, 287] width 100 height 509
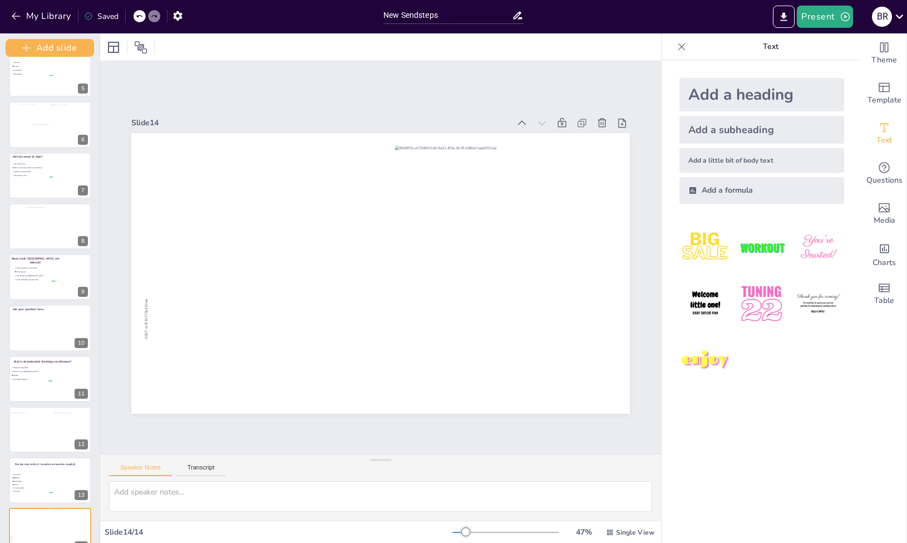
scroll to position [239, 0]
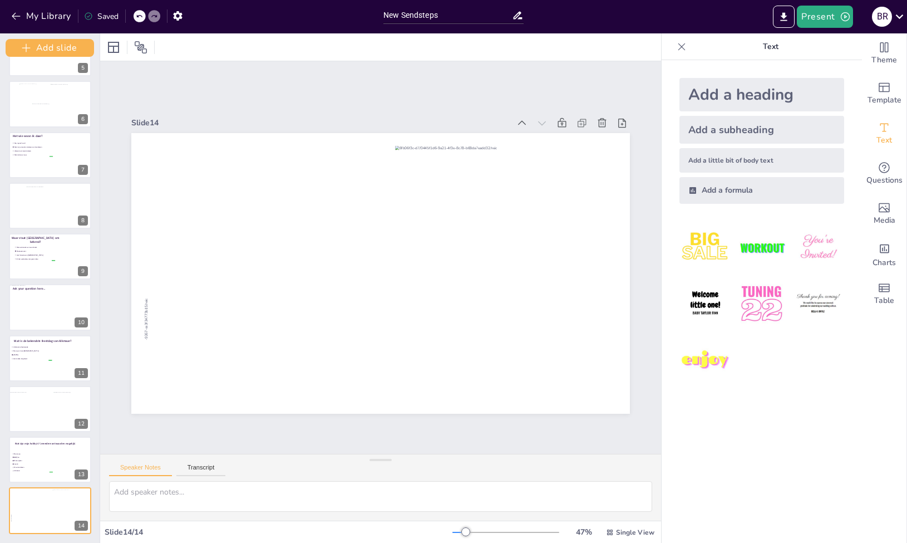
click at [115, 406] on div "Slide 1 Een korte quiz over…. Slide 2 10 Countdown - title Slide 3 Waar ben ik …" at bounding box center [380, 258] width 561 height 312
click at [131, 428] on div "Slide 1 Een korte quiz over…. Slide 2 10 Countdown - title Slide 3 Waar ben ik …" at bounding box center [380, 257] width 561 height 392
click at [30, 250] on span "De kaasmarkt" at bounding box center [35, 250] width 39 height 2
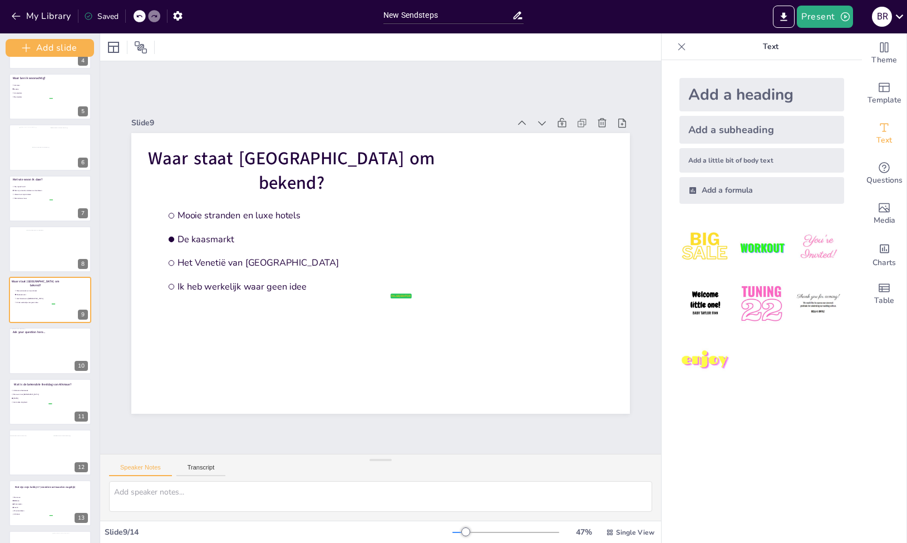
click at [8, 406] on div "Een korte quiz over…. 1 10 Countdown - title 2 Waar ben ik geboren en getogen? …" at bounding box center [50, 223] width 100 height 707
click at [29, 398] on span "[DATE]" at bounding box center [32, 398] width 39 height 2
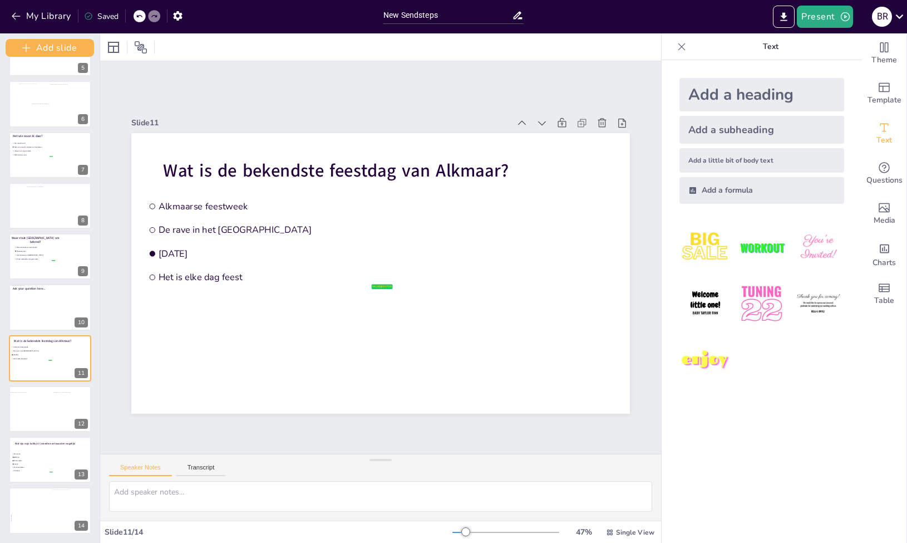
click at [48, 433] on div "Een korte quiz over…. 1 10 Countdown - title 2 Waar ben ik geboren en getogen? …" at bounding box center [50, 180] width 100 height 707
click at [67, 51] on button "Add slide" at bounding box center [50, 48] width 88 height 18
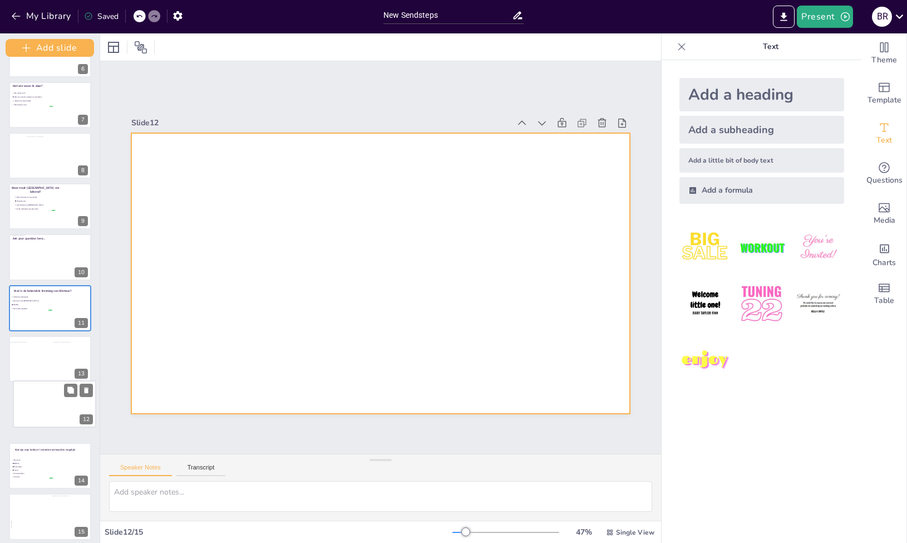
click at [43, 418] on div at bounding box center [54, 404] width 82 height 46
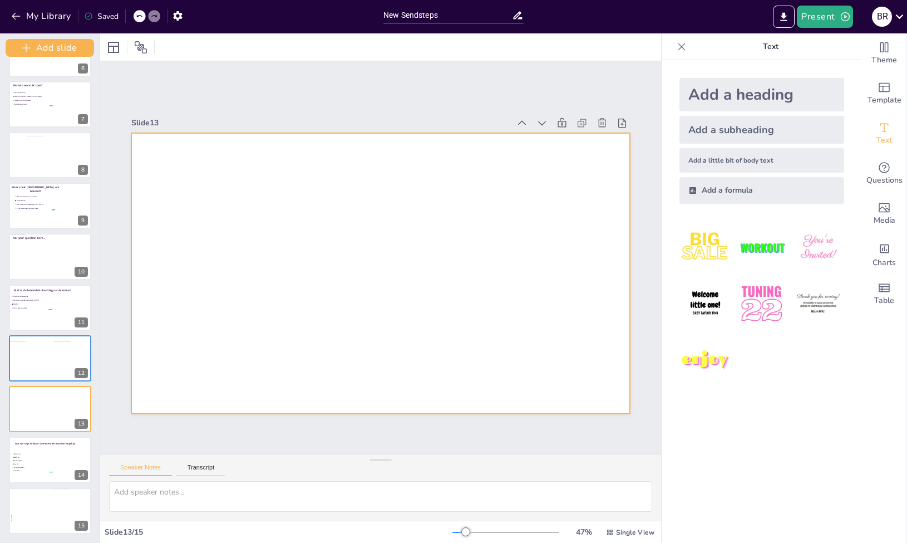
scroll to position [289, 0]
click at [258, 206] on div at bounding box center [380, 273] width 499 height 280
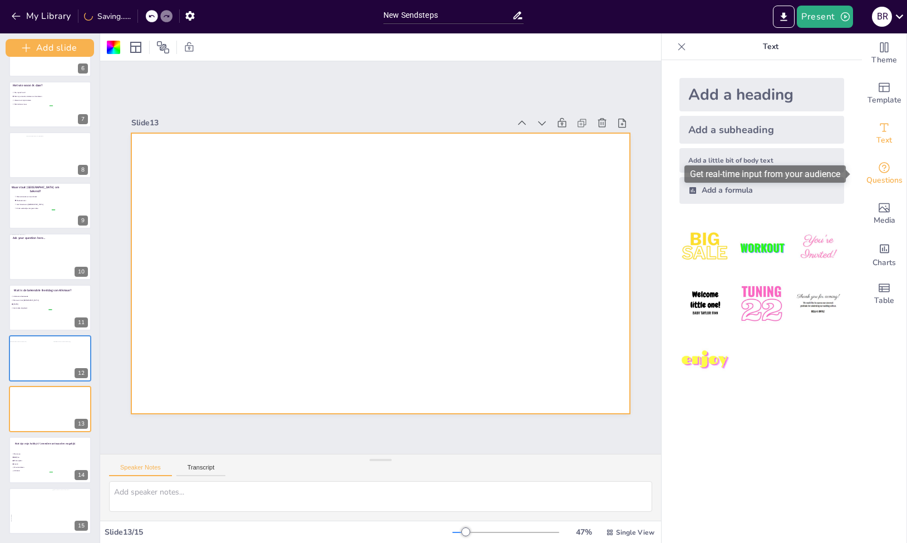
click at [866, 178] on span "Questions" at bounding box center [884, 180] width 36 height 12
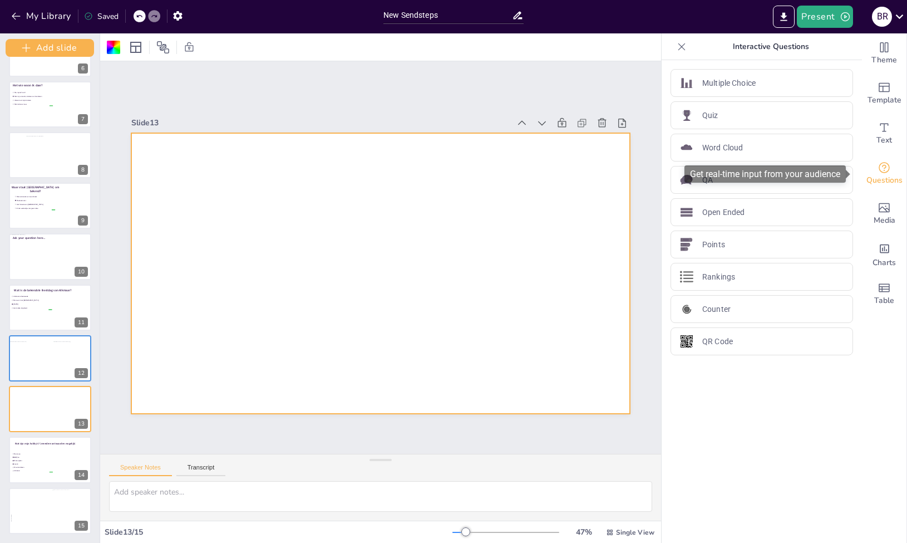
click at [890, 171] on div "Questions" at bounding box center [884, 174] width 45 height 40
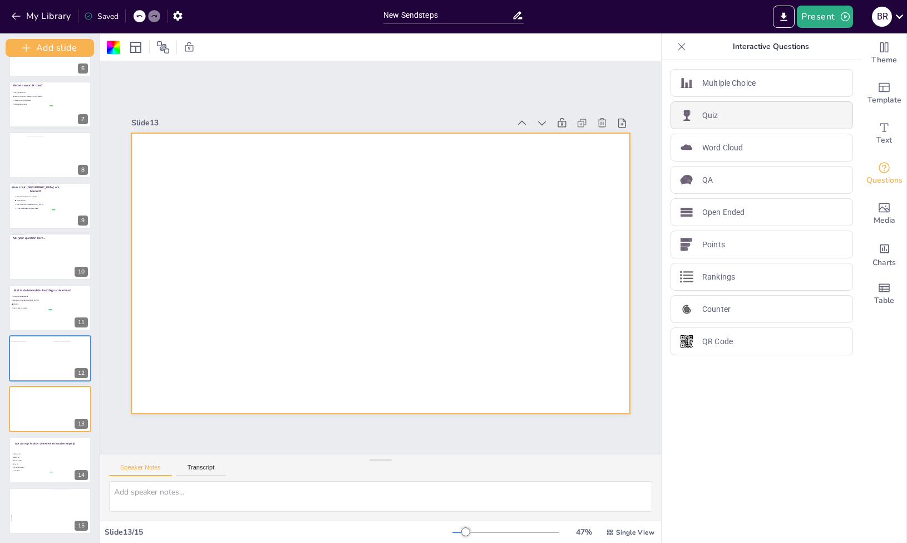
click at [703, 122] on div "Quiz" at bounding box center [762, 115] width 183 height 28
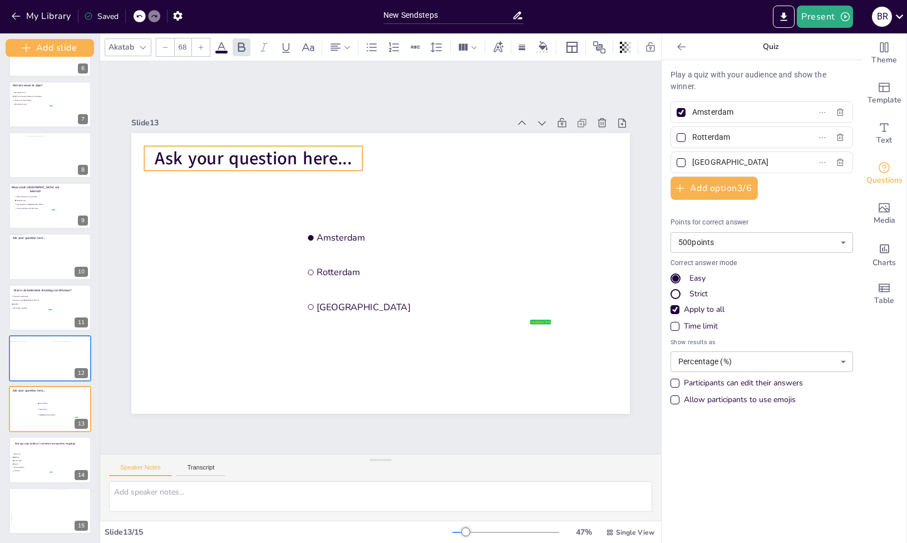
click at [262, 157] on span "Ask your question here..." at bounding box center [253, 158] width 197 height 24
click at [248, 117] on icon at bounding box center [253, 123] width 13 height 13
click at [263, 156] on span "Rewrite" at bounding box center [268, 157] width 27 height 11
click at [275, 165] on span "Pose your inquiry here..." at bounding box center [254, 158] width 194 height 24
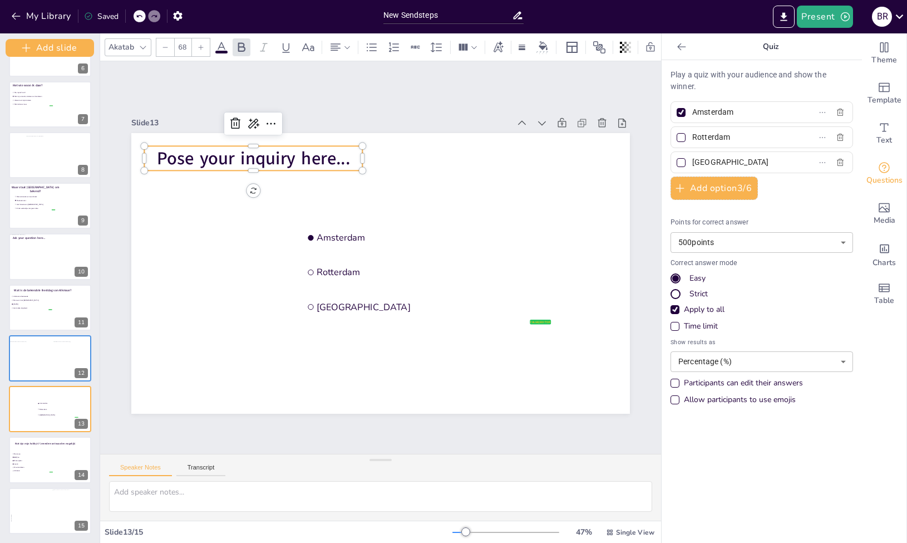
click at [283, 154] on span "Pose your inquiry here..." at bounding box center [254, 158] width 194 height 24
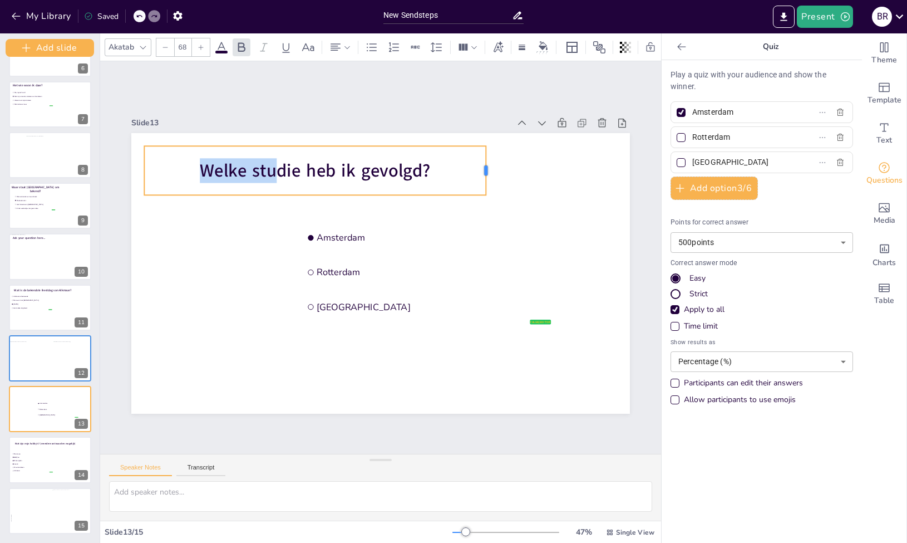
drag, startPoint x: 365, startPoint y: 166, endPoint x: 488, endPoint y: 162, distance: 123.6
click at [488, 162] on div at bounding box center [490, 171] width 9 height 50
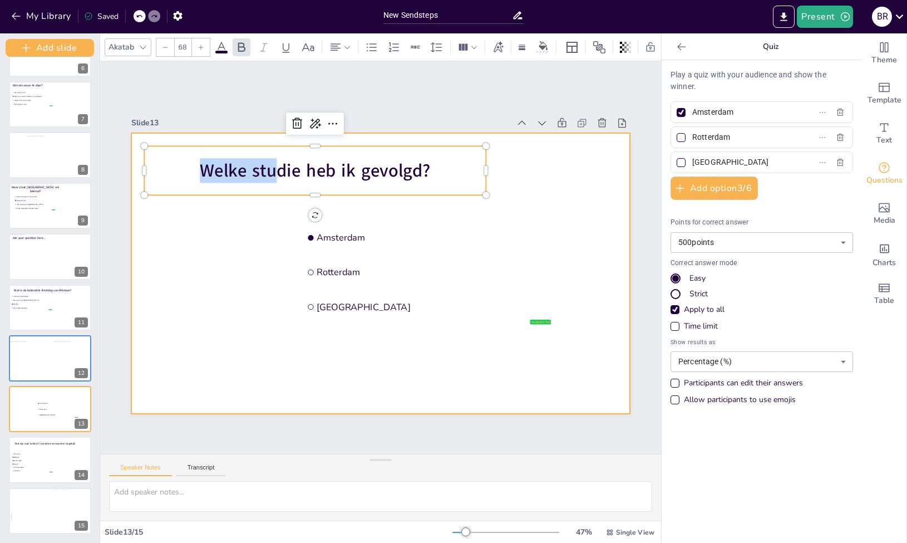
click at [499, 213] on div at bounding box center [380, 273] width 499 height 280
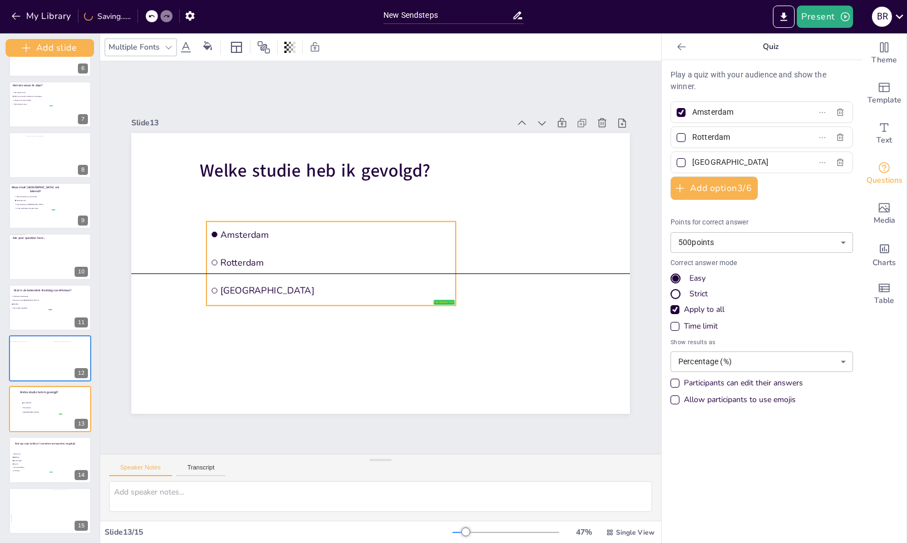
drag, startPoint x: 349, startPoint y: 240, endPoint x: 253, endPoint y: 237, distance: 96.4
click at [253, 237] on li "Amsterdam" at bounding box center [330, 234] width 249 height 26
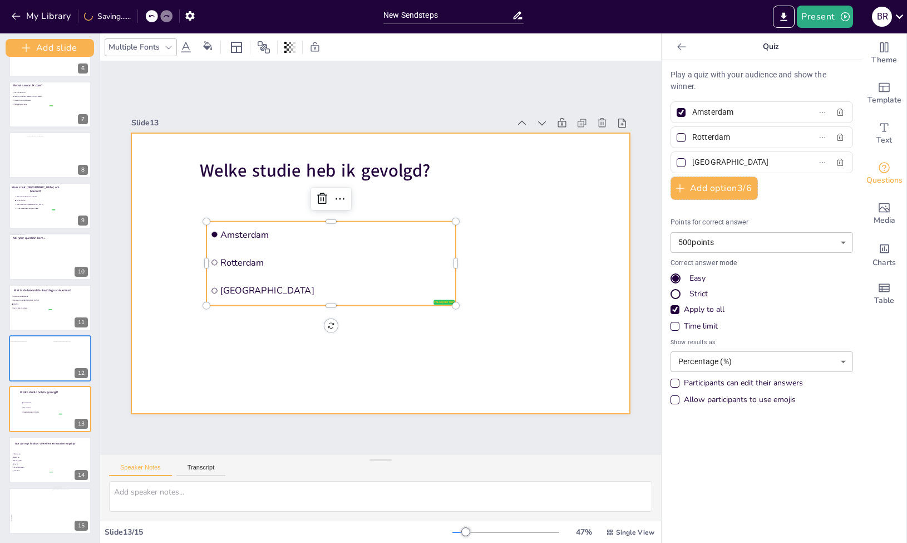
click at [341, 329] on div at bounding box center [380, 273] width 499 height 280
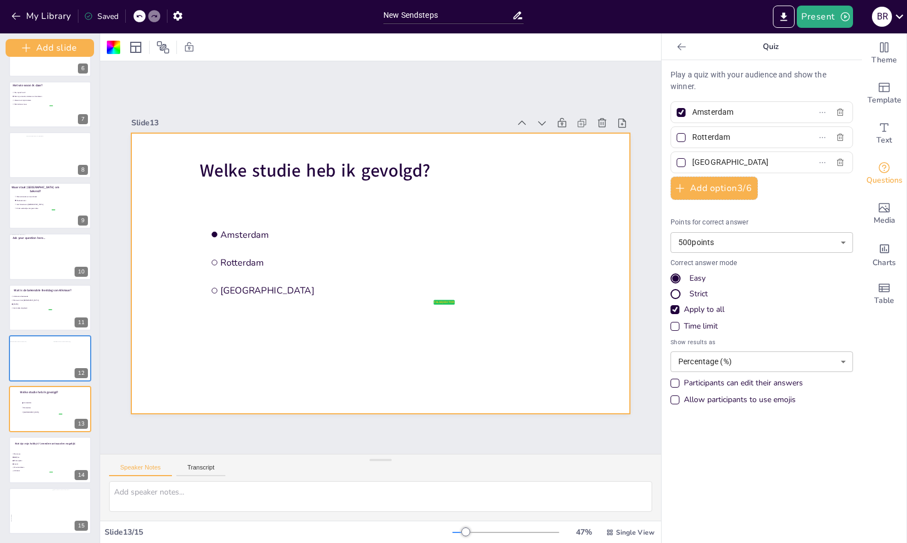
click at [736, 111] on input "Amsterdam" at bounding box center [744, 112] width 104 height 16
drag, startPoint x: 751, startPoint y: 113, endPoint x: 679, endPoint y: 112, distance: 71.2
click at [688, 112] on span "Amsterdam" at bounding box center [740, 112] width 104 height 16
click at [692, 112] on input "Amsterdam" at bounding box center [744, 112] width 104 height 16
type input "Sociologie"
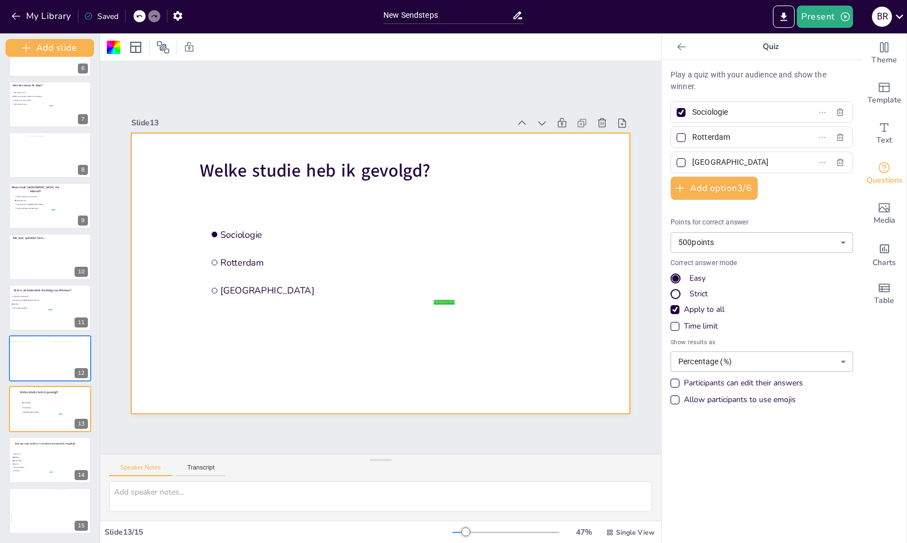
drag, startPoint x: 732, startPoint y: 139, endPoint x: 674, endPoint y: 138, distance: 58.4
click at [674, 138] on label "Rotterdam" at bounding box center [743, 137] width 139 height 16
click at [692, 138] on input "Rotterdam" at bounding box center [744, 137] width 104 height 16
type input "HBO-verpleegkunde"
click at [747, 161] on input "The Hague" at bounding box center [744, 162] width 104 height 16
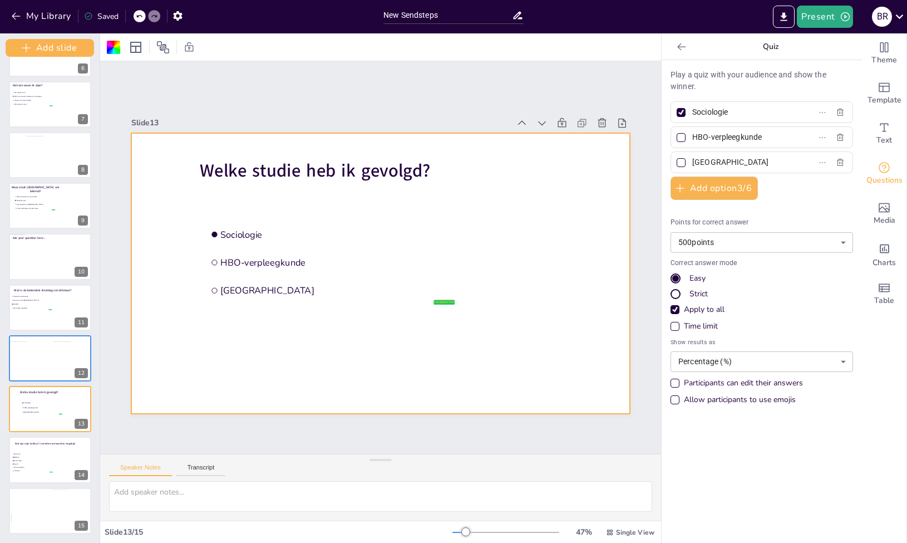
drag, startPoint x: 717, startPoint y: 166, endPoint x: 680, endPoint y: 165, distance: 37.3
click at [688, 165] on span "The Hague" at bounding box center [740, 162] width 104 height 16
click at [692, 165] on input "The Hague" at bounding box center [744, 162] width 104 height 16
click at [689, 190] on button "Add option 3 / 6" at bounding box center [714, 187] width 87 height 23
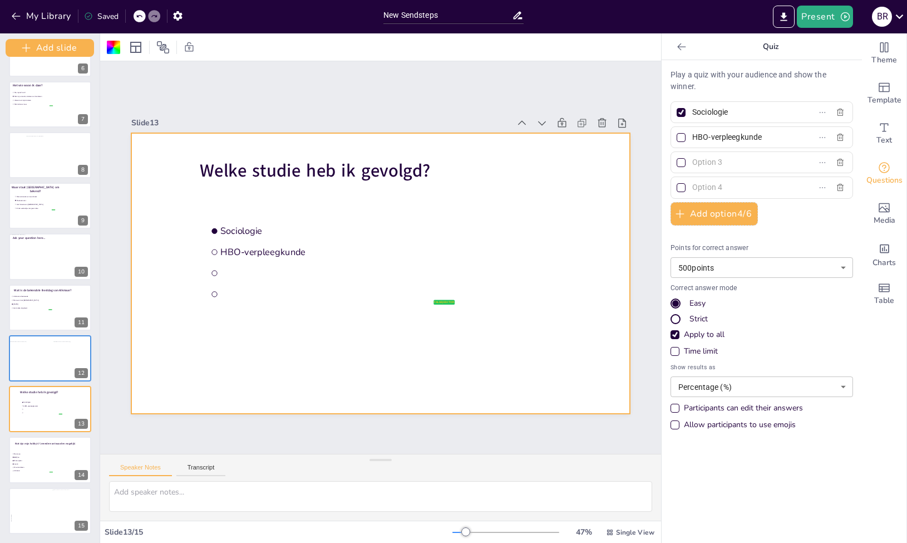
click at [708, 167] on input "text" at bounding box center [744, 162] width 104 height 16
type input "H"
type input "Communicatie"
click at [713, 189] on input "text" at bounding box center [744, 187] width 104 height 16
type input "HBO-Rechten"
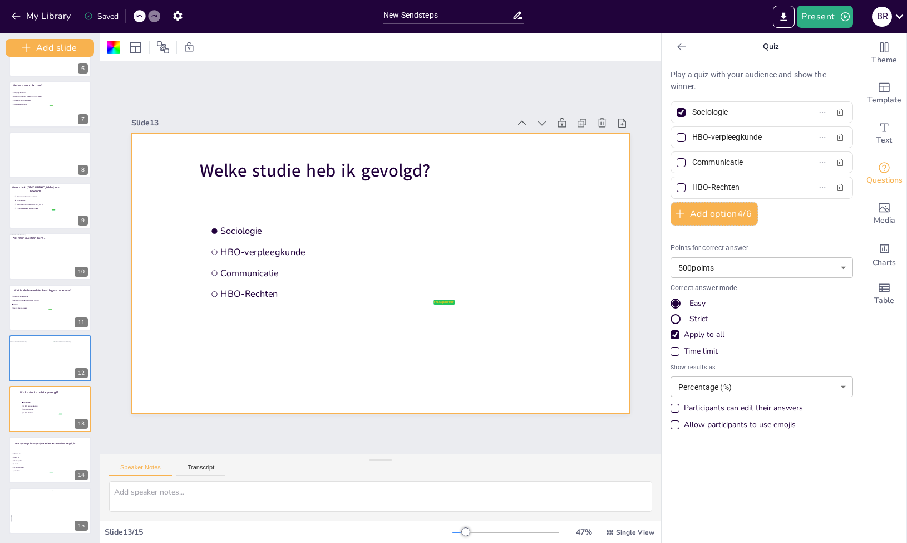
click at [677, 112] on div at bounding box center [681, 112] width 9 height 9
click at [692, 112] on input "Sociologie" at bounding box center [744, 112] width 104 height 16
checkbox input "false"
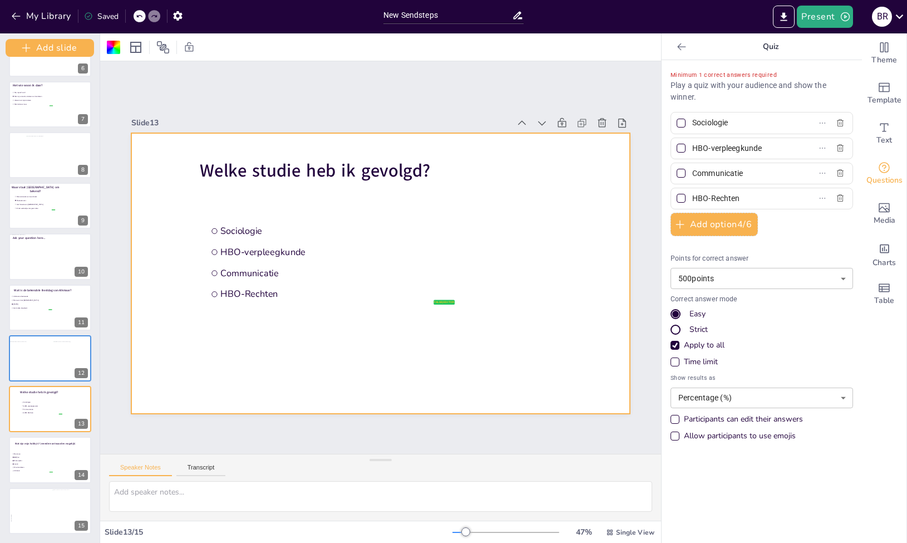
click at [677, 199] on div at bounding box center [680, 197] width 13 height 13
click at [692, 199] on input "HBO-Rechten" at bounding box center [744, 198] width 104 height 16
checkbox input "true"
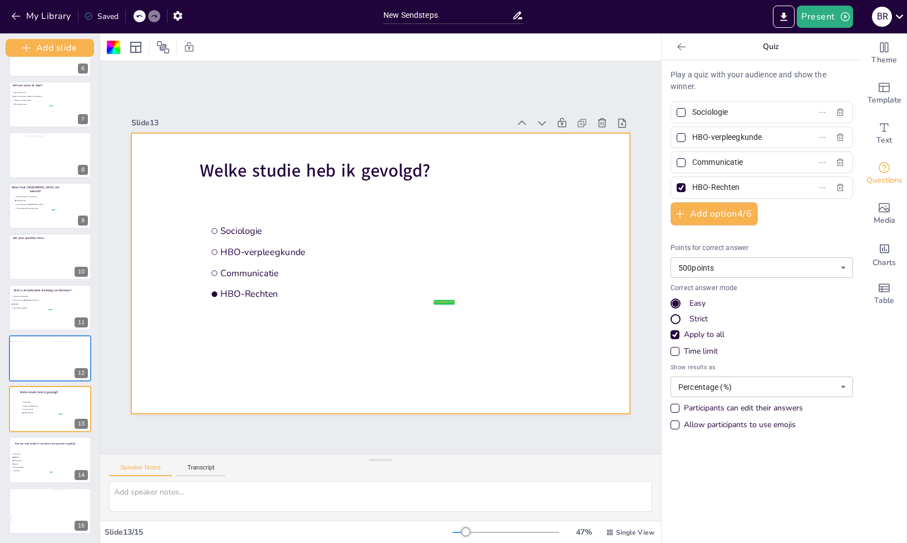
click at [782, 223] on div "Play a quiz with your audience and show the winner. Sociologie HBO-verpleegkund…" at bounding box center [762, 252] width 183 height 367
click at [684, 356] on div "Time limit" at bounding box center [701, 351] width 34 height 11
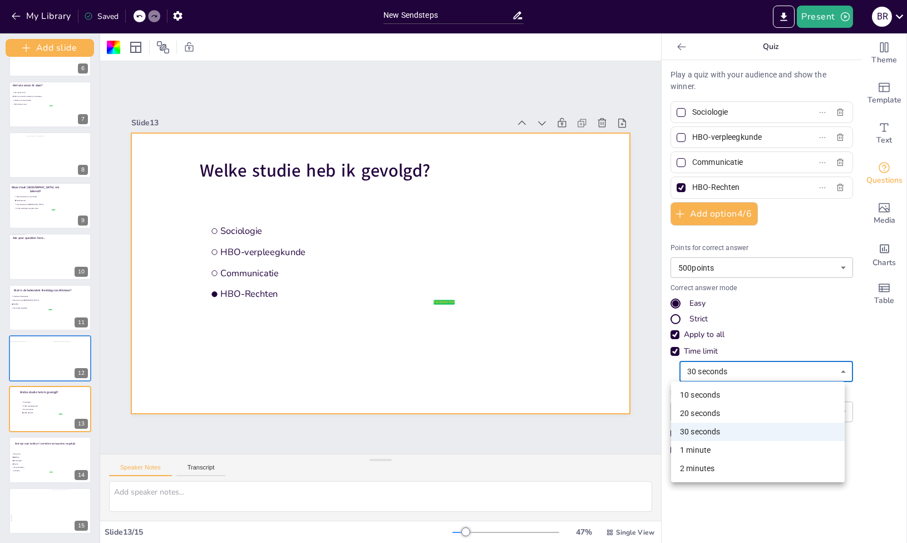
click at [693, 367] on body "My Library Saved New Sendsteps Present B R Document fonts Akatab Recently used …" at bounding box center [453, 271] width 907 height 543
click at [706, 412] on li "20 seconds" at bounding box center [758, 413] width 174 height 18
type input "20"
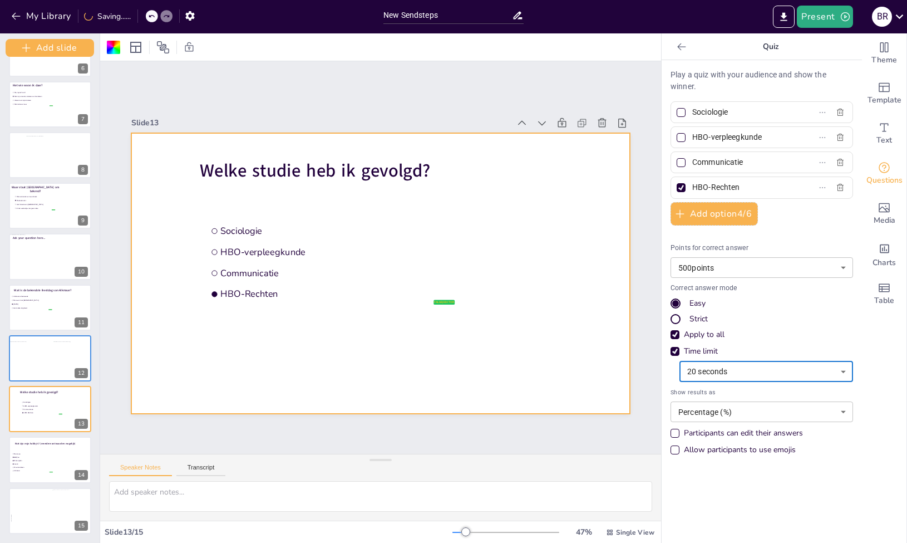
click at [784, 341] on div "Points for correct answer 500 points 500 ​ Correct answer mode Easy Strict Appl…" at bounding box center [762, 352] width 183 height 218
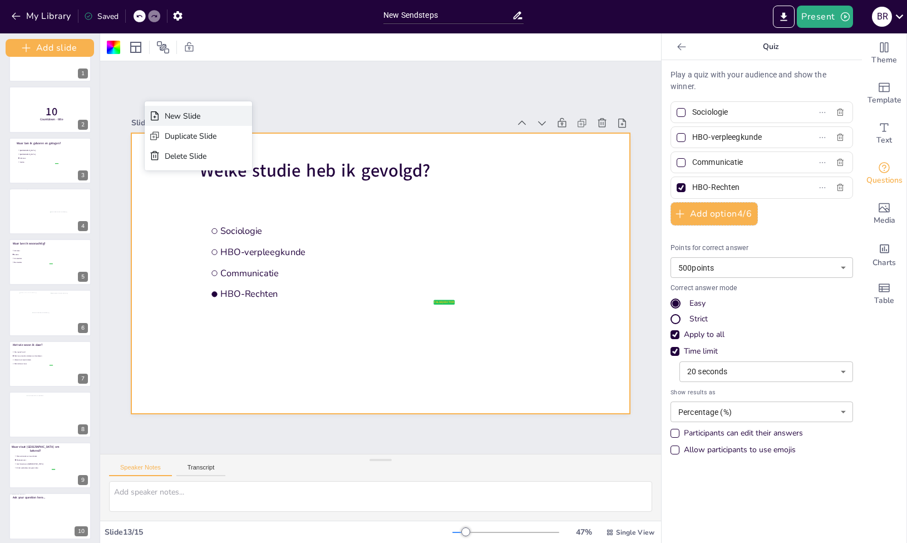
scroll to position [28, 0]
drag, startPoint x: 95, startPoint y: 265, endPoint x: 145, endPoint y: 106, distance: 166.9
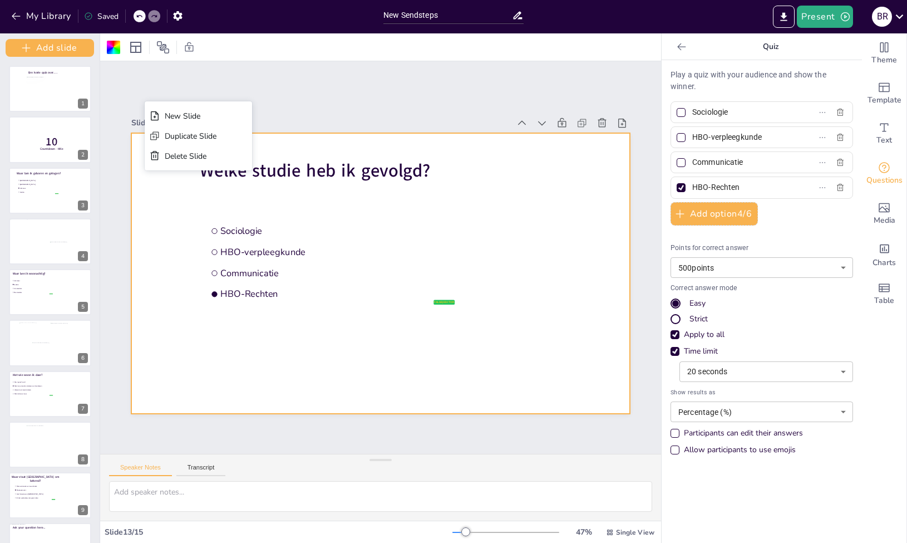
click at [109, 91] on div "Slide 1 Een korte quiz over…. Slide 2 10 Countdown - title Slide 3 Waar ben ik …" at bounding box center [380, 257] width 561 height 392
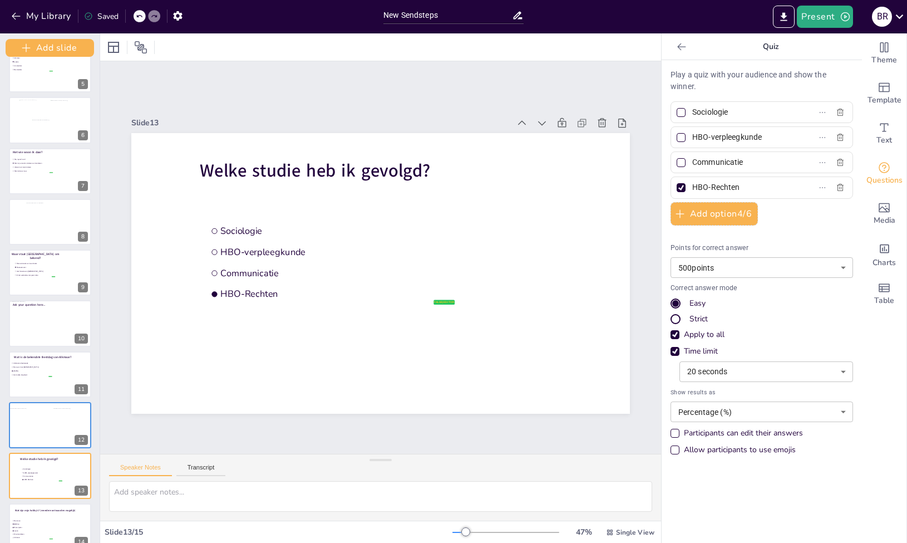
scroll to position [224, 0]
click at [42, 229] on div at bounding box center [51, 220] width 51 height 38
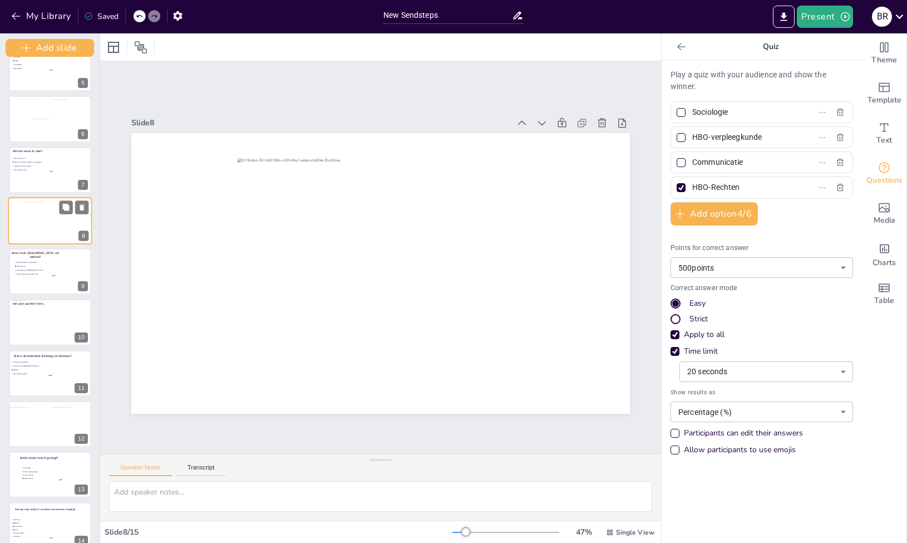
scroll to position [144, 0]
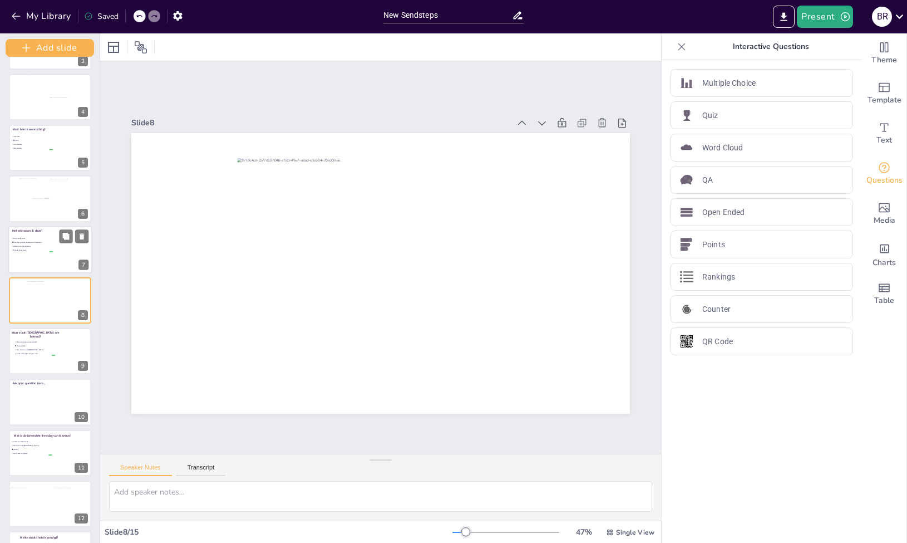
click at [30, 244] on li "Alleen met mijn kinderen" at bounding box center [32, 246] width 42 height 4
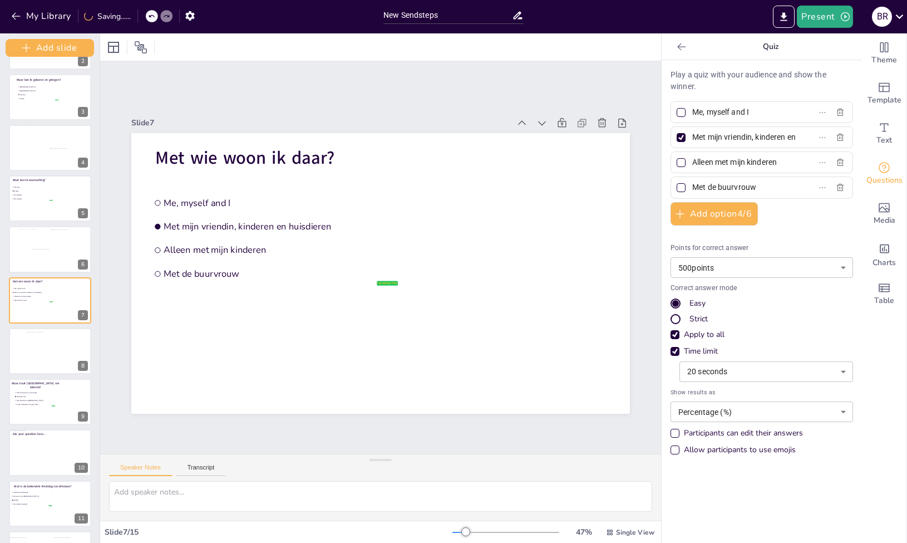
click at [757, 412] on body "My Library Saving...... New Sendsteps Present B R Document fonts Akatab Recentl…" at bounding box center [453, 271] width 907 height 543
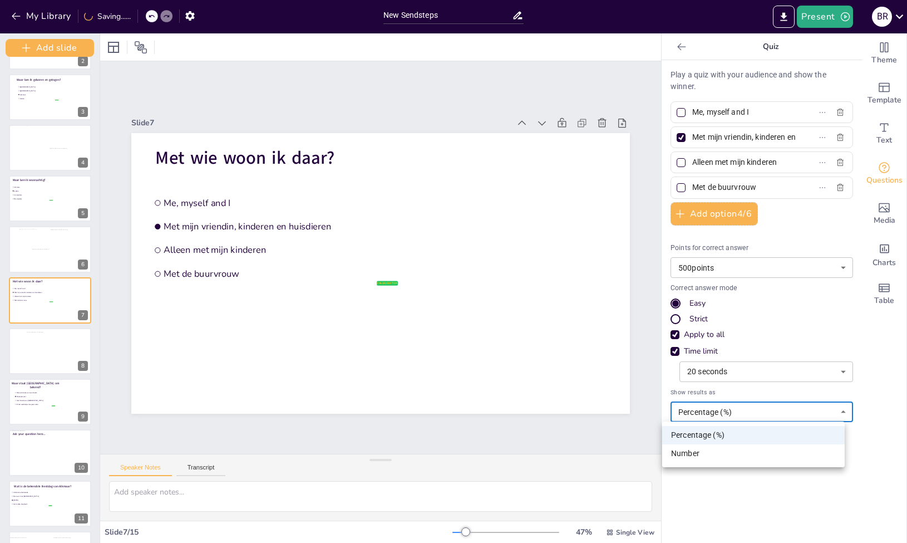
click at [716, 509] on div at bounding box center [453, 271] width 907 height 543
click at [747, 407] on body "My Library Saved New Sendsteps Present B R Document fonts Akatab Recently used …" at bounding box center [453, 271] width 907 height 543
click at [703, 513] on div at bounding box center [453, 271] width 907 height 543
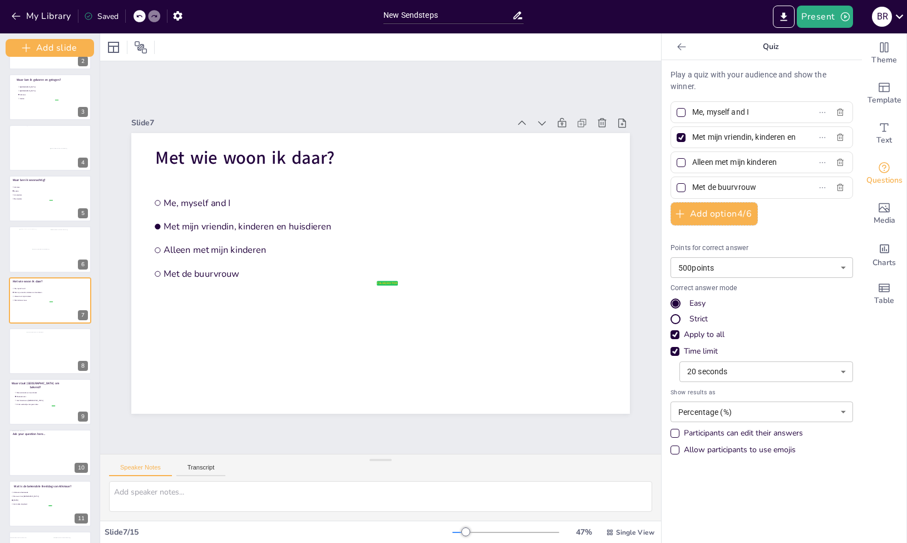
click at [32, 375] on div "Een korte quiz over…. 1 10 Countdown - title 2 Waar ben ik geboren en getogen? …" at bounding box center [50, 350] width 100 height 757
click at [48, 387] on div "New Slide" at bounding box center [85, 390] width 107 height 20
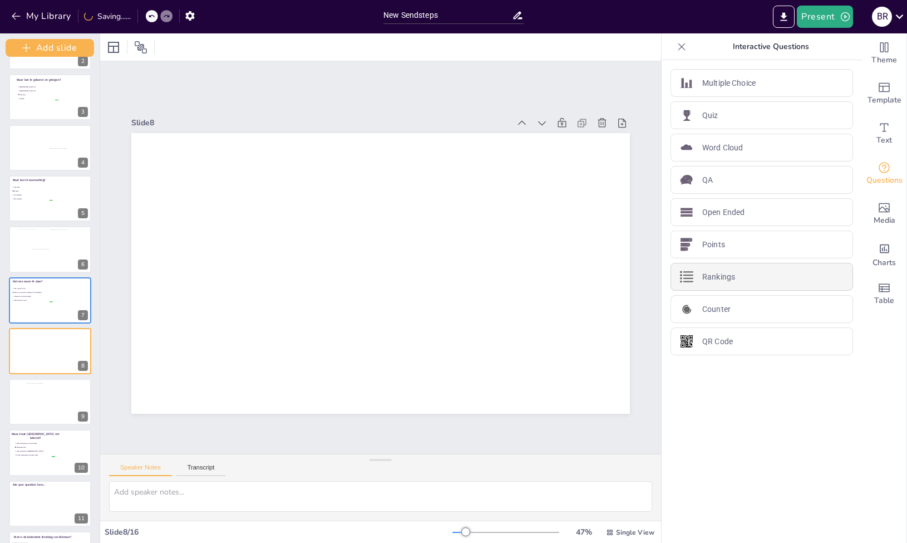
click at [726, 277] on p "Rankings" at bounding box center [718, 277] width 33 height 12
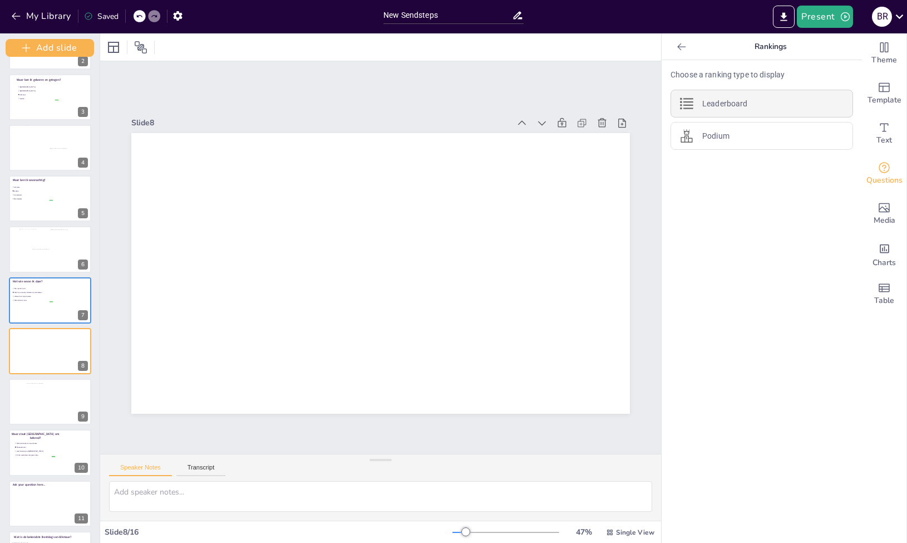
click at [746, 91] on div "Leaderboard" at bounding box center [762, 104] width 183 height 28
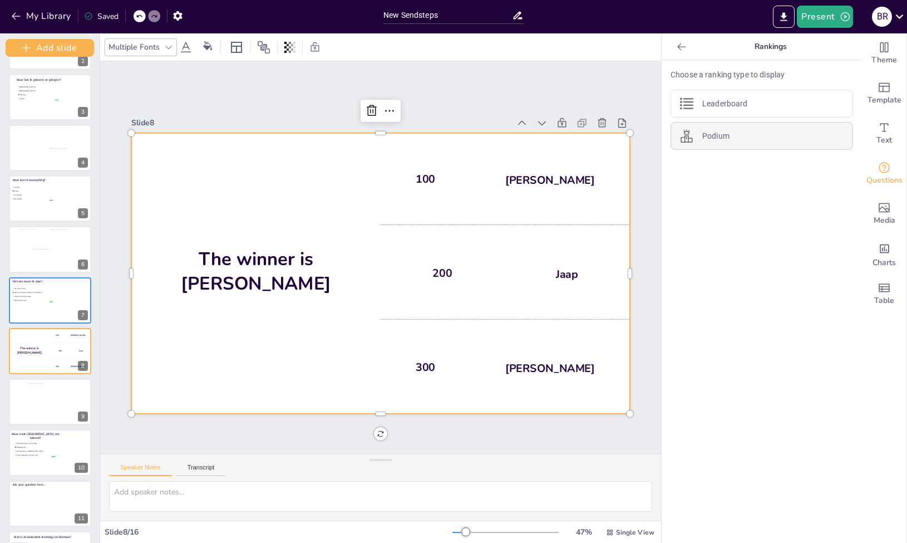
click at [733, 135] on div "Podium" at bounding box center [762, 136] width 183 height 28
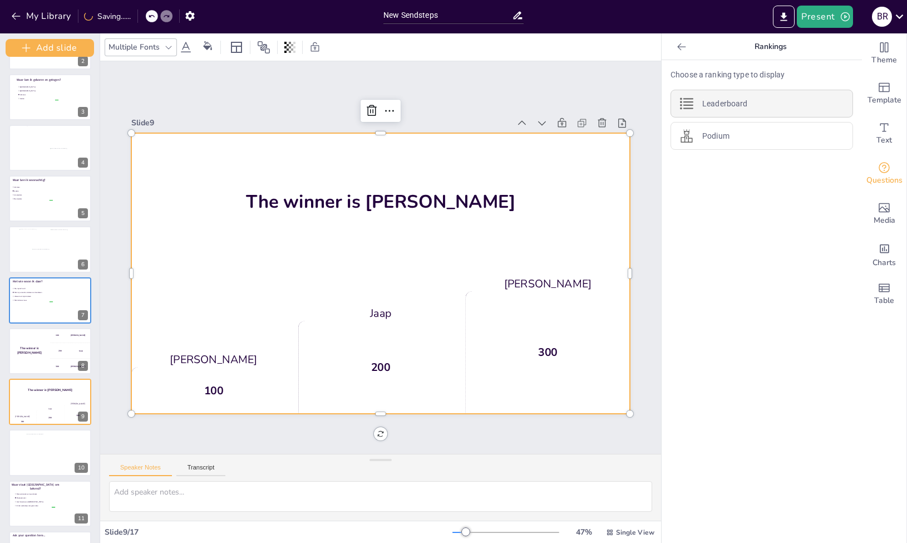
click at [740, 103] on div "Leaderboard" at bounding box center [762, 104] width 183 height 28
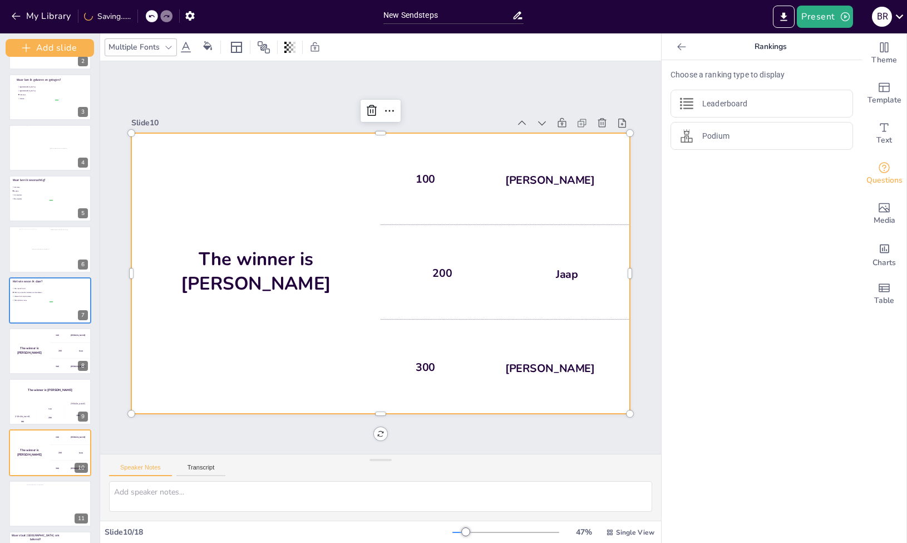
click at [679, 49] on div at bounding box center [682, 47] width 18 height 18
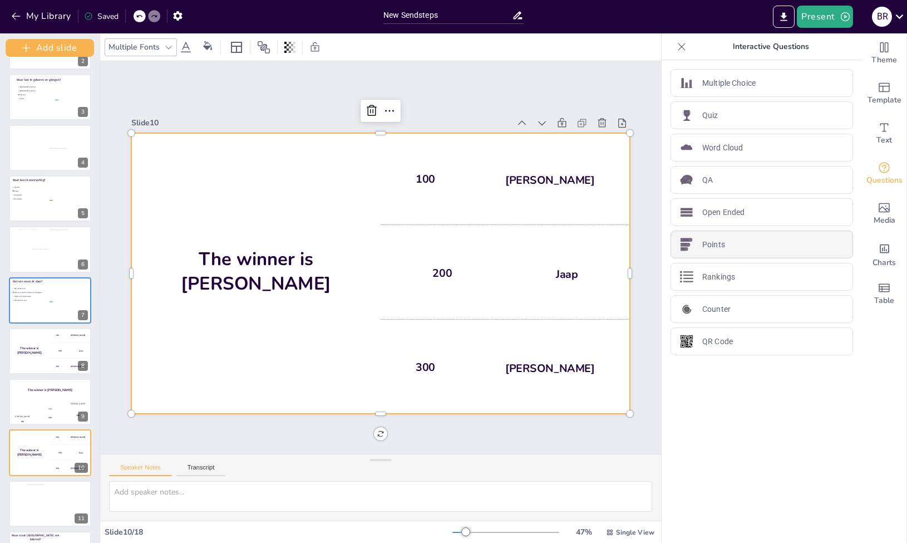
click at [713, 252] on div "Points" at bounding box center [762, 244] width 183 height 28
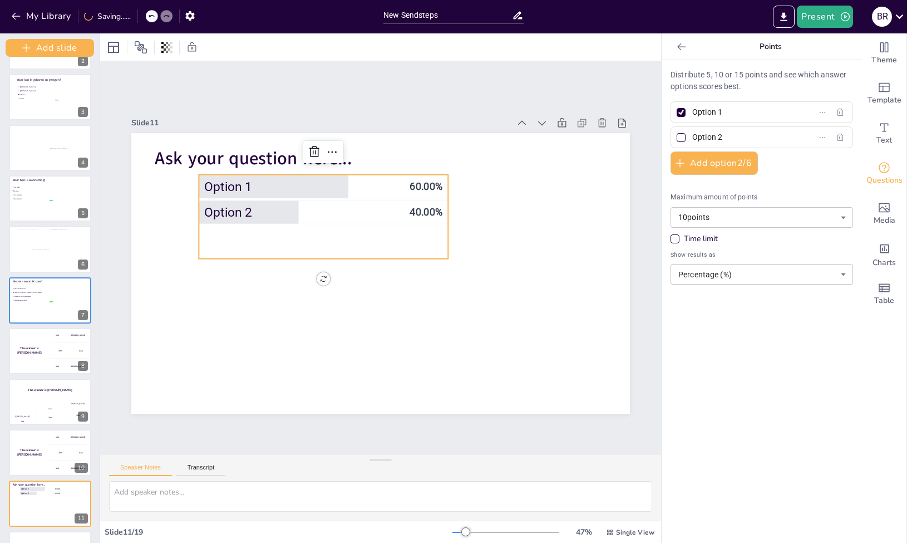
click at [676, 49] on icon at bounding box center [681, 46] width 11 height 11
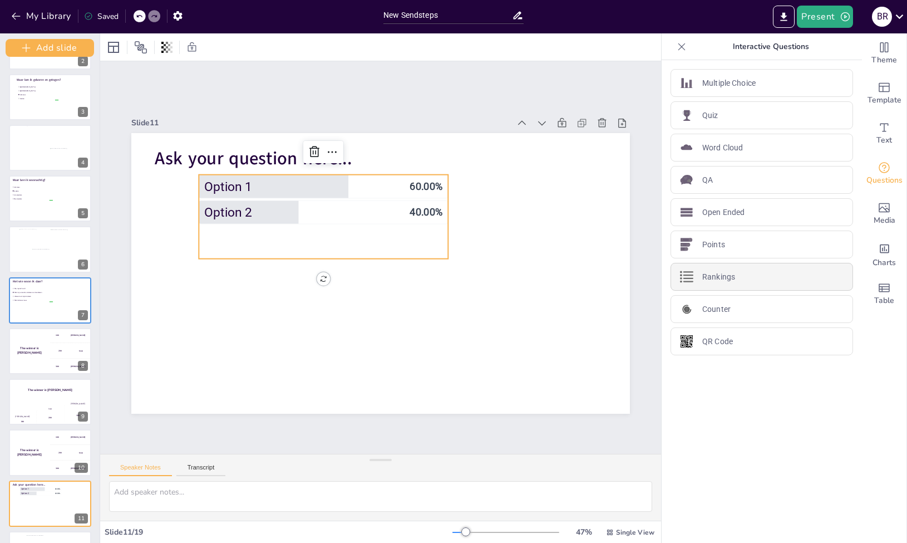
click at [727, 267] on div "Rankings" at bounding box center [762, 277] width 183 height 28
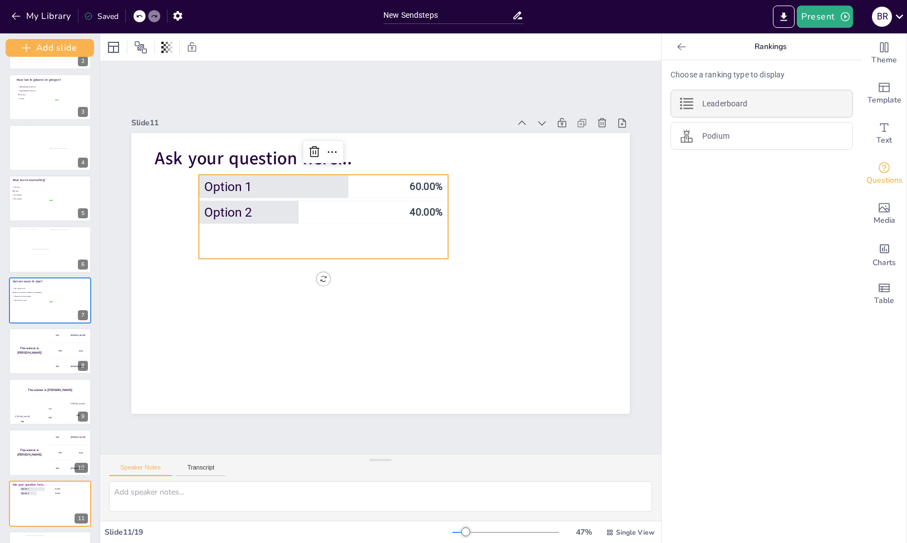
click at [743, 95] on div "Leaderboard" at bounding box center [762, 104] width 183 height 28
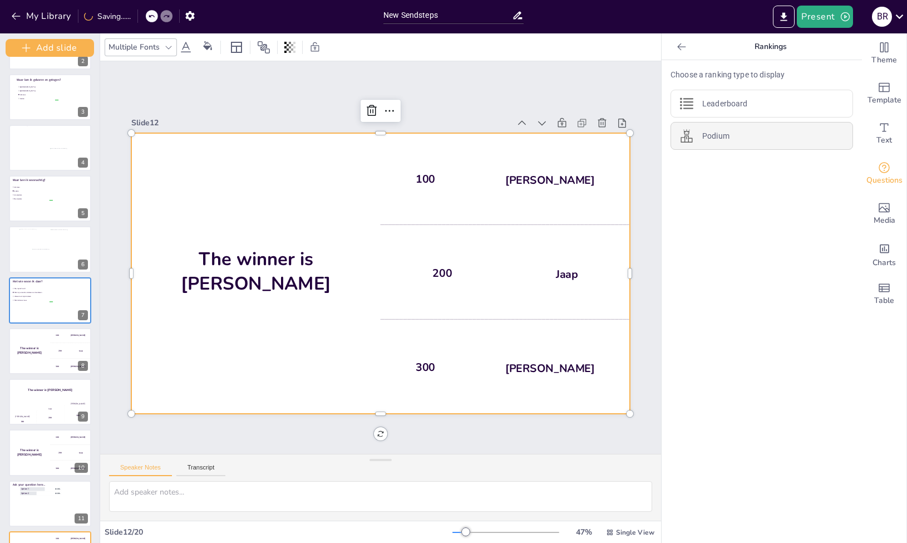
click at [726, 145] on div "Podium" at bounding box center [762, 136] width 183 height 28
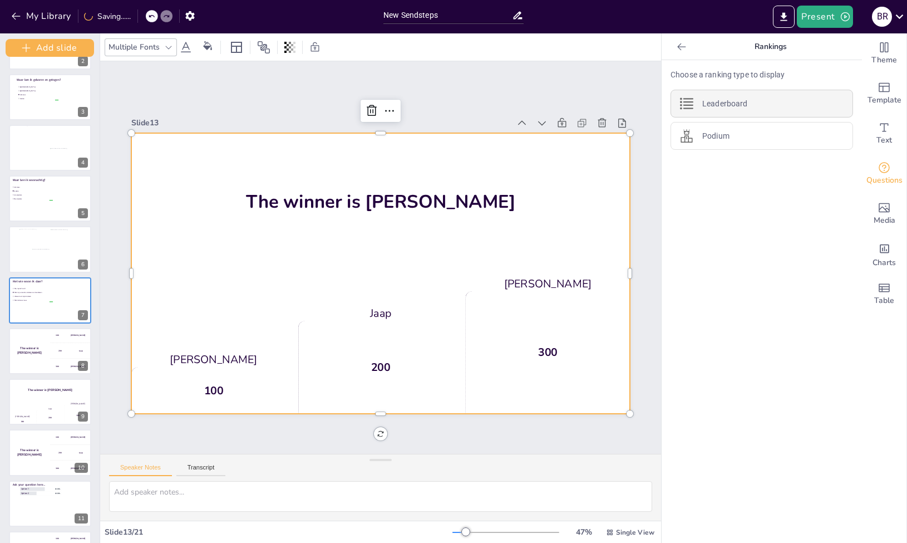
click at [736, 104] on p "Leaderboard" at bounding box center [724, 104] width 45 height 12
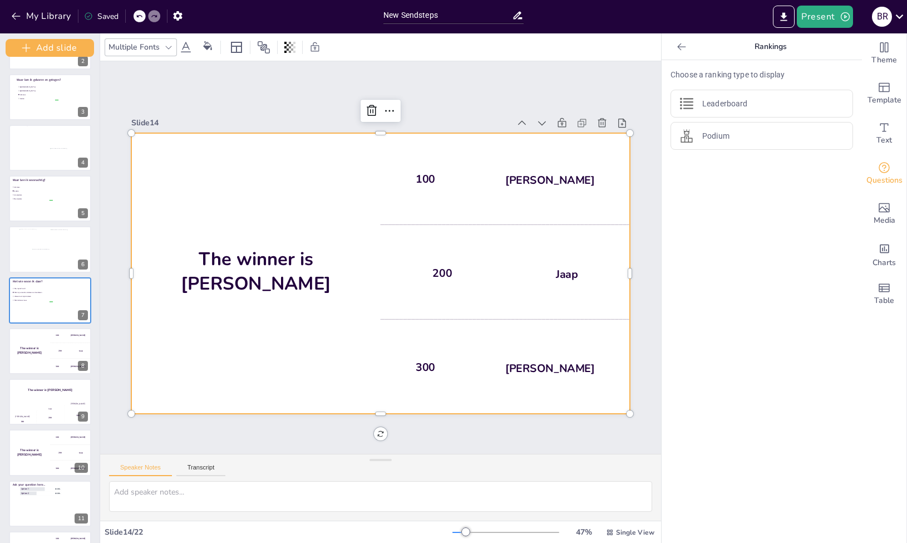
click at [277, 185] on div "The winner is Niels 🏆" at bounding box center [255, 273] width 249 height 280
click at [883, 264] on span "Charts" at bounding box center [884, 263] width 23 height 12
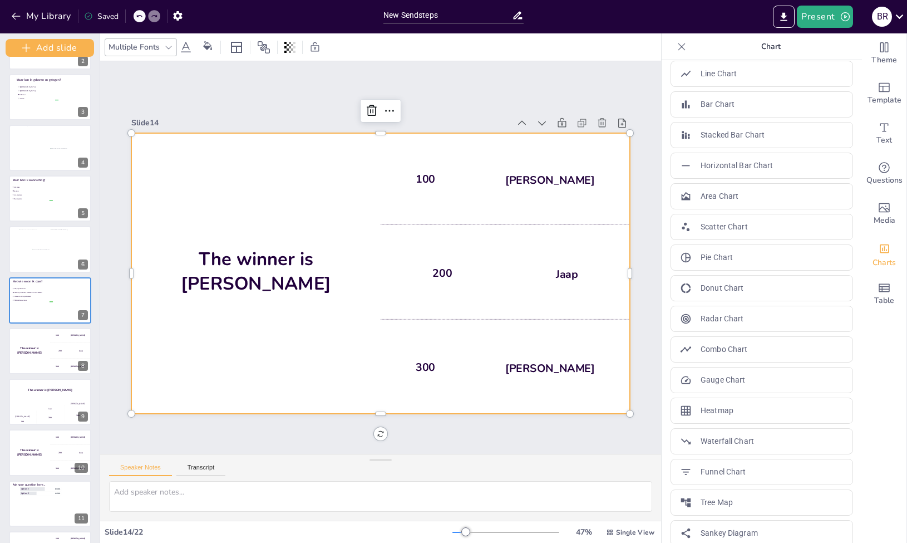
scroll to position [0, 0]
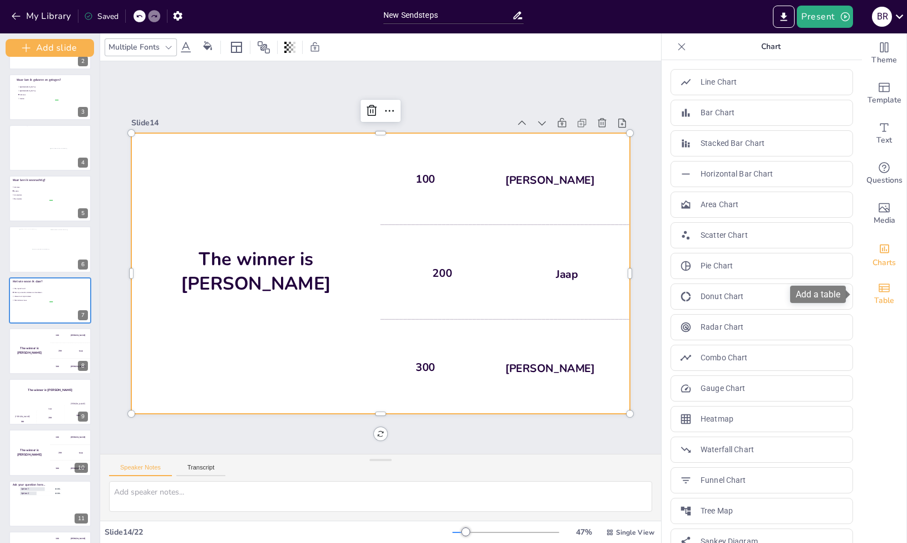
click at [878, 290] on icon "Add a table" at bounding box center [884, 287] width 13 height 13
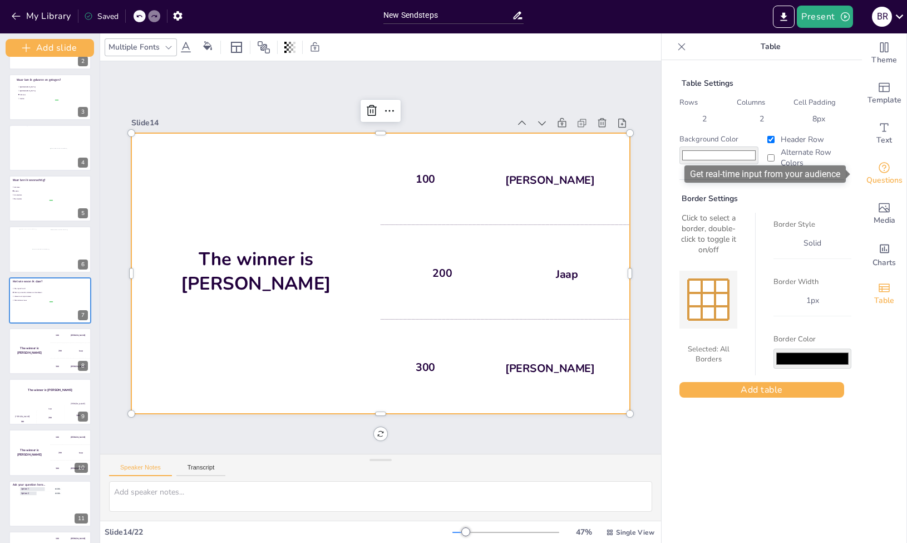
click at [892, 175] on span "Questions" at bounding box center [884, 180] width 36 height 12
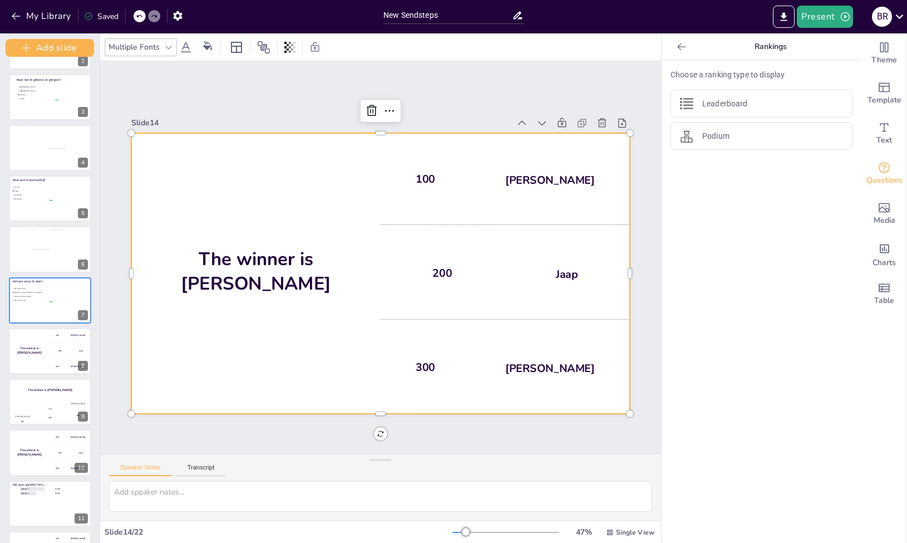
click at [676, 48] on icon at bounding box center [681, 46] width 11 height 11
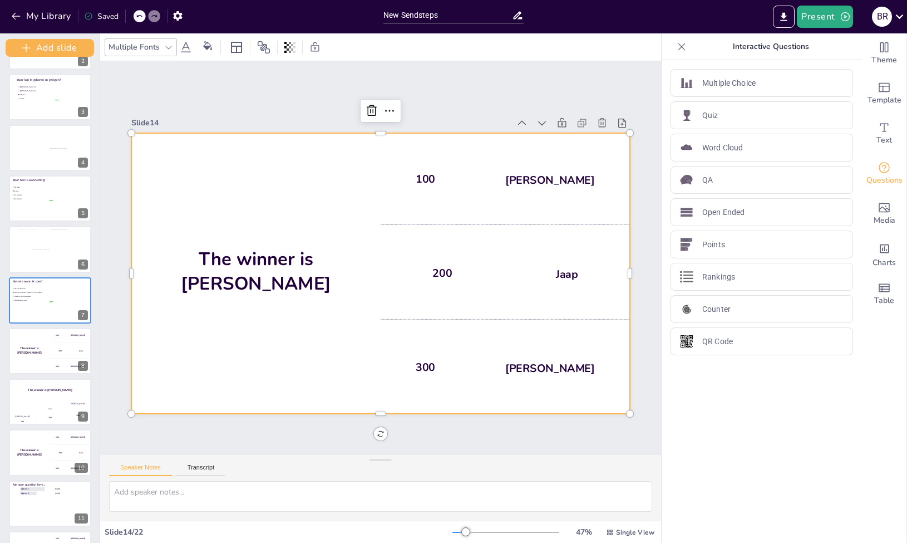
click at [676, 48] on icon at bounding box center [681, 46] width 11 height 11
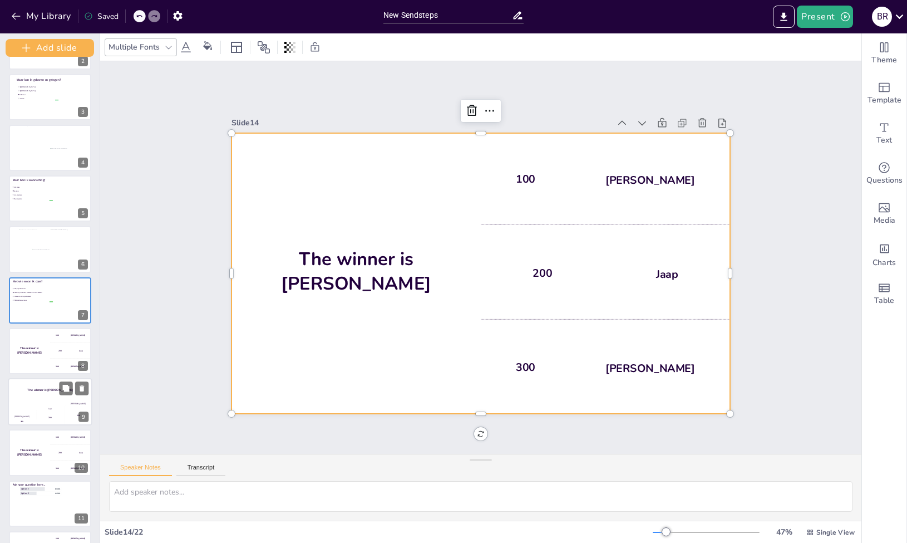
click at [43, 396] on div "The winner is Niels 🏆" at bounding box center [50, 390] width 84 height 24
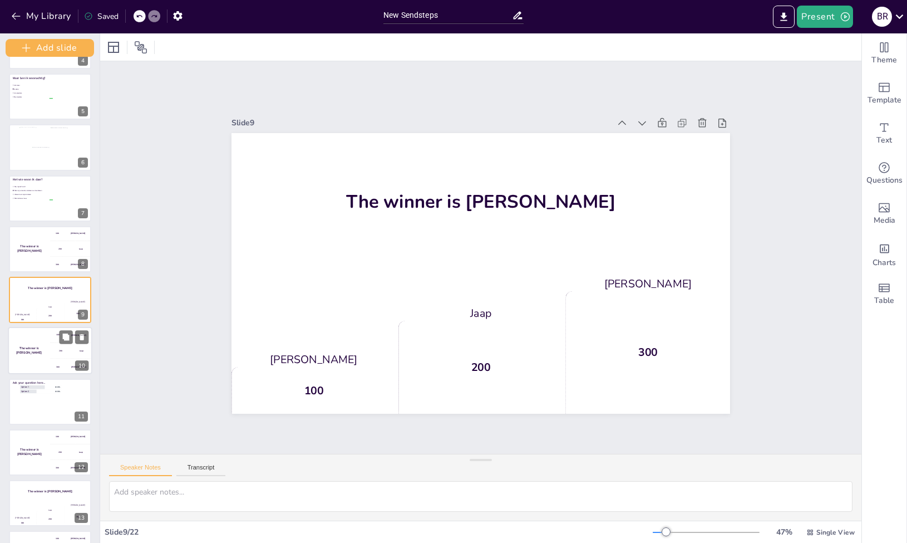
click at [43, 349] on h4 "The winner is Niels 🏆" at bounding box center [29, 350] width 42 height 8
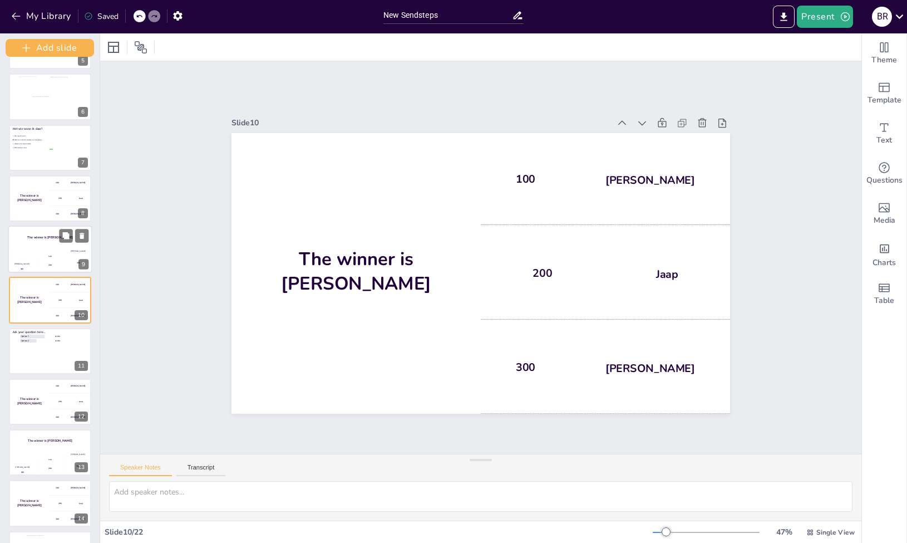
click at [58, 249] on div "The winner is Niels 🏆" at bounding box center [50, 237] width 84 height 24
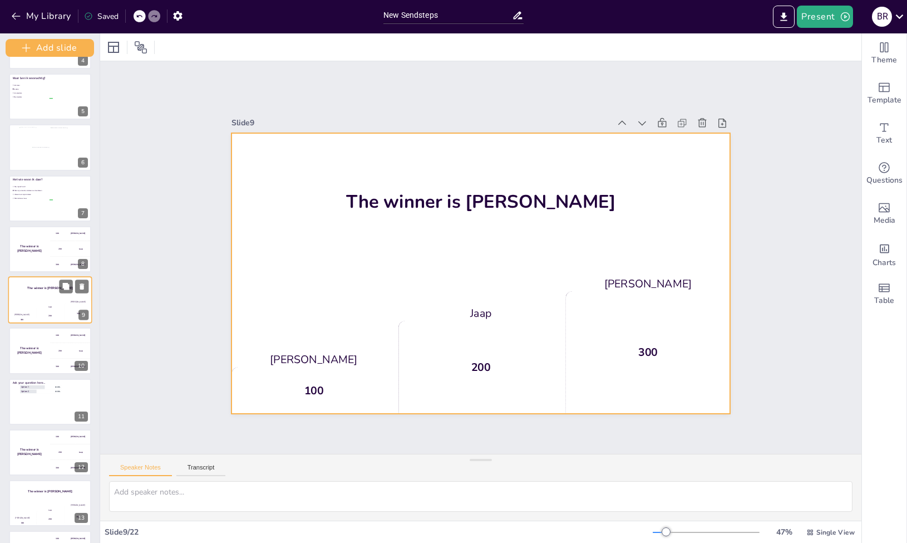
click at [89, 287] on h4 "The winner is Niels 🏆" at bounding box center [50, 287] width 84 height 4
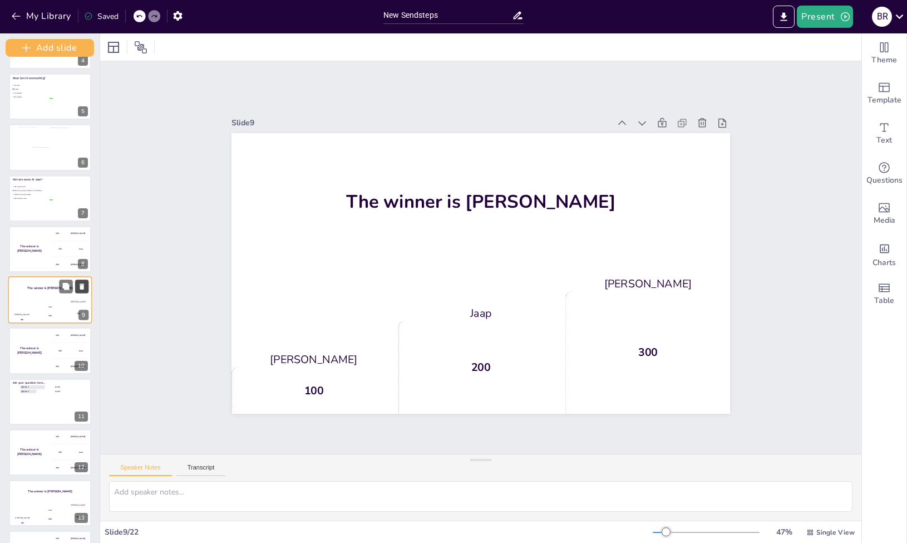
click at [85, 287] on icon at bounding box center [82, 286] width 8 height 8
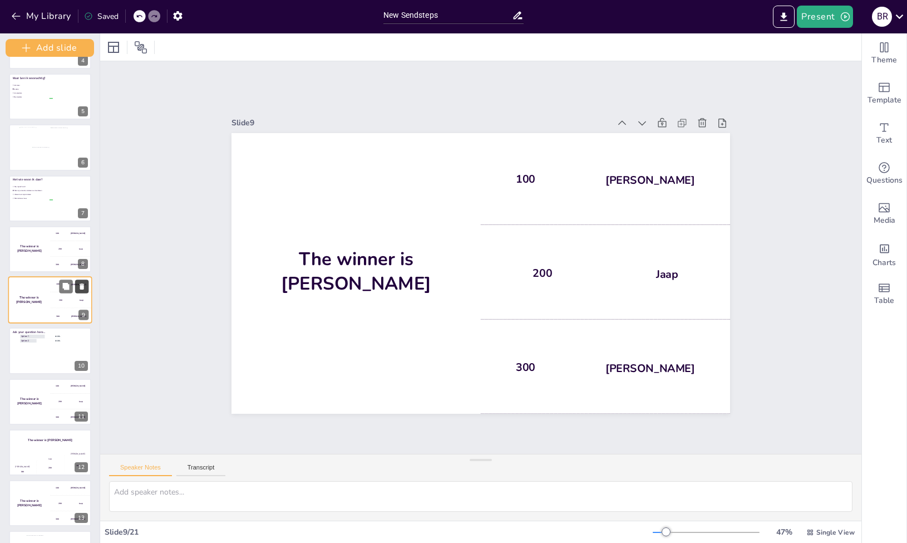
click at [85, 287] on icon at bounding box center [82, 286] width 8 height 8
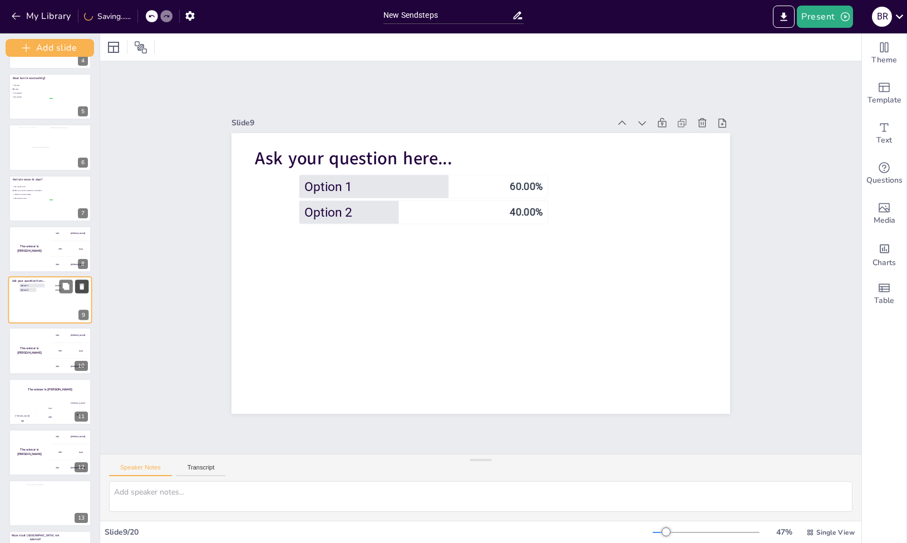
click at [85, 287] on icon at bounding box center [82, 286] width 8 height 8
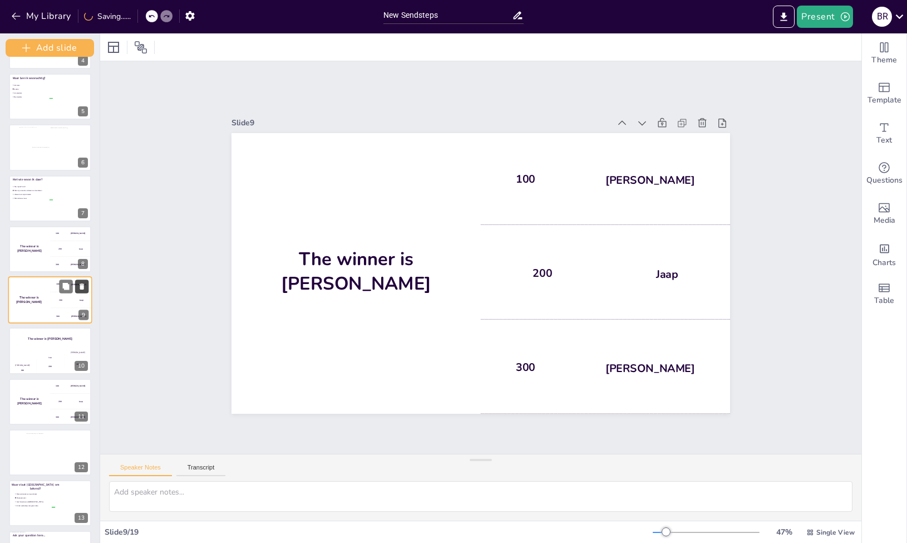
click at [85, 287] on icon at bounding box center [82, 286] width 8 height 8
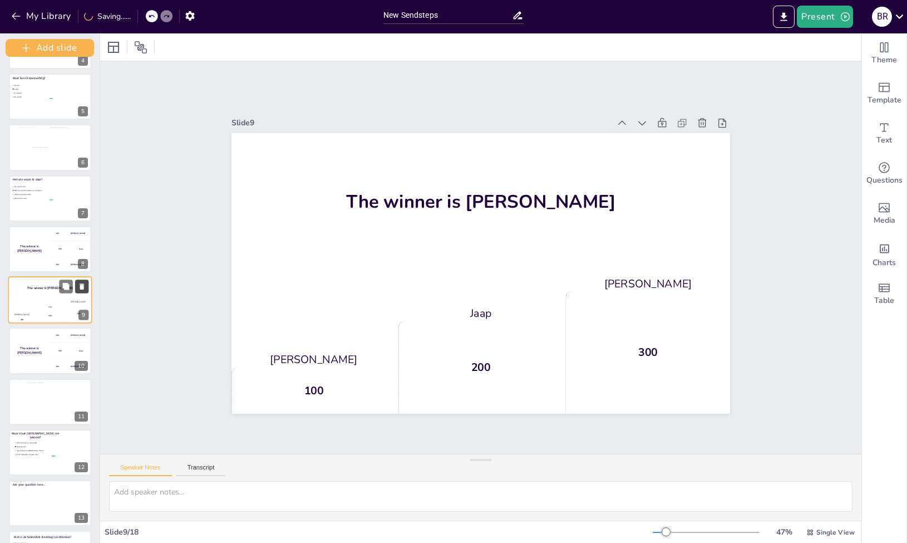
click at [85, 287] on icon at bounding box center [82, 286] width 8 height 8
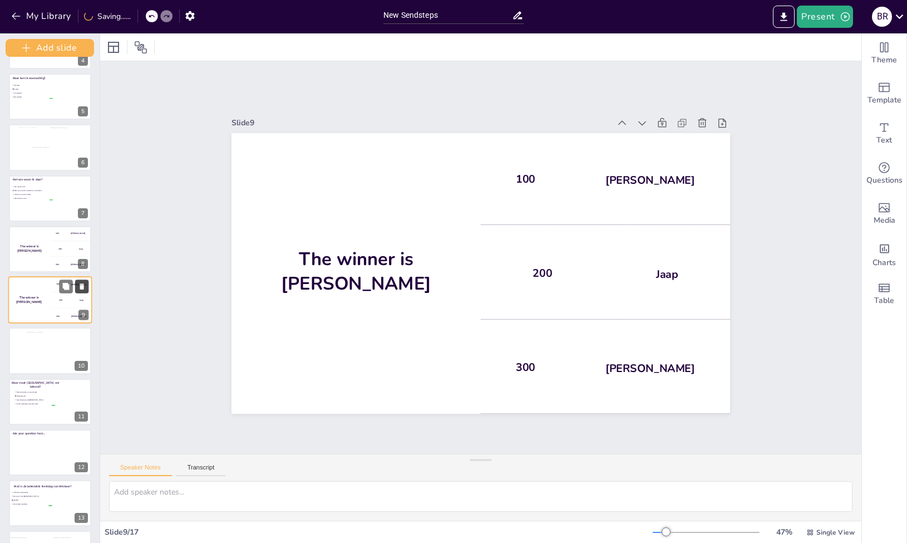
click at [85, 287] on icon at bounding box center [82, 286] width 8 height 8
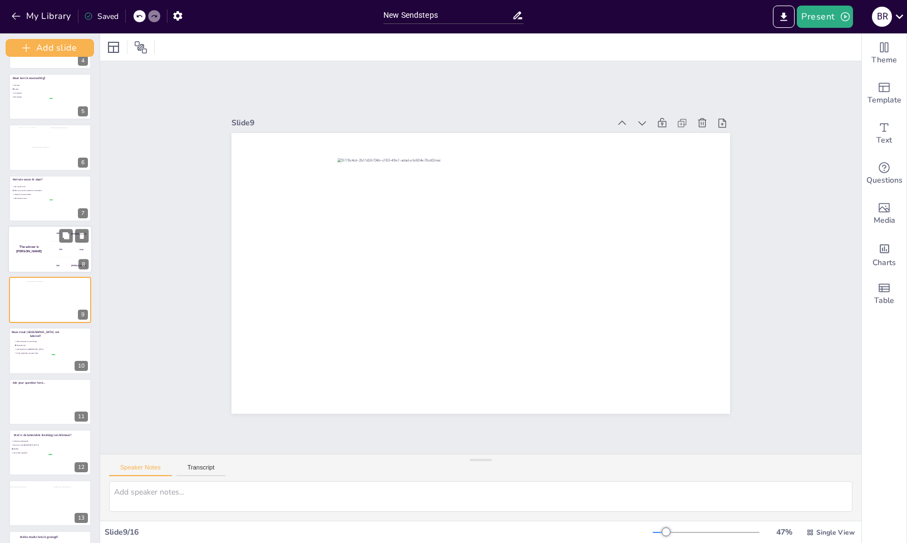
click at [37, 251] on div "The winner is Niels 🏆" at bounding box center [29, 248] width 42 height 47
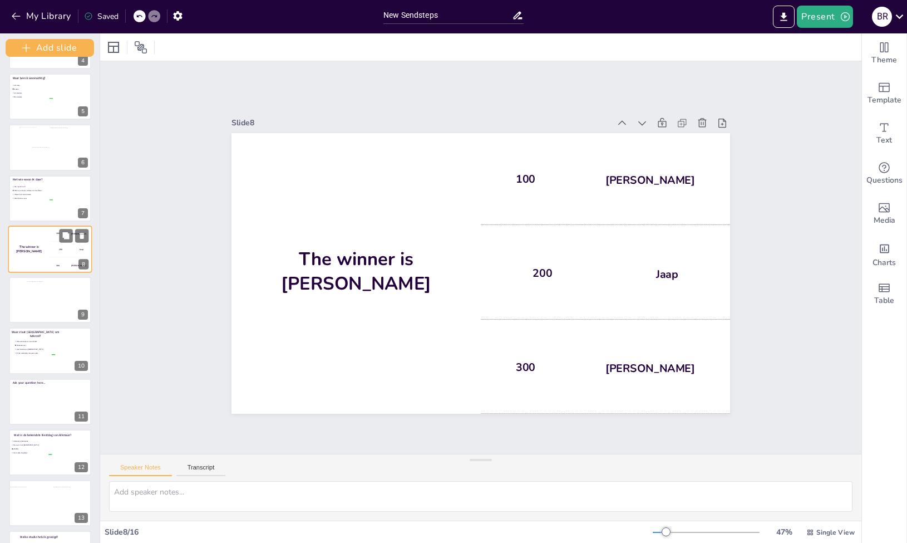
scroll to position [144, 0]
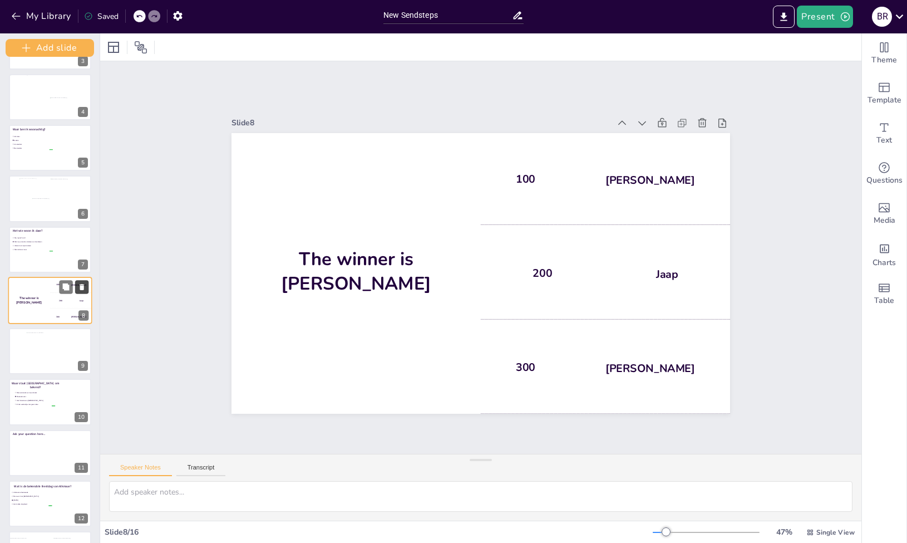
click at [87, 287] on button at bounding box center [81, 286] width 13 height 13
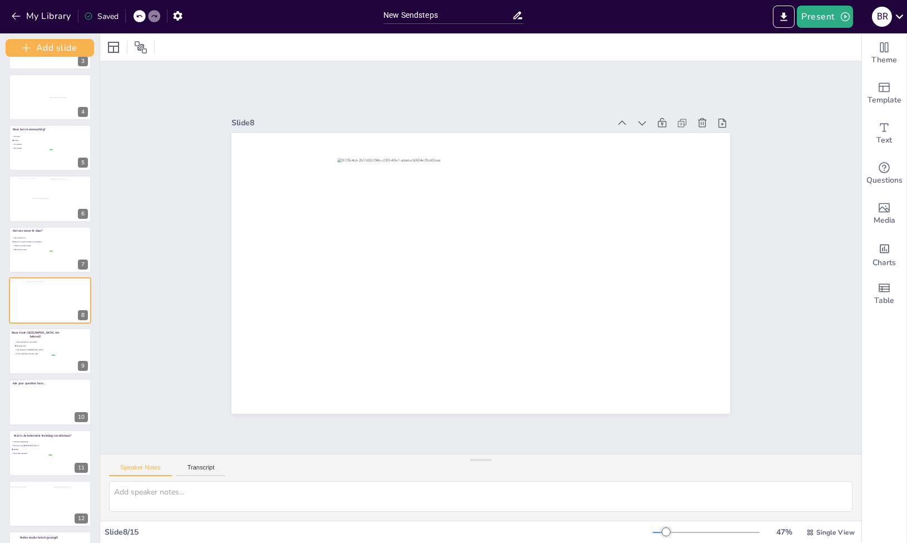
click at [131, 252] on div "Slide 1 Een korte quiz over…. Slide 2 10 Countdown - title Slide 3 Waar ben ik …" at bounding box center [480, 257] width 761 height 392
click at [754, 437] on div "Slide 1 Een korte quiz over…. Slide 2 10 Countdown - title Slide 3 Waar ben ik …" at bounding box center [480, 257] width 761 height 392
click at [881, 173] on icon "Get real-time input from your audience" at bounding box center [884, 167] width 13 height 13
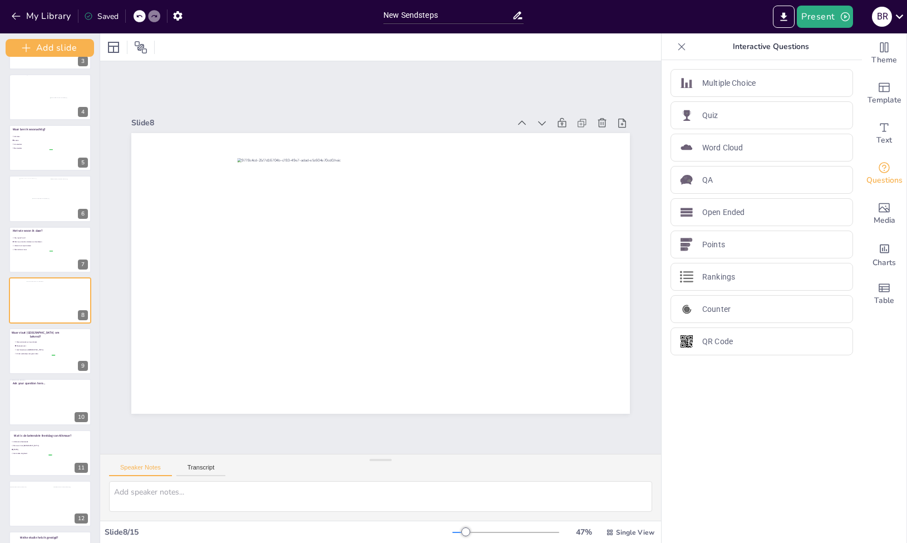
click at [678, 48] on icon at bounding box center [681, 46] width 7 height 7
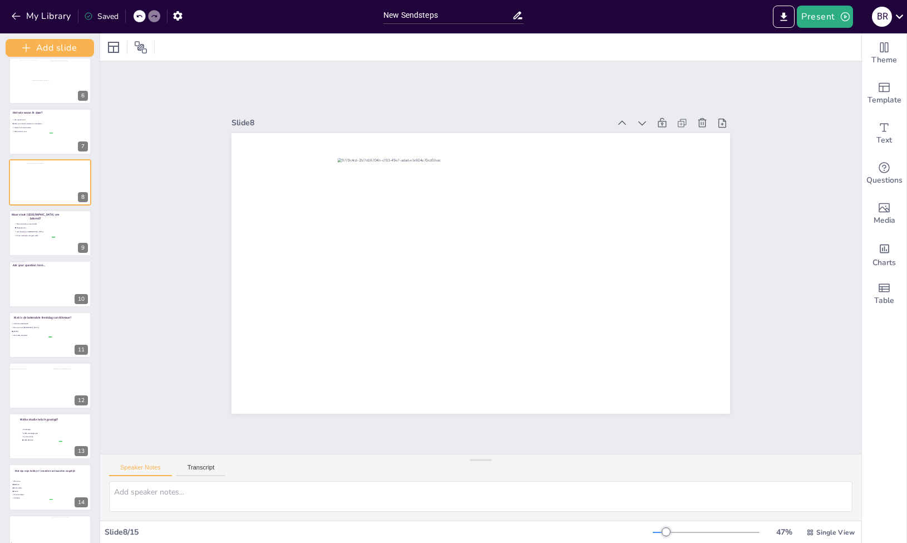
scroll to position [289, 0]
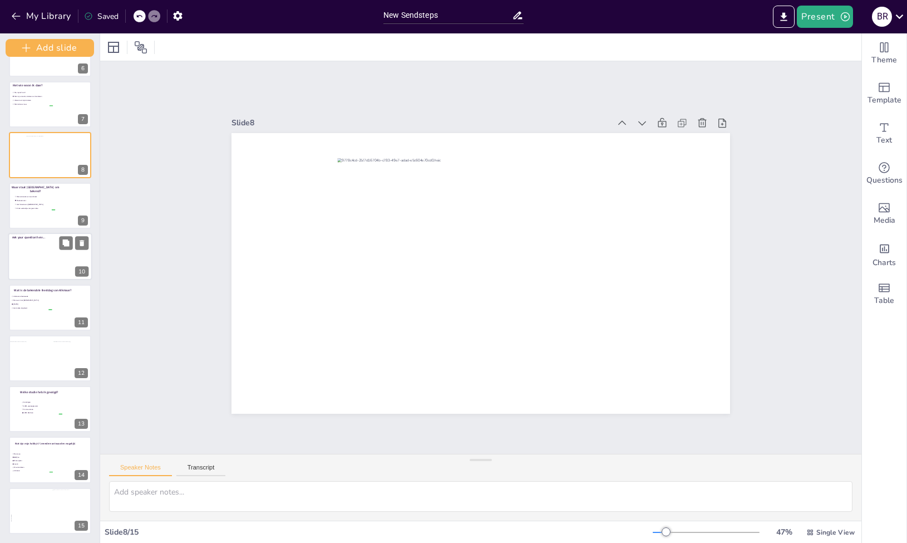
click at [50, 279] on div at bounding box center [50, 256] width 84 height 47
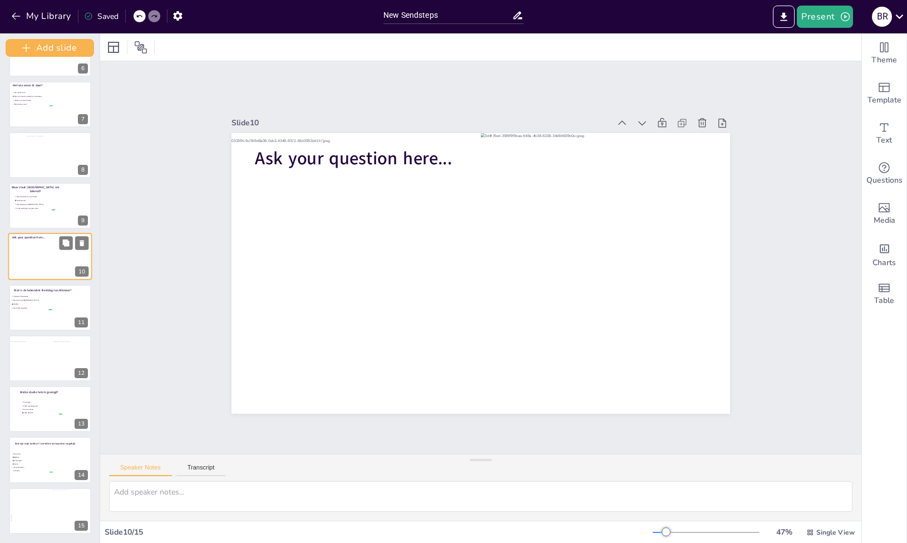
scroll to position [246, 0]
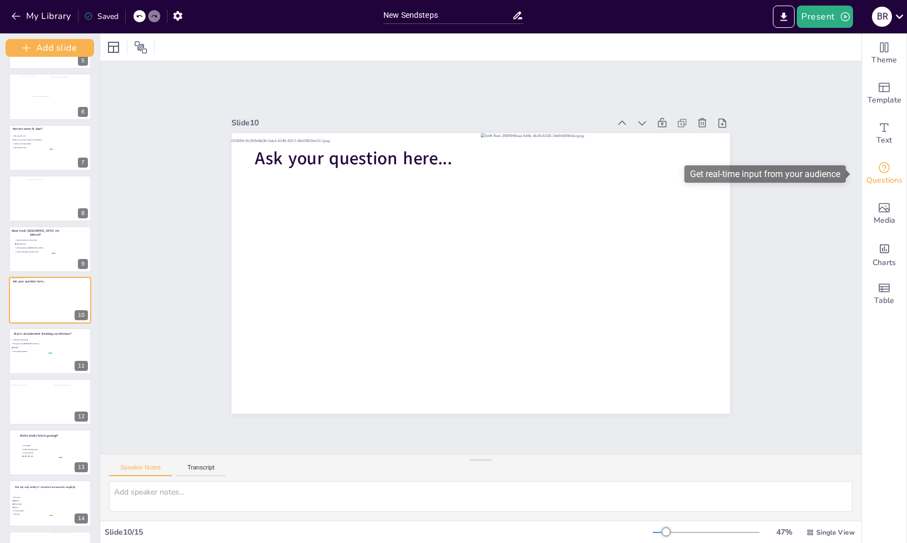
click at [884, 179] on span "Questions" at bounding box center [884, 180] width 36 height 12
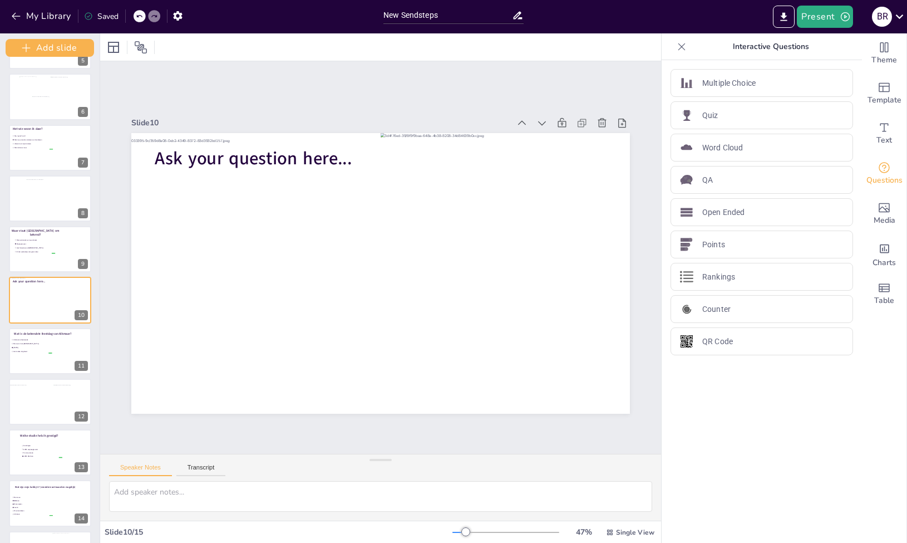
click at [46, 325] on div "Een korte quiz over…. 1 10 Countdown - title 2 Waar ben ik geboren en getogen? …" at bounding box center [50, 198] width 100 height 757
click at [56, 334] on icon at bounding box center [55, 339] width 11 height 11
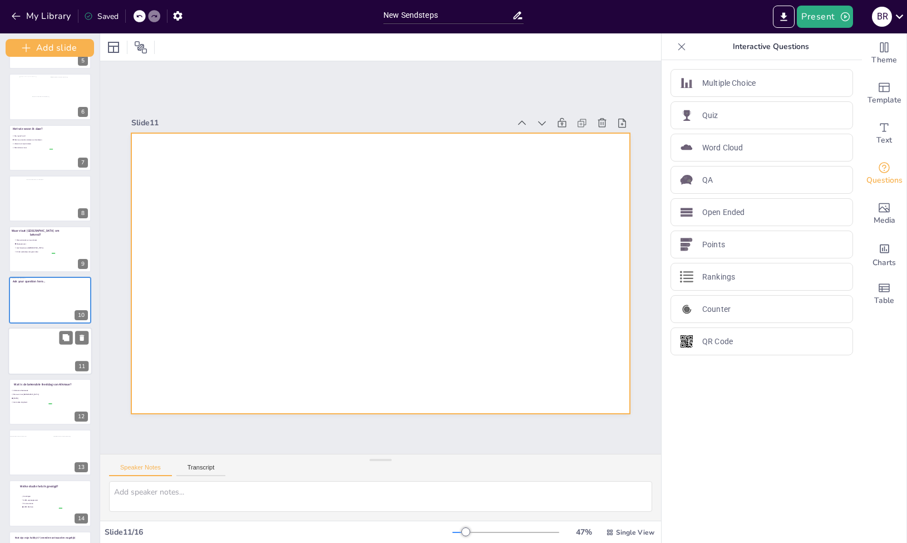
click at [49, 348] on div at bounding box center [50, 350] width 84 height 47
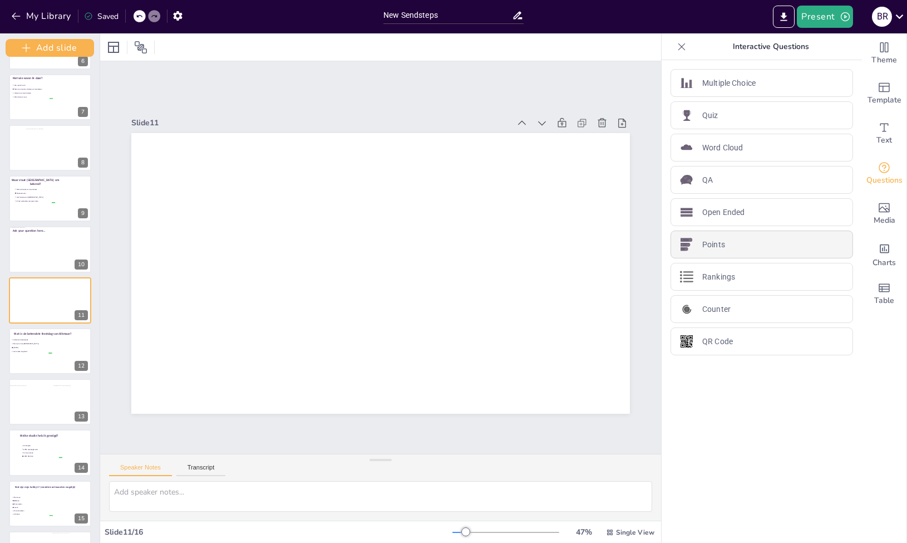
click at [717, 253] on div "Points" at bounding box center [762, 244] width 183 height 28
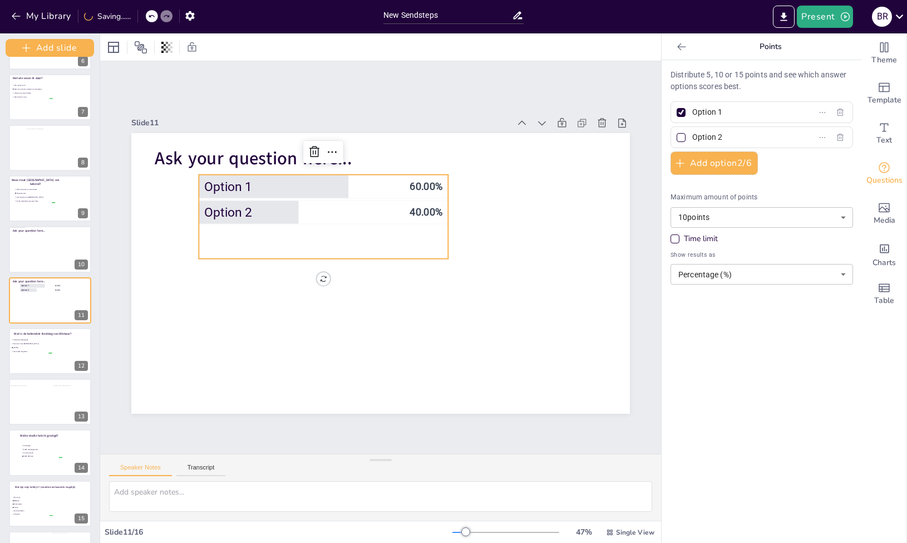
click at [676, 47] on icon at bounding box center [681, 46] width 11 height 11
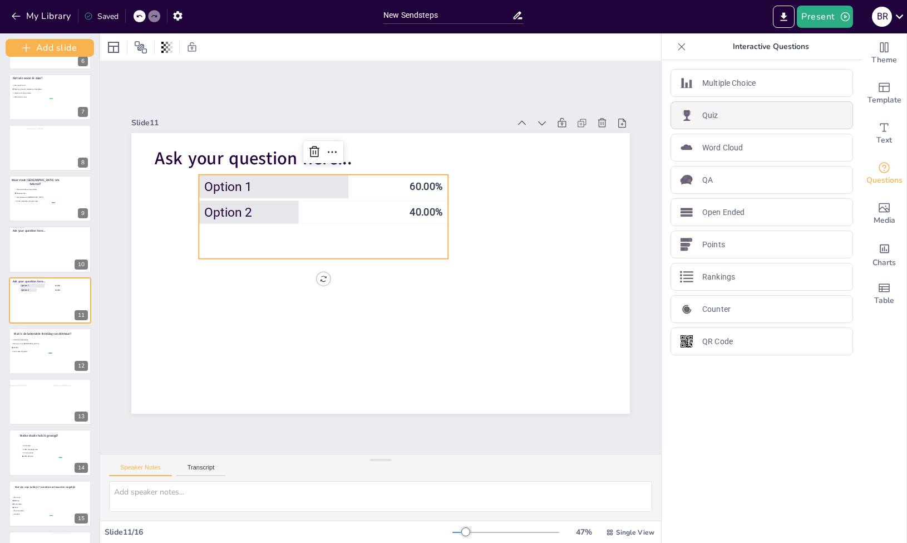
click at [765, 110] on div "Quiz" at bounding box center [762, 115] width 183 height 28
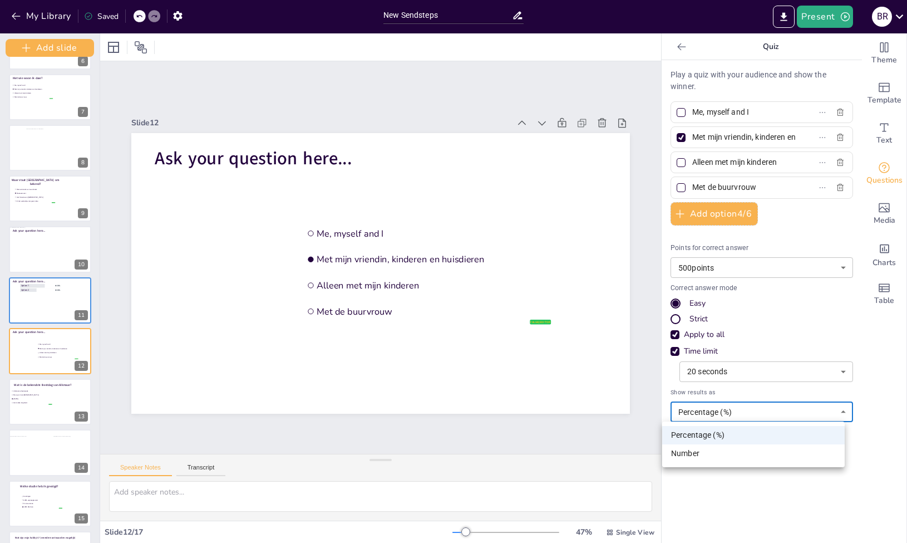
click at [730, 411] on body "My Library Saved New Sendsteps Present B R Document fonts Akatab Recently used …" at bounding box center [453, 271] width 907 height 543
click at [735, 455] on li "Number" at bounding box center [753, 453] width 183 height 18
click at [744, 413] on body "My Library Saved New Sendsteps Present B R Document fonts Akatab Recently used …" at bounding box center [453, 271] width 907 height 543
click at [731, 432] on li "Percentage (%)" at bounding box center [753, 435] width 183 height 18
type input "percentage"
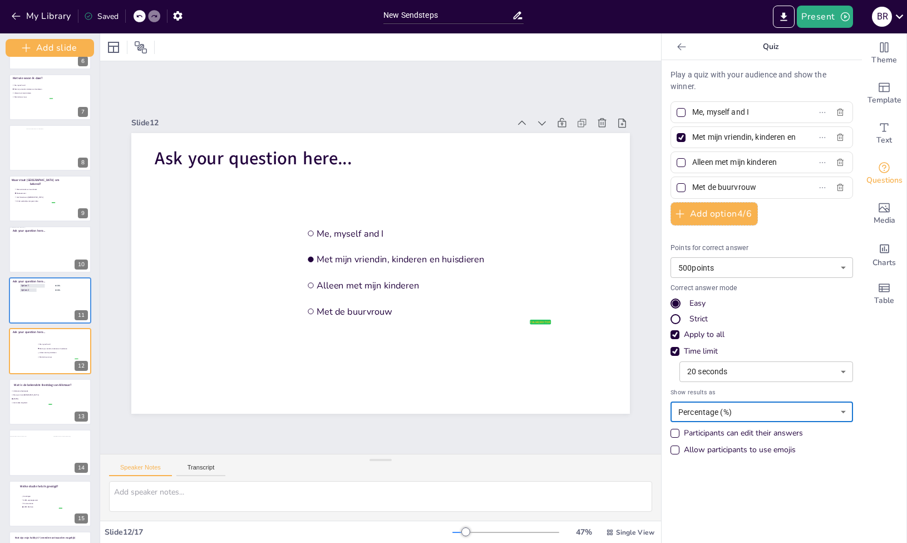
click at [781, 498] on div "Play a quiz with your audience and show the winner. Me, myself and I Met mijn v…" at bounding box center [762, 301] width 200 height 482
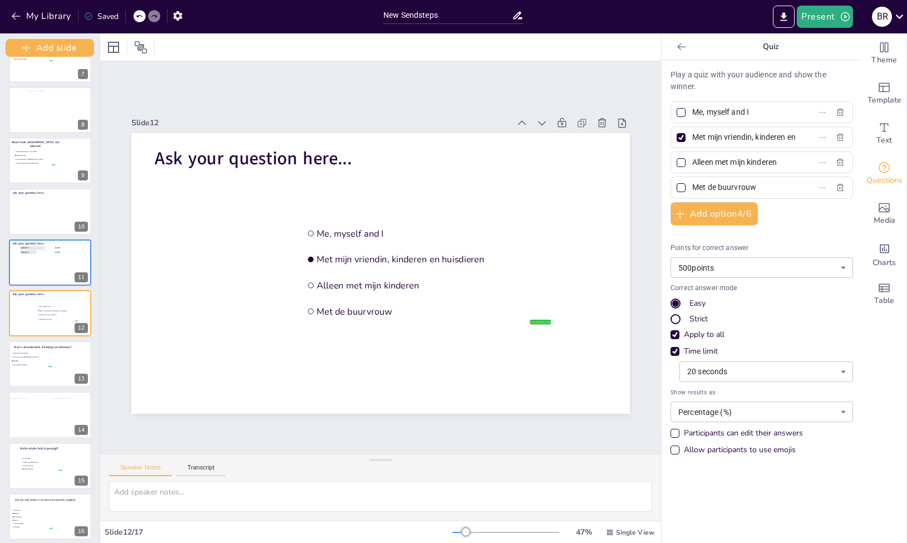
scroll to position [391, 0]
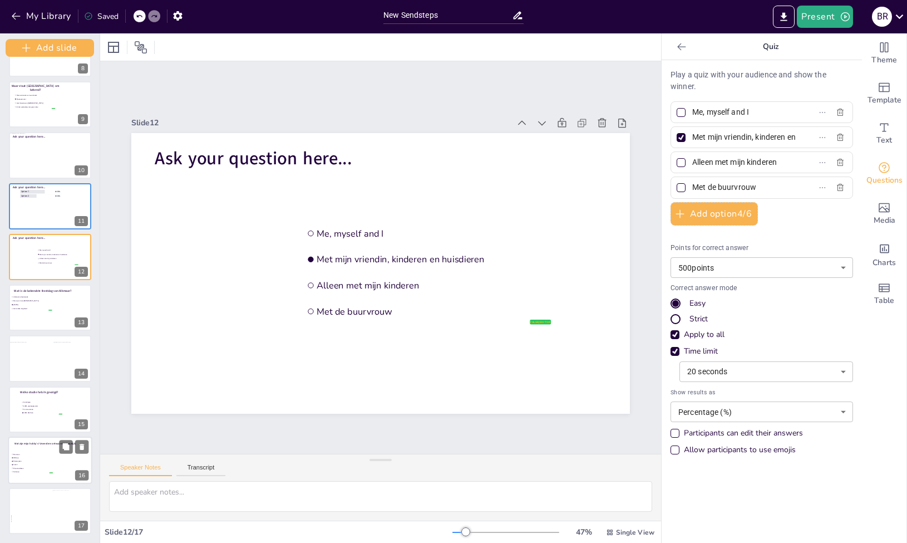
click at [41, 460] on span "Motorrijden" at bounding box center [32, 461] width 39 height 2
type input "Dammen"
type input "BBQ'en"
type input "Motorrijden"
type input "Lezen"
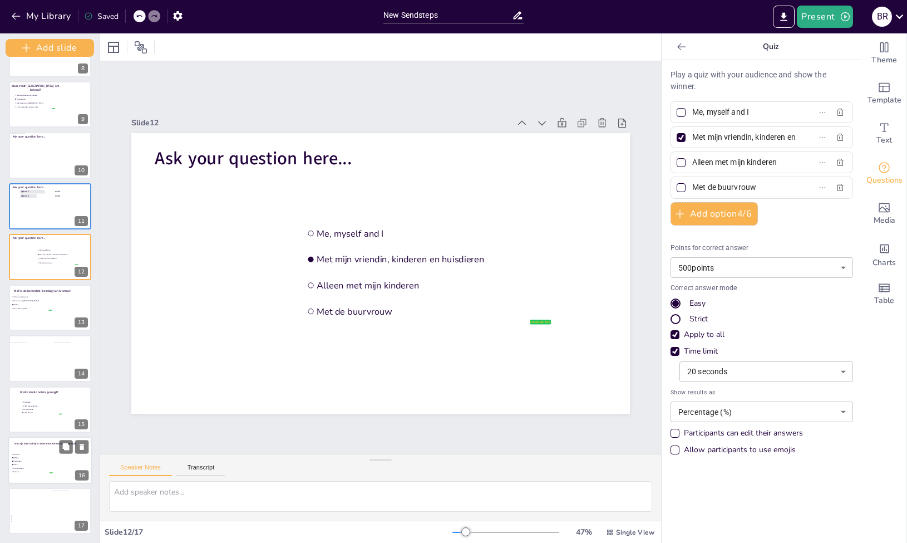
type input "30"
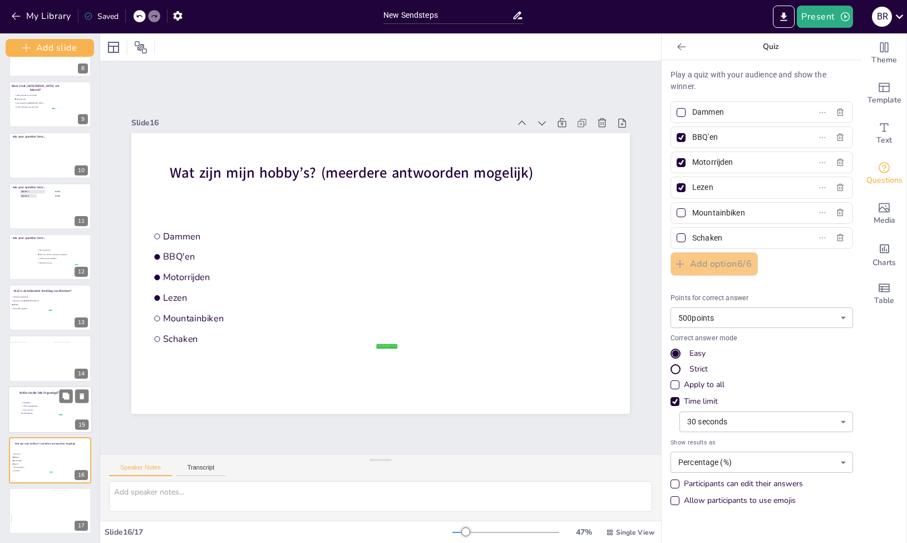
click at [51, 411] on li "HBO-Rechten" at bounding box center [42, 412] width 42 height 3
type input "Sociologie"
type input "HBO-verpleegkunde"
type input "Communicatie"
type input "HBO-Rechten"
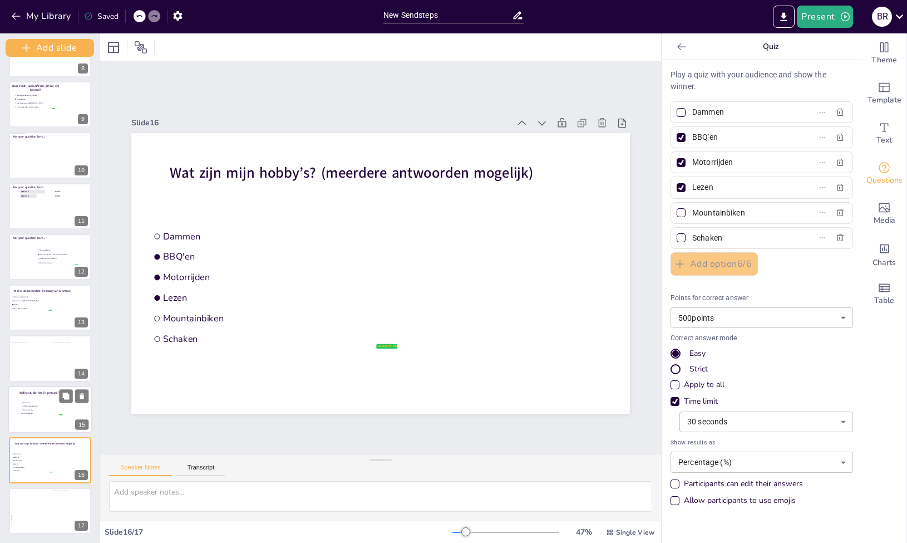
type input "20"
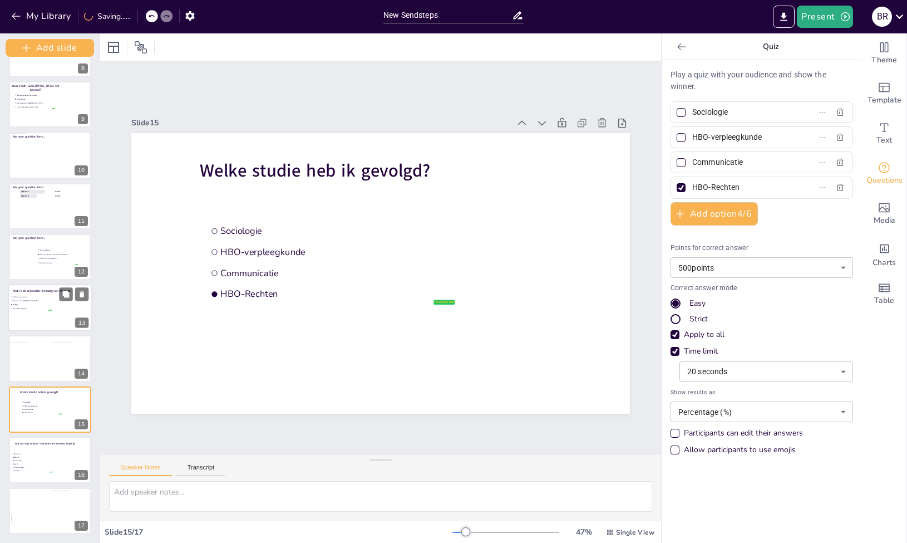
click at [27, 319] on div at bounding box center [50, 307] width 84 height 47
type input "Alkmaarse feestweek"
type input "De rave in het [GEOGRAPHIC_DATA]"
type input "[DATE]"
type input "Het is elke dag feest"
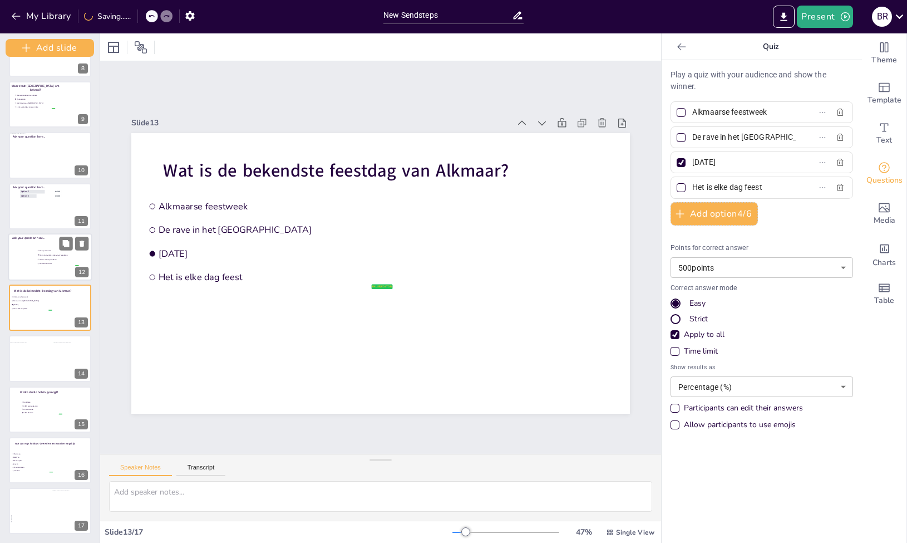
click at [39, 259] on li "Alleen met mijn kinderen" at bounding box center [58, 259] width 42 height 4
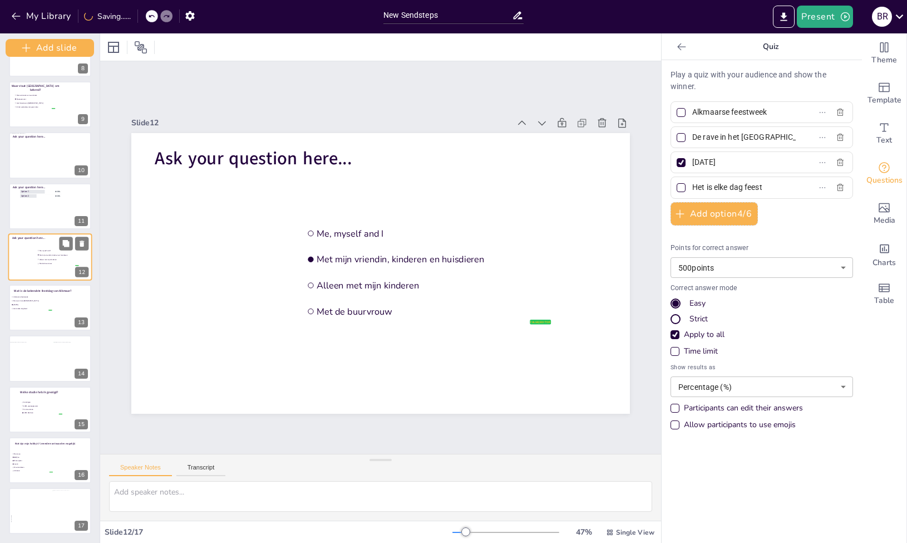
type input "Me, myself and I"
type input "Met mijn vriendin, kinderen en huisdieren"
type input "Alleen met mijn kinderen"
type input "Met de buurvrouw"
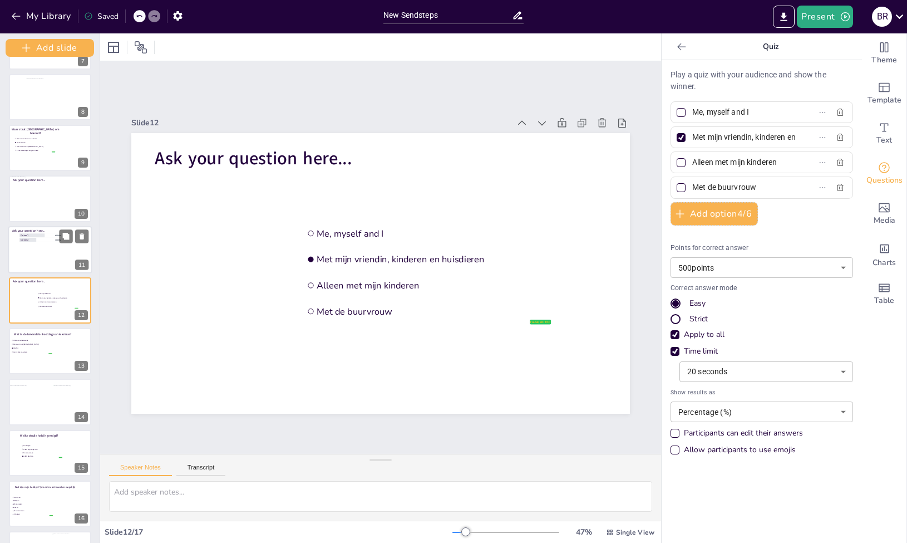
click at [43, 249] on div at bounding box center [50, 249] width 84 height 47
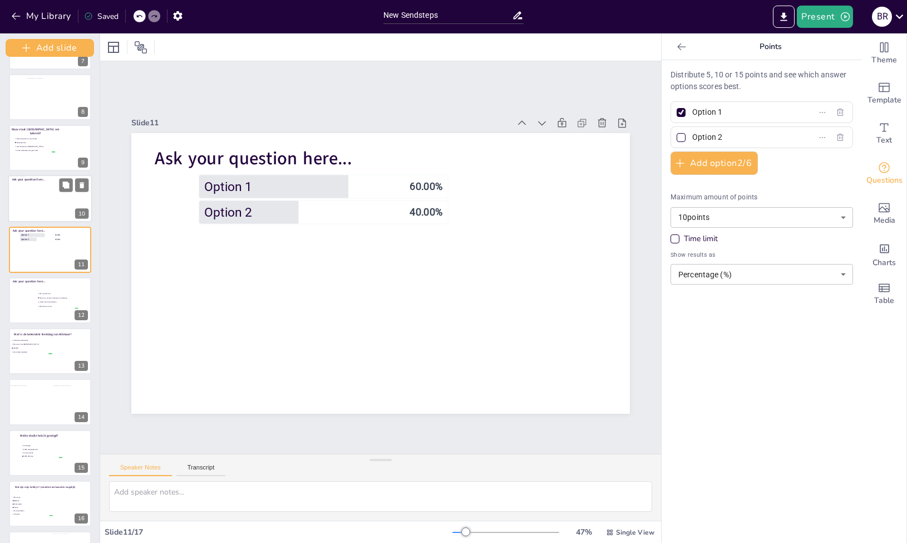
scroll to position [297, 0]
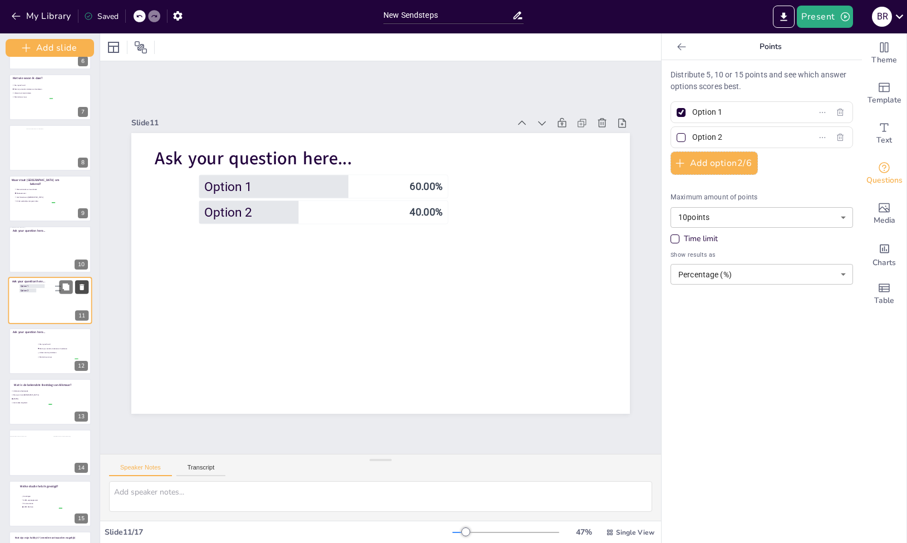
click at [88, 287] on button at bounding box center [81, 286] width 13 height 13
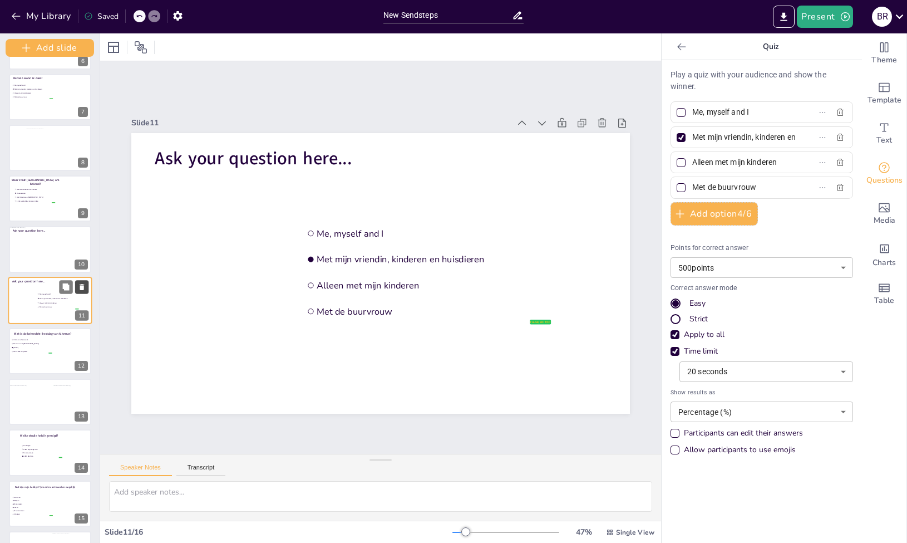
click at [86, 288] on icon at bounding box center [82, 287] width 8 height 8
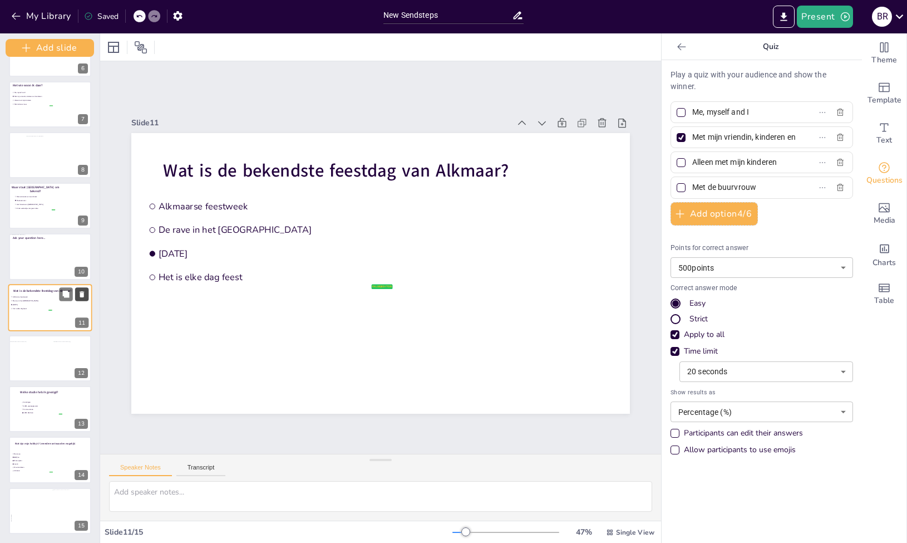
type input "Alkmaarse feestweek"
type input "De rave in het [GEOGRAPHIC_DATA]"
type input "[DATE]"
type input "Het is elke dag feest"
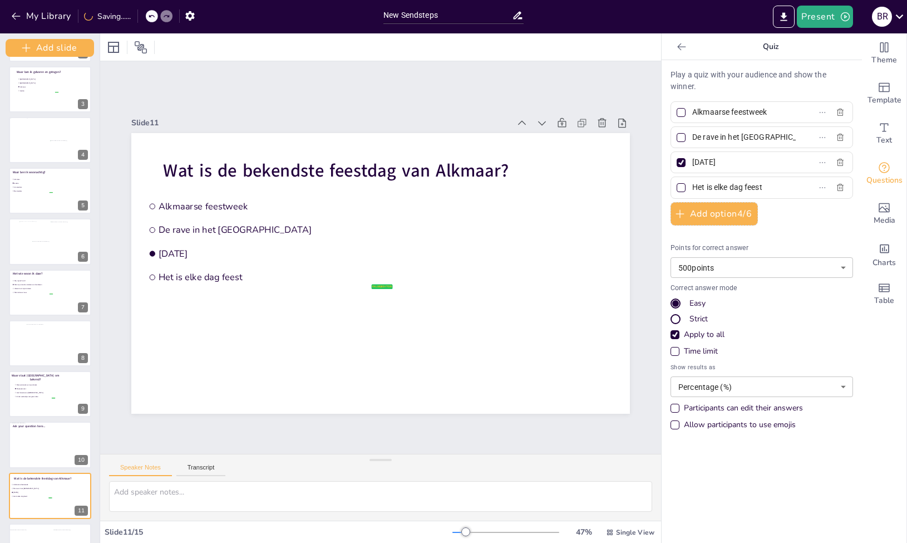
scroll to position [40, 0]
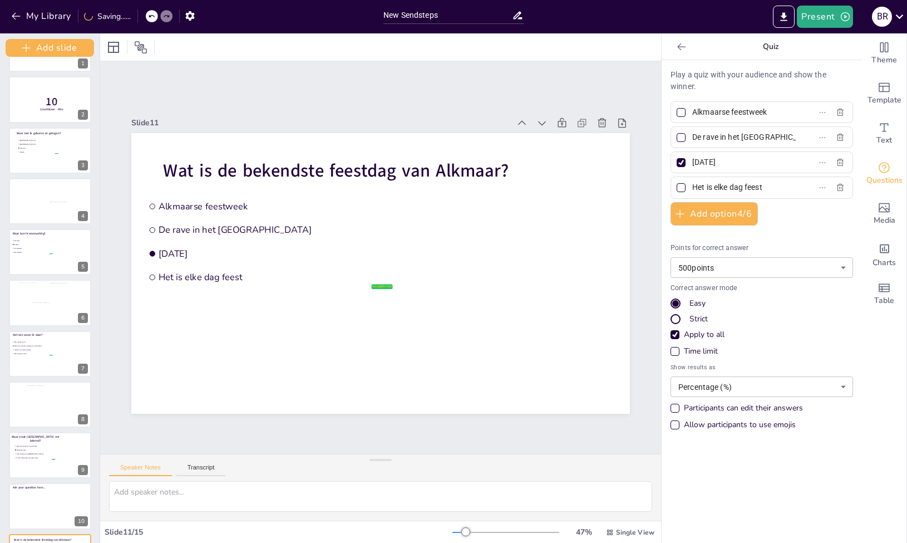
drag, startPoint x: 95, startPoint y: 275, endPoint x: 129, endPoint y: 52, distance: 225.8
click at [129, 52] on div "Slide 1 Een korte quiz over…. Slide 2 10 Countdown - title Slide 3 Waar ben ik …" at bounding box center [380, 287] width 561 height 509
click at [222, 88] on div "Slide 1 Een korte quiz over…. Slide 2 10 Countdown - title Slide 3 Waar ben ik …" at bounding box center [380, 257] width 561 height 392
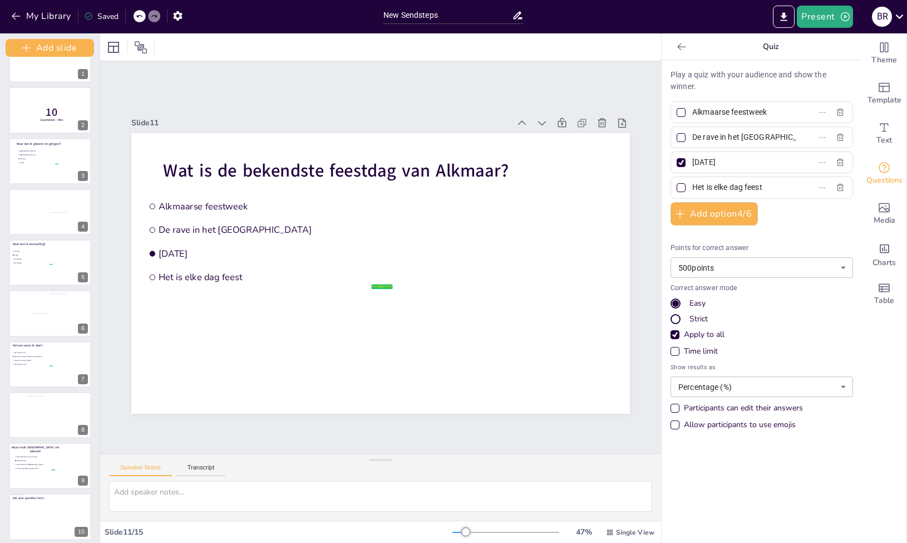
scroll to position [0, 0]
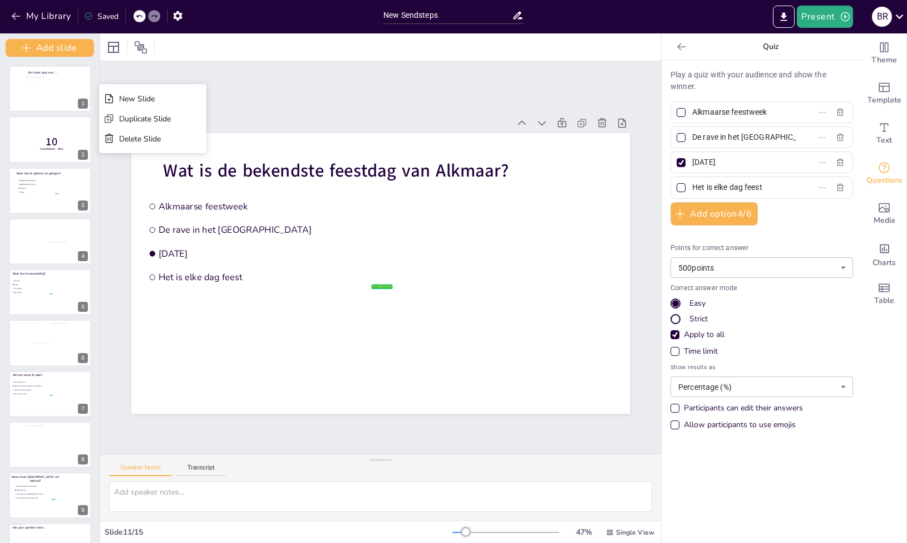
drag, startPoint x: 95, startPoint y: 275, endPoint x: 97, endPoint y: 97, distance: 177.5
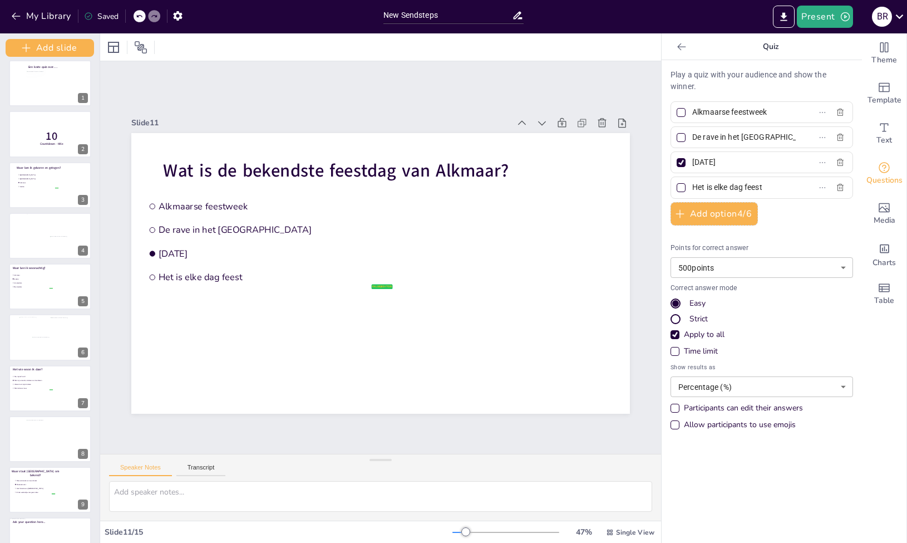
click at [113, 198] on div "Slide 1 Een korte quiz over…. Slide 2 10 Countdown - title Slide 3 Waar ben ik …" at bounding box center [380, 258] width 561 height 312
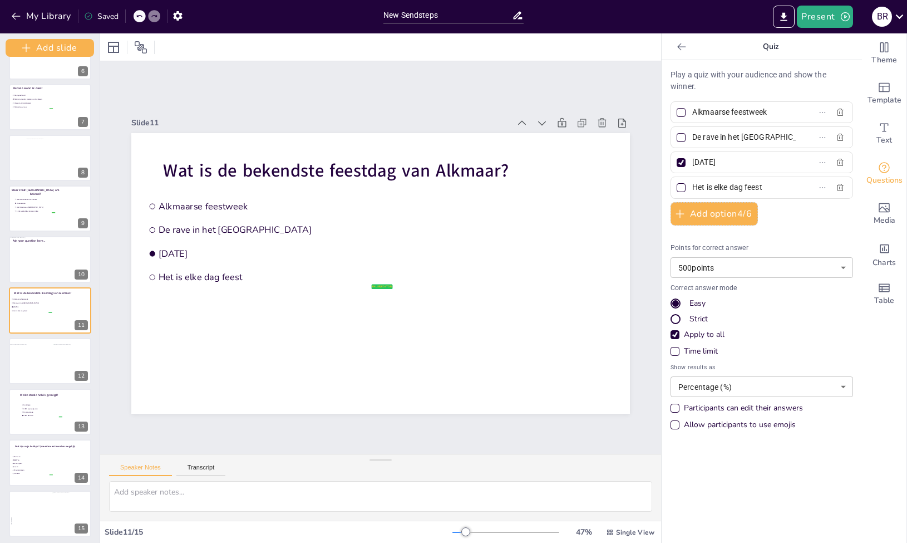
scroll to position [289, 0]
click at [50, 413] on span "HBO-Rechten" at bounding box center [42, 412] width 39 height 2
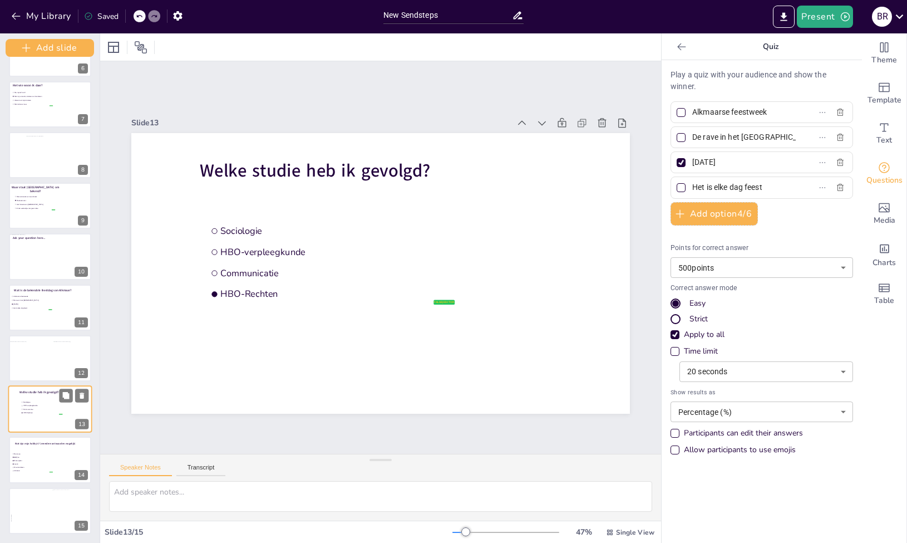
type input "Sociologie"
type input "HBO-verpleegkunde"
type input "Communicatie"
type input "HBO-Rechten"
click at [33, 453] on span "Dammen" at bounding box center [32, 453] width 39 height 2
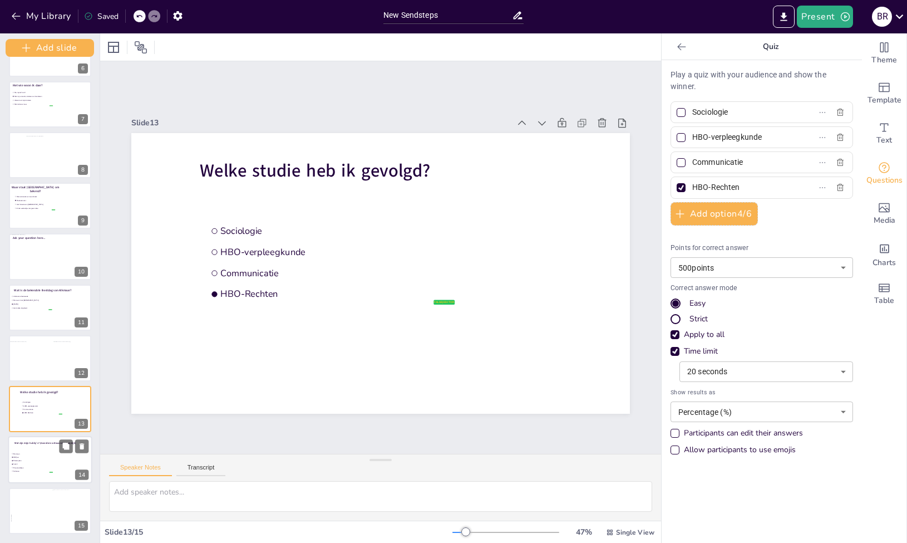
type input "Dammen"
type input "BBQ'en"
type input "Motorrijden"
type input "Lezen"
type input "30"
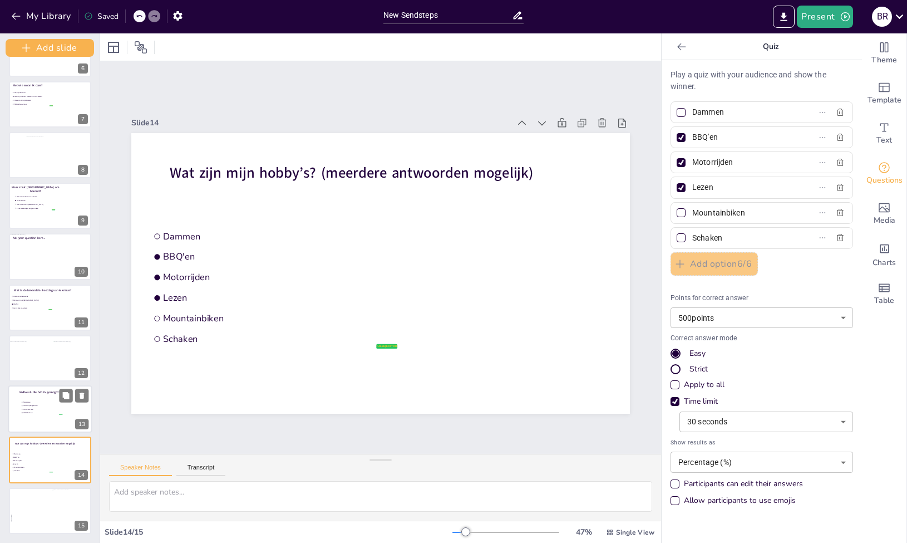
click at [39, 420] on div at bounding box center [50, 408] width 84 height 47
type input "Sociologie"
type input "HBO-verpleegkunde"
type input "Communicatie"
type input "HBO-Rechten"
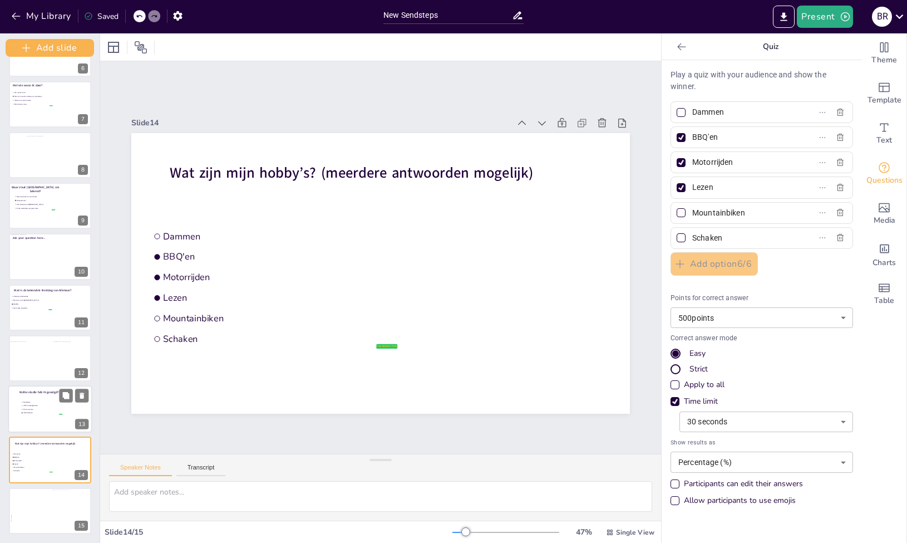
type input "20"
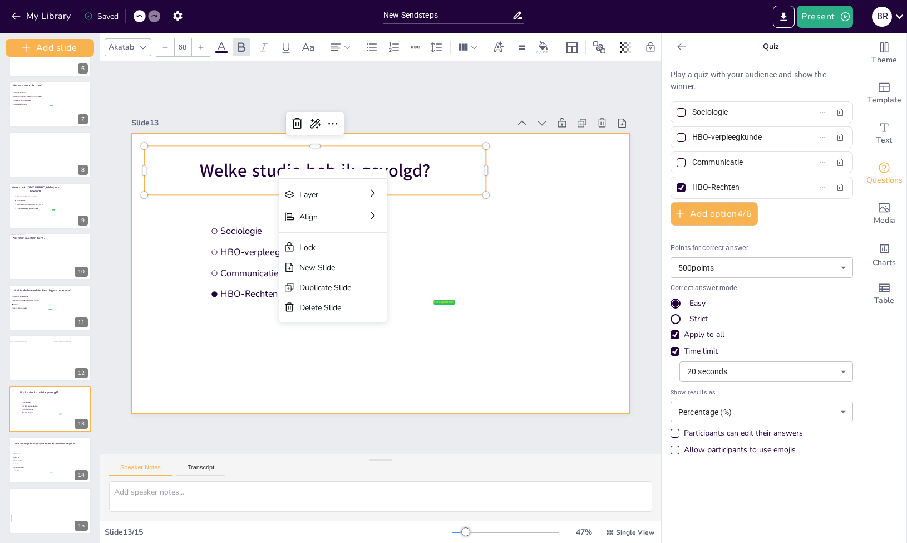
click at [550, 224] on div at bounding box center [380, 273] width 499 height 280
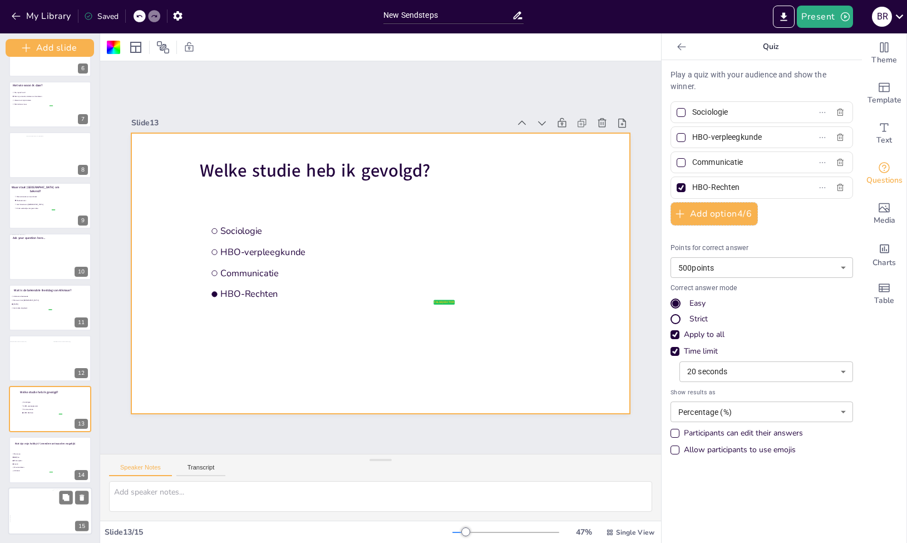
click at [36, 521] on div at bounding box center [29, 506] width 38 height 51
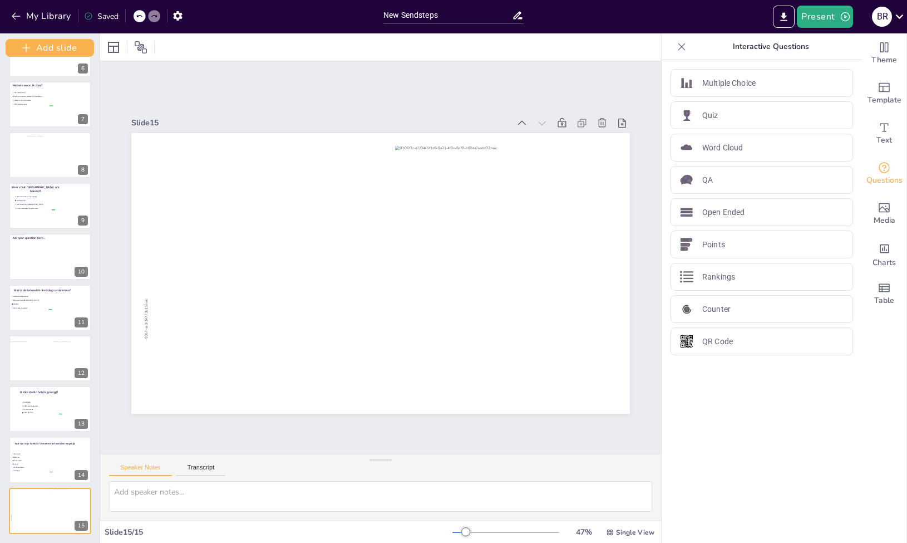
click at [32, 538] on div "Een korte quiz over…. 1 10 Countdown - title 2 Waar ben ik geboren en getogen? …" at bounding box center [50, 300] width 100 height 486
click at [59, 487] on div "New Slide" at bounding box center [78, 488] width 52 height 11
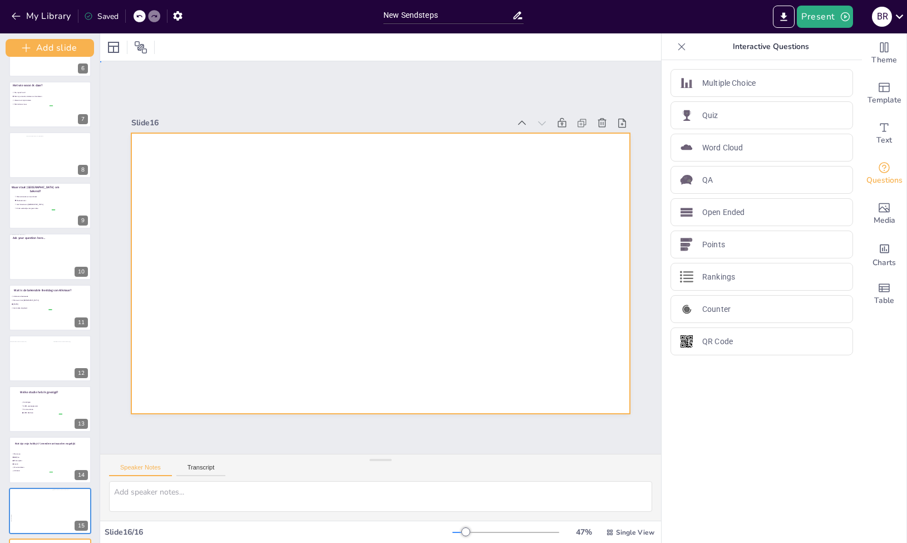
click at [294, 206] on div at bounding box center [380, 273] width 499 height 280
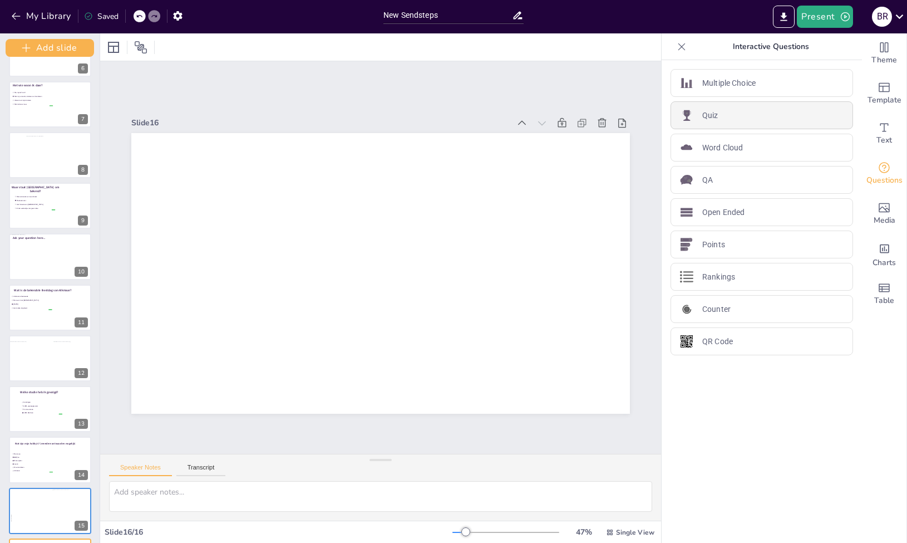
click at [769, 109] on div "Quiz" at bounding box center [762, 115] width 183 height 28
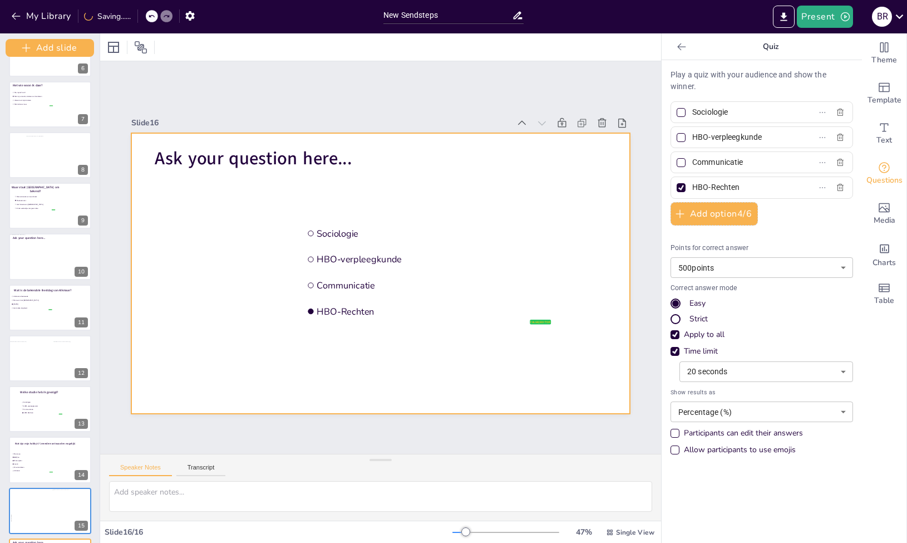
click at [270, 167] on div at bounding box center [380, 273] width 499 height 280
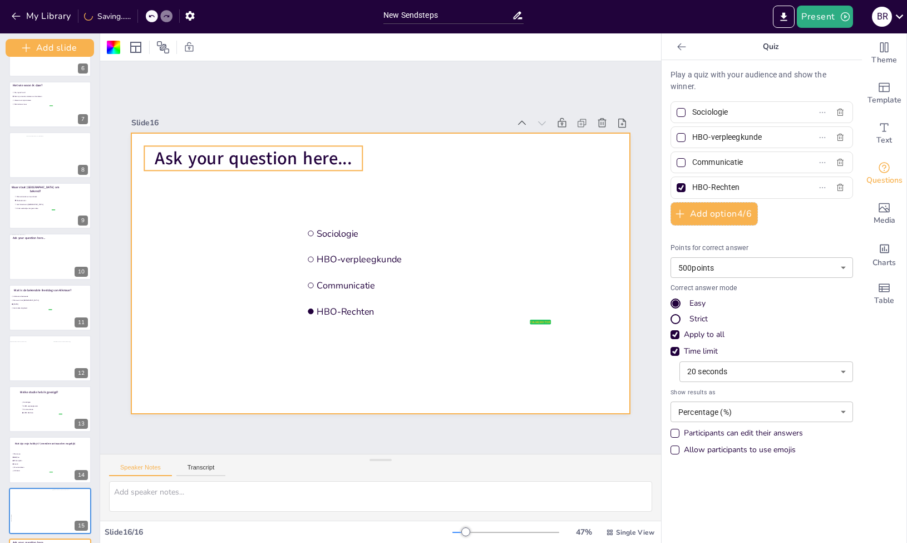
click at [282, 158] on span "Ask your question here..." at bounding box center [253, 158] width 197 height 24
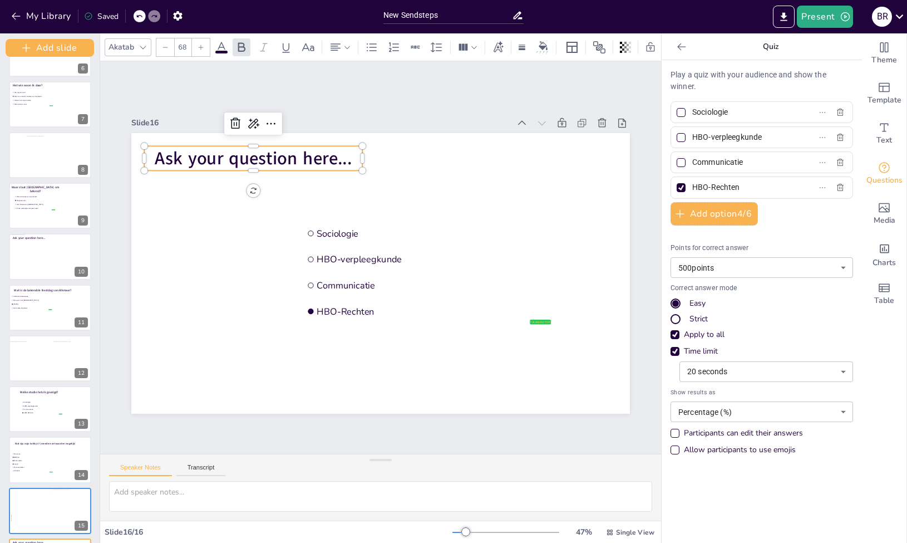
click at [347, 155] on span "Ask your question here..." at bounding box center [253, 158] width 197 height 24
click at [340, 155] on span "Ask your question here..." at bounding box center [253, 158] width 197 height 24
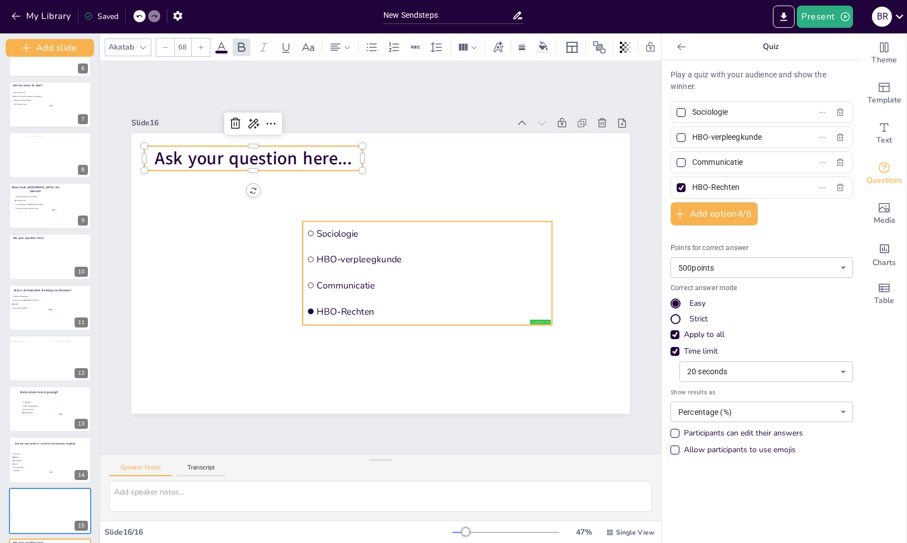
click at [416, 293] on ul "Sociologie HBO-verpleegkunde Communicatie HBO-Rechten" at bounding box center [427, 273] width 249 height 104
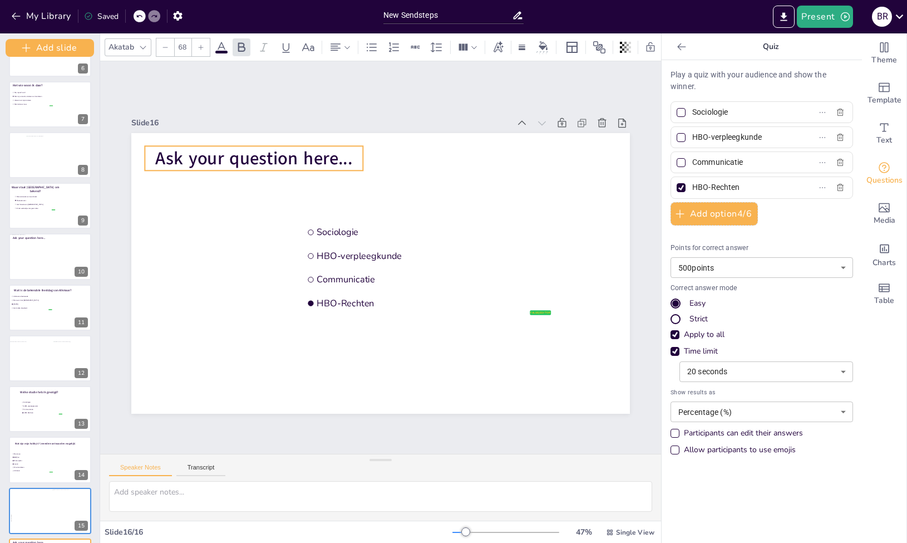
click at [250, 159] on span "Ask your question here..." at bounding box center [253, 158] width 197 height 24
drag, startPoint x: 352, startPoint y: 157, endPoint x: 360, endPoint y: 158, distance: 7.9
click at [360, 158] on span "Ask your question here..." at bounding box center [261, 159] width 197 height 24
click at [321, 160] on span "Ask your question here..." at bounding box center [261, 159] width 197 height 24
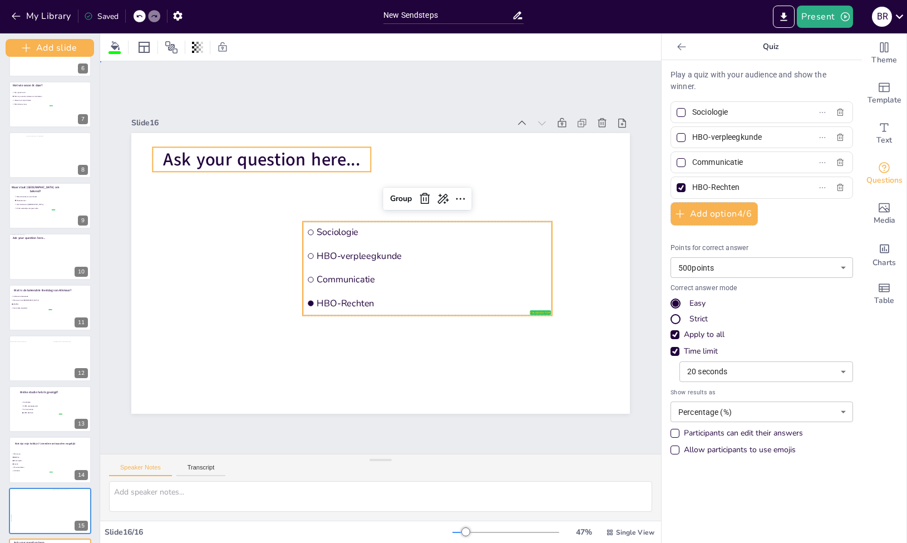
click at [331, 160] on span "Ask your question here..." at bounding box center [261, 159] width 197 height 24
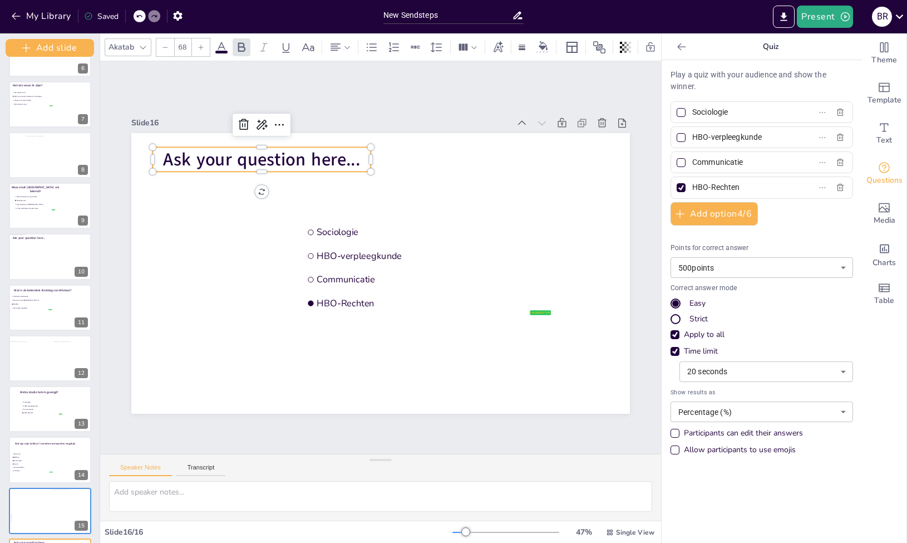
click at [356, 157] on span "Ask your question here..." at bounding box center [261, 159] width 197 height 24
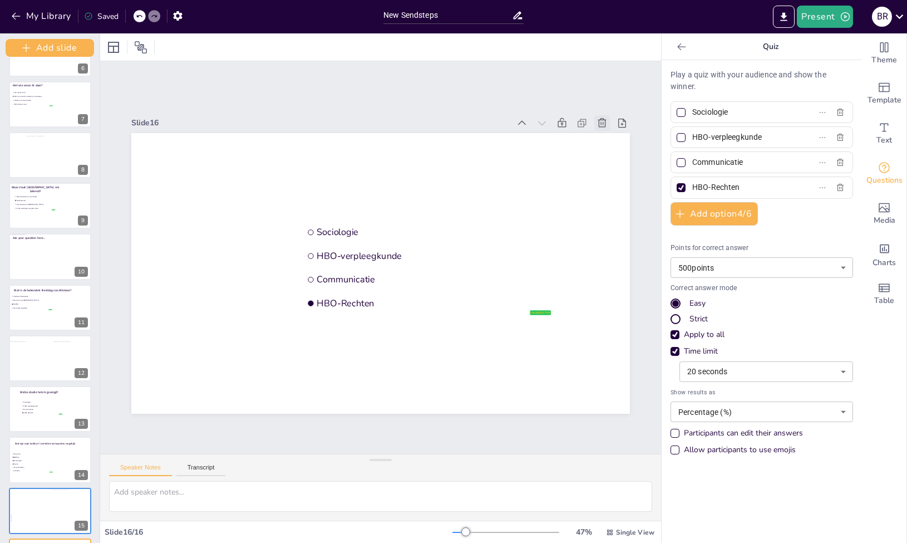
click at [599, 122] on icon at bounding box center [602, 122] width 8 height 9
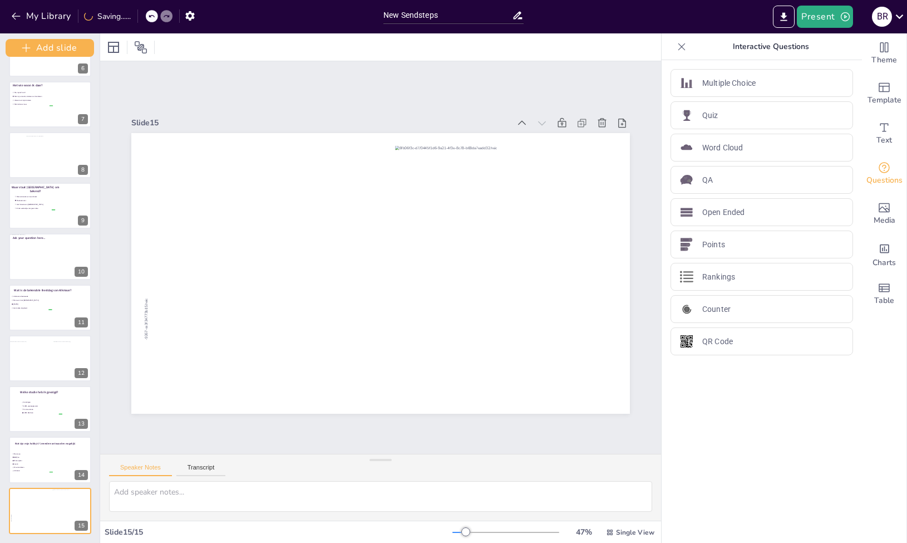
click at [31, 538] on div "Een korte quiz over…. 1 10 Countdown - title 2 Waar ben ik geboren en getogen? …" at bounding box center [50, 300] width 100 height 486
click at [27, 44] on icon "button" at bounding box center [26, 47] width 11 height 11
click at [729, 122] on div "Quiz" at bounding box center [762, 115] width 183 height 28
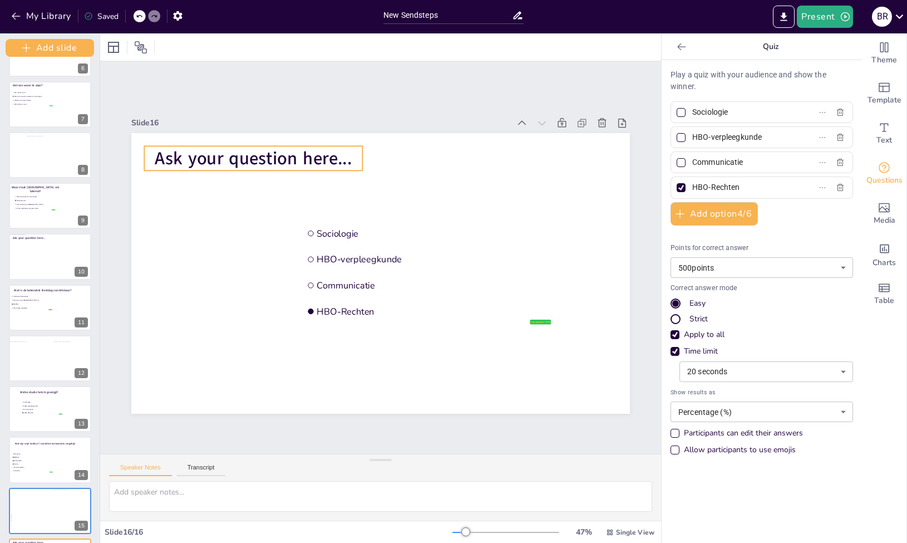
click at [344, 158] on span "Ask your question here..." at bounding box center [253, 158] width 197 height 24
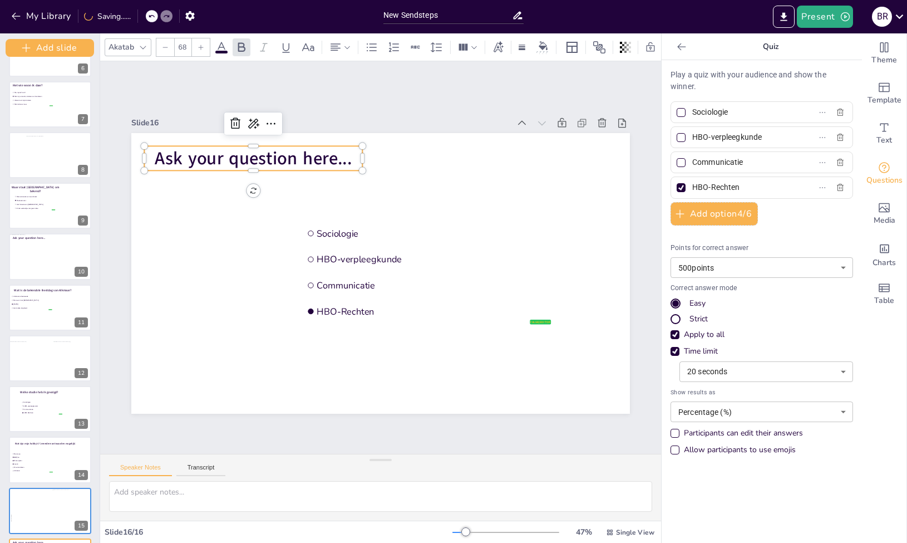
click at [351, 155] on span "Ask your question here..." at bounding box center [253, 158] width 197 height 24
click at [351, 157] on span "Ask your question here..." at bounding box center [253, 158] width 197 height 24
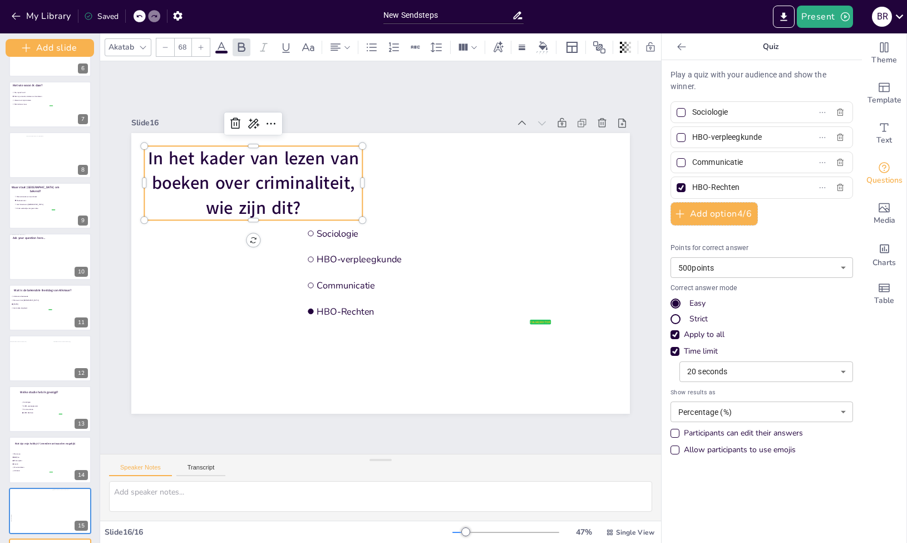
click at [362, 181] on p "In het kader van lezen van boeken over criminaliteit, wie zijn dit?" at bounding box center [253, 183] width 218 height 74
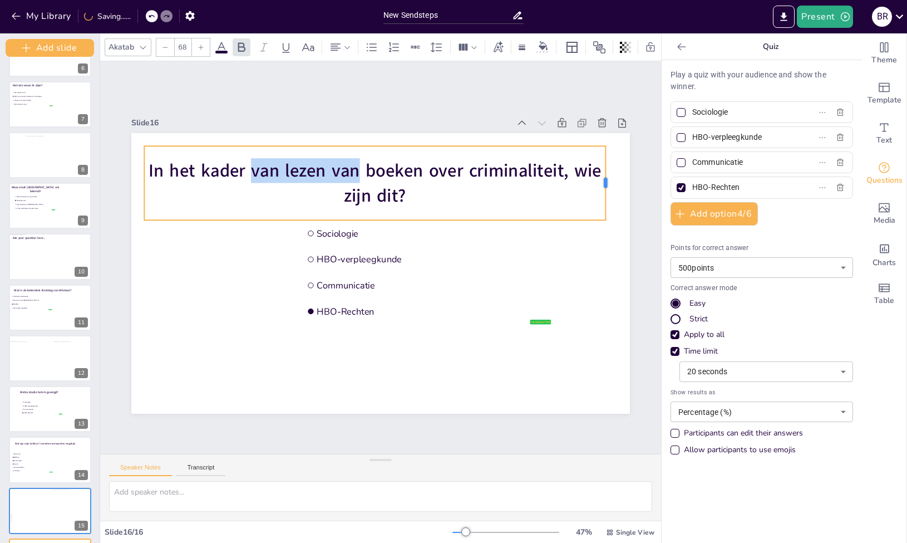
drag, startPoint x: 364, startPoint y: 180, endPoint x: 607, endPoint y: 169, distance: 243.4
click at [607, 169] on div at bounding box center [609, 183] width 9 height 74
click at [418, 102] on div "Slide 1 Een korte quiz over…. Slide 2 10 Countdown - title Slide 3 Waar ben ik …" at bounding box center [380, 258] width 499 height 312
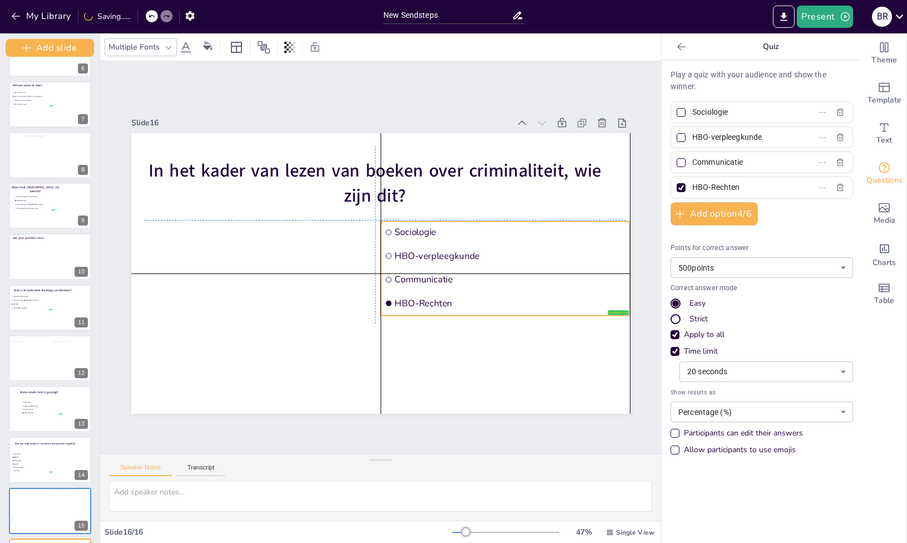
drag, startPoint x: 367, startPoint y: 229, endPoint x: 440, endPoint y: 227, distance: 73.5
click at [440, 227] on span "Sociologie" at bounding box center [510, 232] width 231 height 12
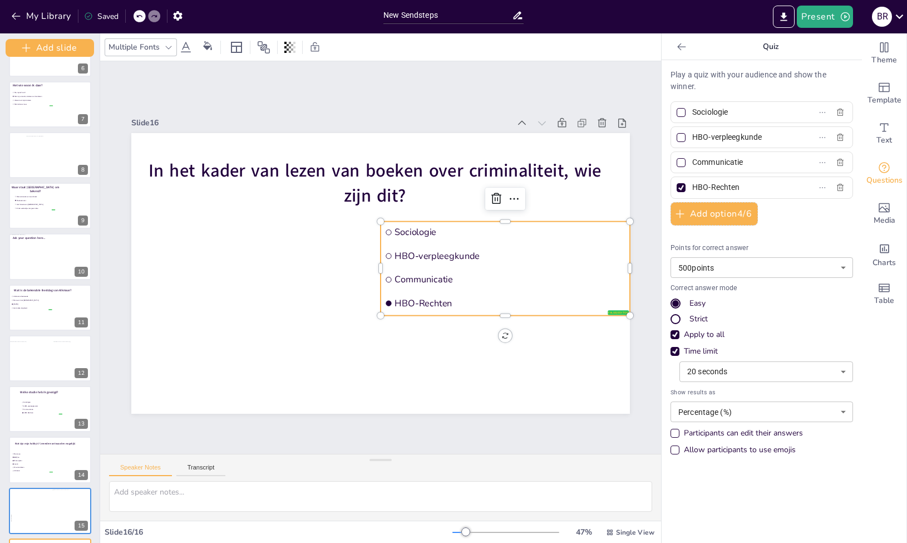
click at [677, 112] on div at bounding box center [681, 112] width 9 height 9
click at [692, 112] on input "Sociologie" at bounding box center [744, 112] width 104 height 16
checkbox input "true"
drag, startPoint x: 768, startPoint y: 112, endPoint x: 671, endPoint y: 114, distance: 97.4
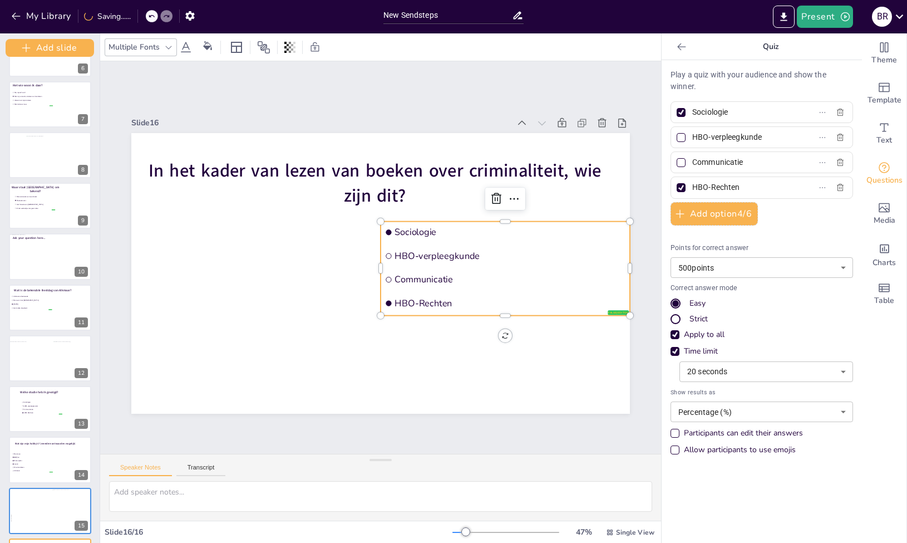
click at [674, 114] on label "Sociologie" at bounding box center [743, 112] width 139 height 16
click at [692, 114] on input "Sociologie" at bounding box center [744, 112] width 104 height 16
type input "[PERSON_NAME]"
click at [739, 139] on input "HBO-verpleegkunde" at bounding box center [744, 137] width 104 height 16
drag, startPoint x: 765, startPoint y: 139, endPoint x: 666, endPoint y: 139, distance: 99.1
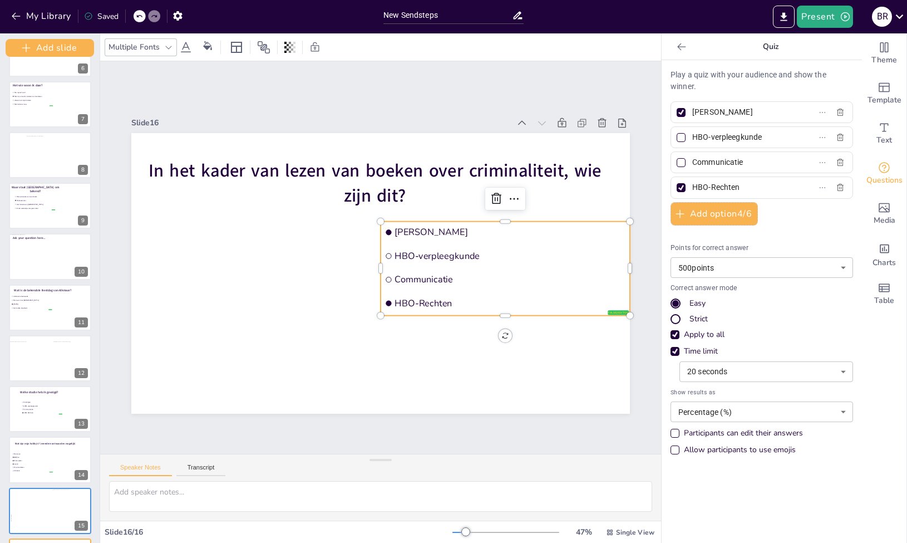
click at [674, 139] on label "HBO-verpleegkunde" at bounding box center [743, 137] width 139 height 16
click at [692, 139] on input "HBO-verpleegkunde" at bounding box center [744, 137] width 104 height 16
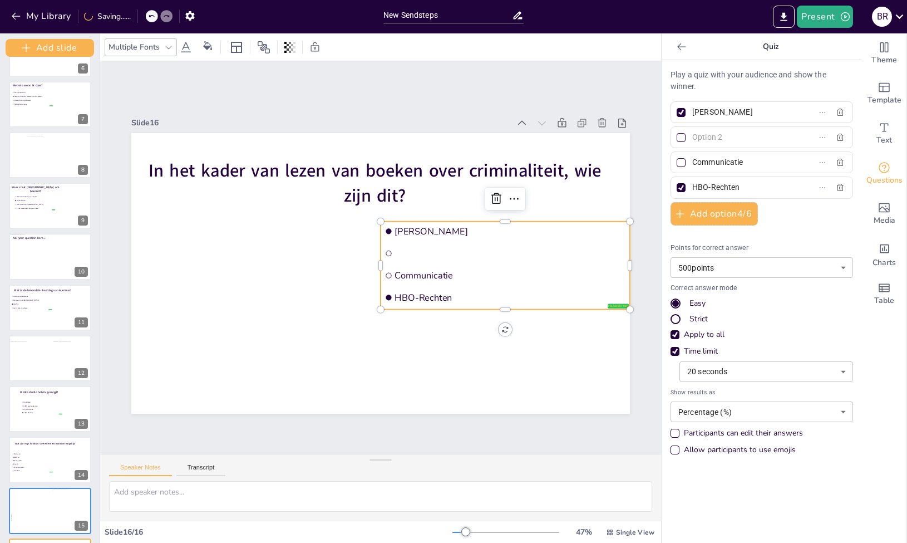
drag, startPoint x: 742, startPoint y: 189, endPoint x: 679, endPoint y: 187, distance: 63.5
click at [688, 187] on span "HBO-Rechten" at bounding box center [740, 187] width 104 height 16
click at [692, 187] on input "HBO-Rechten" at bounding box center [744, 187] width 104 height 16
type input "[PERSON_NAME]"
click at [726, 164] on input "Communicatie" at bounding box center [744, 162] width 104 height 16
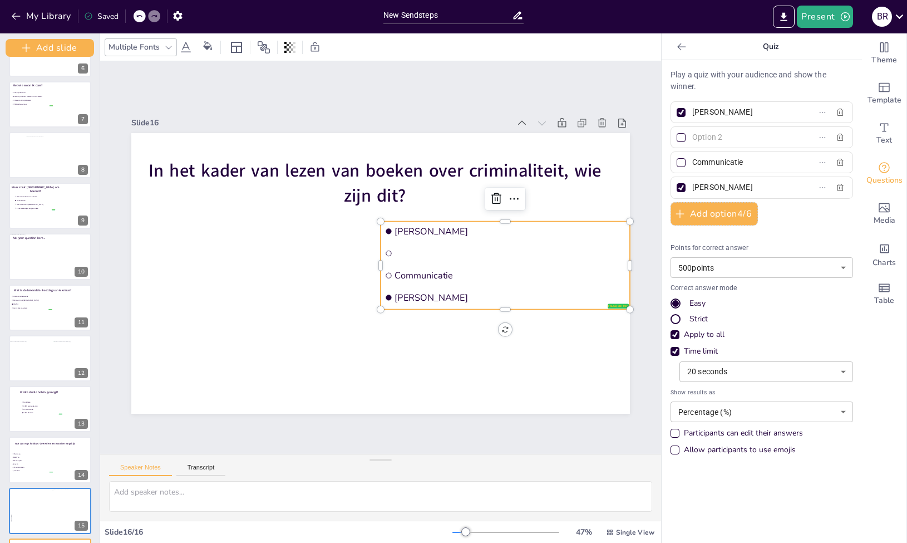
drag, startPoint x: 744, startPoint y: 166, endPoint x: 684, endPoint y: 166, distance: 60.1
click at [692, 166] on input "Communicatie" at bounding box center [744, 162] width 104 height 16
click at [737, 135] on input "text" at bounding box center [744, 137] width 104 height 16
type input "[PERSON_NAME]"
click at [738, 151] on div at bounding box center [762, 162] width 183 height 22
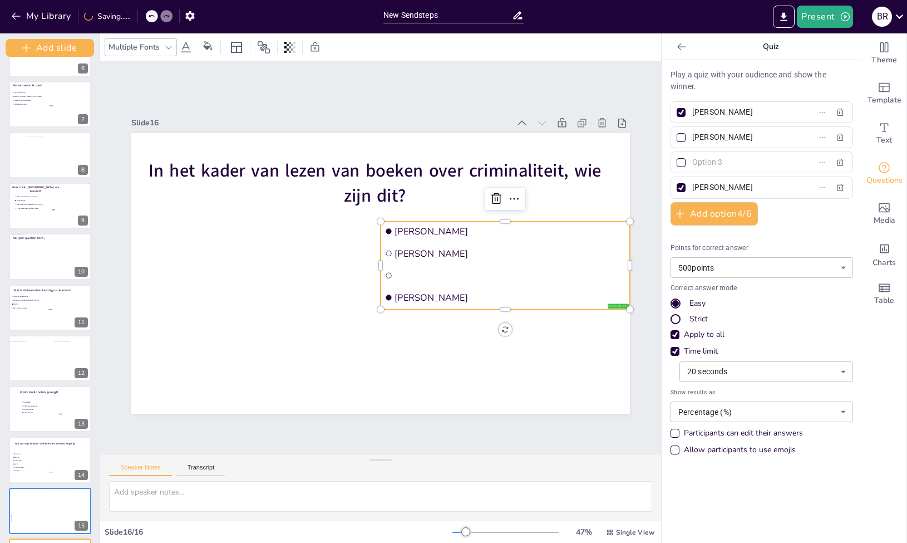
click at [730, 168] on input "text" at bounding box center [744, 162] width 104 height 16
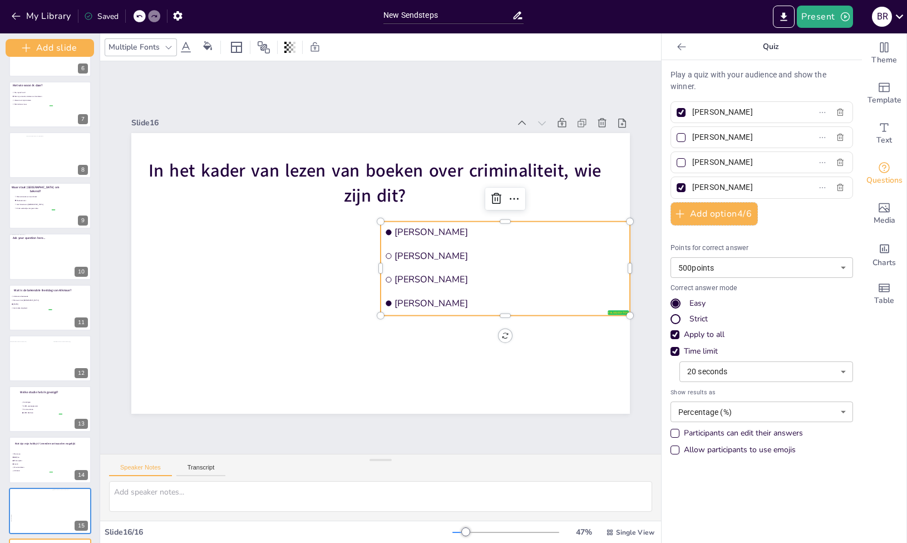
type input "[PERSON_NAME]"
click at [802, 270] on body "My Library Saved New Sendsteps Present B R Document fonts Akatab Recently used …" at bounding box center [453, 271] width 907 height 543
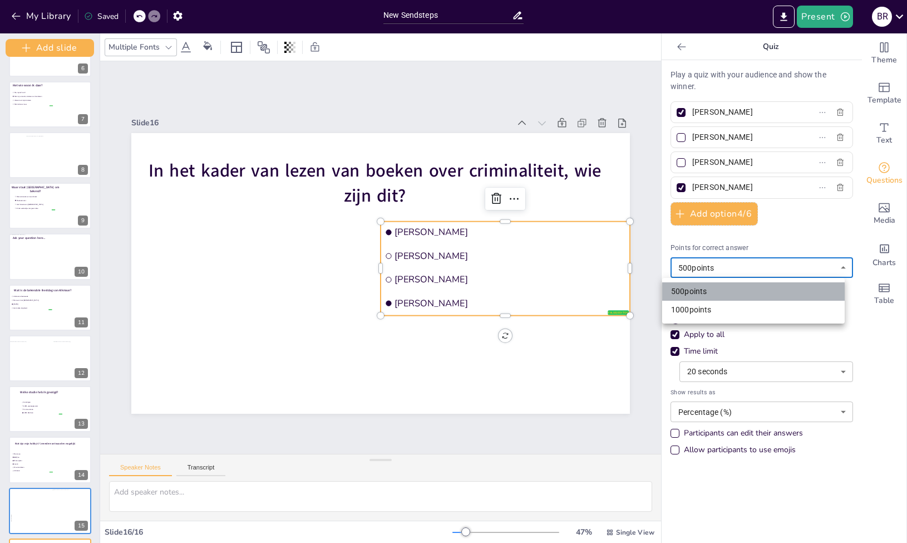
click at [765, 293] on li "500 points" at bounding box center [753, 291] width 183 height 18
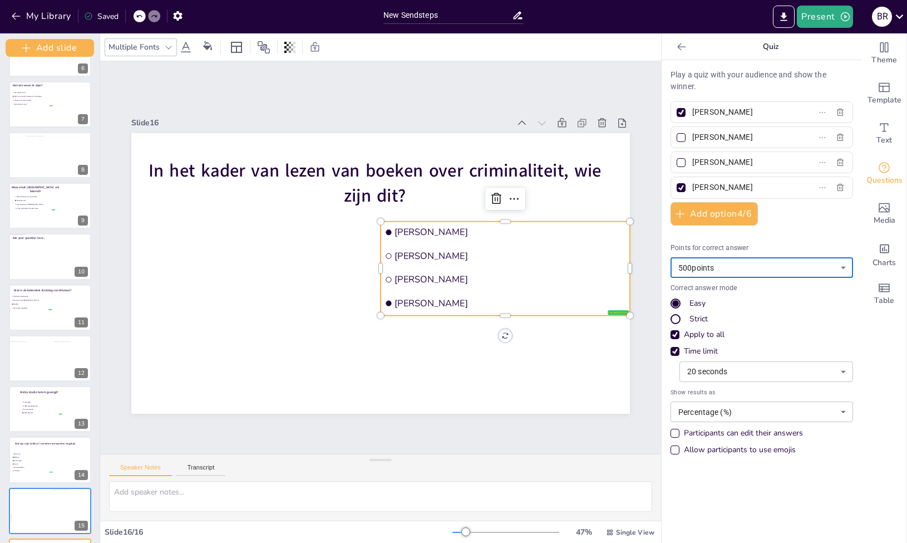
click at [743, 496] on div "Play a quiz with your audience and show the winner. Sam Klepper Stanley Hillis …" at bounding box center [762, 301] width 200 height 482
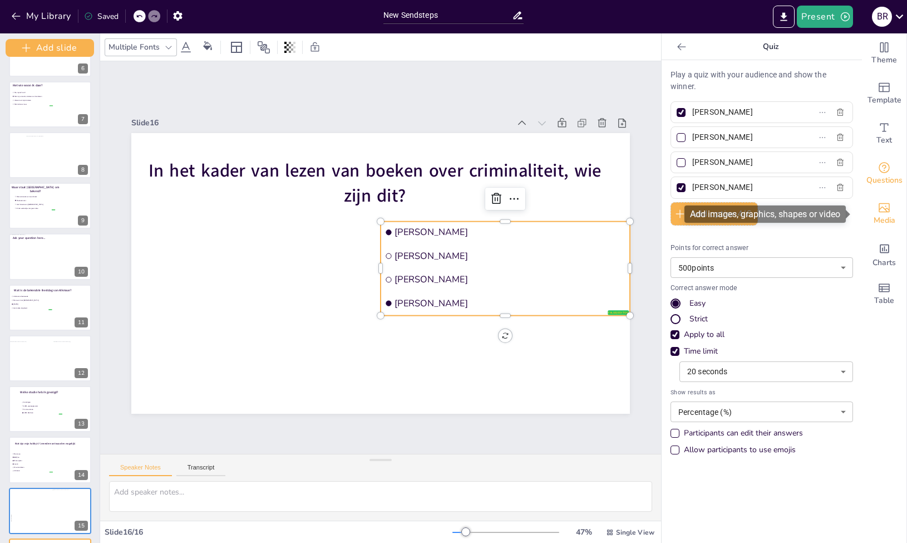
click at [878, 210] on icon "Add images, graphics, shapes or video" at bounding box center [884, 207] width 13 height 13
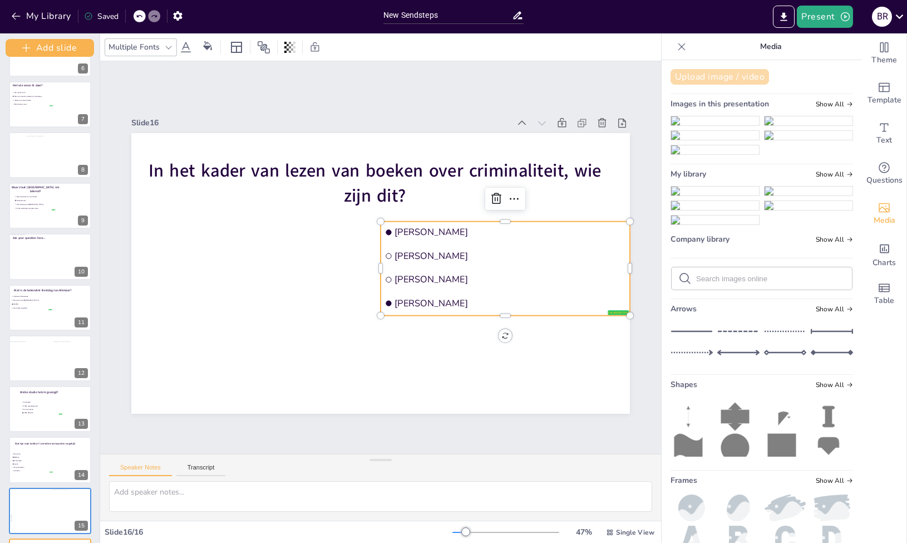
click at [708, 74] on button "Upload image / video" at bounding box center [720, 77] width 99 height 16
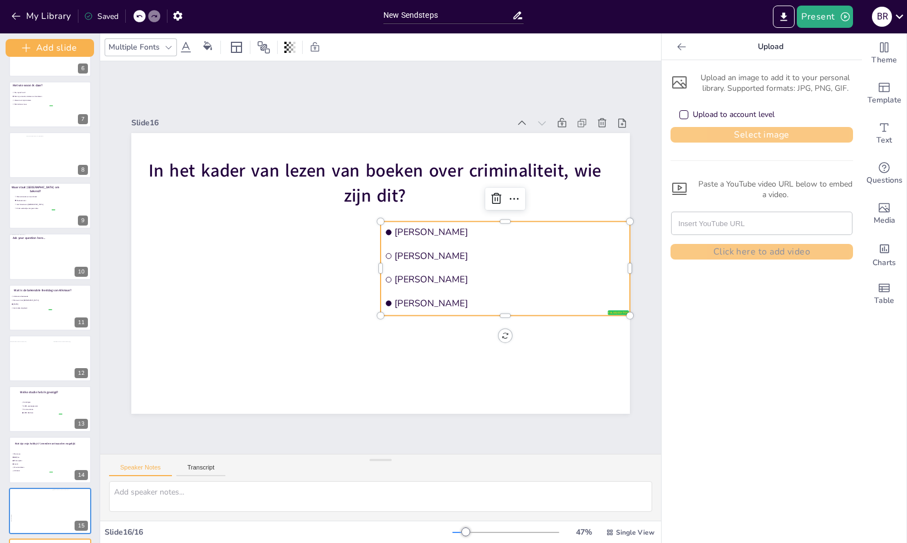
click at [696, 127] on button "Select image" at bounding box center [762, 135] width 183 height 16
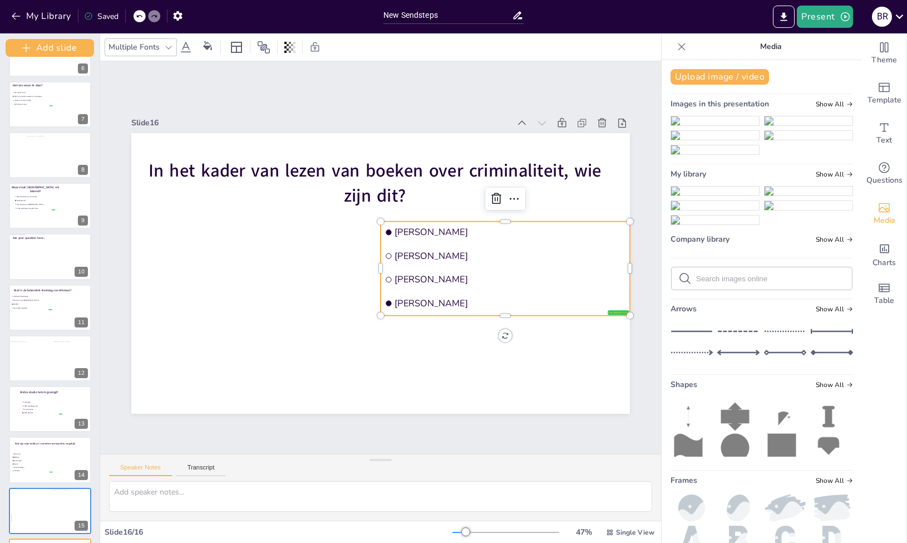
click at [719, 195] on img at bounding box center [715, 190] width 88 height 9
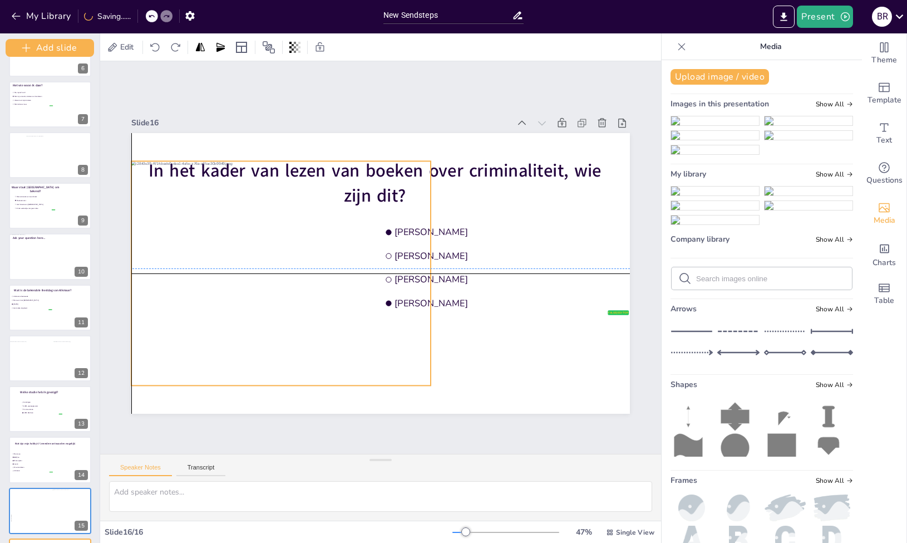
drag, startPoint x: 393, startPoint y: 246, endPoint x: 293, endPoint y: 245, distance: 99.6
click at [293, 245] on div at bounding box center [280, 273] width 299 height 224
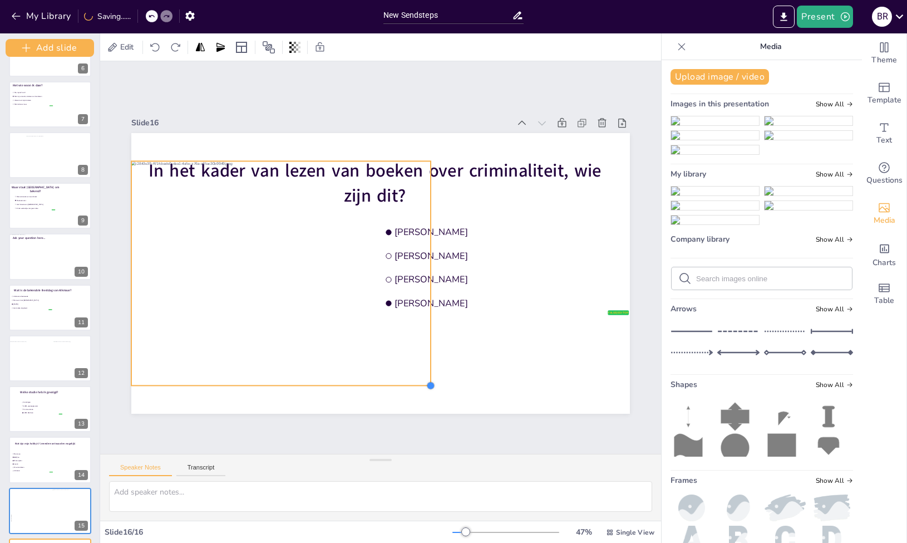
click at [432, 381] on div at bounding box center [430, 385] width 9 height 9
click at [430, 383] on div at bounding box center [430, 385] width 9 height 9
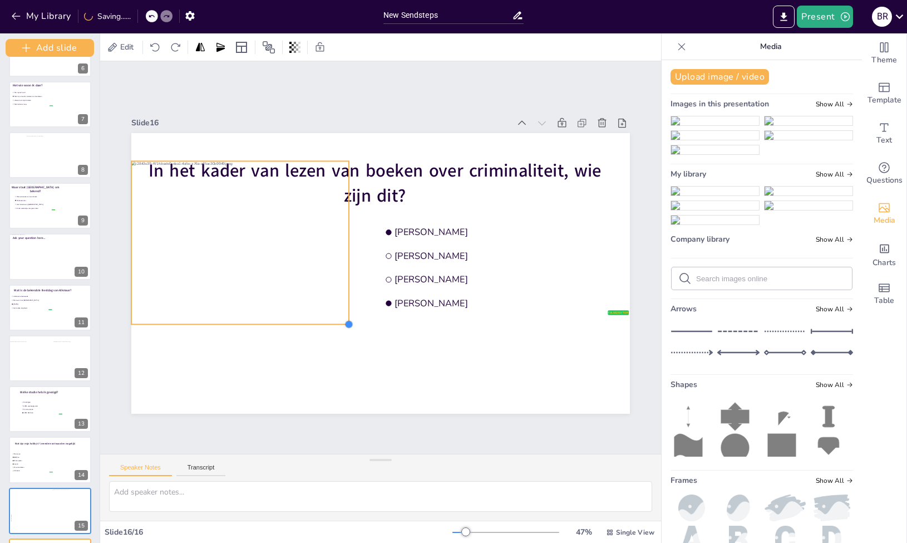
drag, startPoint x: 430, startPoint y: 381, endPoint x: 312, endPoint y: 319, distance: 133.2
click at [312, 319] on div "In het kader van lezen van boeken over criminaliteit, wie zijn dit? false | edi…" at bounding box center [380, 273] width 499 height 280
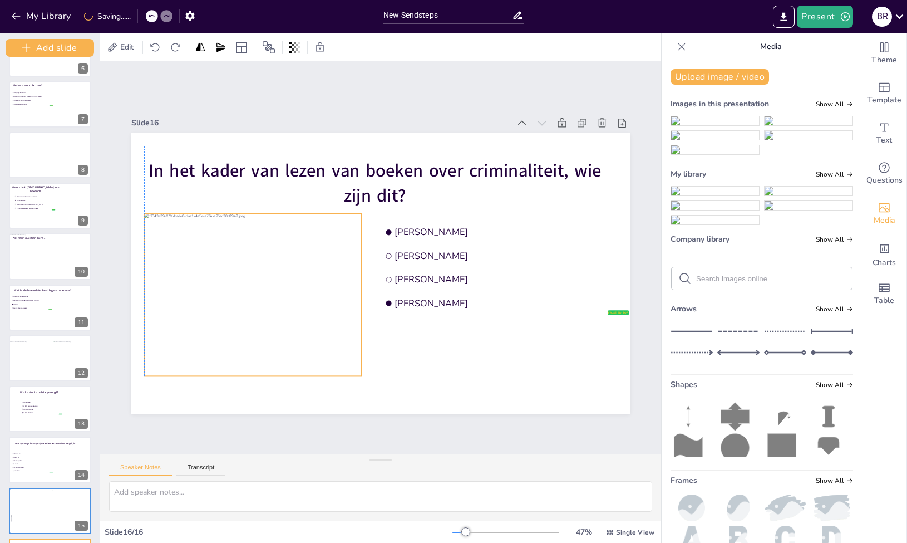
drag, startPoint x: 277, startPoint y: 284, endPoint x: 288, endPoint y: 330, distance: 47.1
click at [288, 330] on div at bounding box center [252, 294] width 217 height 162
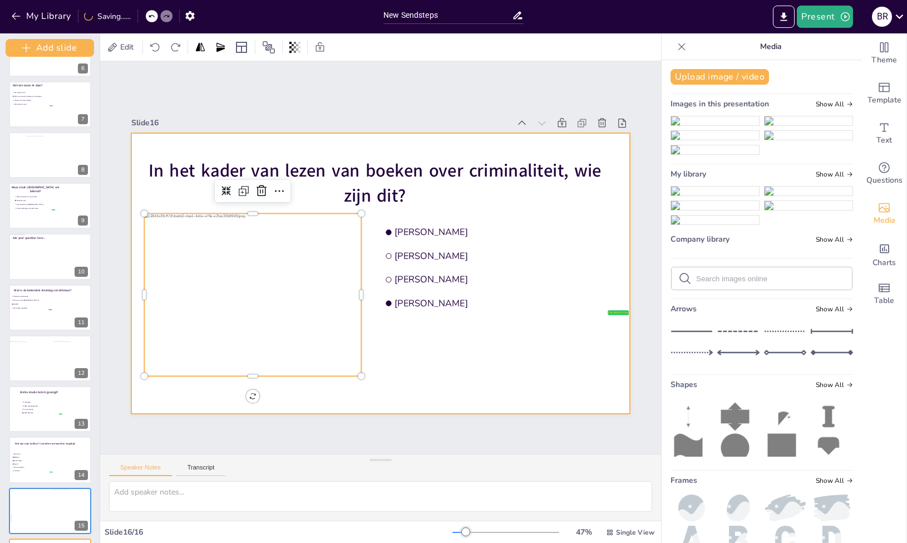
click at [490, 359] on div at bounding box center [380, 273] width 499 height 280
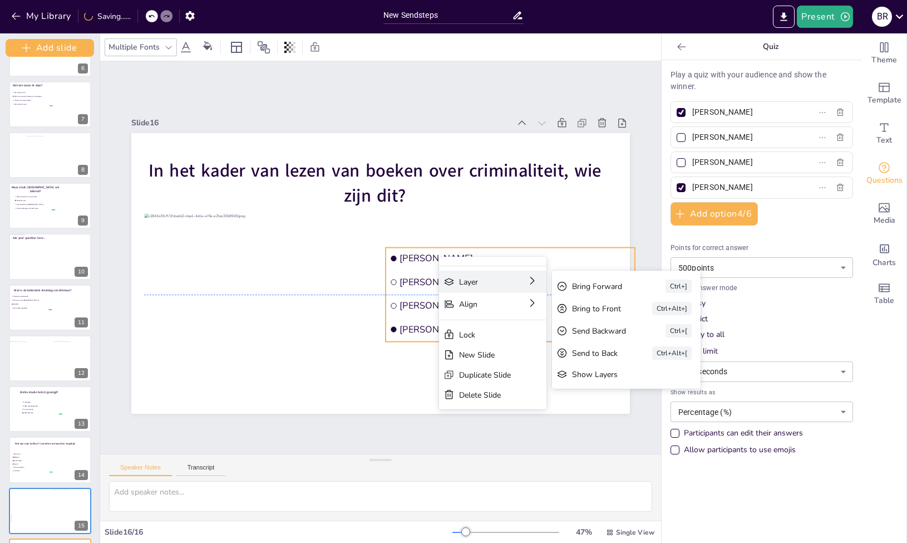
drag, startPoint x: 439, startPoint y: 257, endPoint x: 444, endPoint y: 284, distance: 27.7
click at [444, 284] on div "Slide 1 Een korte quiz over…. Slide 2 10 Countdown - title Slide 3 Waar ben ik …" at bounding box center [380, 257] width 561 height 392
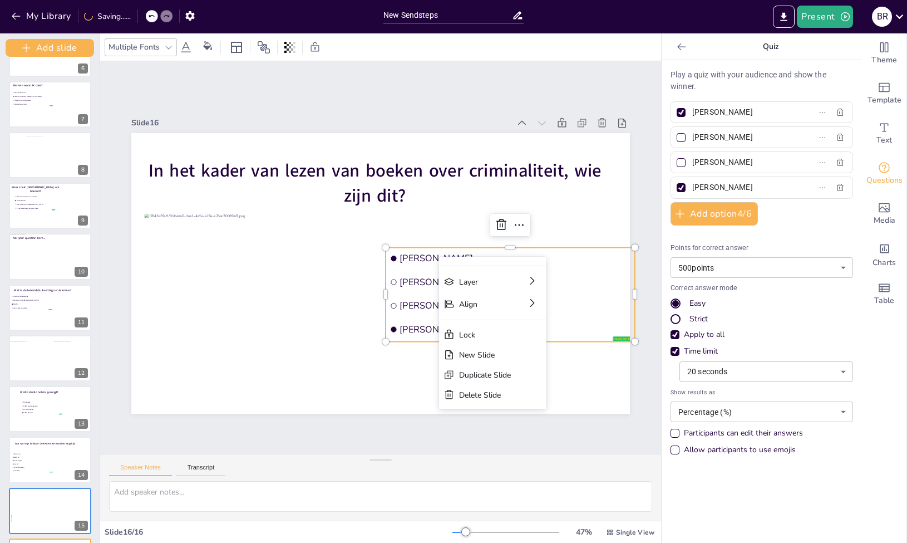
click at [445, 106] on div "Slide 1 Een korte quiz over…. Slide 2 10 Countdown - title Slide 3 Waar ben ik …" at bounding box center [380, 258] width 499 height 312
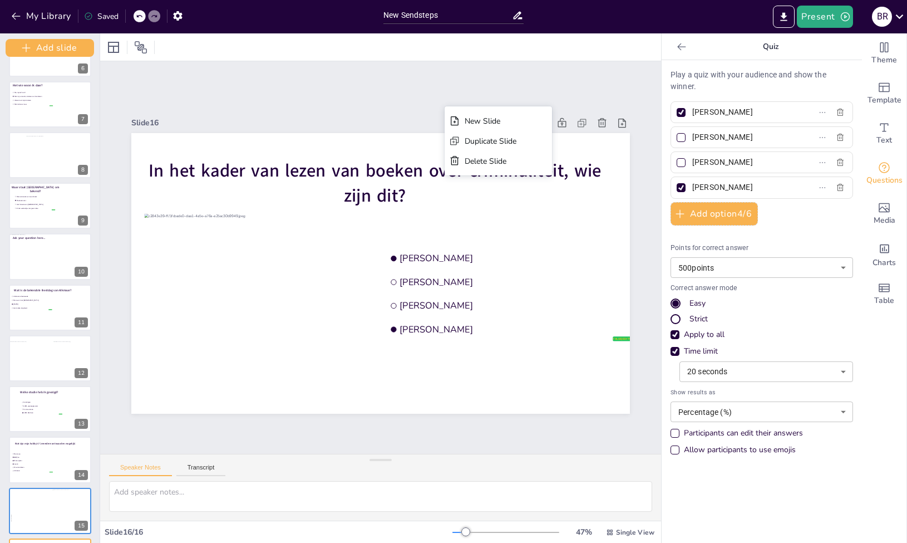
click at [429, 88] on div "Slide 1 Een korte quiz over…. Slide 2 10 Countdown - title Slide 3 Waar ben ik …" at bounding box center [380, 257] width 561 height 392
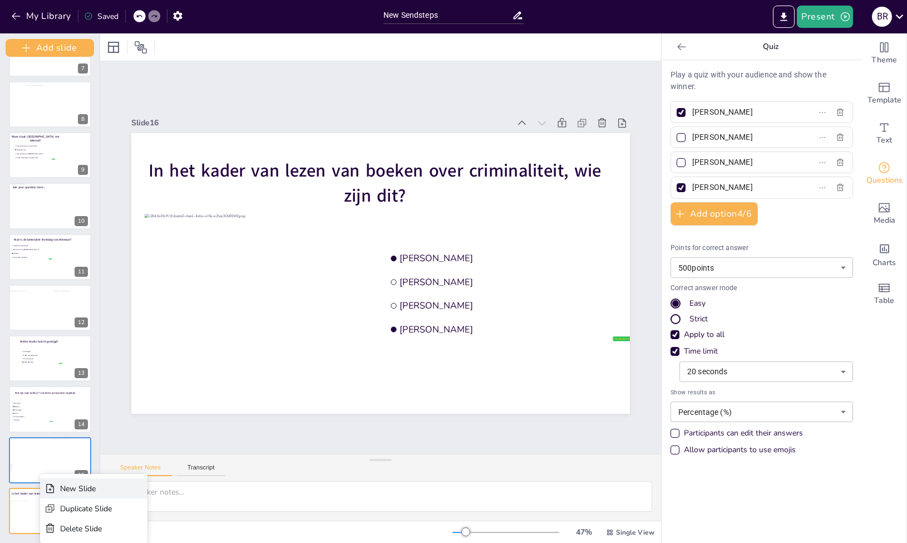
click at [59, 490] on div "New Slide" at bounding box center [93, 488] width 107 height 20
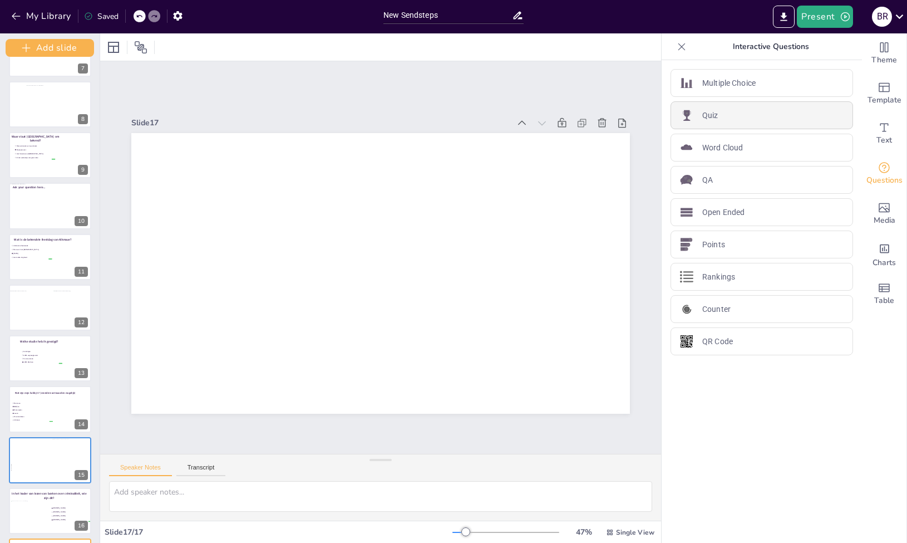
click at [702, 115] on p "Quiz" at bounding box center [710, 116] width 16 height 12
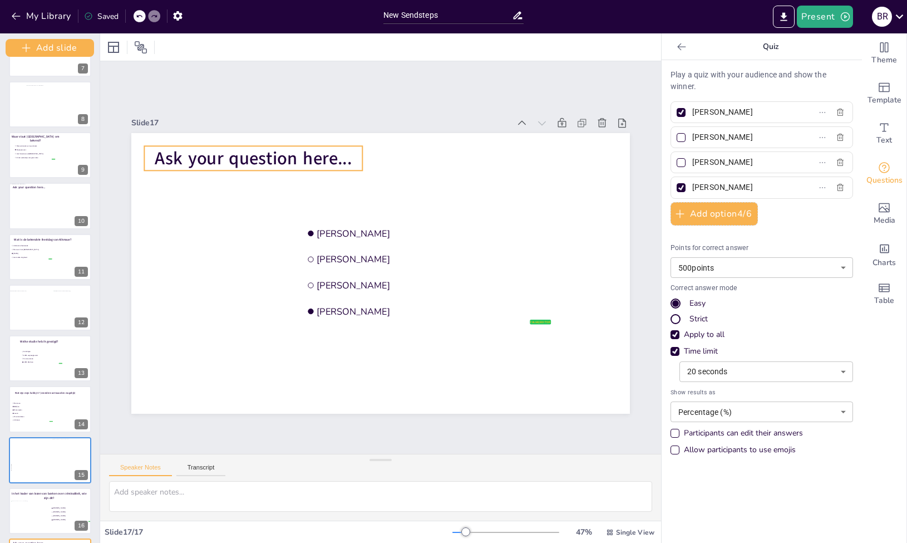
click at [321, 152] on span "Ask your question here..." at bounding box center [253, 158] width 197 height 24
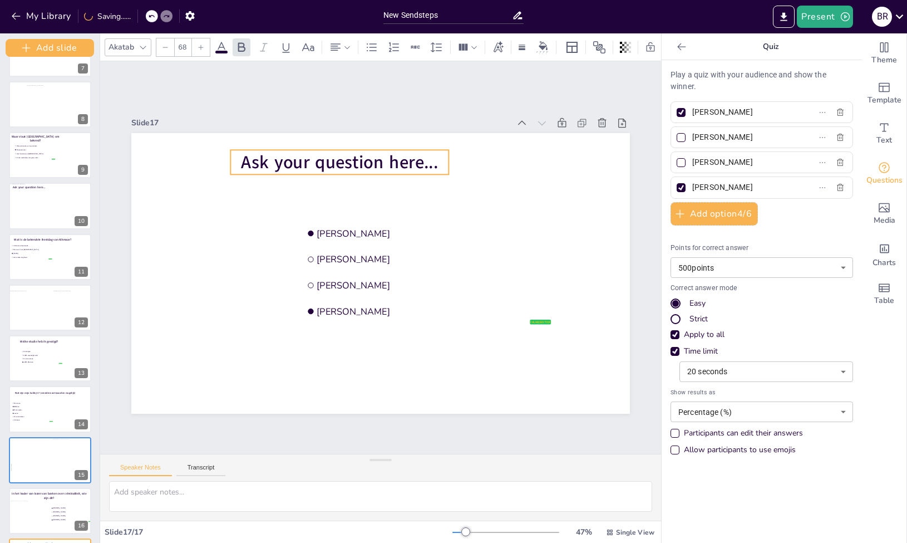
drag, startPoint x: 350, startPoint y: 156, endPoint x: 436, endPoint y: 160, distance: 86.3
click at [436, 160] on span "Ask your question here..." at bounding box center [339, 162] width 197 height 24
click at [392, 159] on span "Ask your question here..." at bounding box center [339, 162] width 197 height 24
click at [405, 159] on span "Ask your question here..." at bounding box center [339, 162] width 197 height 24
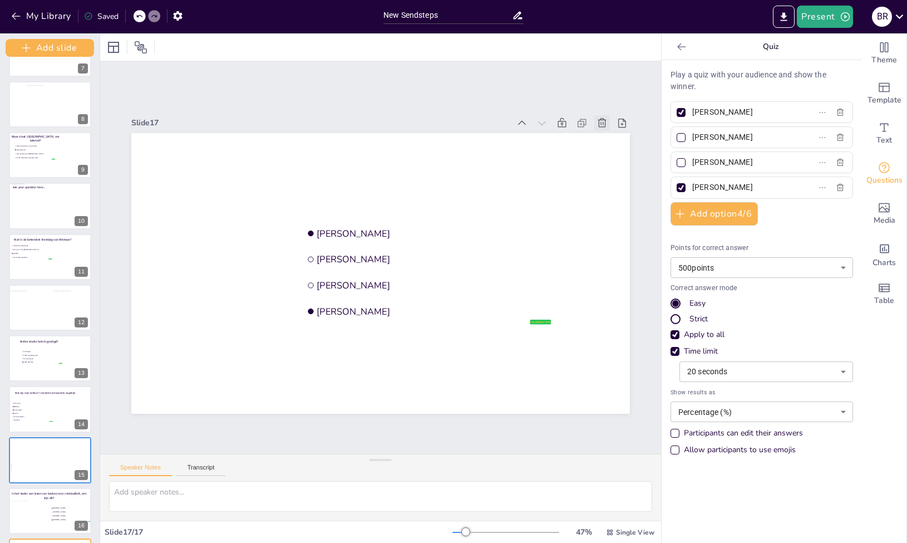
click at [608, 121] on div at bounding box center [602, 123] width 16 height 16
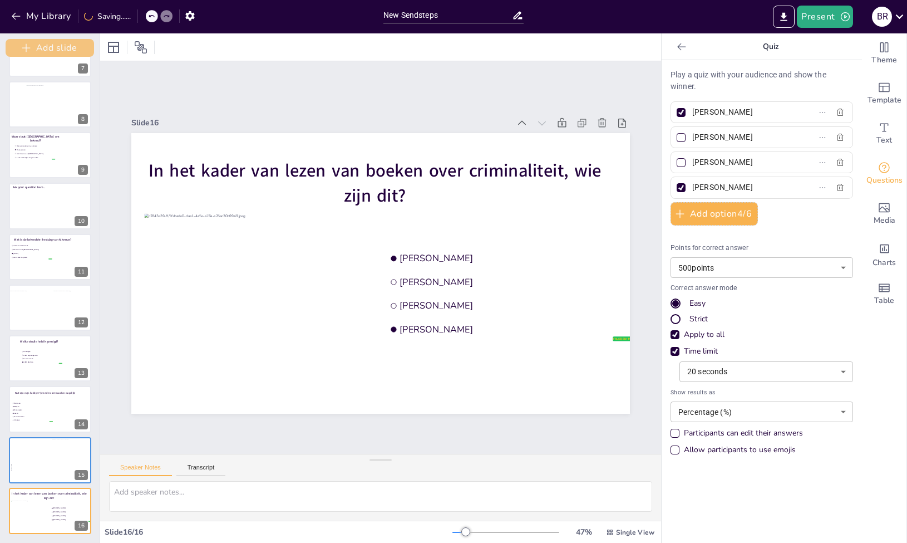
click at [35, 53] on button "Add slide" at bounding box center [50, 48] width 88 height 18
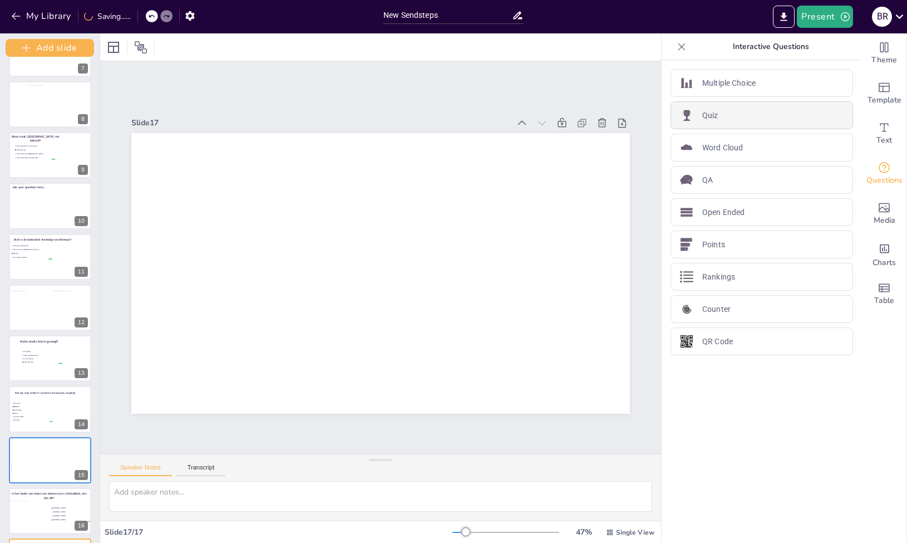
click at [752, 119] on div "Quiz" at bounding box center [762, 115] width 183 height 28
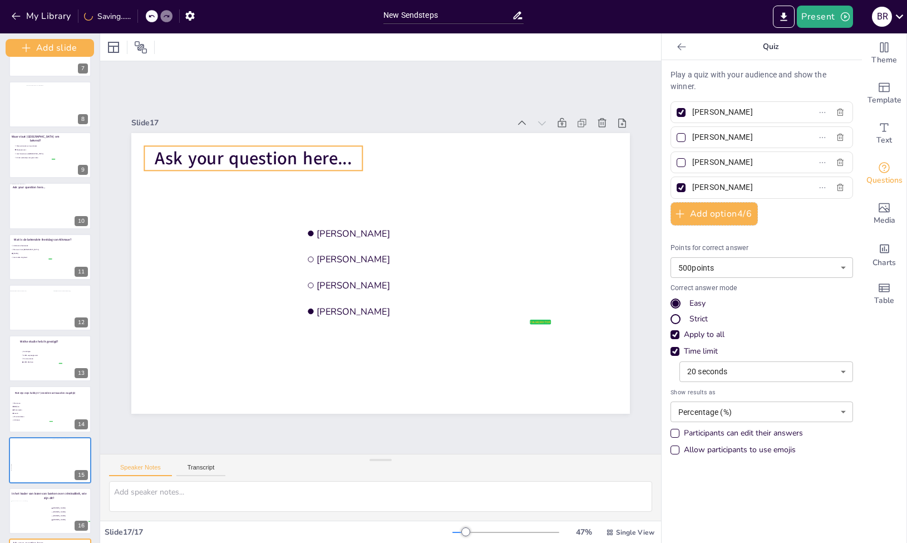
click at [353, 157] on p "Ask your question here..." at bounding box center [253, 158] width 218 height 24
click at [342, 159] on span "Ask your question here..." at bounding box center [253, 158] width 197 height 24
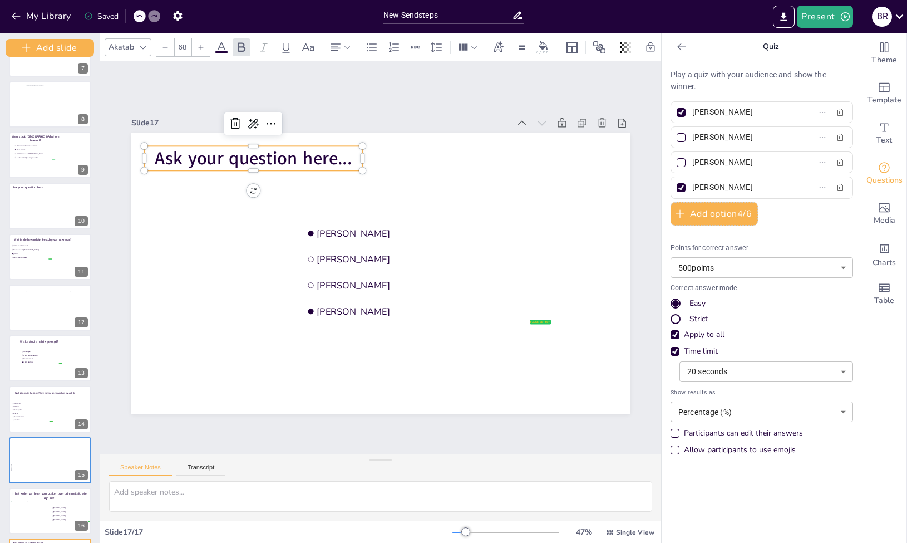
click at [342, 159] on span "Ask your question here..." at bounding box center [253, 158] width 197 height 24
click at [344, 155] on span "Ask your question here..." at bounding box center [253, 158] width 197 height 24
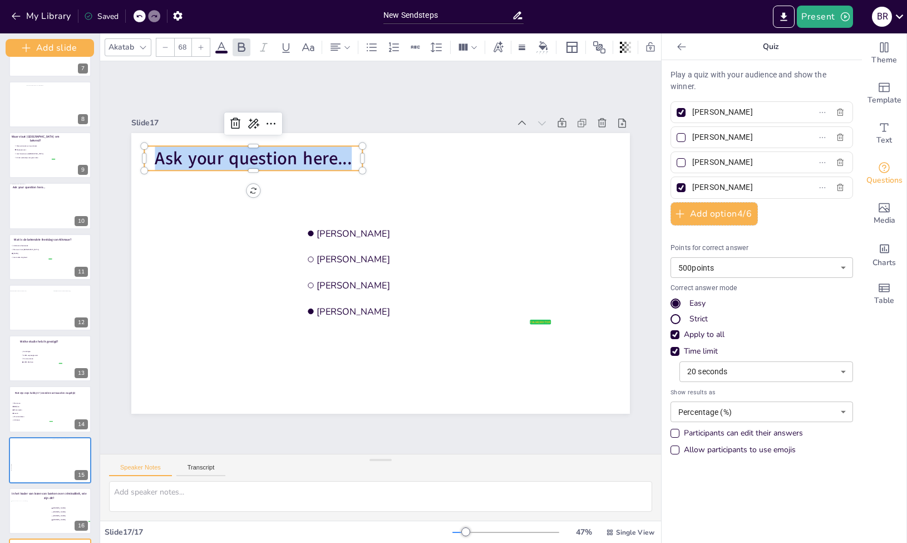
click at [344, 155] on span "Ask your question here..." at bounding box center [253, 158] width 197 height 24
click at [339, 151] on span "Ask your question here..." at bounding box center [253, 158] width 197 height 24
click at [317, 154] on span "Ask your question here..." at bounding box center [253, 158] width 197 height 24
click at [345, 154] on span "Ask your question here..." at bounding box center [253, 158] width 197 height 24
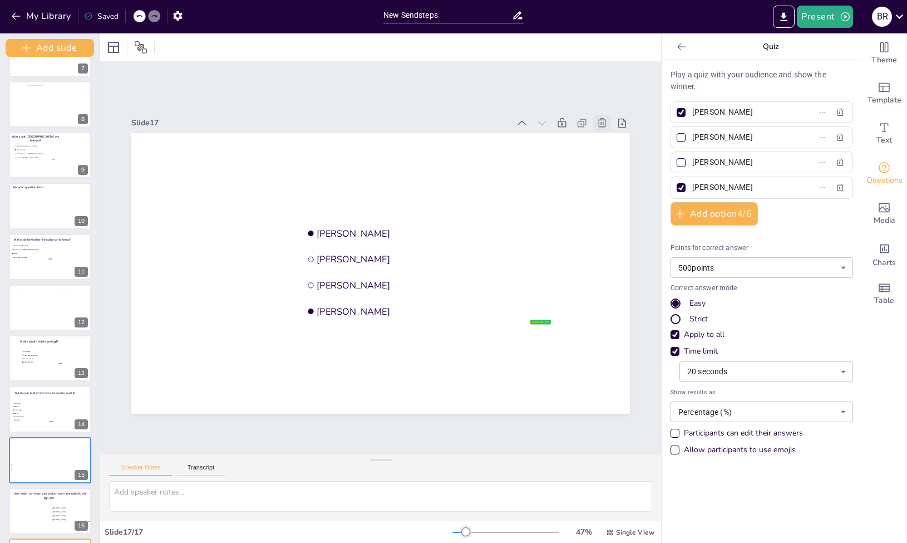
click at [608, 118] on div at bounding box center [602, 123] width 16 height 16
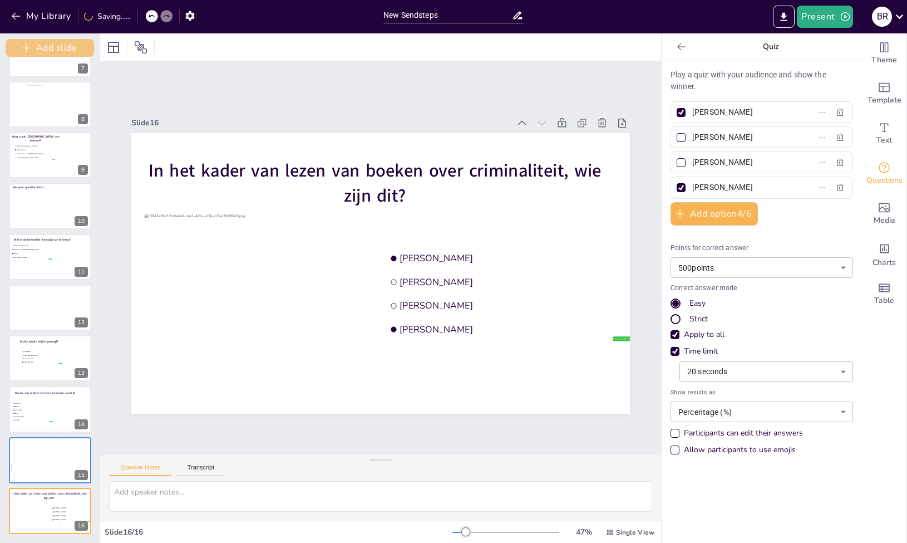
click at [55, 48] on button "Add slide" at bounding box center [50, 48] width 88 height 18
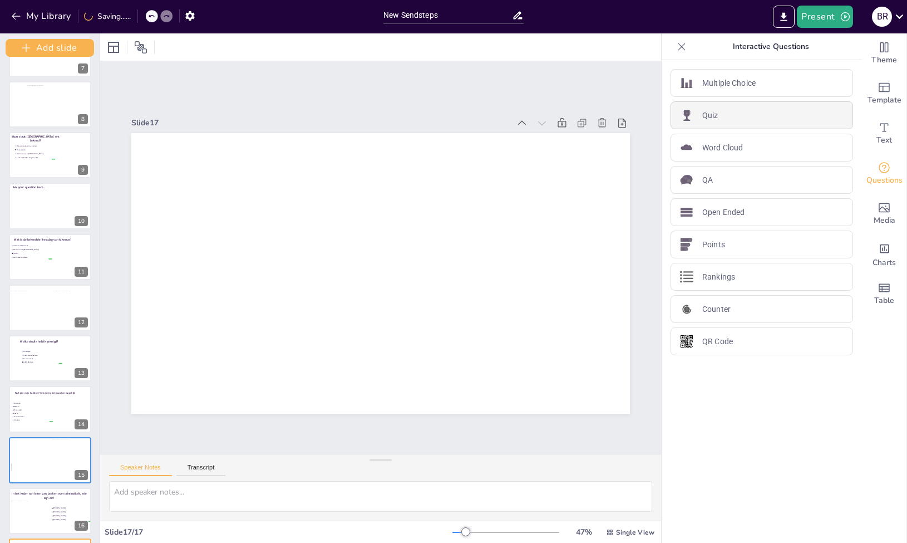
click at [719, 121] on div "Quiz" at bounding box center [762, 115] width 183 height 28
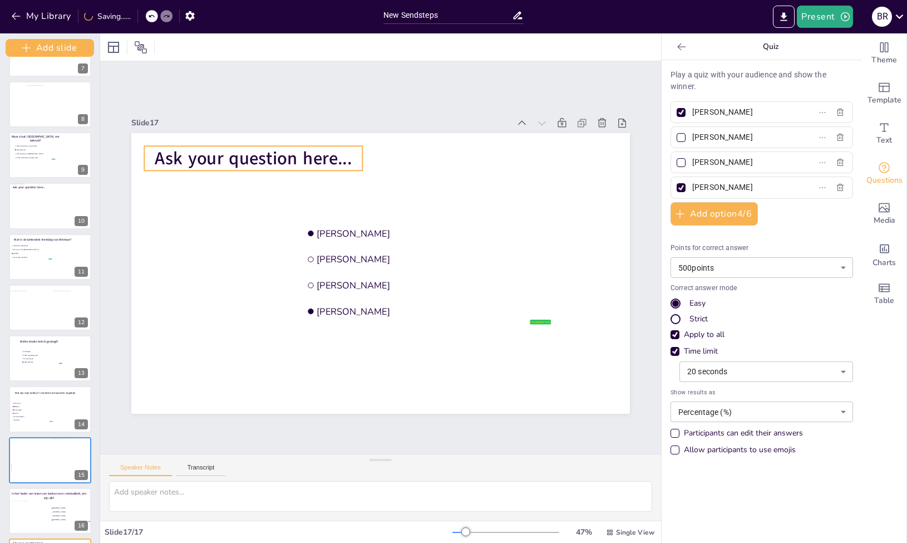
click at [327, 152] on span "Ask your question here..." at bounding box center [253, 158] width 197 height 24
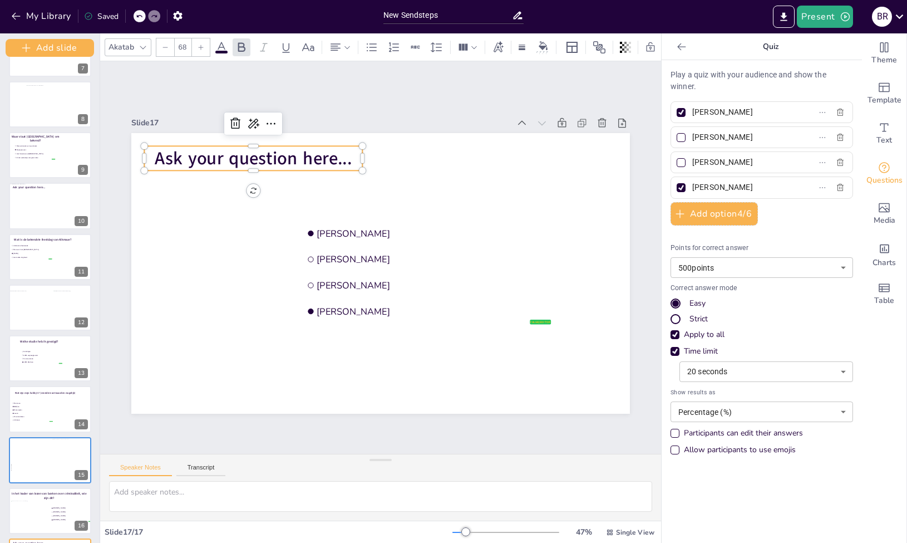
click at [321, 155] on span "Ask your question here..." at bounding box center [253, 158] width 197 height 24
click at [320, 154] on span "Ask your question here..." at bounding box center [253, 158] width 197 height 24
click at [320, 154] on span "Ask your question here..." at bounding box center [252, 157] width 197 height 24
click at [319, 155] on span "Ask your question here..." at bounding box center [252, 157] width 197 height 24
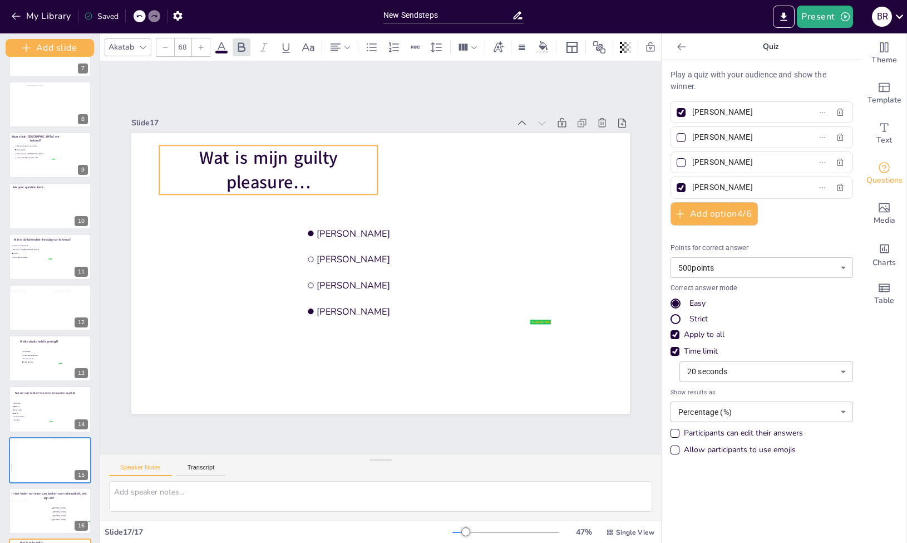
scroll to position [0, 0]
click at [300, 176] on span "Wat is mijn guilty pleasure…" at bounding box center [271, 169] width 139 height 49
click at [308, 180] on span "Wat is mijn guilty pleasure…" at bounding box center [271, 169] width 139 height 49
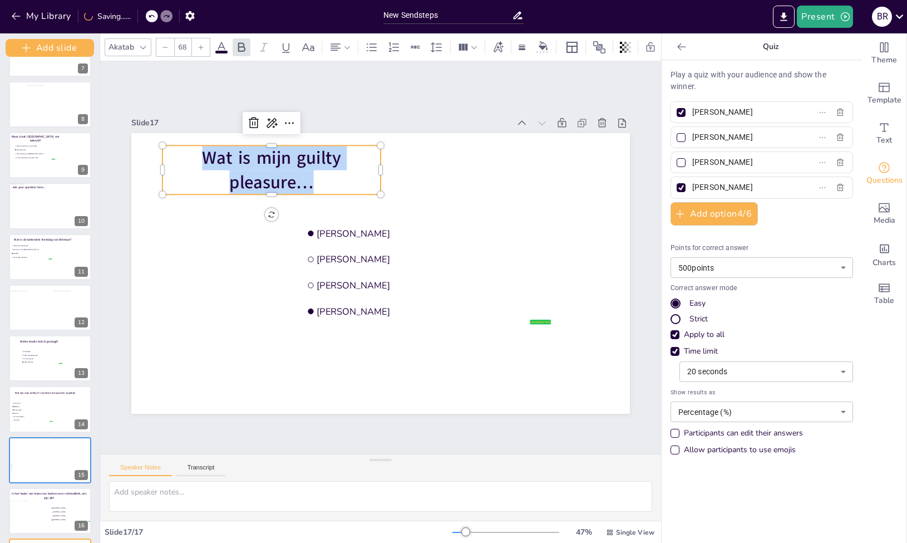
click at [304, 179] on span "Wat is mijn guilty pleasure…" at bounding box center [271, 169] width 139 height 49
click at [302, 175] on span "Wat is mijn guilty pleasure…" at bounding box center [271, 169] width 139 height 49
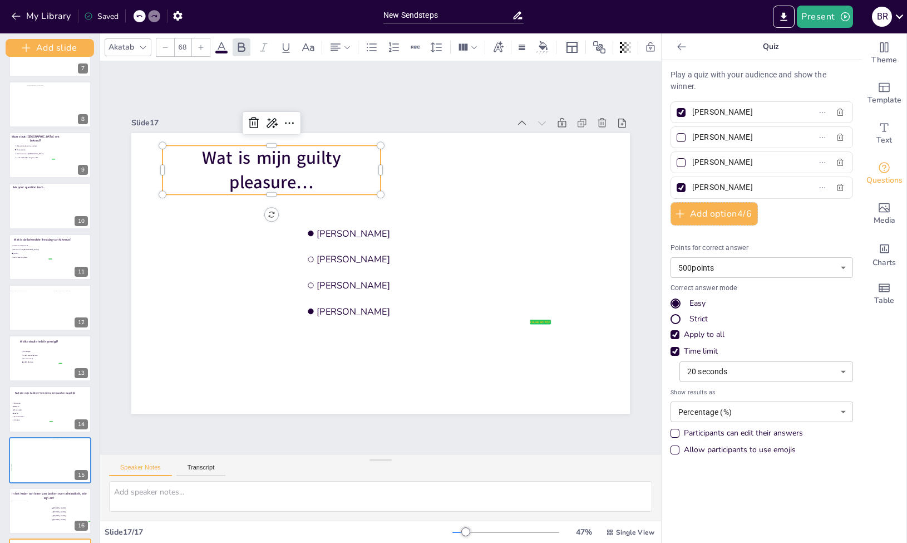
scroll to position [0, 17]
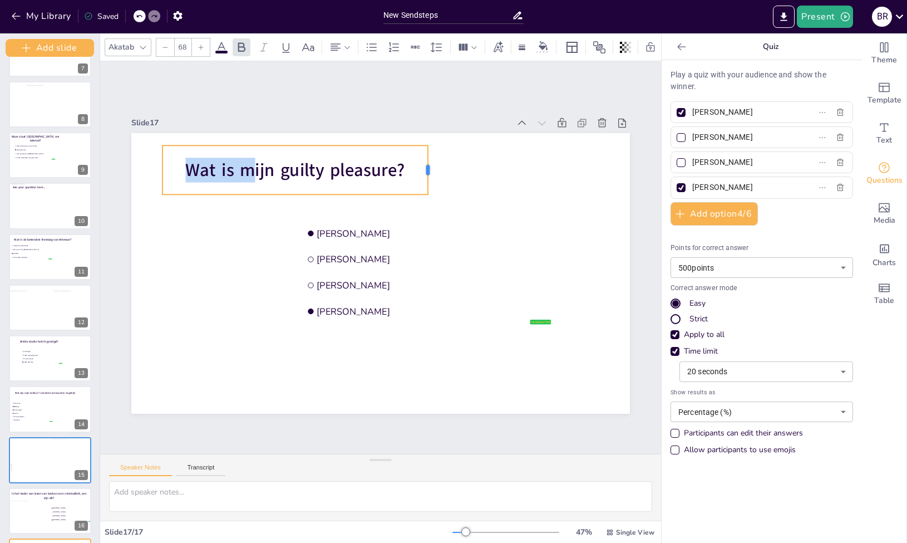
drag, startPoint x: 367, startPoint y: 164, endPoint x: 415, endPoint y: 162, distance: 47.9
click at [428, 162] on div at bounding box center [432, 170] width 9 height 50
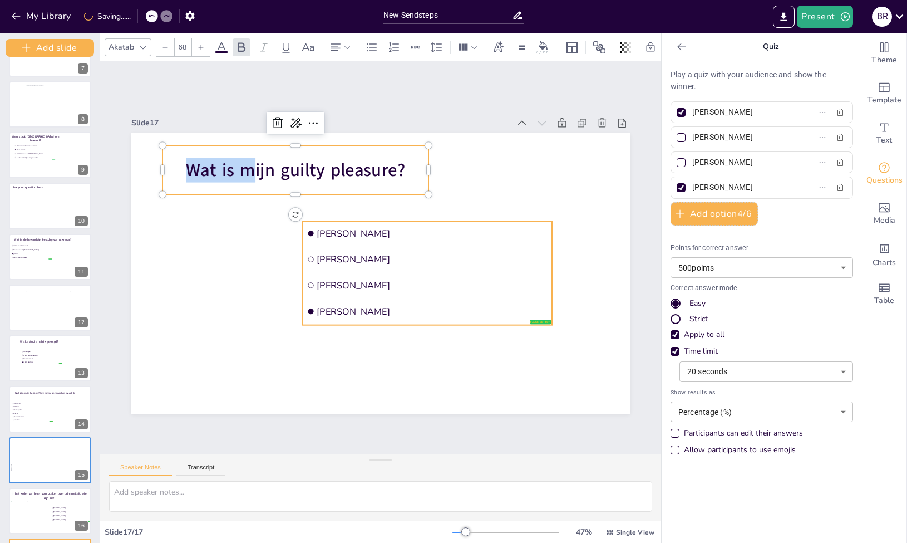
click at [446, 233] on span "[PERSON_NAME]" at bounding box center [432, 233] width 231 height 12
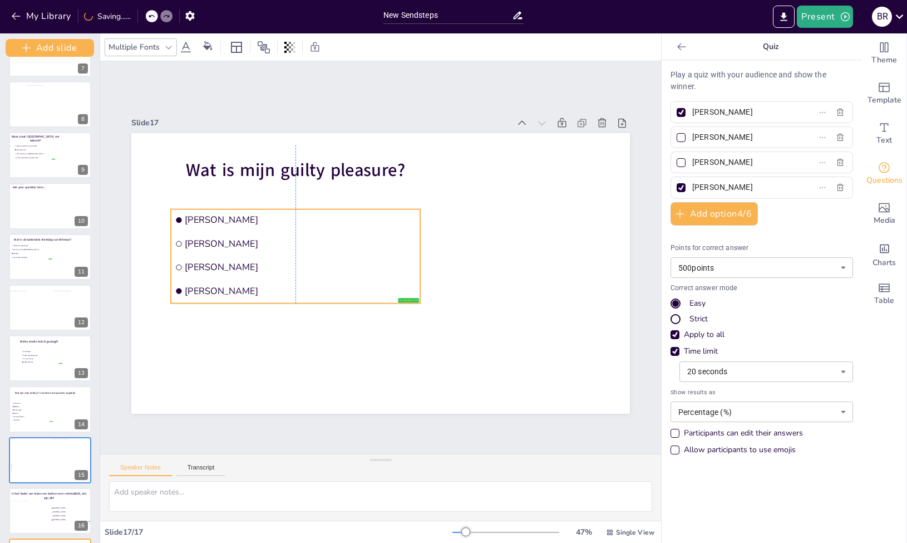
drag, startPoint x: 406, startPoint y: 238, endPoint x: 277, endPoint y: 225, distance: 129.7
click at [277, 225] on li "[PERSON_NAME]" at bounding box center [295, 220] width 249 height 22
click at [457, 87] on div "Slide 1 Een korte quiz over…. Slide 2 10 Countdown - title Slide 3 Waar ben ik …" at bounding box center [380, 257] width 561 height 392
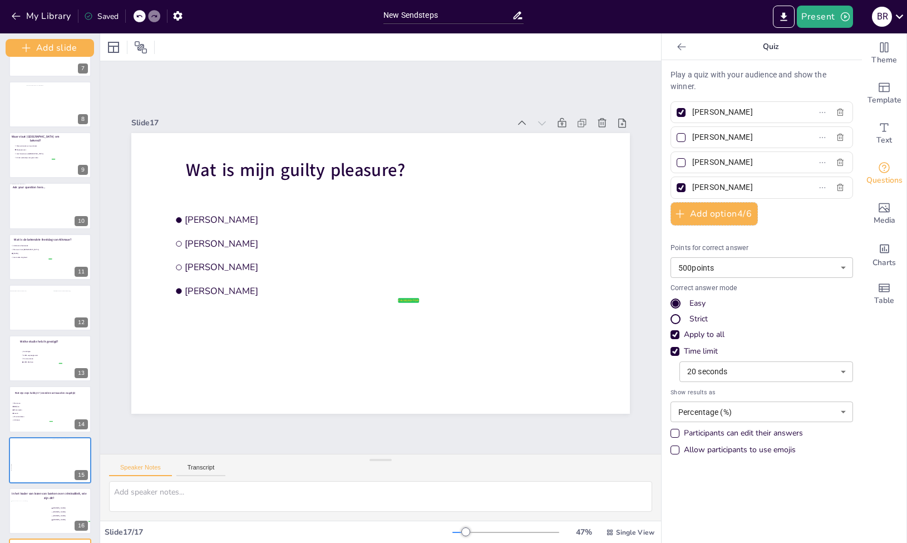
click at [374, 60] on div at bounding box center [380, 46] width 561 height 27
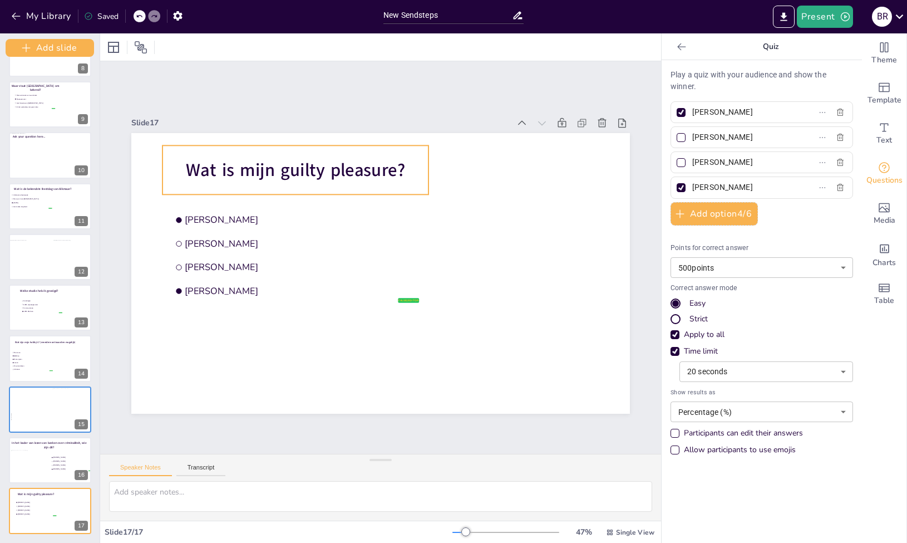
click at [397, 164] on p "Wat is mijn guilty pleasure?" at bounding box center [295, 169] width 266 height 24
click at [372, 164] on span "Wat is mijn guilty pleasure?" at bounding box center [295, 169] width 219 height 24
click at [382, 166] on span "Wat is mijn guilty pleasure?" at bounding box center [295, 169] width 219 height 24
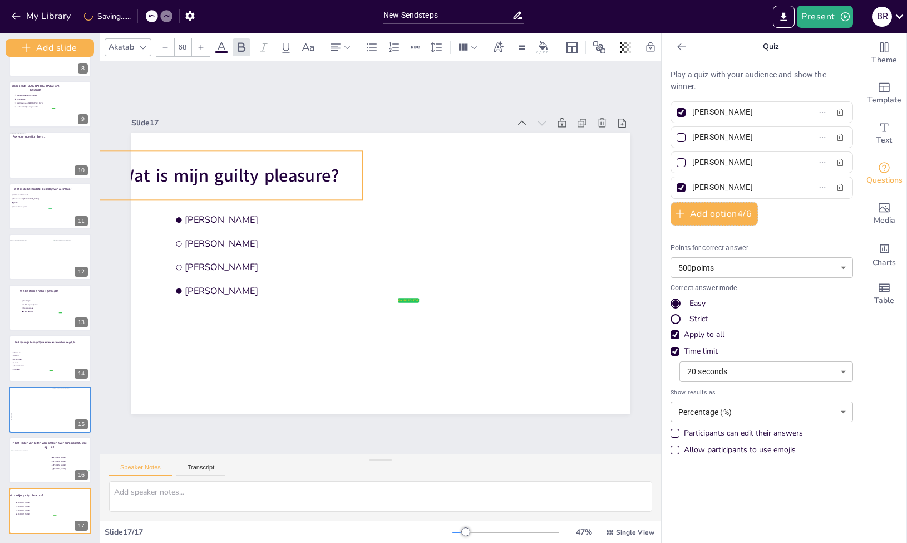
drag, startPoint x: 377, startPoint y: 167, endPoint x: 311, endPoint y: 173, distance: 66.5
click at [311, 173] on span "Wat is mijn guilty pleasure?" at bounding box center [229, 175] width 219 height 24
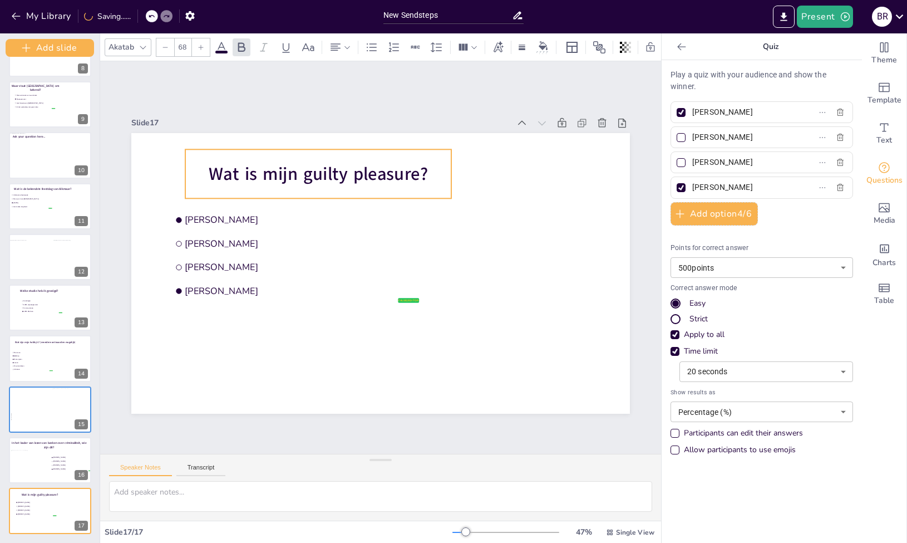
drag, startPoint x: 311, startPoint y: 173, endPoint x: 400, endPoint y: 171, distance: 89.1
click at [400, 171] on span "Wat is mijn guilty pleasure?" at bounding box center [318, 173] width 219 height 24
click at [362, 168] on span "Wat is mijn guilty pleasure?" at bounding box center [318, 173] width 219 height 24
click at [209, 169] on span "Wat is mijn guilty pleasure?" at bounding box center [318, 173] width 219 height 24
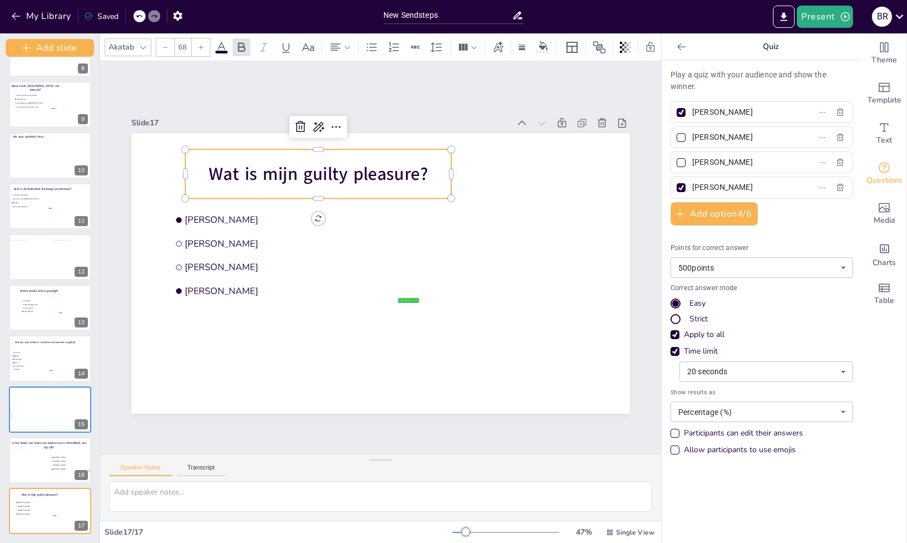
click at [209, 169] on span "Wat is mijn guilty pleasure?" at bounding box center [318, 173] width 219 height 24
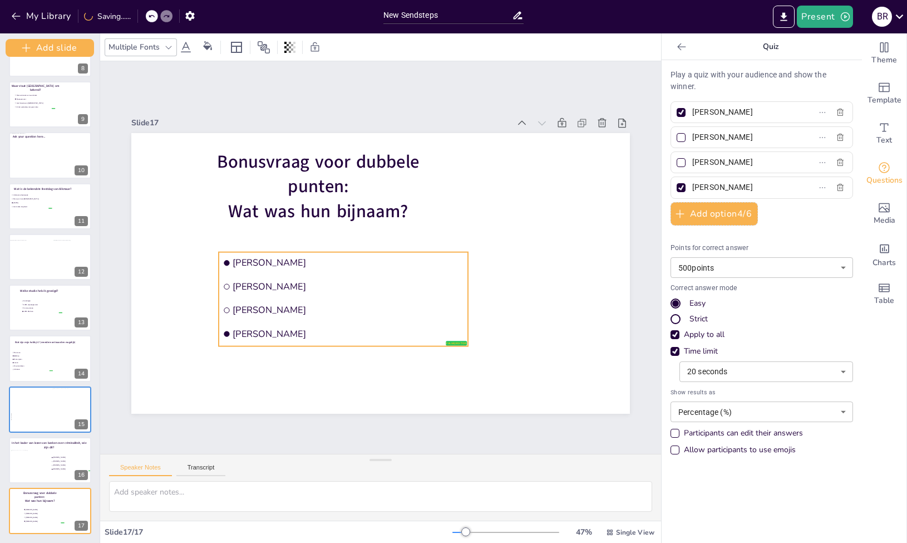
drag, startPoint x: 209, startPoint y: 245, endPoint x: 255, endPoint y: 288, distance: 63.0
click at [255, 288] on li "[PERSON_NAME]" at bounding box center [343, 286] width 249 height 22
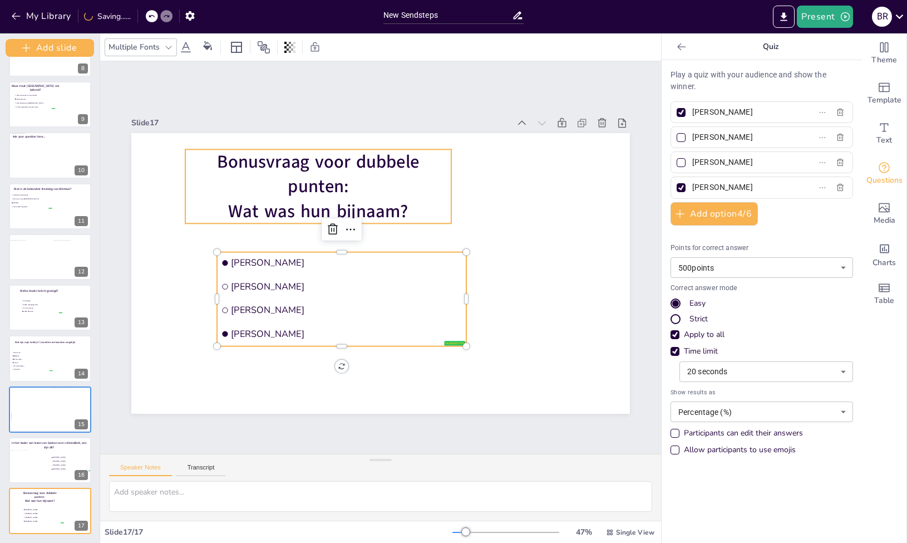
click at [299, 177] on span "Bonusvraag voor dubbele punten:" at bounding box center [318, 173] width 202 height 49
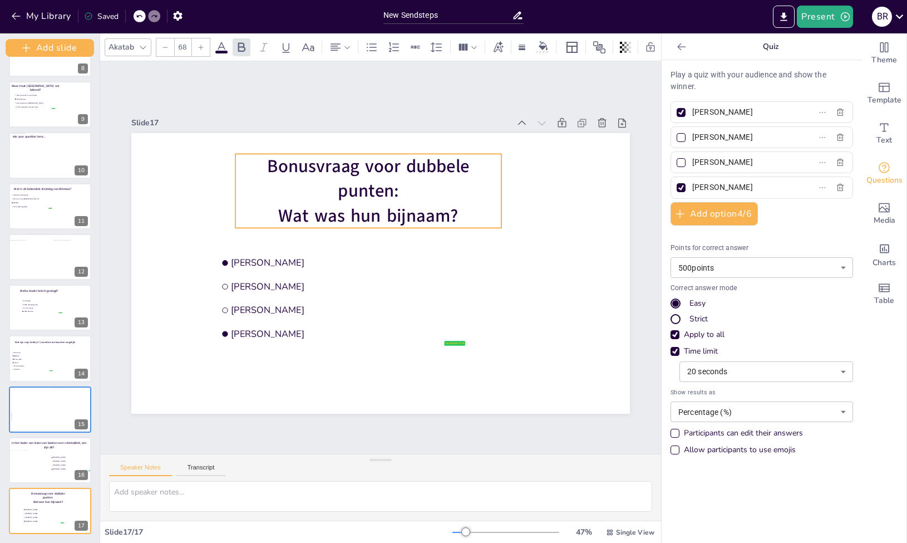
drag, startPoint x: 284, startPoint y: 176, endPoint x: 287, endPoint y: 185, distance: 8.6
click at [287, 185] on p "Bonusvraag voor dubbele punten:" at bounding box center [368, 179] width 266 height 50
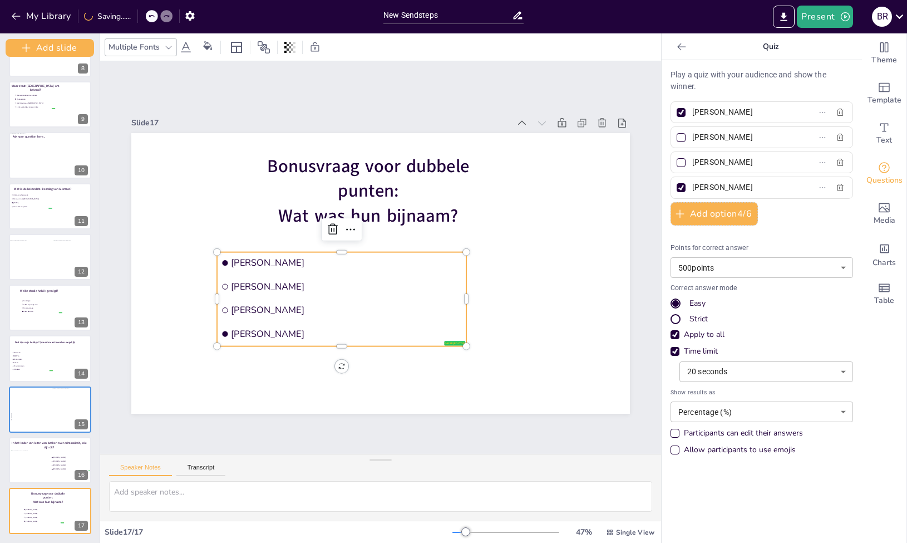
click at [297, 260] on span "[PERSON_NAME]" at bounding box center [346, 263] width 231 height 12
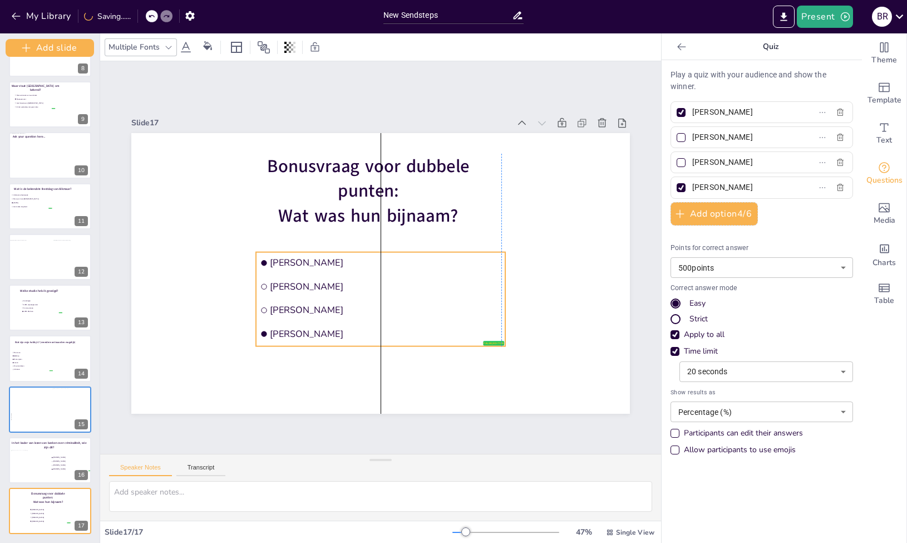
drag, startPoint x: 281, startPoint y: 264, endPoint x: 317, endPoint y: 263, distance: 36.2
click at [317, 263] on span "[PERSON_NAME]" at bounding box center [385, 263] width 231 height 12
click at [757, 113] on input "[PERSON_NAME]" at bounding box center [744, 112] width 104 height 16
drag, startPoint x: 749, startPoint y: 116, endPoint x: 686, endPoint y: 113, distance: 63.5
click at [692, 113] on input "[PERSON_NAME]" at bounding box center [744, 112] width 104 height 16
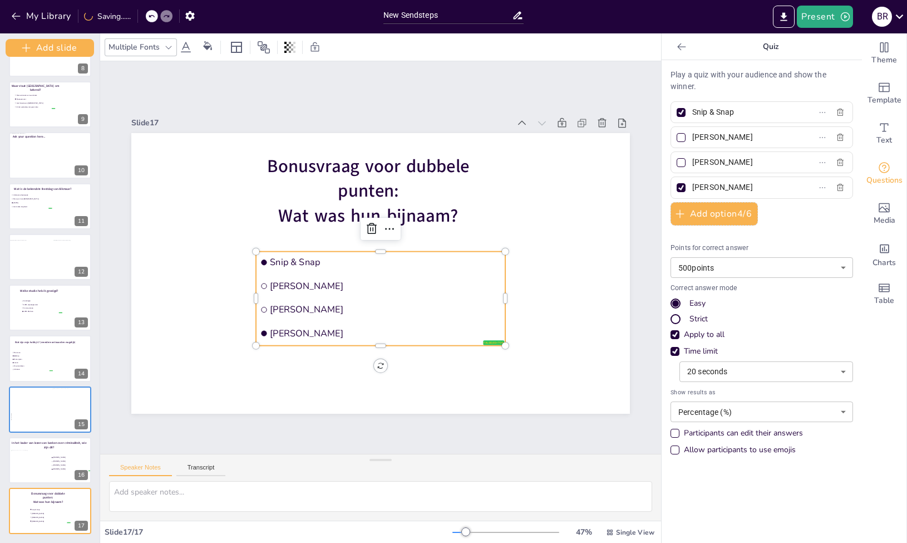
type input "Snip & Snap"
click at [721, 141] on input "[PERSON_NAME]" at bounding box center [744, 137] width 104 height 16
click at [677, 109] on div at bounding box center [681, 112] width 9 height 9
click at [692, 109] on input "Snip & Snap" at bounding box center [744, 112] width 104 height 16
checkbox input "false"
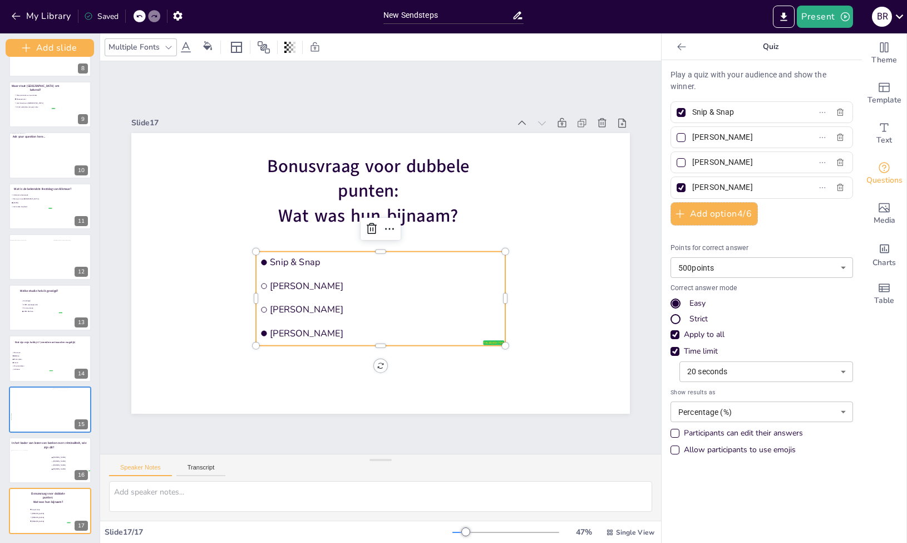
checkbox input "false"
drag, startPoint x: 745, startPoint y: 135, endPoint x: 680, endPoint y: 140, distance: 65.3
click at [688, 140] on span "[PERSON_NAME]" at bounding box center [740, 137] width 104 height 16
click at [692, 140] on input "[PERSON_NAME]" at bounding box center [744, 137] width 104 height 16
type input "Klep & Klap"
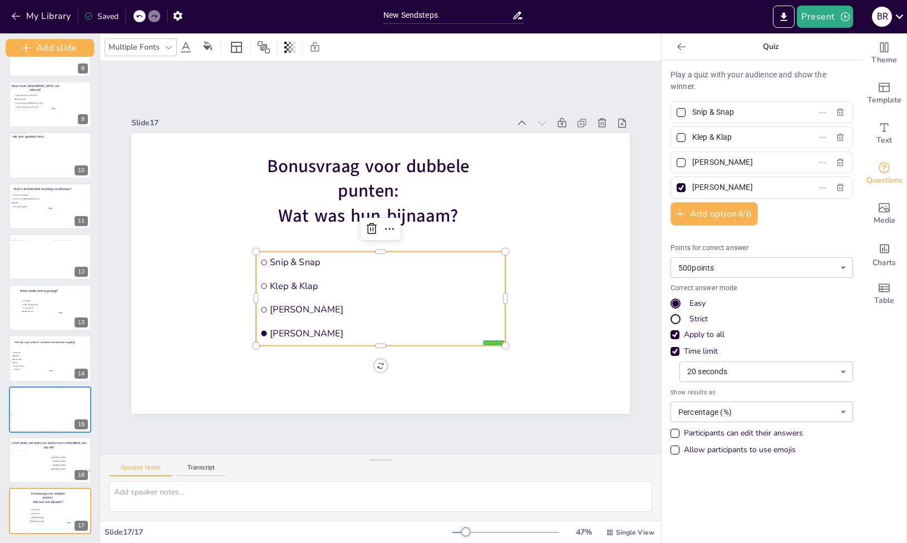
click at [745, 164] on input "[PERSON_NAME]" at bounding box center [744, 162] width 104 height 16
type input "W"
type input "Spic & Span"
drag, startPoint x: 748, startPoint y: 191, endPoint x: 679, endPoint y: 191, distance: 68.4
click at [688, 191] on span "[PERSON_NAME]" at bounding box center [740, 187] width 104 height 16
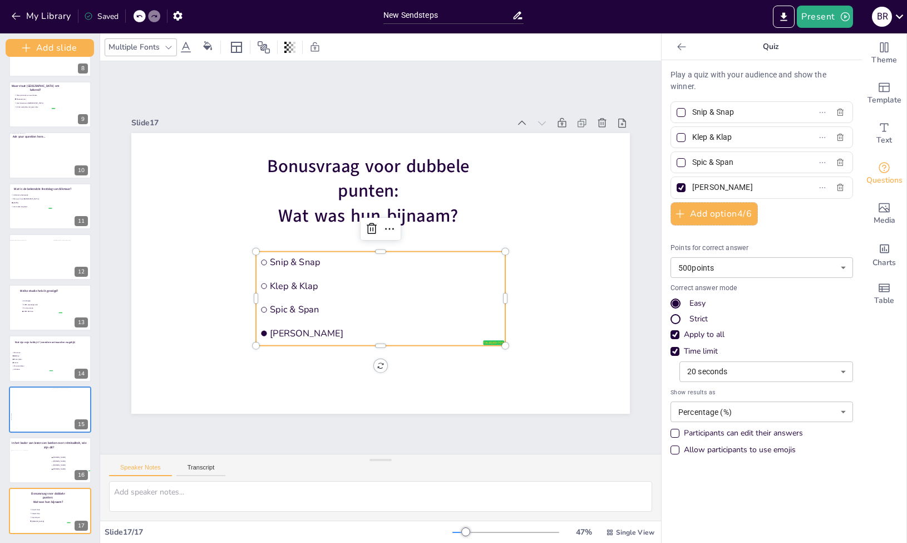
click at [692, 191] on input "[PERSON_NAME]" at bounding box center [744, 187] width 104 height 16
click at [678, 163] on div at bounding box center [681, 163] width 6 height 6
click at [692, 163] on input "Spic & Span" at bounding box center [744, 162] width 104 height 16
checkbox input "true"
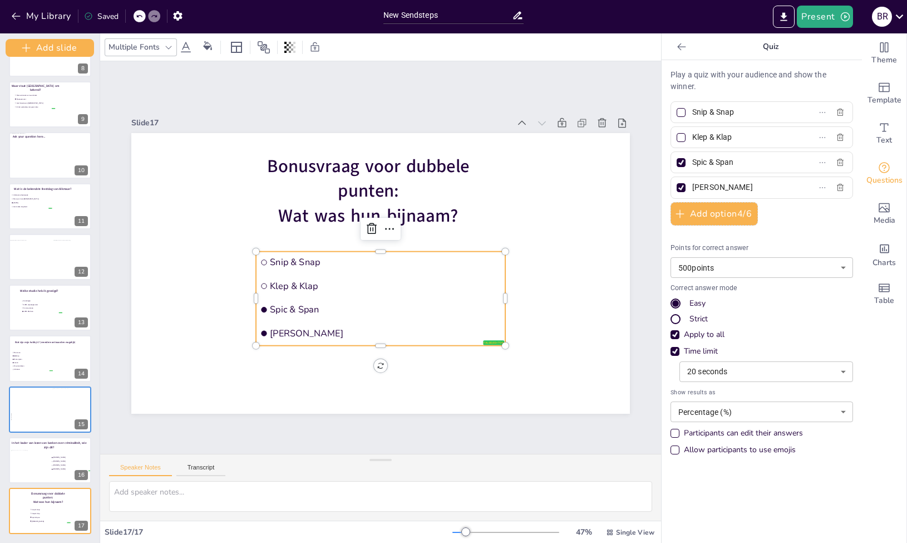
click at [677, 190] on div at bounding box center [681, 187] width 9 height 9
click at [692, 190] on input "[PERSON_NAME]" at bounding box center [744, 187] width 104 height 16
checkbox input "false"
click at [756, 190] on input "[PERSON_NAME]" at bounding box center [744, 187] width 104 height 16
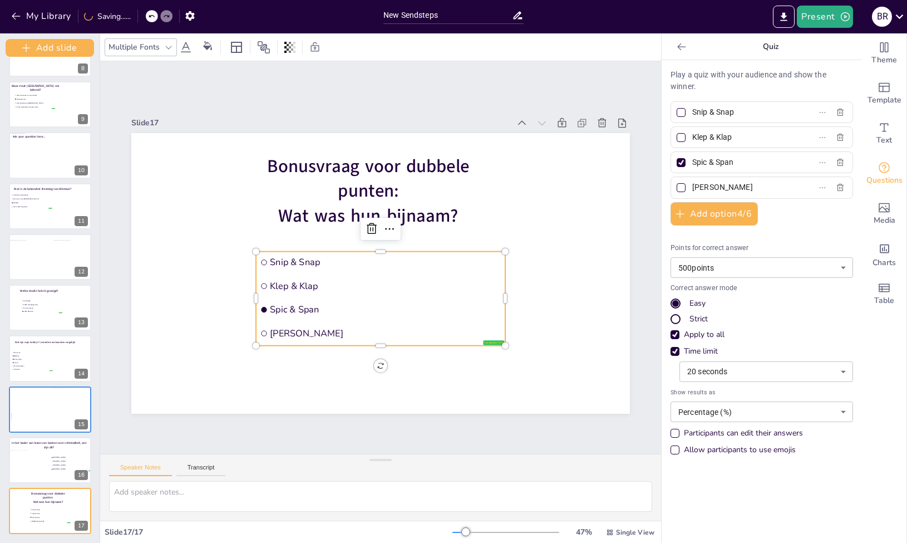
drag, startPoint x: 750, startPoint y: 191, endPoint x: 682, endPoint y: 188, distance: 67.4
click at [688, 188] on span "[PERSON_NAME]" at bounding box center [740, 187] width 104 height 16
click at [692, 188] on input "[PERSON_NAME]" at bounding box center [744, 187] width 104 height 16
type input "De Boefjes"
click at [696, 213] on button "Add option 4 / 6" at bounding box center [714, 213] width 87 height 23
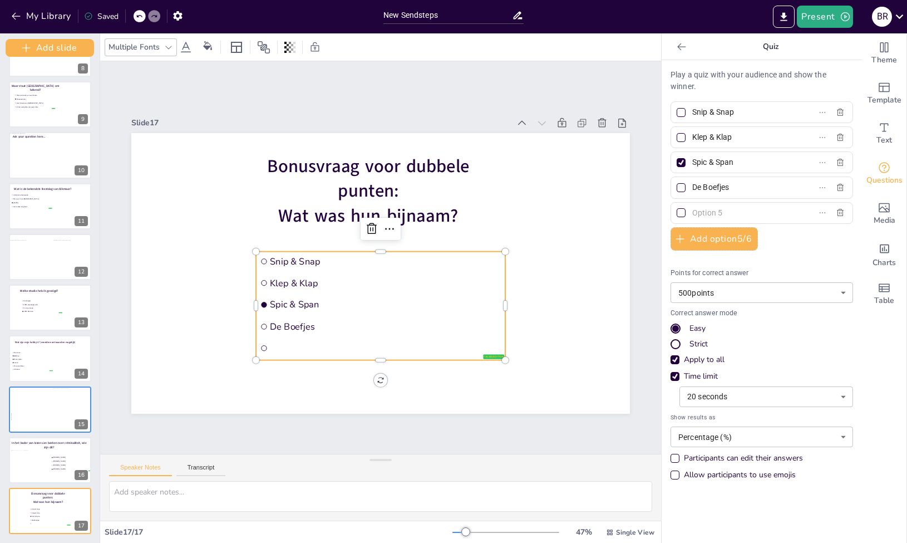
click at [701, 214] on input "text" at bounding box center [744, 213] width 104 height 16
type input "`"
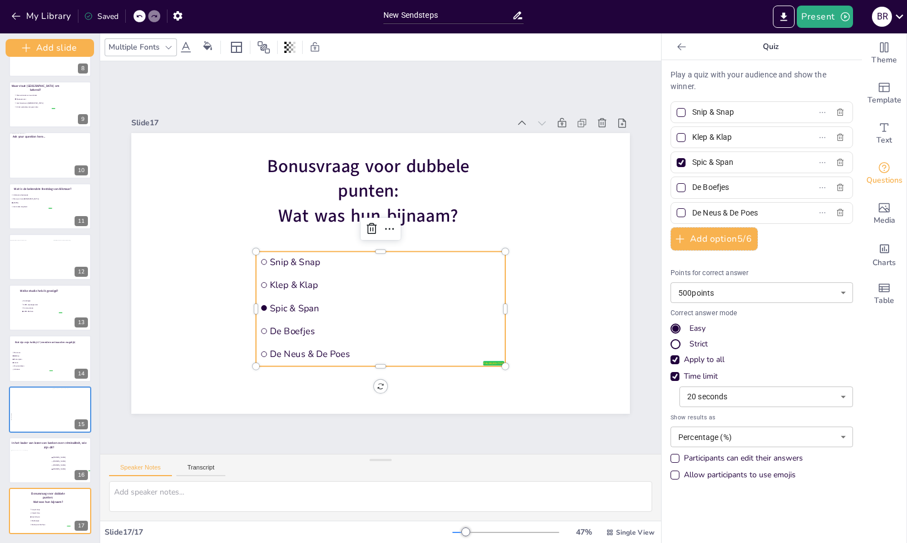
type input "De Neus & De Poes"
click at [692, 295] on body "My Library Saved New Sendsteps Present B R Document fonts Akatab Recently used …" at bounding box center [453, 271] width 907 height 543
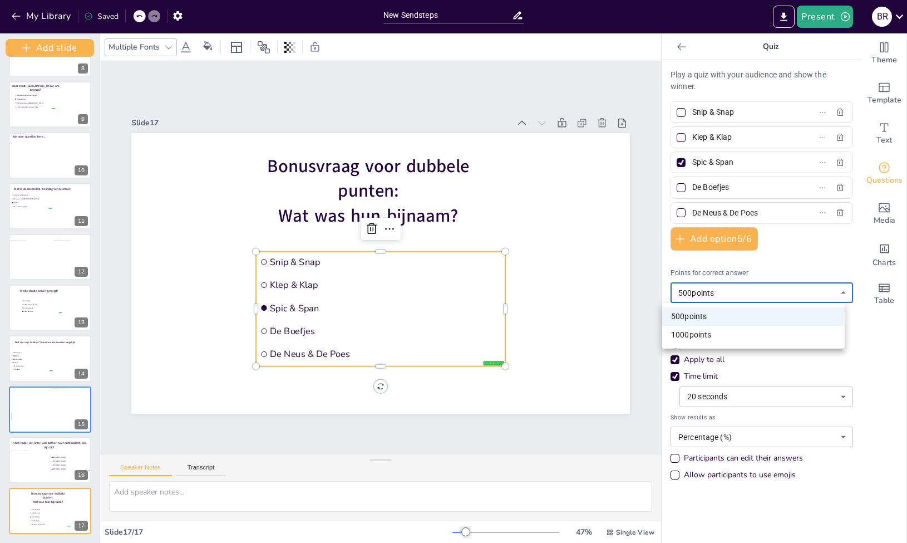
click at [697, 342] on li "1000 points" at bounding box center [753, 335] width 183 height 18
type input "1000"
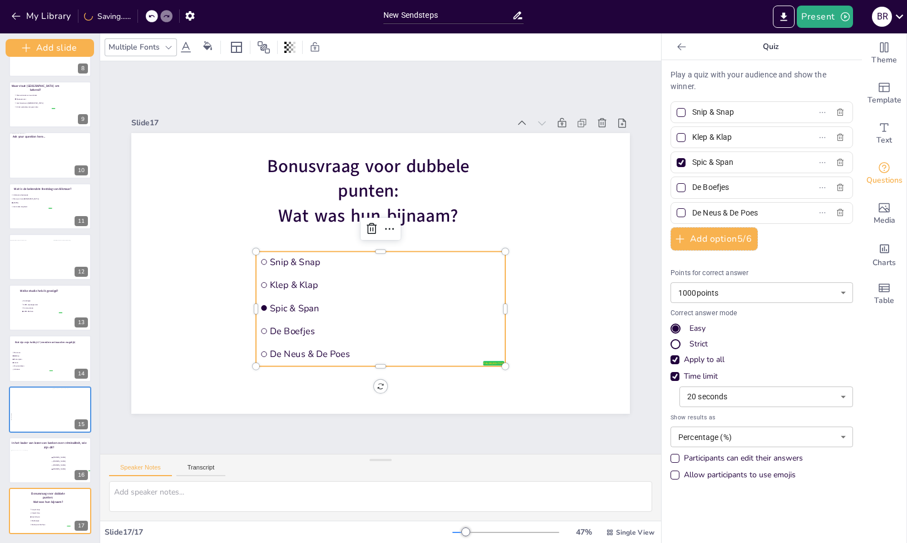
click at [68, 539] on div "Een korte quiz over…. 1 10 Countdown - title 2 Waar ben ik geboren en getogen? …" at bounding box center [50, 300] width 100 height 486
click at [98, 494] on div "New Slide" at bounding box center [121, 488] width 107 height 20
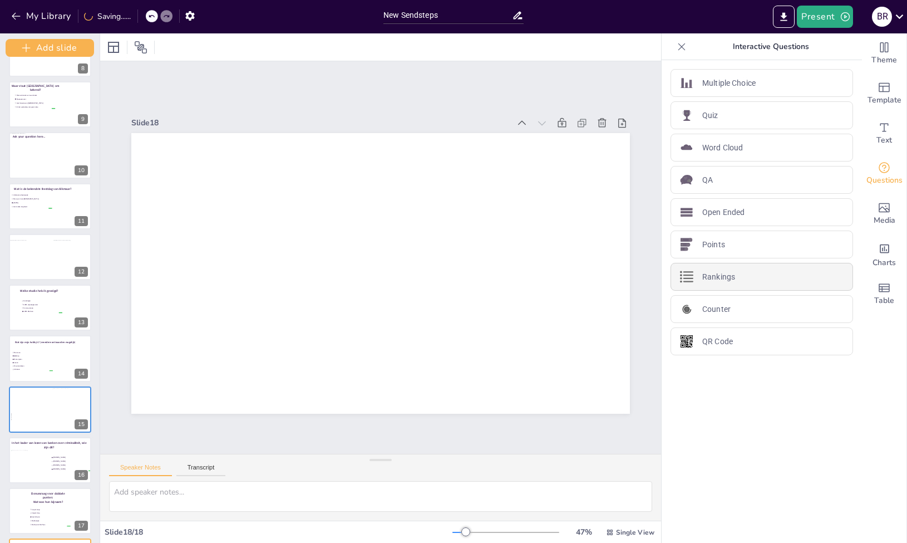
click at [746, 274] on div "Rankings" at bounding box center [762, 277] width 183 height 28
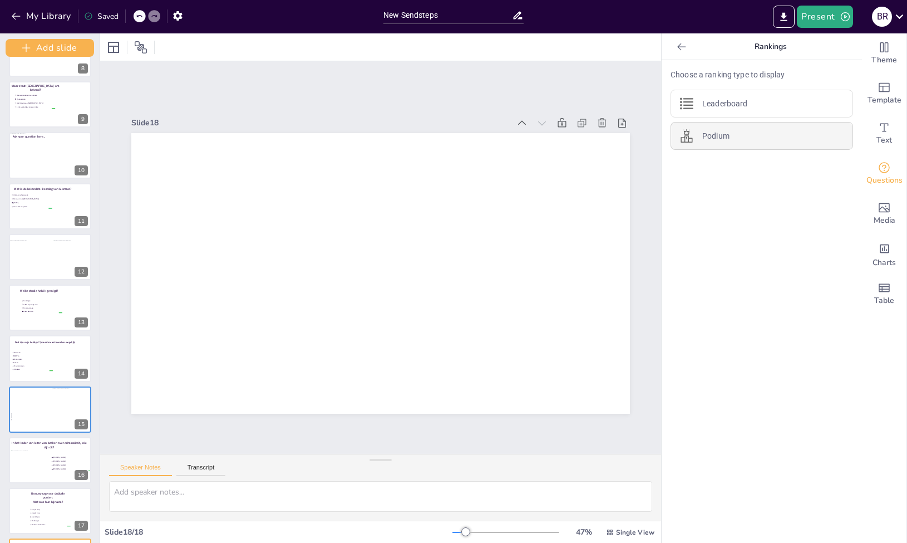
click at [745, 138] on div "Podium" at bounding box center [762, 136] width 183 height 28
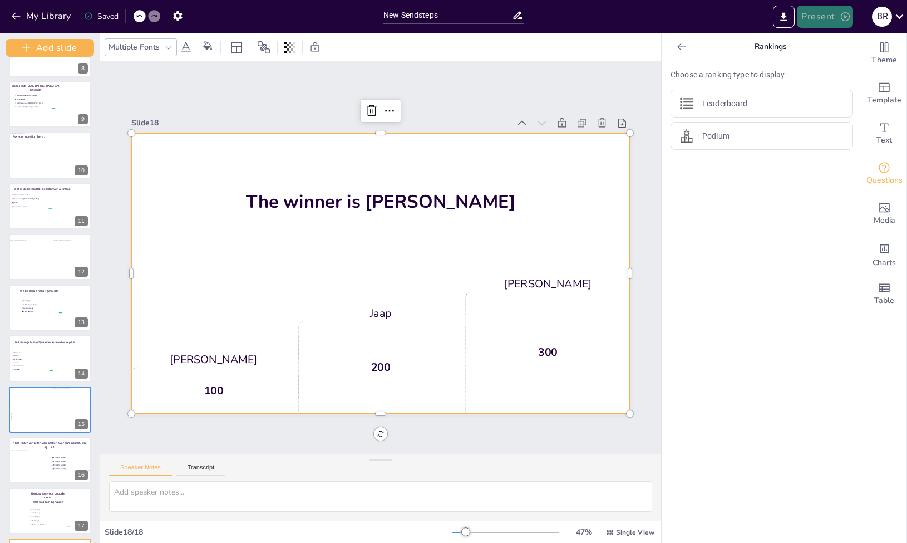
click at [820, 26] on button "Present" at bounding box center [825, 17] width 56 height 22
click at [810, 66] on li "Play presentation" at bounding box center [841, 69] width 87 height 18
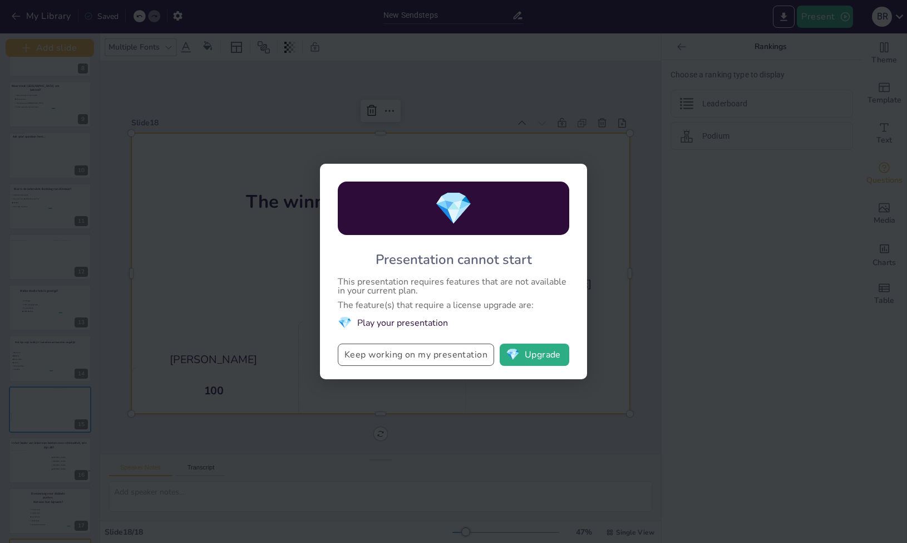
click at [400, 360] on button "Keep working on my presentation" at bounding box center [416, 354] width 156 height 22
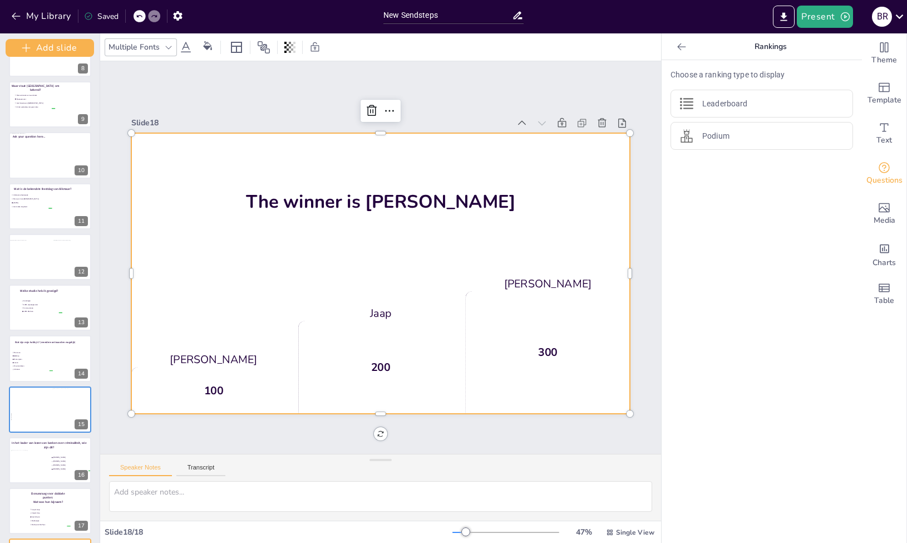
click at [797, 17] on div at bounding box center [784, 17] width 26 height 22
click at [810, 17] on button "Present" at bounding box center [825, 17] width 56 height 22
click at [816, 41] on li "Preview presentation" at bounding box center [841, 41] width 87 height 18
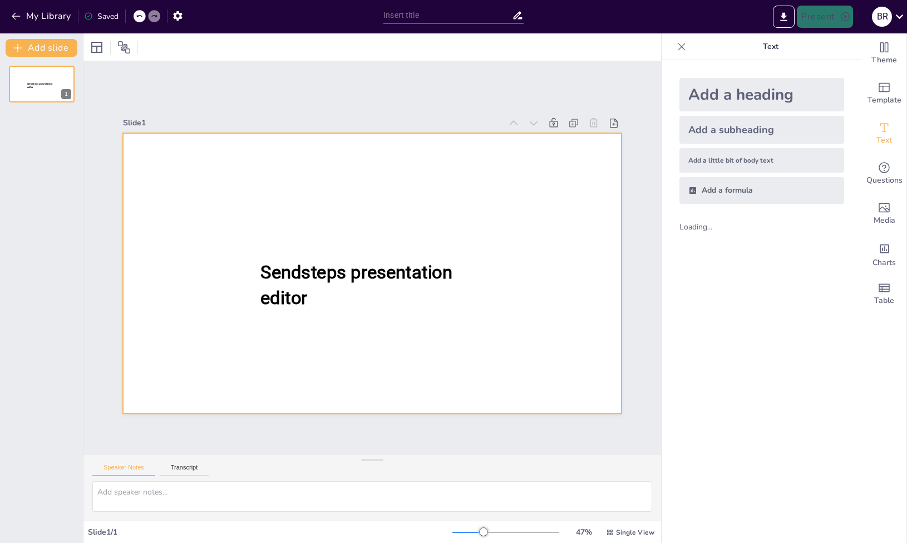
type input "New Sendsteps"
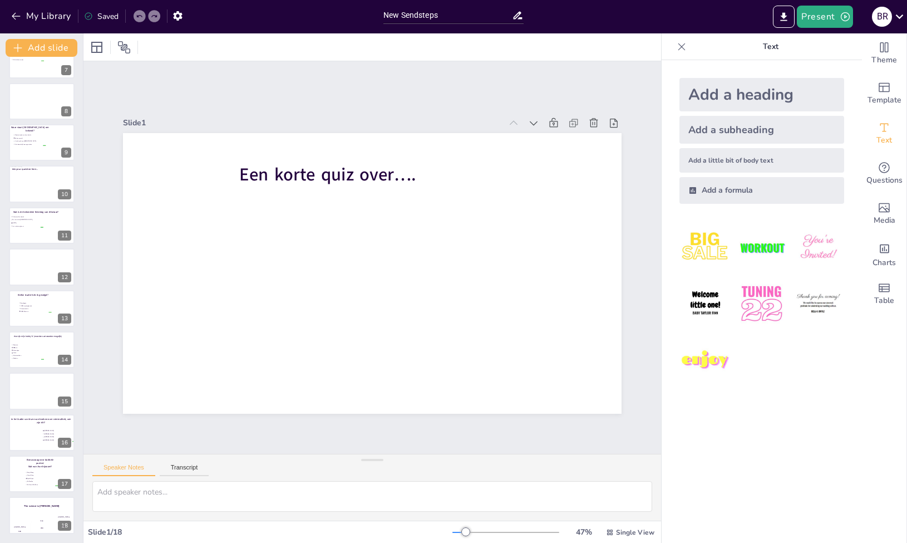
scroll to position [273, 0]
click at [20, 467] on div at bounding box center [41, 474] width 67 height 38
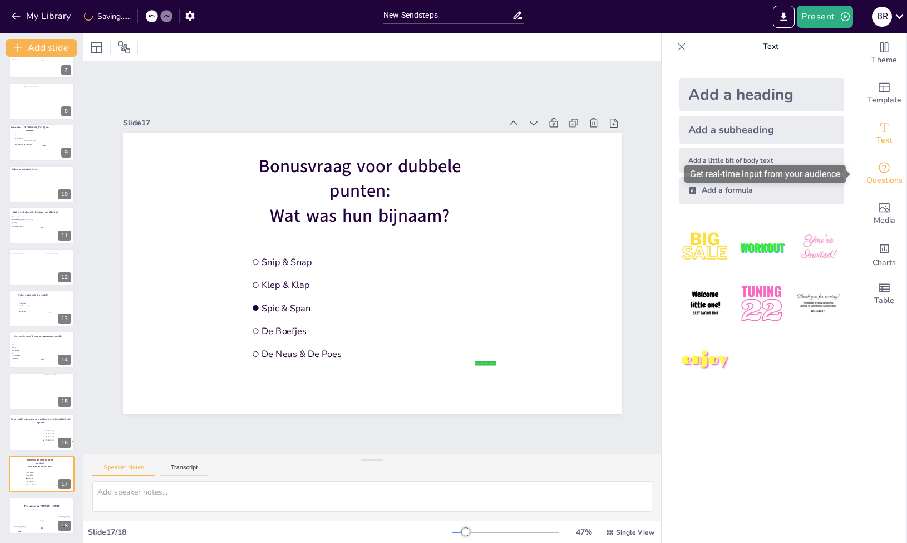
click at [868, 181] on span "Questions" at bounding box center [884, 180] width 36 height 12
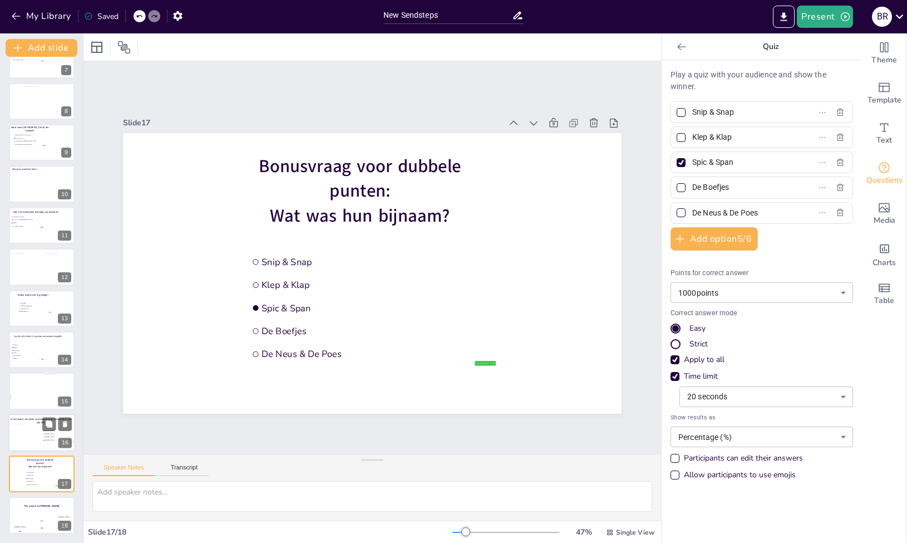
click at [29, 426] on div at bounding box center [24, 435] width 29 height 22
type input "[PERSON_NAME]"
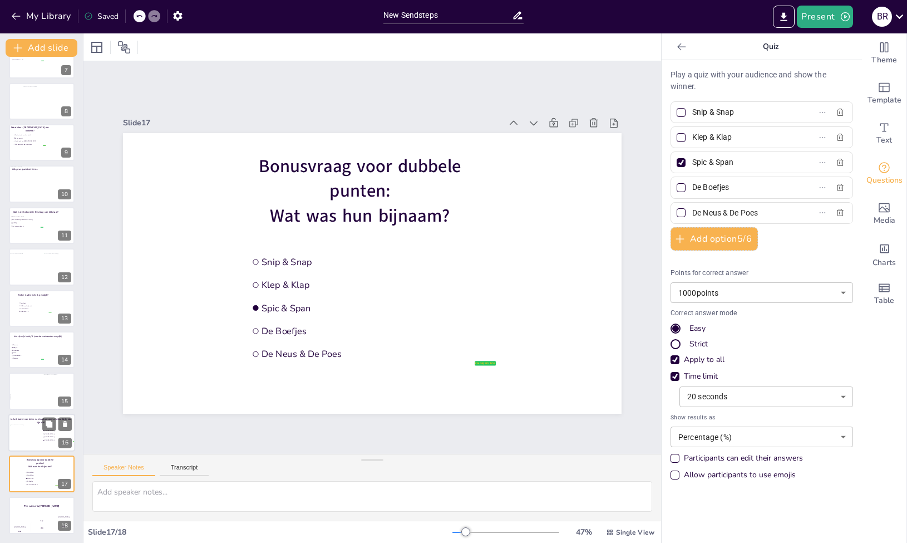
type input "500"
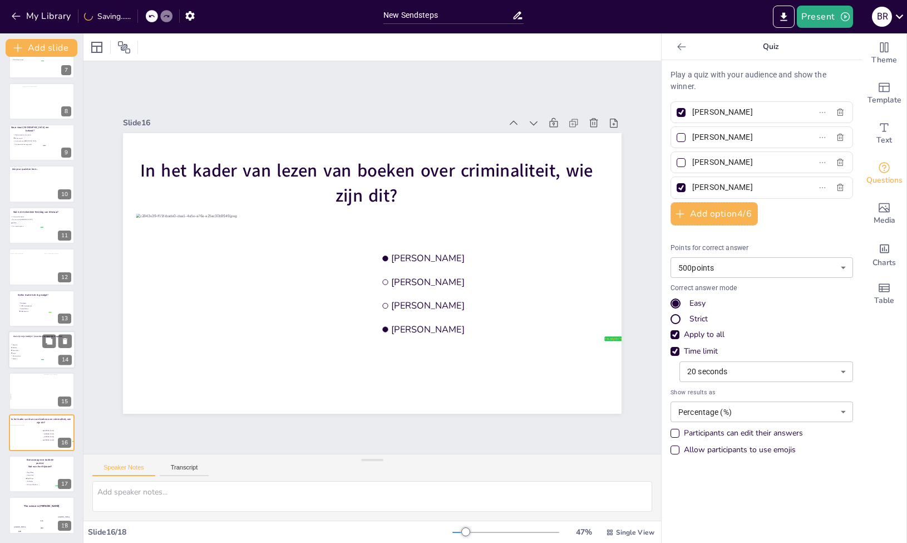
click at [31, 341] on div at bounding box center [41, 350] width 67 height 38
type input "Dammen"
type input "BBQ'en"
type input "Motorrijden"
type input "Lezen"
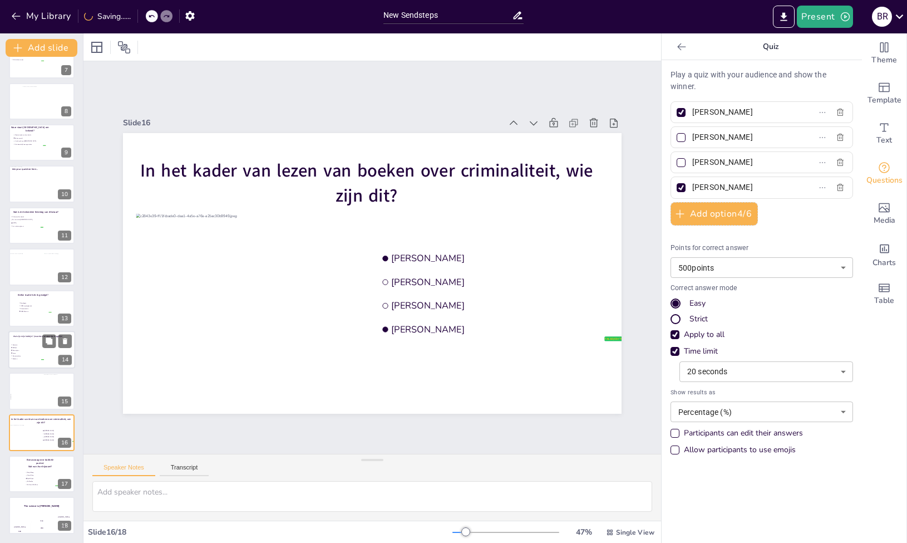
type input "30"
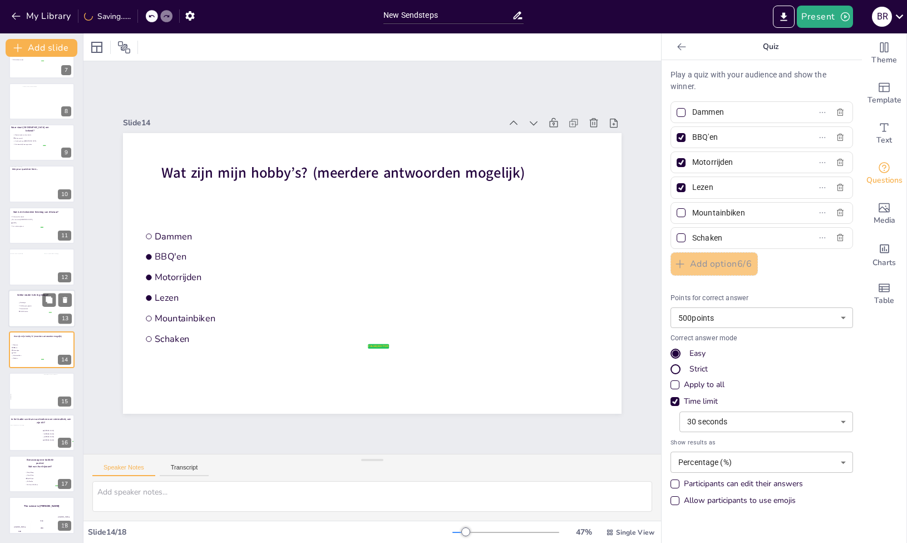
click at [37, 310] on li "HBO-Rechten" at bounding box center [34, 310] width 33 height 3
type input "Sociologie"
type input "HBO-verpleegkunde"
type input "Communicatie"
type input "HBO-Rechten"
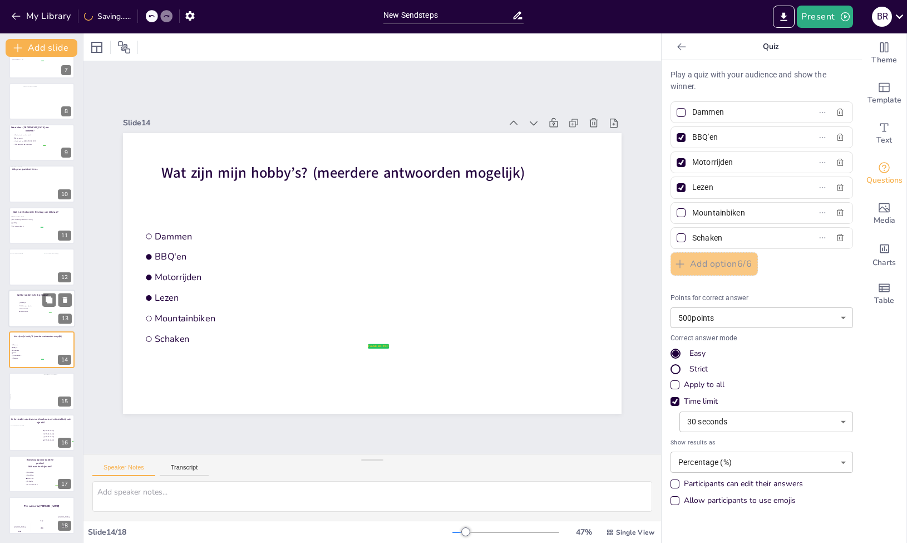
type input "20"
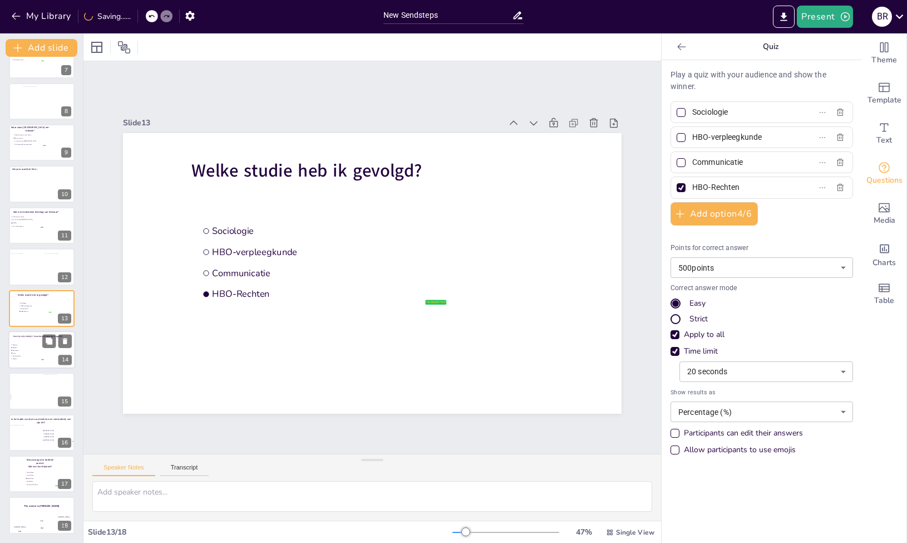
click at [28, 355] on span "Mountainbiken" at bounding box center [28, 355] width 31 height 2
type input "Dammen"
type input "BBQ'en"
type input "Motorrijden"
type input "Lezen"
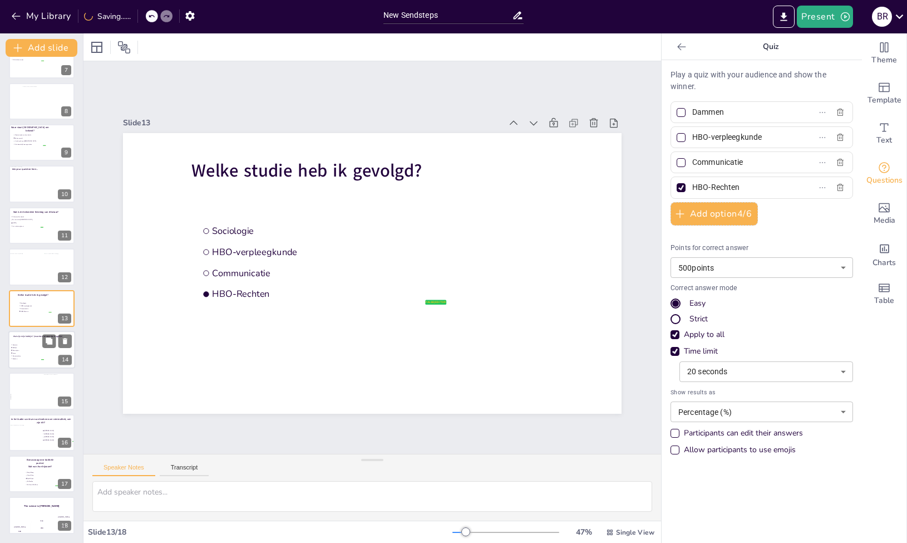
type input "30"
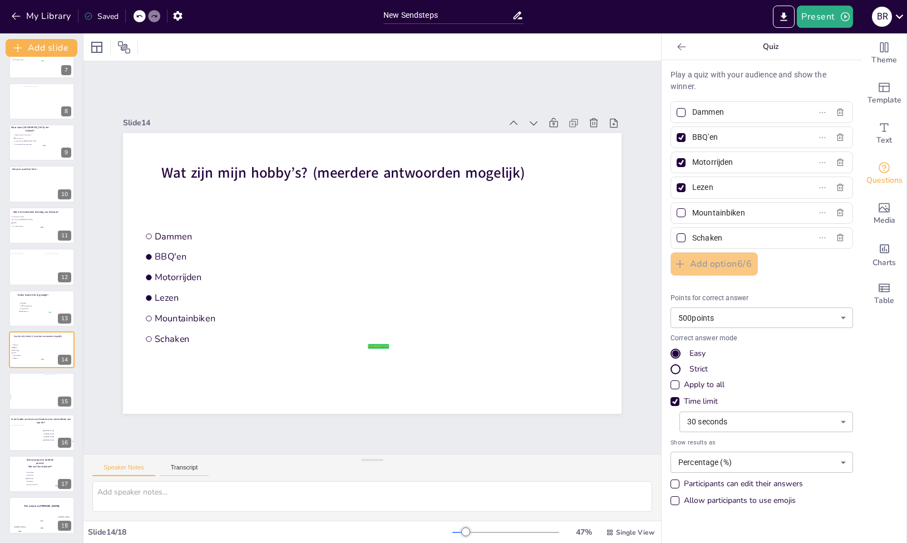
click at [747, 241] on input "Schaken" at bounding box center [744, 238] width 104 height 16
drag, startPoint x: 737, startPoint y: 241, endPoint x: 685, endPoint y: 238, distance: 52.4
click at [692, 238] on input "Schaken" at bounding box center [744, 238] width 104 height 16
type input "Fitness"
click at [677, 235] on div at bounding box center [681, 237] width 9 height 9
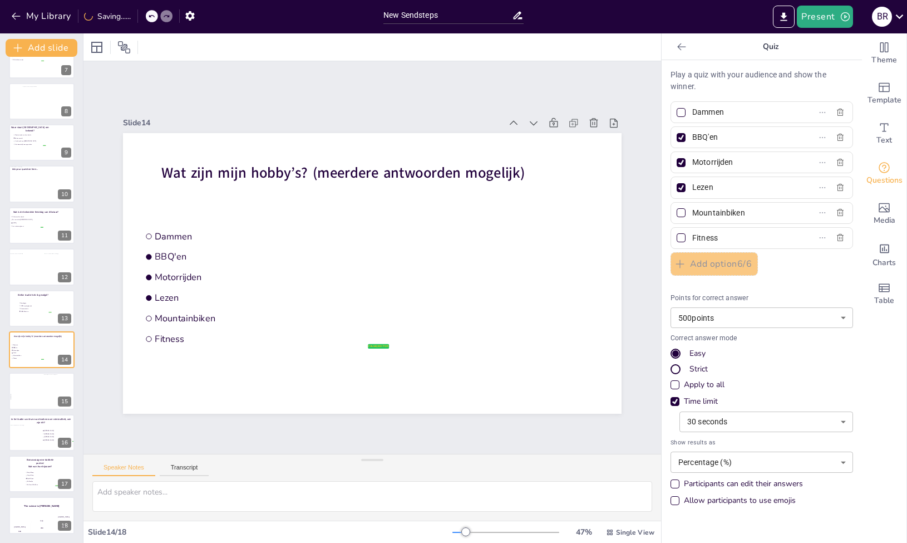
click at [692, 235] on input "Fitness" at bounding box center [744, 238] width 104 height 16
checkbox input "true"
click at [797, 267] on div "Play a quiz with your audience and show the winner. Dammen BBQ'en Motorrijden L…" at bounding box center [762, 290] width 183 height 442
click at [27, 302] on span "Sociologie" at bounding box center [35, 303] width 31 height 2
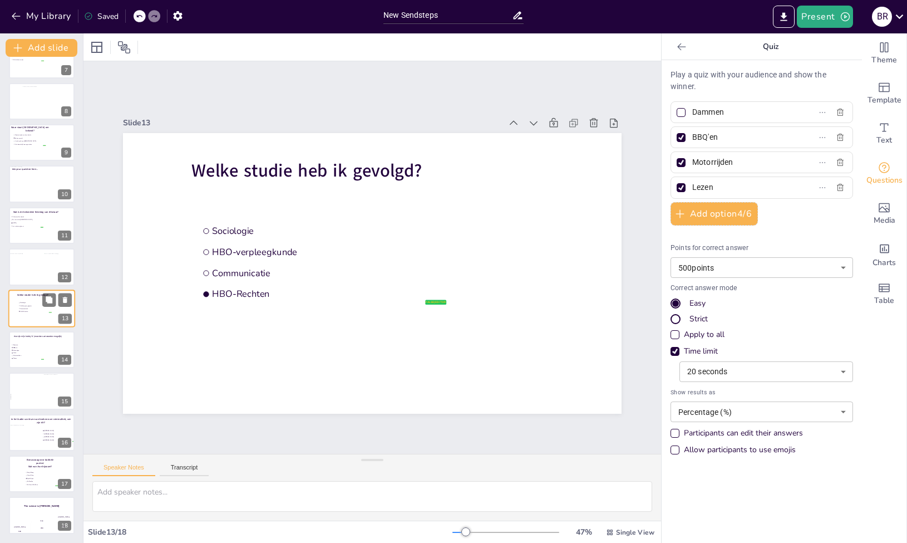
type input "Sociologie"
type input "HBO-verpleegkunde"
type input "Communicatie"
type input "HBO-Rechten"
type input "20"
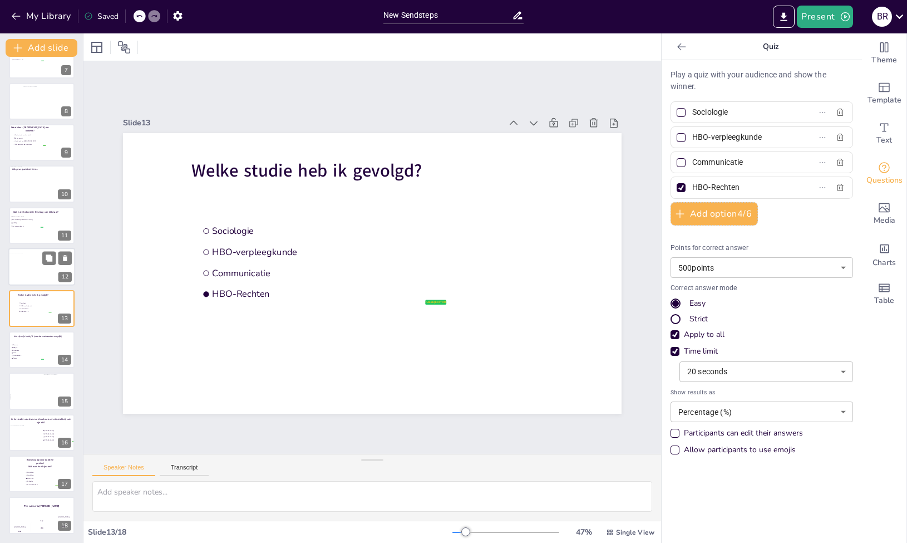
click at [35, 268] on div at bounding box center [27, 267] width 38 height 29
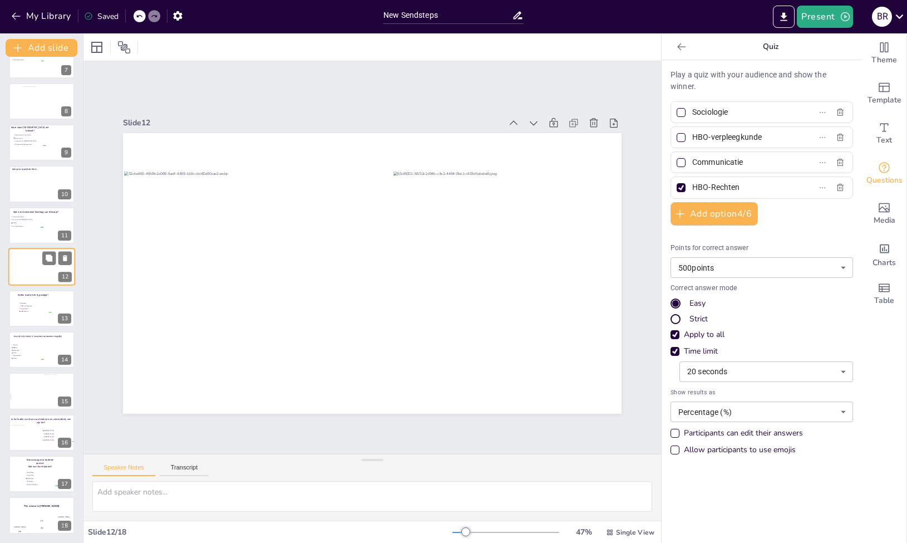
scroll to position [239, 0]
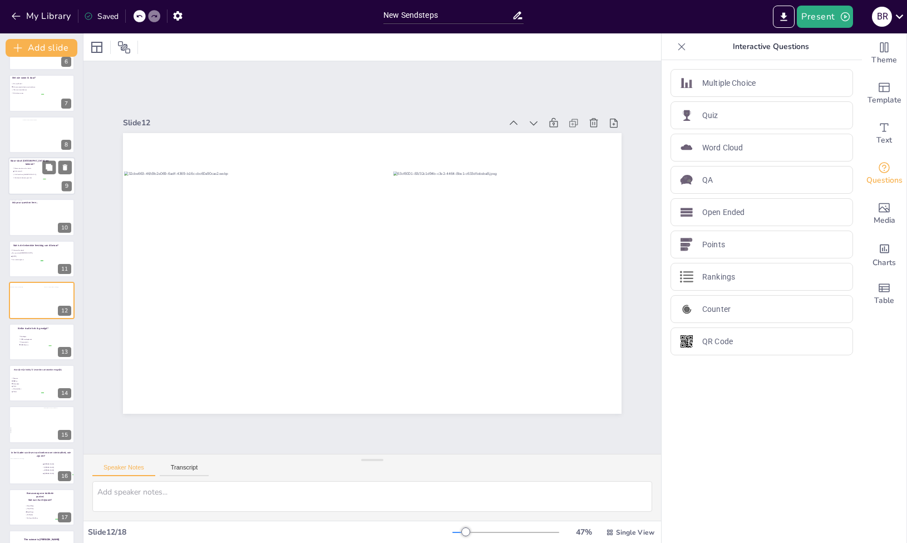
click at [23, 180] on div at bounding box center [41, 176] width 67 height 38
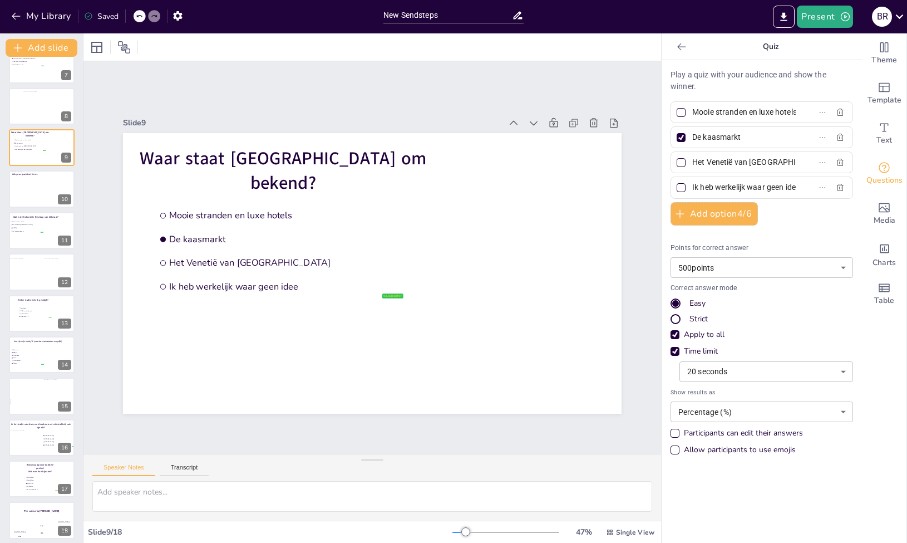
scroll to position [273, 0]
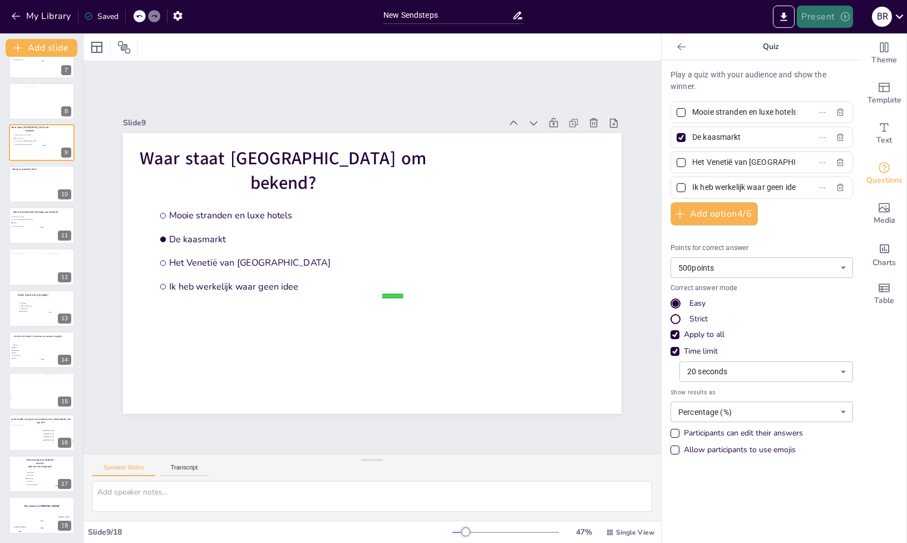
click at [821, 21] on button "Present" at bounding box center [825, 17] width 56 height 22
click at [824, 37] on li "Preview presentation" at bounding box center [841, 41] width 87 height 18
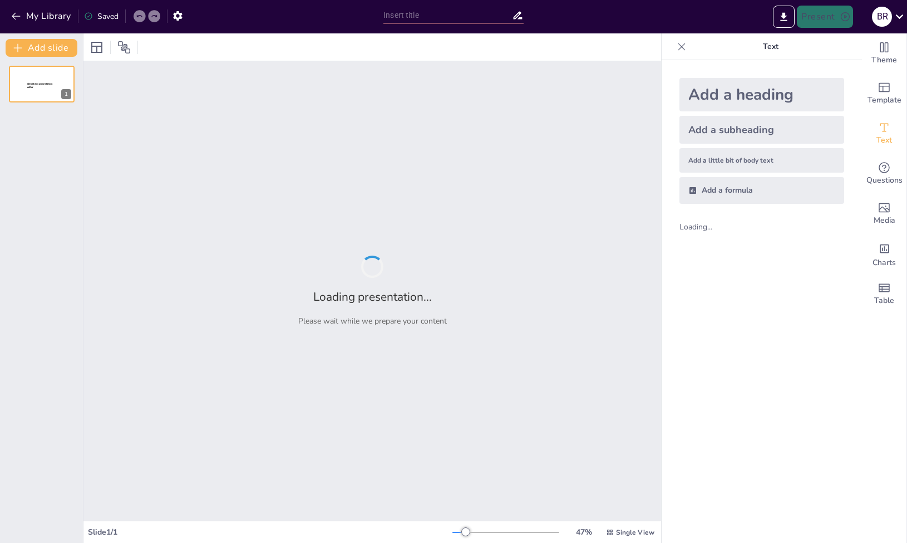
type input "New Sendsteps"
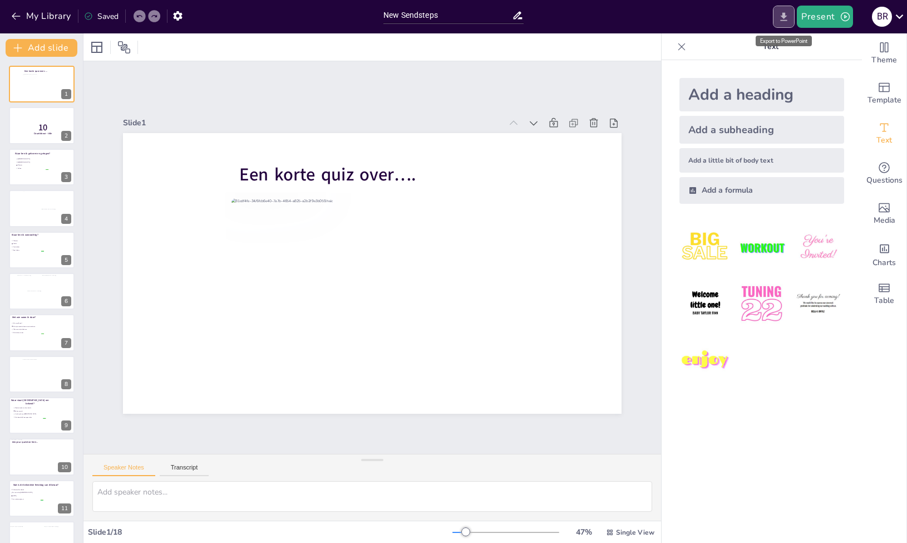
click at [785, 21] on icon "Export to PowerPoint" at bounding box center [784, 17] width 12 height 12
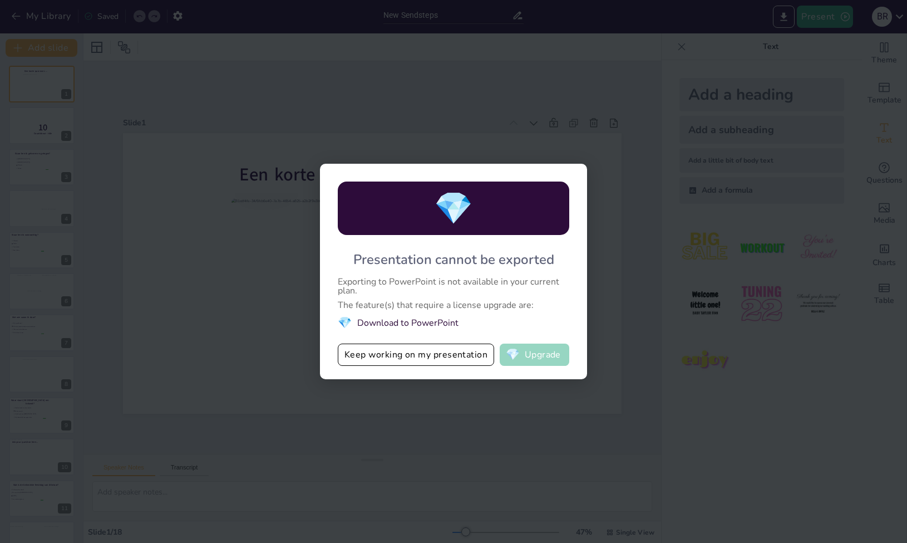
click at [534, 361] on button "💎 Upgrade" at bounding box center [535, 354] width 70 height 22
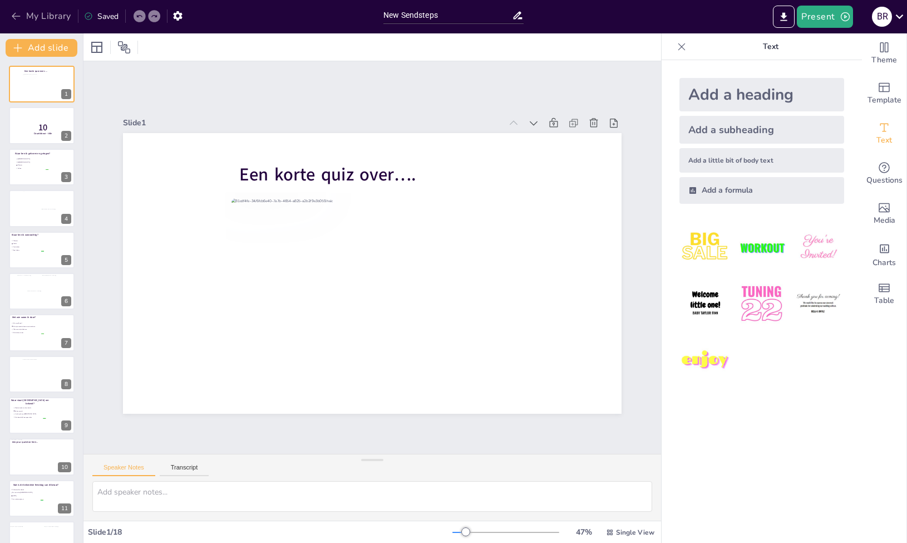
click at [20, 20] on icon "button" at bounding box center [16, 16] width 11 height 11
click at [14, 20] on icon "button" at bounding box center [16, 16] width 11 height 11
